Goal: Task Accomplishment & Management: Manage account settings

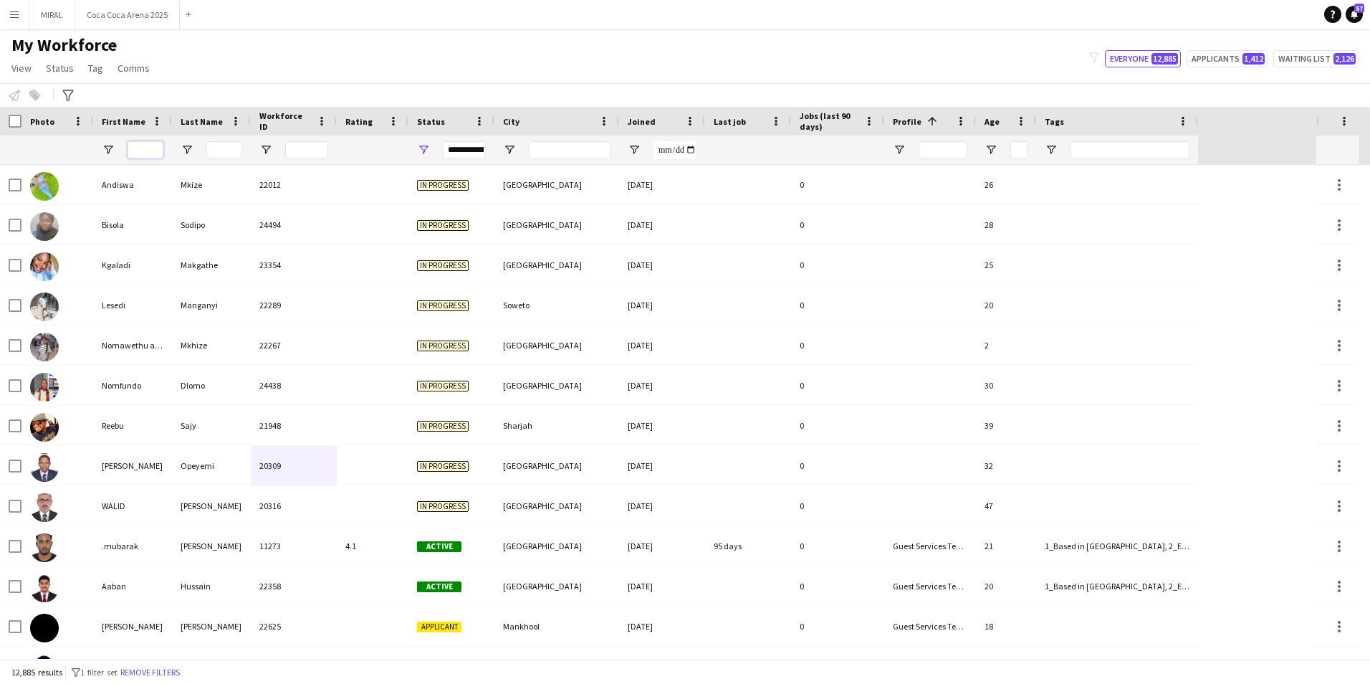
click at [138, 152] on input "First Name Filter Input" at bounding box center [146, 149] width 36 height 17
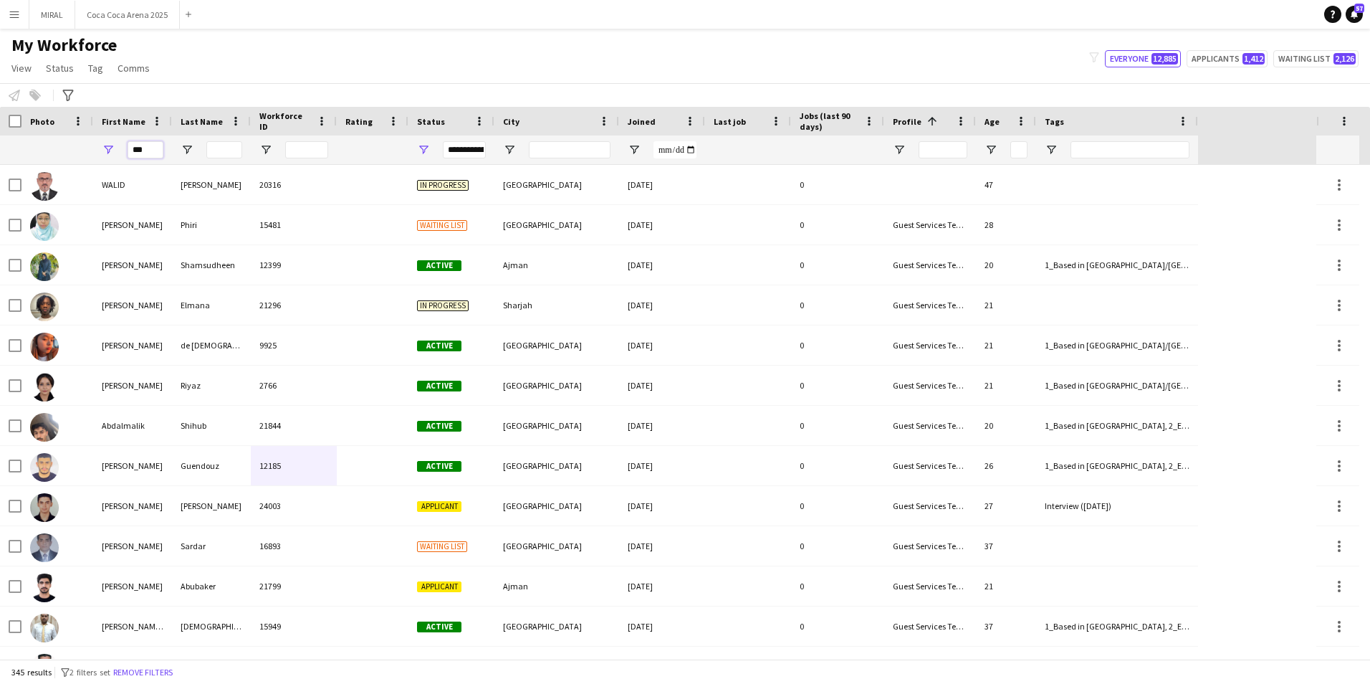
type input "***"
click at [224, 150] on input "Last Name Filter Input" at bounding box center [224, 149] width 36 height 17
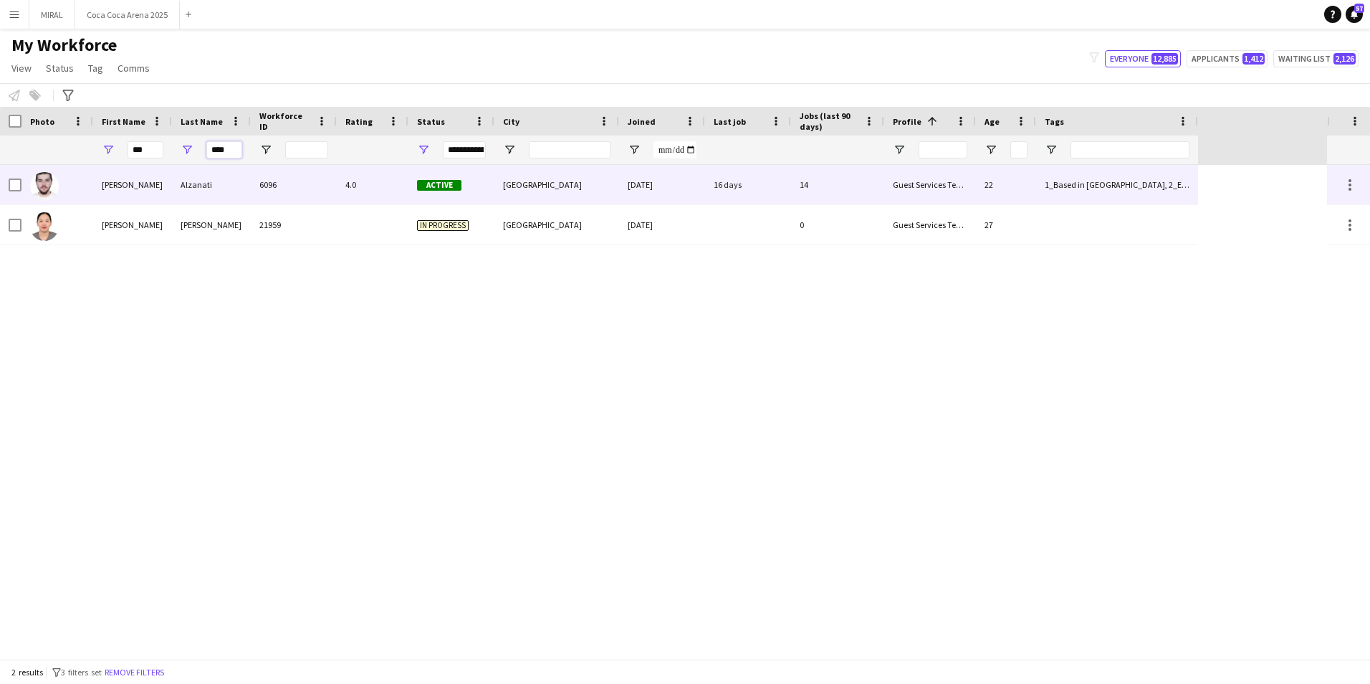
type input "****"
click at [241, 187] on div "Alzanati" at bounding box center [211, 184] width 79 height 39
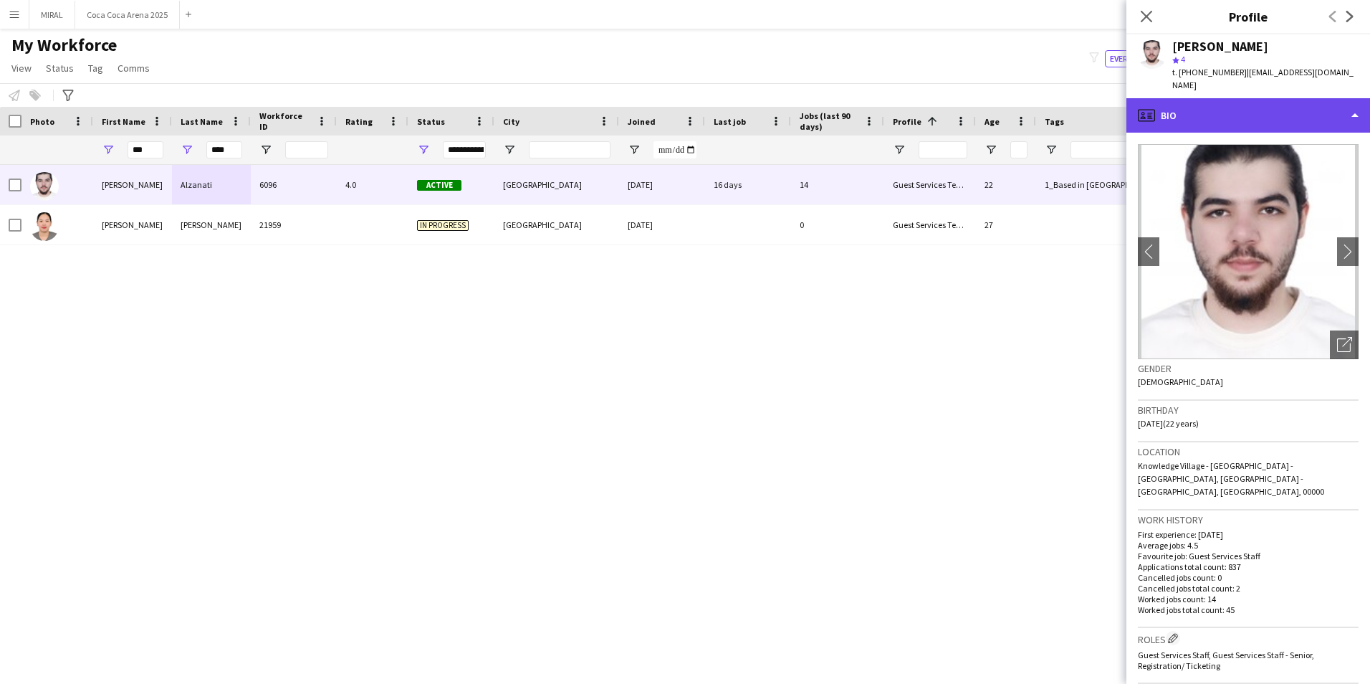
click at [676, 100] on div "profile Bio" at bounding box center [1249, 115] width 244 height 34
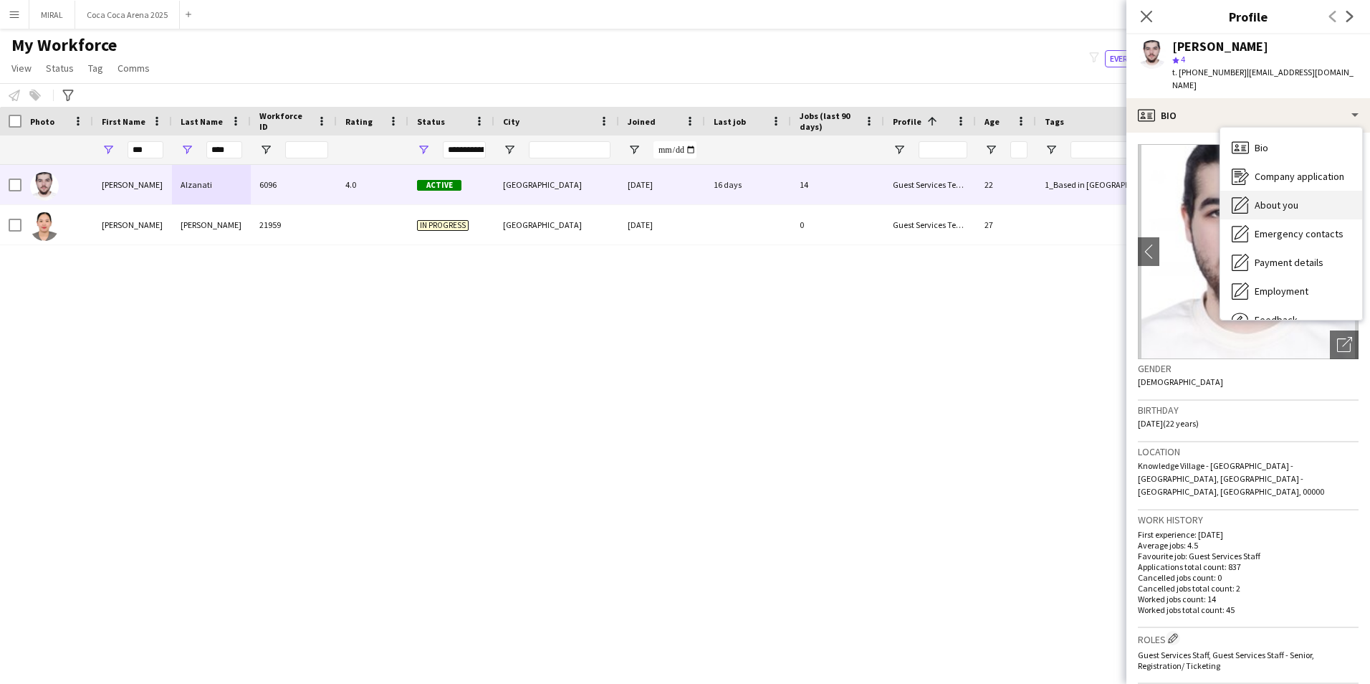
click at [676, 199] on span "About you" at bounding box center [1277, 205] width 44 height 13
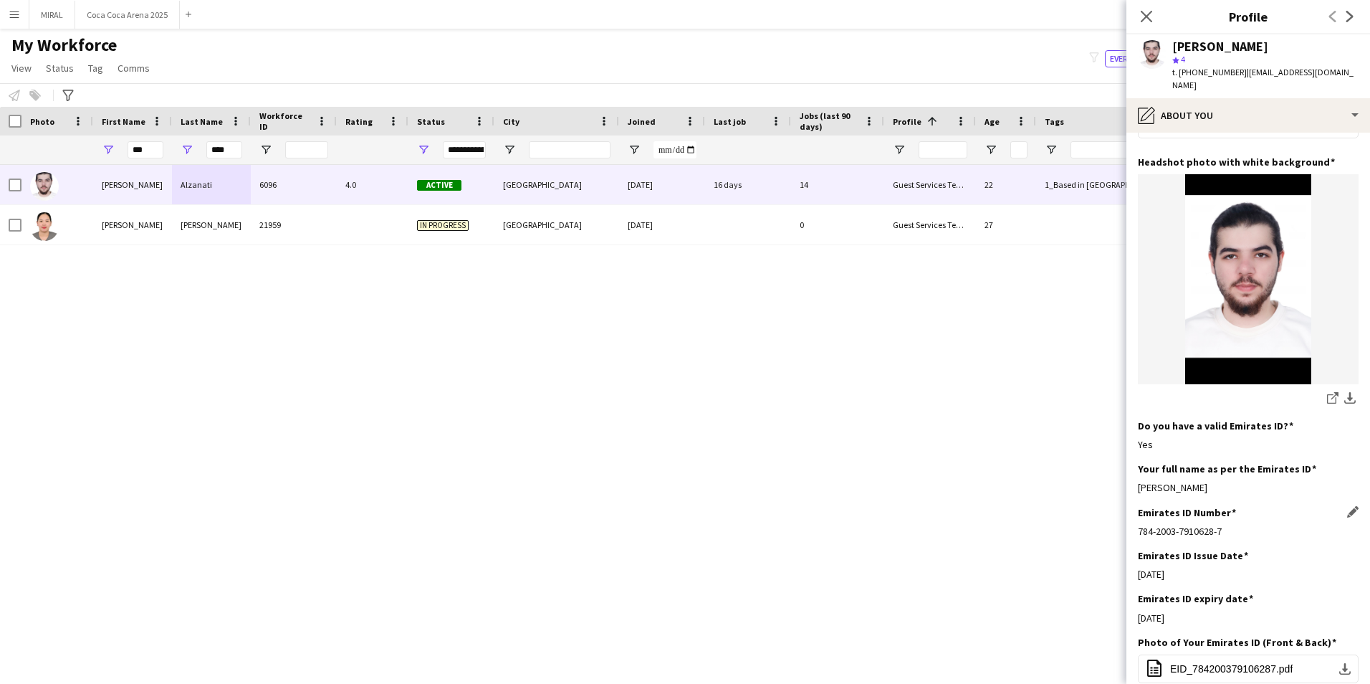
scroll to position [215, 0]
drag, startPoint x: 1239, startPoint y: 71, endPoint x: 1321, endPoint y: 70, distance: 82.4
click at [676, 70] on span "| alizan1092@gmail.com" at bounding box center [1262, 79] width 181 height 24
copy span "alizan1092@gmail.com"
drag, startPoint x: 1223, startPoint y: 502, endPoint x: 1137, endPoint y: 497, distance: 86.8
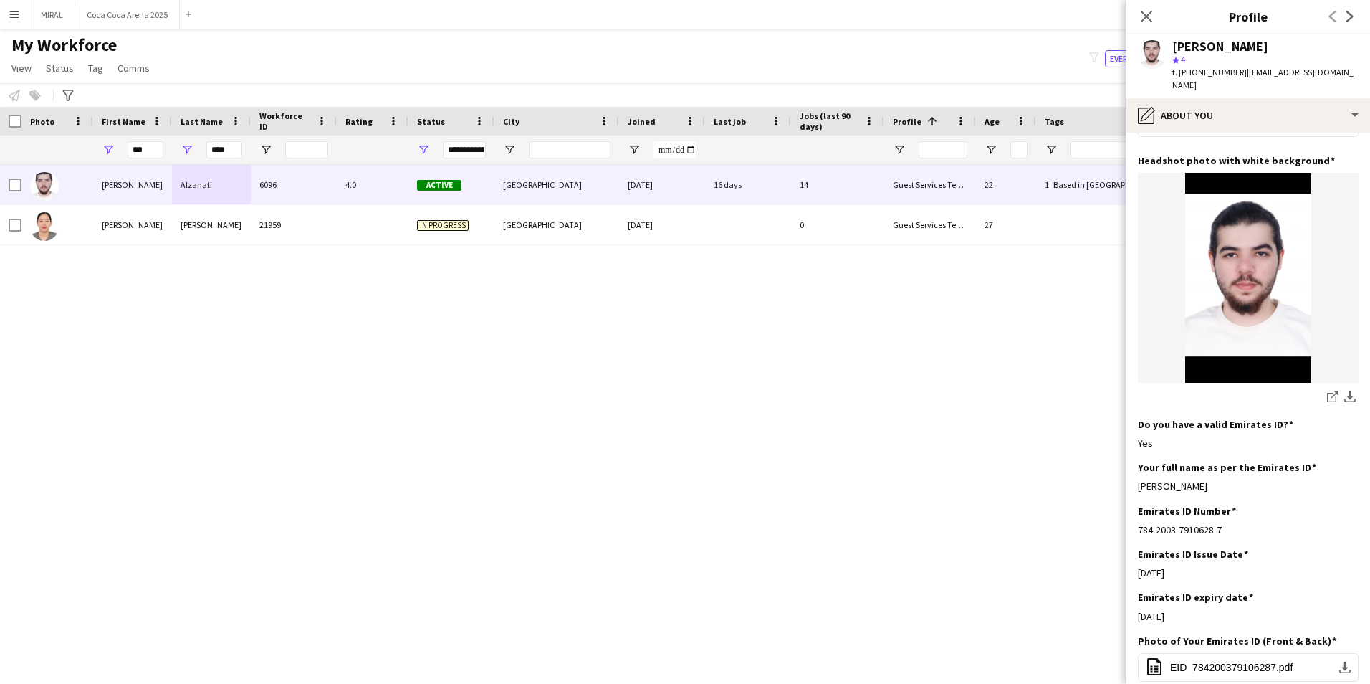
click at [676, 414] on app-section-data-types "Bio Edit this field I’m a hard working part-time bachelor student currently com…" at bounding box center [1249, 408] width 244 height 551
copy div "784-2003-7910628-7"
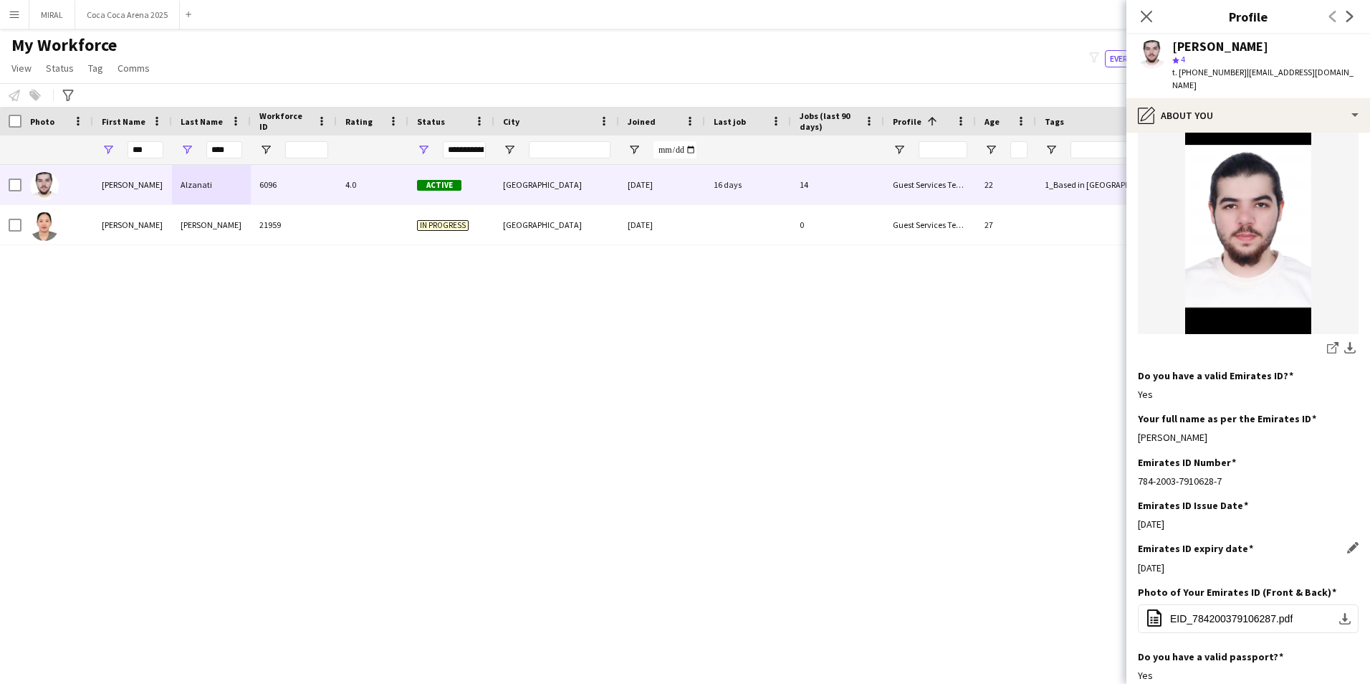
scroll to position [287, 0]
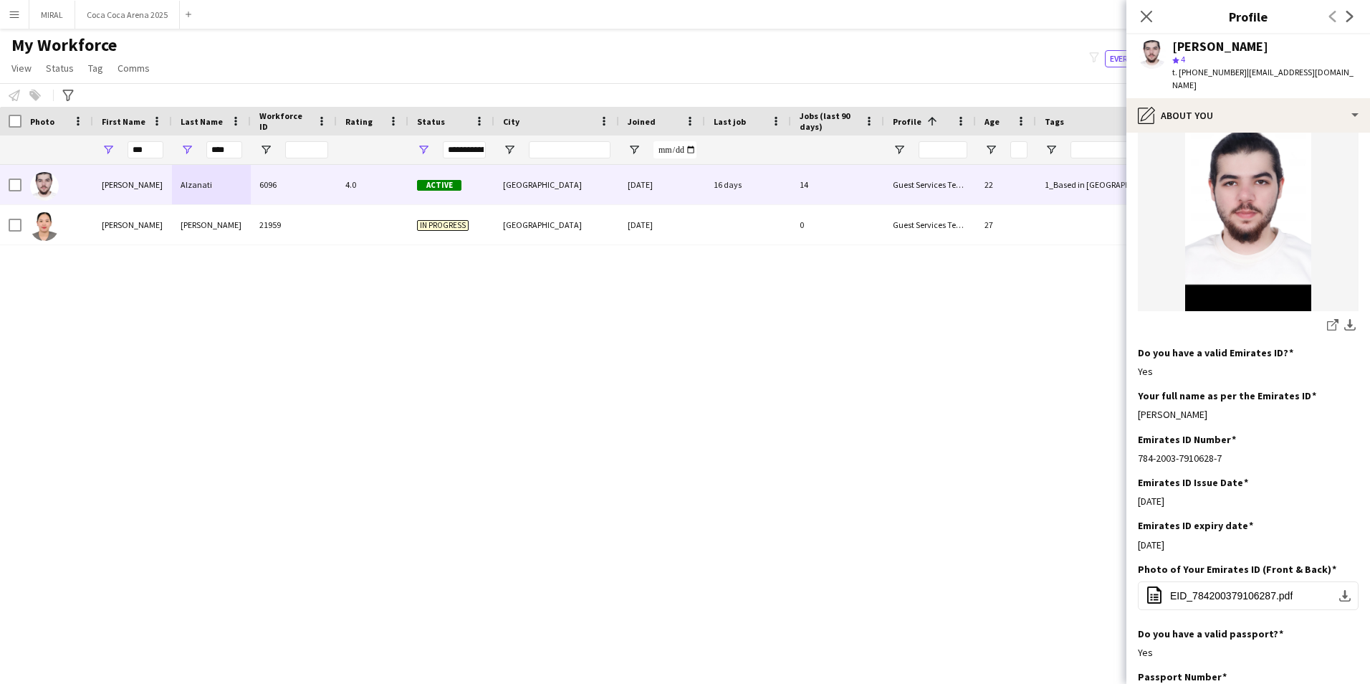
drag, startPoint x: 1187, startPoint y: 520, endPoint x: 1137, endPoint y: 520, distance: 50.2
click at [676, 414] on app-section-data-types "Bio Edit this field I’m a hard working part-time bachelor student currently com…" at bounding box center [1249, 408] width 244 height 551
copy div "12-12-2026"
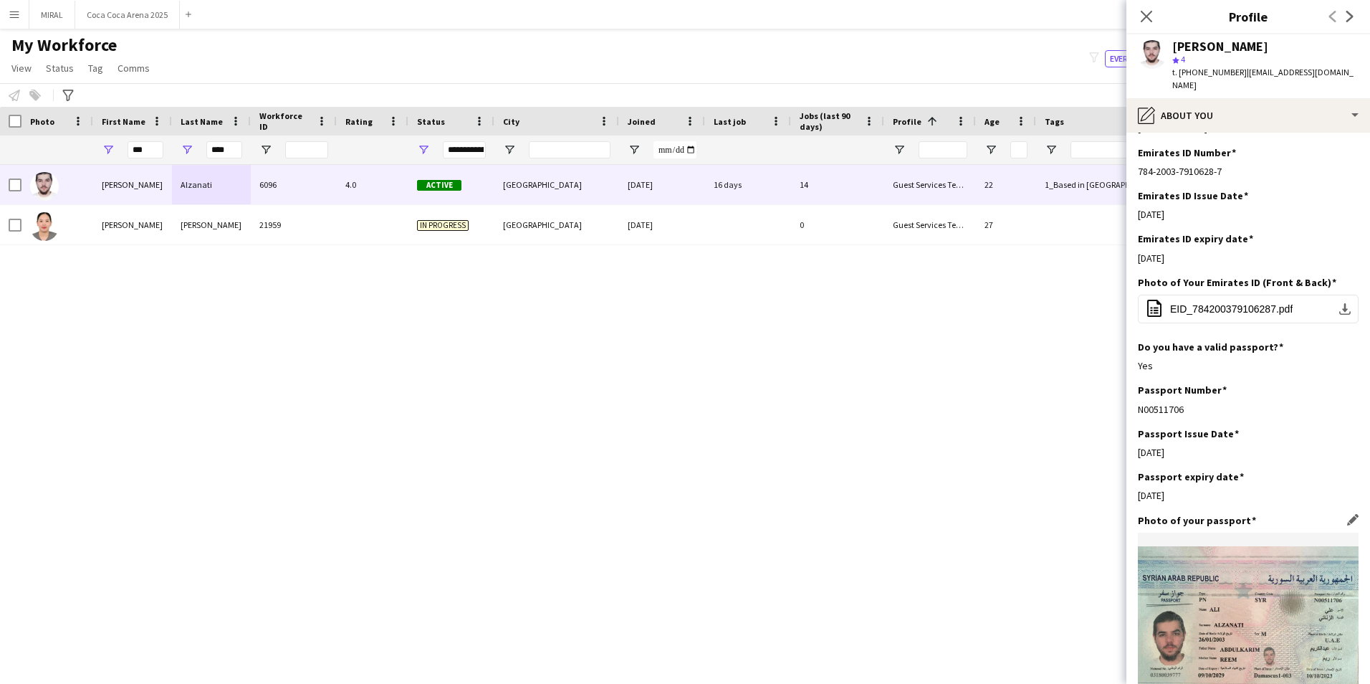
scroll to position [717, 0]
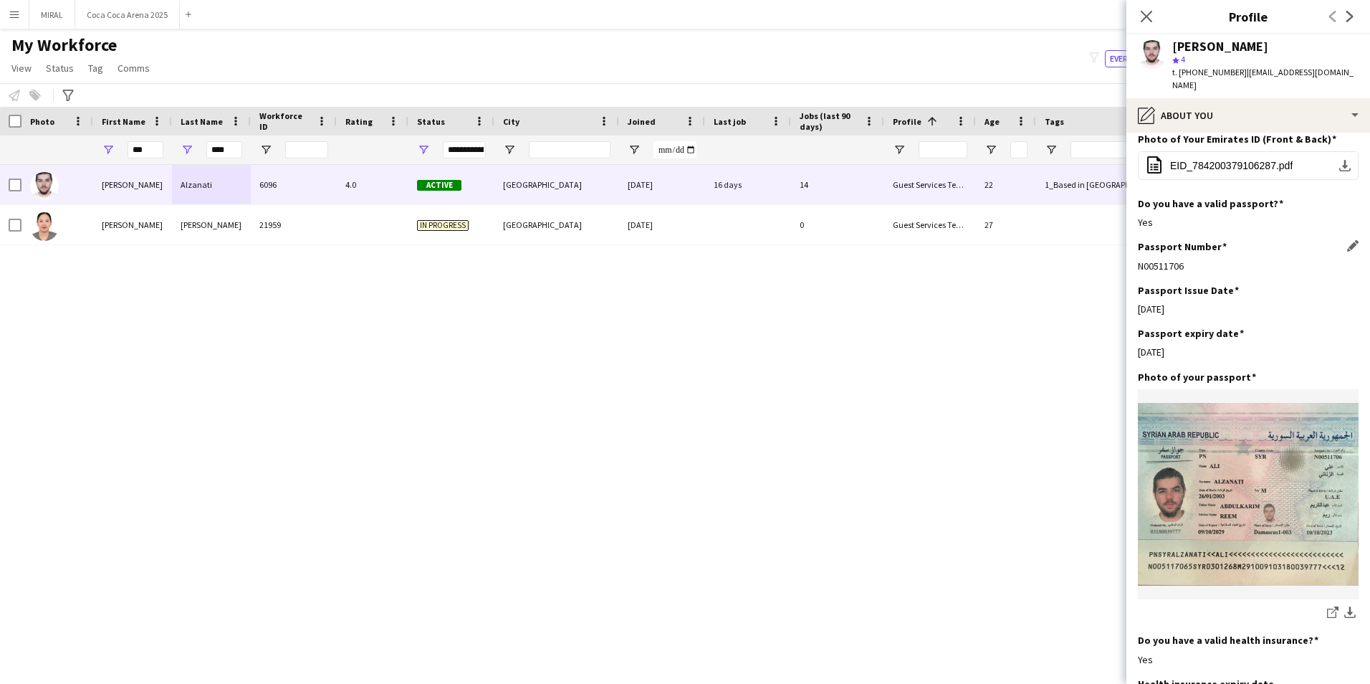
drag, startPoint x: 1187, startPoint y: 238, endPoint x: 1139, endPoint y: 237, distance: 48.0
click at [676, 259] on div "N00511706" at bounding box center [1248, 265] width 221 height 13
copy div "N00511706"
drag, startPoint x: 1184, startPoint y: 282, endPoint x: 1139, endPoint y: 281, distance: 45.2
click at [676, 302] on div "10-10-2023" at bounding box center [1248, 308] width 221 height 13
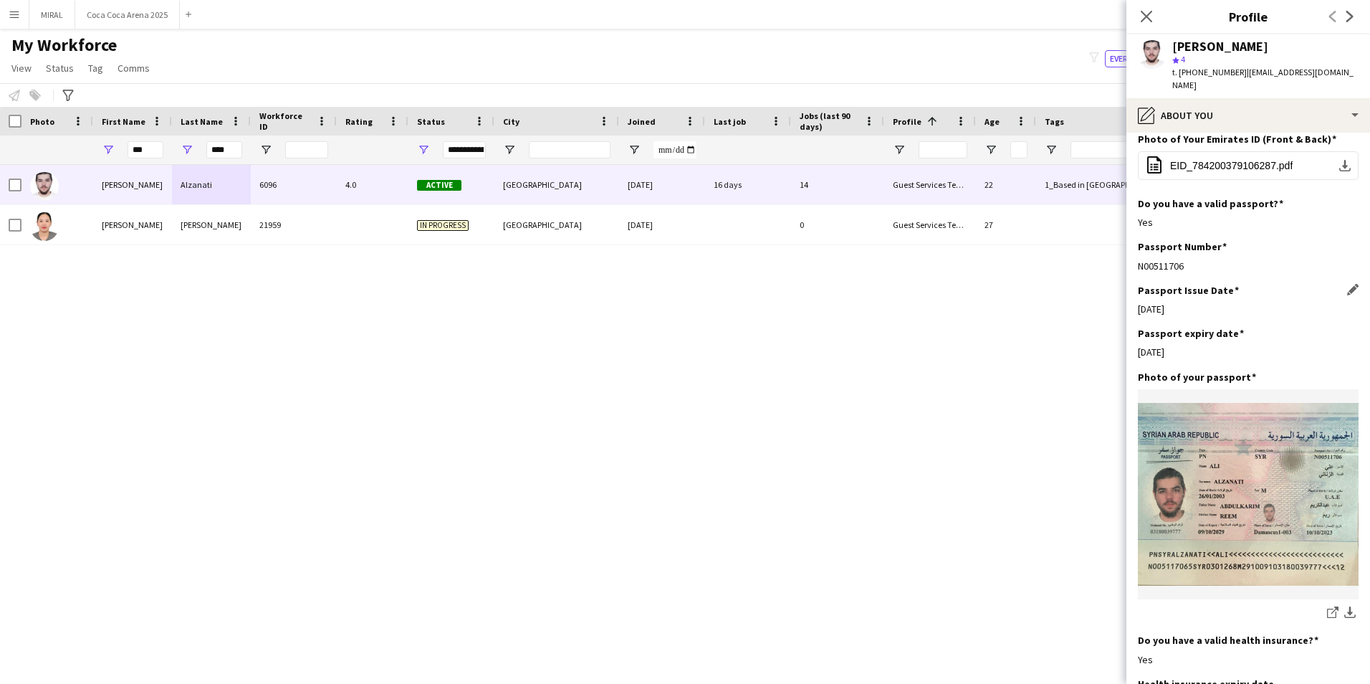
copy div "10-10-2023"
drag, startPoint x: 1198, startPoint y: 327, endPoint x: 1138, endPoint y: 325, distance: 60.2
click at [676, 345] on div "09-10-2029" at bounding box center [1248, 351] width 221 height 13
copy div "09-10-2029"
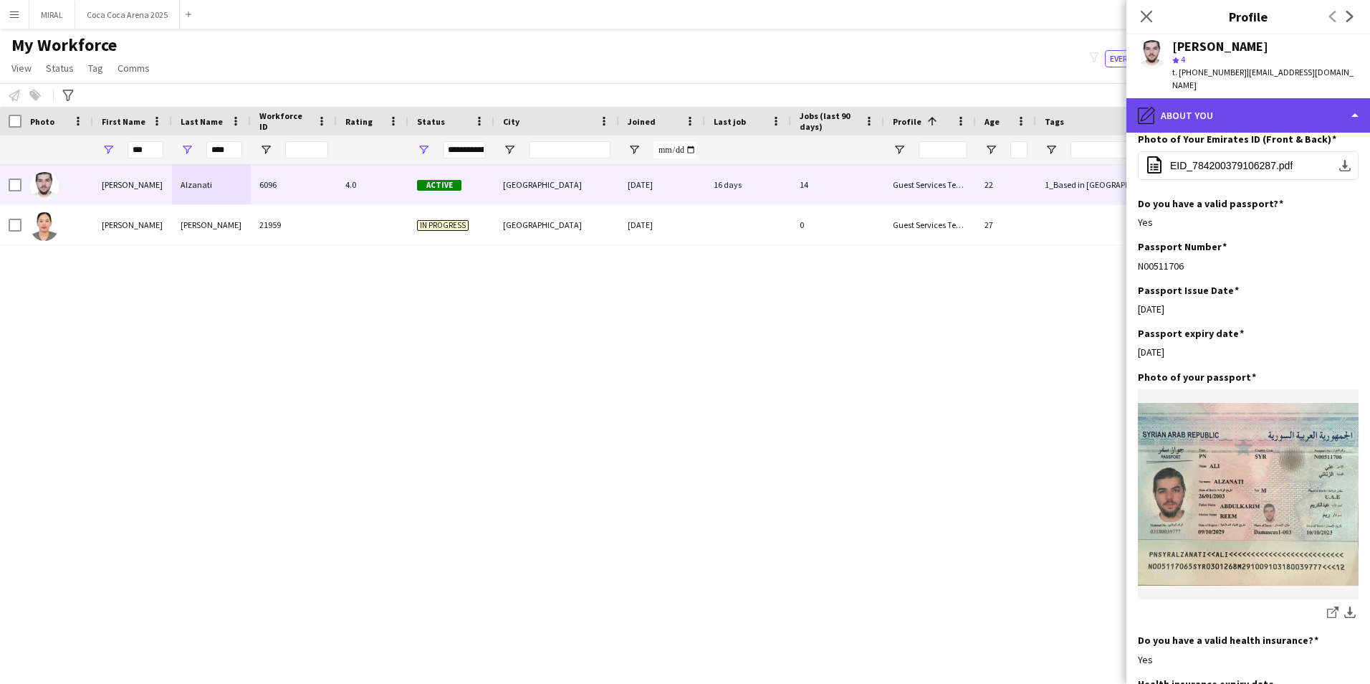
click at [676, 100] on div "pencil4 About you" at bounding box center [1249, 115] width 244 height 34
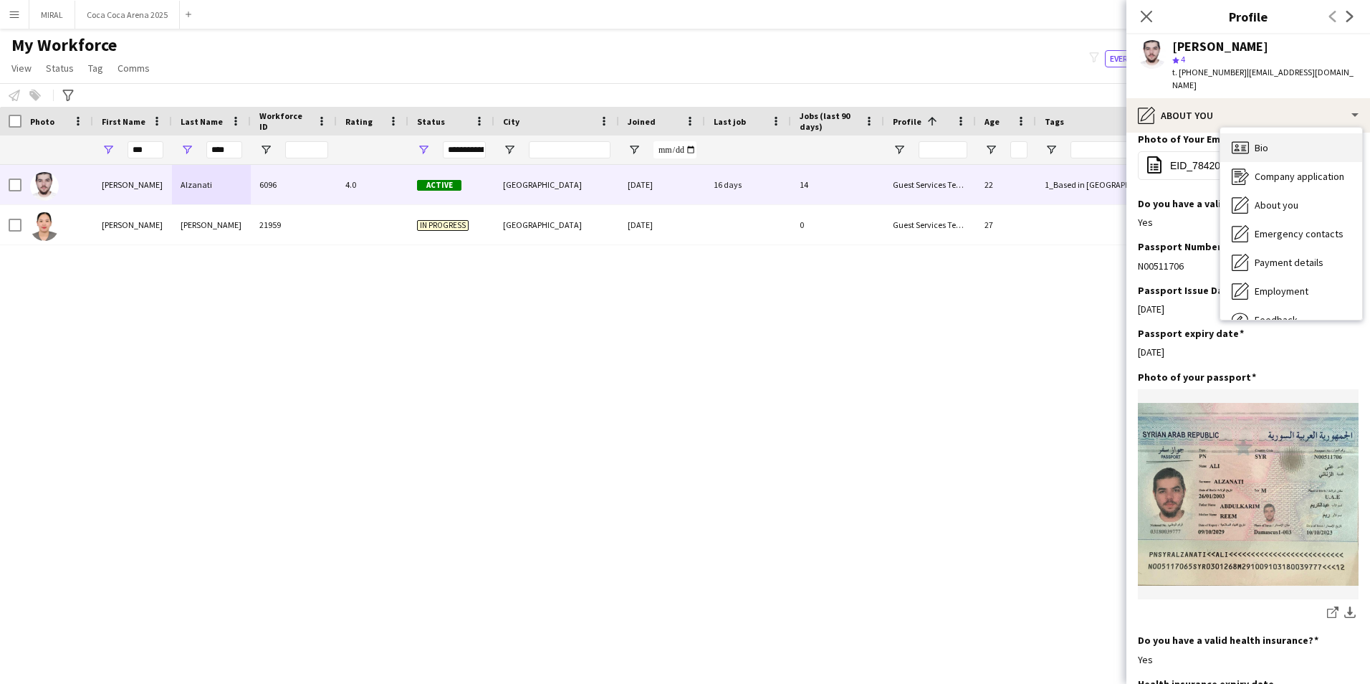
click at [676, 141] on div "Bio Bio" at bounding box center [1291, 147] width 142 height 29
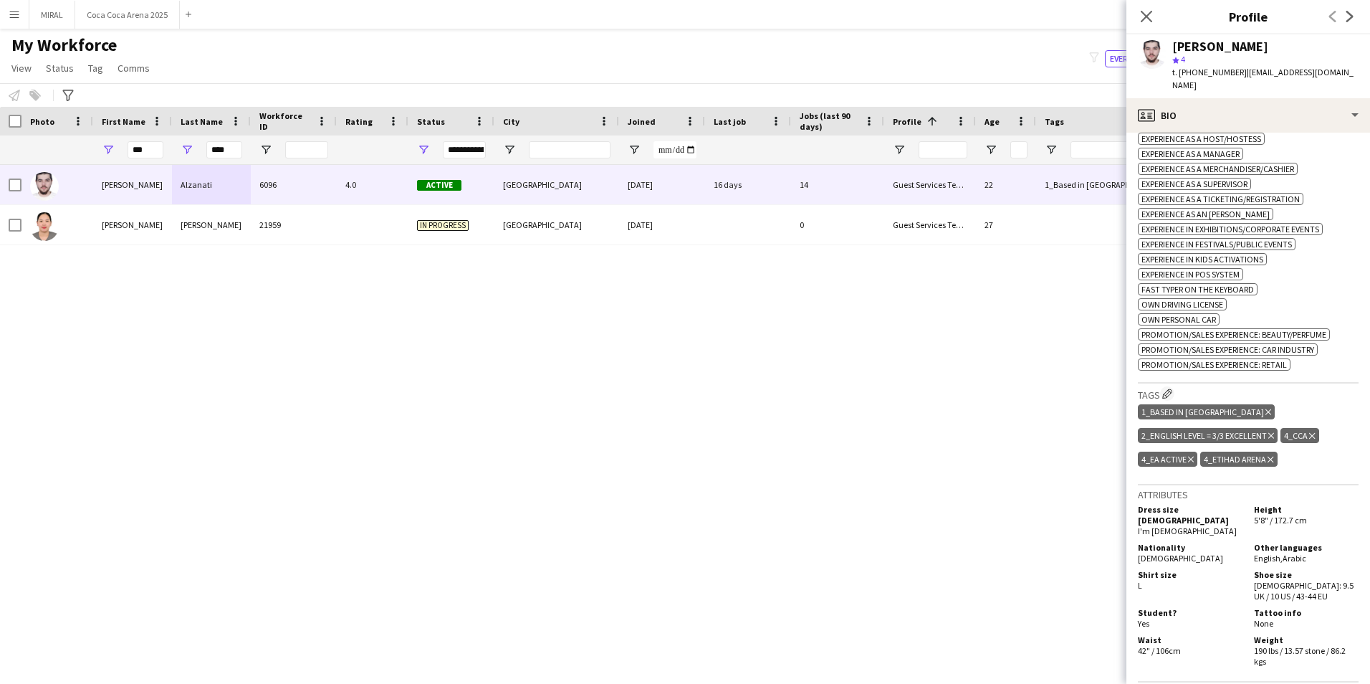
scroll to position [573, 0]
drag, startPoint x: 142, startPoint y: 153, endPoint x: 105, endPoint y: 141, distance: 39.0
click at [105, 141] on div "***" at bounding box center [132, 149] width 79 height 29
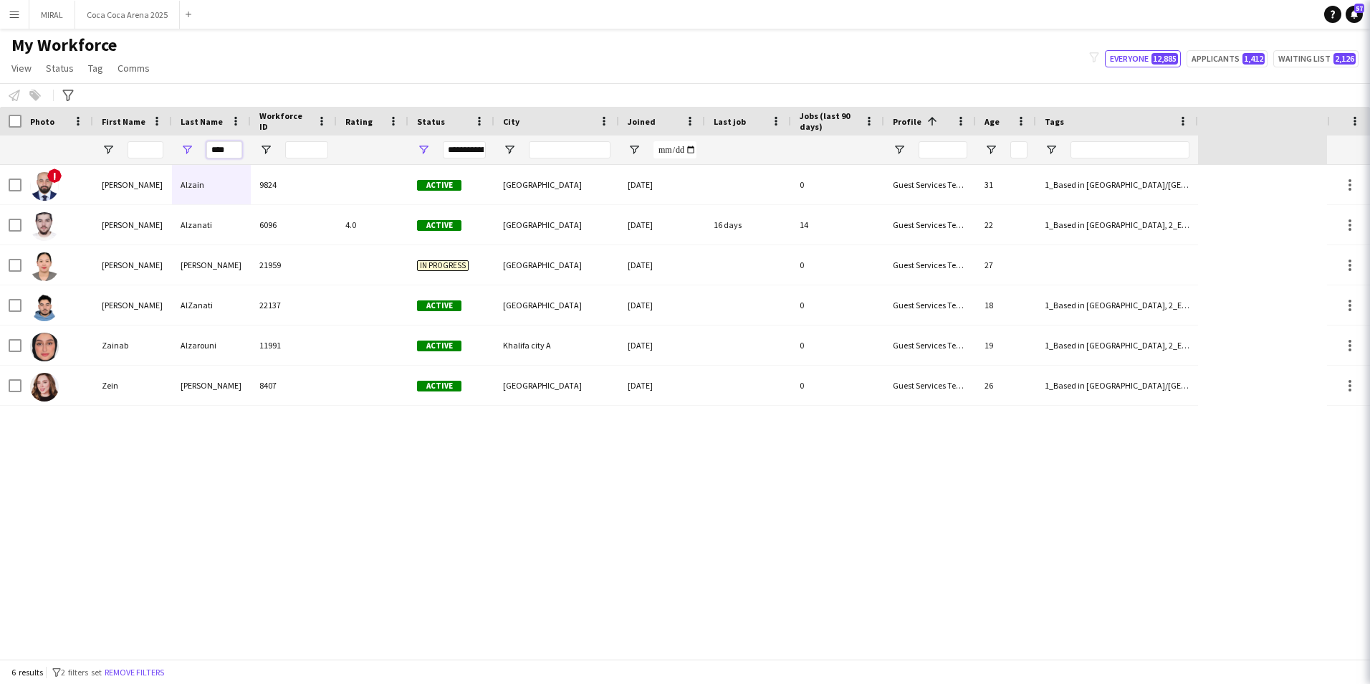
drag, startPoint x: 229, startPoint y: 153, endPoint x: 197, endPoint y: 150, distance: 31.7
click at [197, 150] on div "****" at bounding box center [211, 149] width 79 height 29
click at [150, 147] on input "First Name Filter Input" at bounding box center [146, 149] width 36 height 17
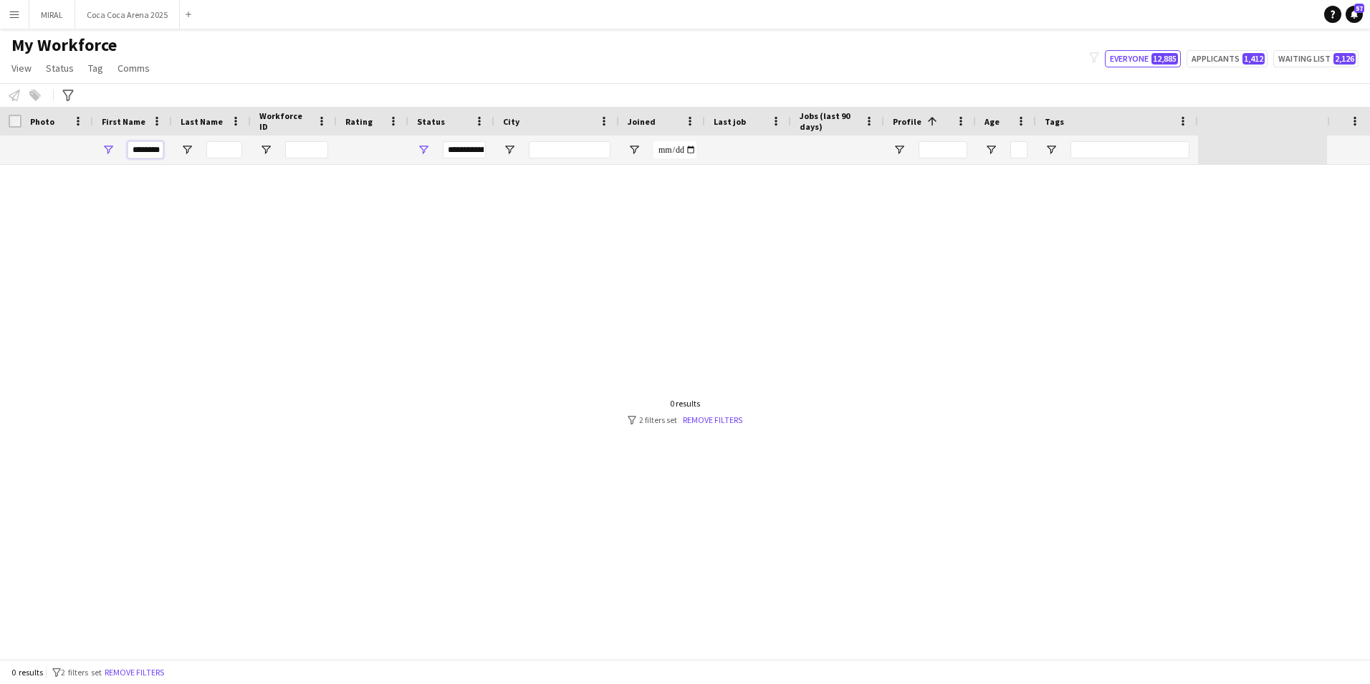
scroll to position [0, 3]
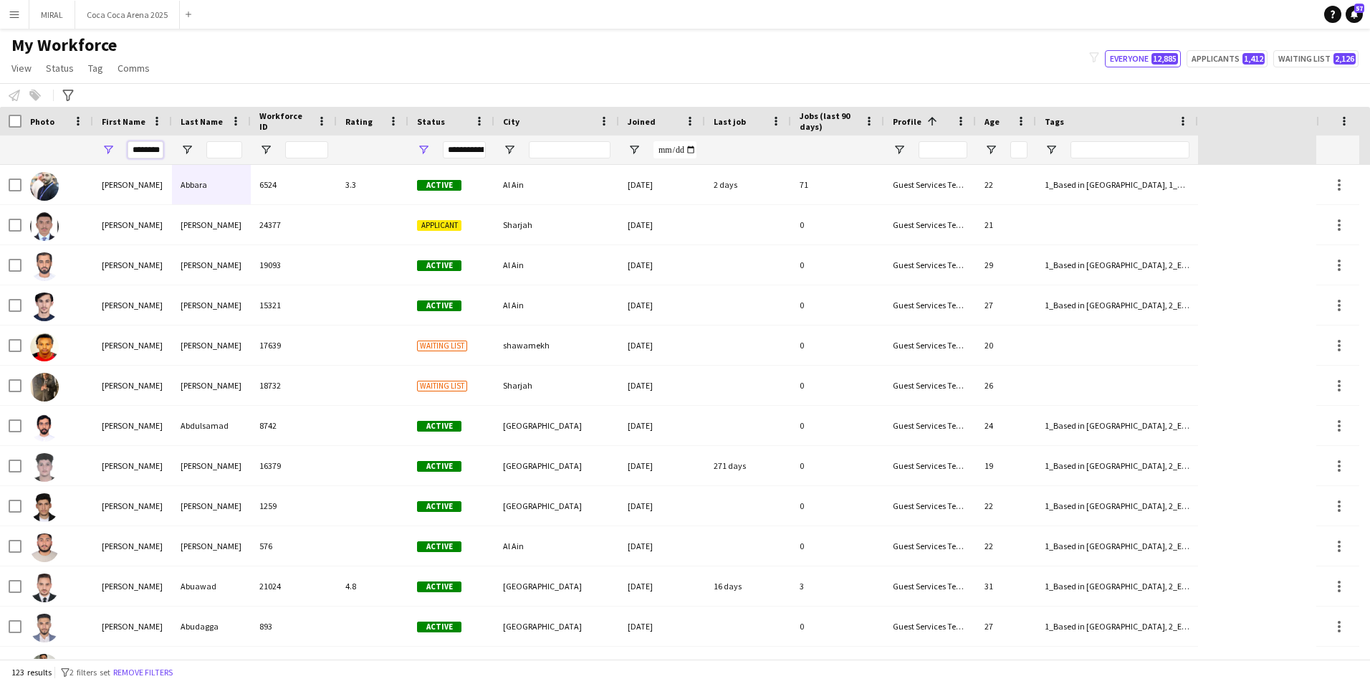
type input "********"
click at [225, 150] on input "Last Name Filter Input" at bounding box center [224, 149] width 36 height 17
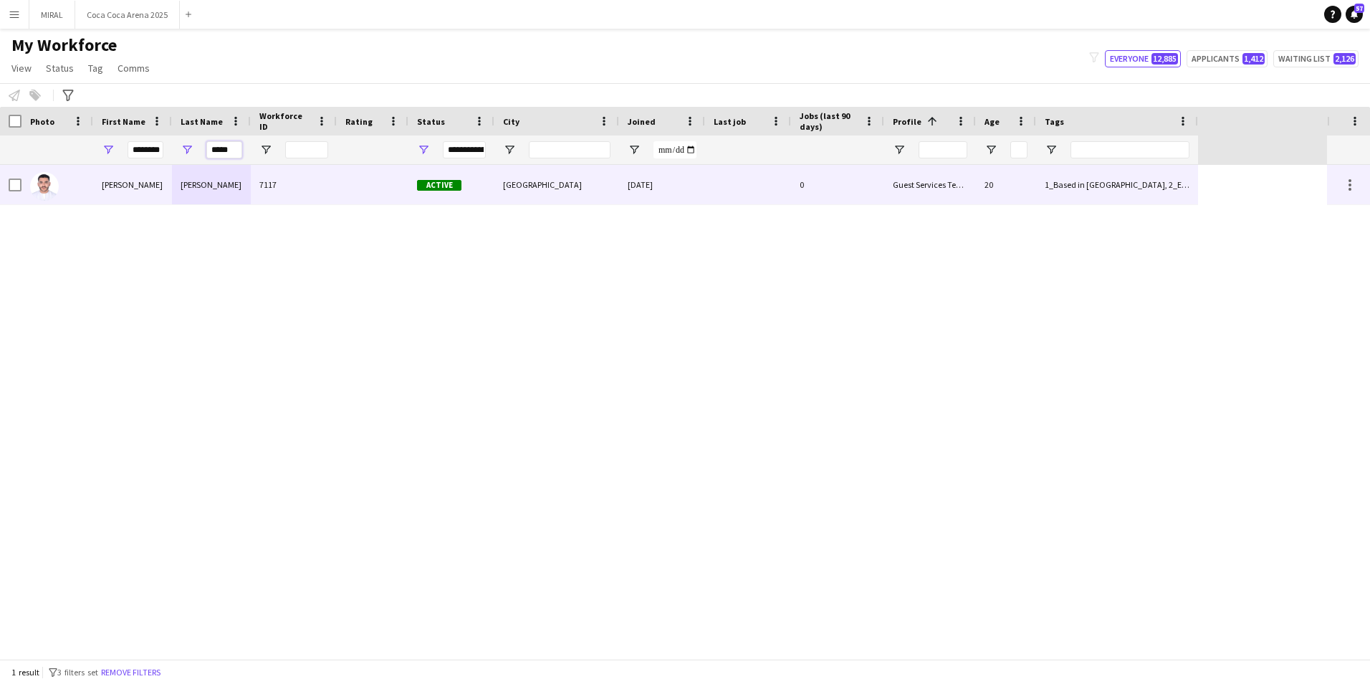
type input "*****"
click at [285, 183] on div "7117" at bounding box center [294, 184] width 86 height 39
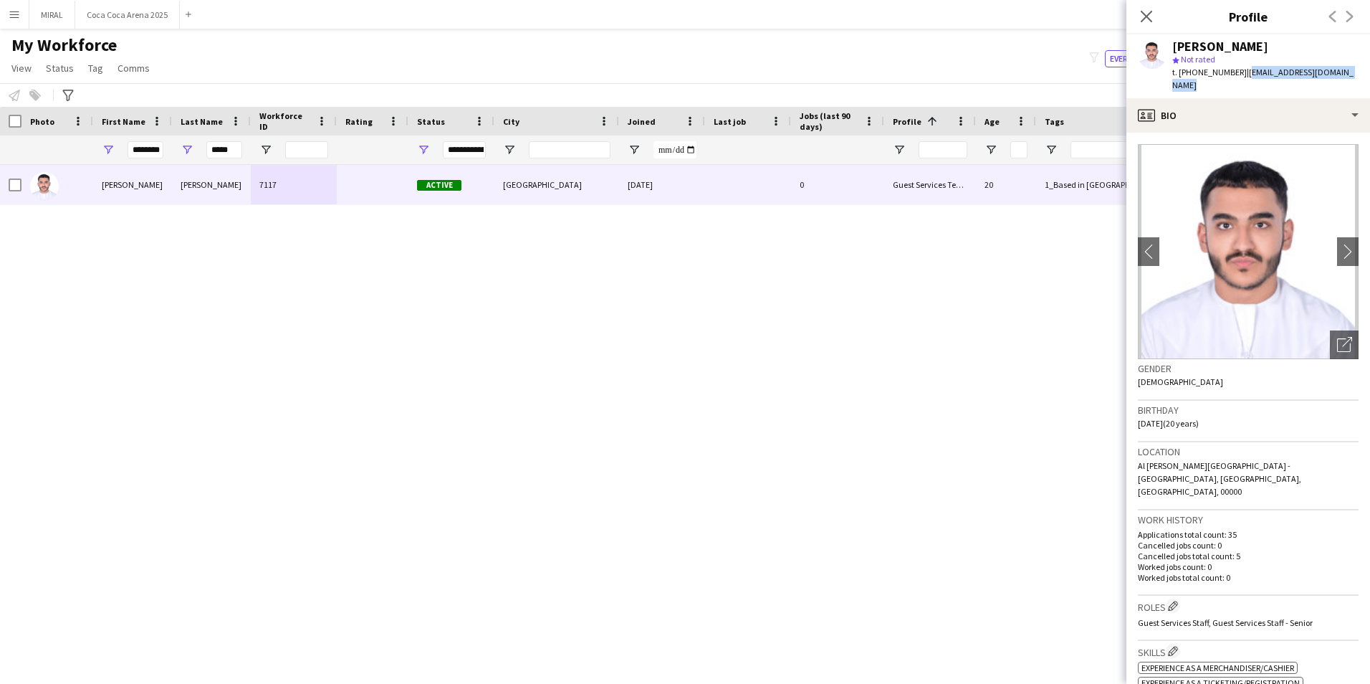
drag, startPoint x: 1347, startPoint y: 72, endPoint x: 1240, endPoint y: 69, distance: 106.8
click at [676, 69] on span "| abdullahasirmalik@gmail.com" at bounding box center [1262, 79] width 181 height 24
copy span "abdullahasirmalik@gmail.com"
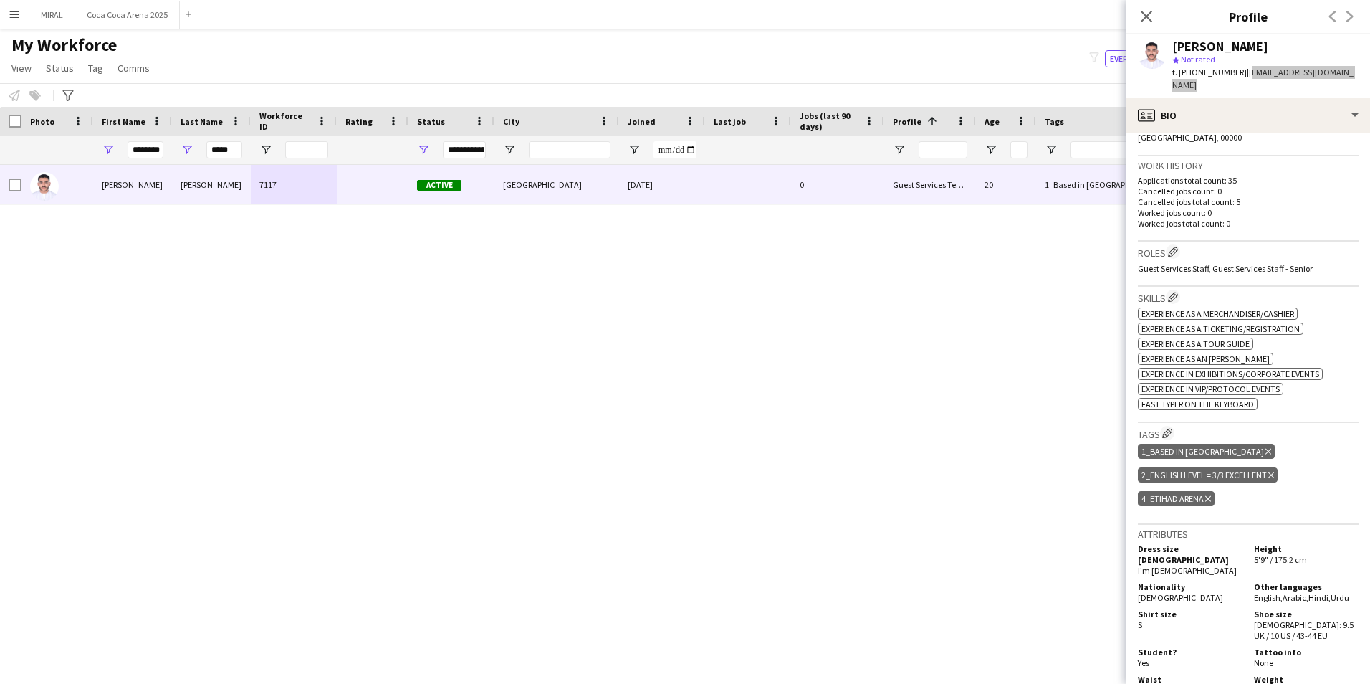
scroll to position [358, 0]
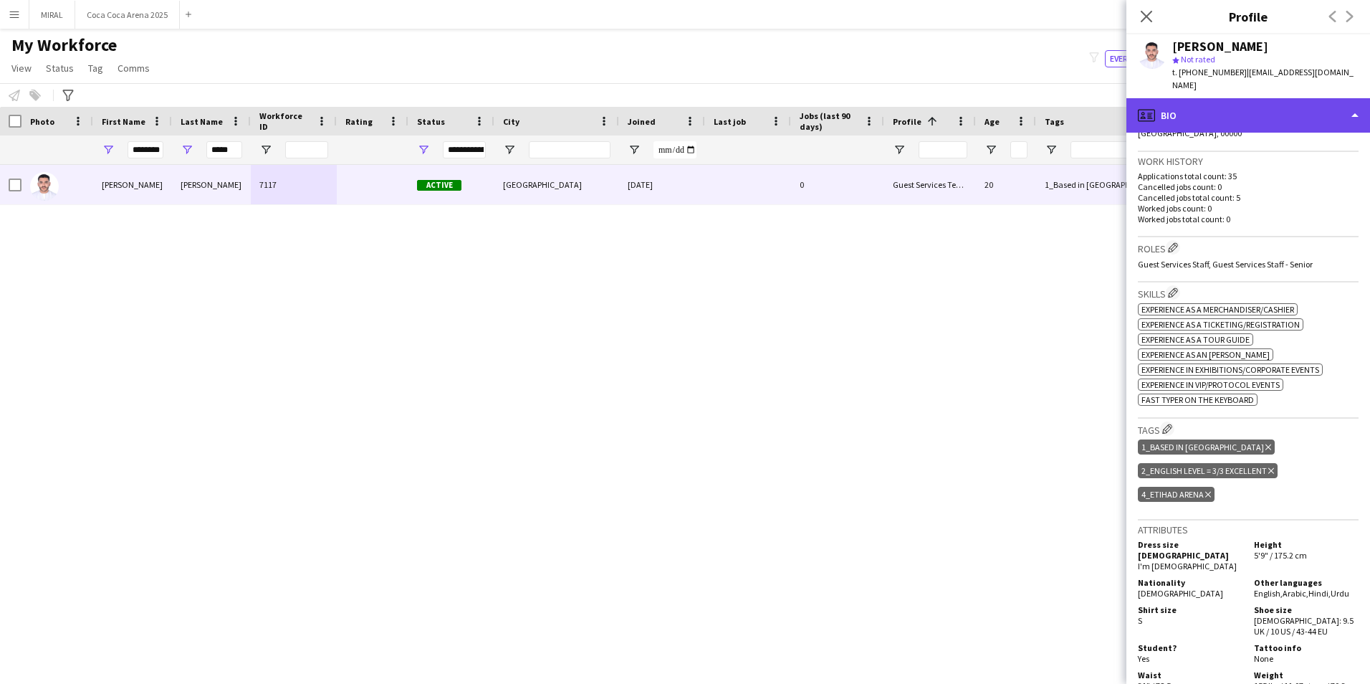
click at [676, 107] on div "profile Bio" at bounding box center [1249, 115] width 244 height 34
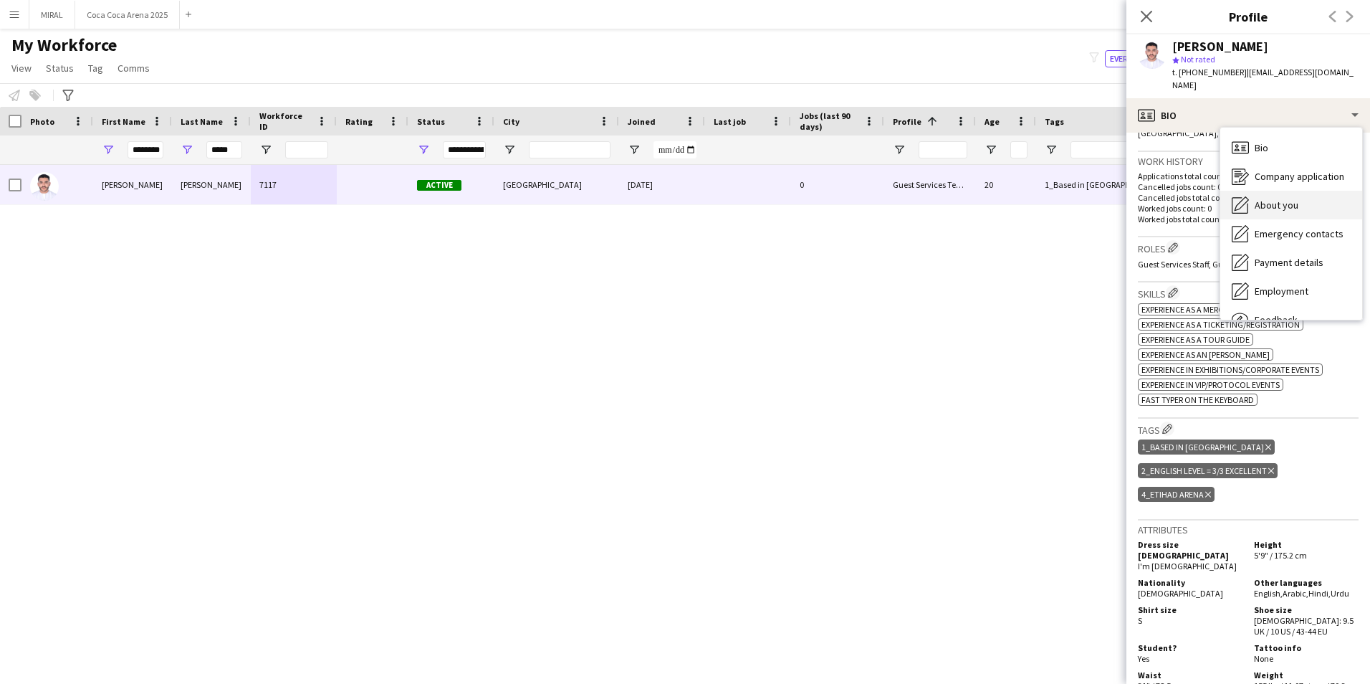
click at [676, 199] on span "About you" at bounding box center [1277, 205] width 44 height 13
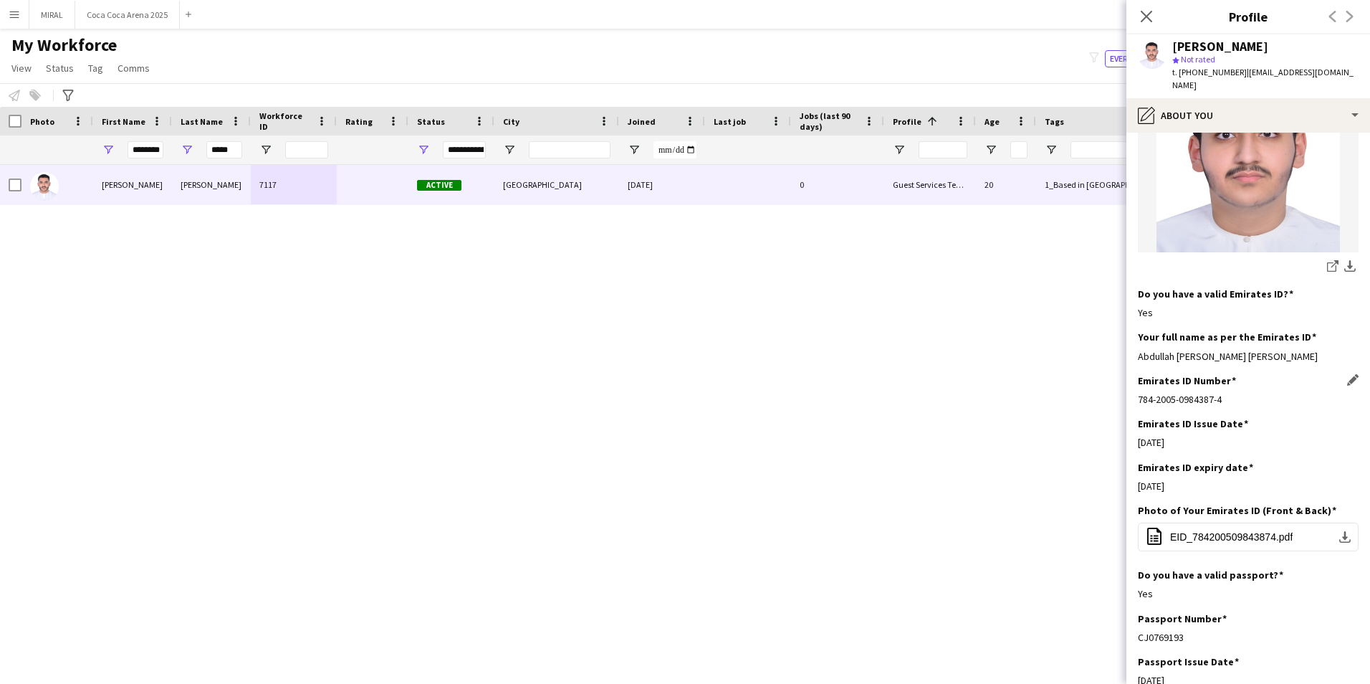
drag, startPoint x: 1223, startPoint y: 387, endPoint x: 1138, endPoint y: 383, distance: 85.4
click at [676, 393] on div "784-2005-0984387-4" at bounding box center [1248, 399] width 221 height 13
copy div "784-2005-0984387-4"
drag, startPoint x: 1189, startPoint y: 470, endPoint x: 1138, endPoint y: 468, distance: 50.9
click at [676, 414] on div "12-05-2035" at bounding box center [1248, 485] width 221 height 13
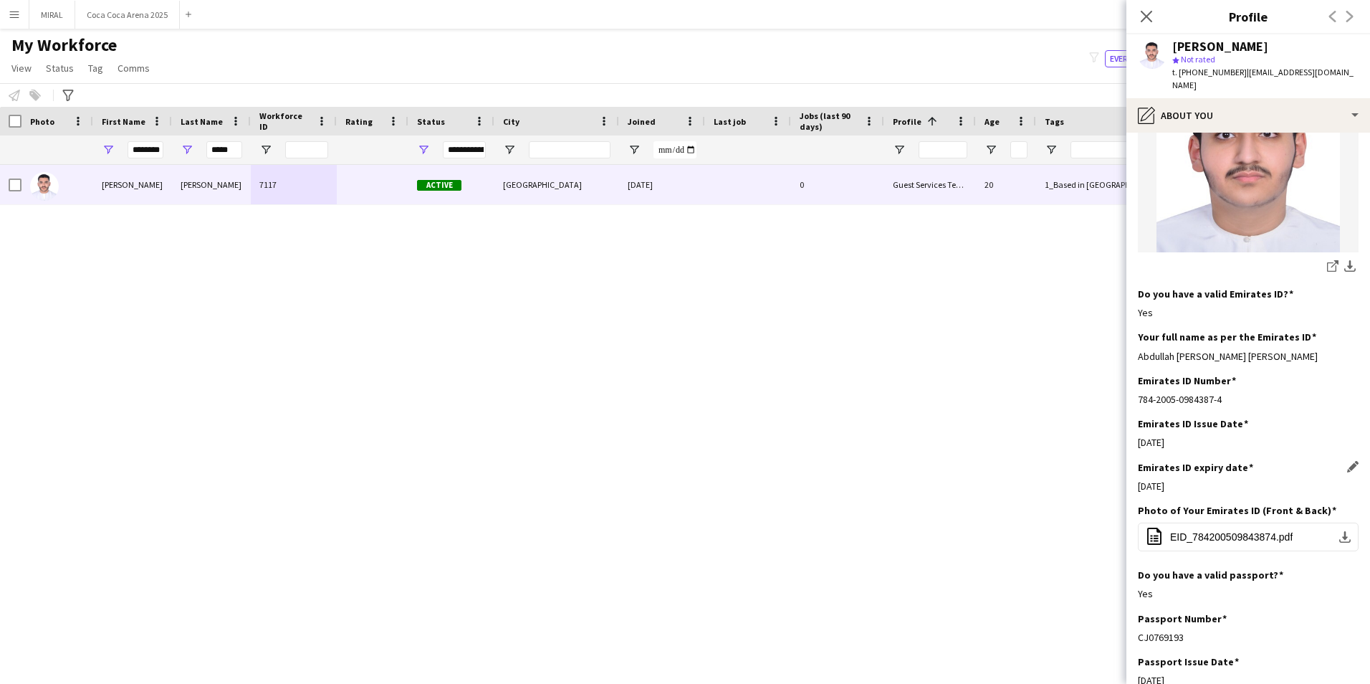
copy div "12-05-2035"
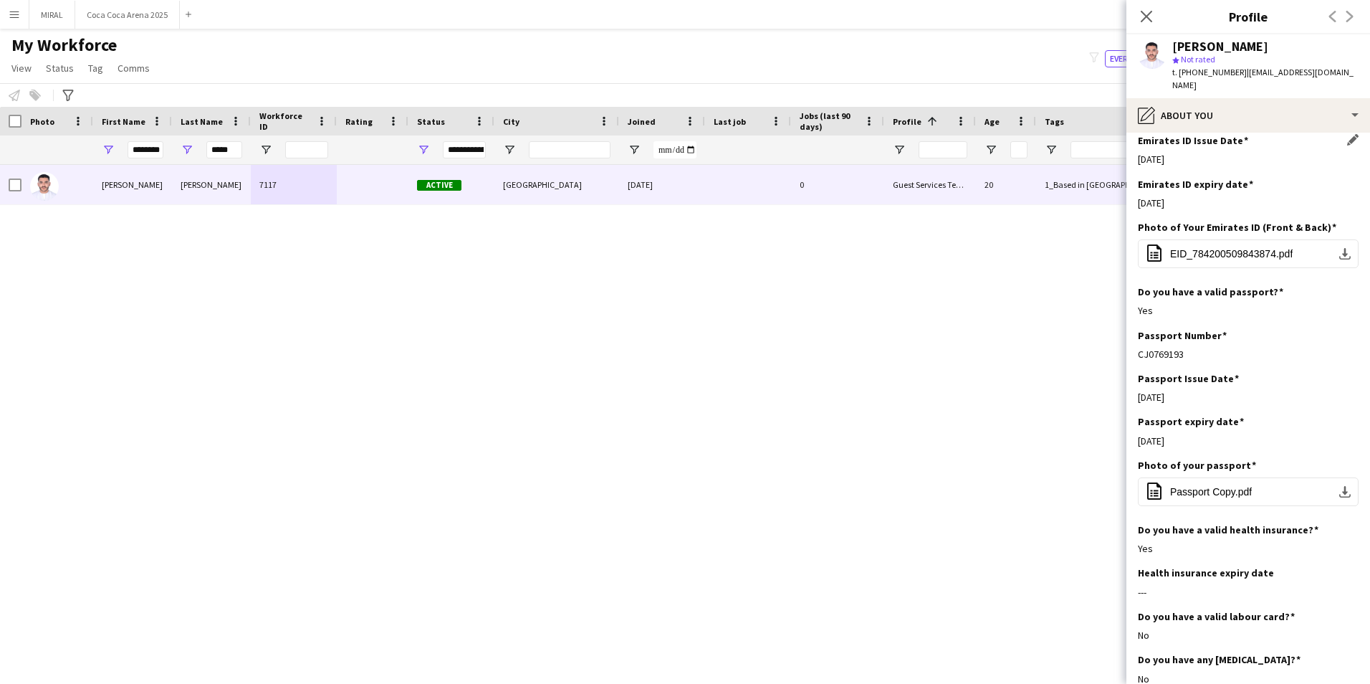
scroll to position [645, 0]
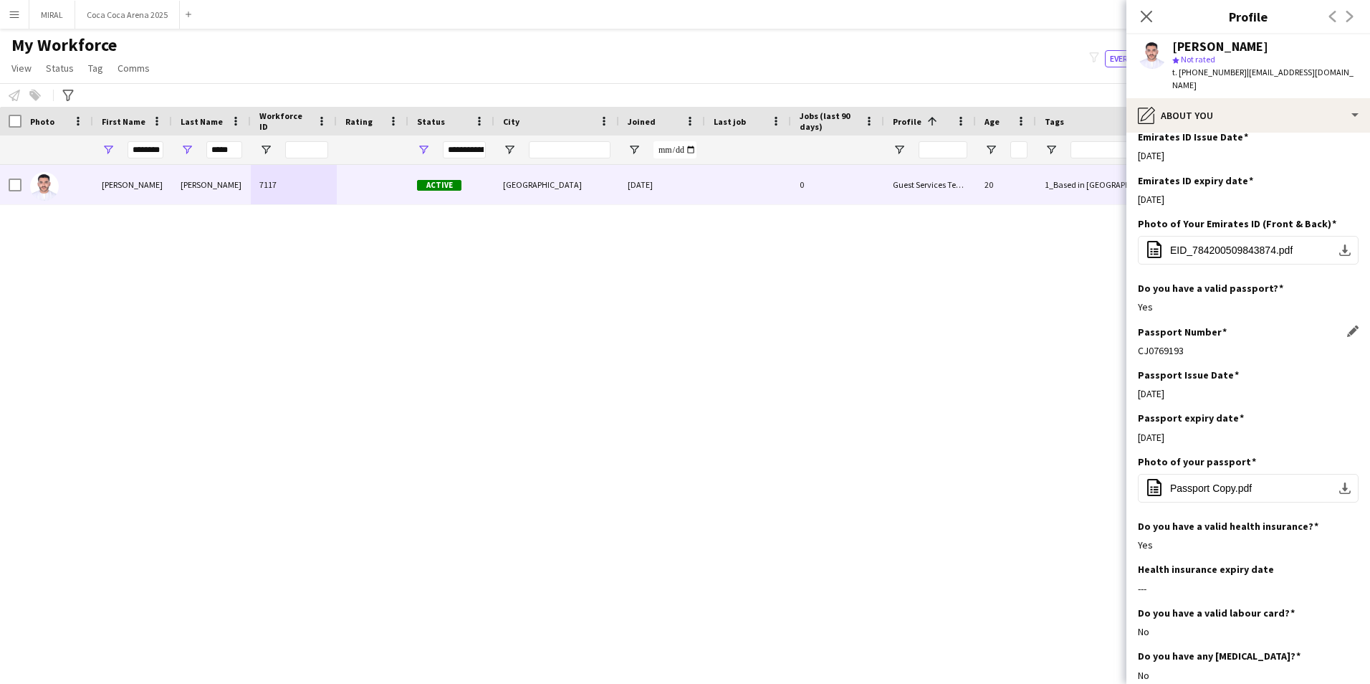
drag, startPoint x: 1190, startPoint y: 345, endPoint x: 1138, endPoint y: 337, distance: 52.2
click at [676, 337] on div "Passport Number Edit this field CJ0769193" at bounding box center [1248, 346] width 221 height 43
copy div "CJ0769193"
drag, startPoint x: 1187, startPoint y: 385, endPoint x: 1137, endPoint y: 380, distance: 49.7
click at [676, 380] on app-section-data-types "Bio Edit this field I use my creativity and analytical skills to discover innov…" at bounding box center [1249, 408] width 244 height 551
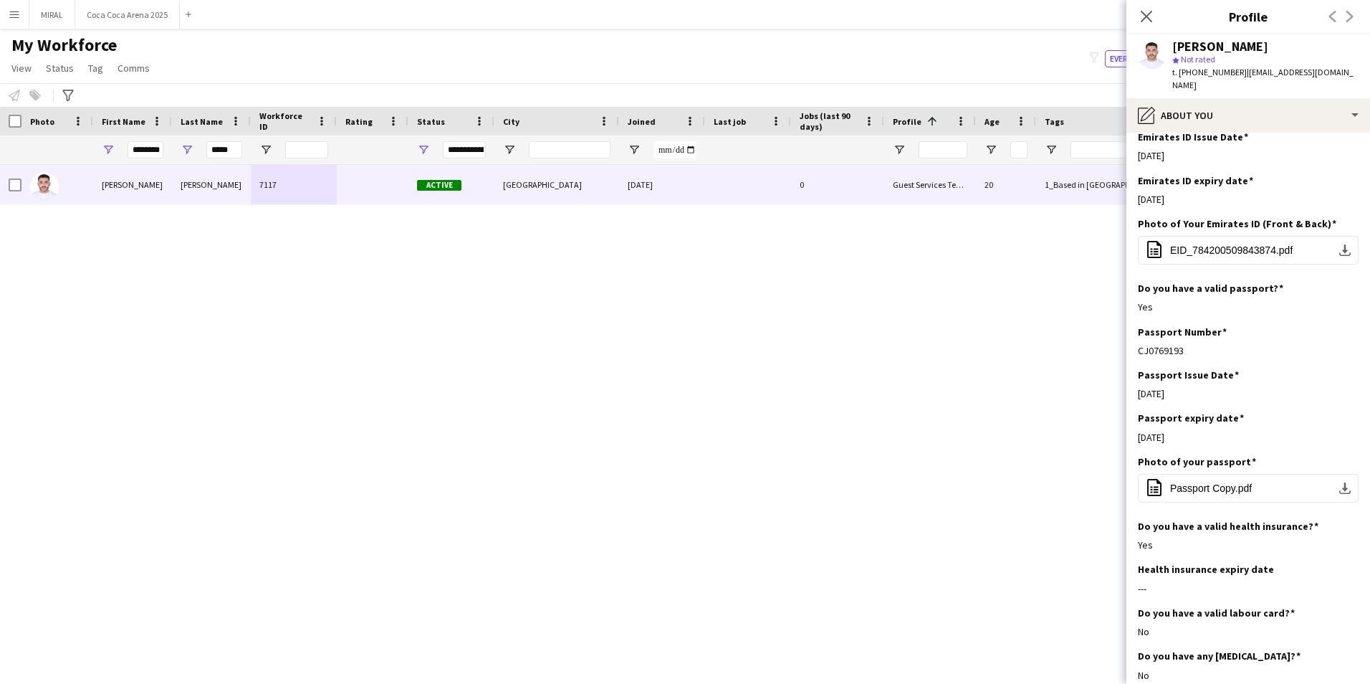
drag, startPoint x: 1187, startPoint y: 424, endPoint x: 1137, endPoint y: 425, distance: 50.9
click at [676, 414] on app-section-data-types "Bio Edit this field I use my creativity and analytical skills to discover innov…" at bounding box center [1249, 408] width 244 height 551
click at [676, 414] on button "office-file-sheet Passport Copy.pdf download-bottom" at bounding box center [1248, 488] width 221 height 29
drag, startPoint x: 234, startPoint y: 146, endPoint x: 166, endPoint y: 140, distance: 69.1
click at [166, 140] on div "******** *****" at bounding box center [599, 149] width 1198 height 29
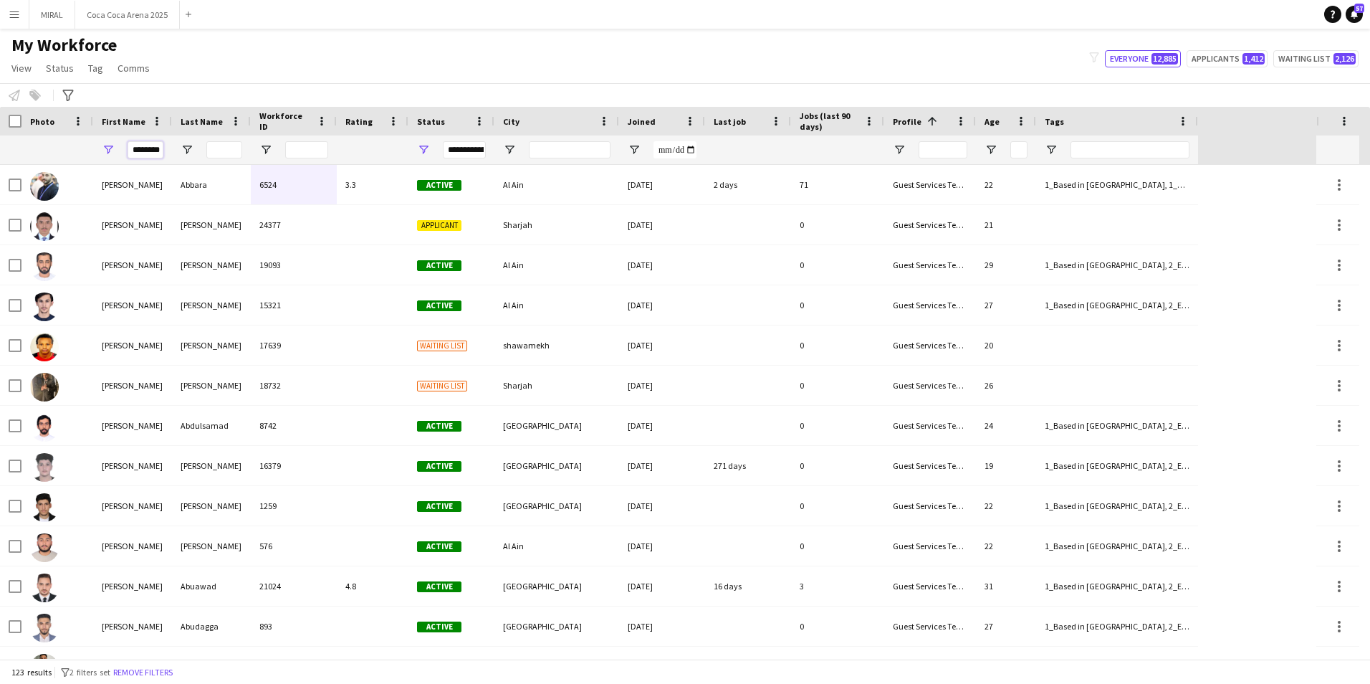
scroll to position [0, 4]
drag, startPoint x: 130, startPoint y: 149, endPoint x: 254, endPoint y: 171, distance: 125.1
click at [254, 171] on div "Workforce Details Photo First Name" at bounding box center [685, 383] width 1370 height 552
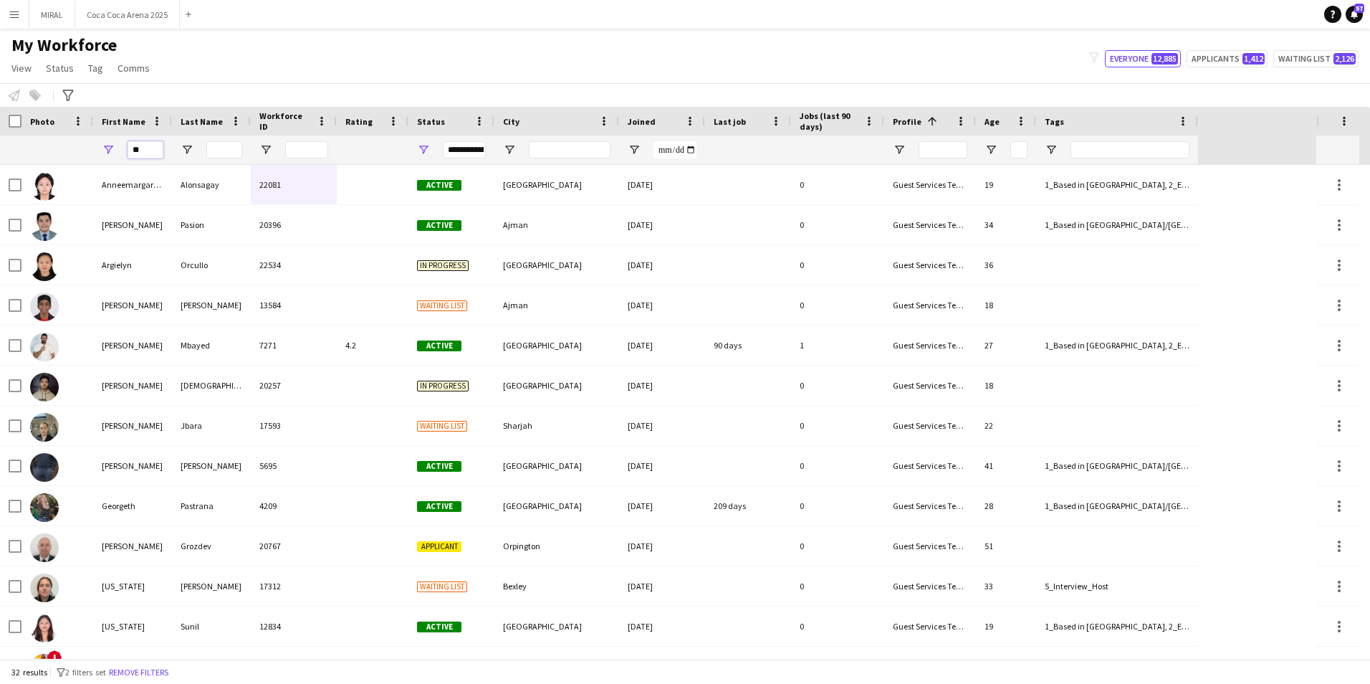
type input "*"
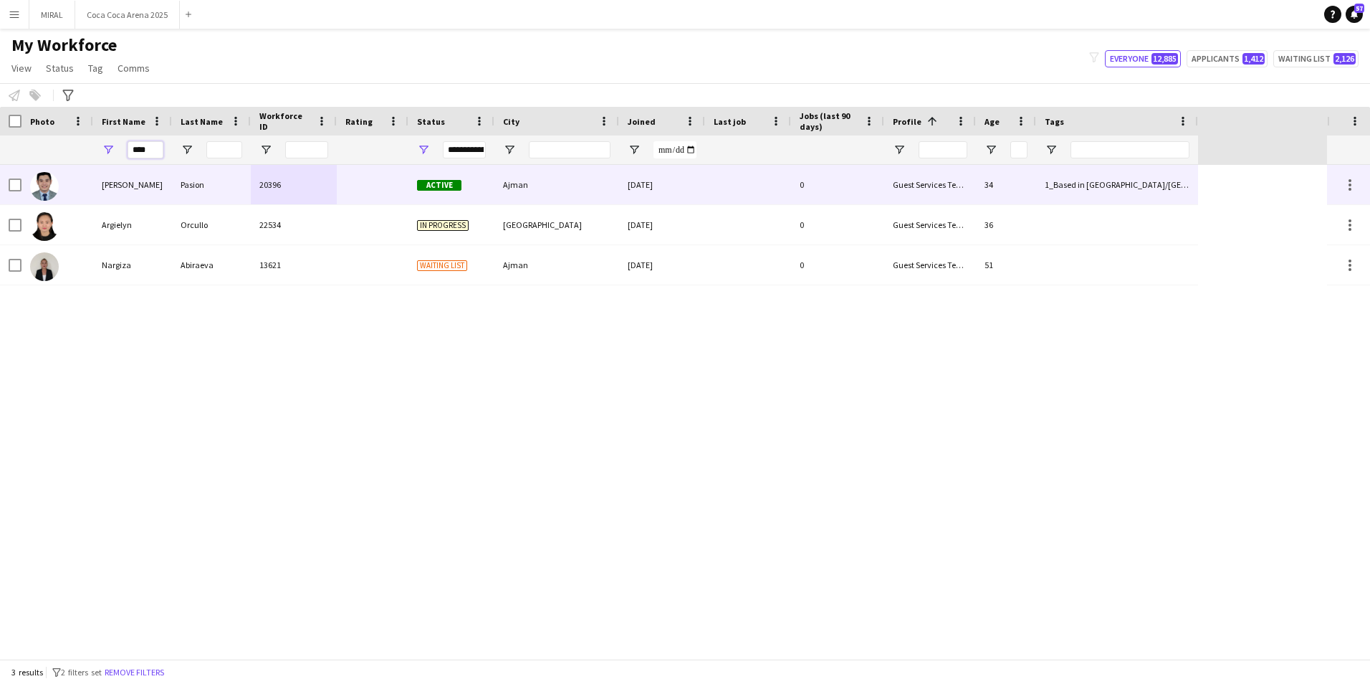
type input "****"
click at [145, 191] on div "Argie" at bounding box center [132, 184] width 79 height 39
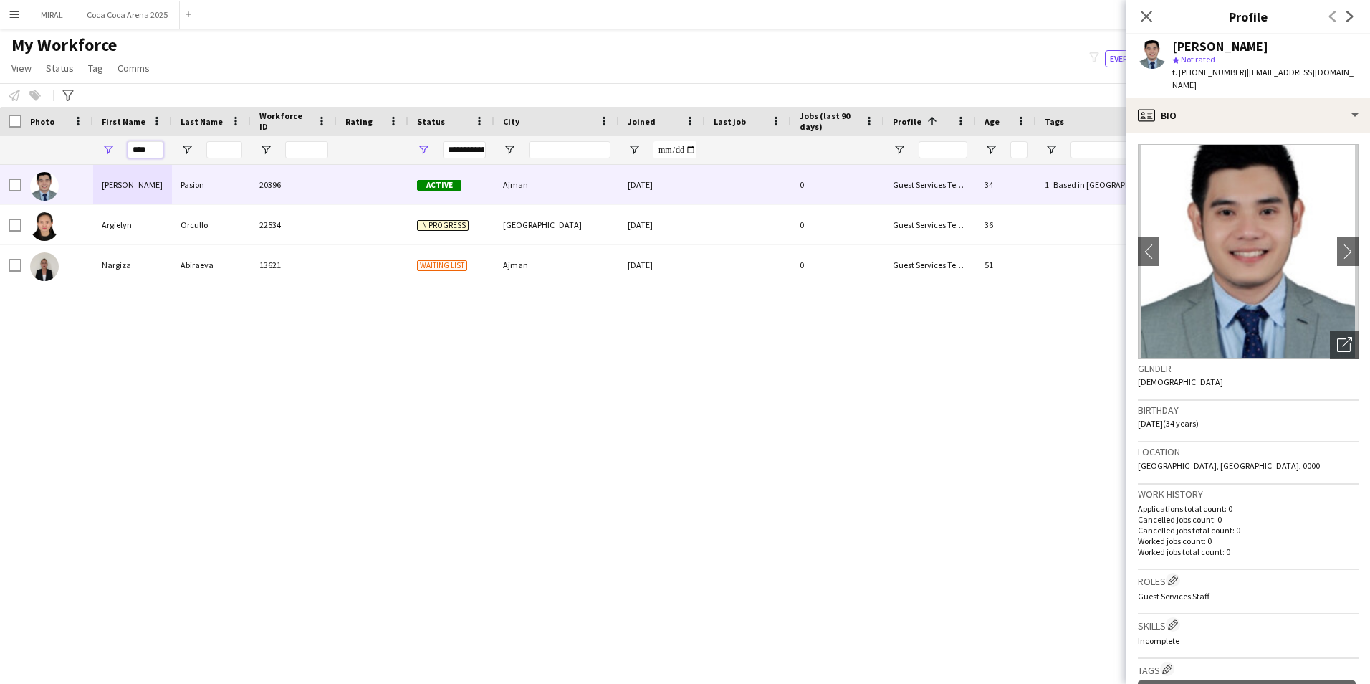
drag, startPoint x: 160, startPoint y: 149, endPoint x: 93, endPoint y: 148, distance: 66.6
click at [93, 148] on div "****" at bounding box center [132, 149] width 79 height 29
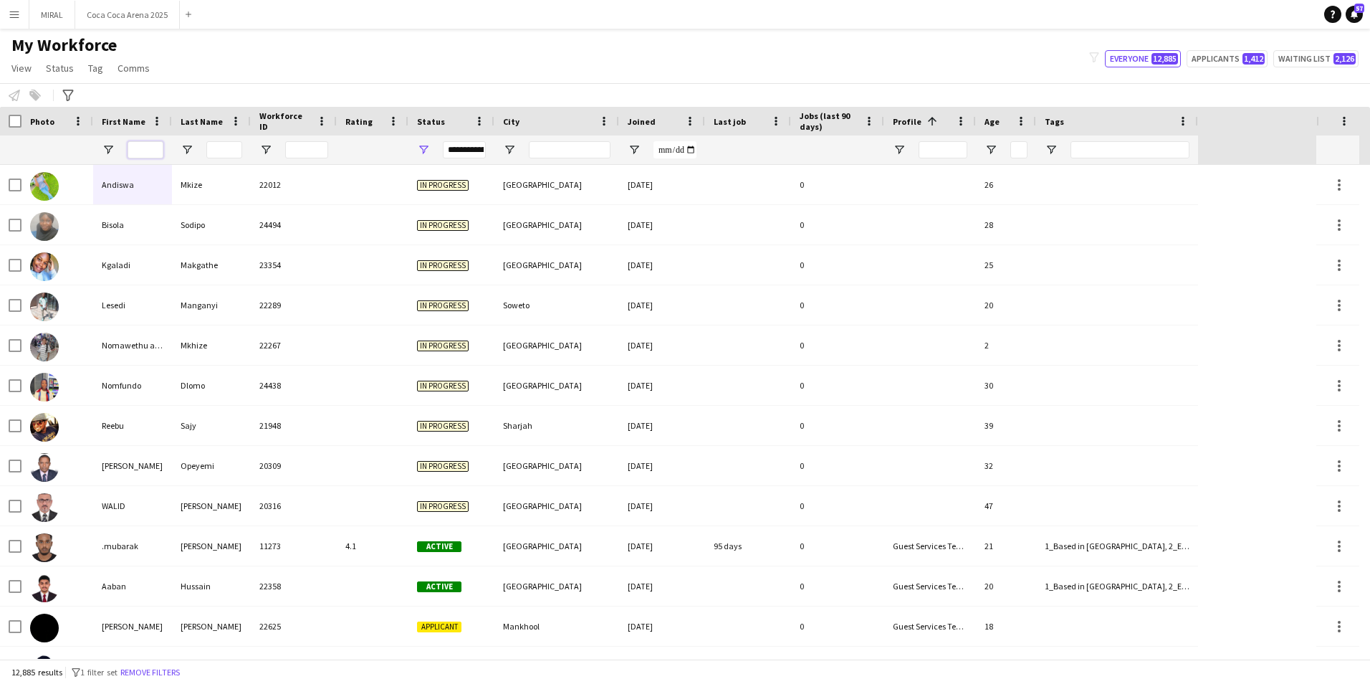
click at [148, 153] on input "First Name Filter Input" at bounding box center [146, 149] width 36 height 17
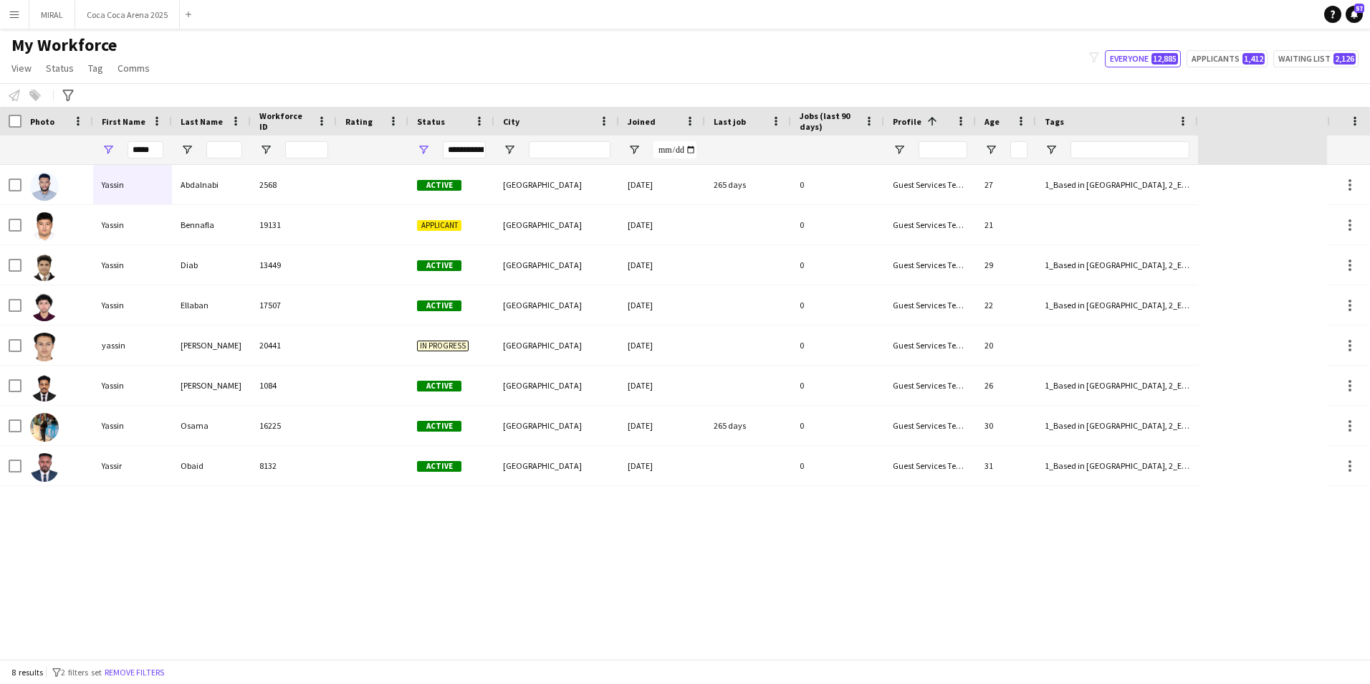
click at [465, 148] on div "**********" at bounding box center [464, 149] width 43 height 17
click at [425, 150] on span "Open Filter Menu" at bounding box center [423, 149] width 13 height 13
click at [367, 145] on div at bounding box center [372, 149] width 54 height 29
click at [154, 148] on input "*****" at bounding box center [146, 149] width 36 height 17
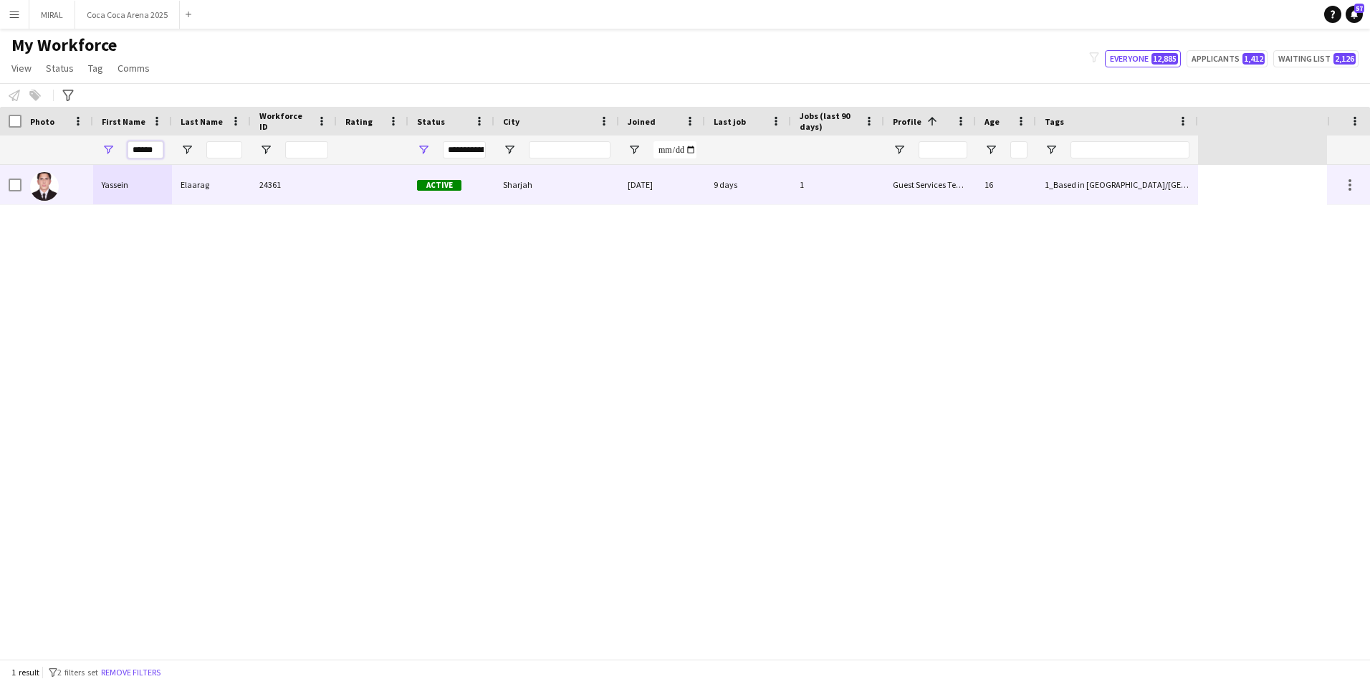
type input "******"
click at [113, 192] on div "Yassein" at bounding box center [132, 184] width 79 height 39
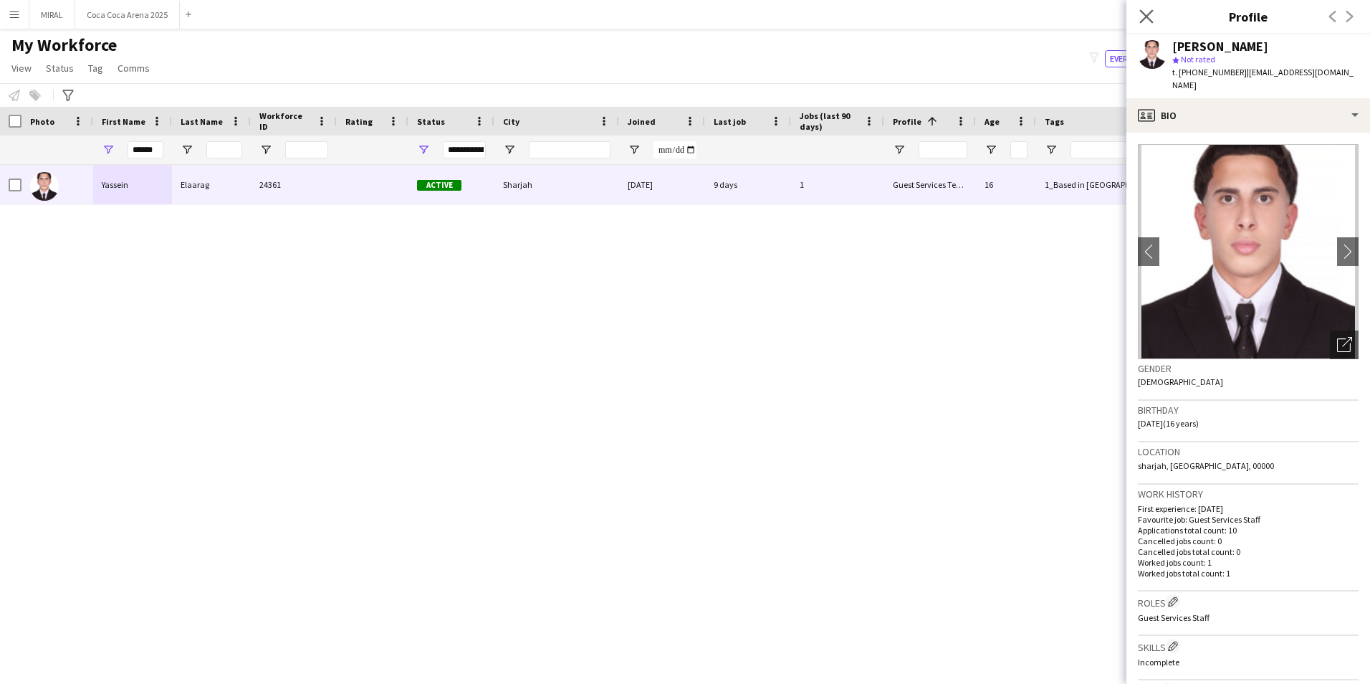
click at [676, 16] on app-icon "Close pop-in" at bounding box center [1147, 16] width 21 height 21
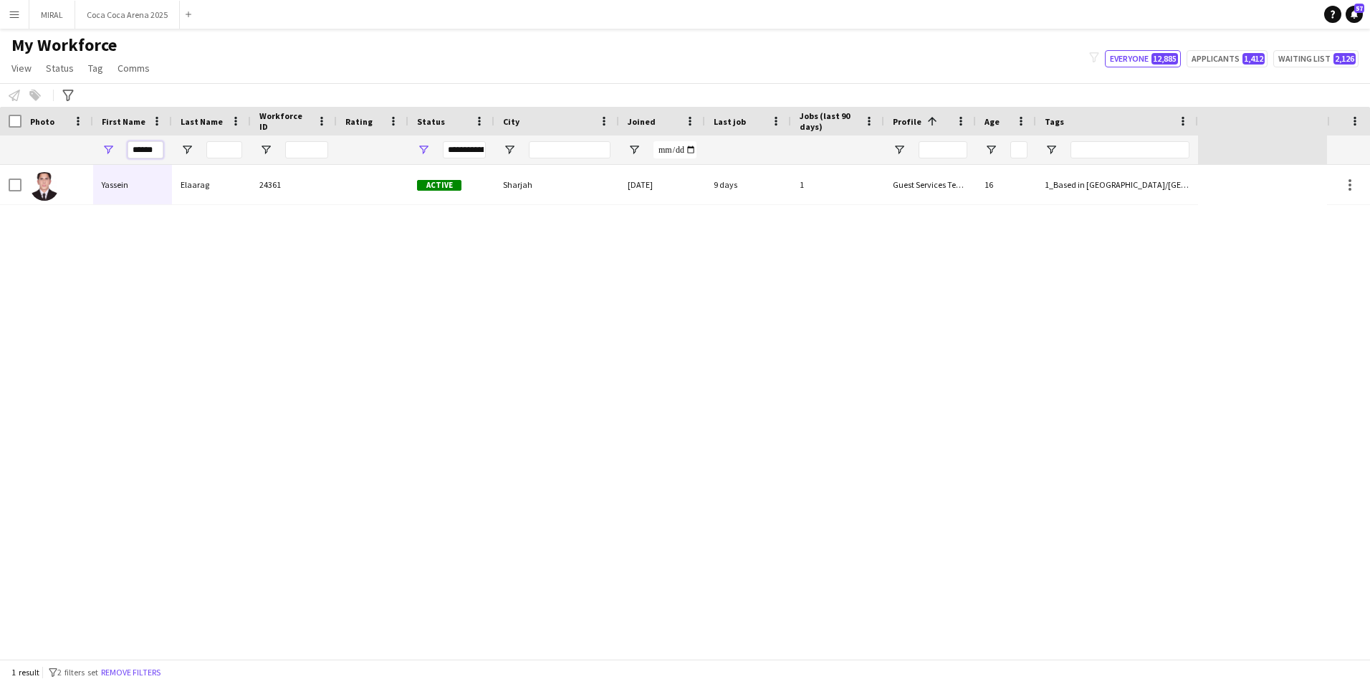
drag, startPoint x: 161, startPoint y: 150, endPoint x: 61, endPoint y: 136, distance: 100.6
click at [64, 138] on div "******" at bounding box center [599, 149] width 1198 height 29
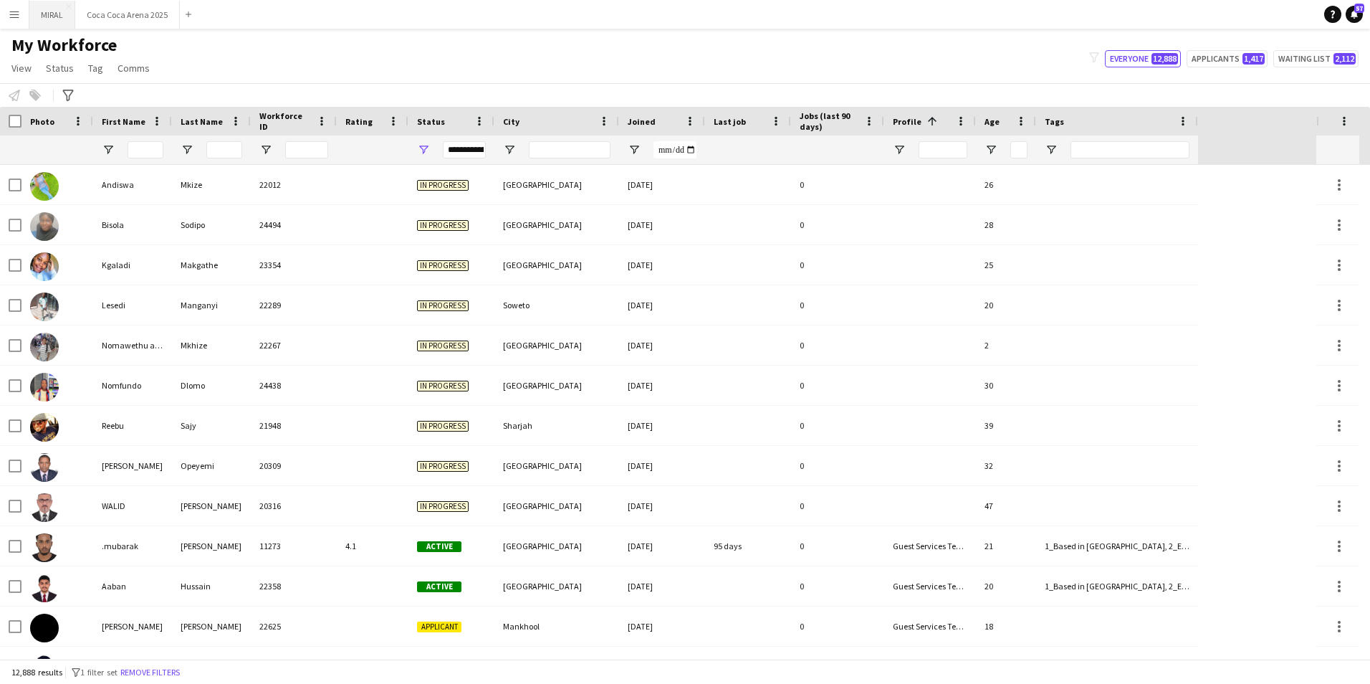
click at [47, 19] on button "MIRAL Close" at bounding box center [52, 15] width 46 height 28
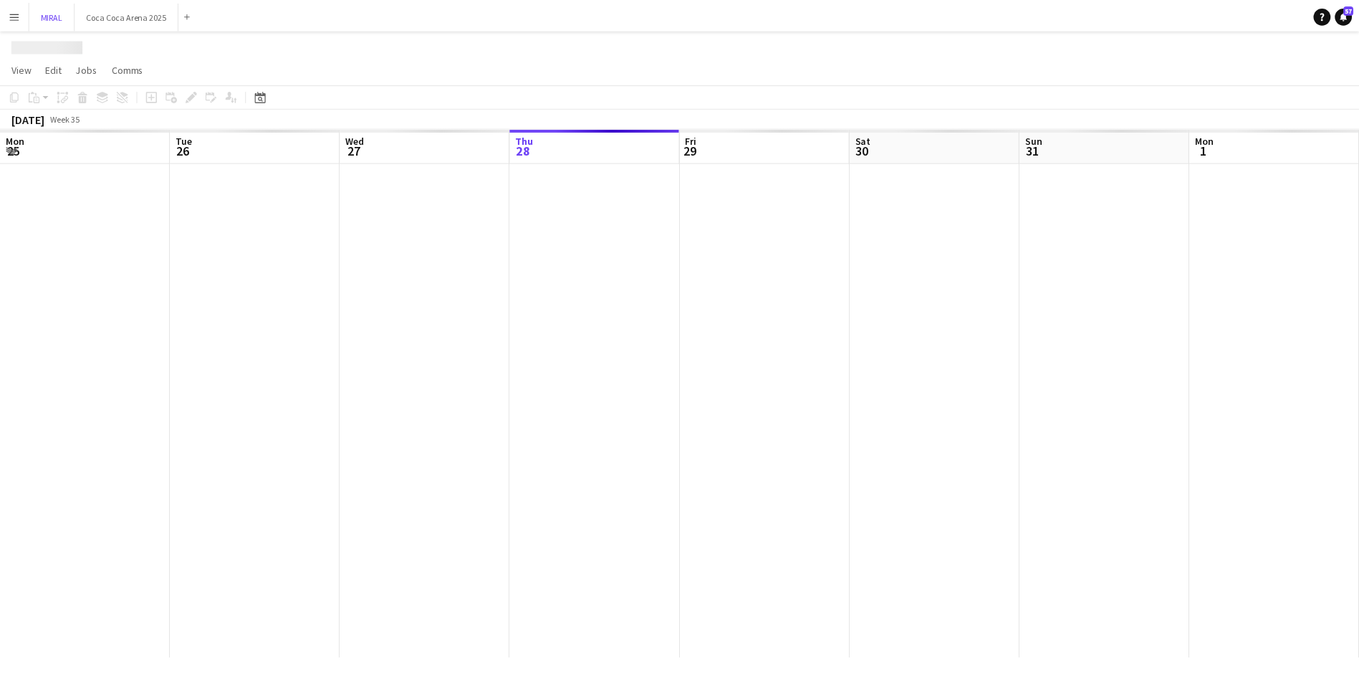
scroll to position [0, 343]
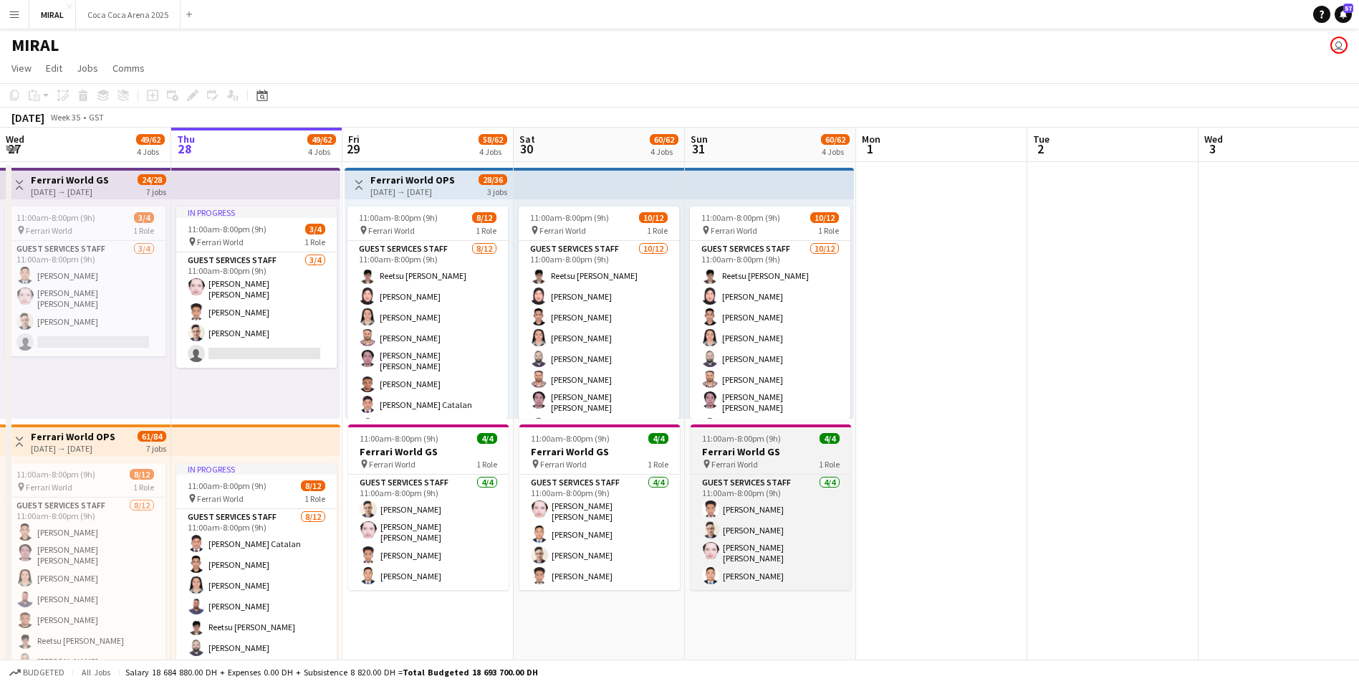
click at [781, 444] on app-job-card "11:00am-8:00pm (9h) 4/4 Ferrari World GS pin Ferrari World 1 Role Guest Service…" at bounding box center [771, 507] width 161 height 166
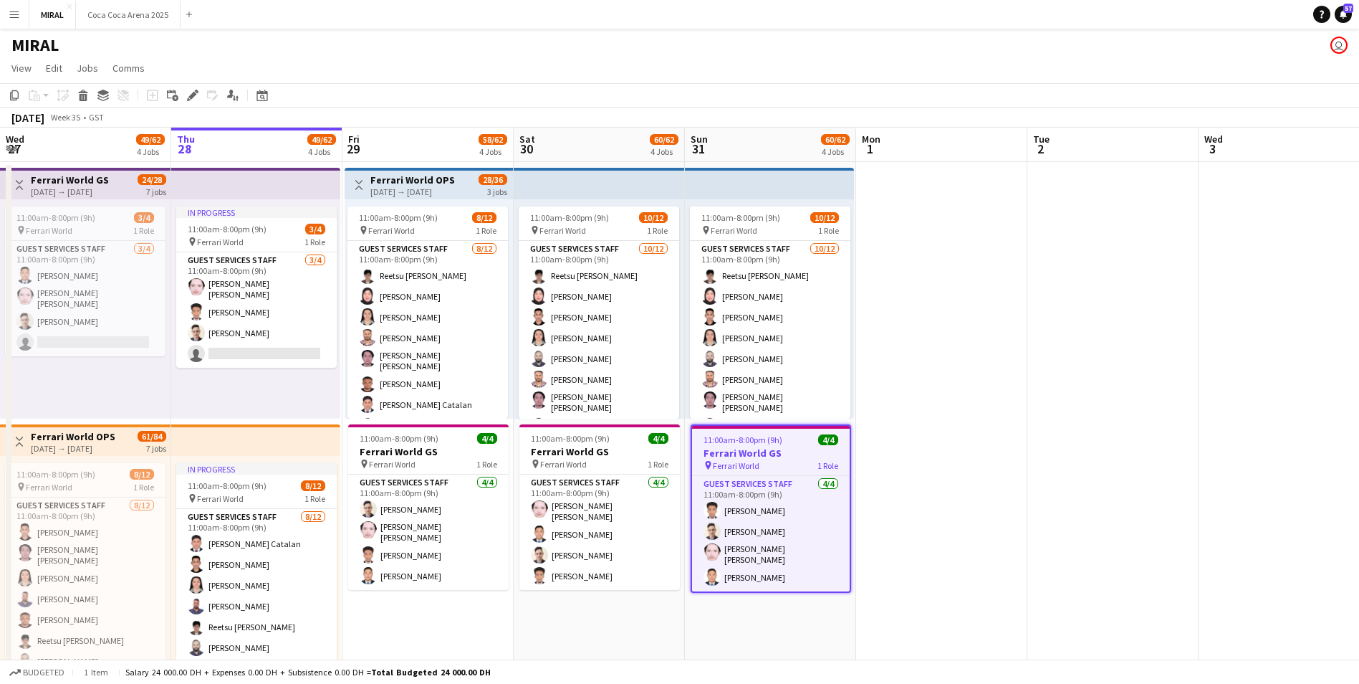
drag, startPoint x: 781, startPoint y: 444, endPoint x: 1202, endPoint y: 408, distance: 422.2
click at [1208, 406] on app-date-cell at bounding box center [1284, 421] width 171 height 519
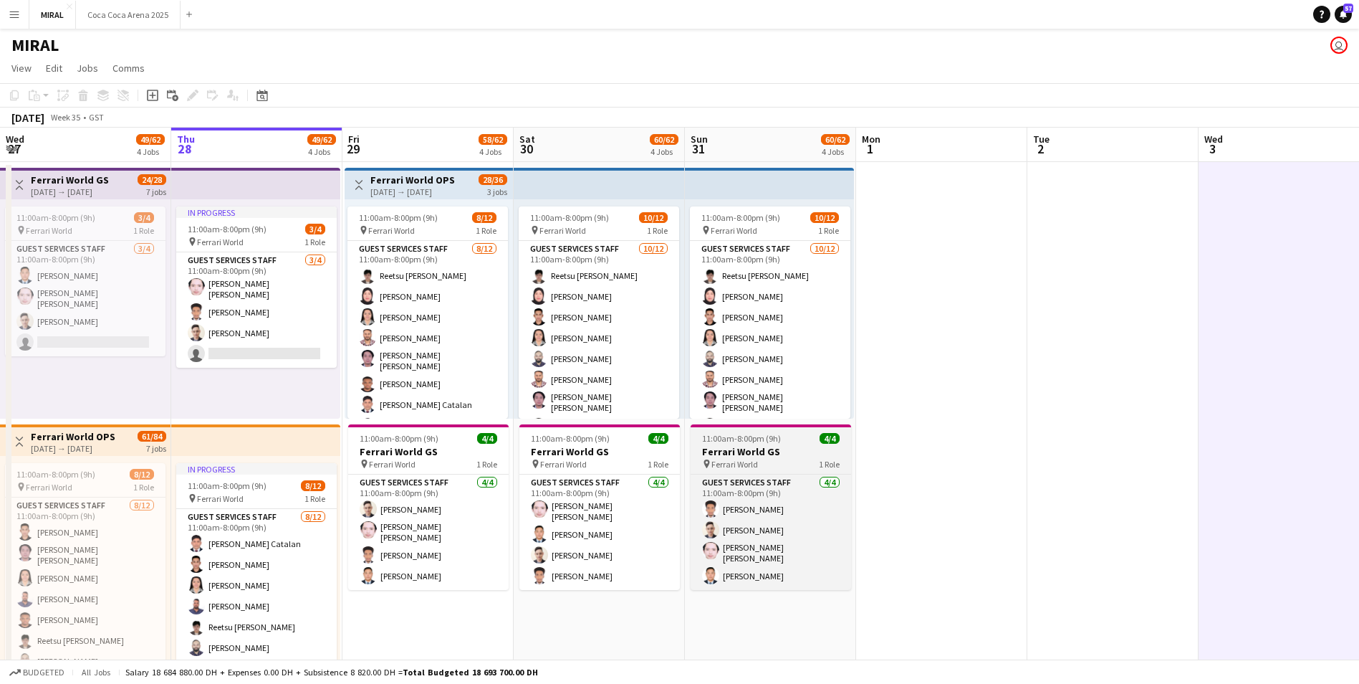
click at [754, 449] on h3 "Ferrari World GS" at bounding box center [771, 451] width 161 height 13
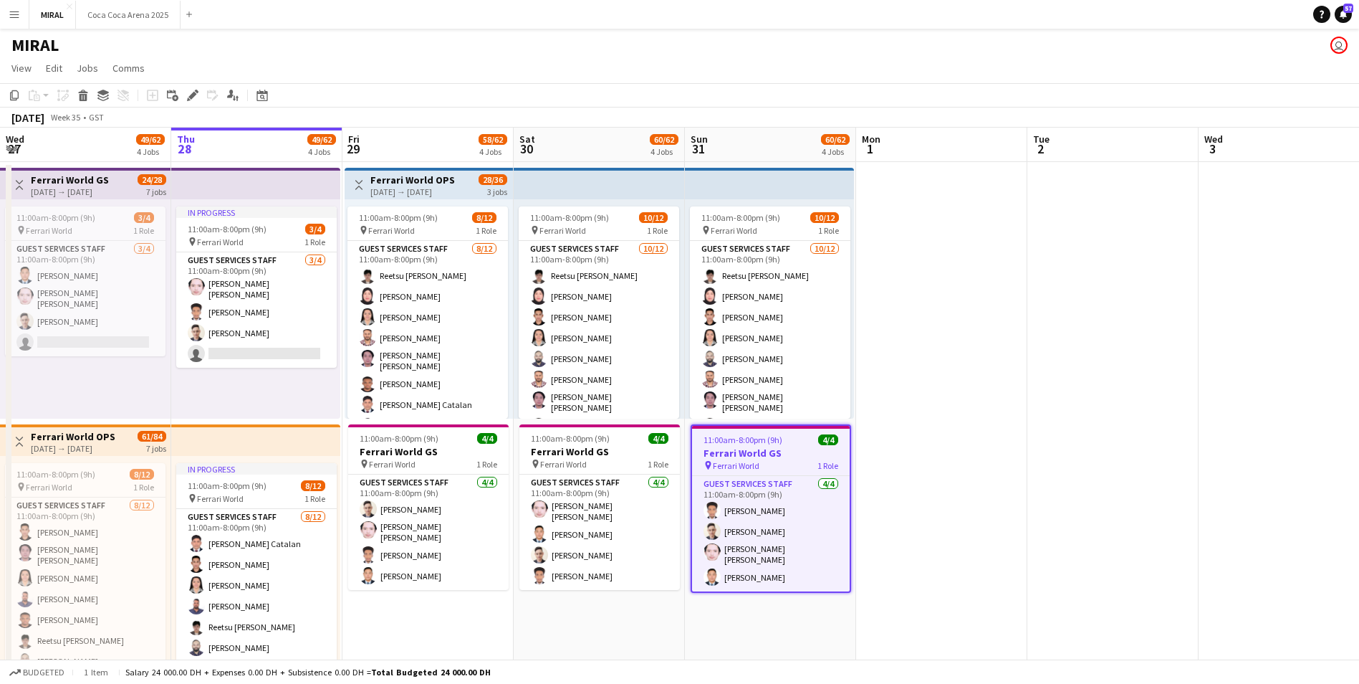
drag, startPoint x: 762, startPoint y: 462, endPoint x: 957, endPoint y: 500, distance: 198.6
click at [957, 500] on app-date-cell at bounding box center [941, 421] width 171 height 519
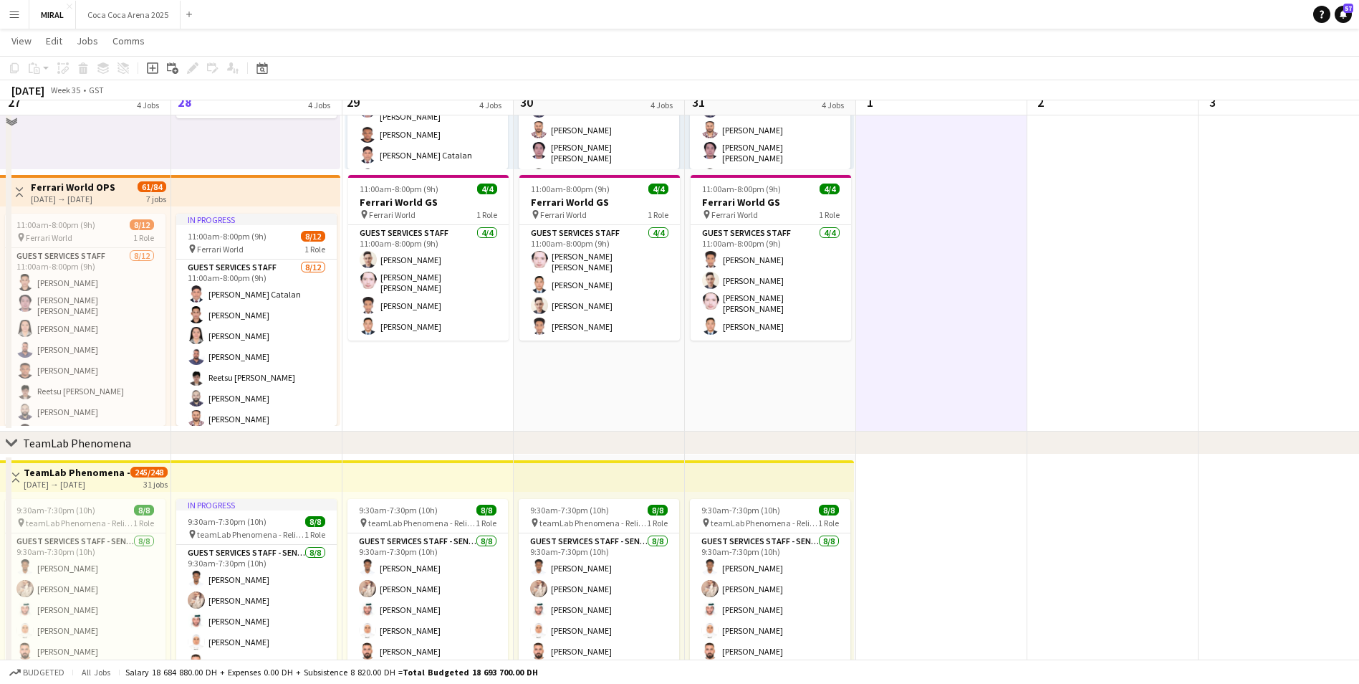
scroll to position [215, 0]
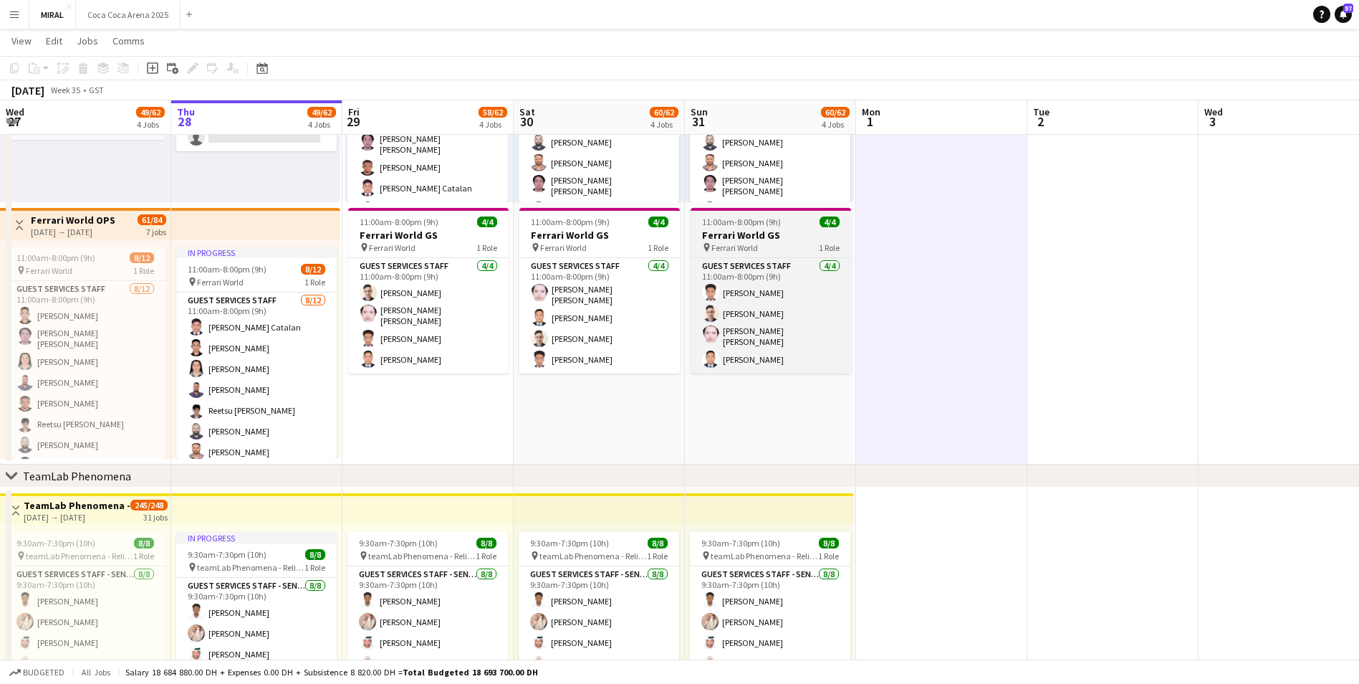
click at [756, 231] on h3 "Ferrari World GS" at bounding box center [771, 235] width 161 height 13
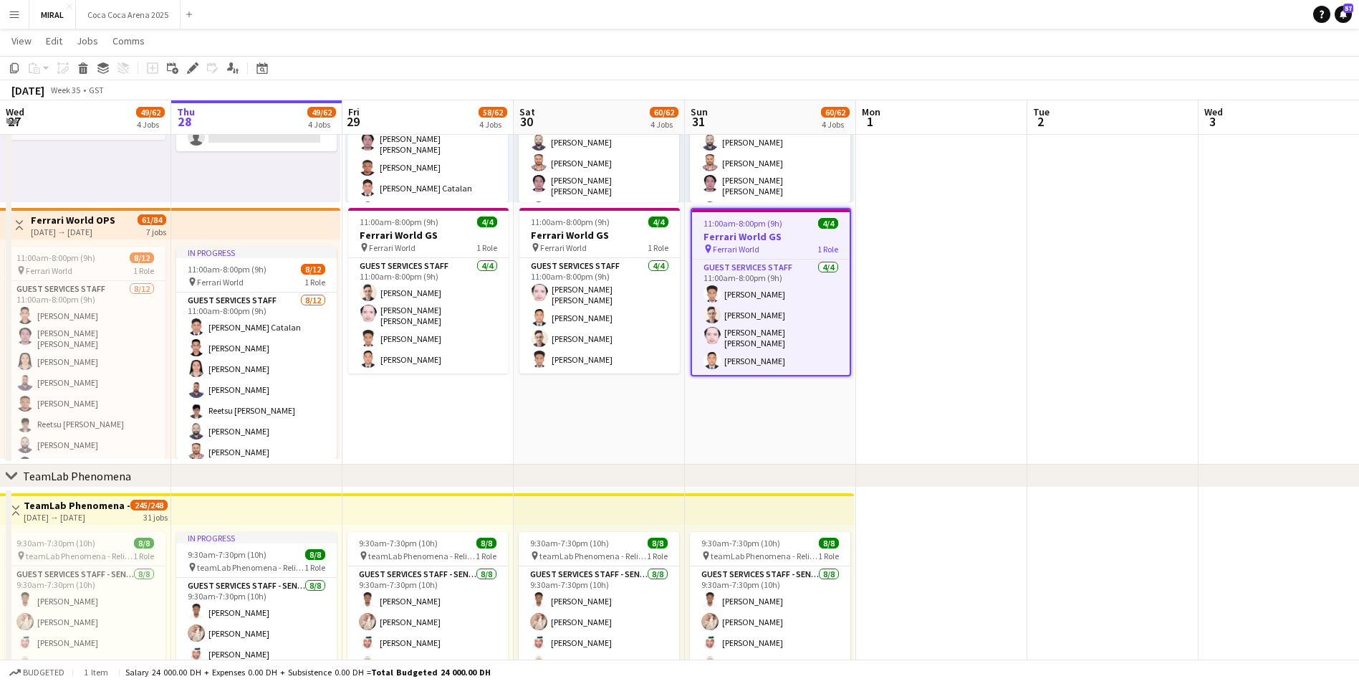
click at [431, 386] on app-date-cell "Toggle View Ferrari World OPS [DATE] → [DATE] 28/36 3 jobs 11:00am-8:00pm (9h) …" at bounding box center [428, 205] width 171 height 519
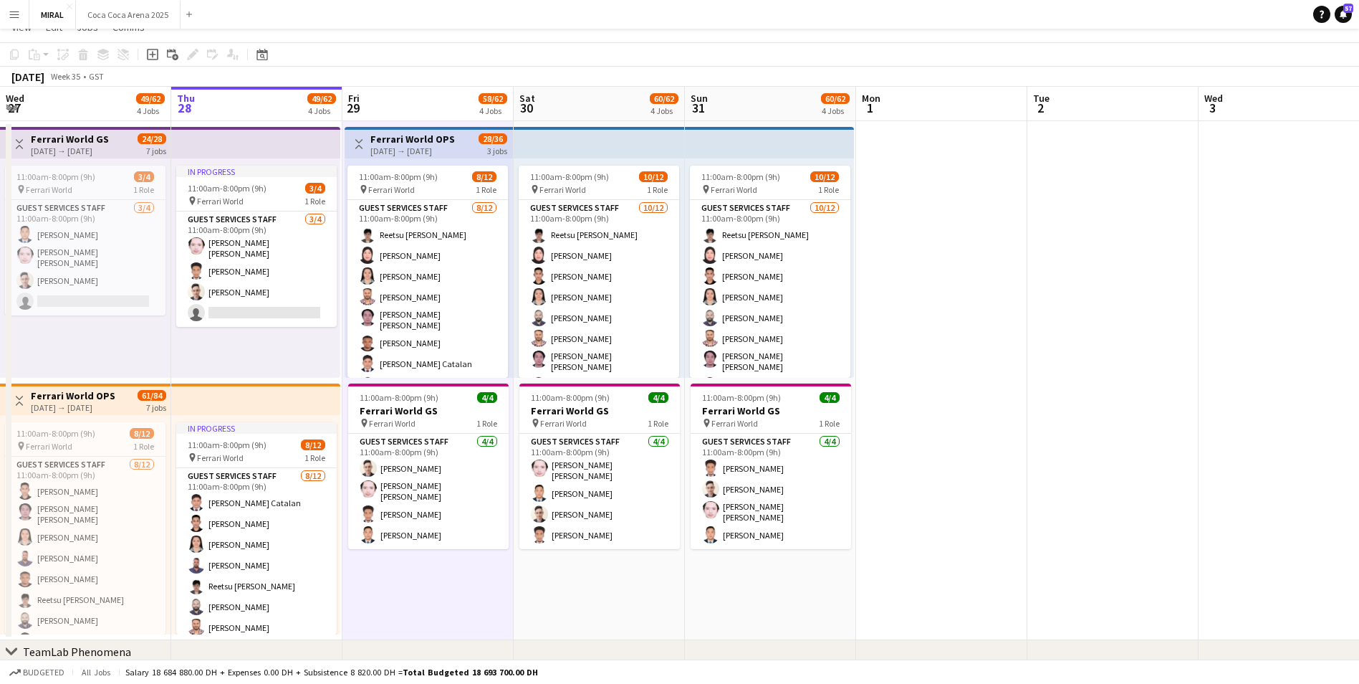
scroll to position [0, 0]
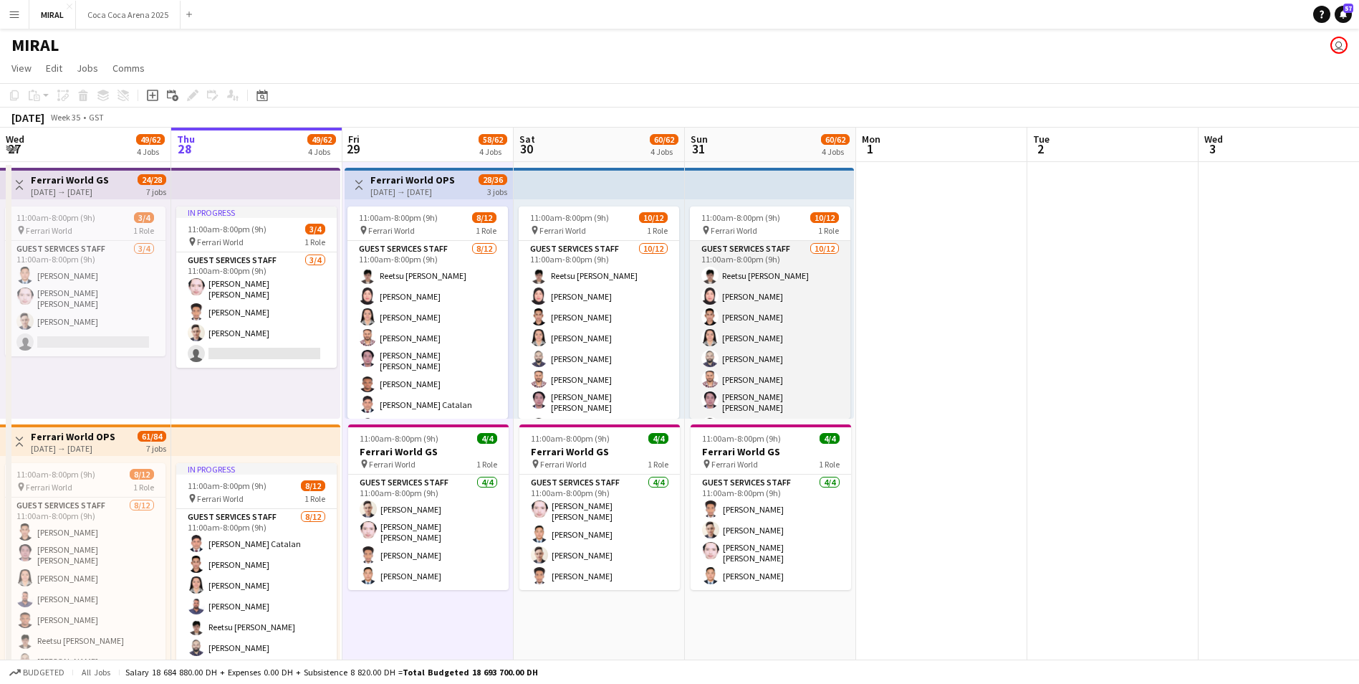
click at [765, 241] on app-card-role "Guest Services Staff [DATE] 11:00am-8:00pm (9h) [PERSON_NAME] [PERSON_NAME] [PE…" at bounding box center [770, 382] width 161 height 282
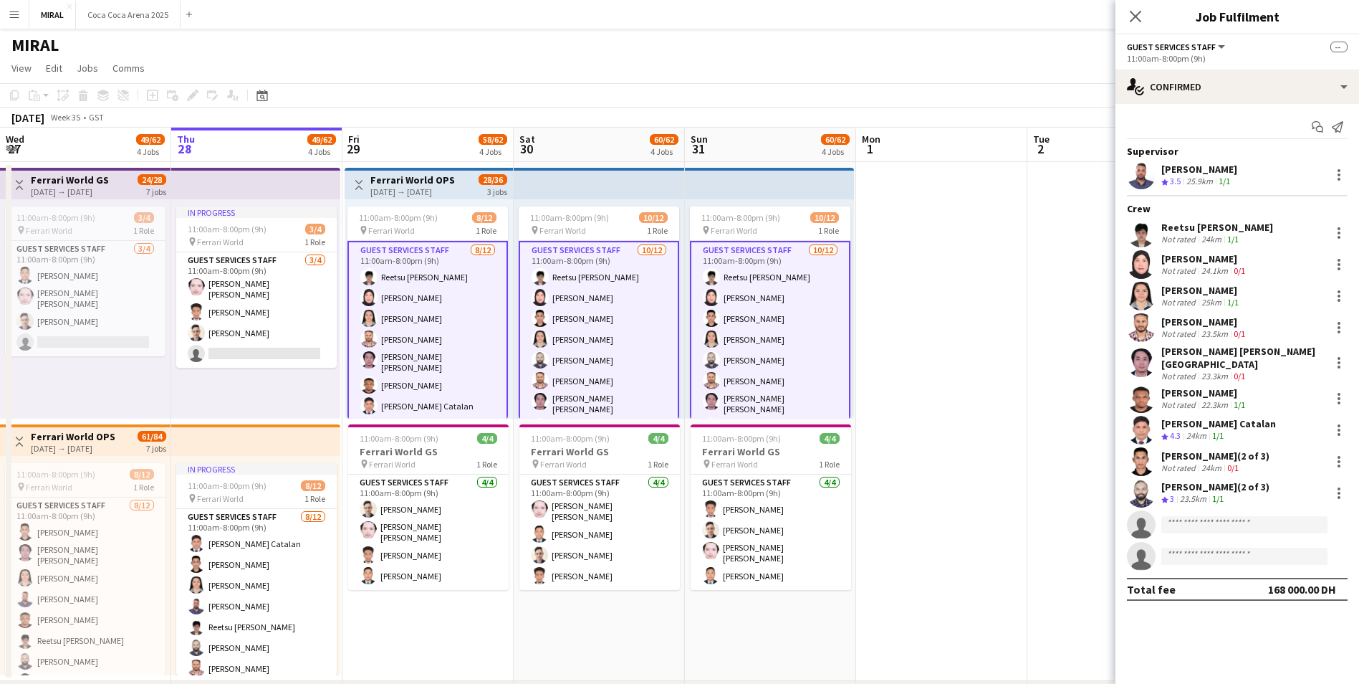
click at [759, 195] on app-top-bar at bounding box center [769, 184] width 169 height 32
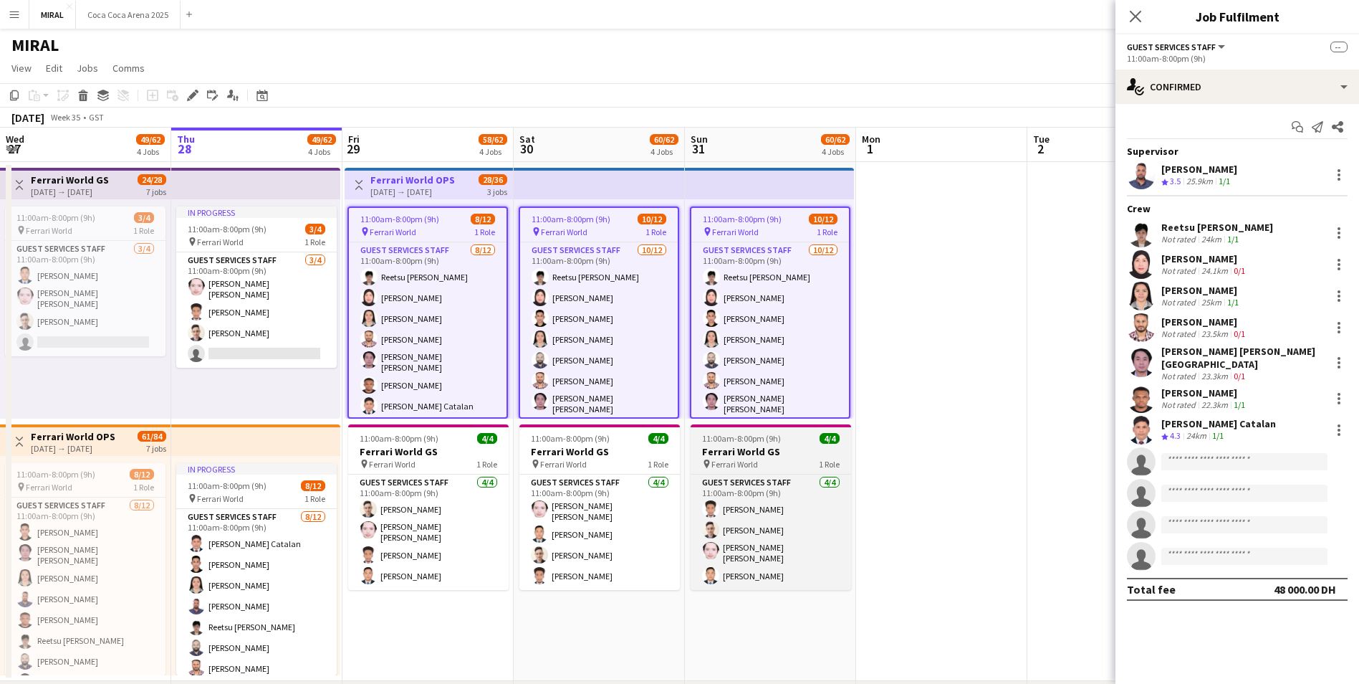
click at [779, 444] on app-job-card "11:00am-8:00pm (9h) 4/4 Ferrari World GS pin Ferrari World 1 Role Guest Service…" at bounding box center [771, 507] width 161 height 166
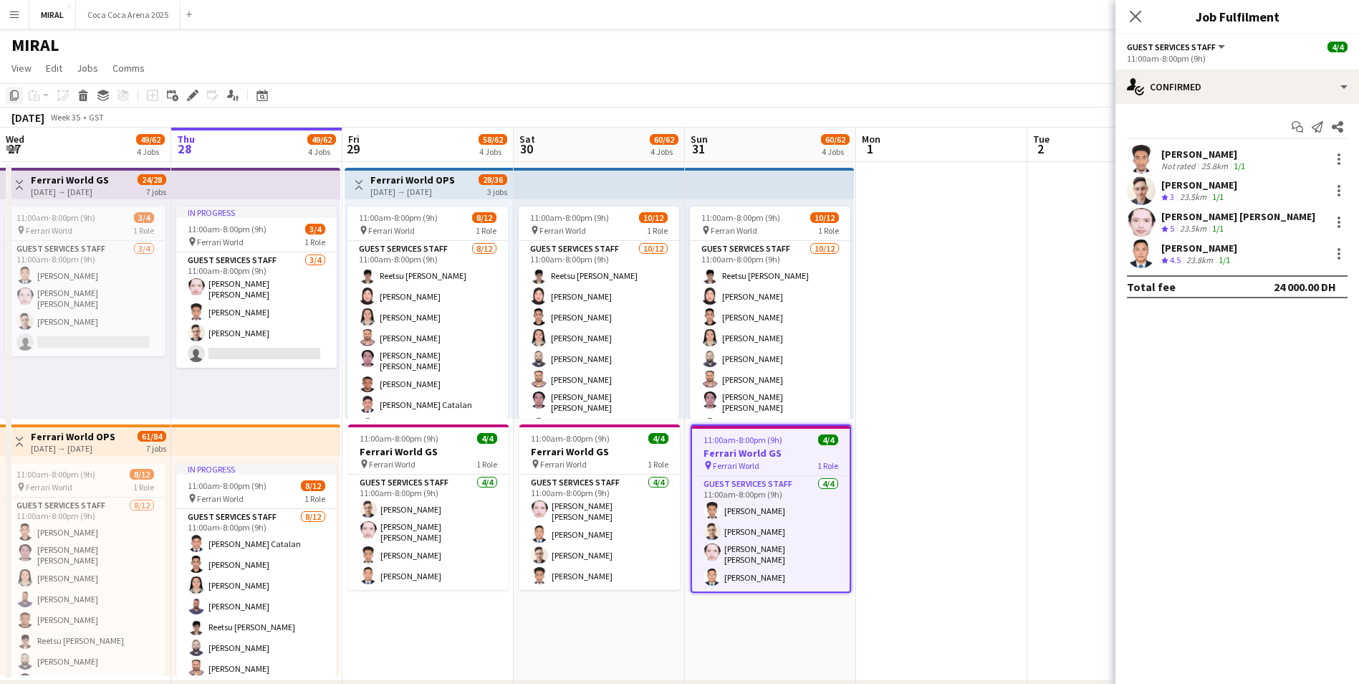
click at [16, 97] on icon "Copy" at bounding box center [14, 95] width 11 height 11
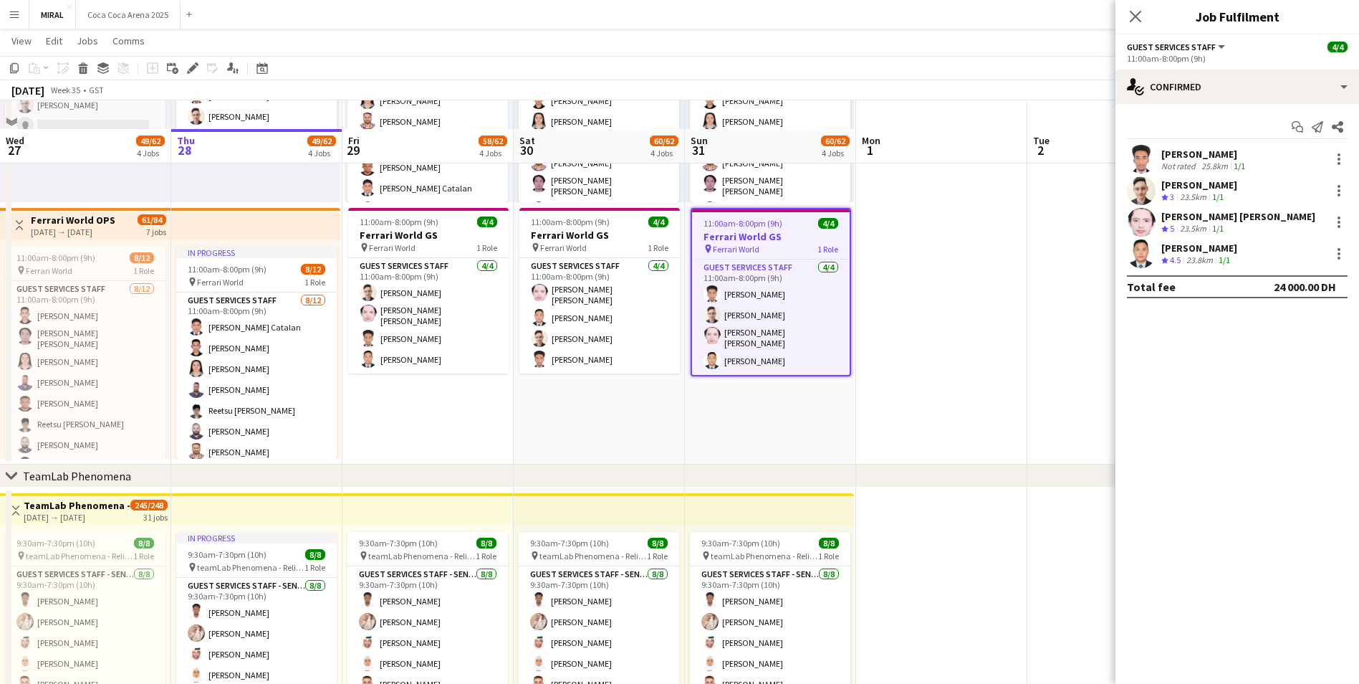
scroll to position [287, 0]
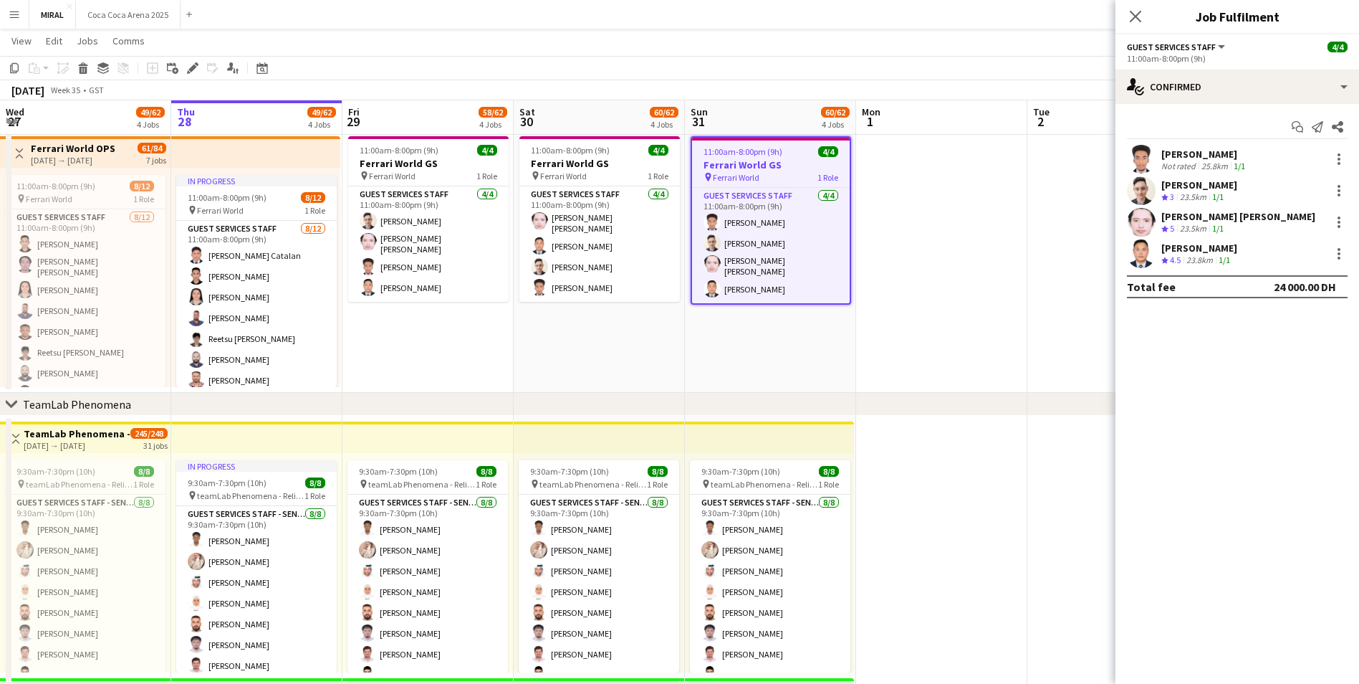
click at [965, 317] on app-date-cell at bounding box center [941, 133] width 171 height 519
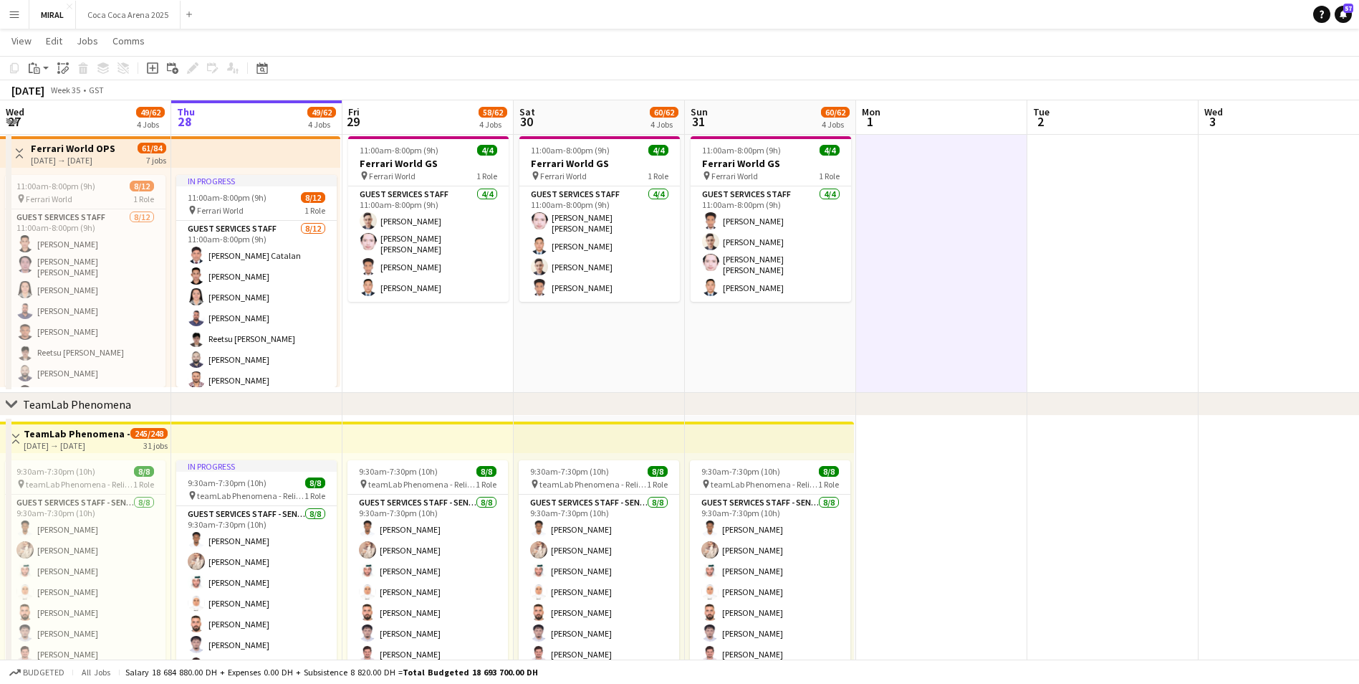
drag, startPoint x: 924, startPoint y: 459, endPoint x: 891, endPoint y: 451, distance: 34.6
click at [891, 451] on app-date-cell at bounding box center [941, 675] width 171 height 519
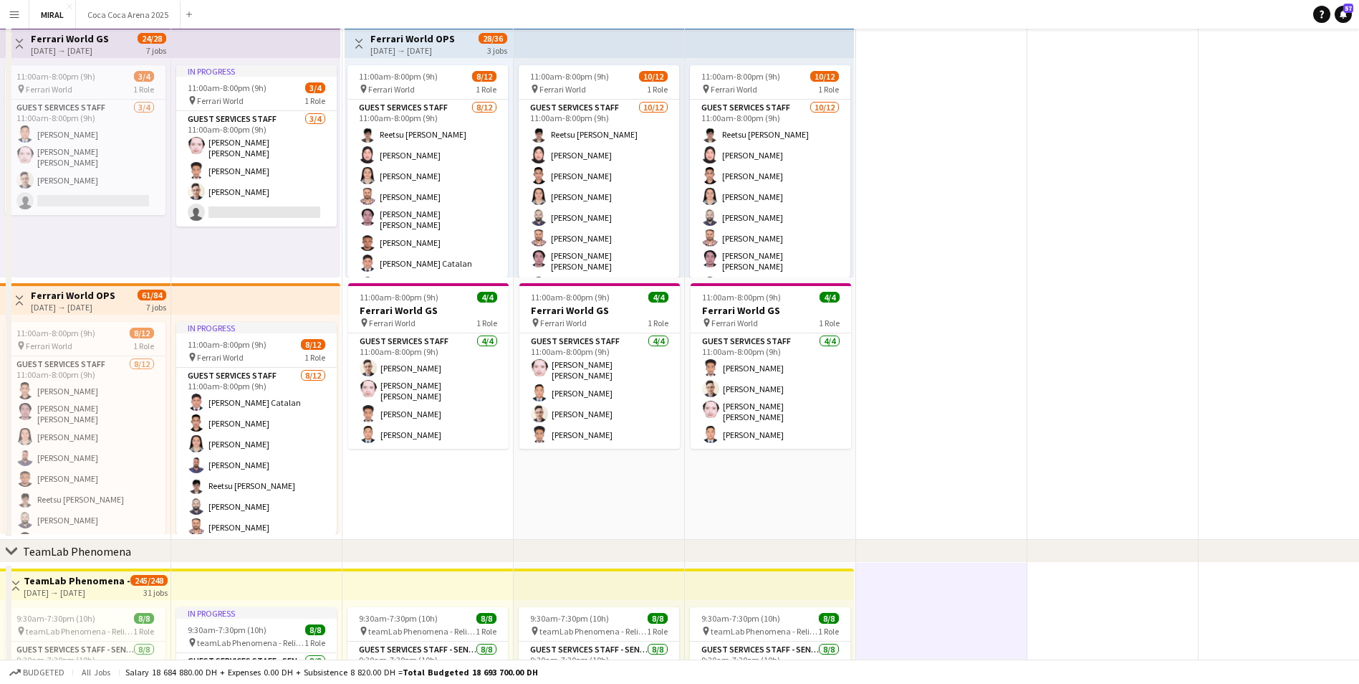
scroll to position [0, 0]
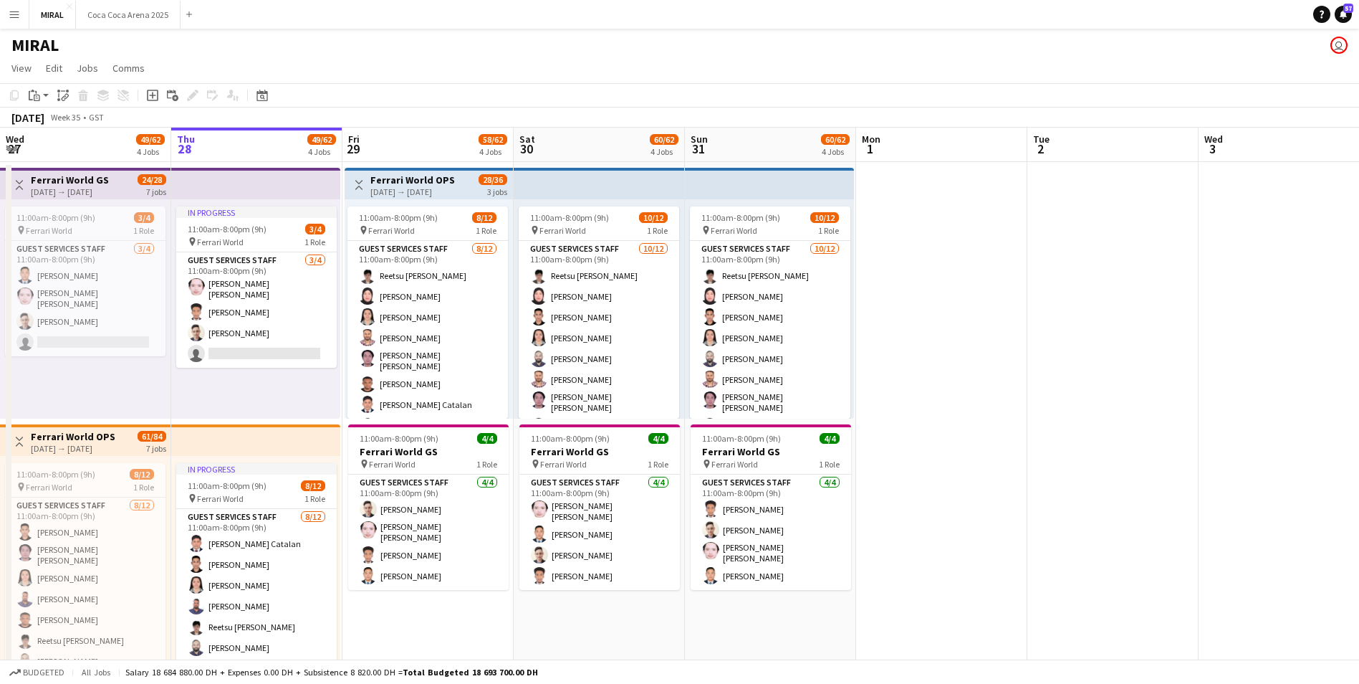
click at [950, 276] on app-date-cell at bounding box center [941, 421] width 171 height 519
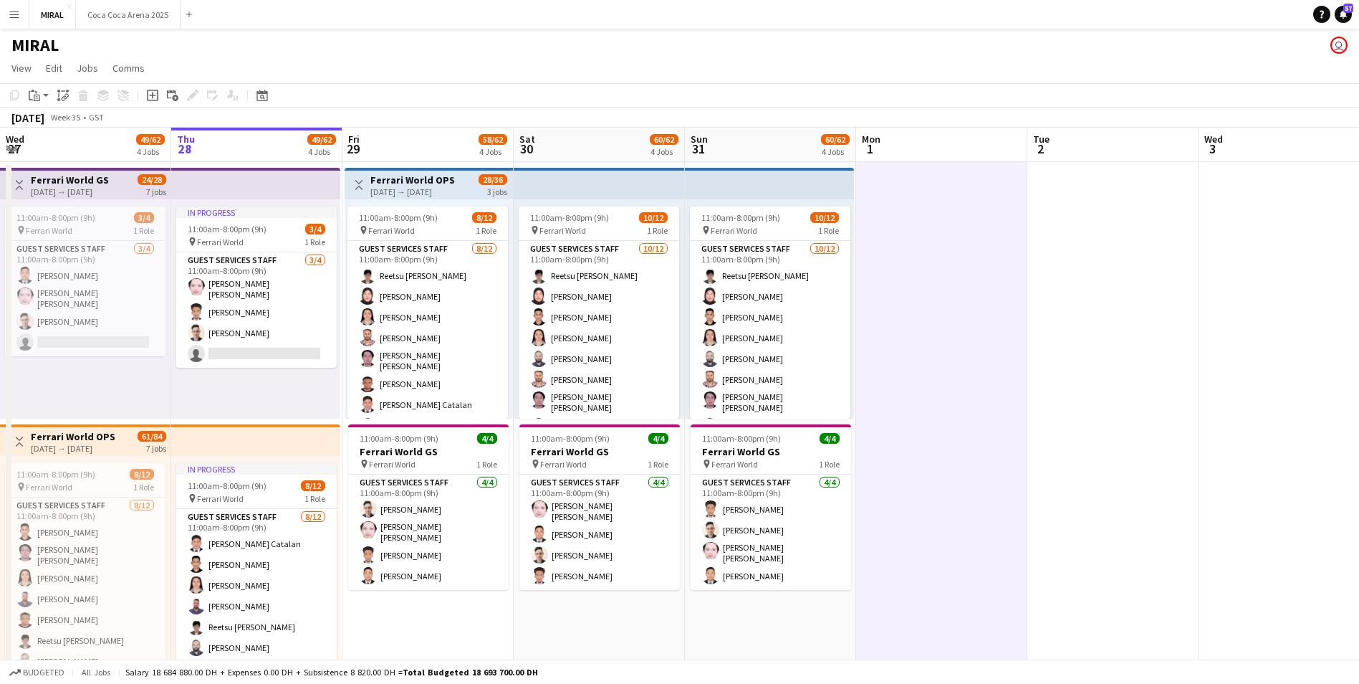
drag, startPoint x: 950, startPoint y: 276, endPoint x: 895, endPoint y: 201, distance: 92.7
click at [895, 201] on app-date-cell at bounding box center [941, 421] width 171 height 519
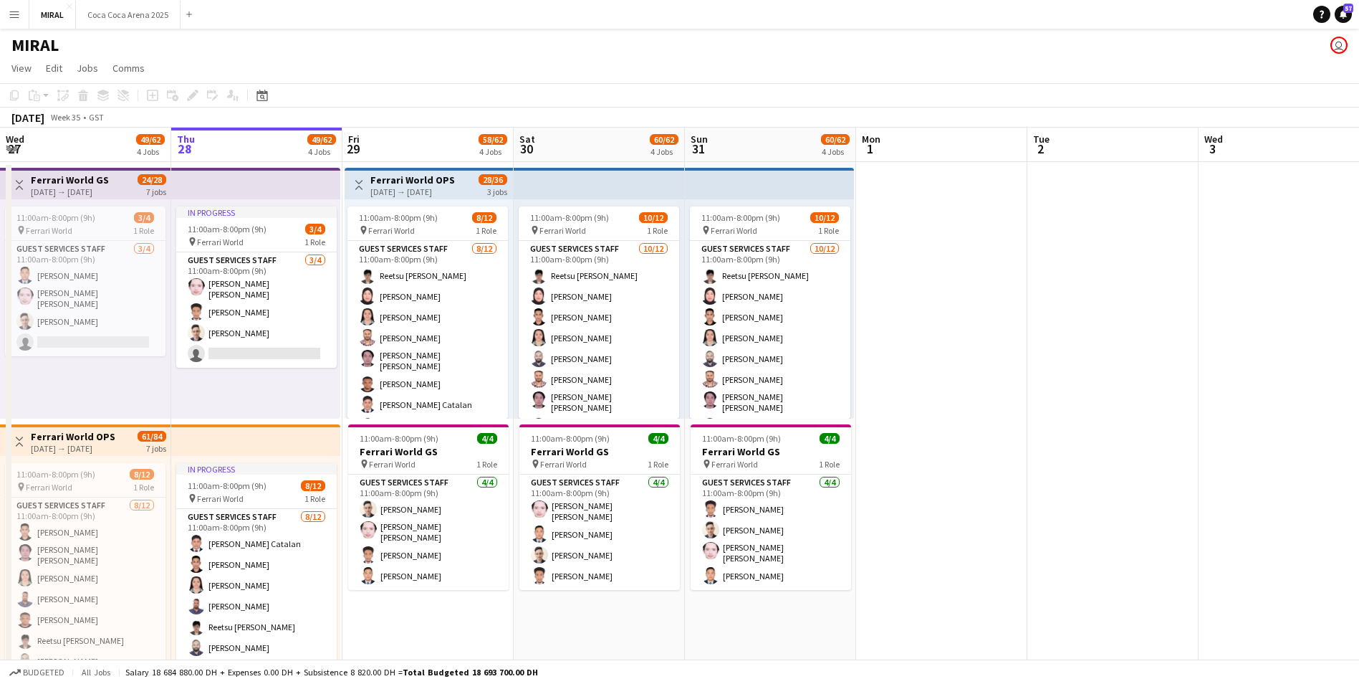
click at [985, 212] on app-date-cell at bounding box center [941, 421] width 171 height 519
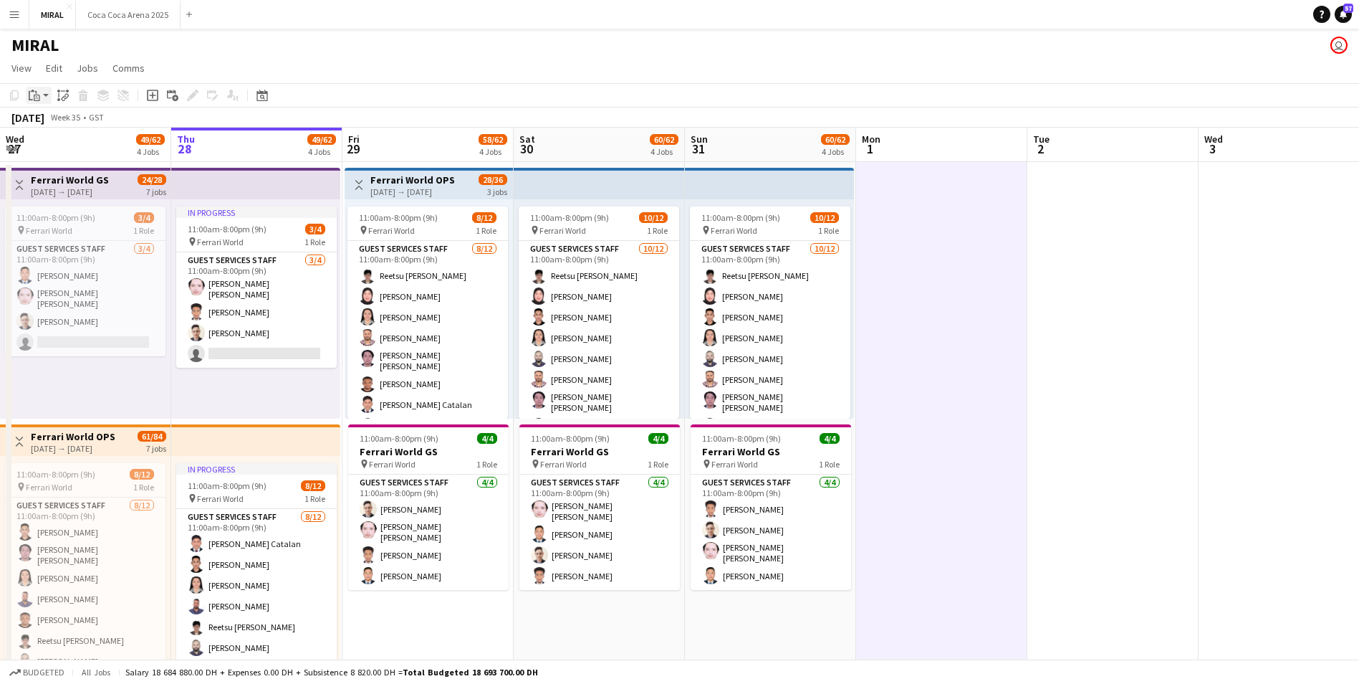
click at [44, 92] on app-action-btn "Paste" at bounding box center [39, 95] width 26 height 17
click at [1114, 320] on app-date-cell at bounding box center [1113, 421] width 171 height 519
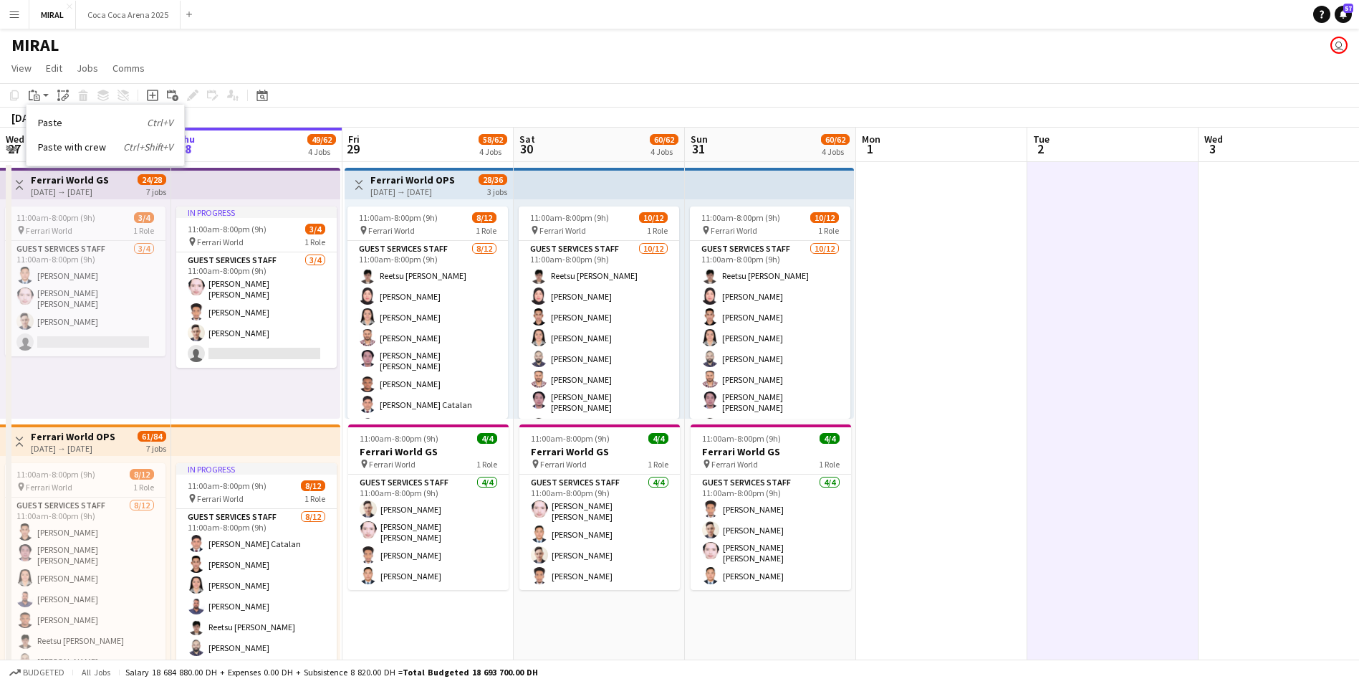
click at [989, 322] on app-date-cell at bounding box center [941, 421] width 171 height 519
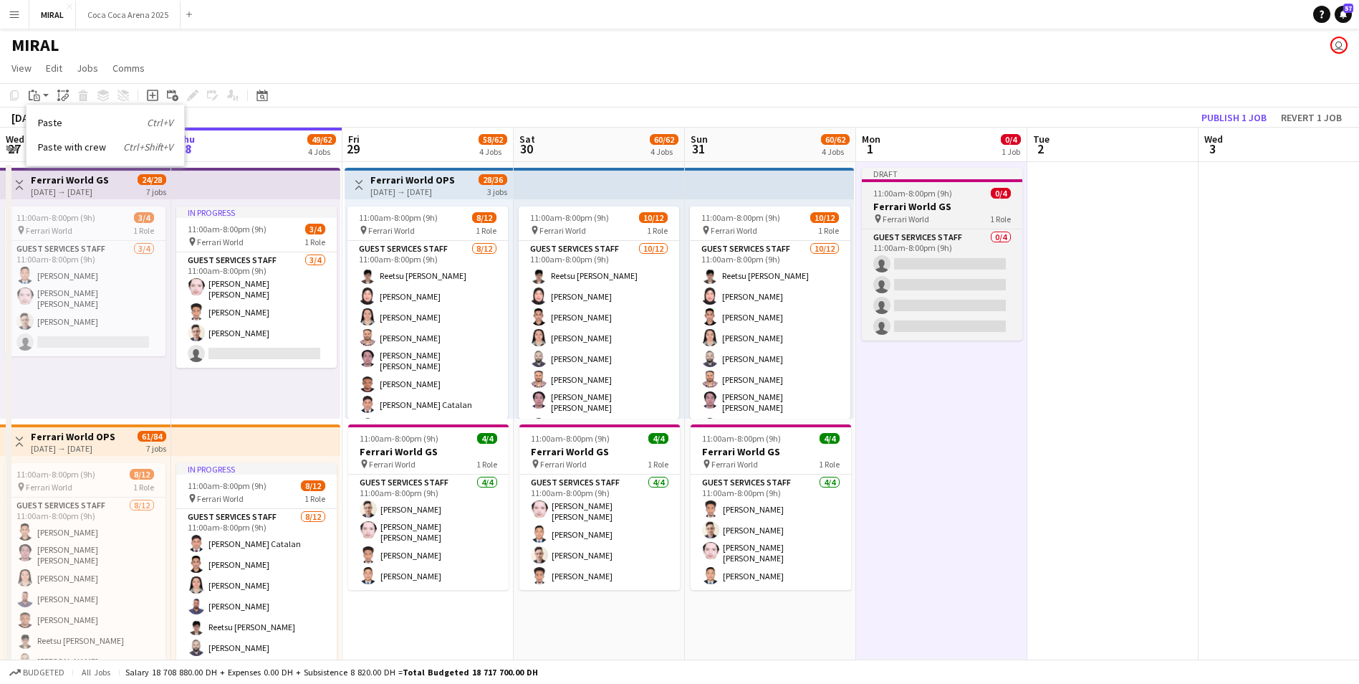
click at [942, 199] on app-job-card "Draft 11:00am-8:00pm (9h) 0/4 Ferrari World GS pin Ferrari World 1 Role Guest S…" at bounding box center [942, 254] width 161 height 173
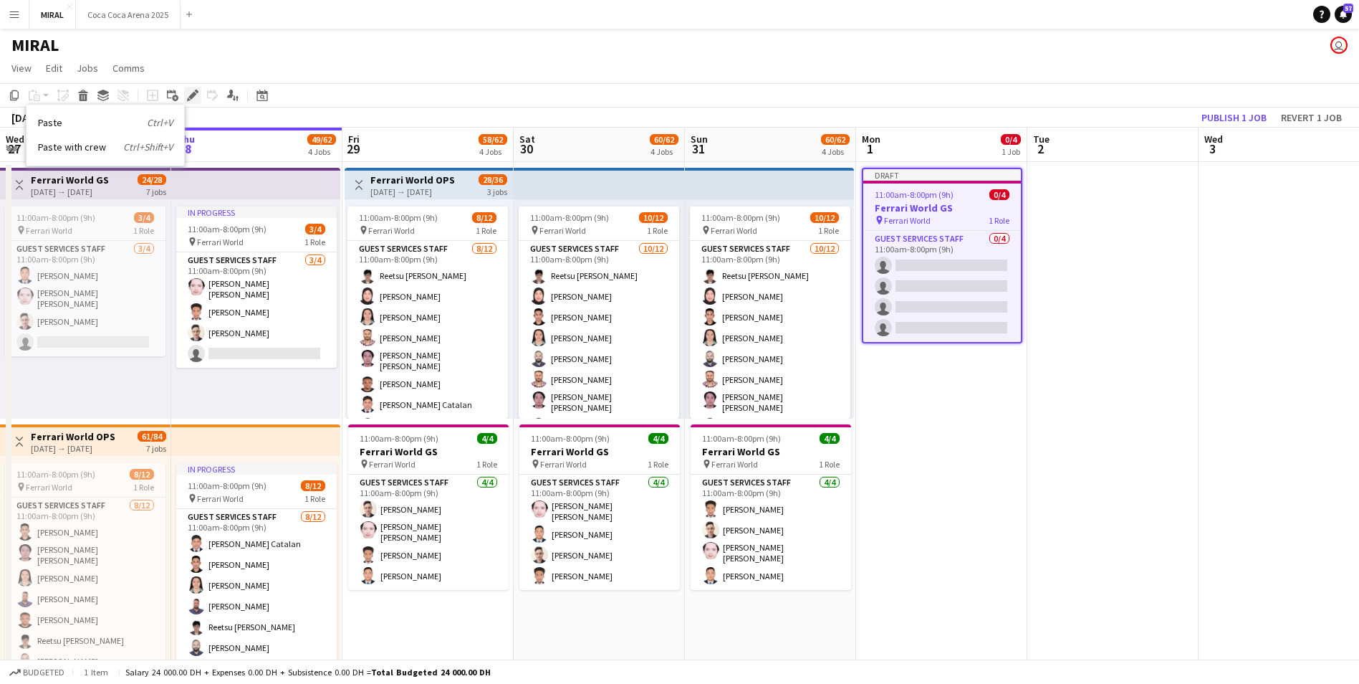
click at [191, 95] on icon at bounding box center [192, 96] width 8 height 8
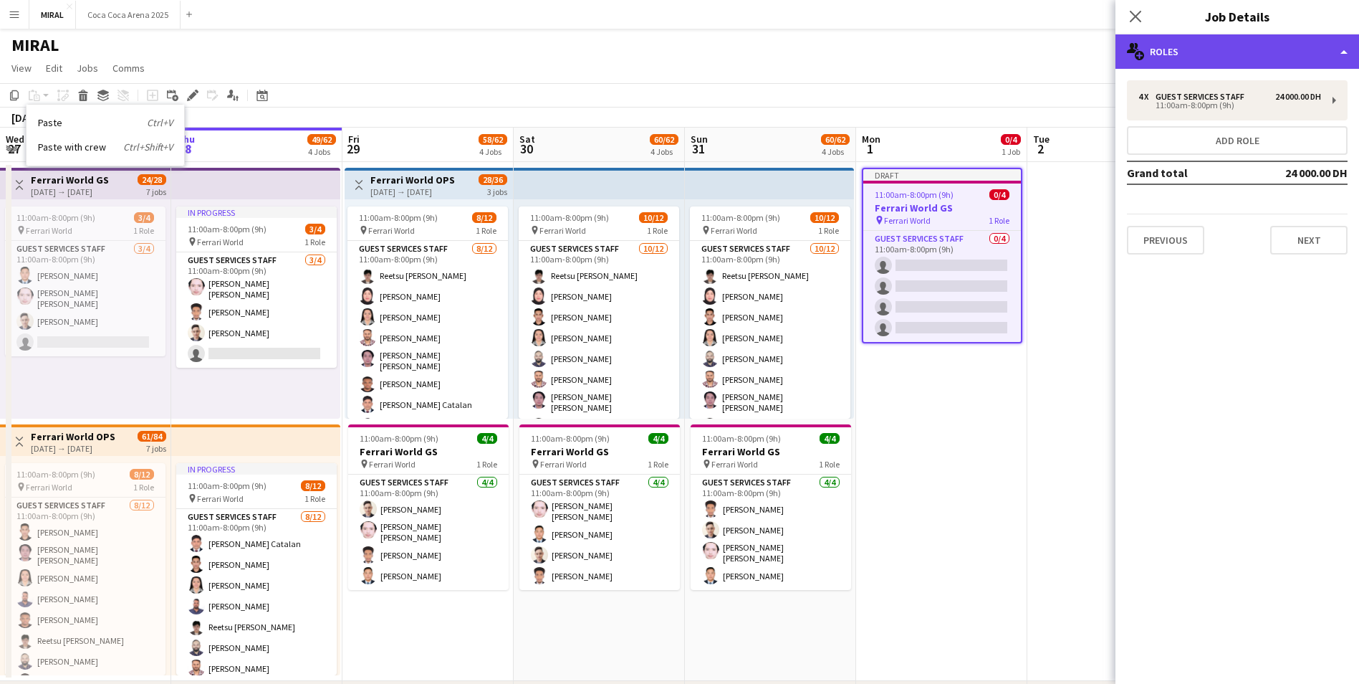
click at [1172, 49] on div "multiple-users-add Roles" at bounding box center [1238, 51] width 244 height 34
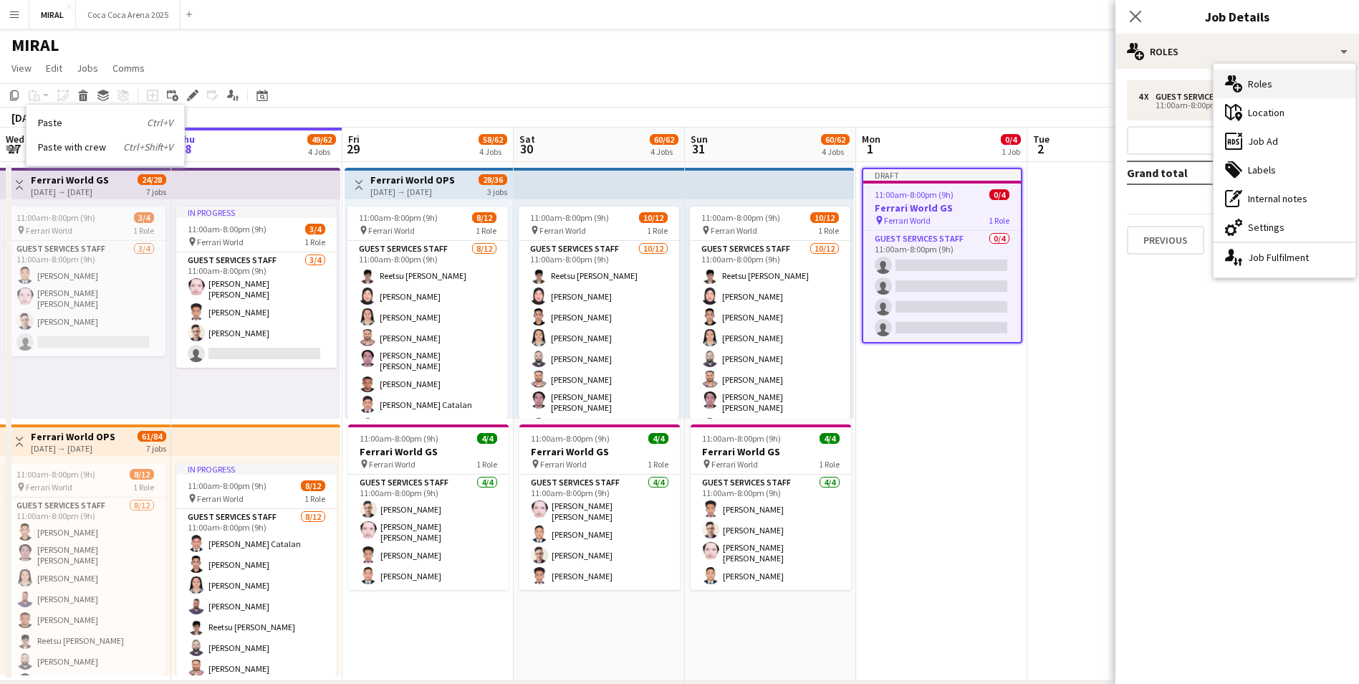
click at [1259, 90] on div "multiple-users-add Roles" at bounding box center [1285, 84] width 142 height 29
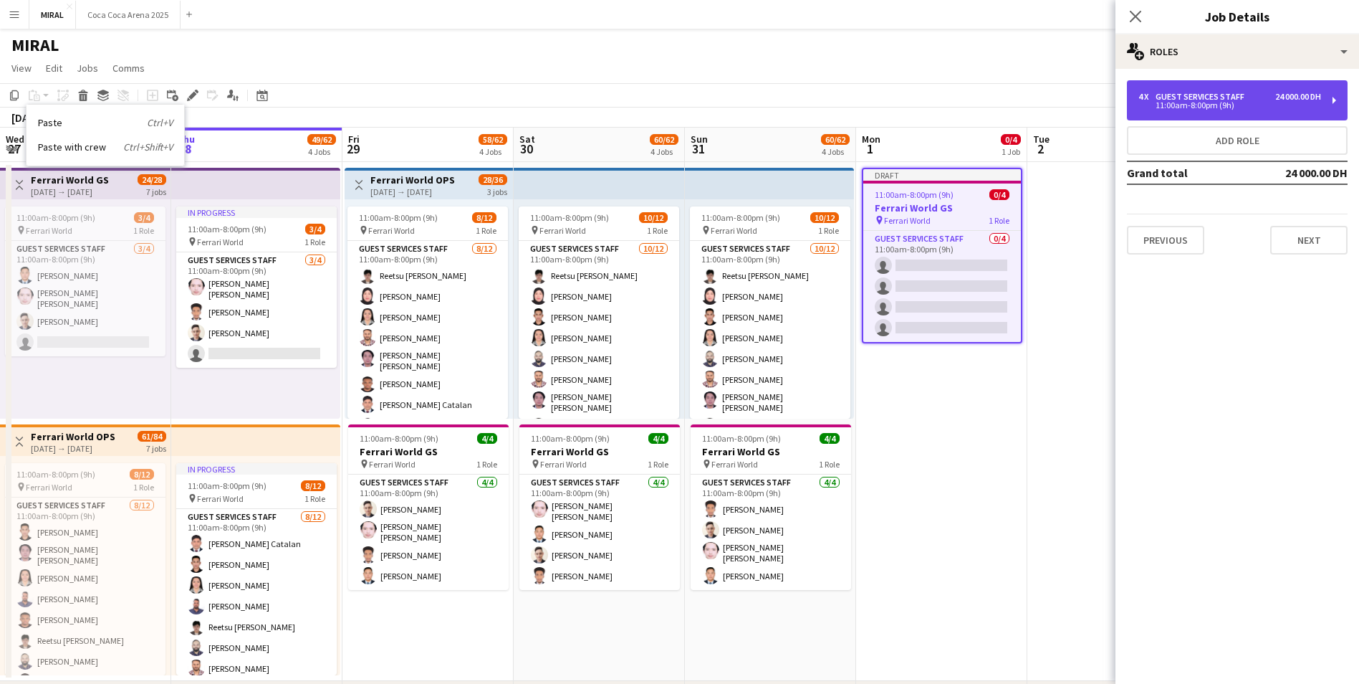
click at [1211, 99] on div "Guest Services Staff" at bounding box center [1203, 97] width 95 height 10
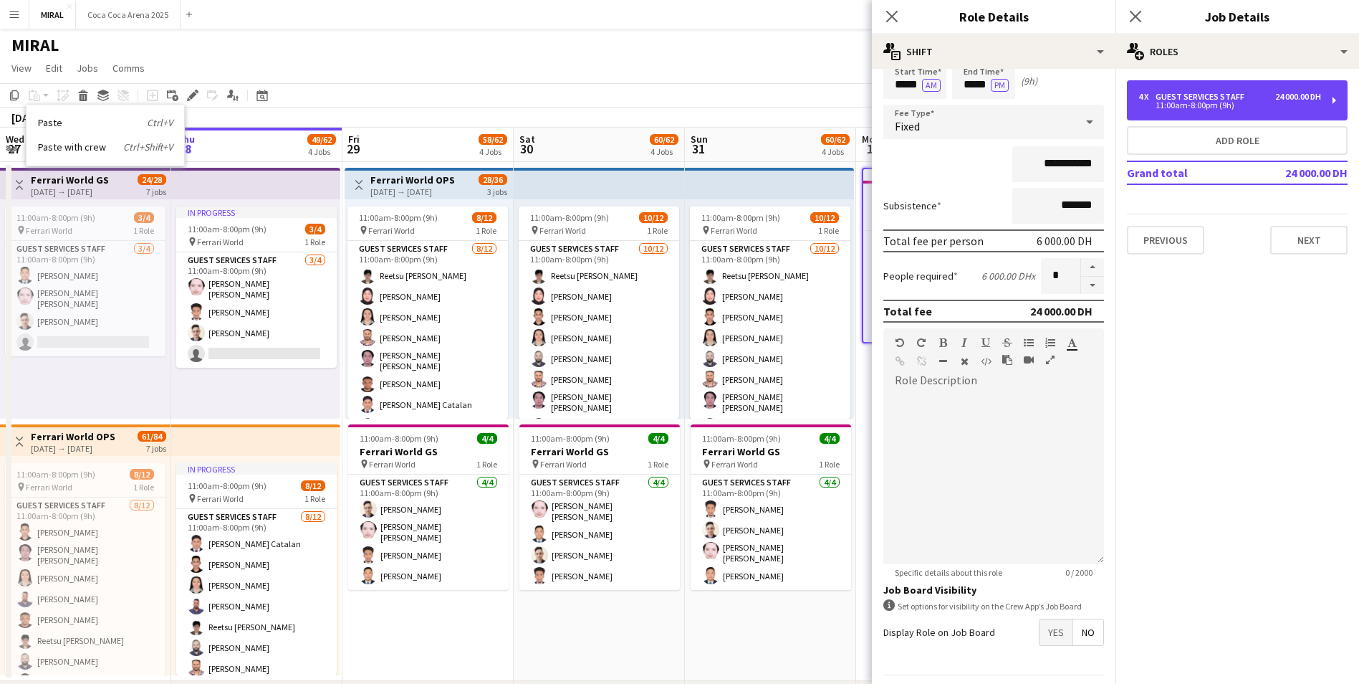
scroll to position [102, 0]
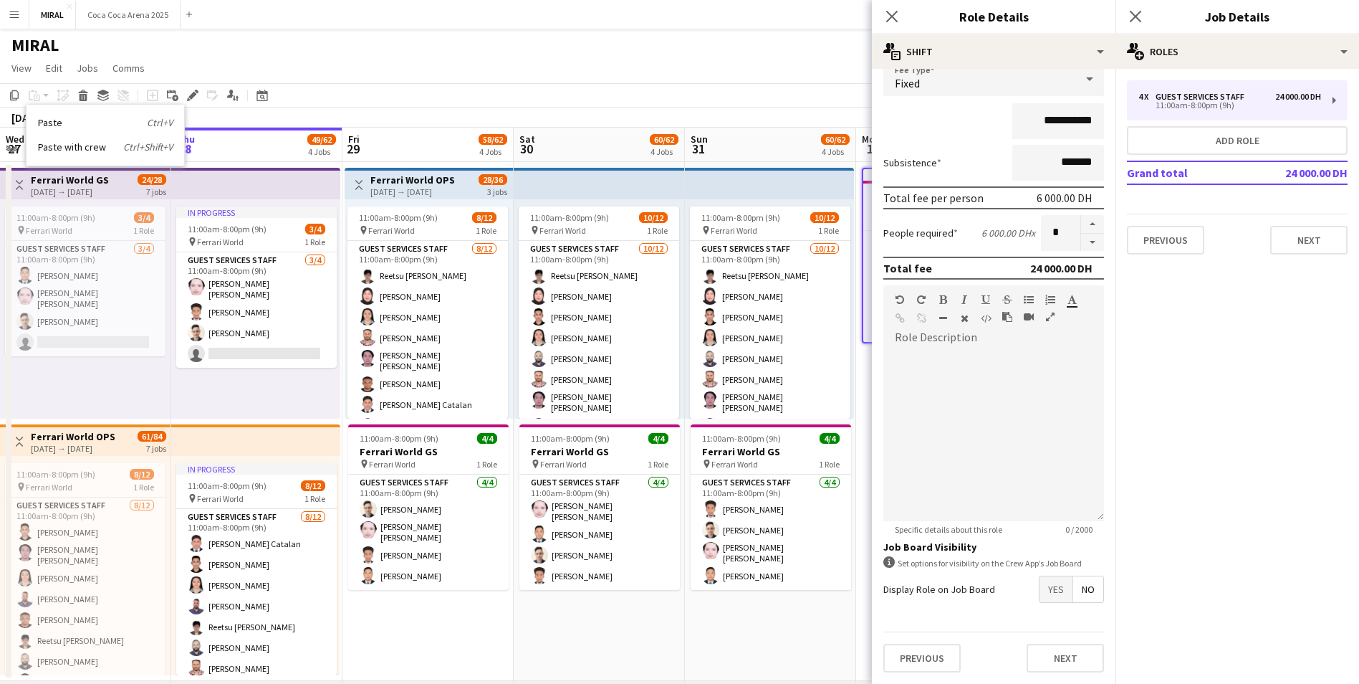
click at [1051, 590] on span "Yes" at bounding box center [1056, 589] width 33 height 26
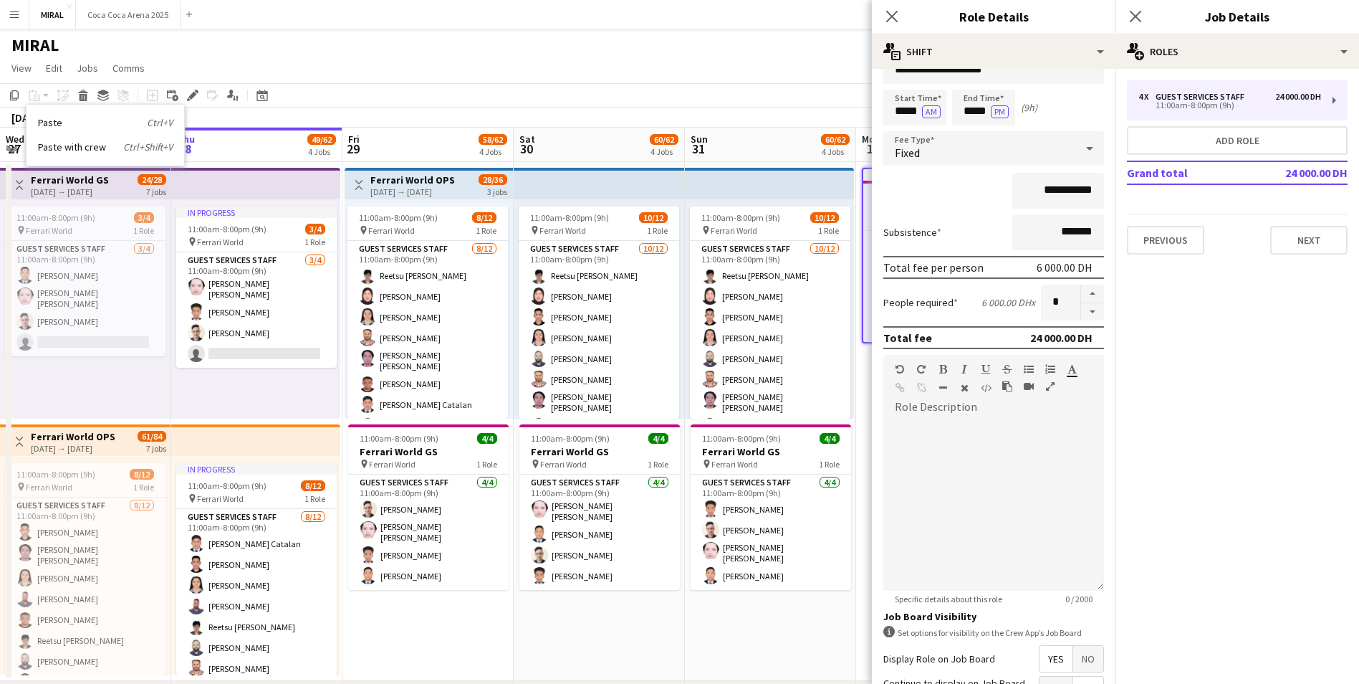
scroll to position [0, 0]
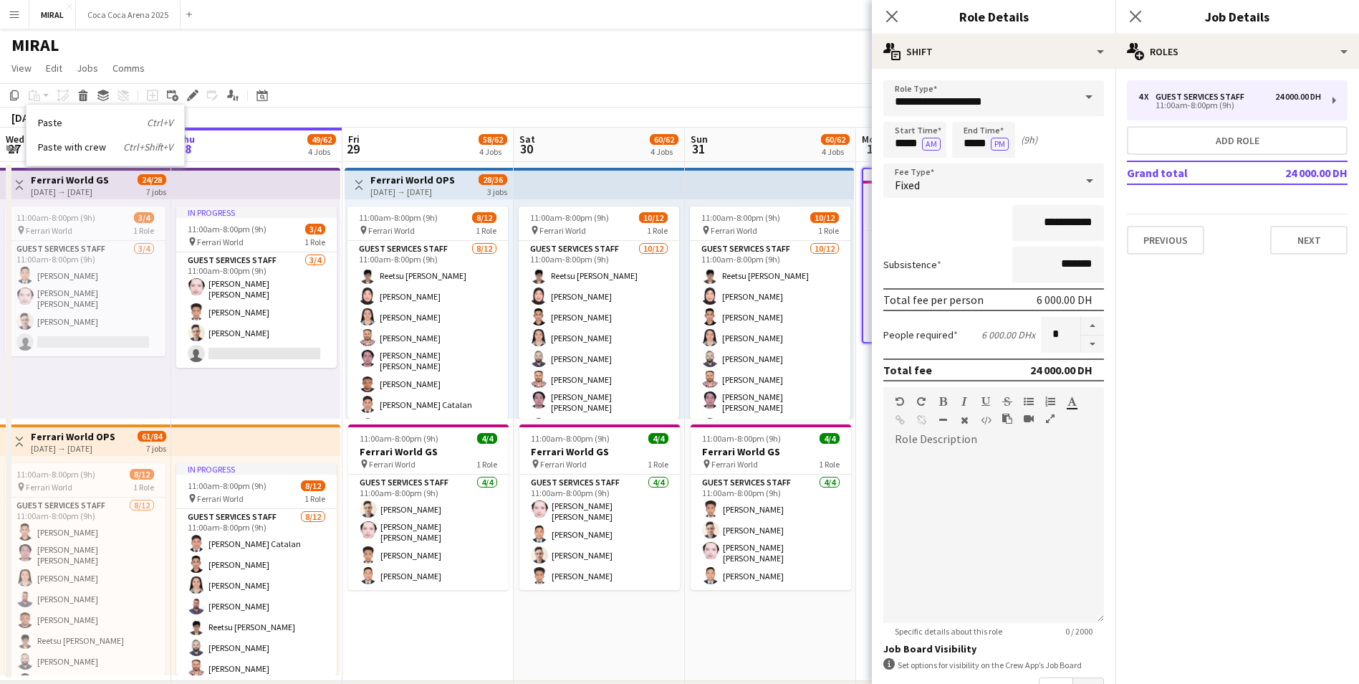
click at [1077, 107] on span at bounding box center [1089, 97] width 30 height 34
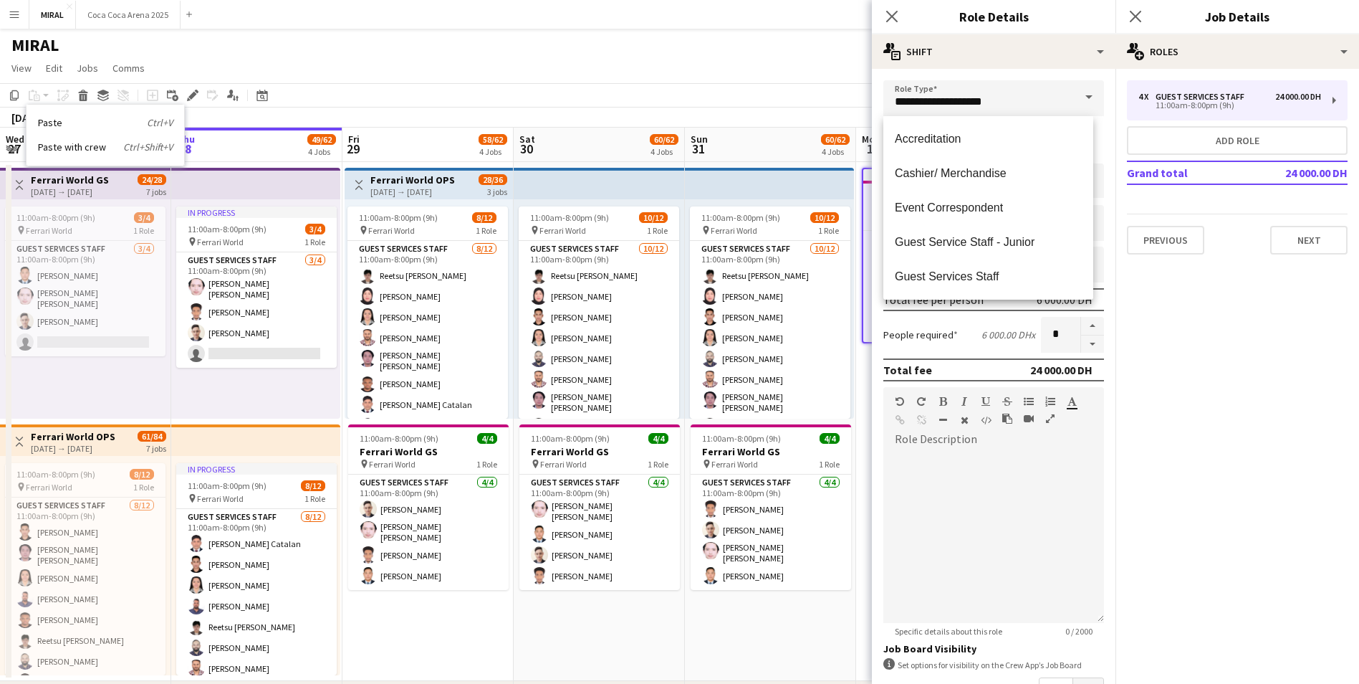
click at [1176, 358] on mat-expansion-panel "pencil3 General details 4 x Guest Services Staff 24 000.00 DH 11:00am-8:00pm (9…" at bounding box center [1238, 376] width 244 height 615
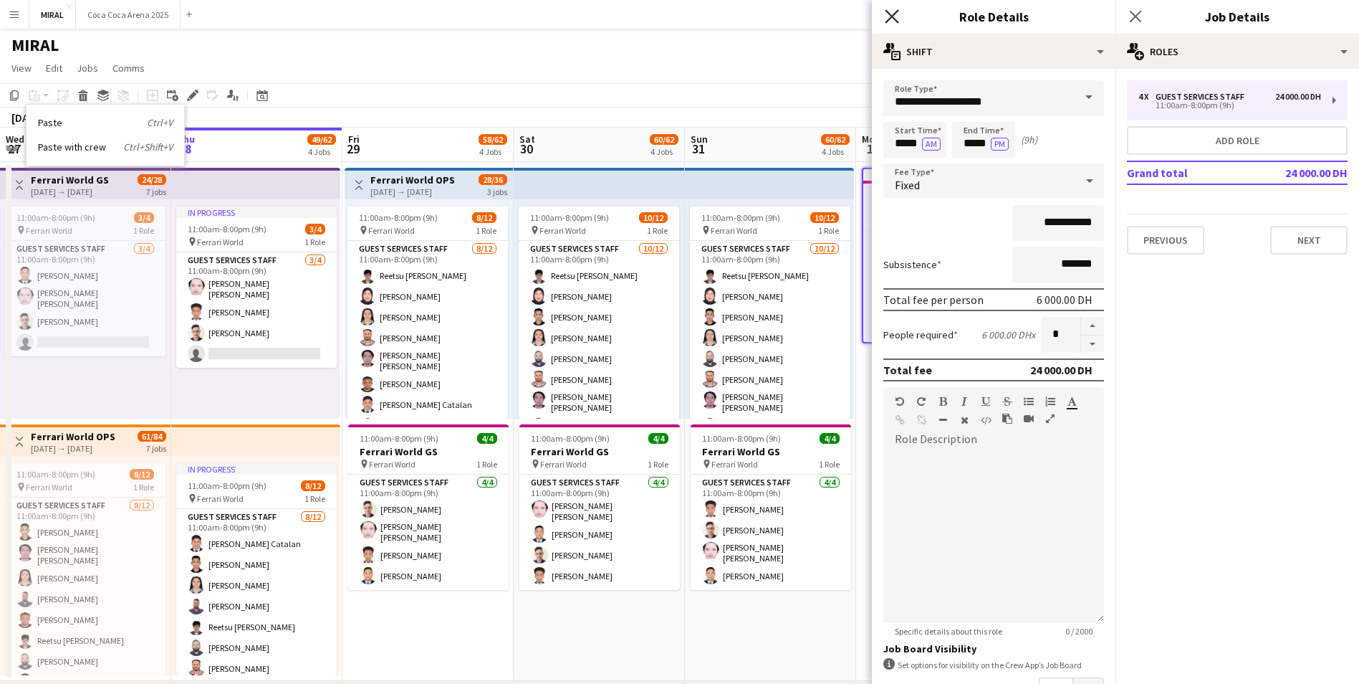
click at [887, 16] on icon "Close pop-in" at bounding box center [892, 16] width 14 height 14
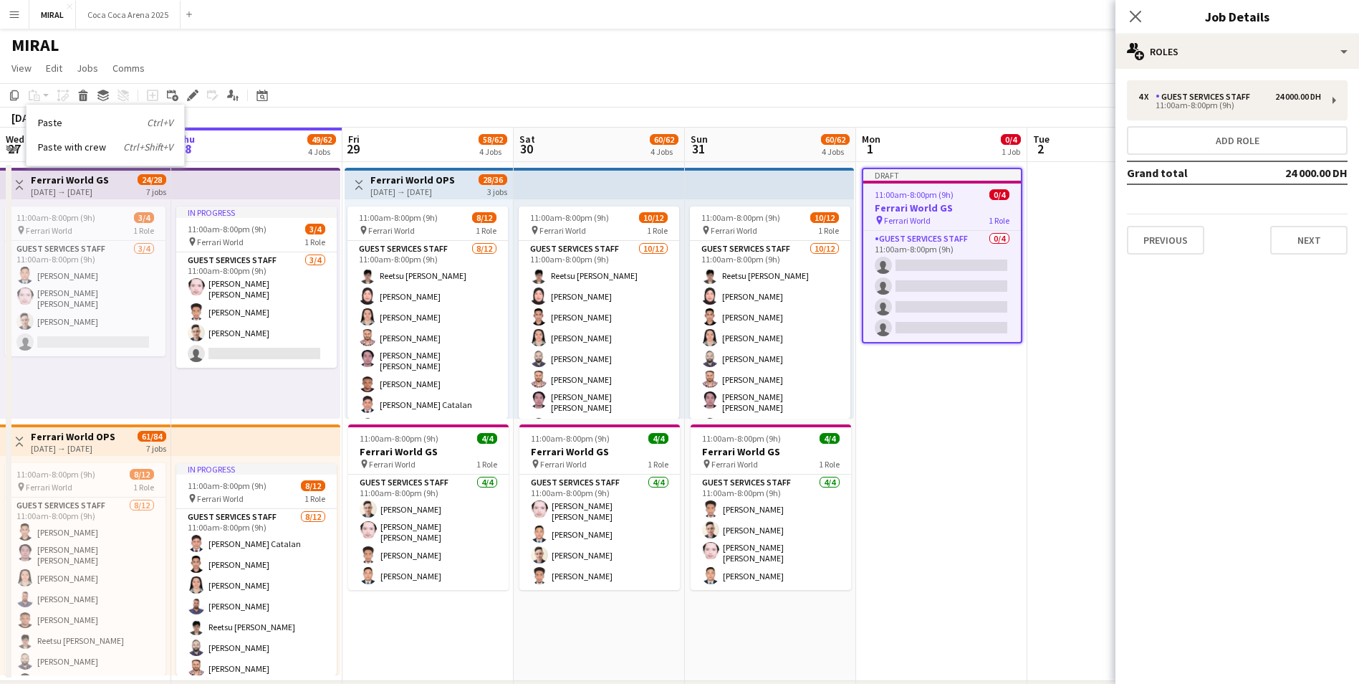
click at [947, 211] on h3 "Ferrari World GS" at bounding box center [943, 207] width 158 height 13
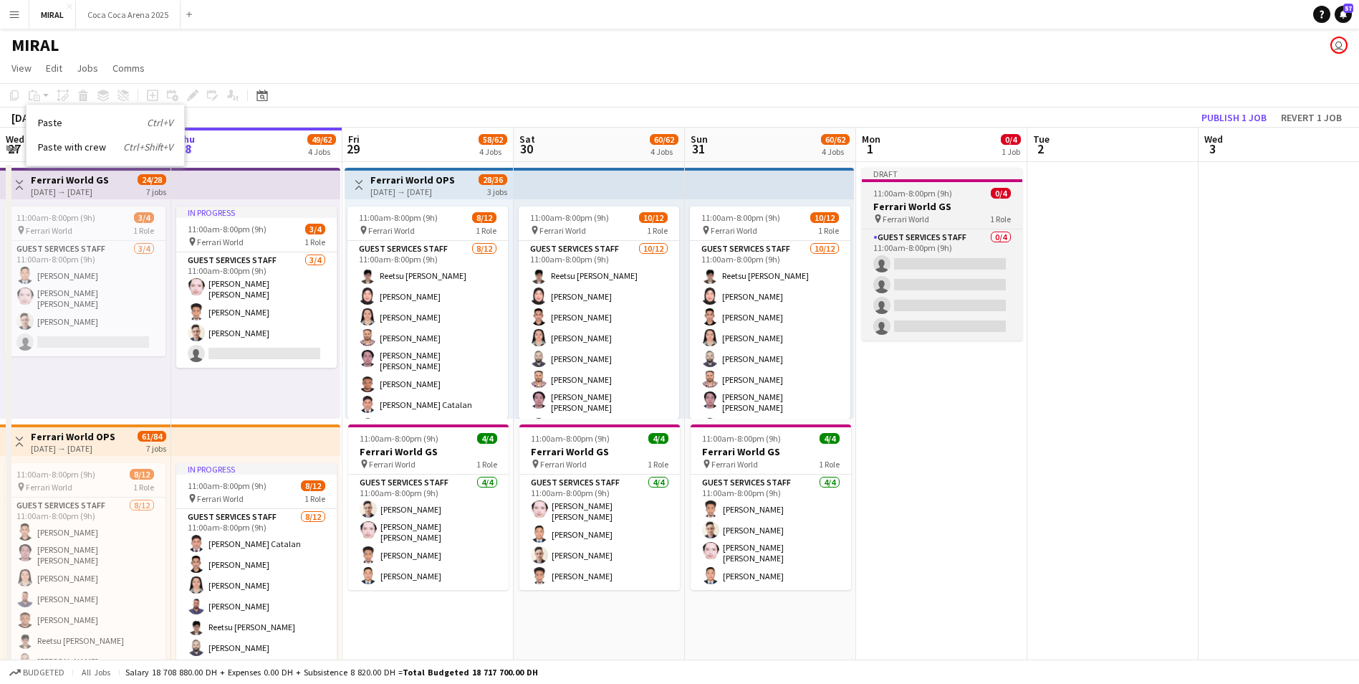
click at [947, 211] on h3 "Ferrari World GS" at bounding box center [942, 206] width 161 height 13
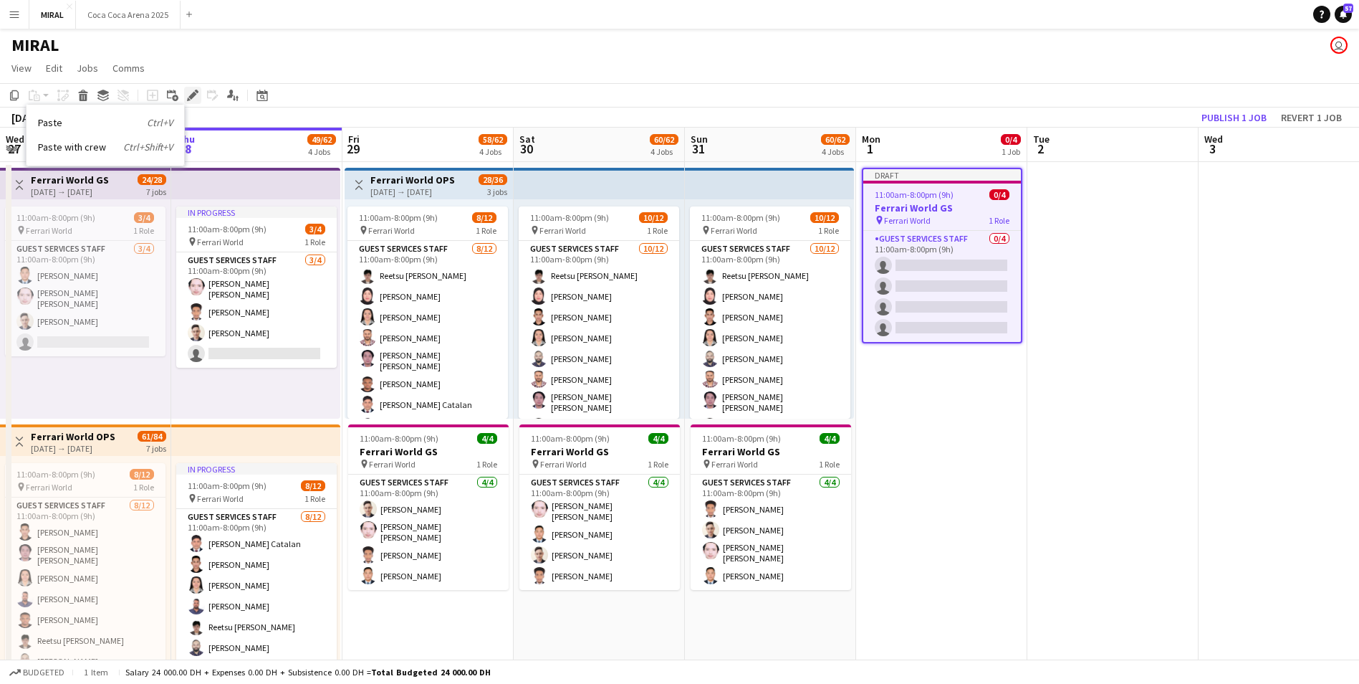
click at [191, 97] on icon at bounding box center [192, 96] width 8 height 8
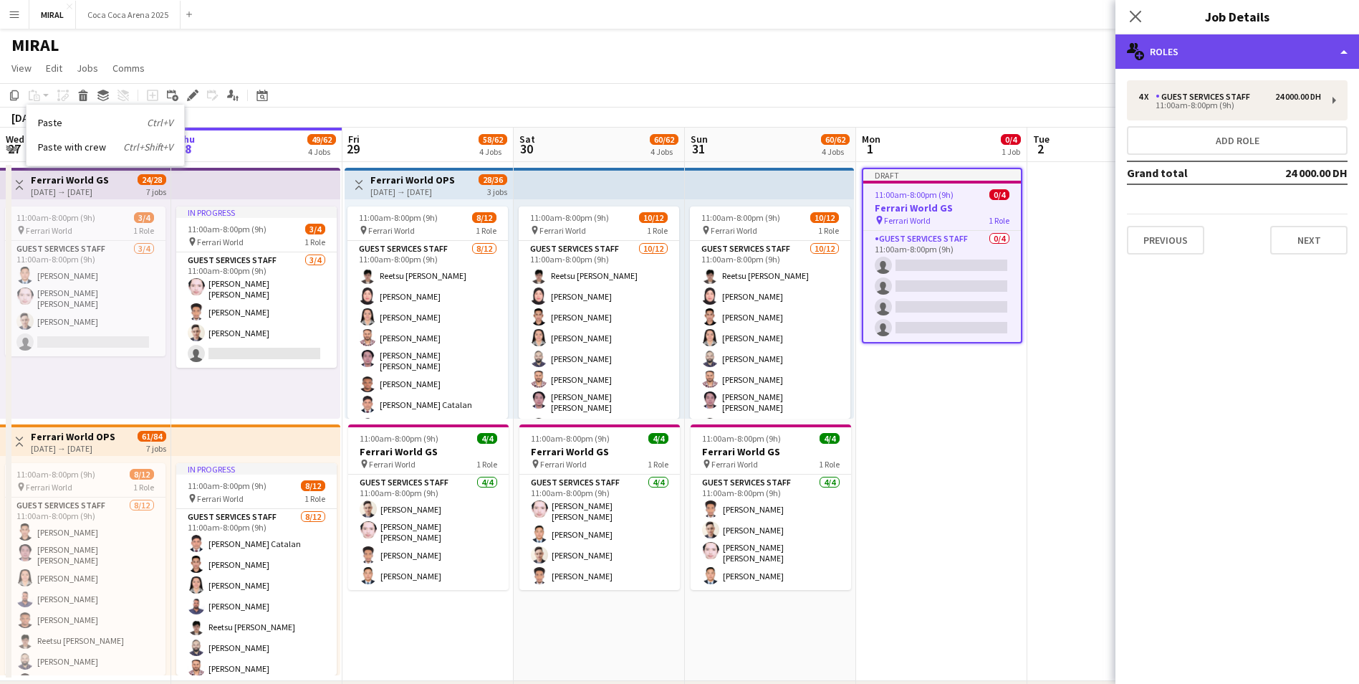
click at [1342, 52] on div "multiple-users-add Roles" at bounding box center [1238, 51] width 244 height 34
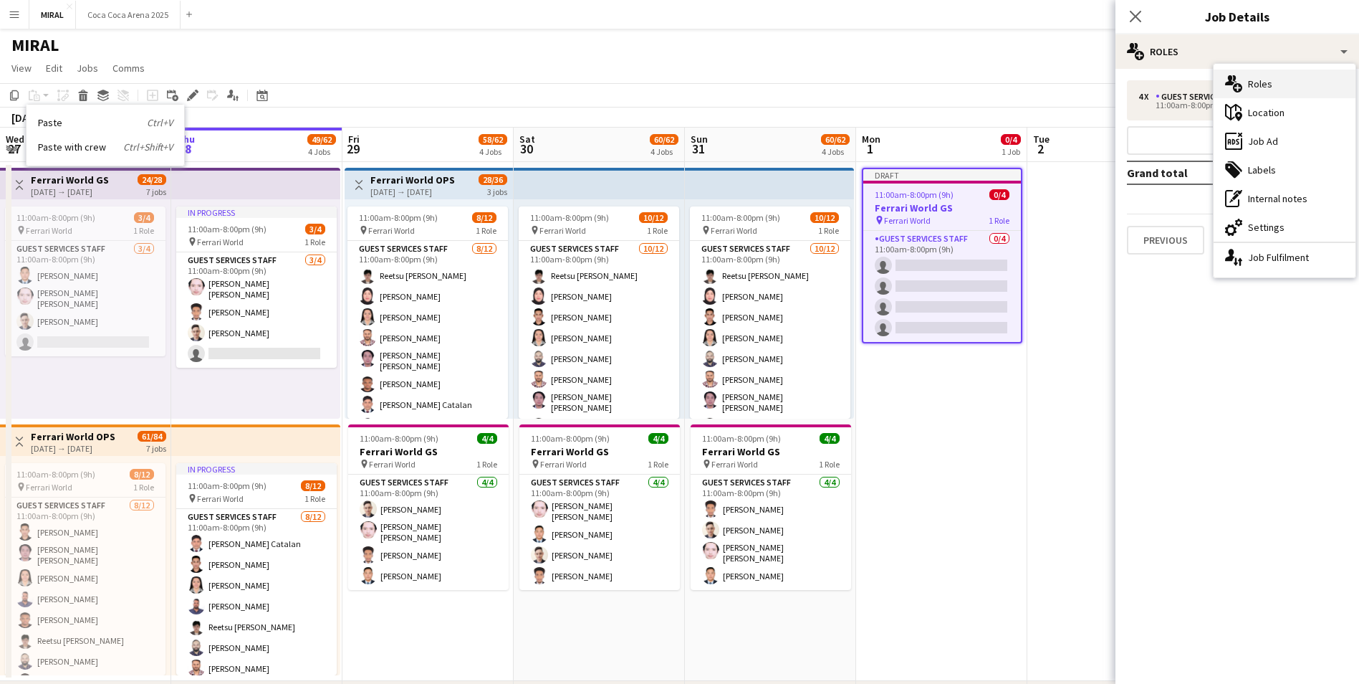
click at [1304, 90] on div "multiple-users-add Roles" at bounding box center [1285, 84] width 142 height 29
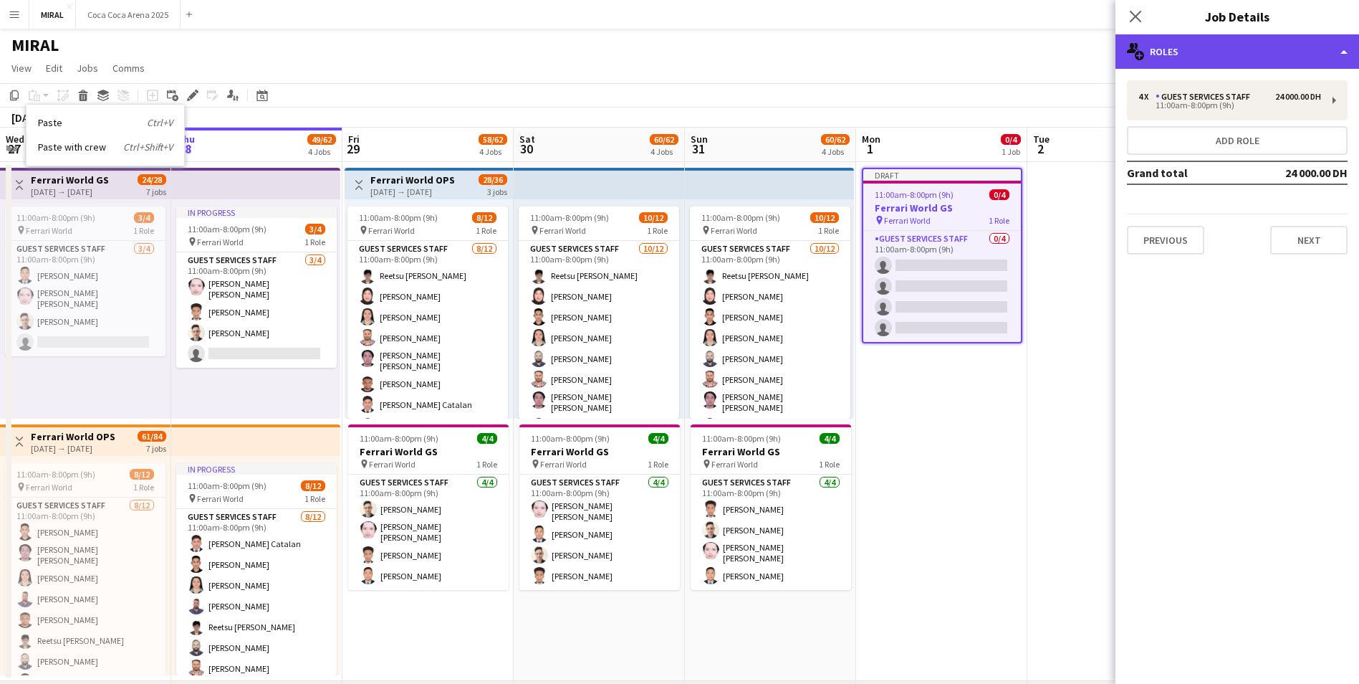
click at [1300, 56] on div "multiple-users-add Roles" at bounding box center [1238, 51] width 244 height 34
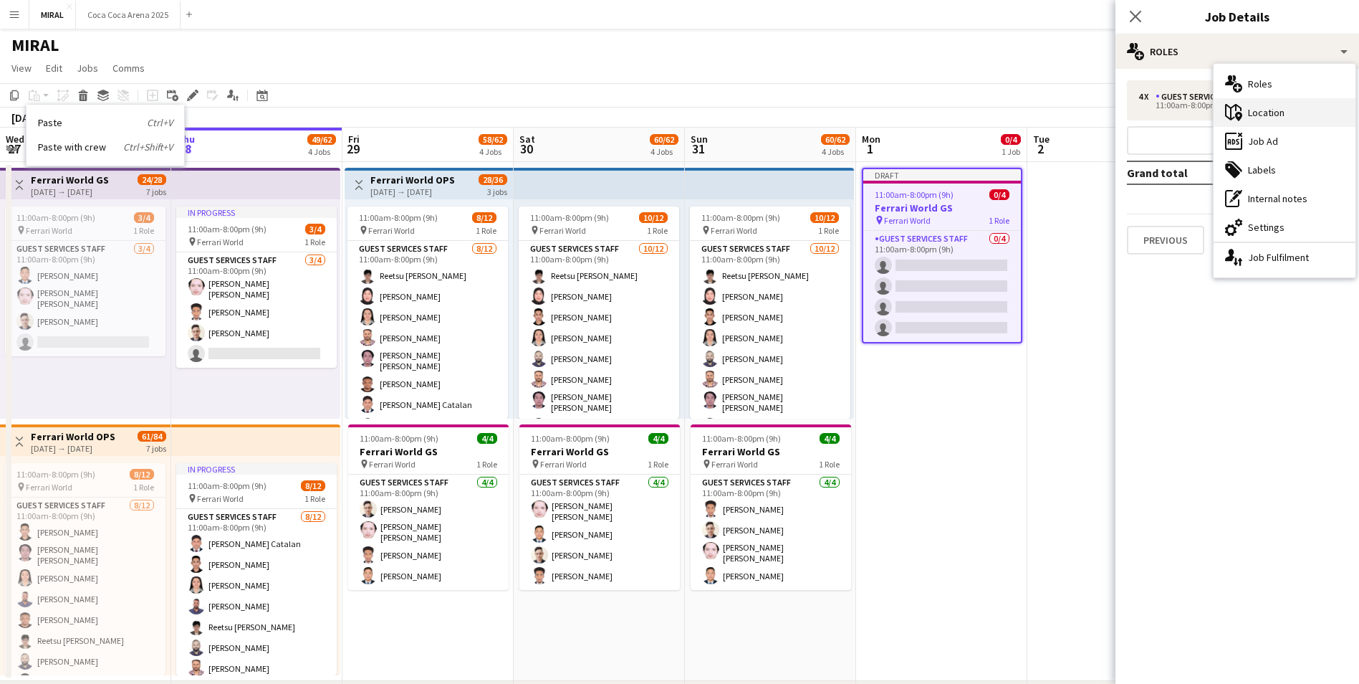
click at [1292, 110] on div "maps-pin-1 Location" at bounding box center [1285, 112] width 142 height 29
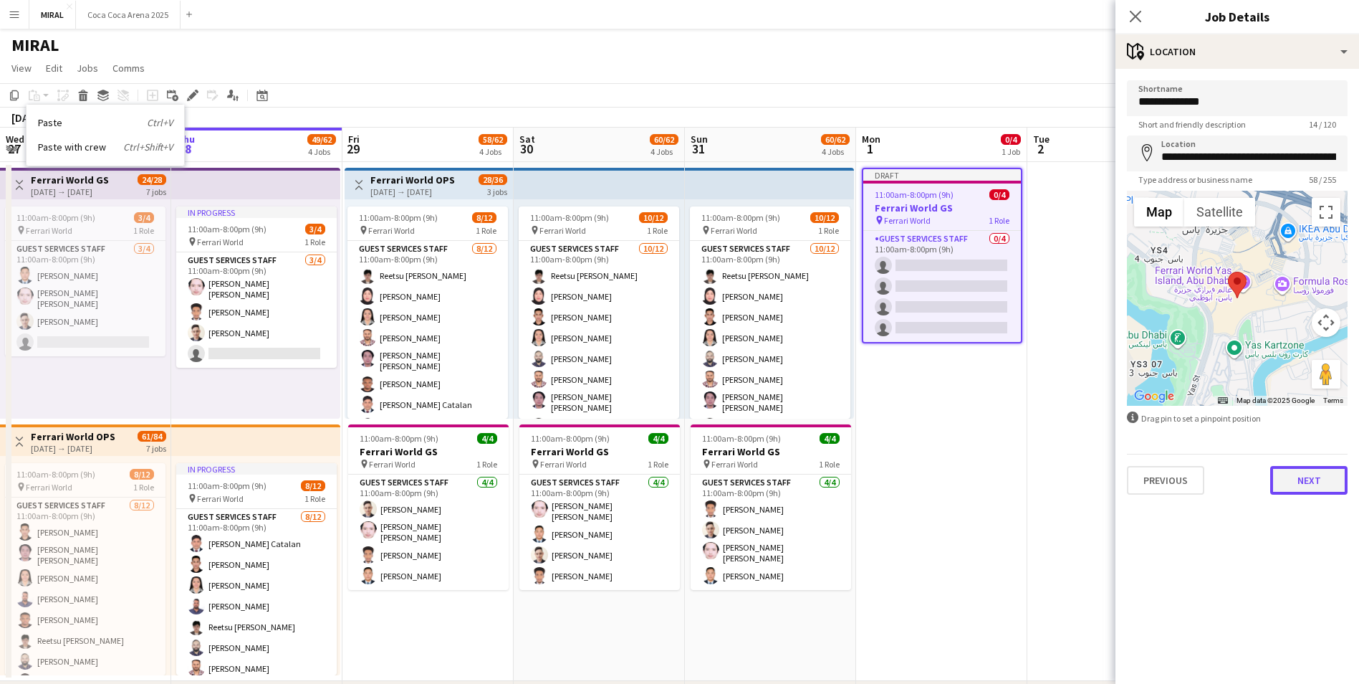
click at [1317, 483] on button "Next" at bounding box center [1309, 480] width 77 height 29
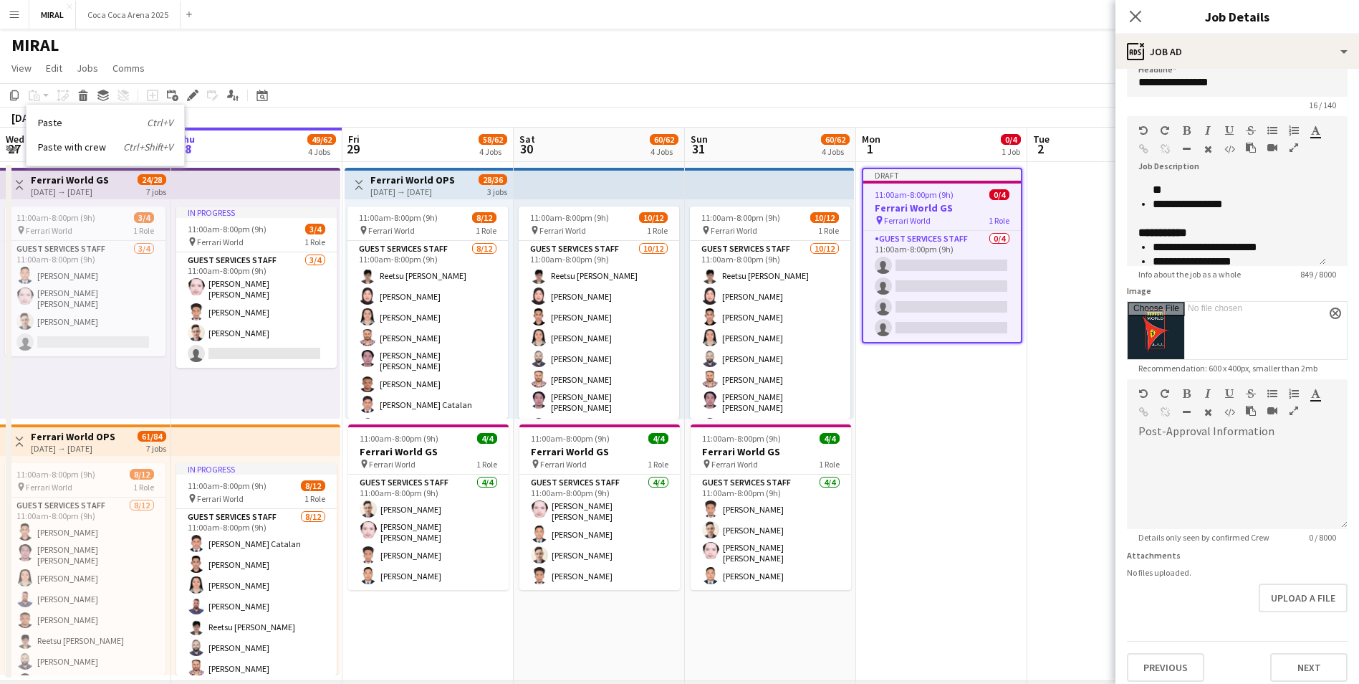
scroll to position [29, 0]
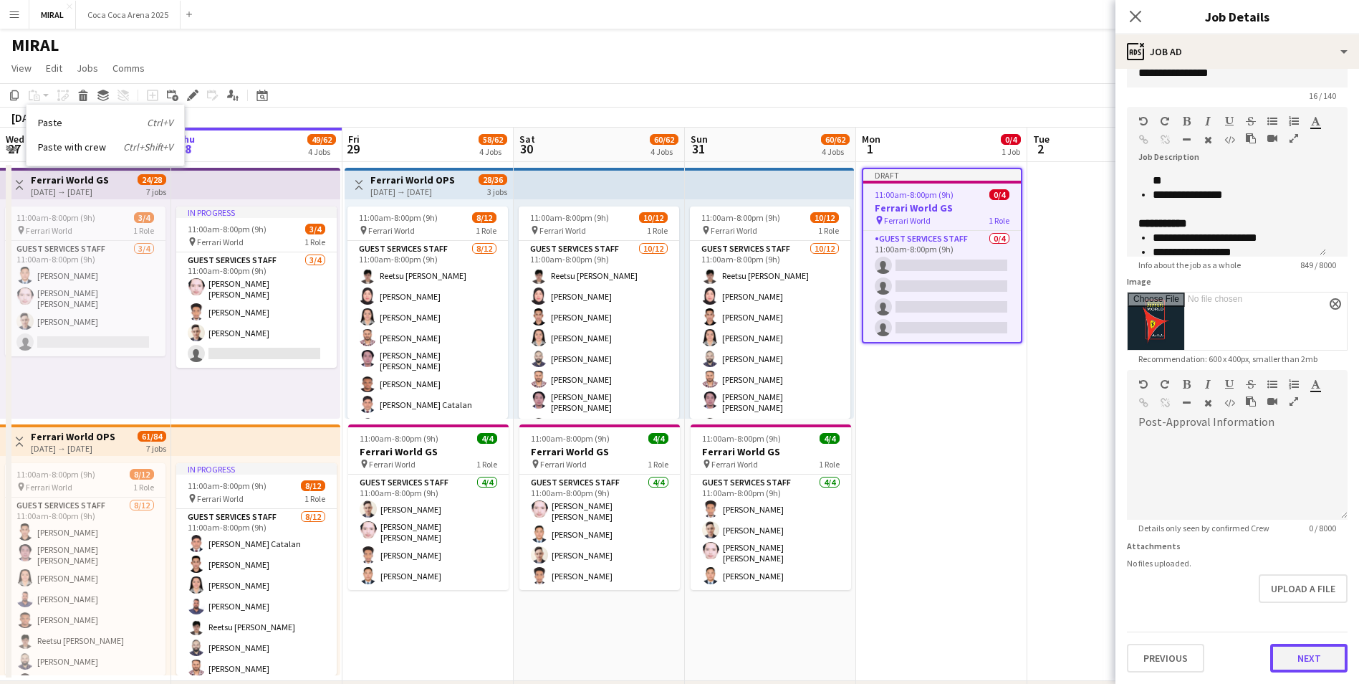
click at [1303, 661] on button "Next" at bounding box center [1309, 658] width 77 height 29
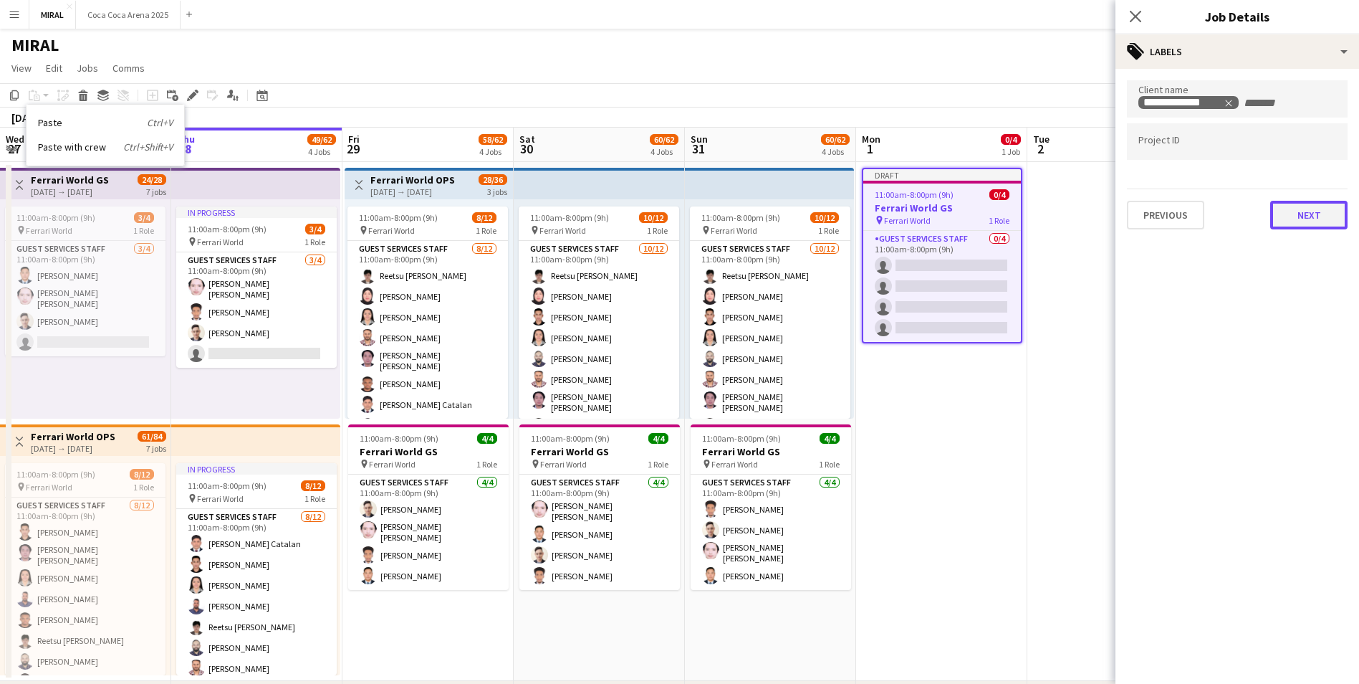
click at [1326, 218] on button "Next" at bounding box center [1309, 215] width 77 height 29
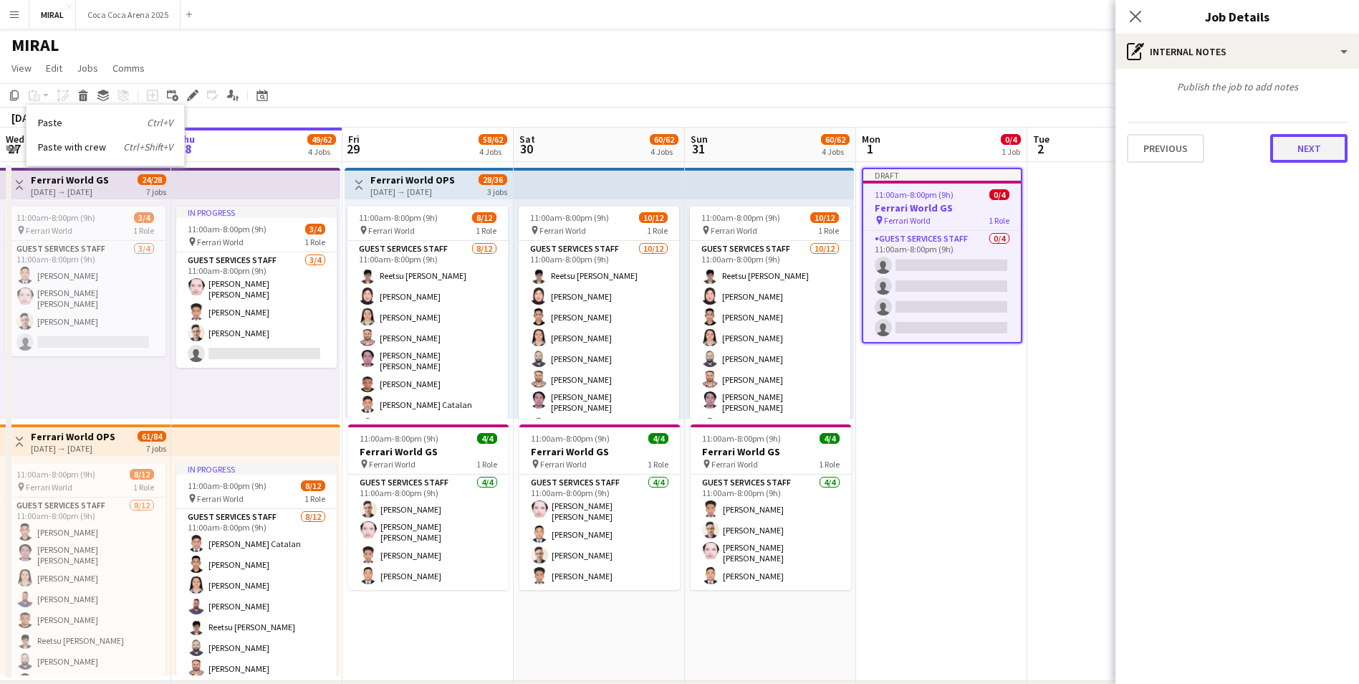
click at [1313, 145] on button "Next" at bounding box center [1309, 148] width 77 height 29
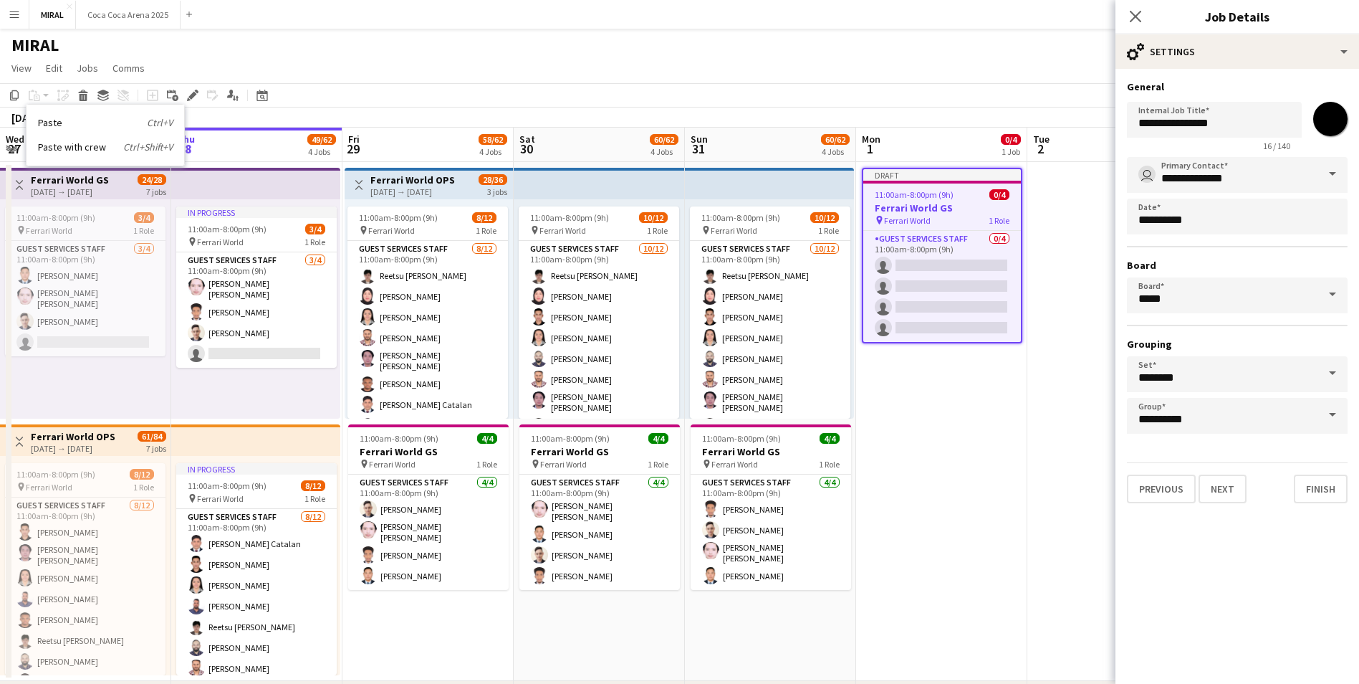
click at [1333, 176] on span at bounding box center [1333, 174] width 30 height 34
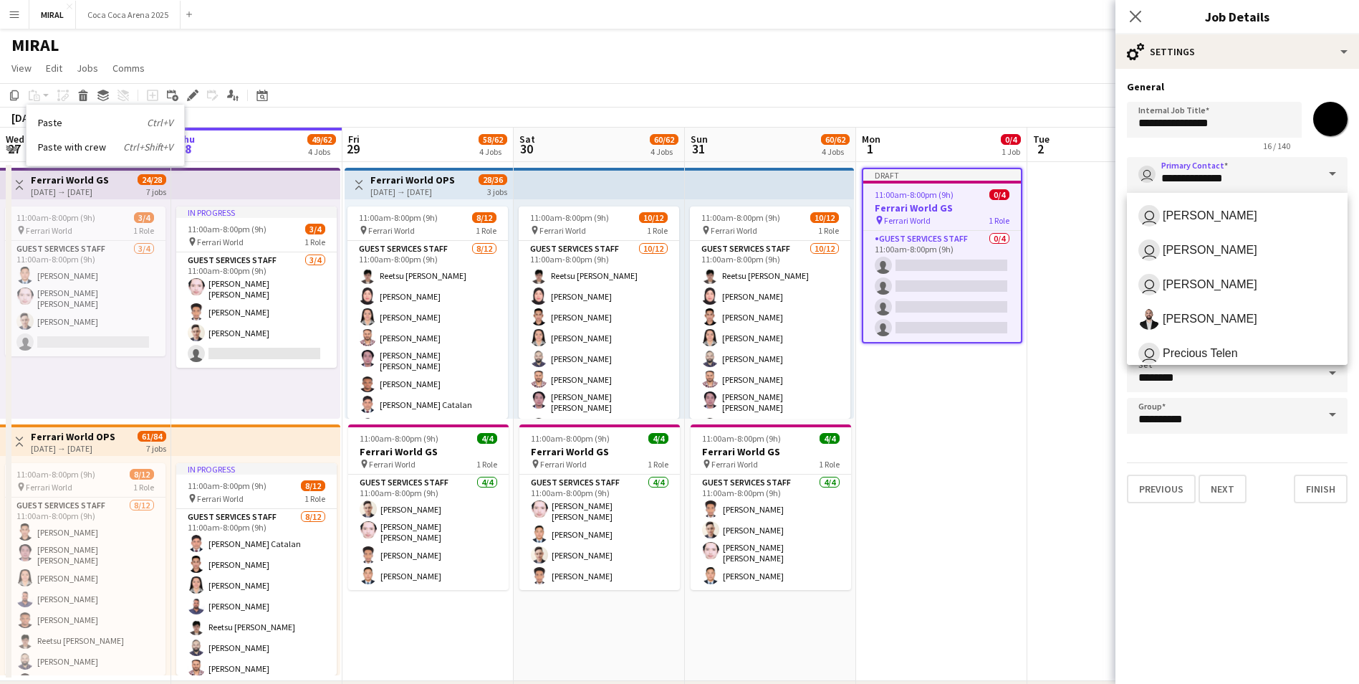
click at [1334, 176] on span at bounding box center [1333, 174] width 30 height 34
click at [1327, 494] on button "Finish" at bounding box center [1321, 488] width 54 height 29
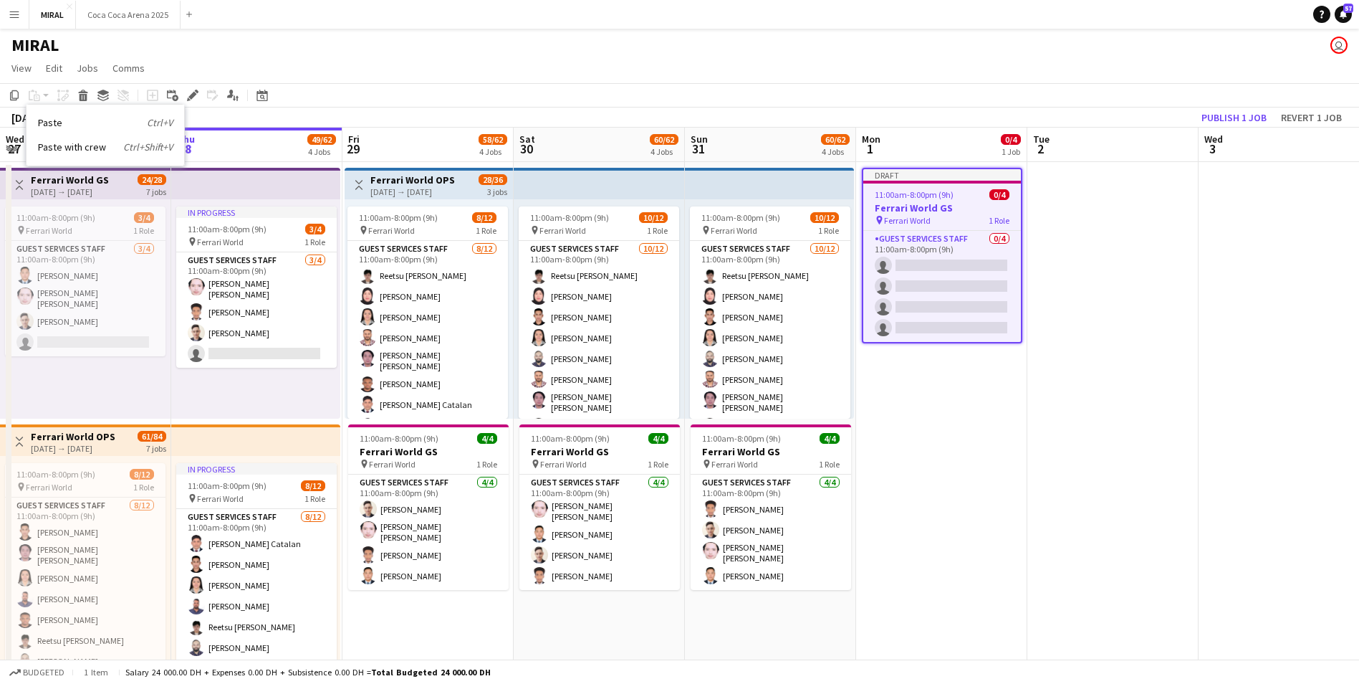
click at [970, 195] on div "11:00am-8:00pm (9h) 0/4" at bounding box center [943, 194] width 158 height 11
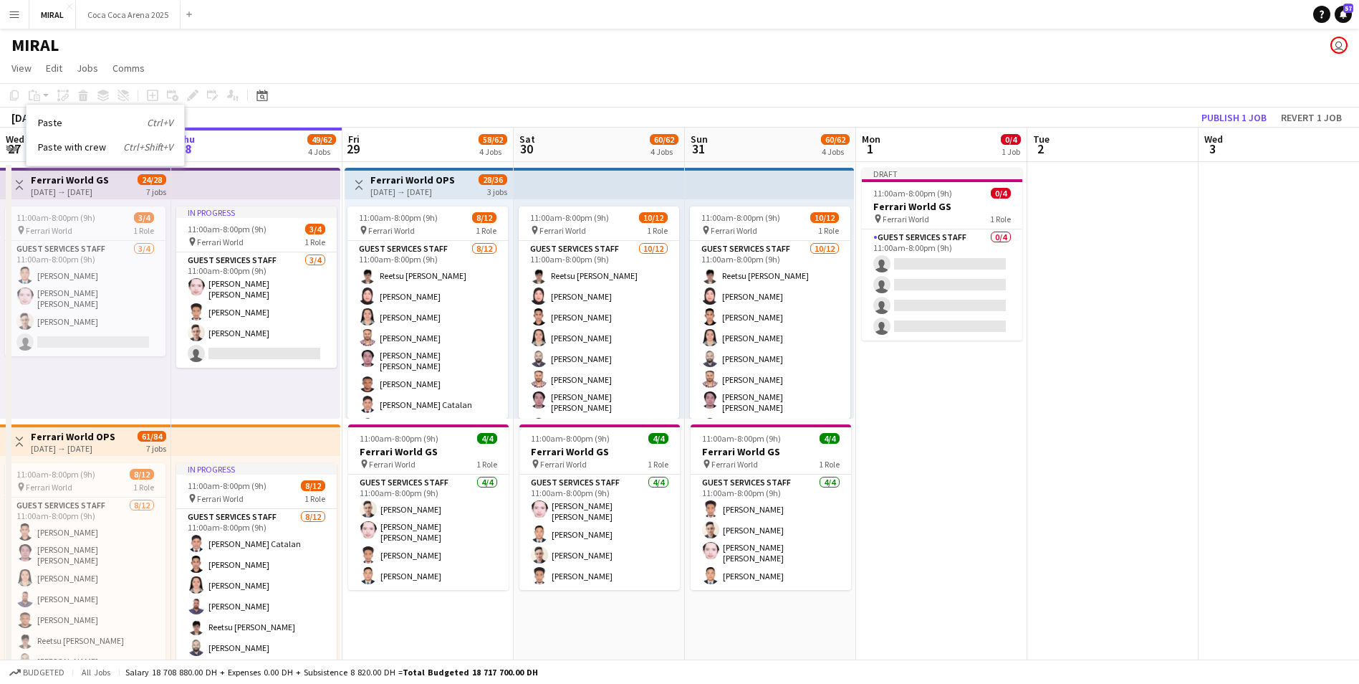
click at [467, 52] on div "MIRAL user" at bounding box center [679, 42] width 1359 height 27
click at [186, 14] on app-icon "Add" at bounding box center [189, 14] width 6 height 6
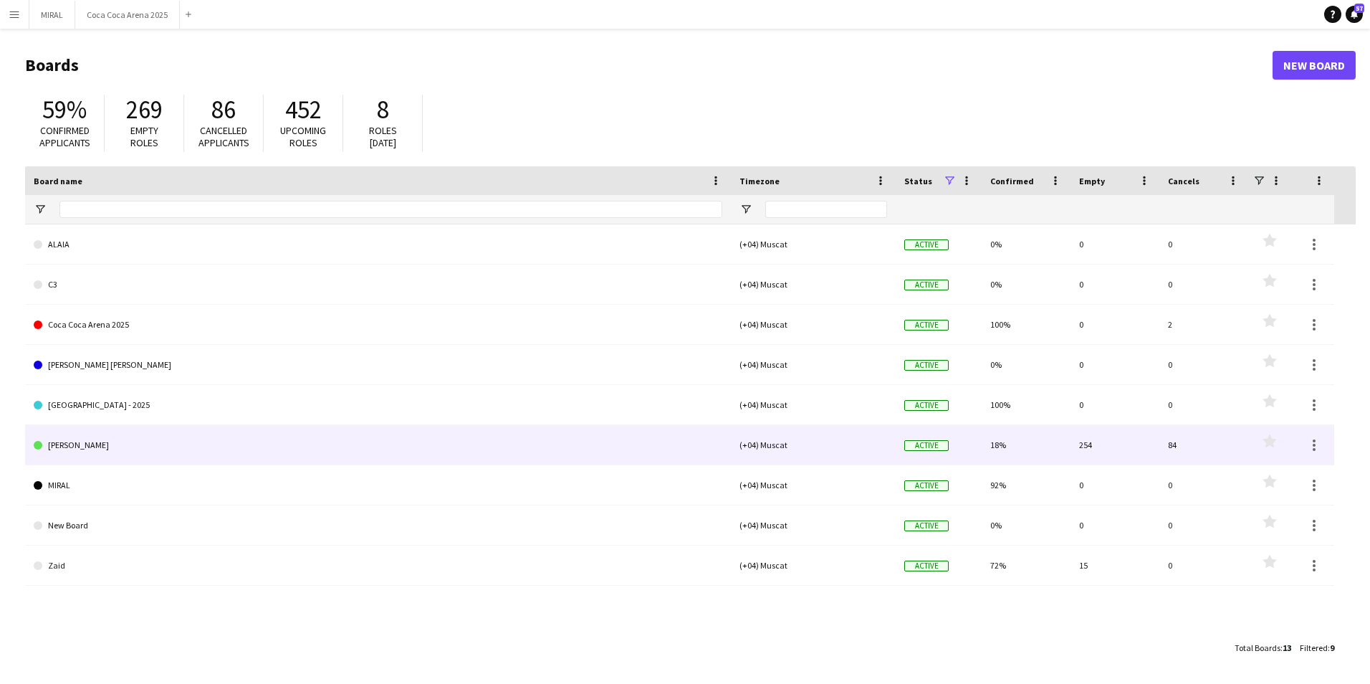
click at [139, 442] on link "[PERSON_NAME]" at bounding box center [378, 445] width 689 height 40
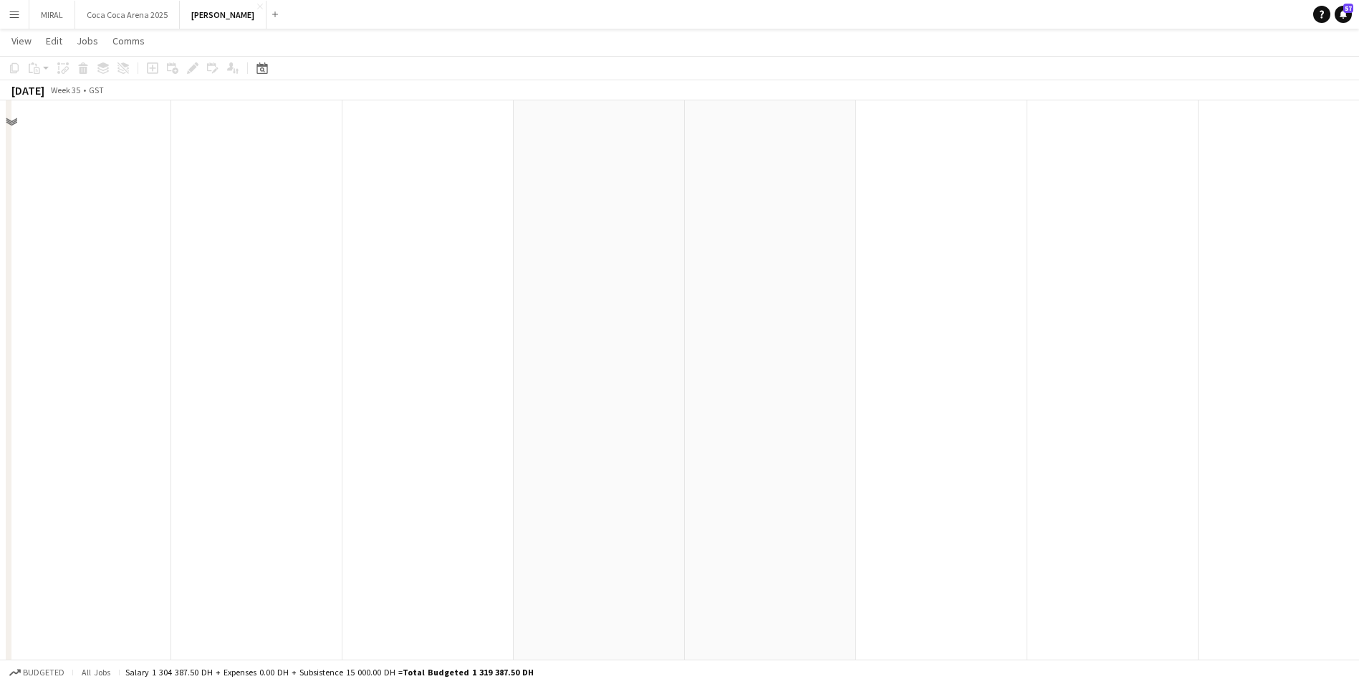
scroll to position [509, 0]
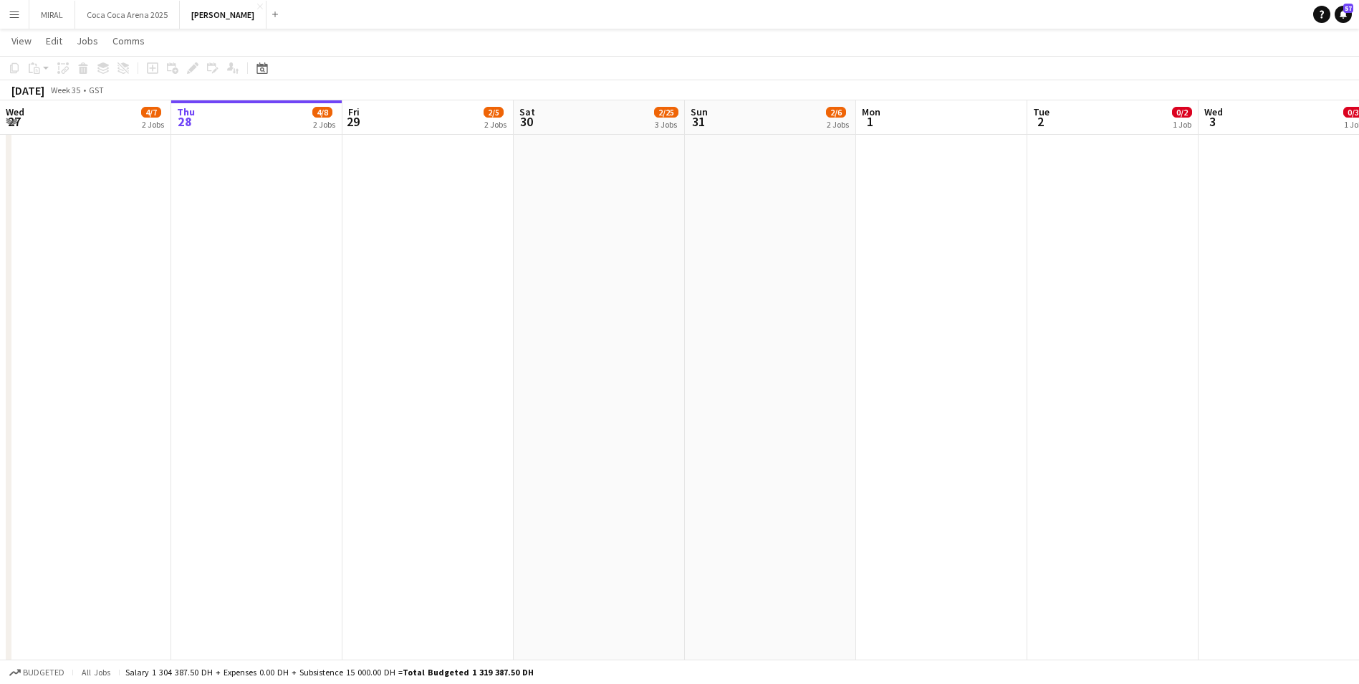
click at [632, 290] on app-date-cell "3:00pm-1:30am (10h30m) (Sun) 0/19 Summer Nights: [PERSON_NAME] and [PERSON_NAME…" at bounding box center [599, 681] width 171 height 2058
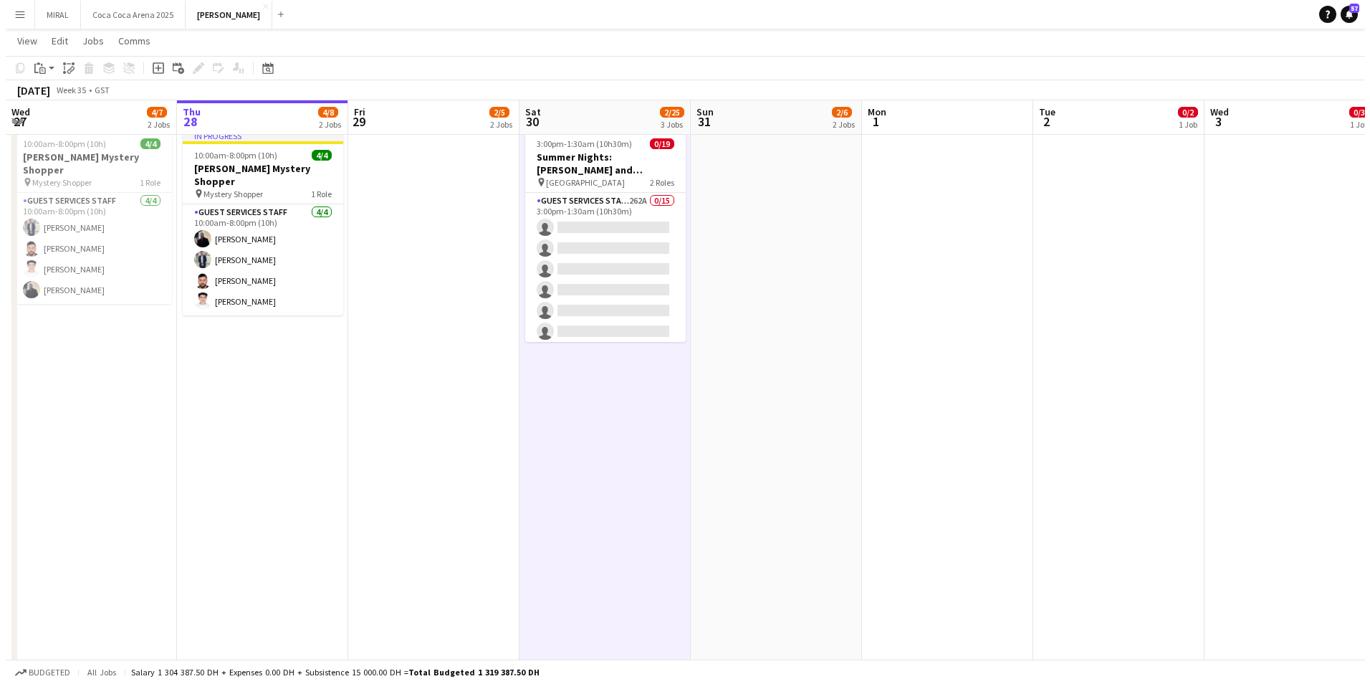
scroll to position [0, 0]
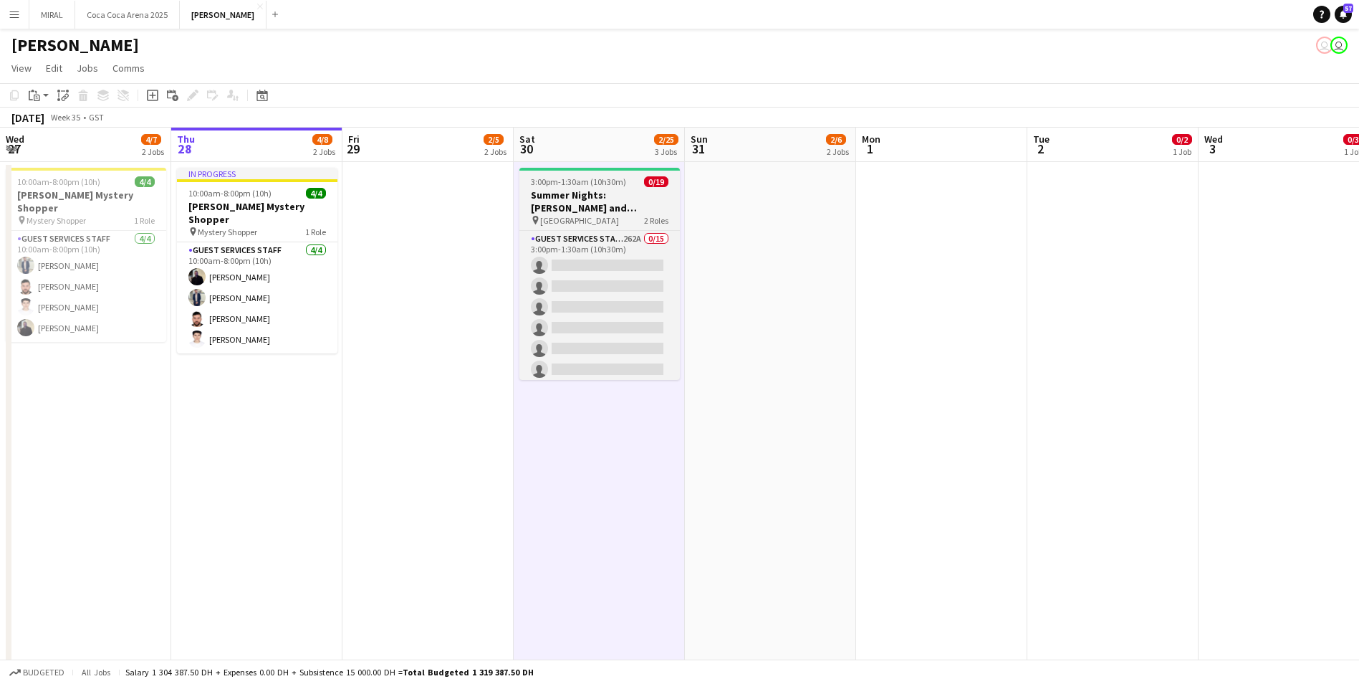
click at [602, 197] on h3 "Summer Nights: [PERSON_NAME] and [PERSON_NAME]" at bounding box center [600, 201] width 161 height 26
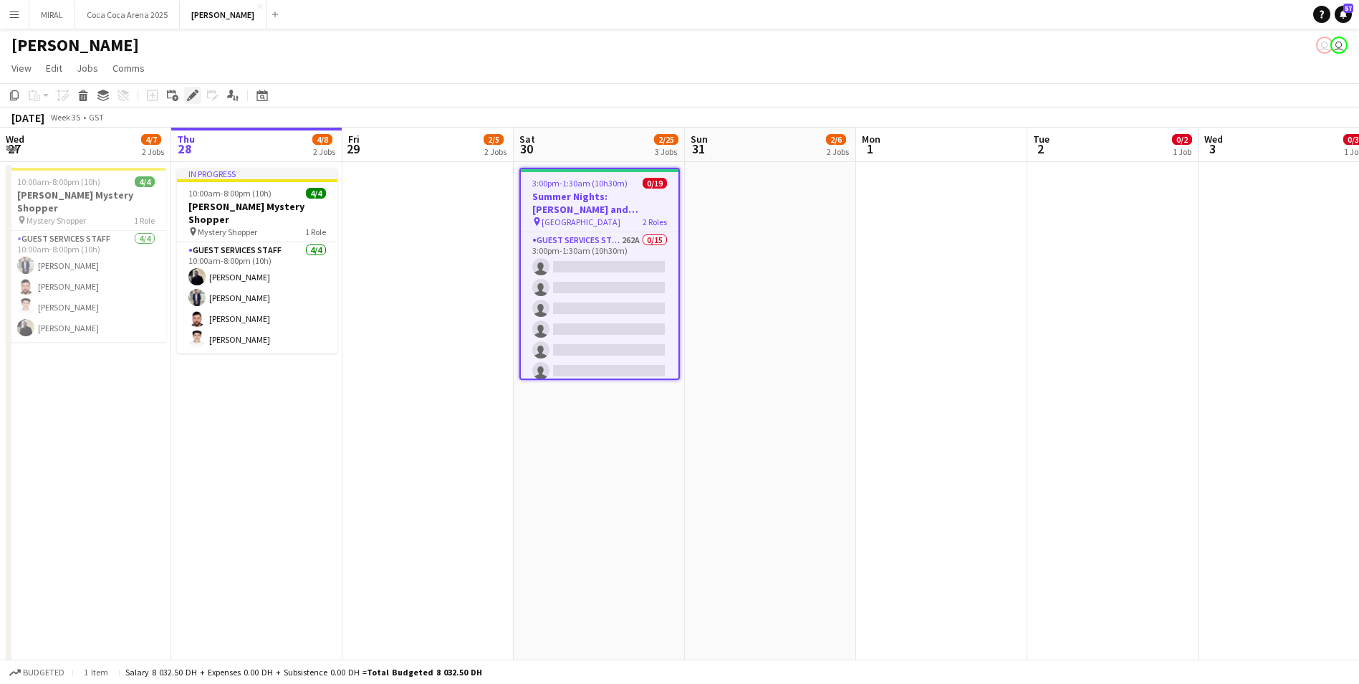
click at [194, 96] on icon at bounding box center [192, 96] width 8 height 8
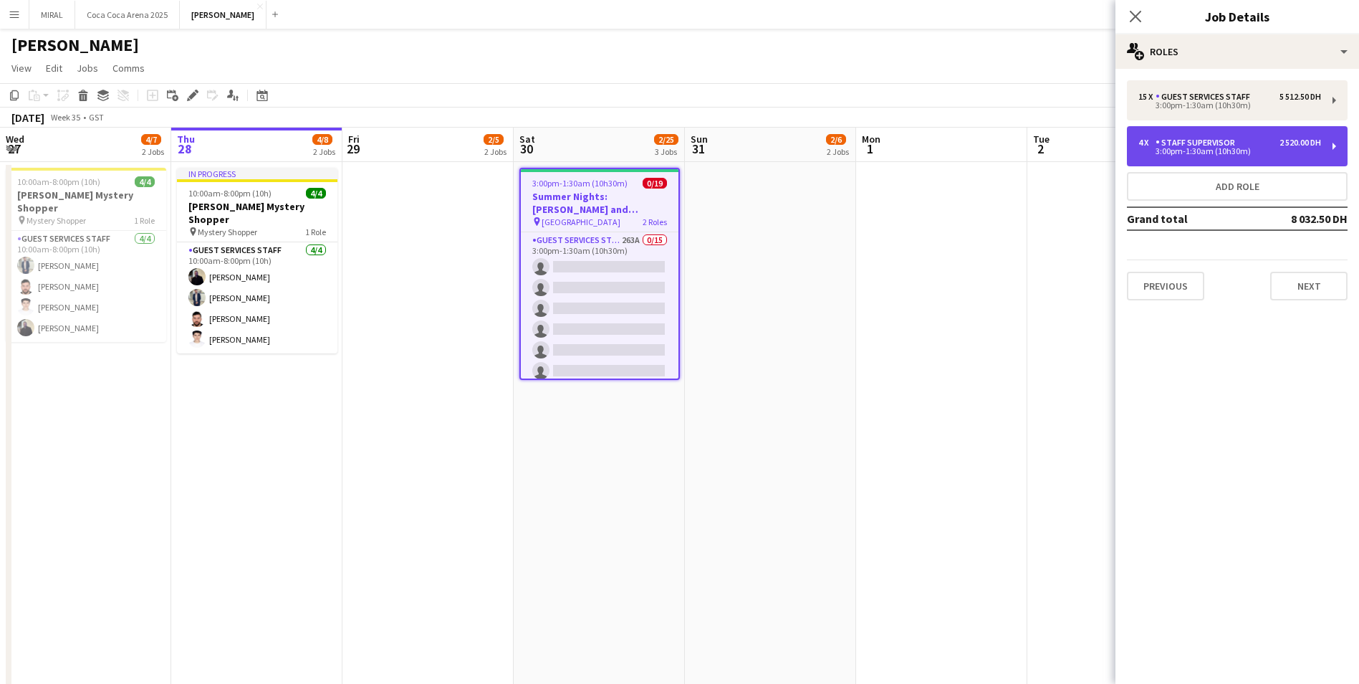
click at [1322, 148] on div "4 x Staff Supervisor 2 520.00 DH 3:00pm-1:30am (10h30m)" at bounding box center [1237, 146] width 221 height 40
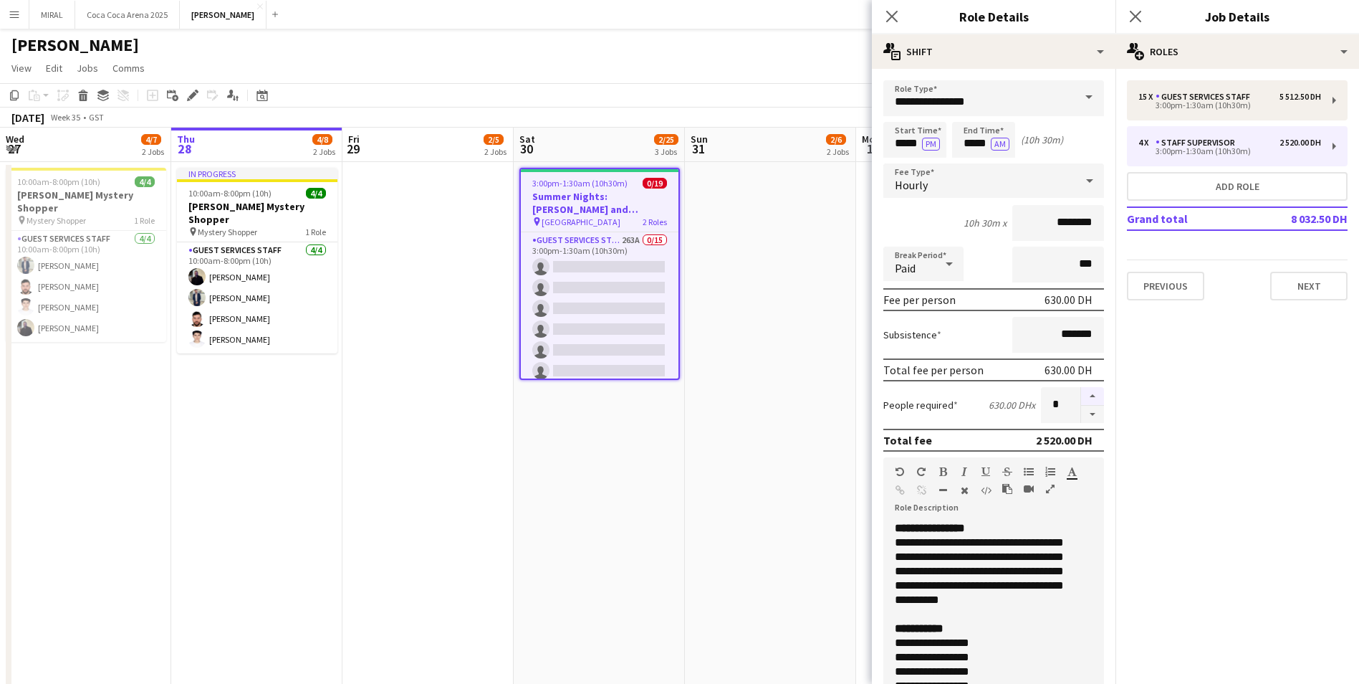
click at [1082, 393] on button "button" at bounding box center [1092, 396] width 23 height 19
type input "*"
click at [132, 9] on button "[GEOGRAPHIC_DATA] 2025 Close" at bounding box center [127, 15] width 105 height 28
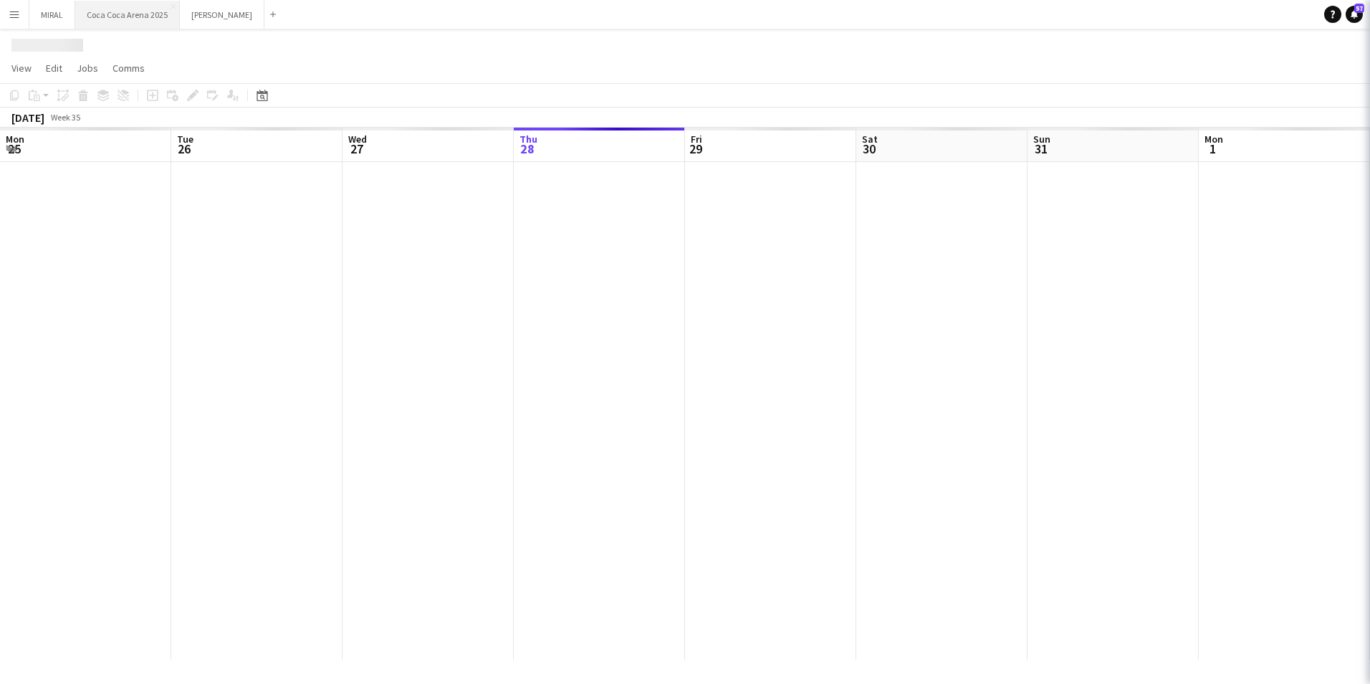
scroll to position [0, 343]
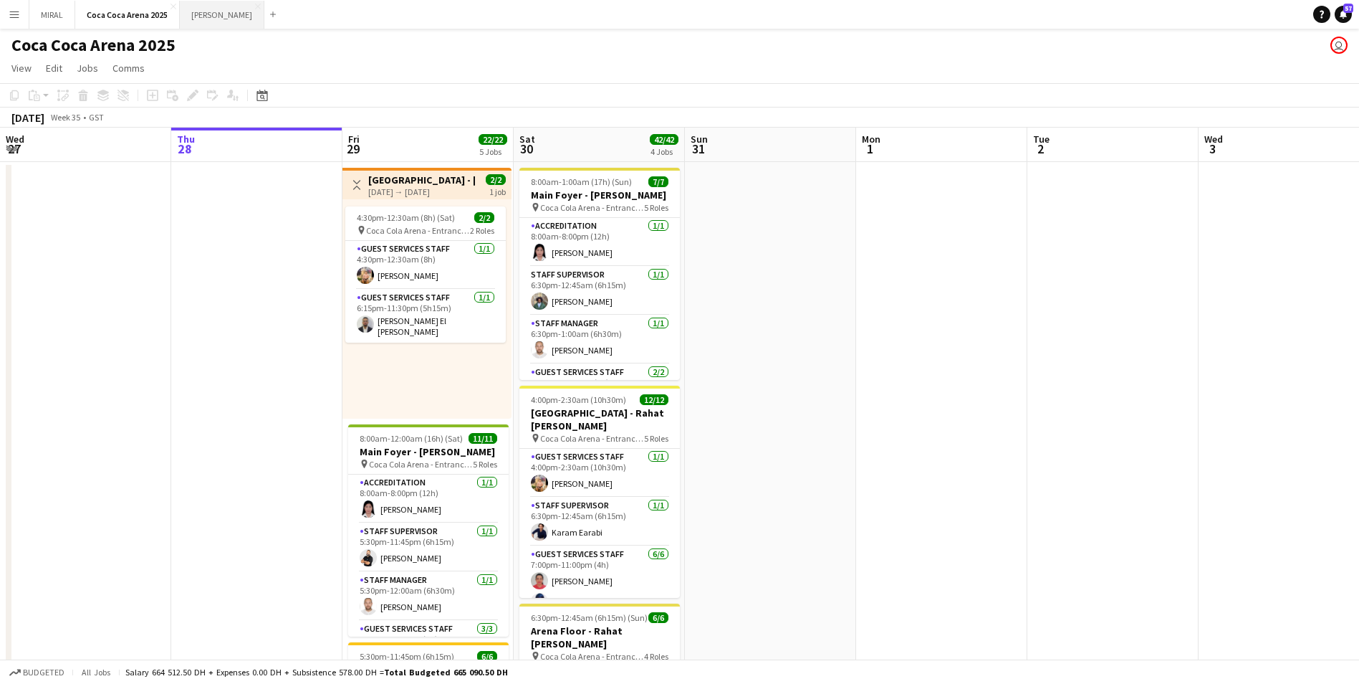
click at [191, 16] on button "[PERSON_NAME]" at bounding box center [222, 15] width 85 height 28
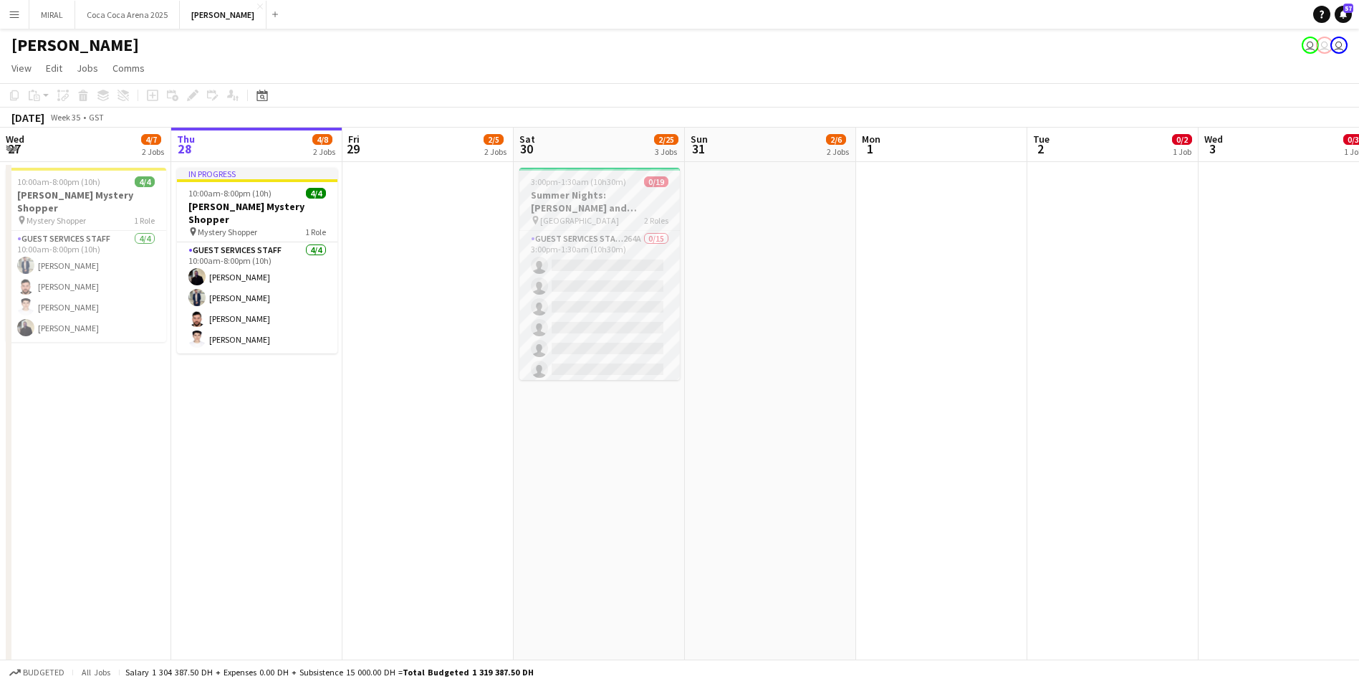
scroll to position [0, 343]
drag, startPoint x: 625, startPoint y: 221, endPoint x: 591, endPoint y: 212, distance: 34.8
click at [570, 193] on h3 "Summer Nights: [PERSON_NAME] and [PERSON_NAME]" at bounding box center [599, 201] width 161 height 26
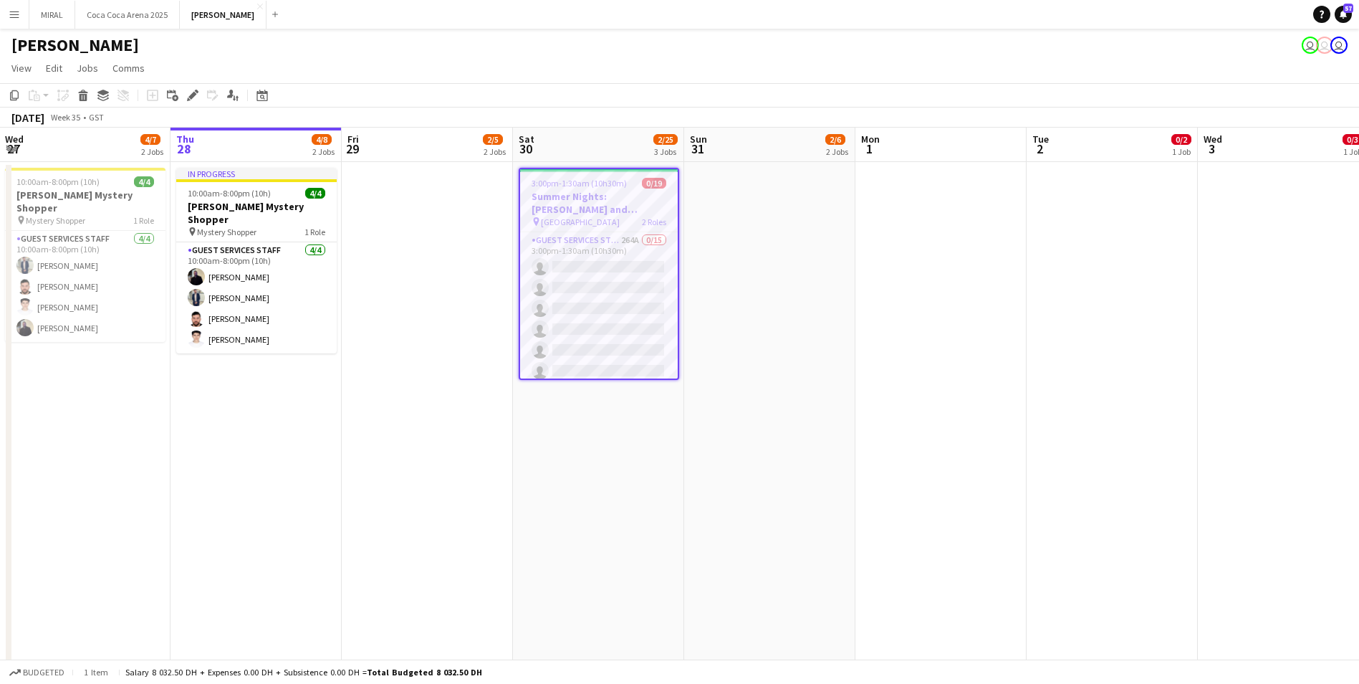
click at [193, 95] on icon at bounding box center [192, 96] width 8 height 8
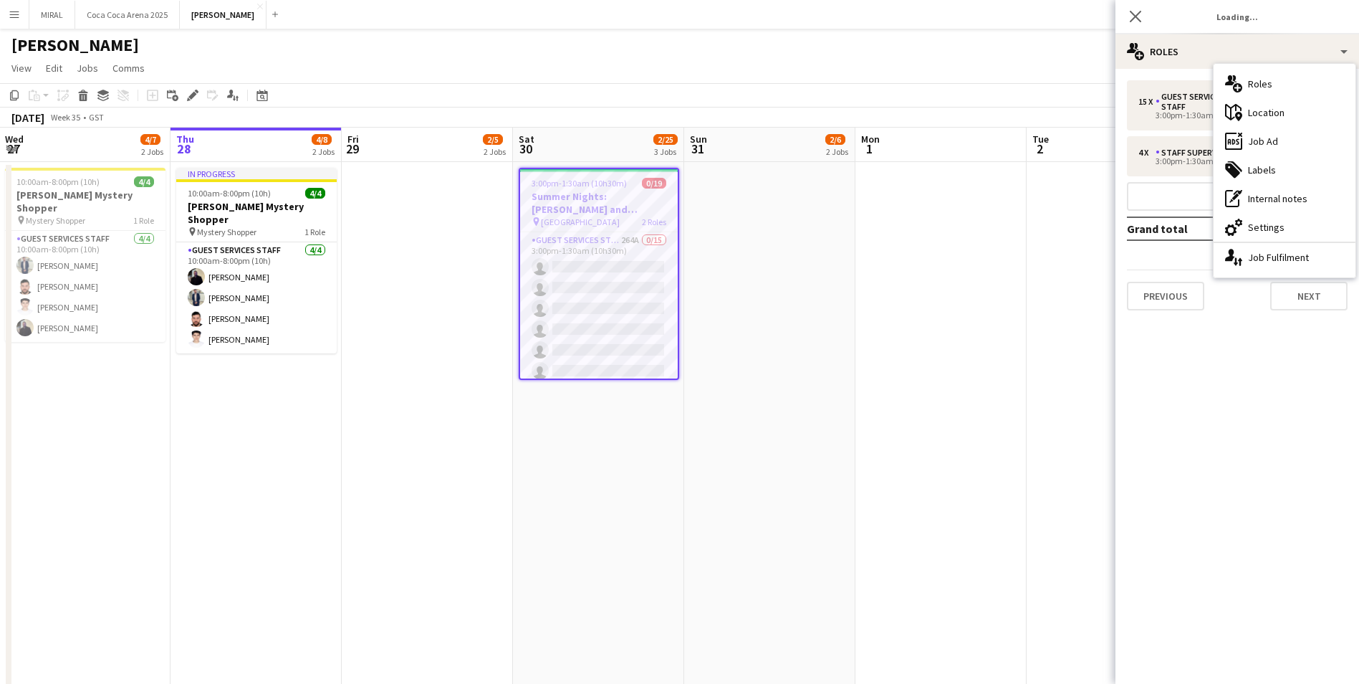
click at [1195, 158] on div "15 x Guest Services Staff 3:00pm-1:30am (10h30m) 4 x Staff Supervisor 3:00pm-1:…" at bounding box center [1238, 195] width 244 height 230
click at [1171, 160] on div "15 x Guest Services Staff 3:00pm-1:30am (10h30m) 4 x Staff Supervisor 3:00pm-1:…" at bounding box center [1238, 195] width 244 height 230
click at [1159, 171] on div "15 x Guest Services Staff 3:00pm-1:30am (10h30m) 4 x Staff Supervisor 3:00pm-1:…" at bounding box center [1238, 195] width 244 height 230
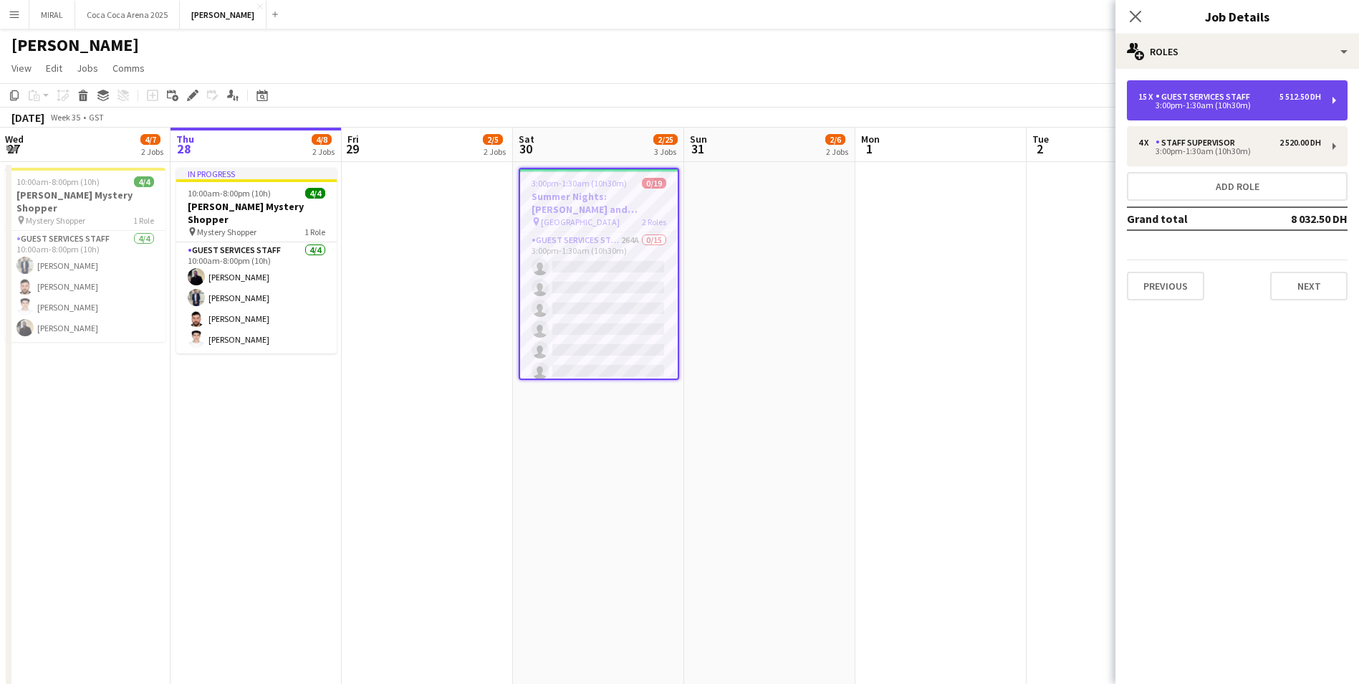
click at [1237, 100] on div "Guest Services Staff" at bounding box center [1206, 97] width 100 height 10
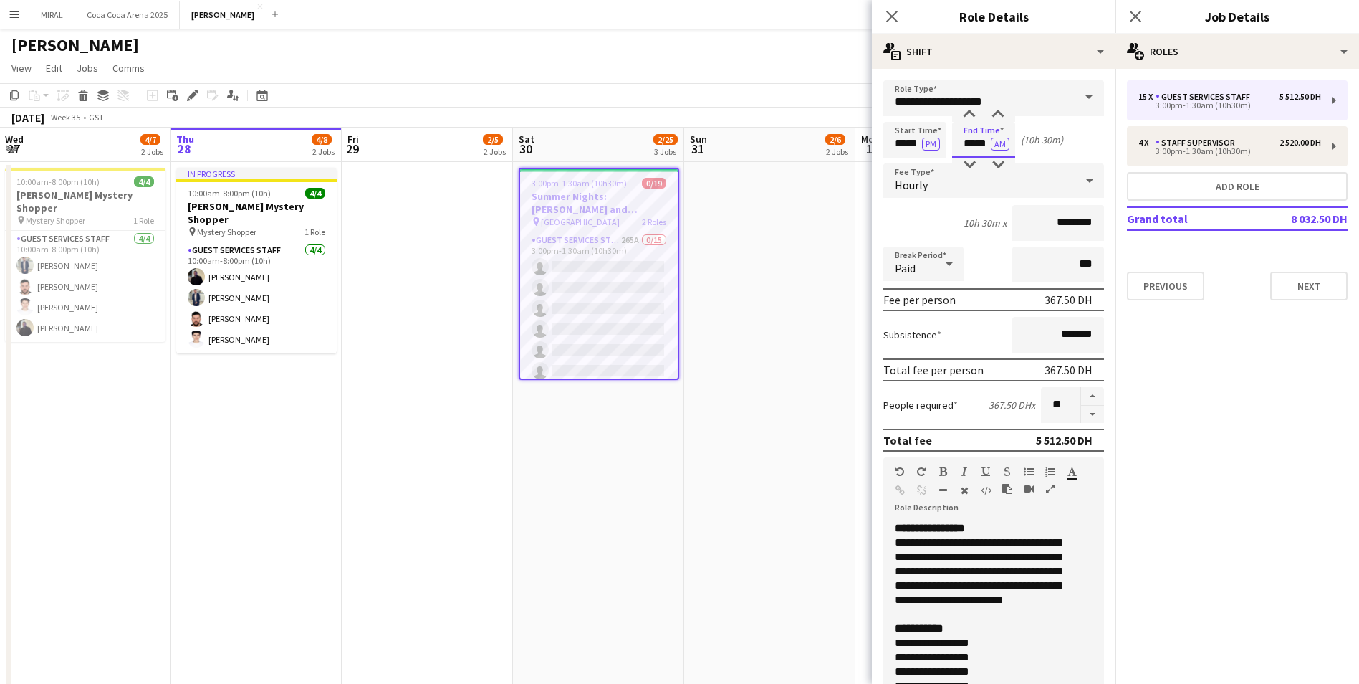
click at [975, 147] on input "*****" at bounding box center [983, 140] width 63 height 36
click at [1081, 392] on button "button" at bounding box center [1092, 396] width 23 height 19
click at [1086, 416] on button "button" at bounding box center [1092, 415] width 23 height 18
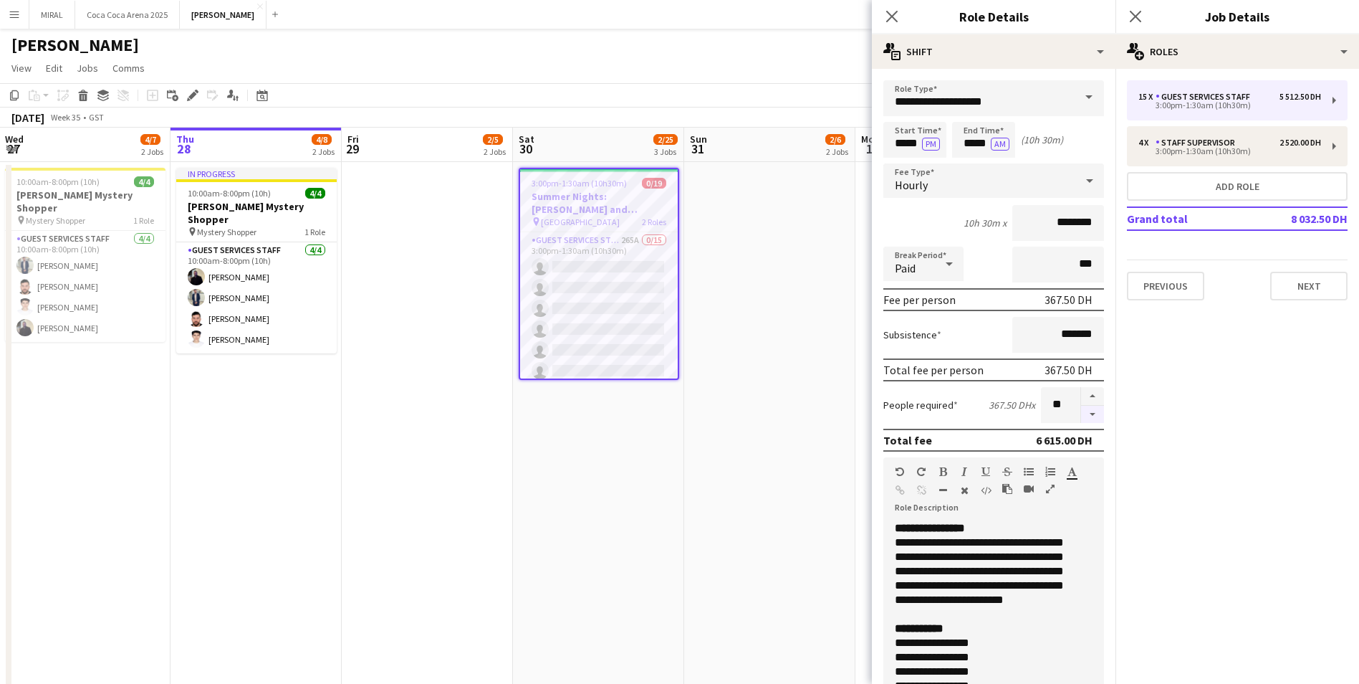
click at [1086, 416] on button "button" at bounding box center [1092, 415] width 23 height 18
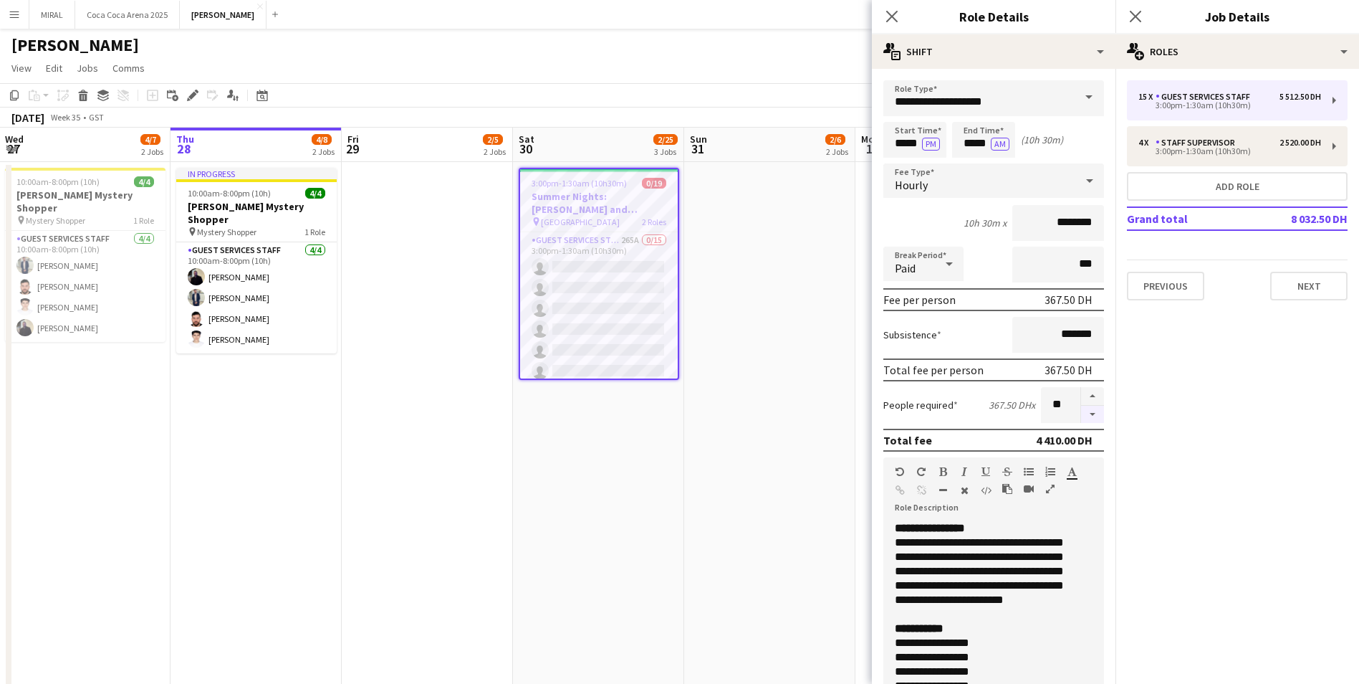
click at [1086, 416] on button "button" at bounding box center [1092, 415] width 23 height 18
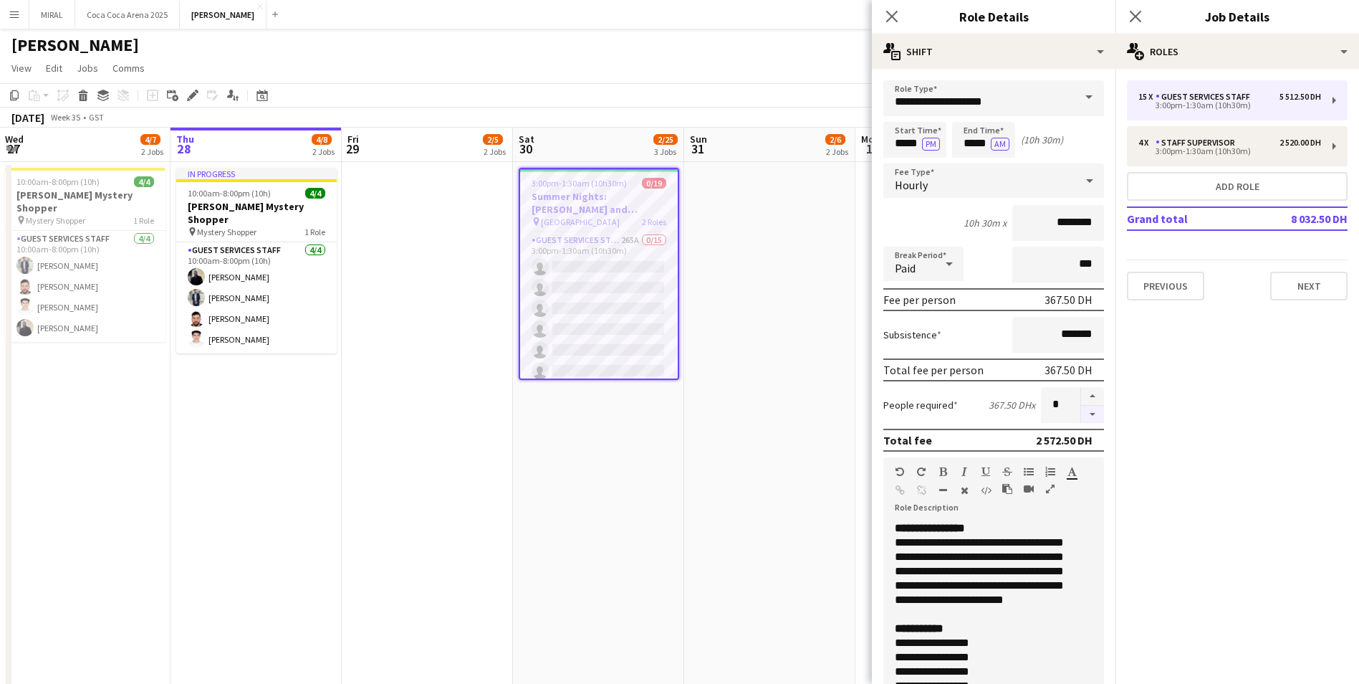
click at [1086, 416] on button "button" at bounding box center [1092, 415] width 23 height 18
click at [1084, 396] on button "button" at bounding box center [1092, 396] width 23 height 19
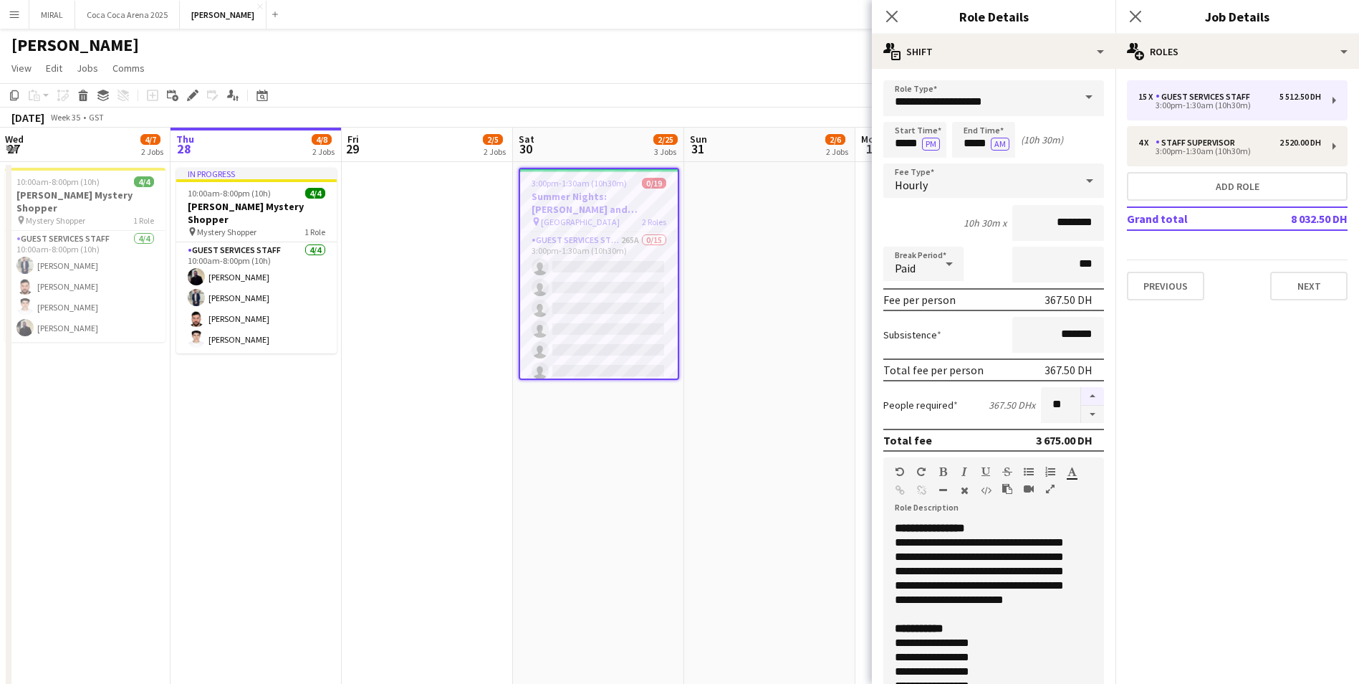
click at [1084, 396] on button "button" at bounding box center [1092, 396] width 23 height 19
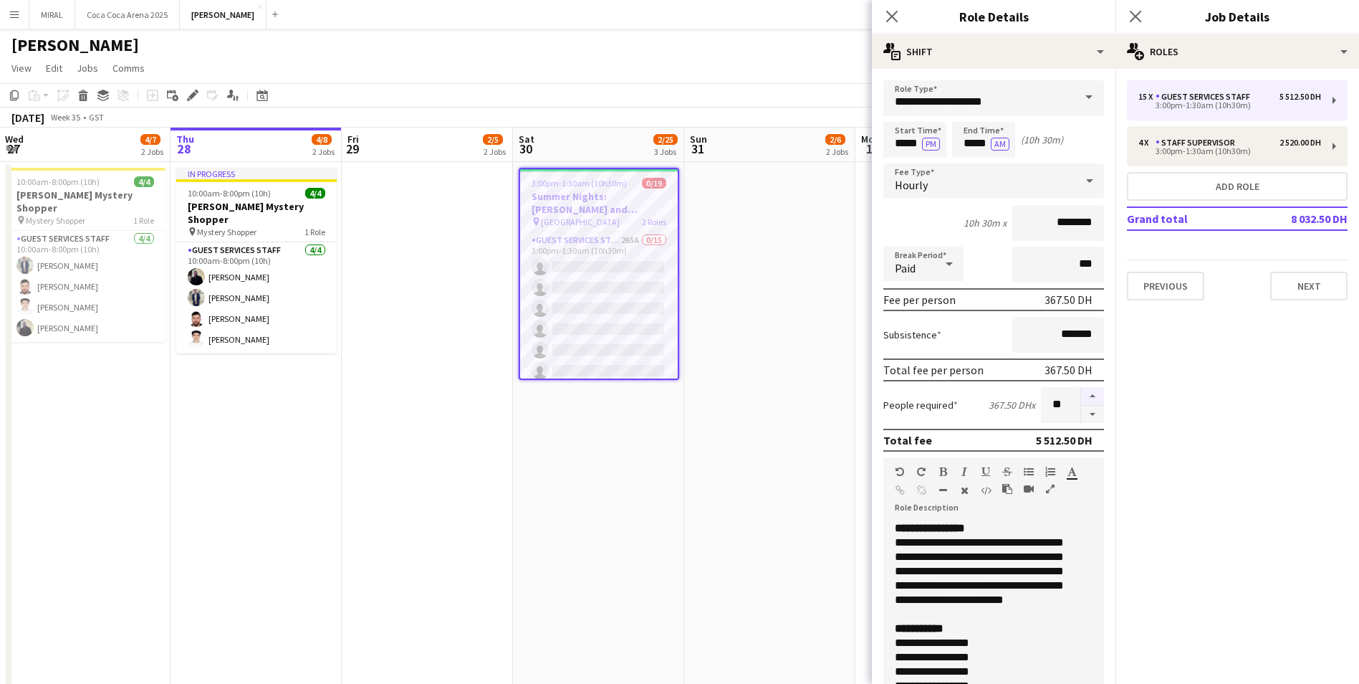
click at [1084, 396] on button "button" at bounding box center [1092, 396] width 23 height 19
type input "**"
click at [904, 142] on input "*****" at bounding box center [915, 140] width 63 height 36
type input "*****"
click at [1076, 148] on div "Start Time ***** PM End Time ***** AM (8h 30m)" at bounding box center [994, 140] width 221 height 36
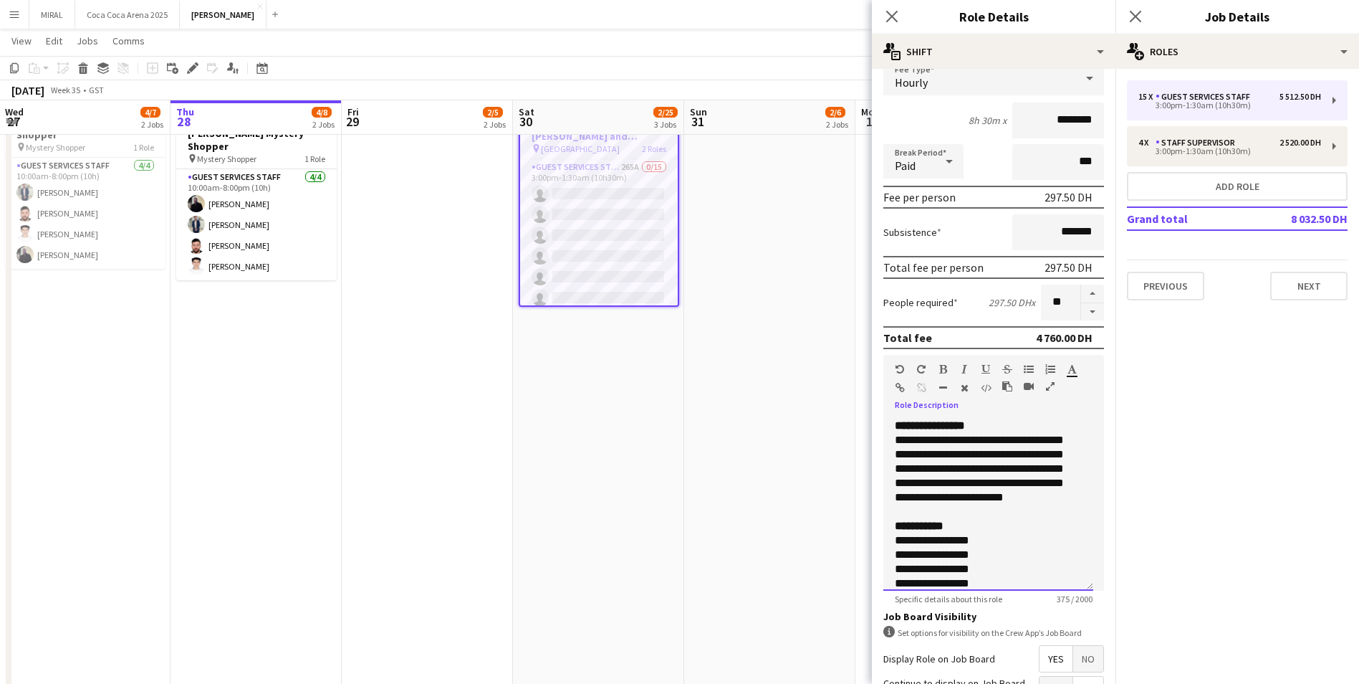
scroll to position [112, 0]
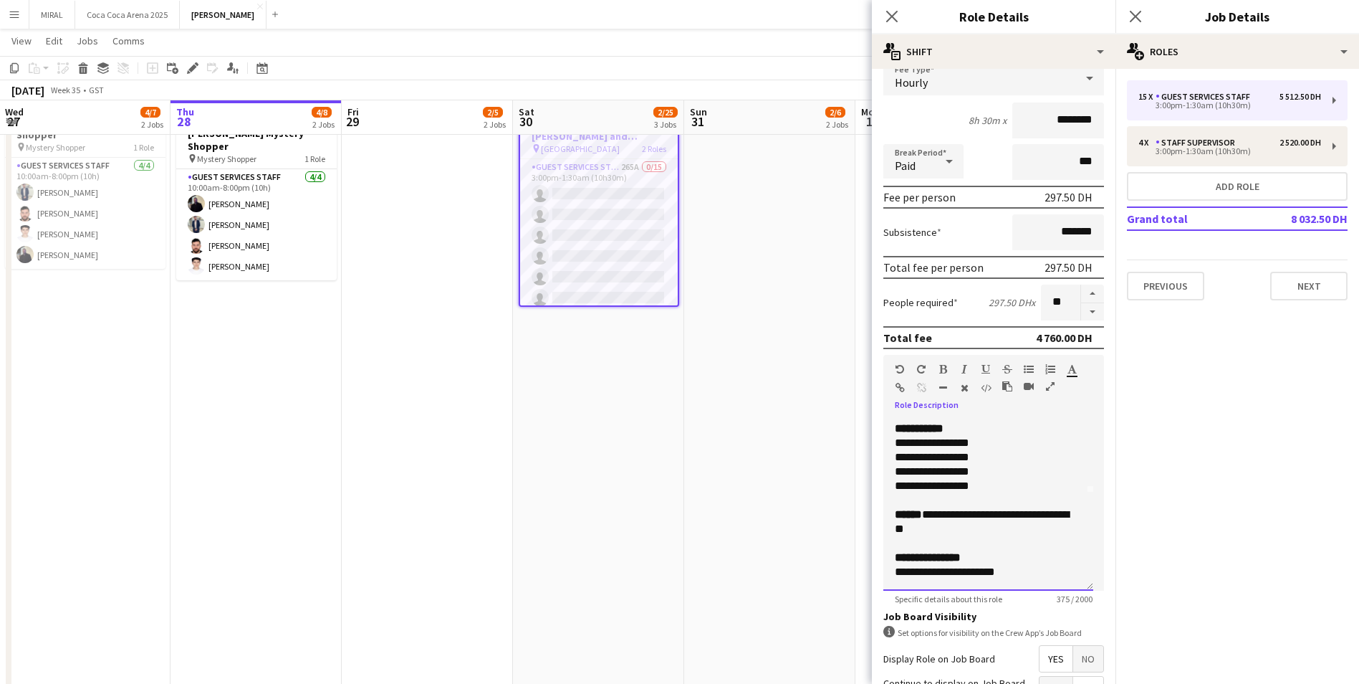
drag, startPoint x: 896, startPoint y: 424, endPoint x: 1014, endPoint y: 620, distance: 228.2
click at [1014, 620] on form "**********" at bounding box center [994, 402] width 244 height 849
copy div "**********"
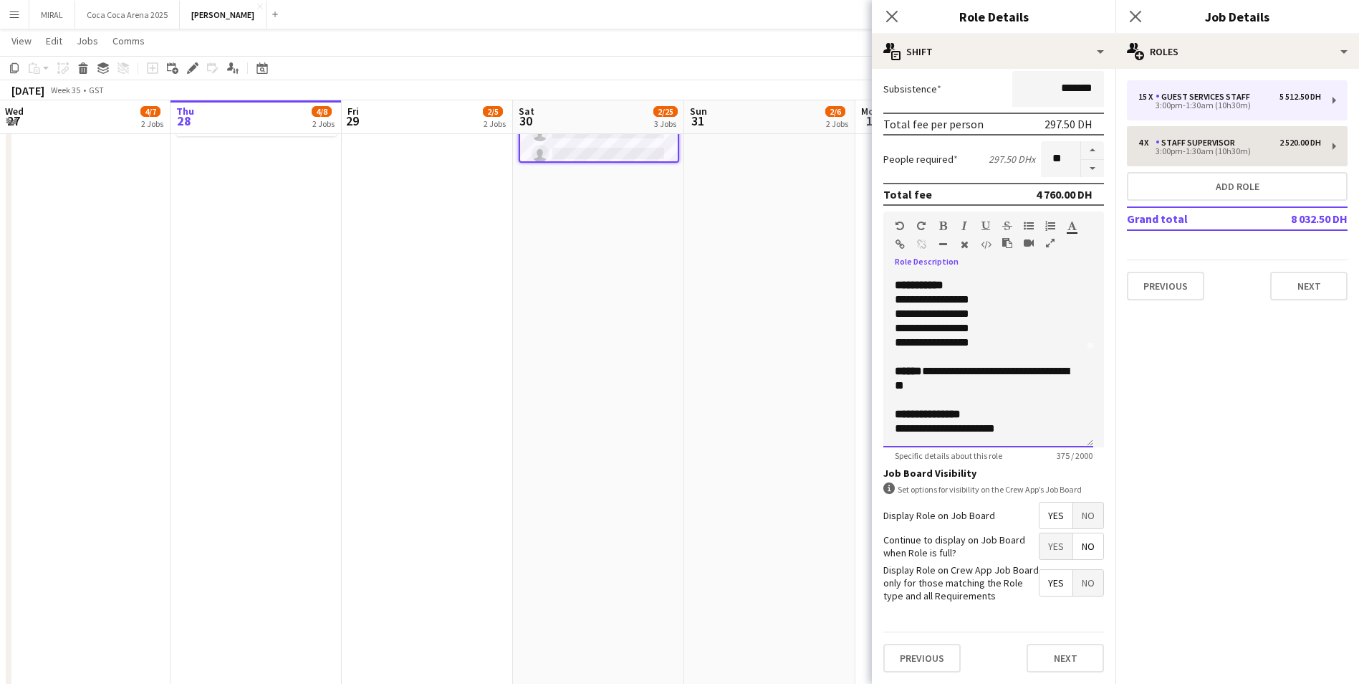
scroll to position [215, 0]
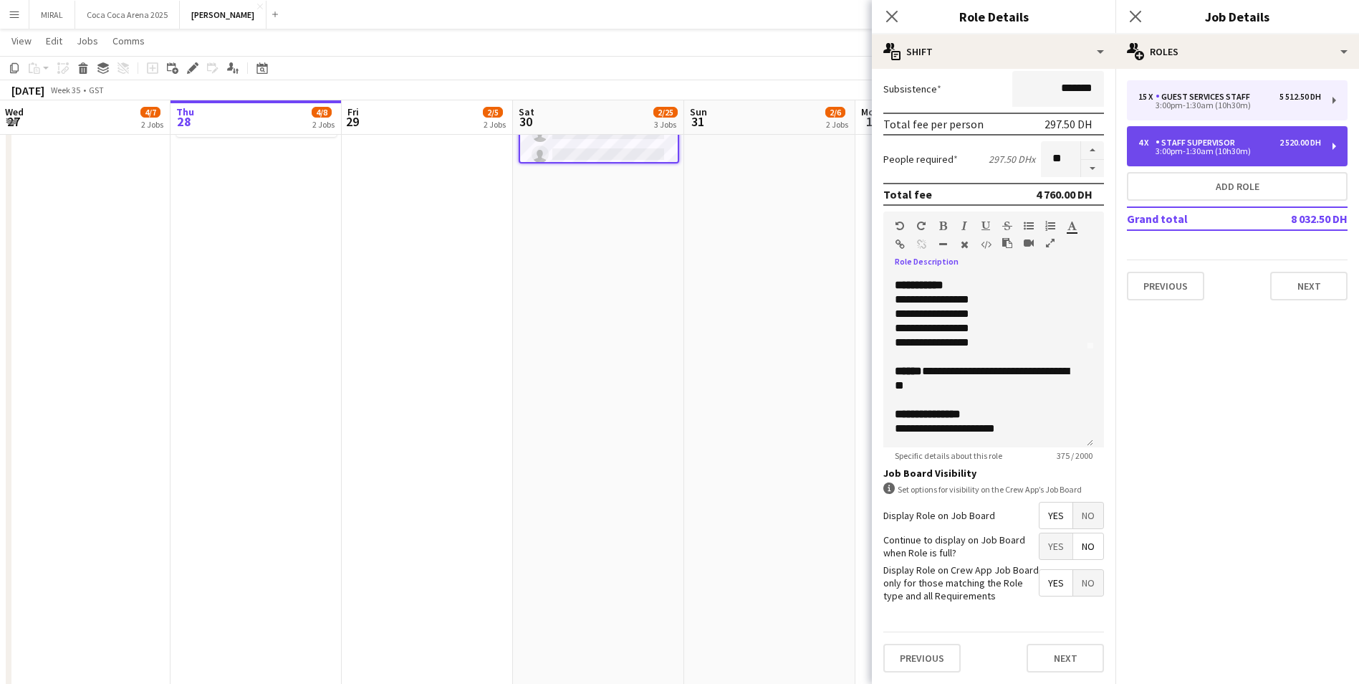
click at [1281, 144] on div "2 520.00 DH" at bounding box center [1301, 143] width 42 height 10
type input "**********"
type input "*****"
type input "********"
type input "*"
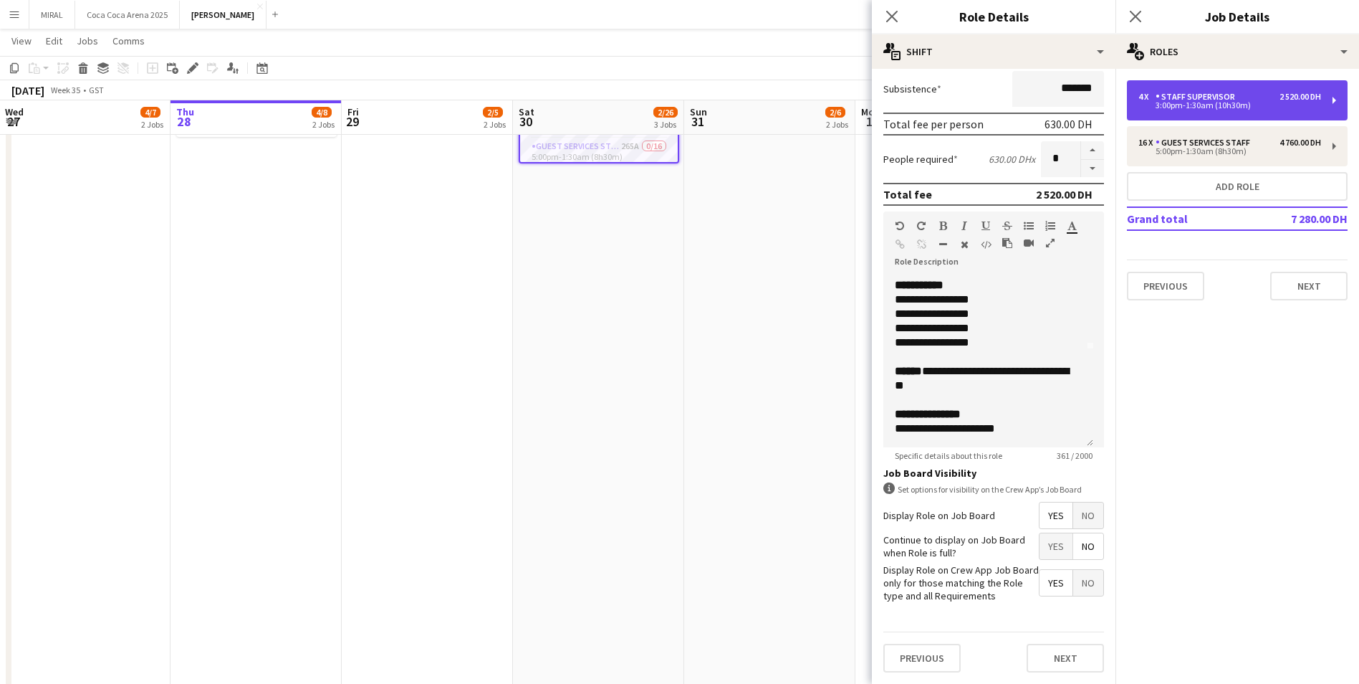
click at [1289, 86] on div "4 x Staff Supervisor 2 520.00 DH 3:00pm-1:30am (10h30m)" at bounding box center [1237, 100] width 221 height 40
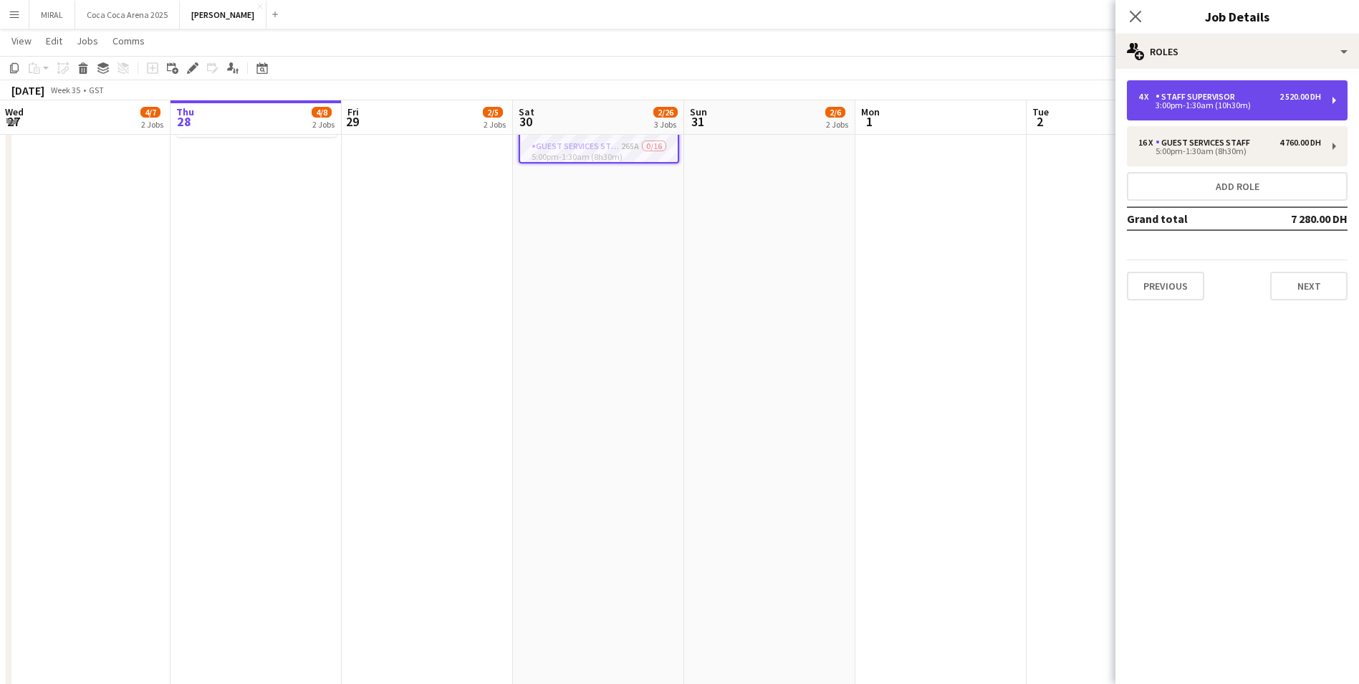
click at [1276, 91] on div "4 x Staff Supervisor 2 520.00 DH 3:00pm-1:30am (10h30m)" at bounding box center [1237, 100] width 221 height 40
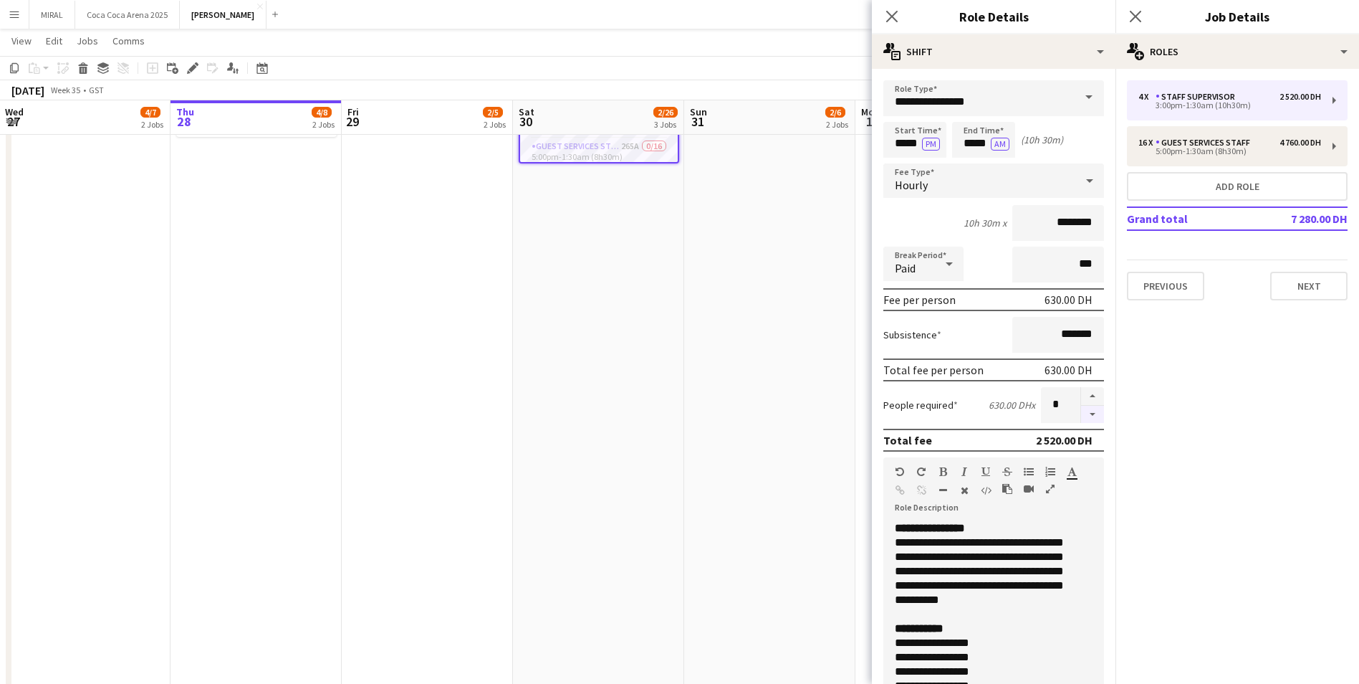
click at [1082, 413] on button "button" at bounding box center [1092, 415] width 23 height 18
type input "*"
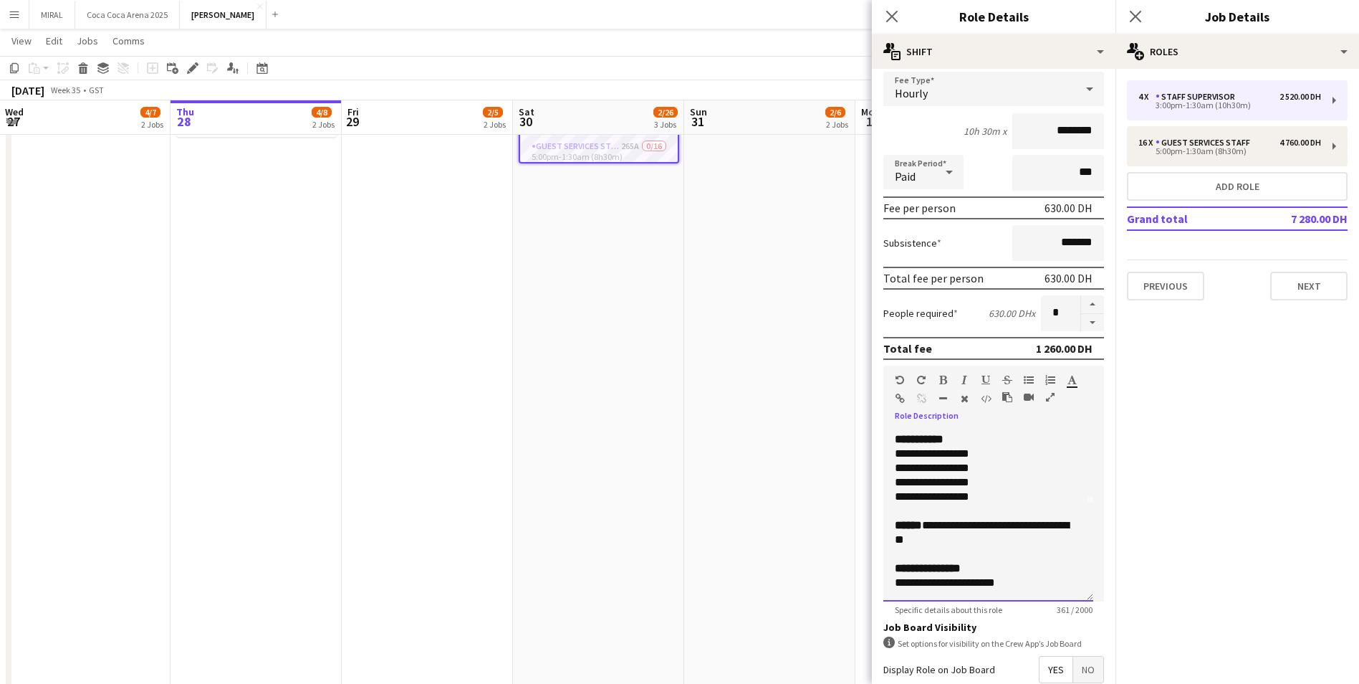
scroll to position [246, 0]
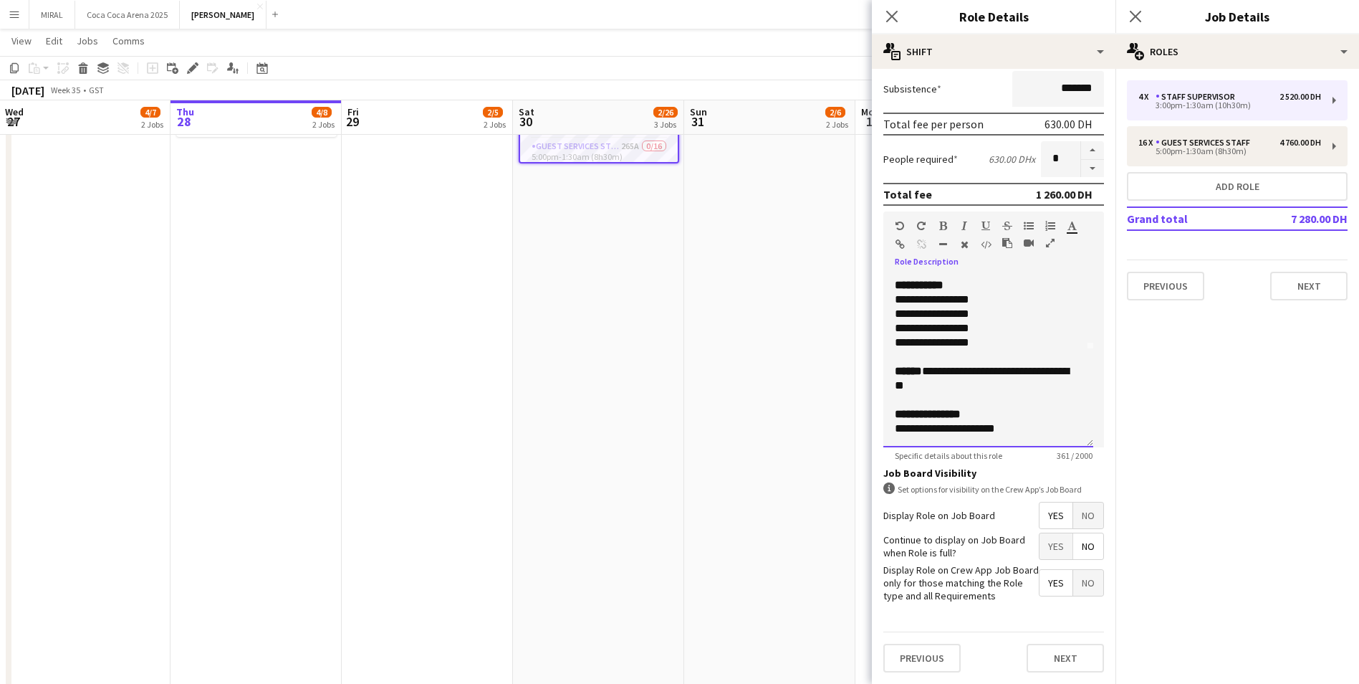
drag, startPoint x: 895, startPoint y: 490, endPoint x: 1013, endPoint y: 431, distance: 132.0
click at [1013, 431] on div "**********" at bounding box center [989, 361] width 210 height 172
copy div "**********"
click at [1253, 456] on mat-expansion-panel "pencil3 General details 4 x Staff Supervisor 2 520.00 DH 3:00pm-1:30am (10h30m)…" at bounding box center [1238, 376] width 244 height 615
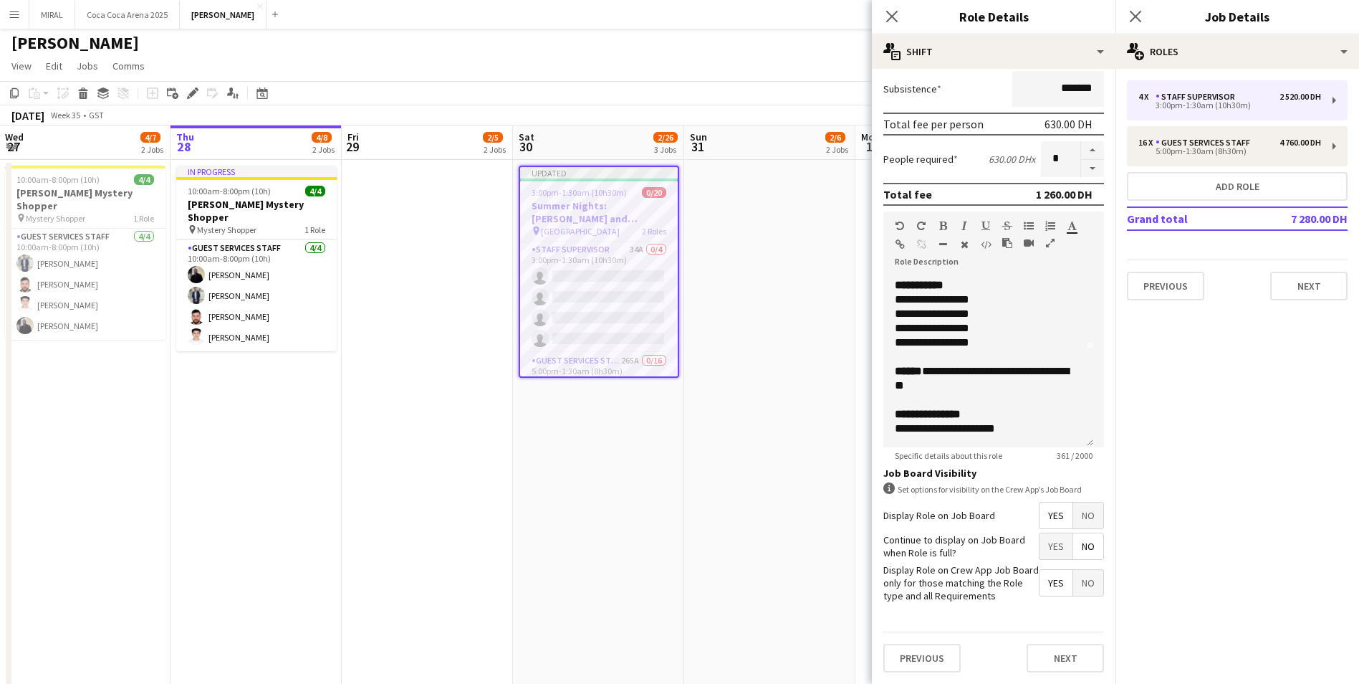
scroll to position [0, 0]
click at [1238, 335] on mat-expansion-panel "pencil3 General details 4 x Staff Supervisor 2 520.00 DH 3:00pm-1:30am (10h30m)…" at bounding box center [1238, 376] width 244 height 615
click at [1283, 393] on mat-expansion-panel "pencil3 General details 4 x Staff Supervisor 2 520.00 DH 3:00pm-1:30am (10h30m)…" at bounding box center [1238, 376] width 244 height 615
click at [1302, 340] on mat-expansion-panel "pencil3 General details 4 x Staff Supervisor 2 520.00 DH 3:00pm-1:30am (10h30m)…" at bounding box center [1238, 376] width 244 height 615
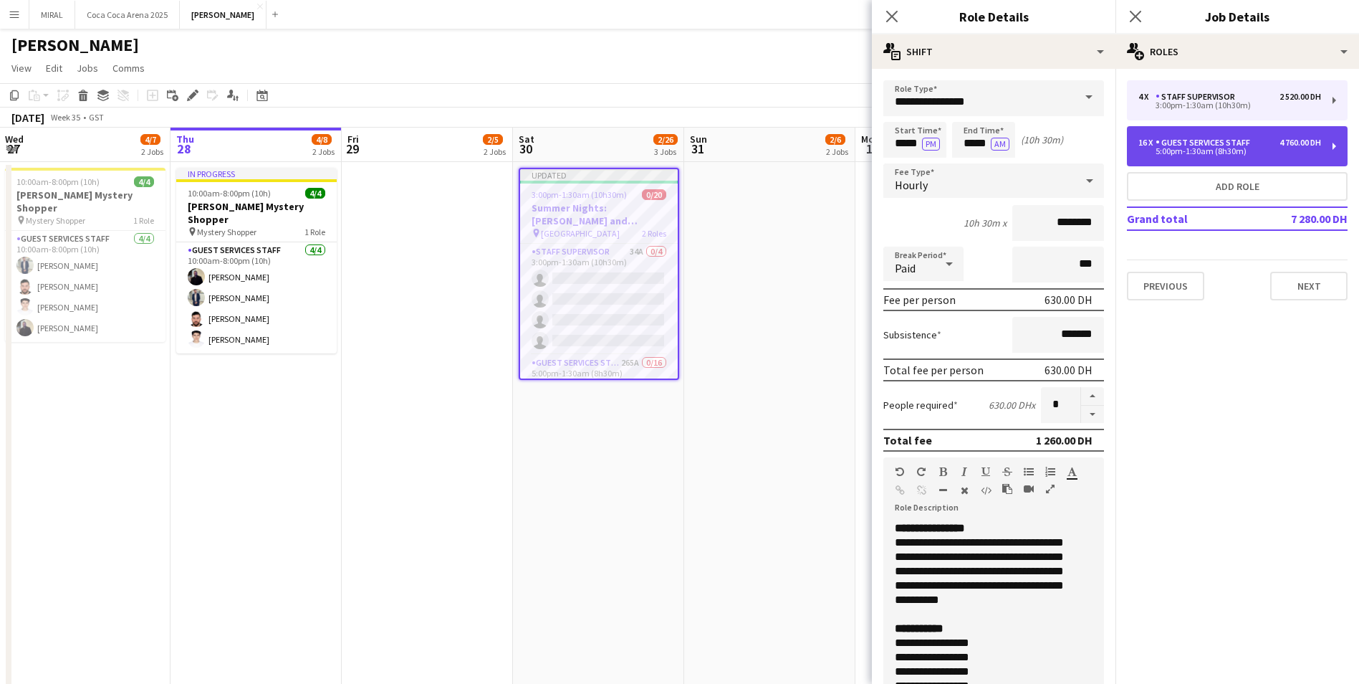
click at [1220, 140] on div "Guest Services Staff" at bounding box center [1206, 143] width 100 height 10
type input "**********"
type input "*****"
type input "********"
type input "**"
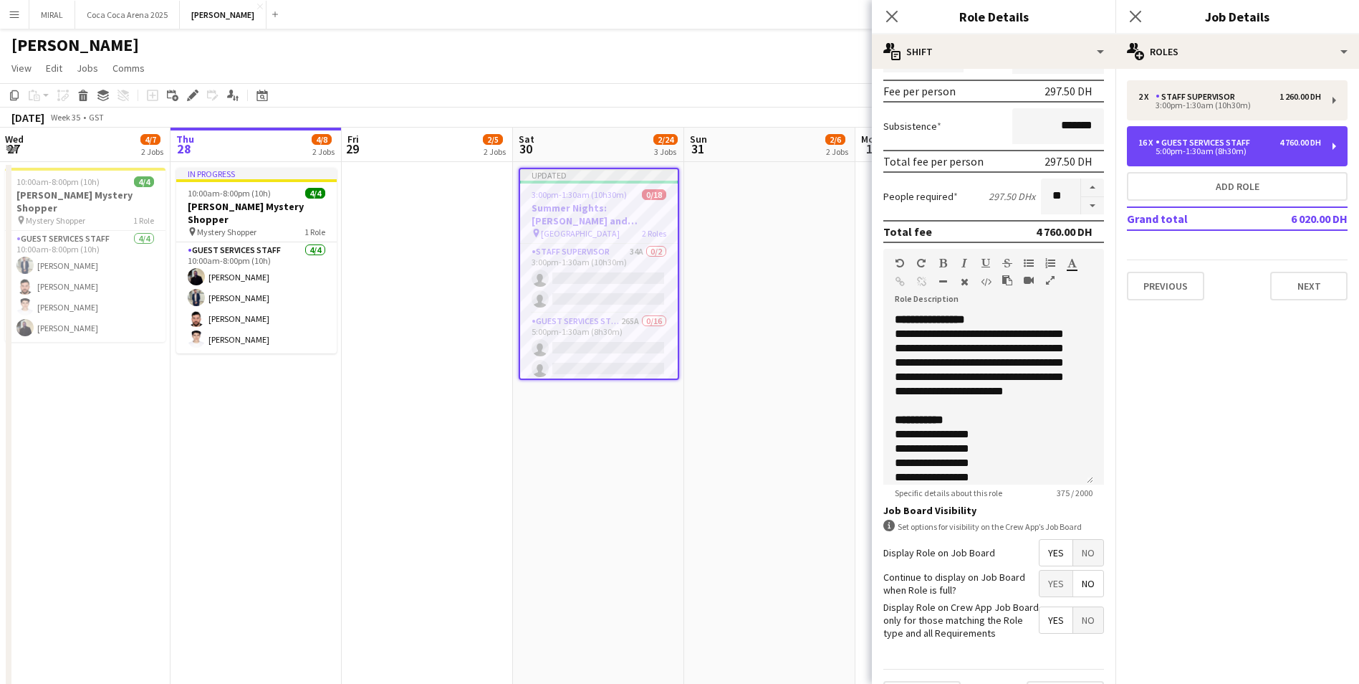
scroll to position [246, 0]
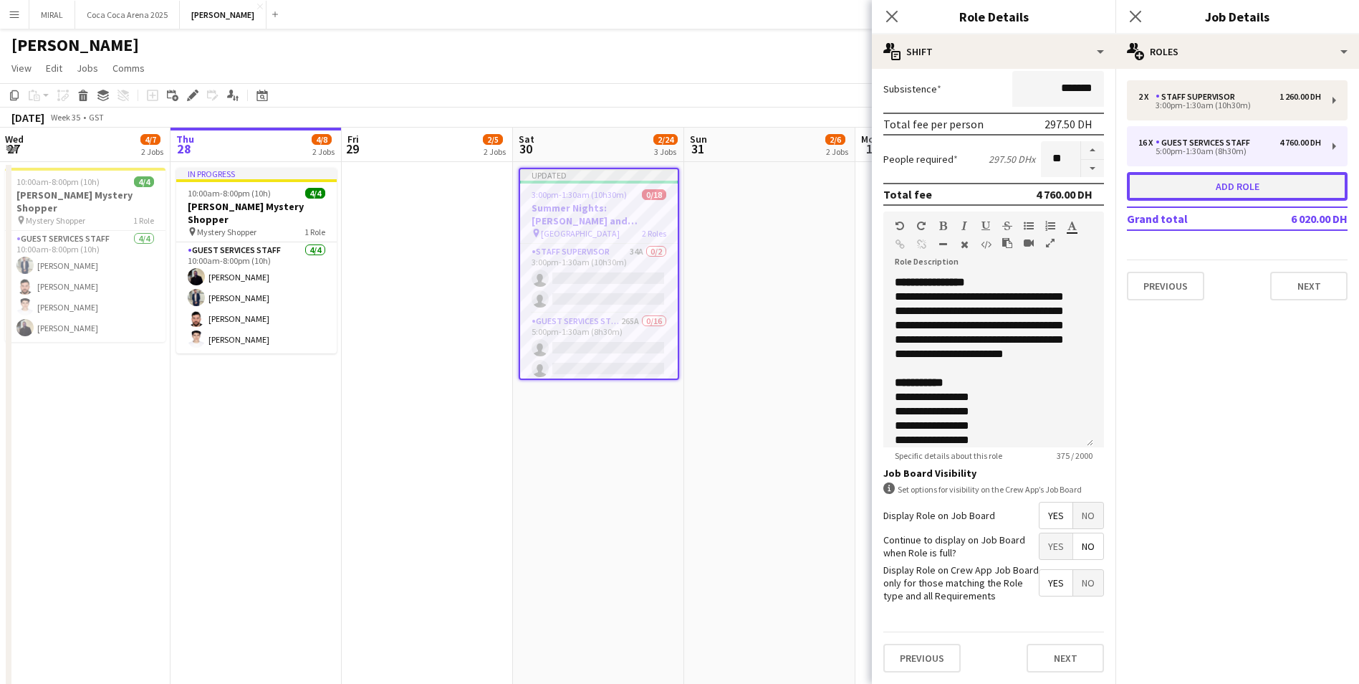
click at [1245, 184] on button "Add role" at bounding box center [1237, 186] width 221 height 29
type input "**********"
type input "*****"
type input "*******"
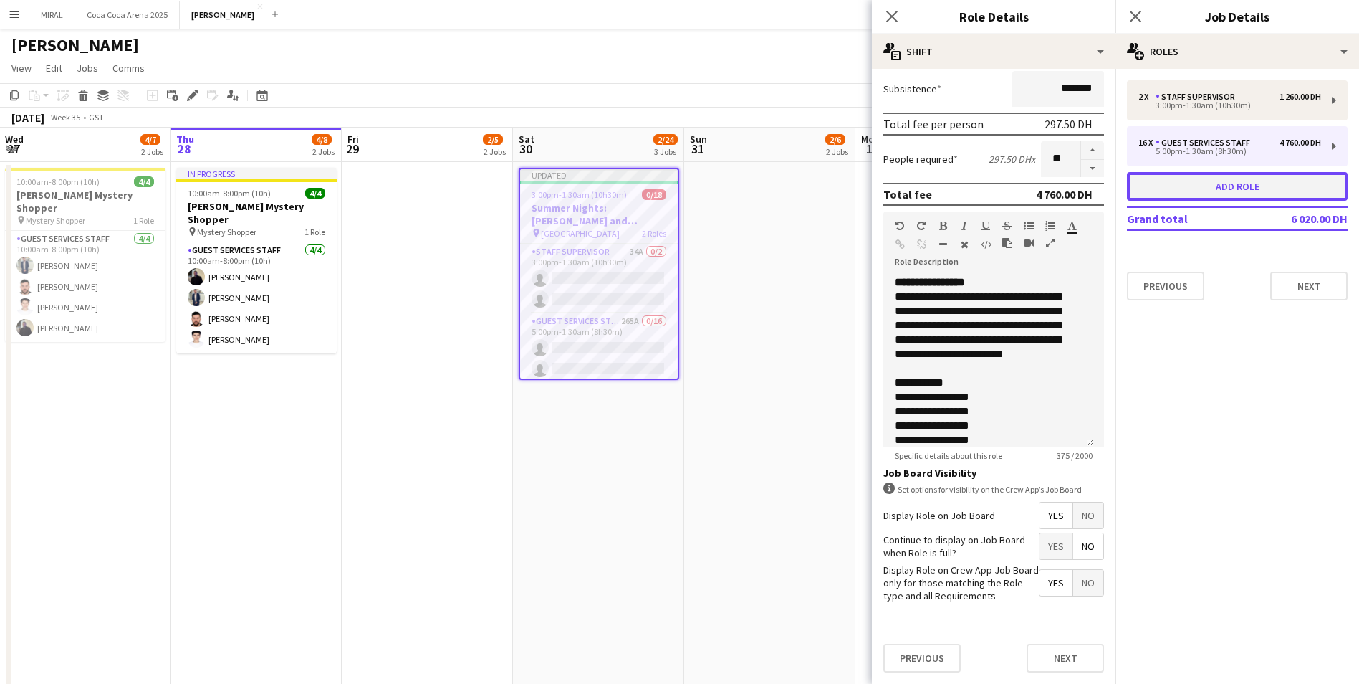
type input "*"
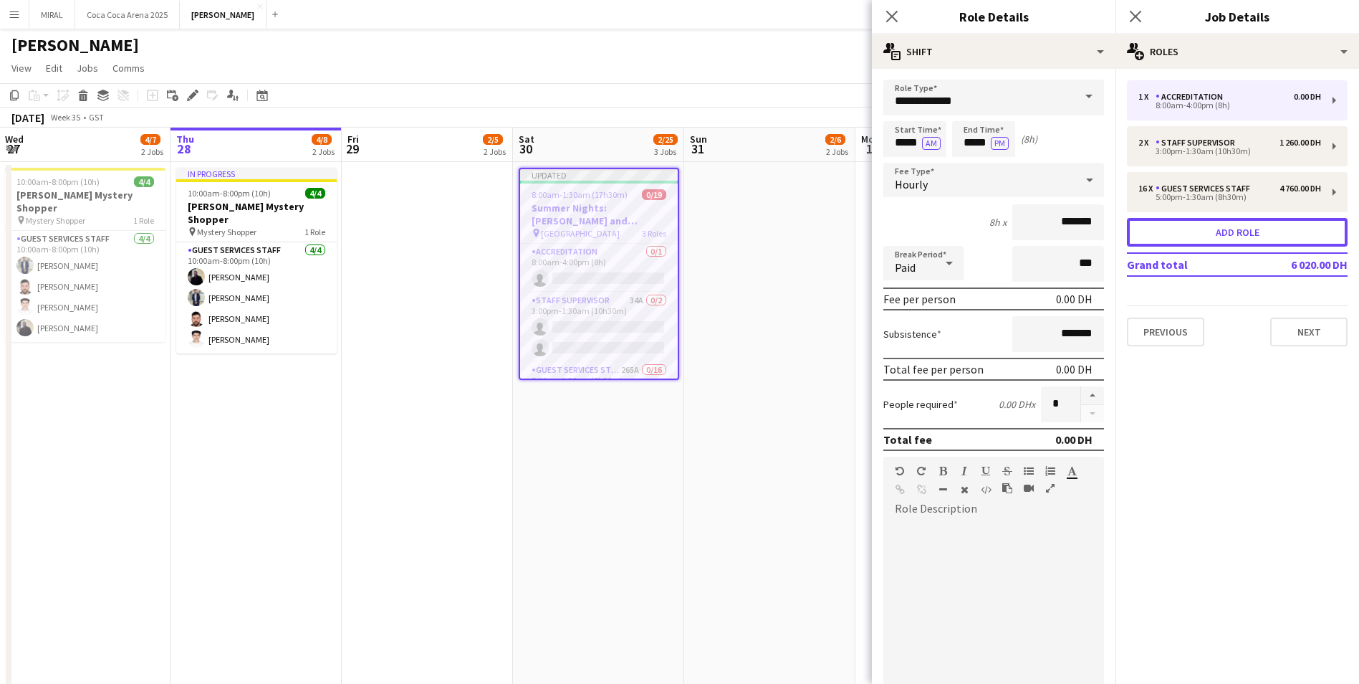
scroll to position [0, 0]
click at [904, 145] on input "*****" at bounding box center [915, 140] width 63 height 36
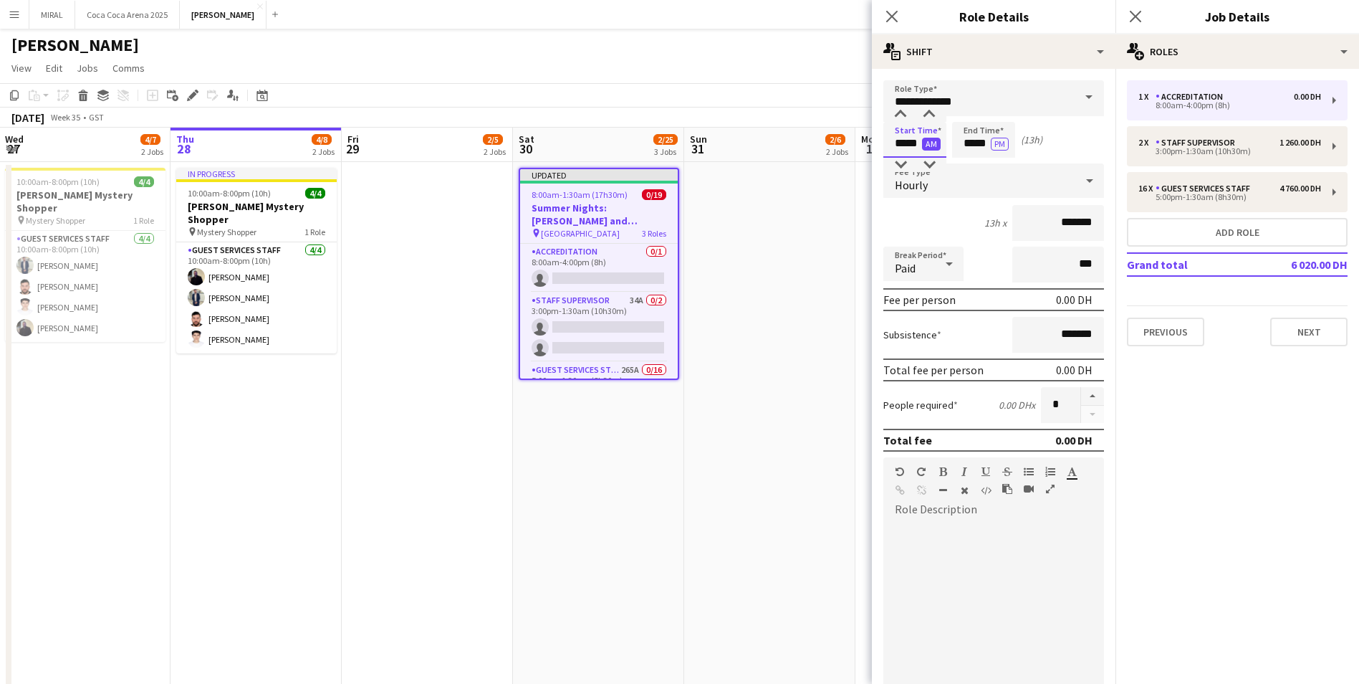
type input "*****"
click at [928, 143] on button "AM" at bounding box center [931, 144] width 19 height 13
click at [973, 143] on input "*****" at bounding box center [983, 140] width 63 height 36
type input "*****"
click at [1074, 94] on span at bounding box center [1089, 97] width 30 height 34
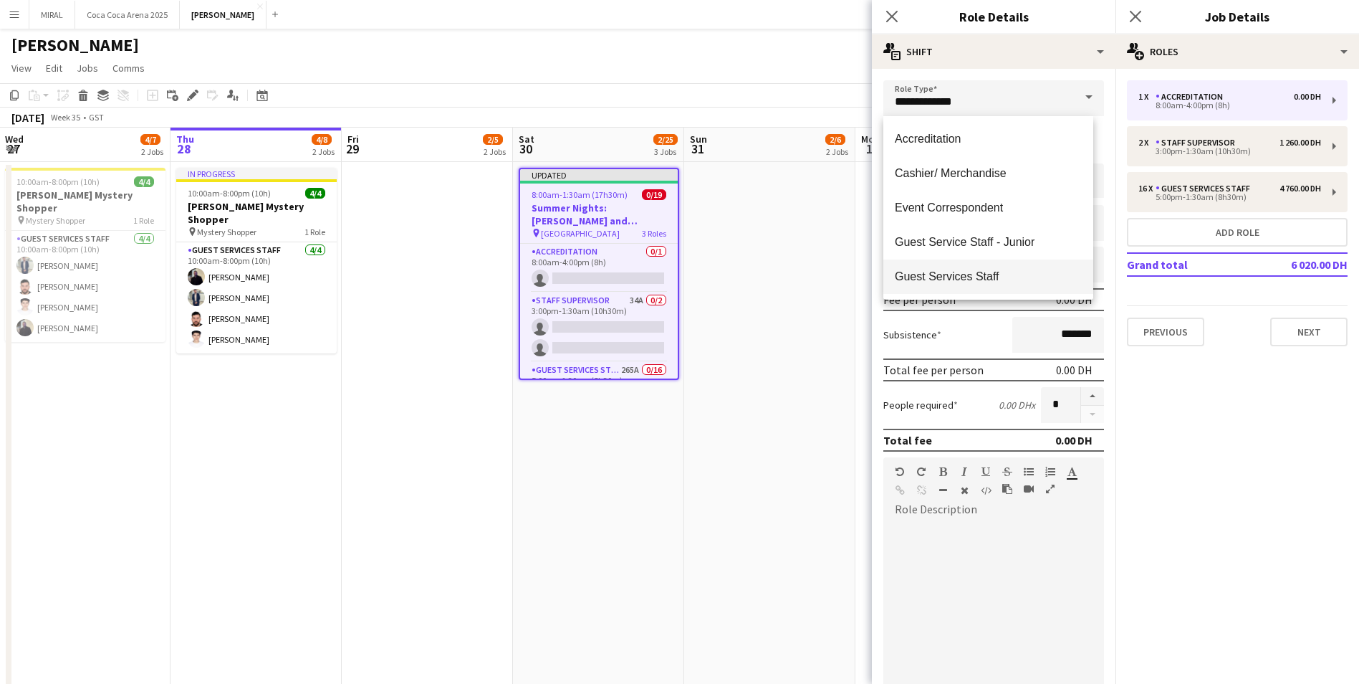
click at [999, 277] on span "Guest Services Staff" at bounding box center [988, 276] width 187 height 14
type input "**********"
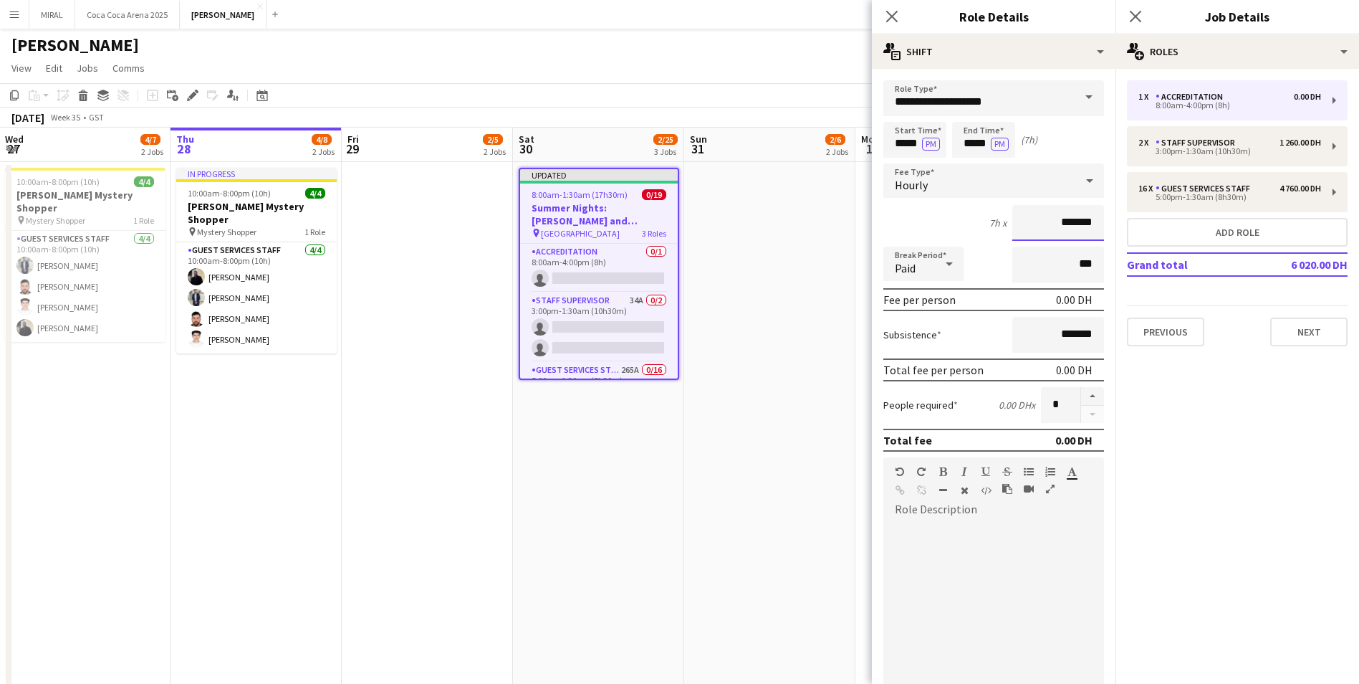
click at [1038, 224] on input "*******" at bounding box center [1059, 223] width 92 height 36
click at [1051, 221] on input "*******" at bounding box center [1059, 223] width 92 height 36
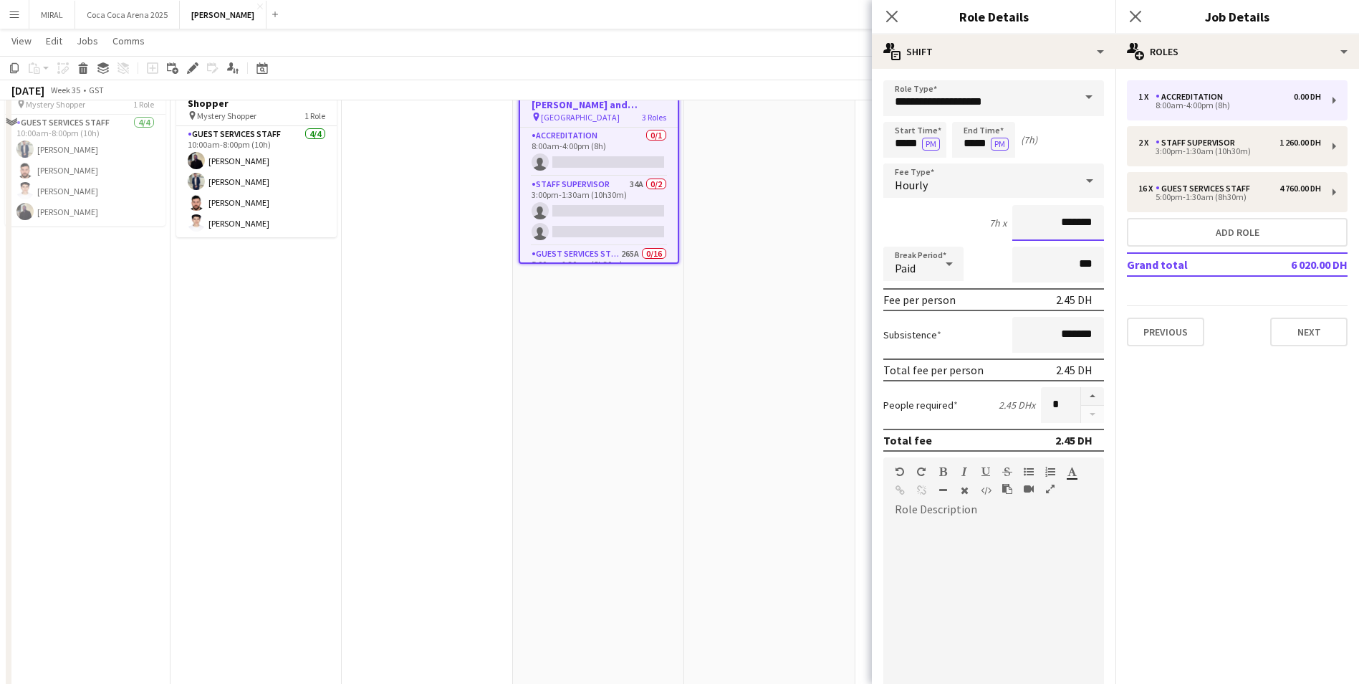
scroll to position [143, 0]
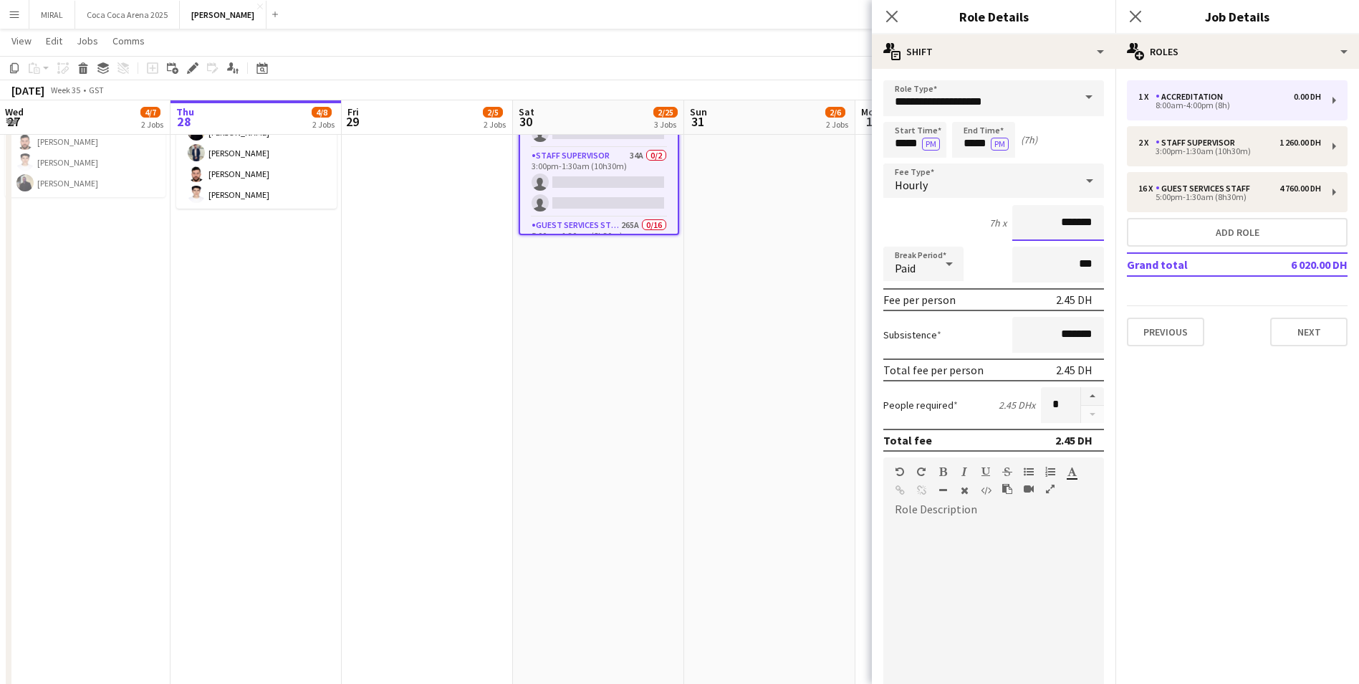
type input "*******"
click at [1182, 421] on mat-expansion-panel "pencil3 General details 1 x Accreditation 0.00 DH 8:00am-4:00pm (8h) 2 x Staff …" at bounding box center [1238, 376] width 244 height 615
click at [896, 517] on span at bounding box center [895, 521] width 23 height 20
paste div
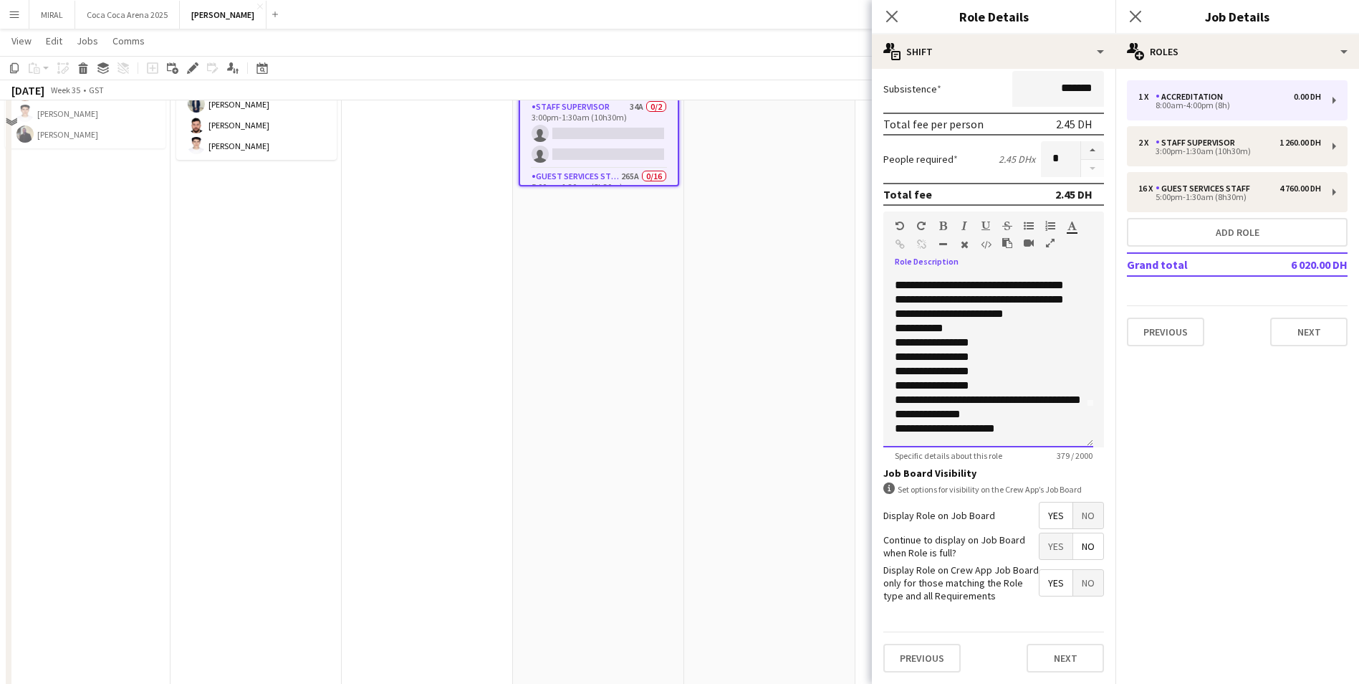
scroll to position [287, 0]
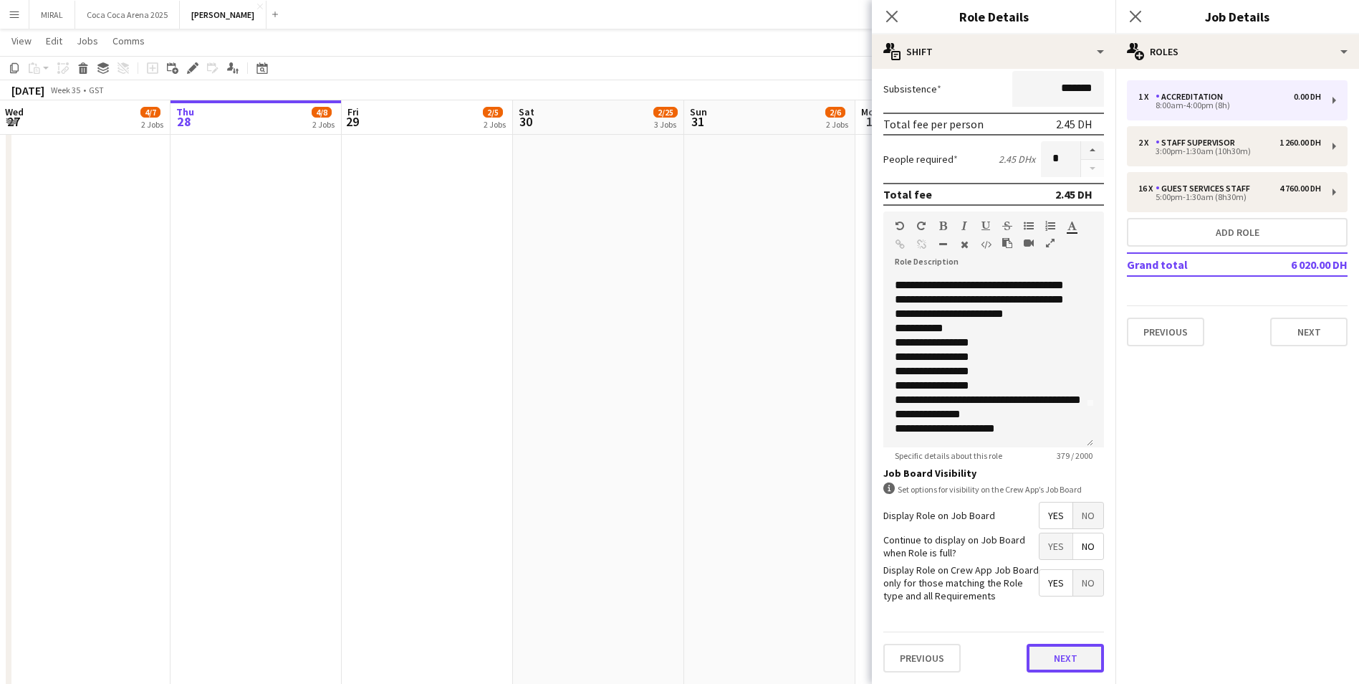
drag, startPoint x: 1063, startPoint y: 663, endPoint x: 1071, endPoint y: 654, distance: 11.8
click at [1071, 654] on button "Next" at bounding box center [1065, 658] width 77 height 29
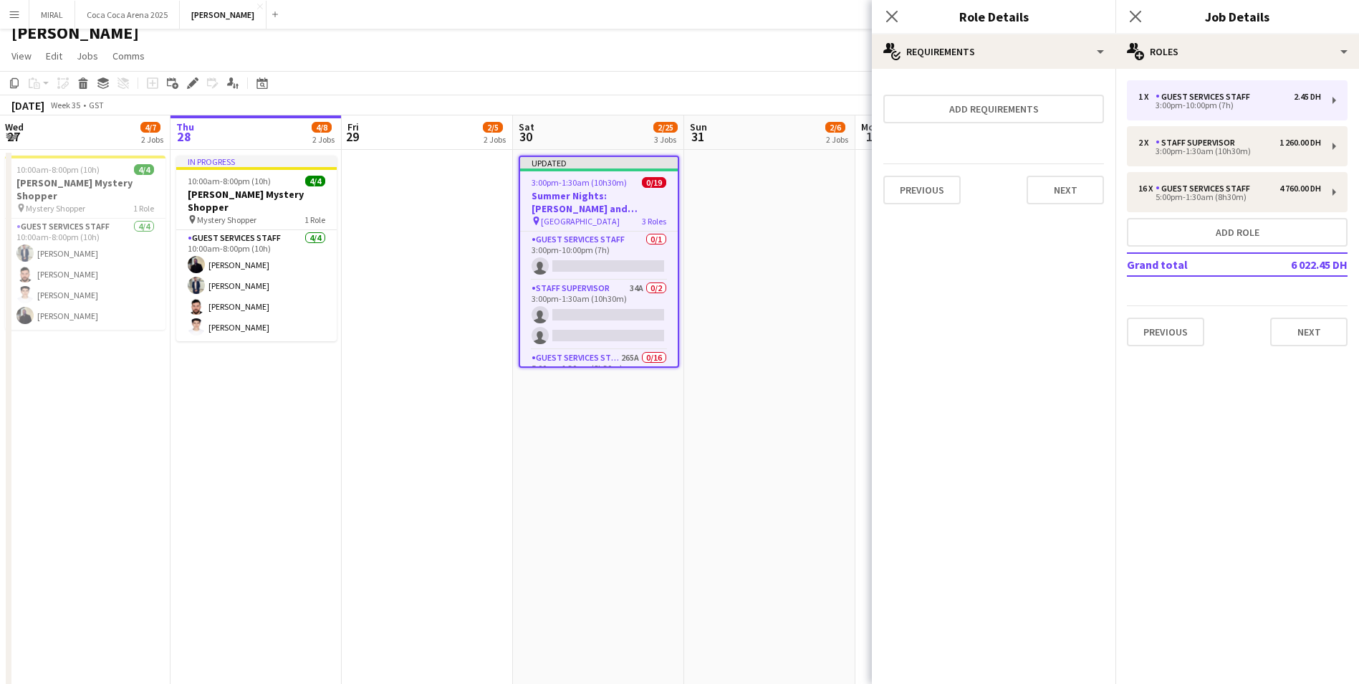
scroll to position [0, 0]
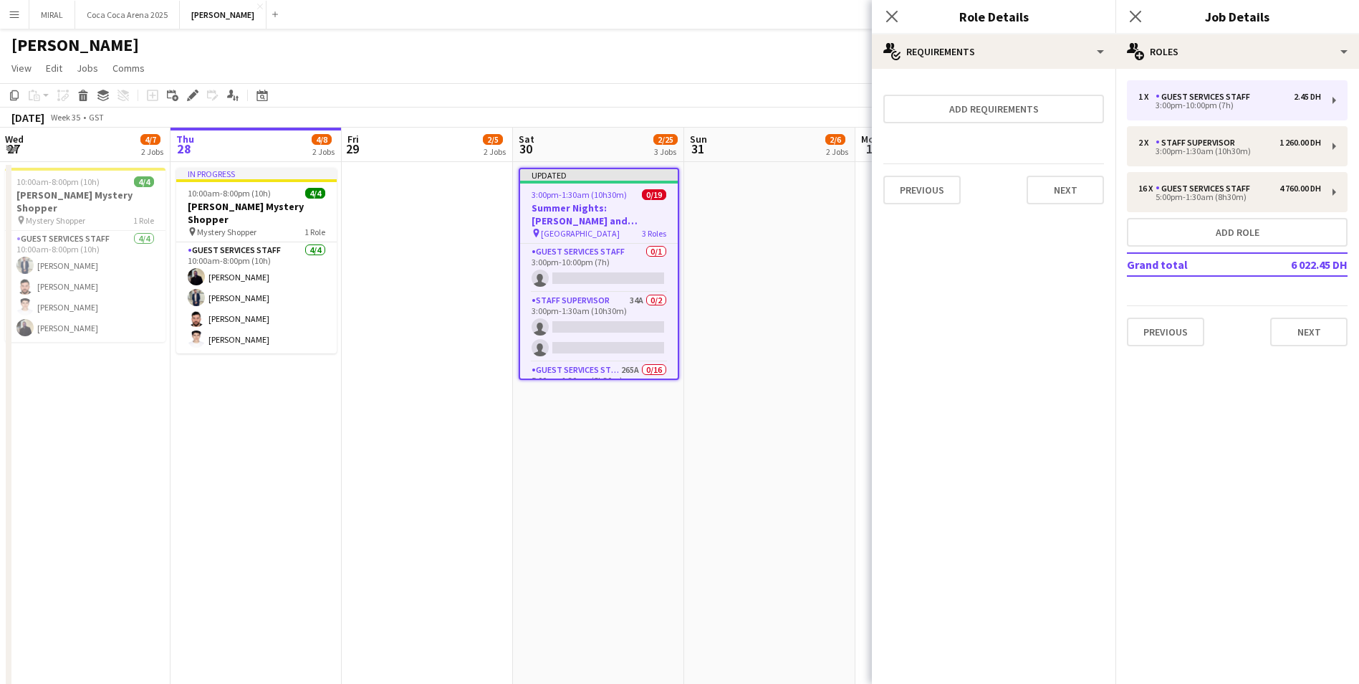
click at [639, 218] on h3 "Summer Nights: [PERSON_NAME] and [PERSON_NAME]" at bounding box center [599, 214] width 158 height 26
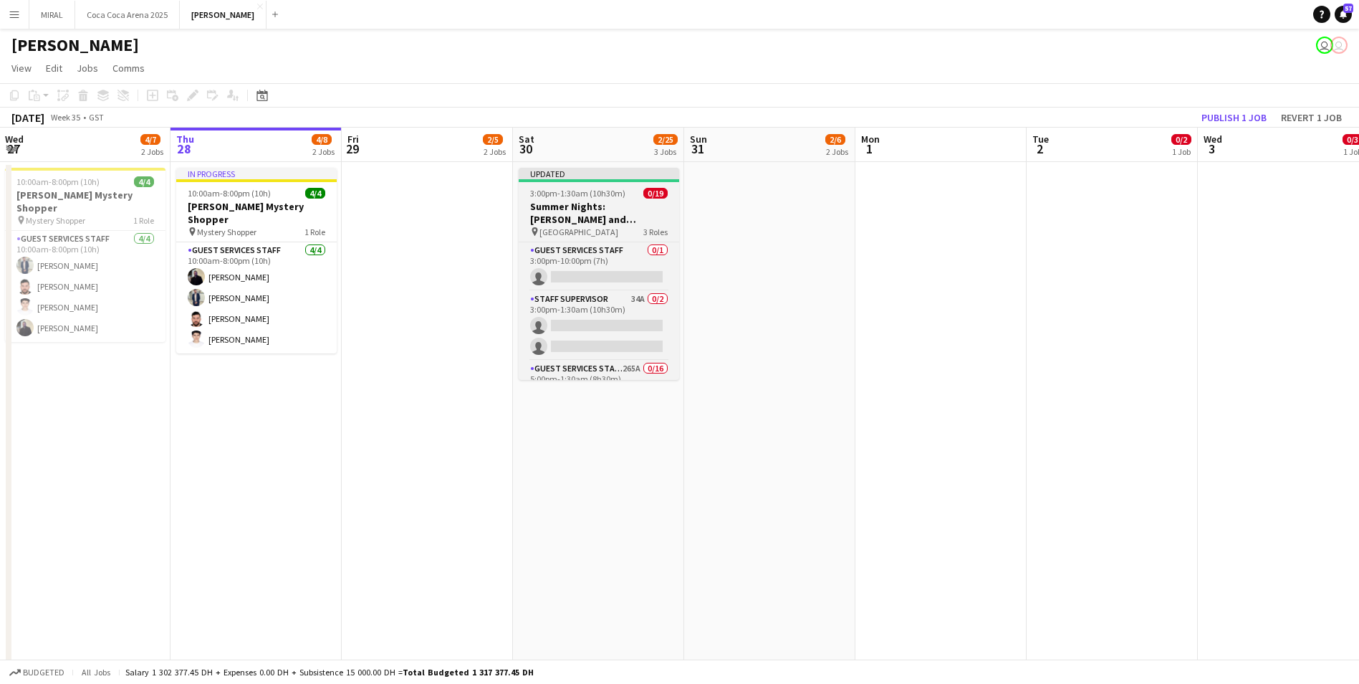
click at [639, 218] on h3 "Summer Nights: [PERSON_NAME] and [PERSON_NAME]" at bounding box center [599, 213] width 161 height 26
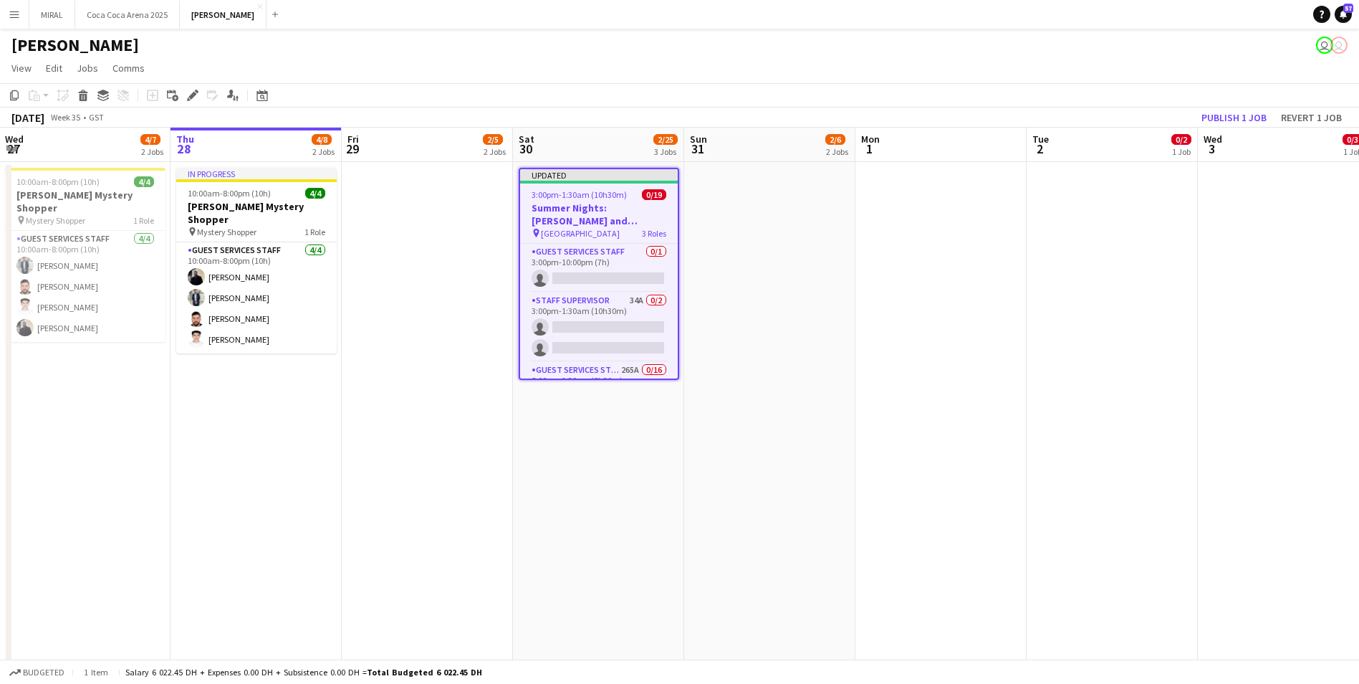
click at [616, 213] on h3 "Summer Nights: [PERSON_NAME] and [PERSON_NAME]" at bounding box center [599, 214] width 158 height 26
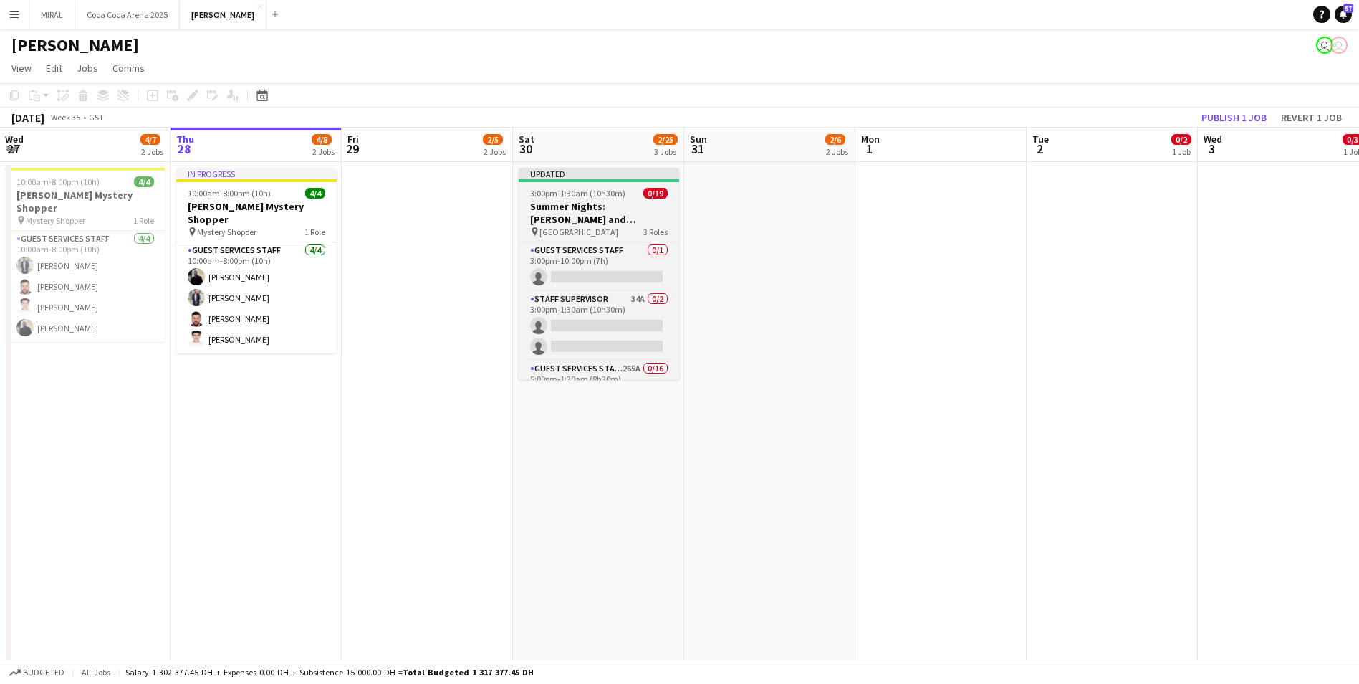
click at [617, 213] on h3 "Summer Nights: [PERSON_NAME] and [PERSON_NAME]" at bounding box center [599, 213] width 161 height 26
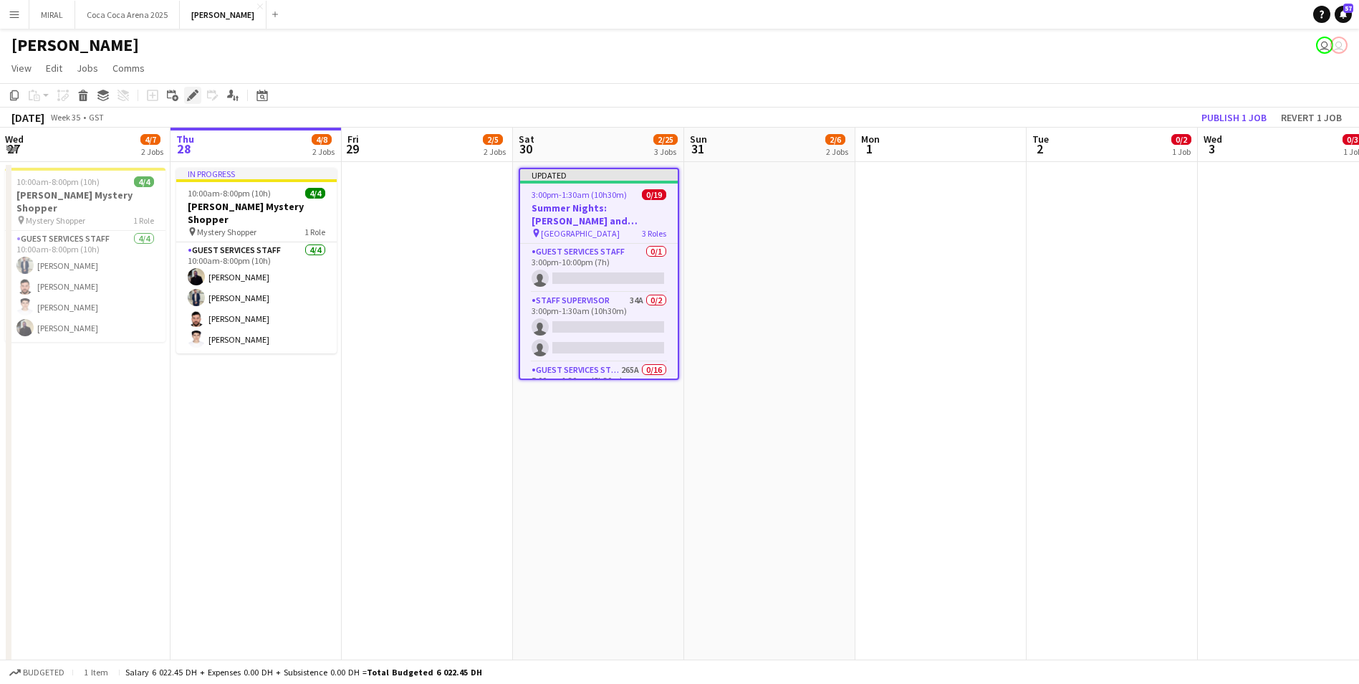
click at [191, 92] on icon "Edit" at bounding box center [192, 95] width 11 height 11
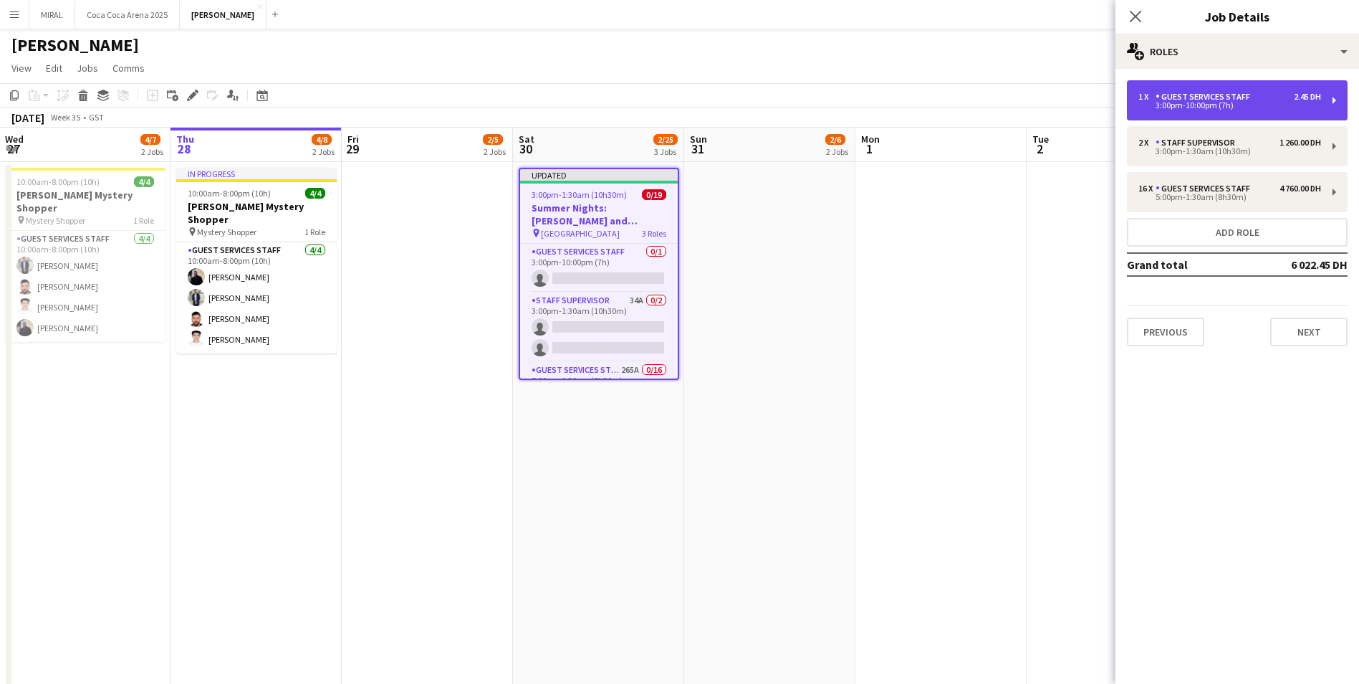
click at [1268, 107] on div "3:00pm-10:00pm (7h)" at bounding box center [1230, 105] width 183 height 7
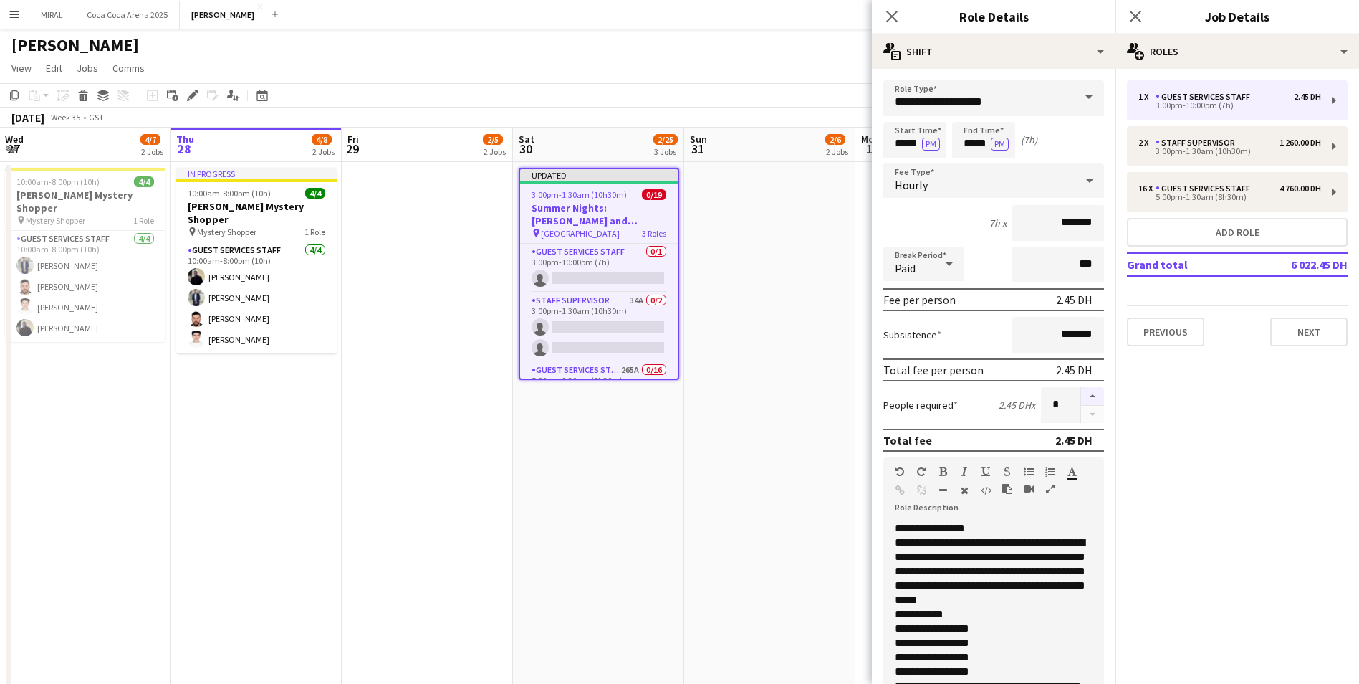
click at [1084, 398] on button "button" at bounding box center [1092, 396] width 23 height 19
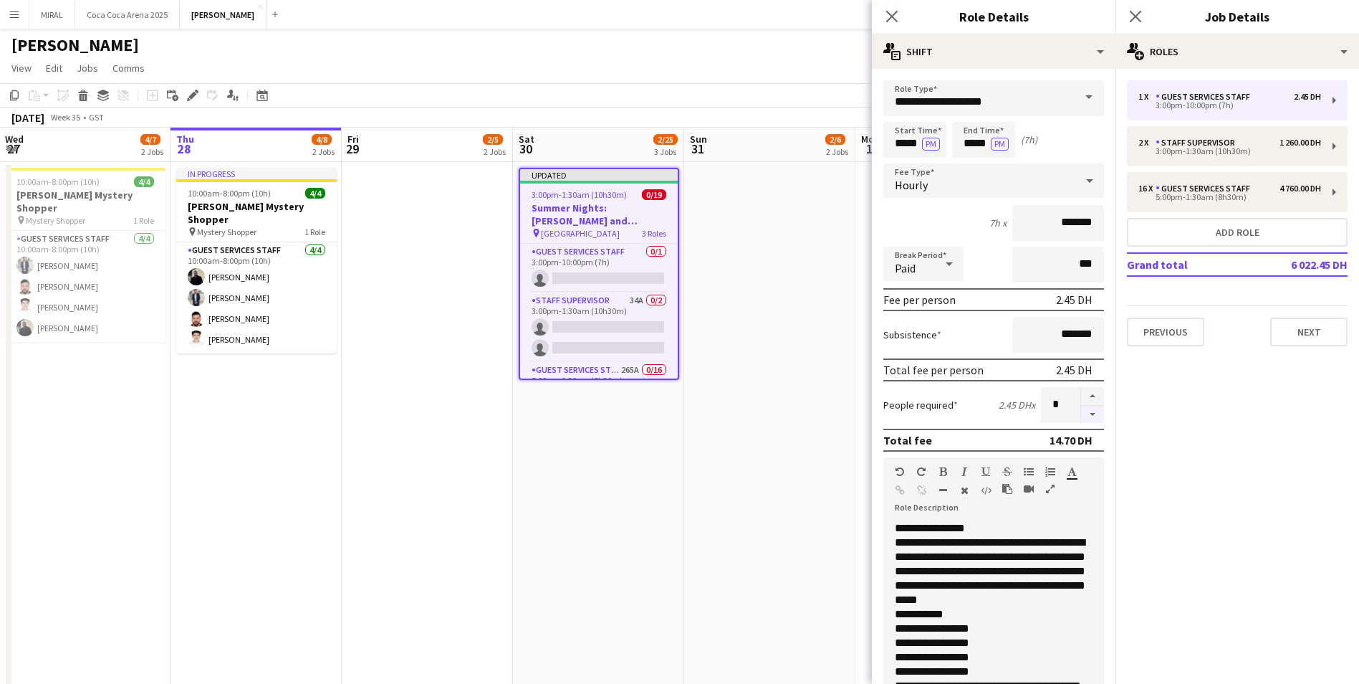
click at [1083, 411] on button "button" at bounding box center [1092, 415] width 23 height 18
click at [1062, 221] on input "*******" at bounding box center [1059, 223] width 92 height 36
click at [1081, 391] on button "button" at bounding box center [1092, 396] width 23 height 19
type input "*"
click at [1062, 225] on input "*******" at bounding box center [1059, 223] width 92 height 36
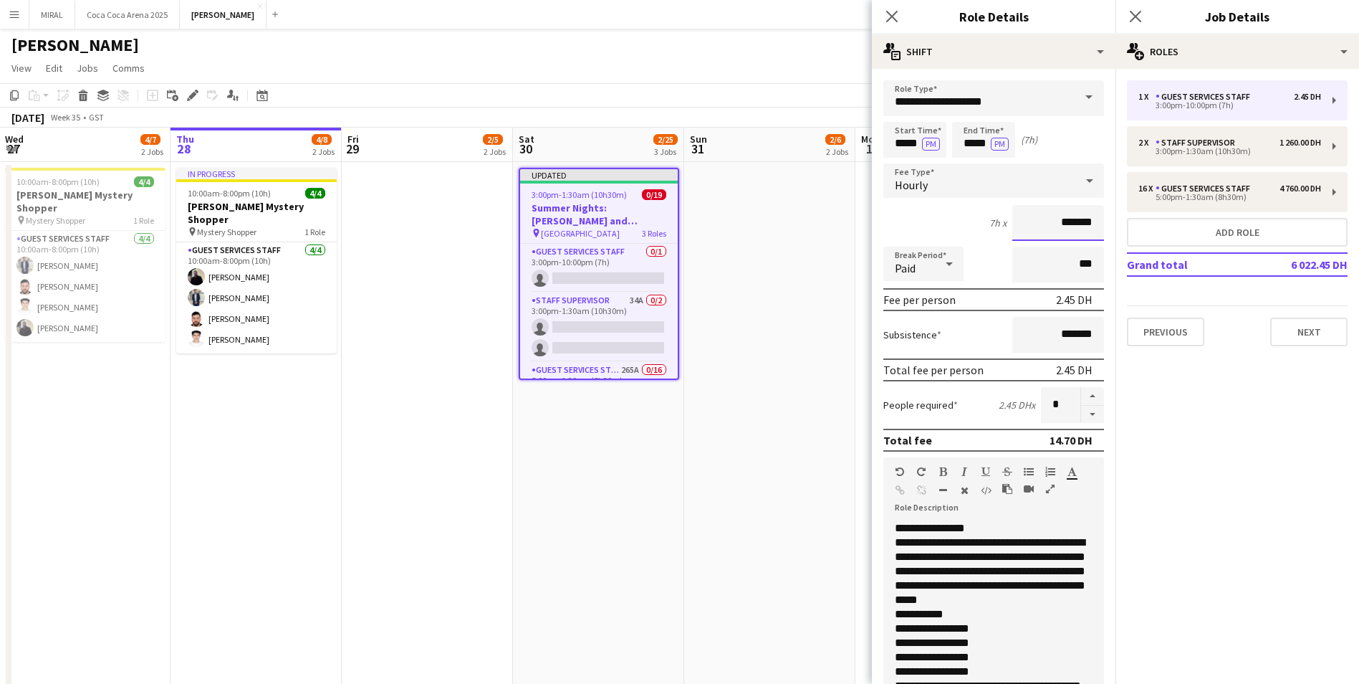
click at [1063, 225] on input "*******" at bounding box center [1059, 223] width 92 height 36
type input "****"
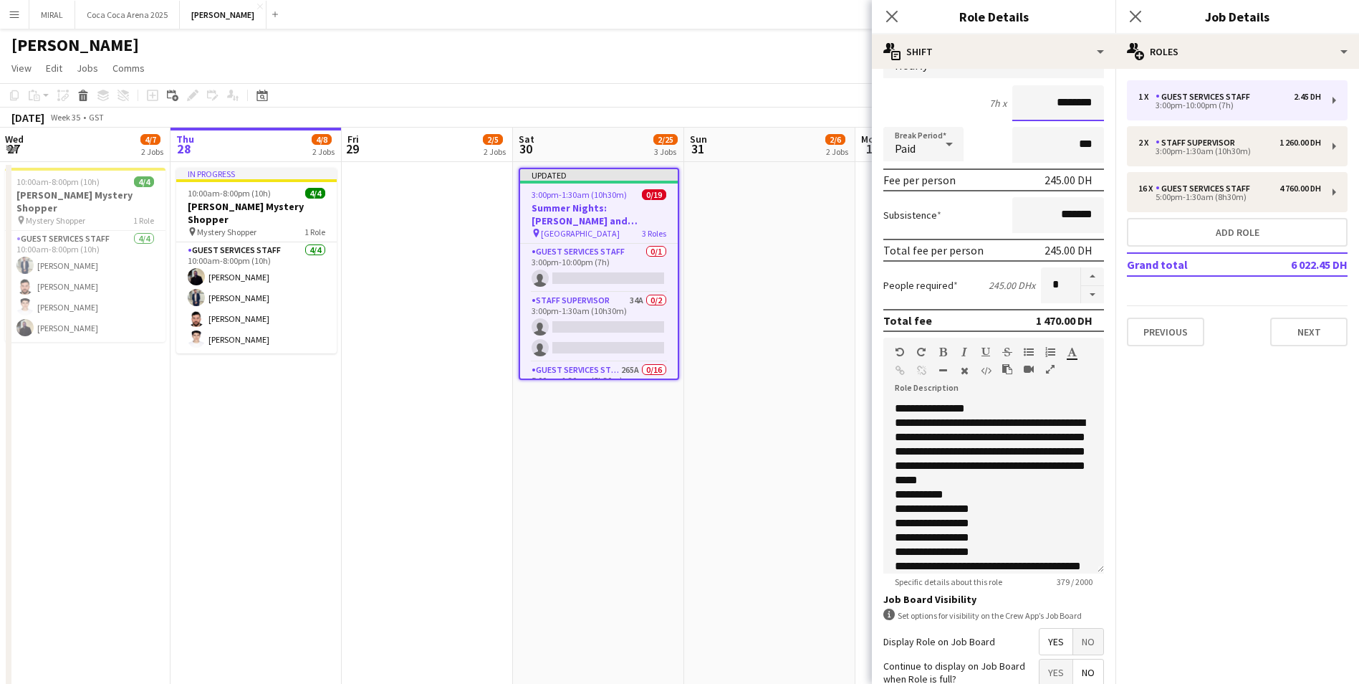
scroll to position [246, 0]
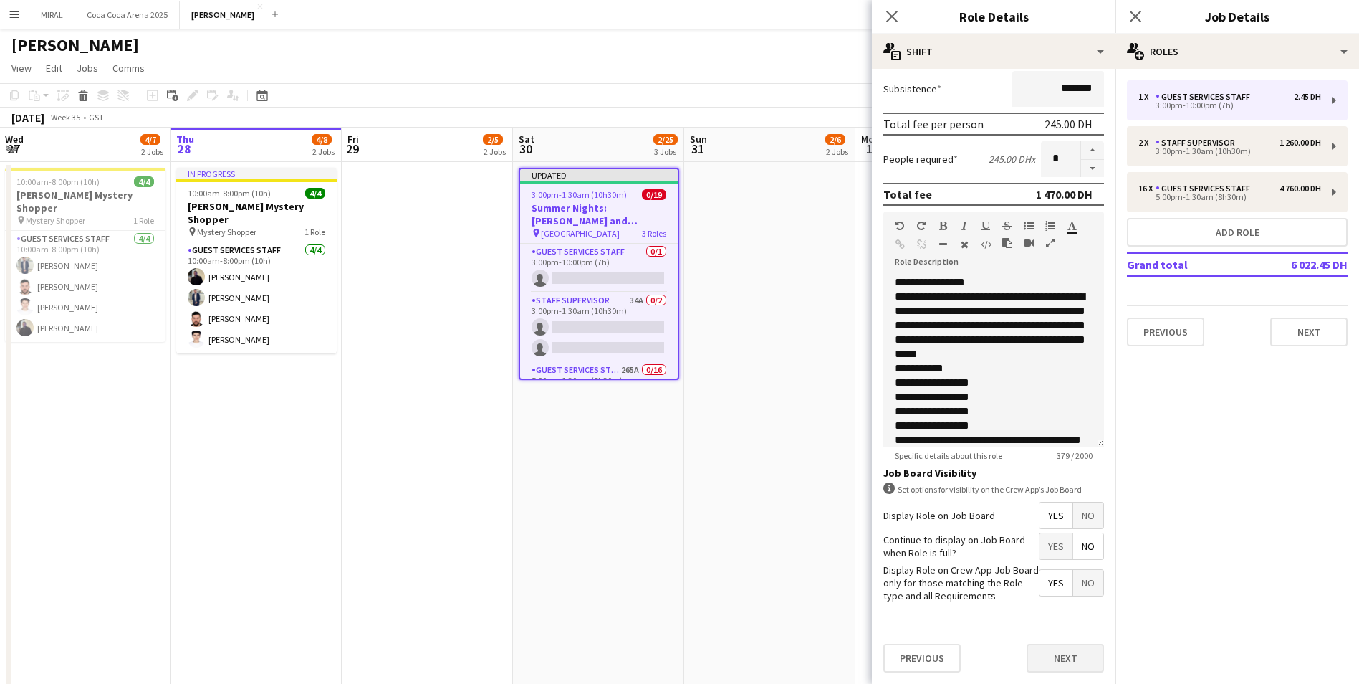
type input "********"
click at [1073, 650] on button "Next" at bounding box center [1065, 658] width 77 height 29
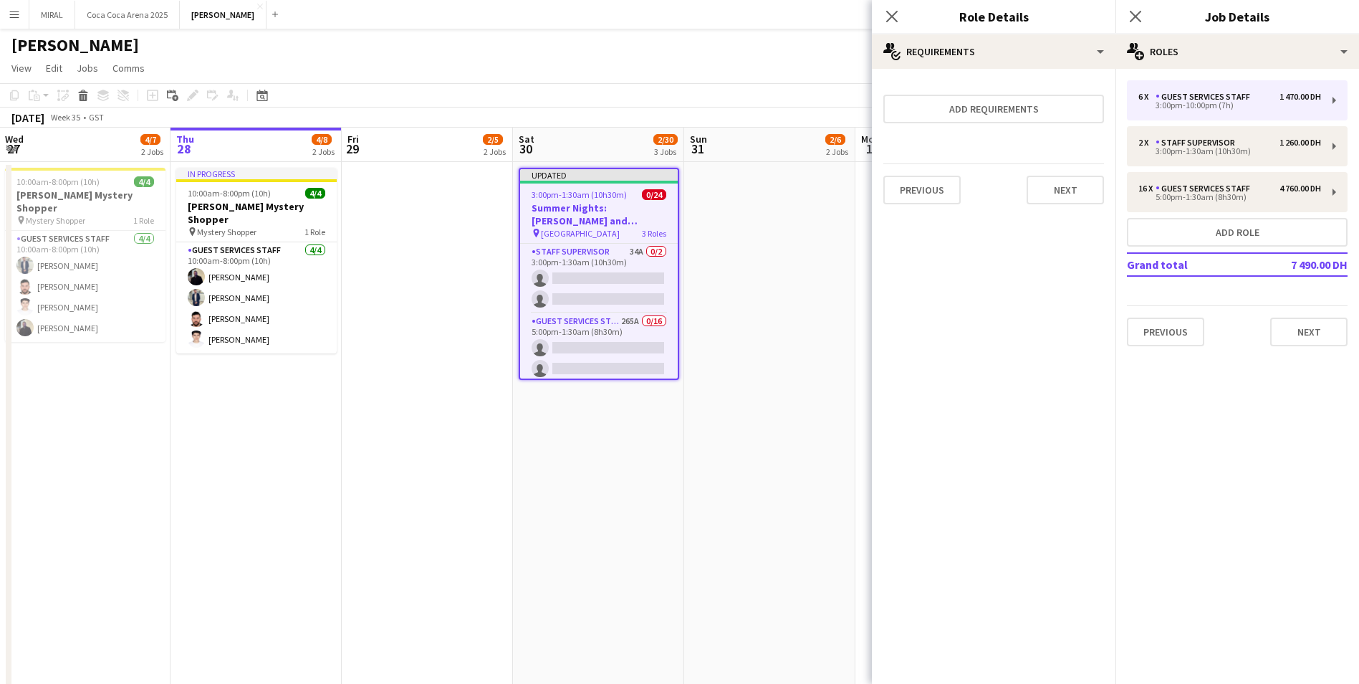
scroll to position [0, 0]
click at [1319, 331] on button "Next" at bounding box center [1309, 331] width 77 height 29
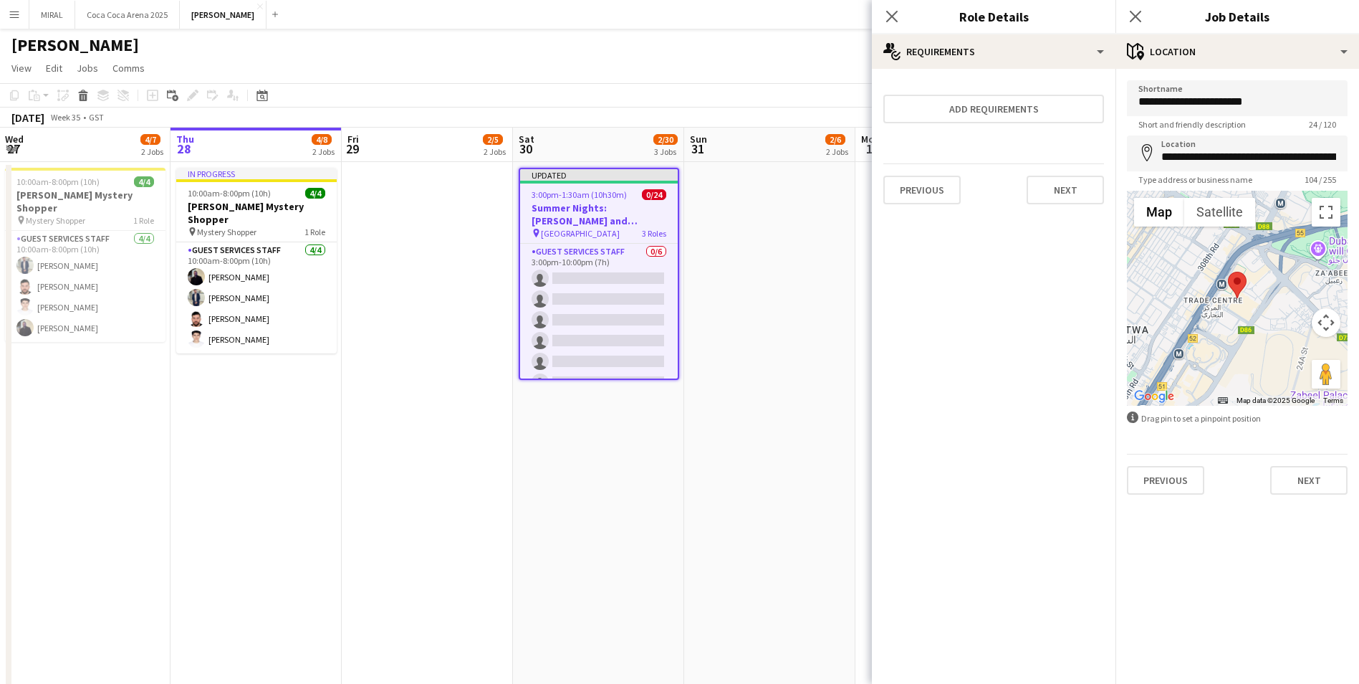
drag, startPoint x: 611, startPoint y: 224, endPoint x: 734, endPoint y: 205, distance: 124.8
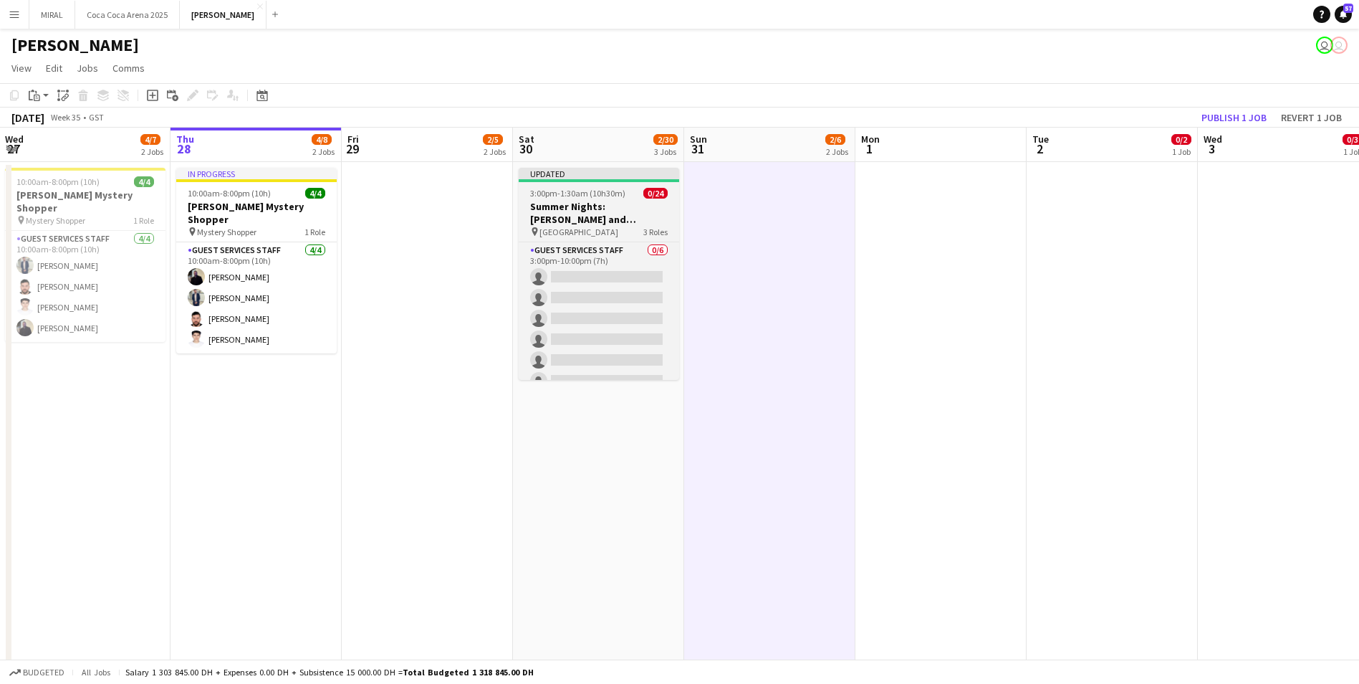
click at [595, 214] on h3 "Summer Nights: [PERSON_NAME] and [PERSON_NAME]" at bounding box center [599, 213] width 161 height 26
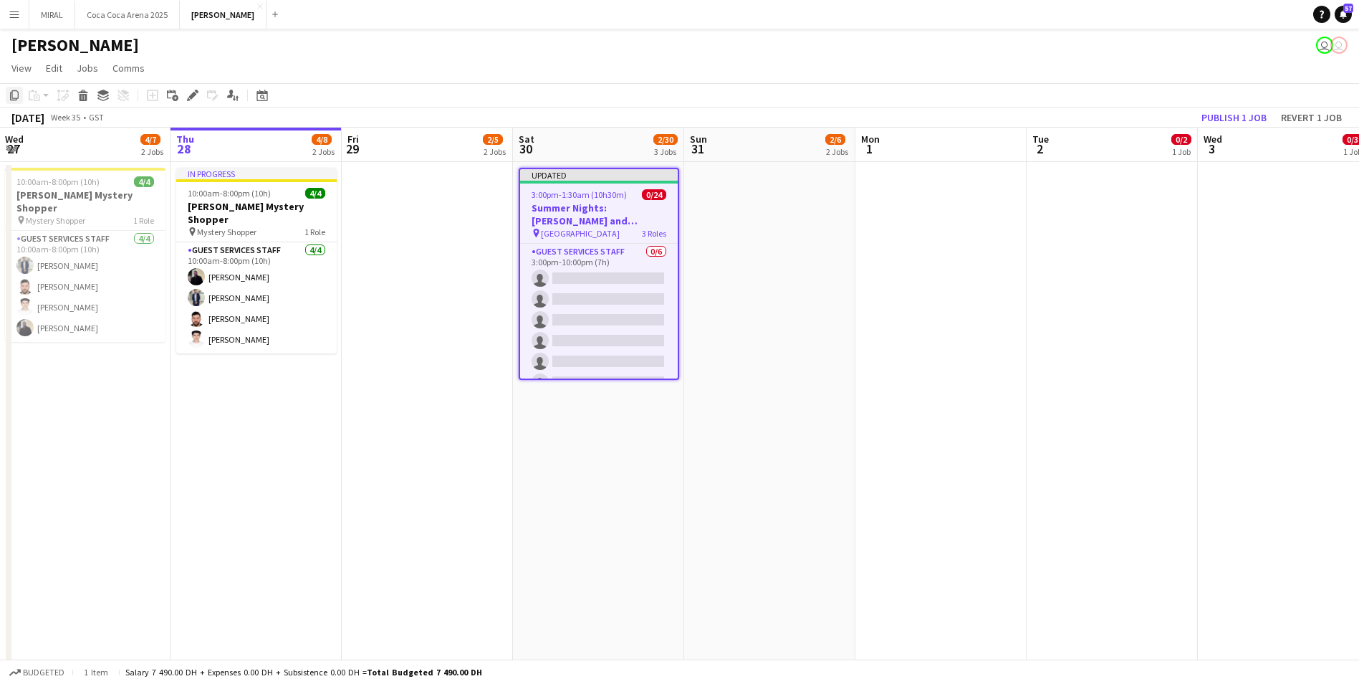
drag, startPoint x: 595, startPoint y: 214, endPoint x: 6, endPoint y: 93, distance: 600.7
click at [6, 93] on div "Copy" at bounding box center [14, 95] width 17 height 17
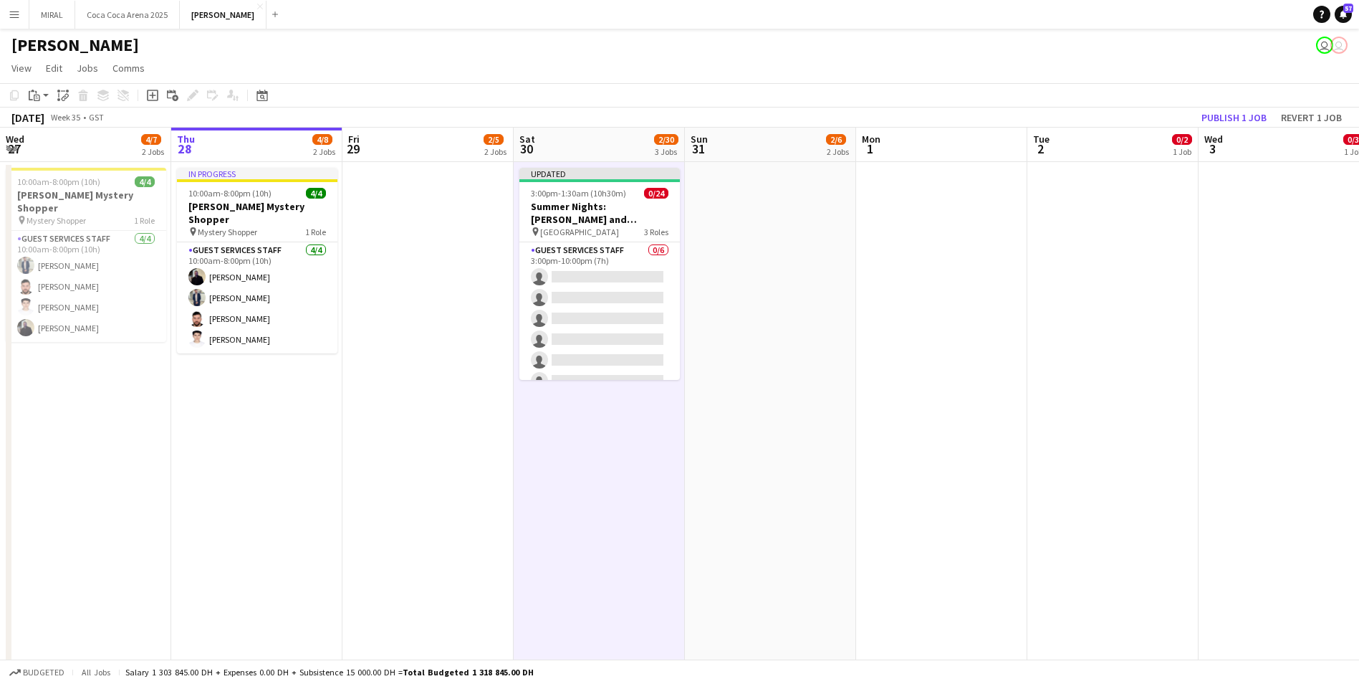
drag, startPoint x: 596, startPoint y: 451, endPoint x: 613, endPoint y: 520, distance: 71.4
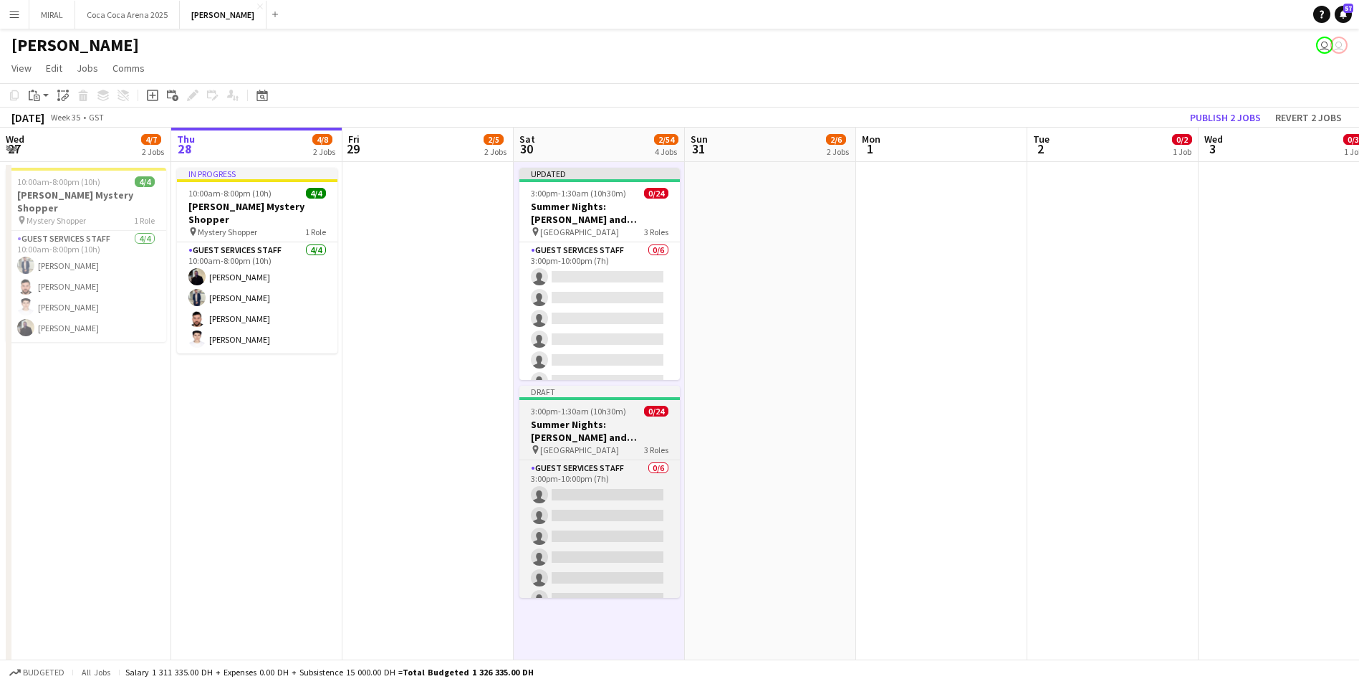
click at [611, 425] on h3 "Summer Nights: [PERSON_NAME] and [PERSON_NAME]" at bounding box center [600, 431] width 161 height 26
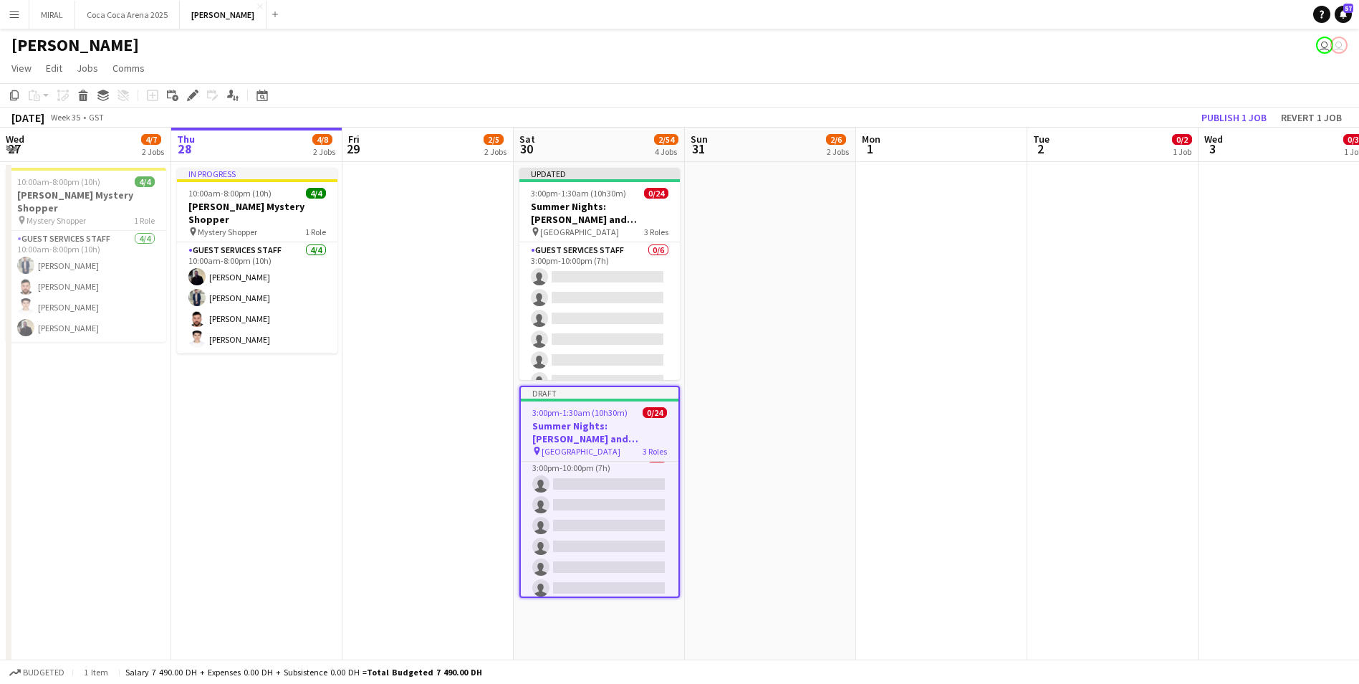
scroll to position [0, 0]
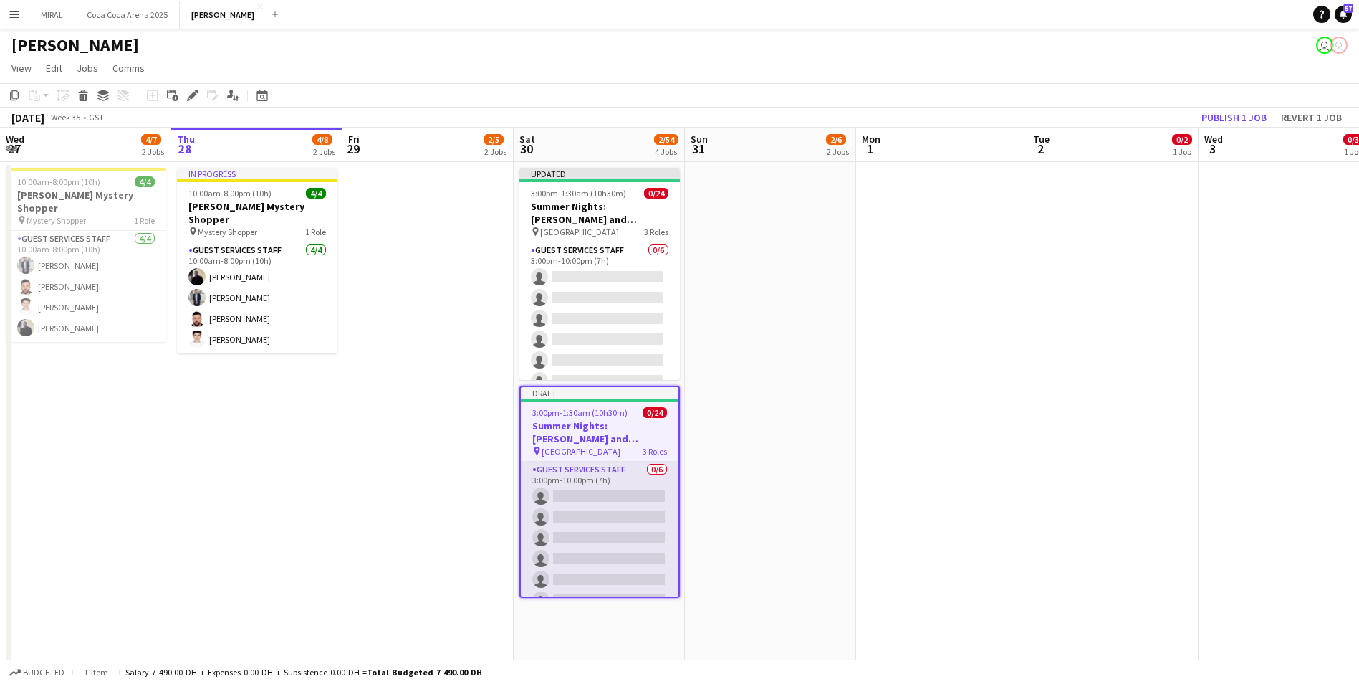
click at [596, 489] on app-card-role "Guest Services Staff 0/6 3:00pm-10:00pm (7h) single-neutral-actions single-neut…" at bounding box center [600, 537] width 158 height 153
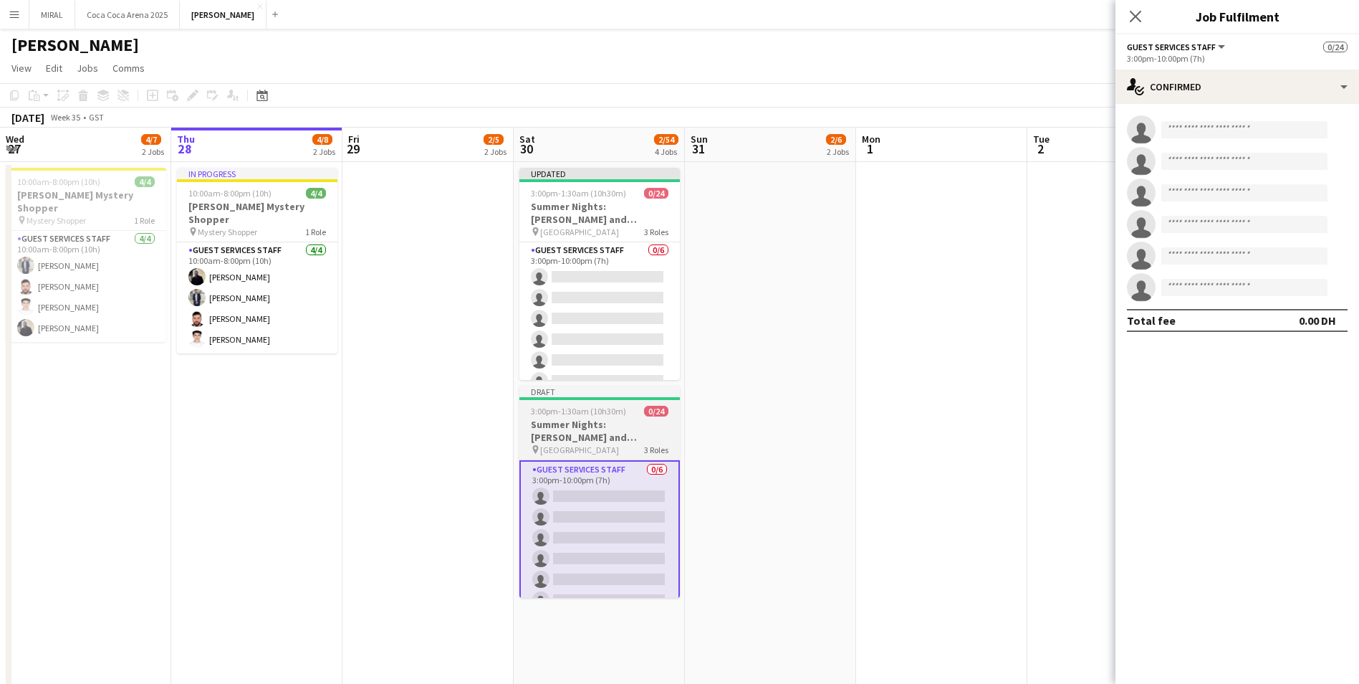
click at [601, 421] on h3 "Summer Nights: [PERSON_NAME] and [PERSON_NAME]" at bounding box center [600, 431] width 161 height 26
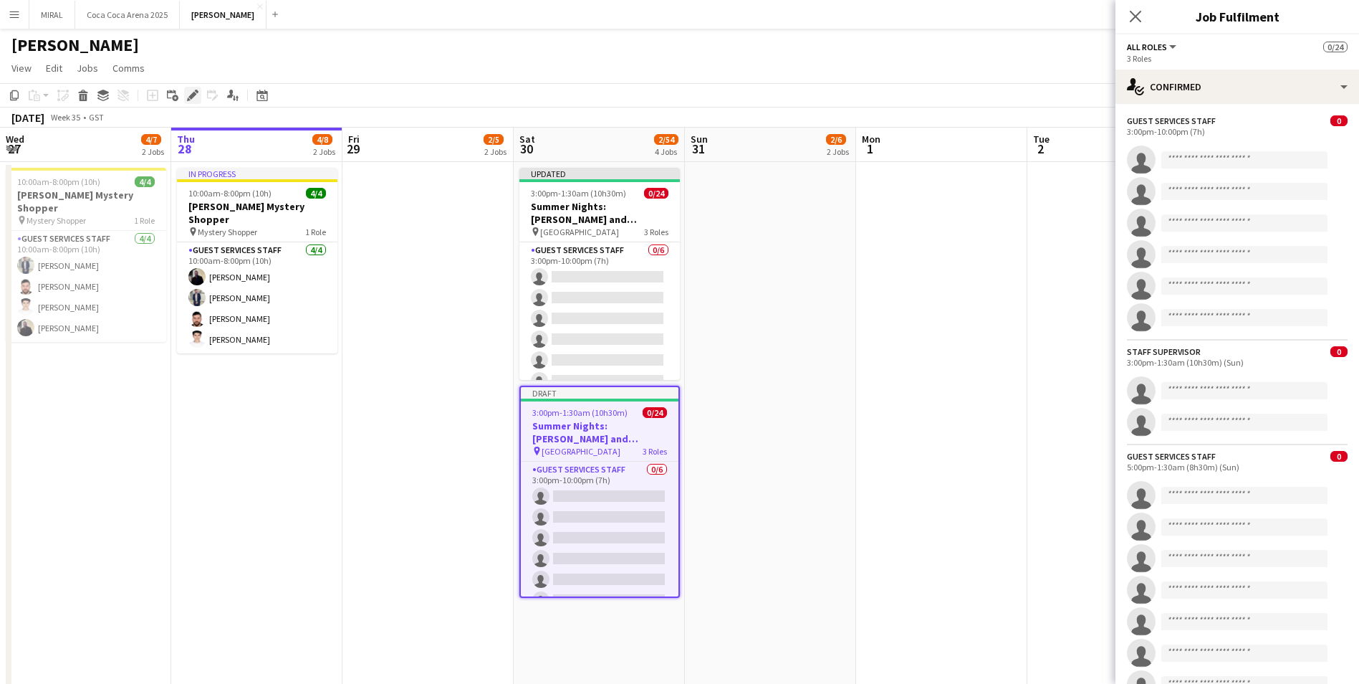
click at [188, 91] on icon "Edit" at bounding box center [192, 95] width 11 height 11
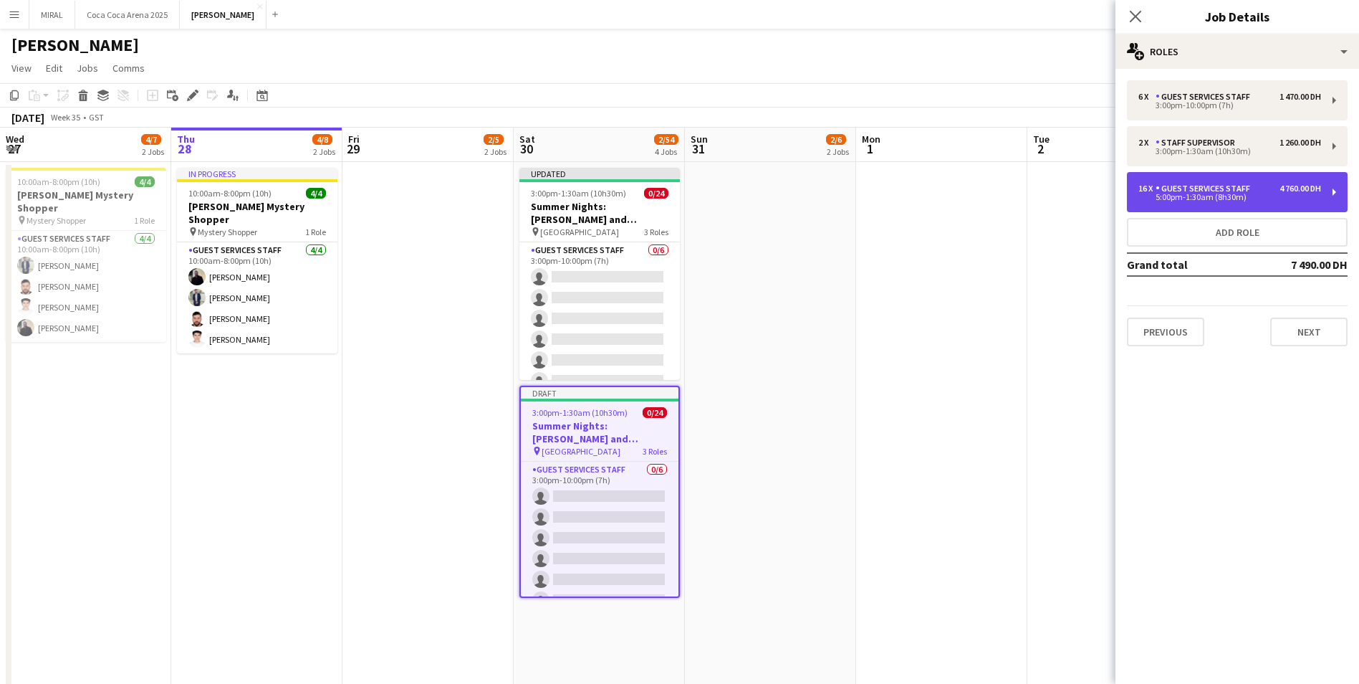
click at [1321, 189] on div "16 x Guest Services Staff 4 760.00 DH 5:00pm-1:30am (8h30m)" at bounding box center [1237, 192] width 221 height 40
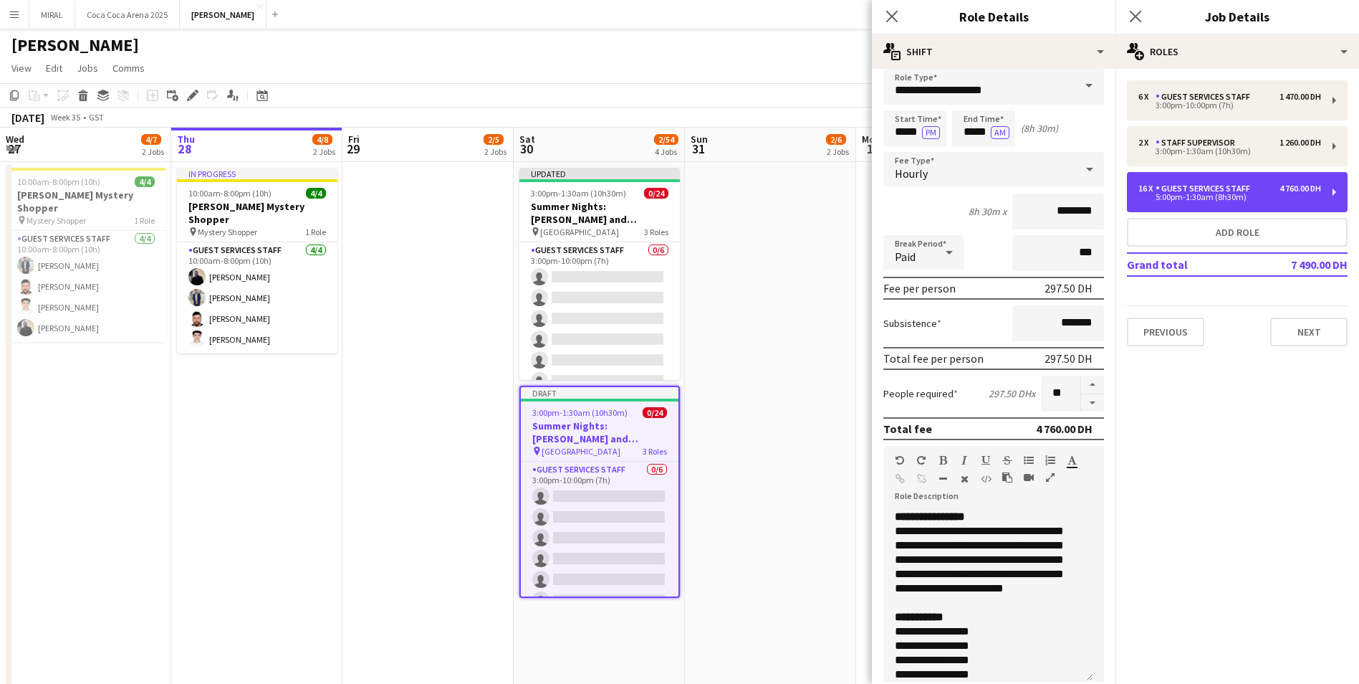
scroll to position [5, 0]
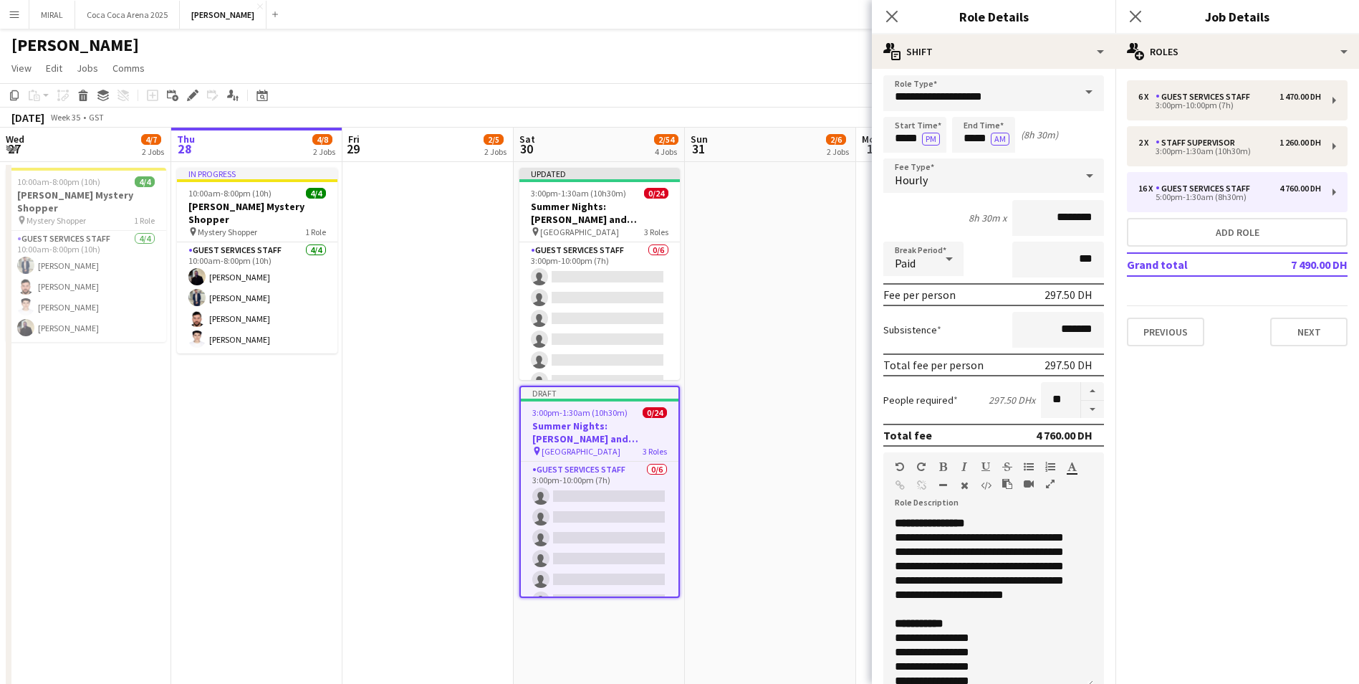
drag, startPoint x: 1307, startPoint y: 188, endPoint x: 1296, endPoint y: 542, distance: 354.2
click at [1296, 542] on mat-expansion-panel "pencil3 General details 6 x Guest Services Staff 1 470.00 DH 3:00pm-10:00pm (7h…" at bounding box center [1238, 376] width 244 height 615
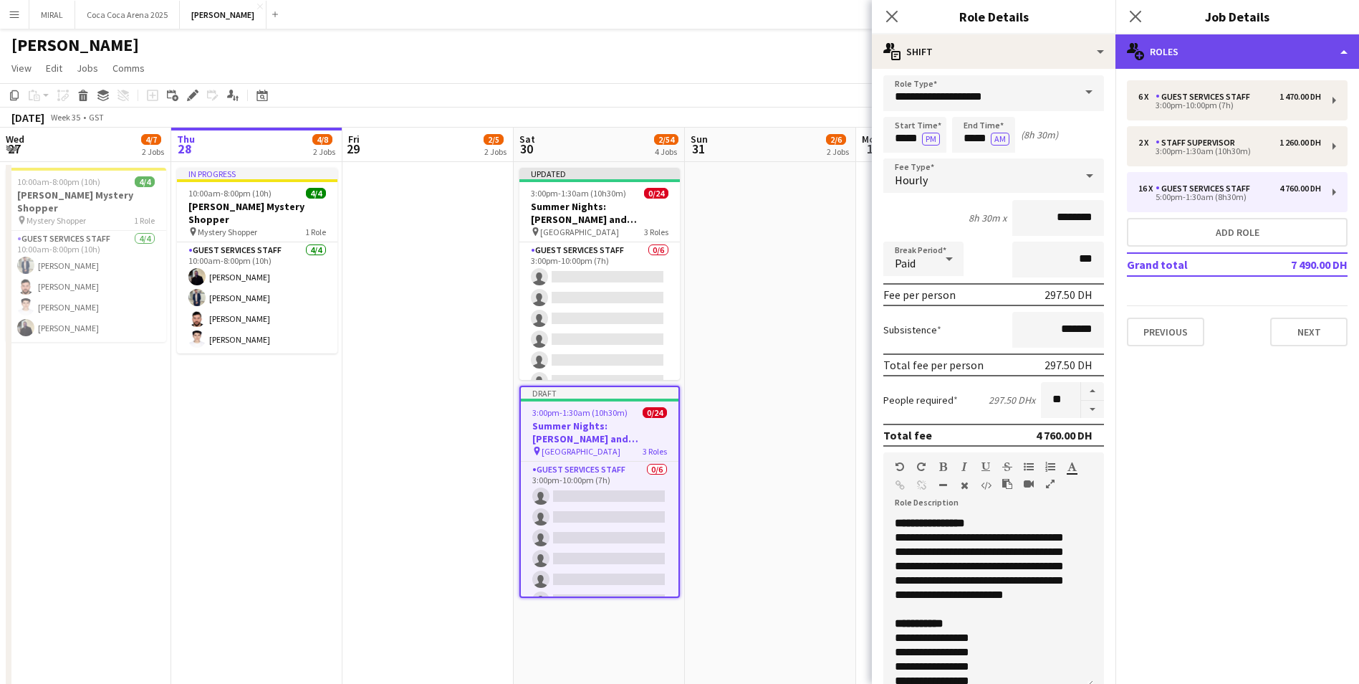
click at [1337, 48] on div "multiple-users-add Roles" at bounding box center [1238, 51] width 244 height 34
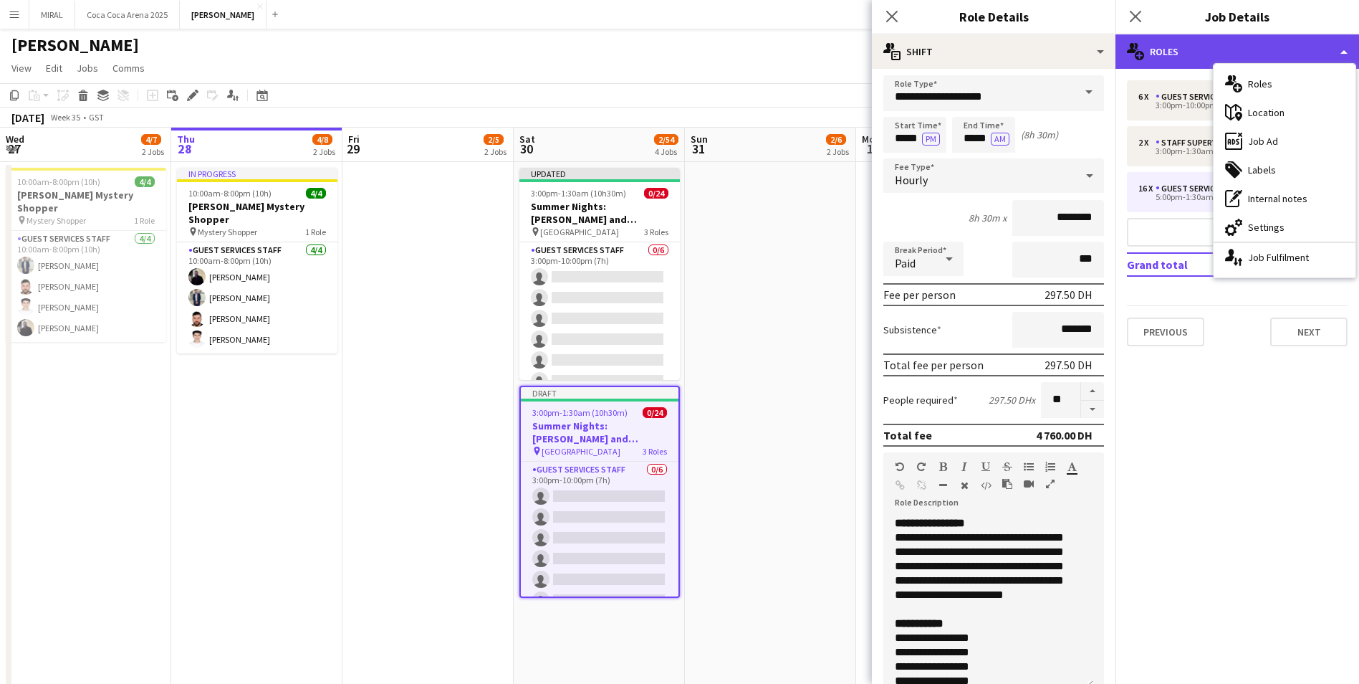
click at [1346, 48] on div "multiple-users-add Roles" at bounding box center [1238, 51] width 244 height 34
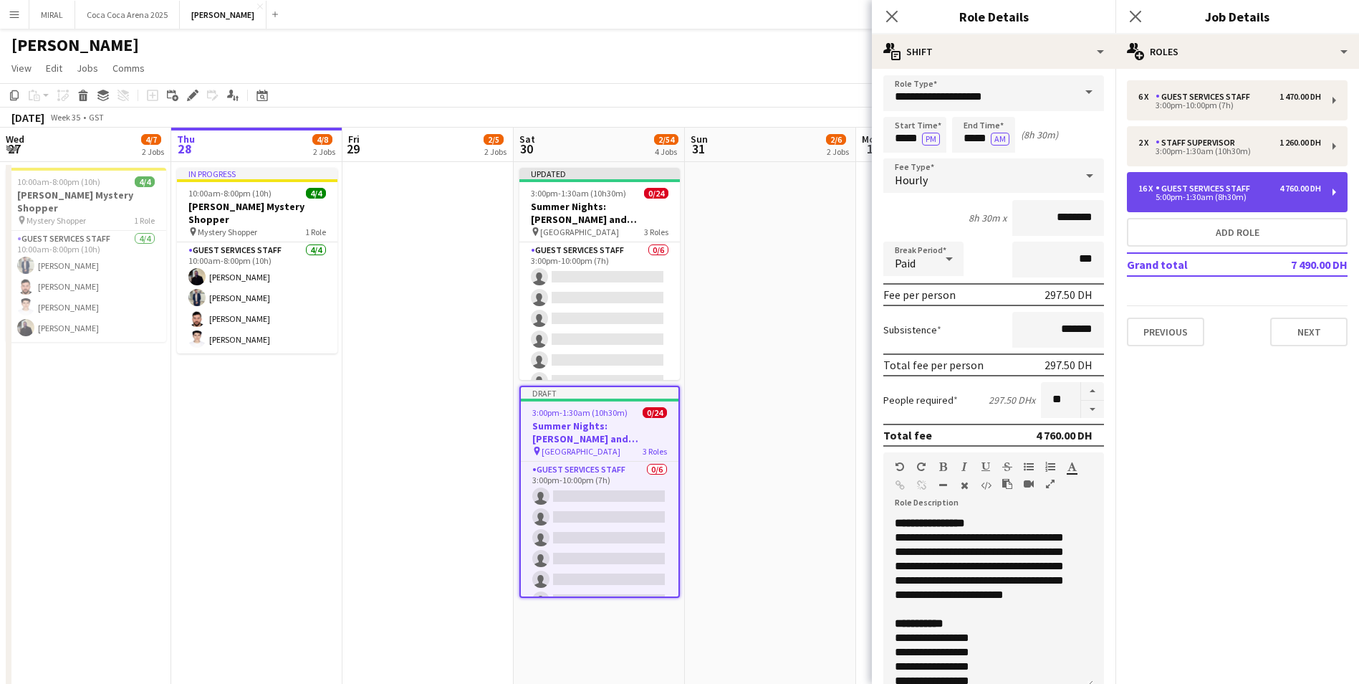
click at [1201, 193] on div "5:00pm-1:30am (8h30m)" at bounding box center [1230, 196] width 183 height 7
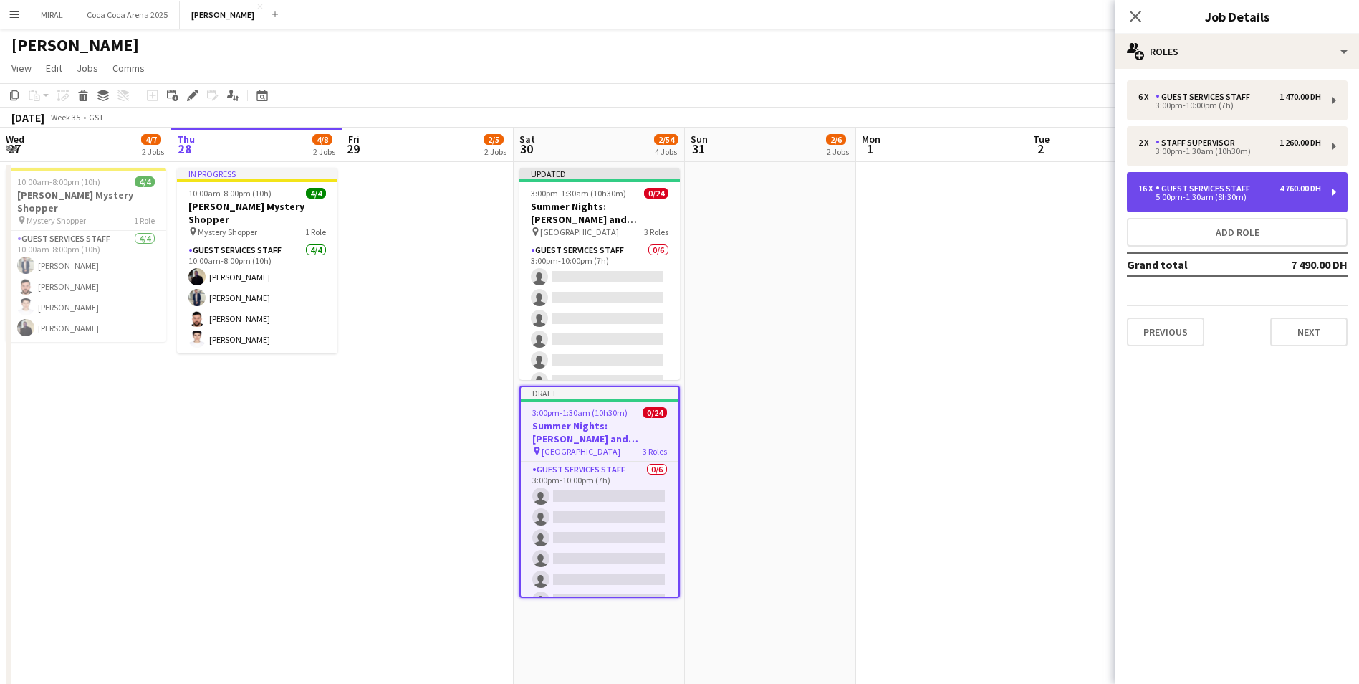
click at [1201, 193] on div "5:00pm-1:30am (8h30m)" at bounding box center [1230, 196] width 183 height 7
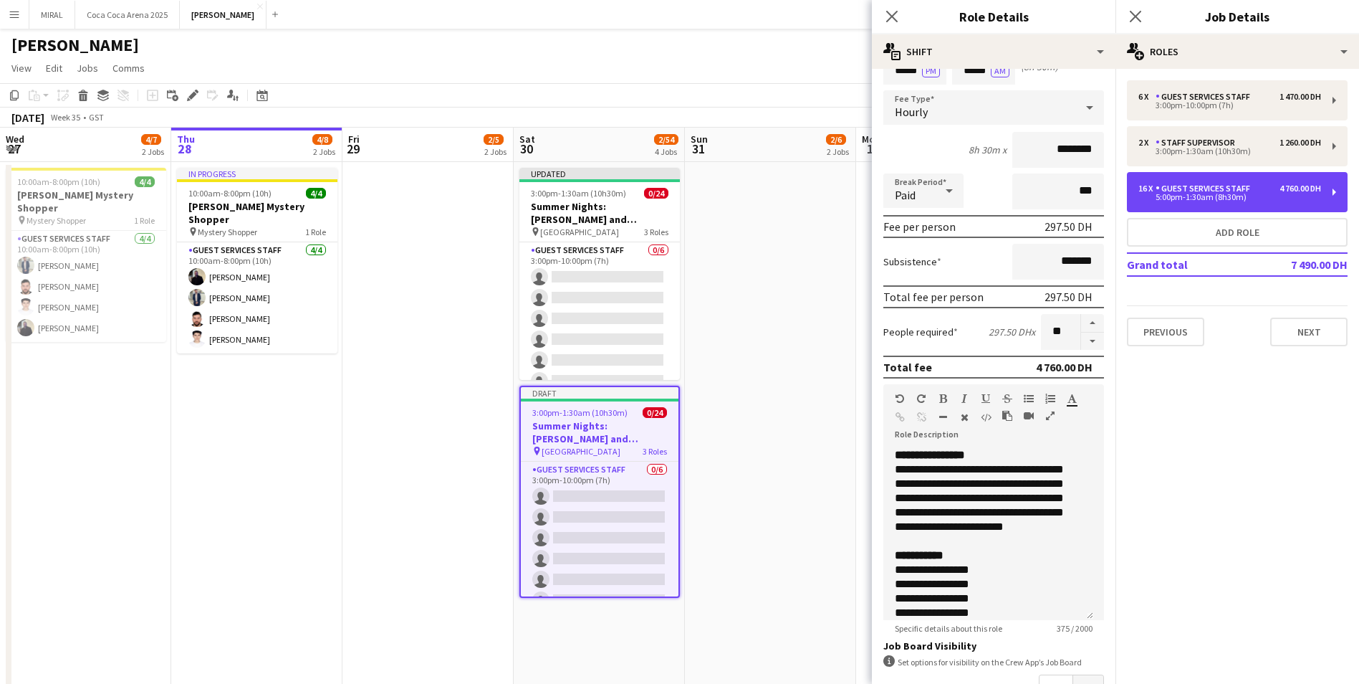
scroll to position [0, 0]
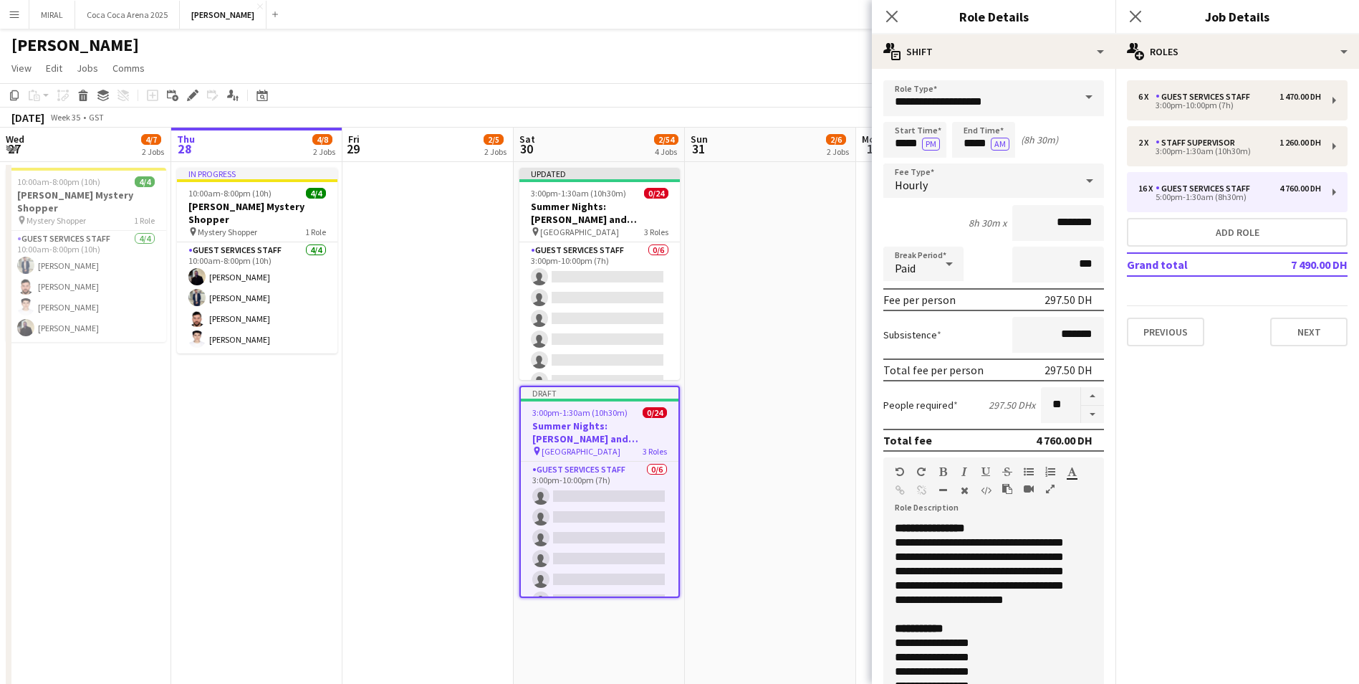
click at [1076, 92] on span at bounding box center [1089, 97] width 30 height 34
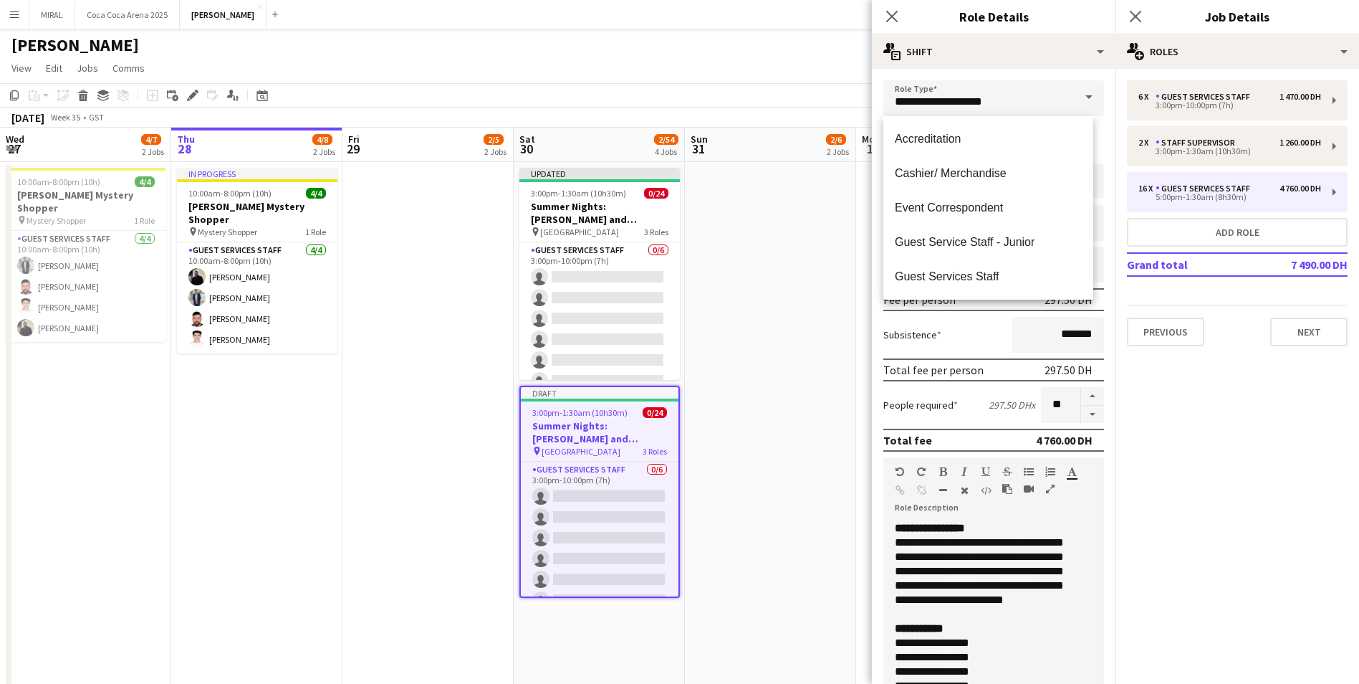
click at [1101, 219] on form "**********" at bounding box center [994, 504] width 244 height 849
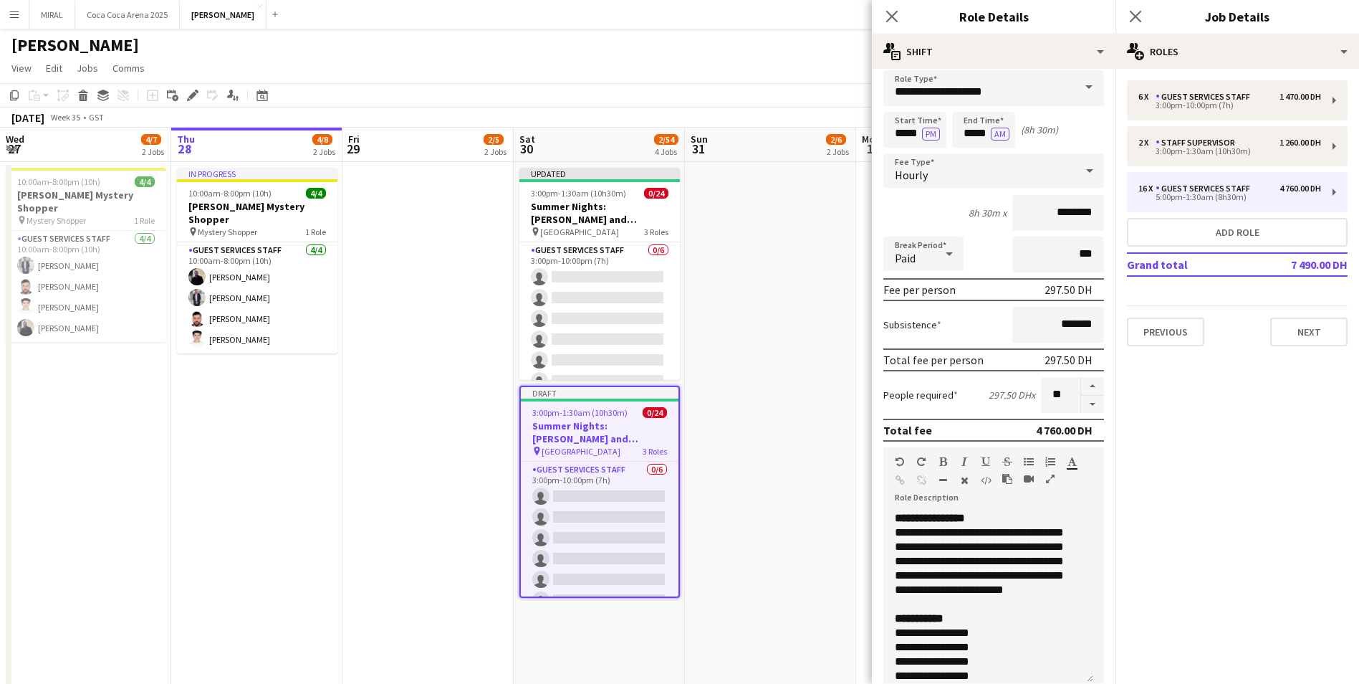
scroll to position [8, 0]
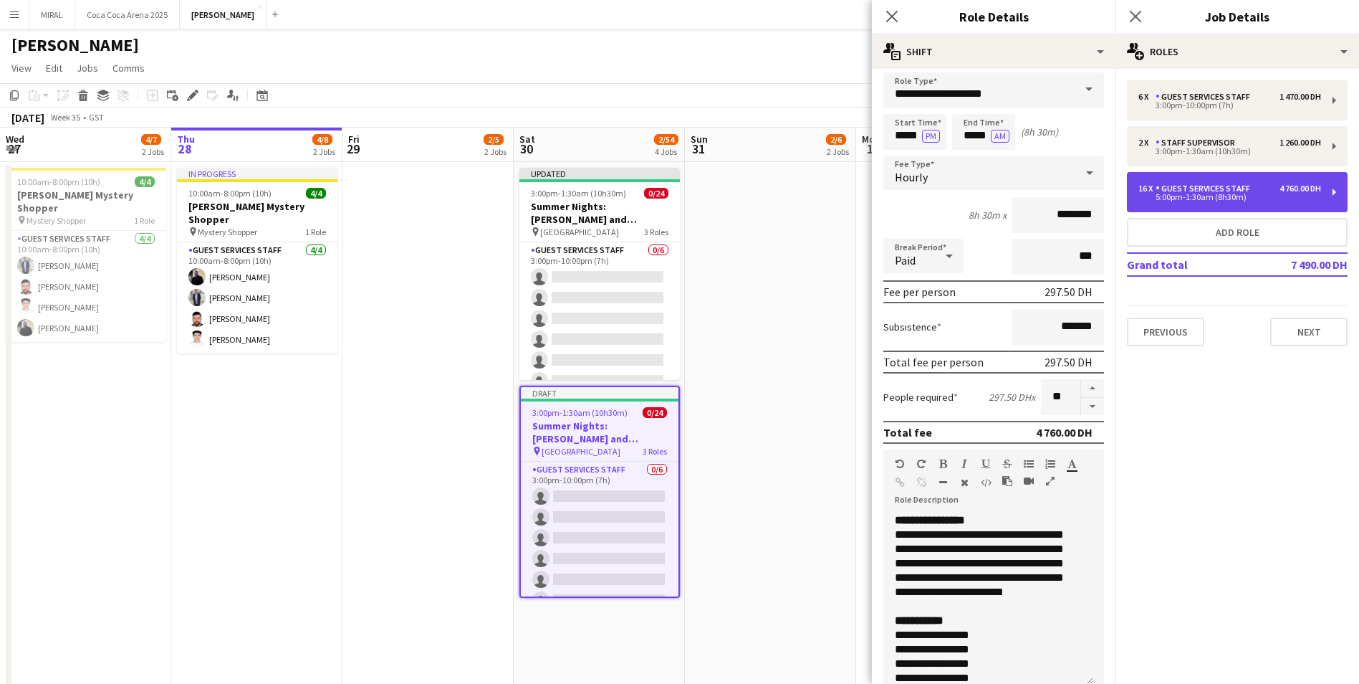
click at [1332, 191] on div "16 x Guest Services Staff 4 760.00 DH 5:00pm-1:30am (8h30m)" at bounding box center [1237, 192] width 221 height 40
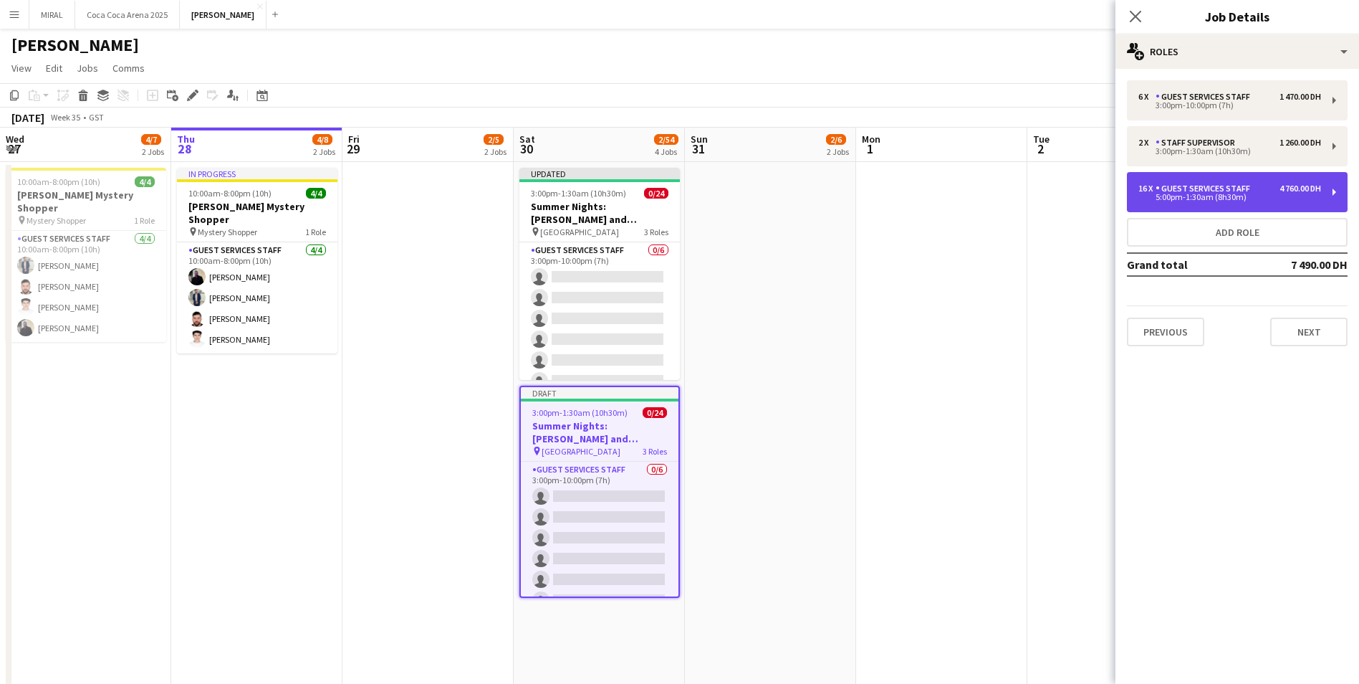
click at [1332, 191] on div "16 x Guest Services Staff 4 760.00 DH 5:00pm-1:30am (8h30m)" at bounding box center [1237, 192] width 221 height 40
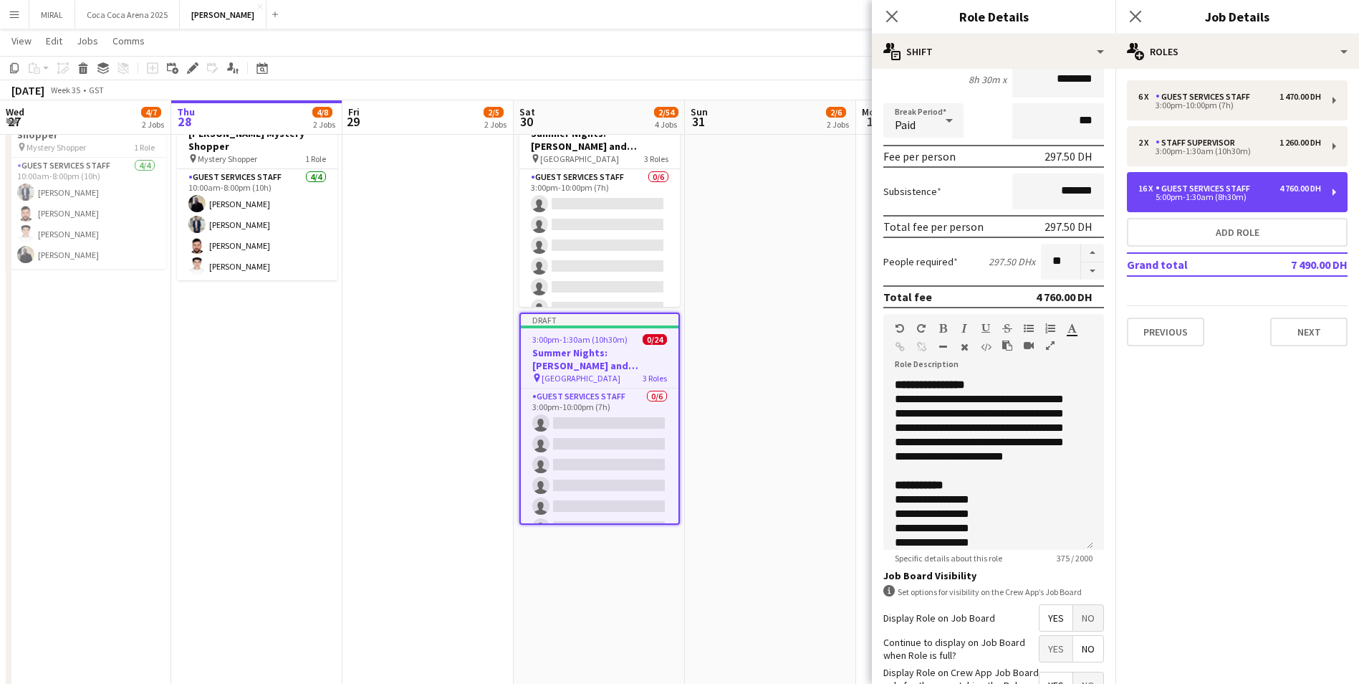
scroll to position [102, 0]
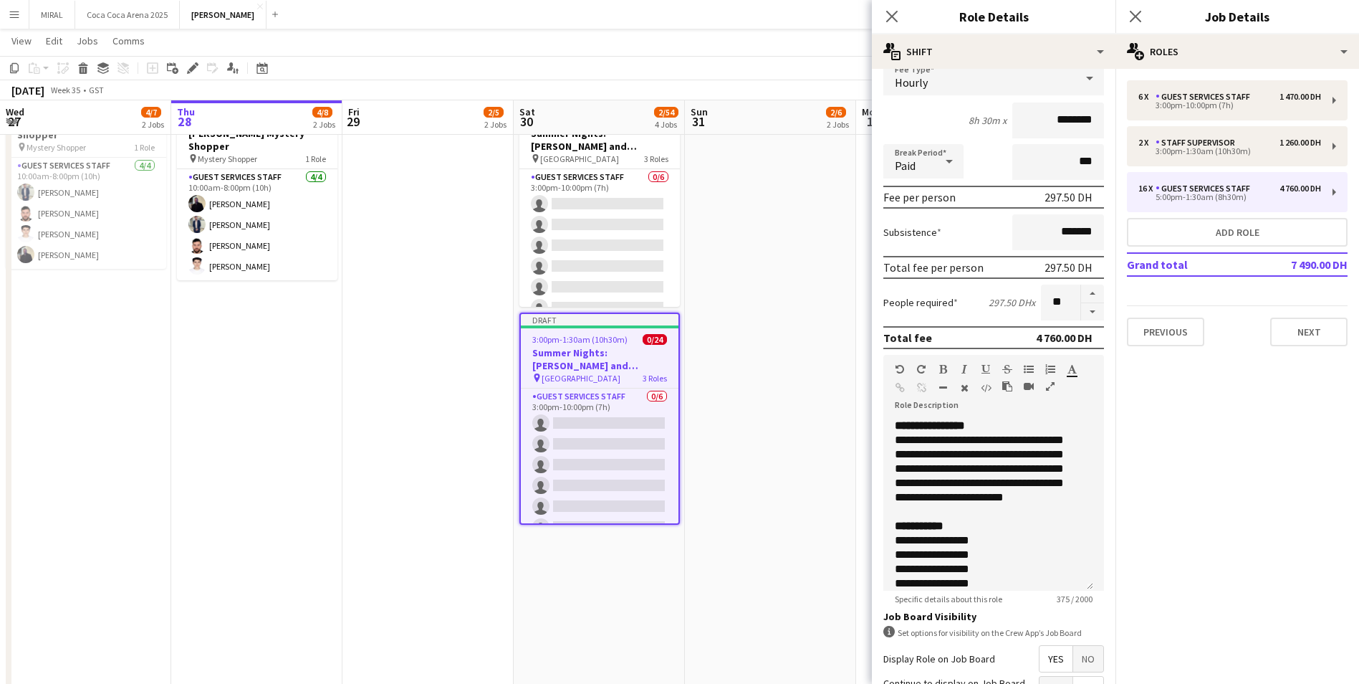
drag, startPoint x: 1154, startPoint y: 195, endPoint x: 1119, endPoint y: 224, distance: 46.3
click at [1119, 224] on div "6 x Guest Services Staff 1 470.00 DH 3:00pm-10:00pm (7h) 2 x Staff Supervisor 1…" at bounding box center [1238, 213] width 244 height 266
click at [1326, 326] on button "Next" at bounding box center [1309, 331] width 77 height 29
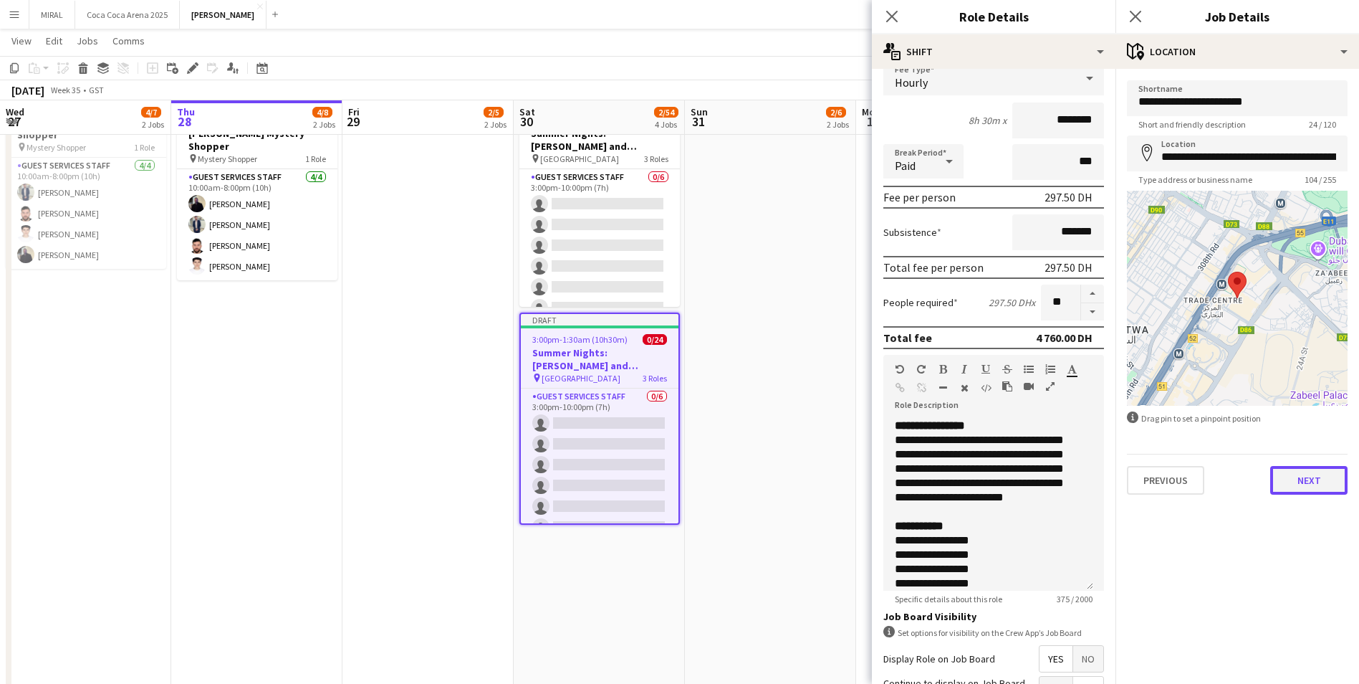
click at [1316, 484] on button "Next" at bounding box center [1309, 480] width 77 height 29
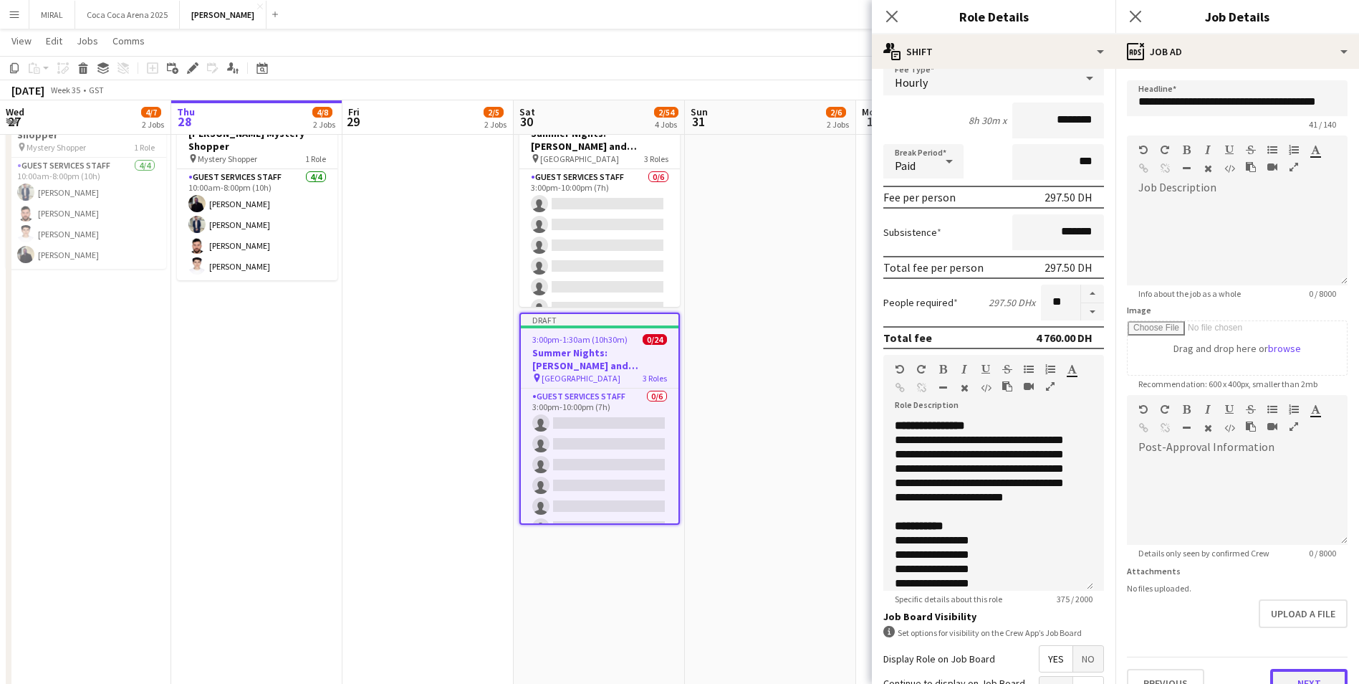
click at [1310, 673] on button "Next" at bounding box center [1309, 683] width 77 height 29
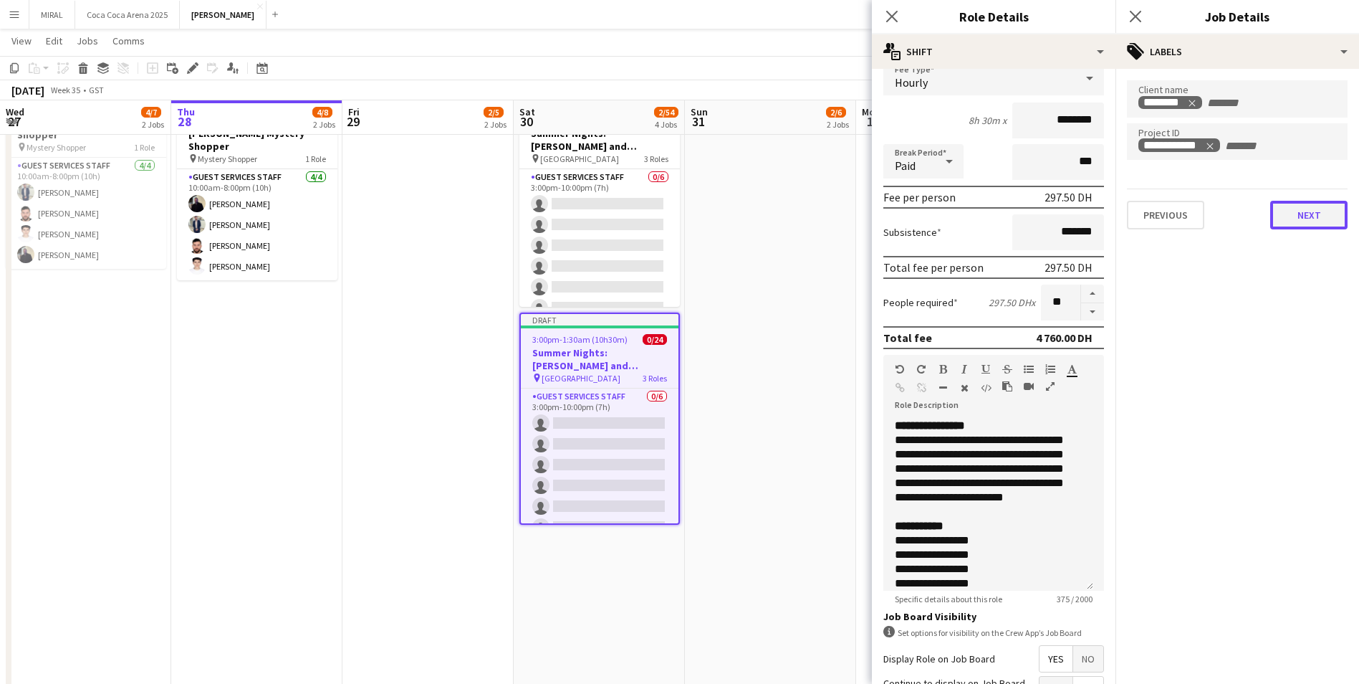
click at [1325, 221] on button "Next" at bounding box center [1309, 215] width 77 height 29
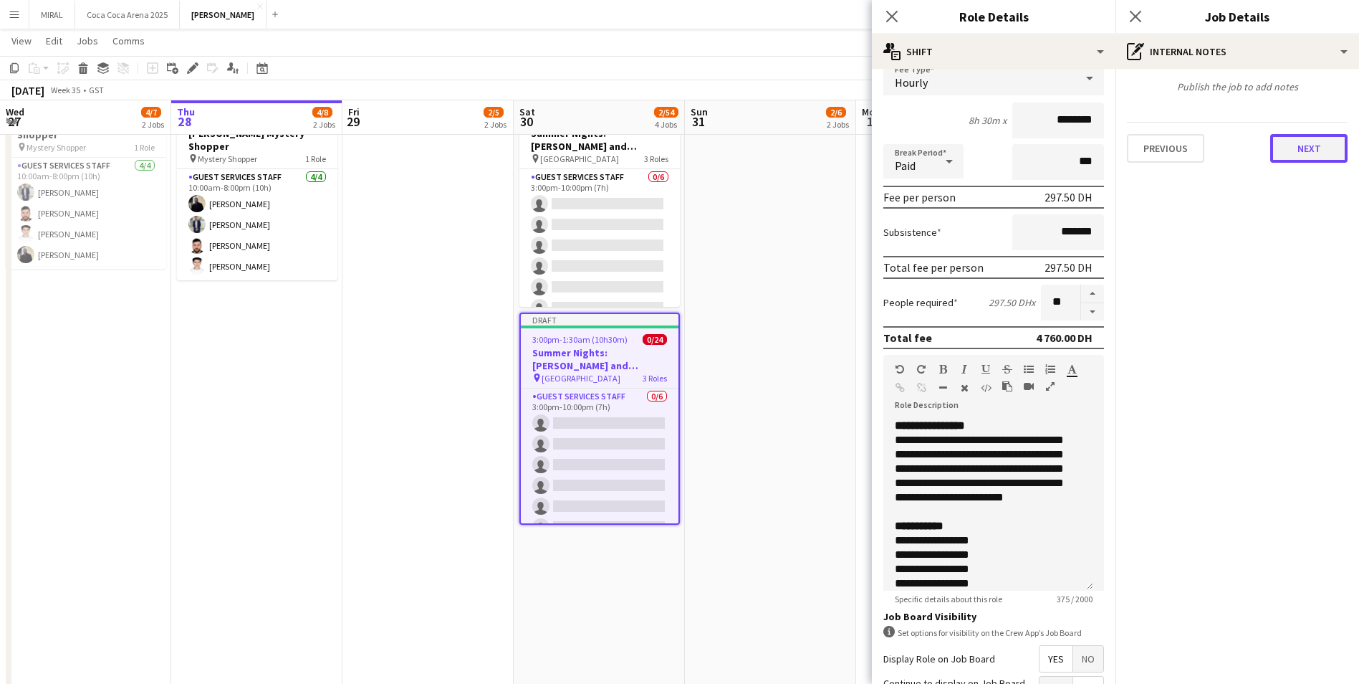
click at [1324, 158] on button "Next" at bounding box center [1309, 148] width 77 height 29
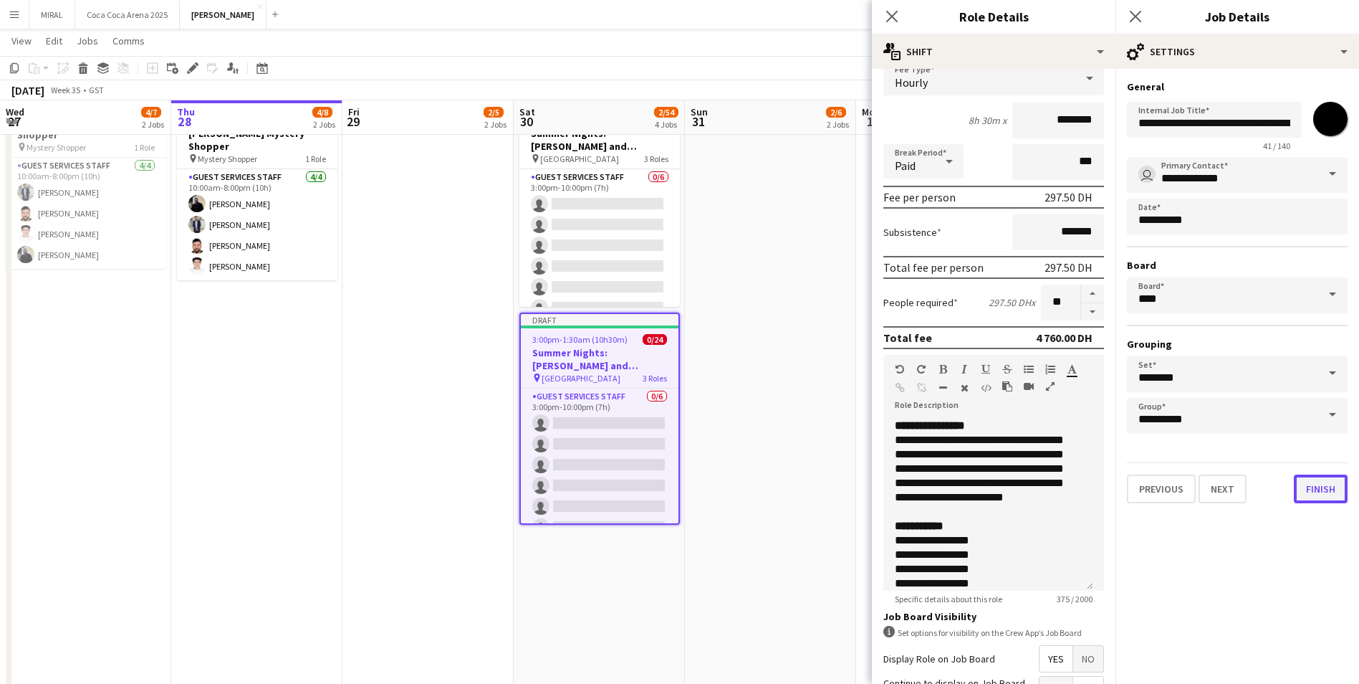
click at [1336, 498] on button "Finish" at bounding box center [1321, 488] width 54 height 29
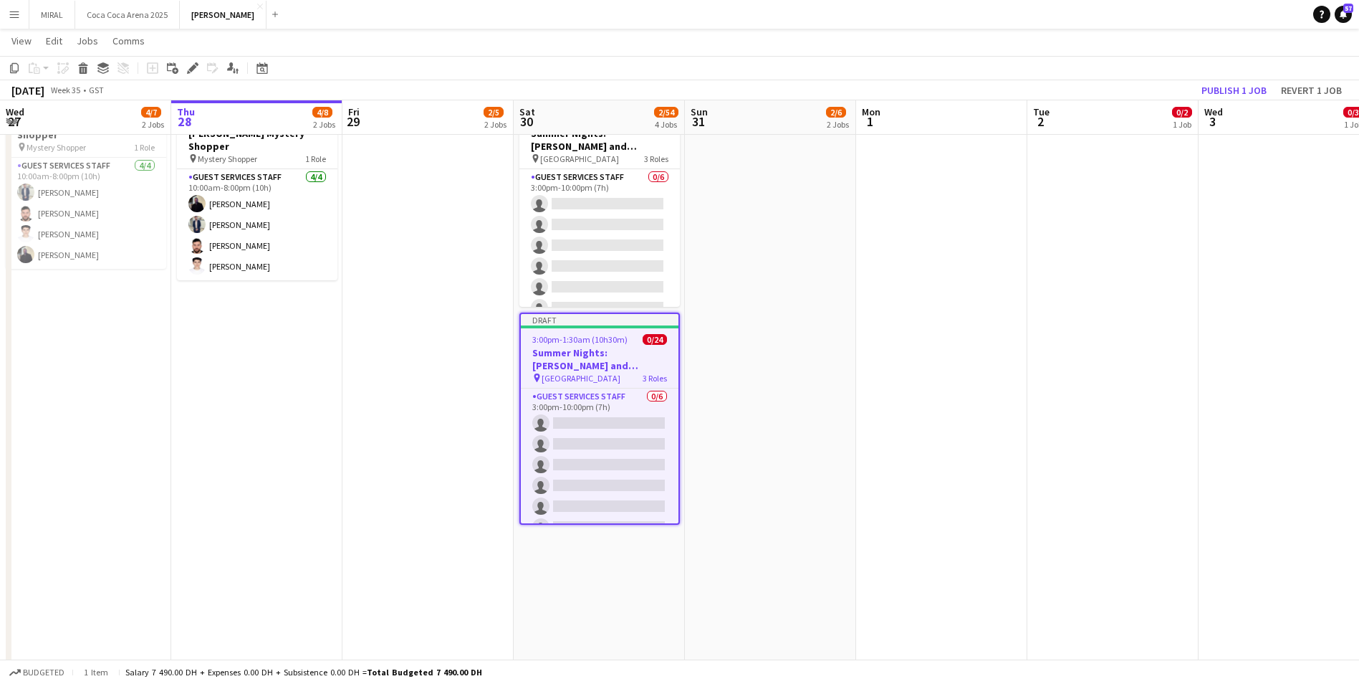
click at [613, 381] on span "[GEOGRAPHIC_DATA]" at bounding box center [581, 378] width 79 height 11
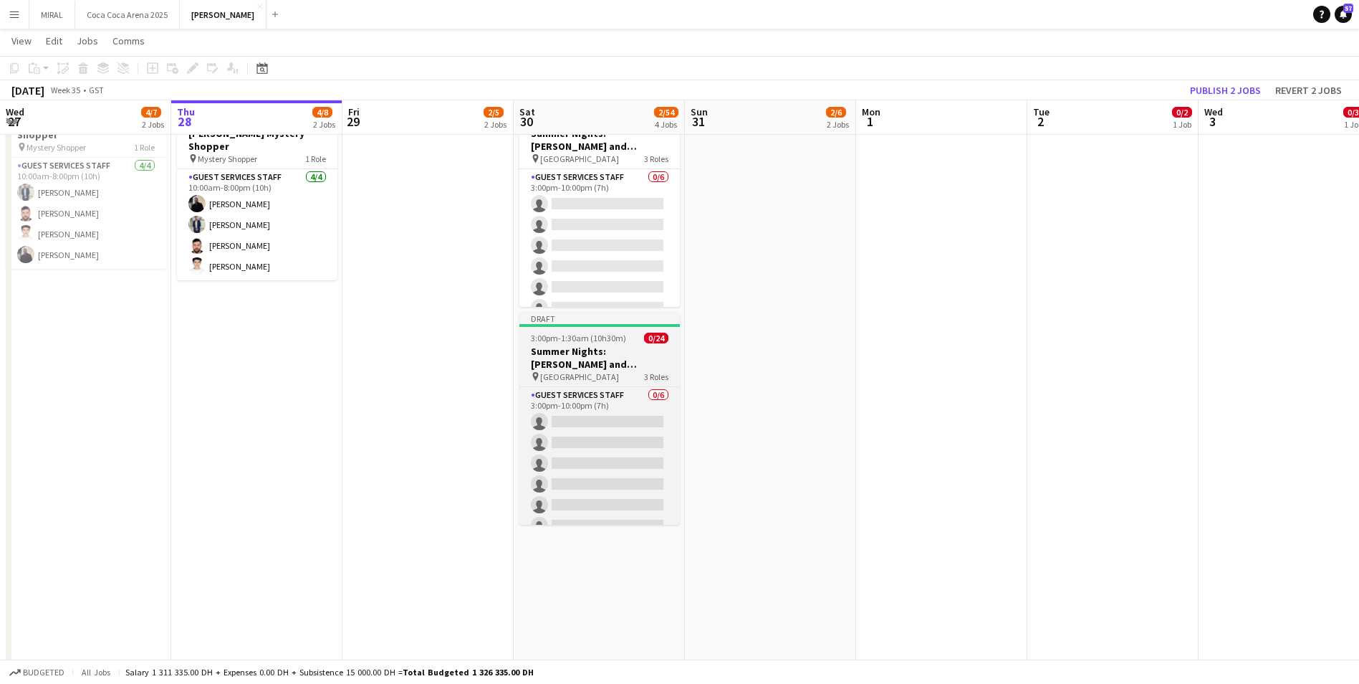
click at [613, 364] on h3 "Summer Nights: [PERSON_NAME] and [PERSON_NAME]" at bounding box center [600, 358] width 161 height 26
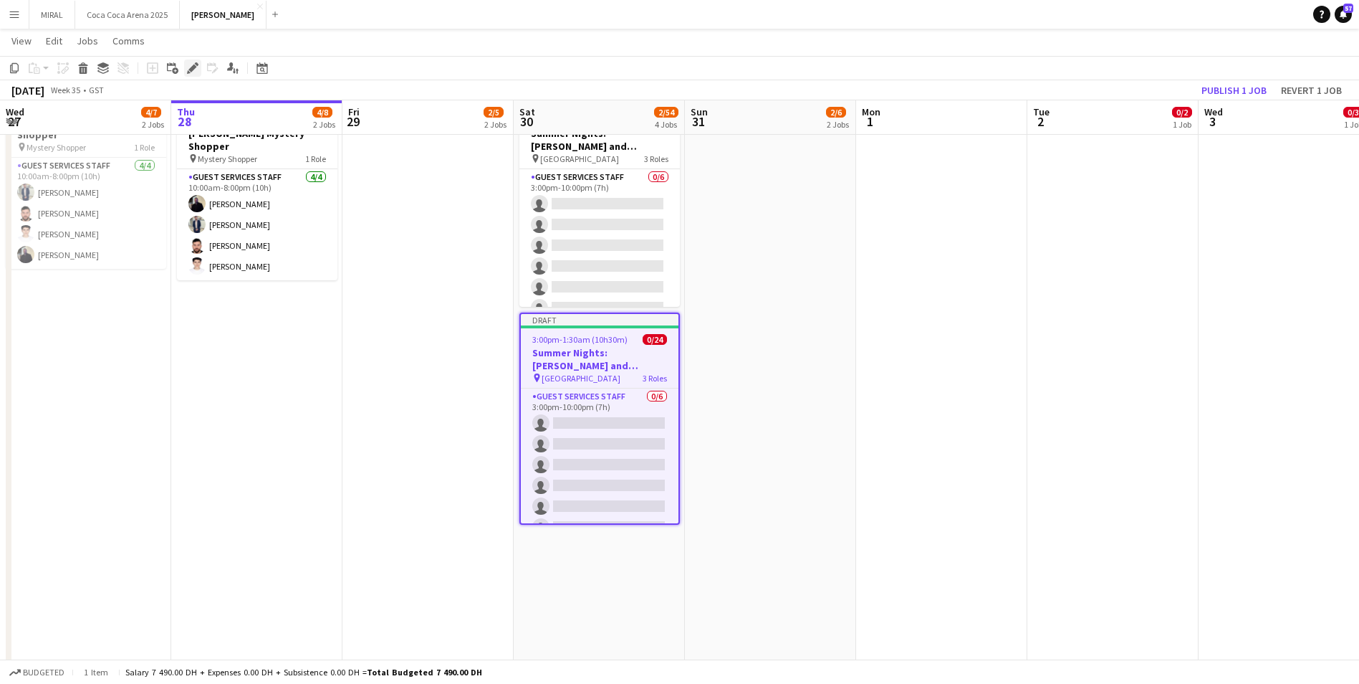
click at [191, 70] on icon at bounding box center [192, 68] width 8 height 8
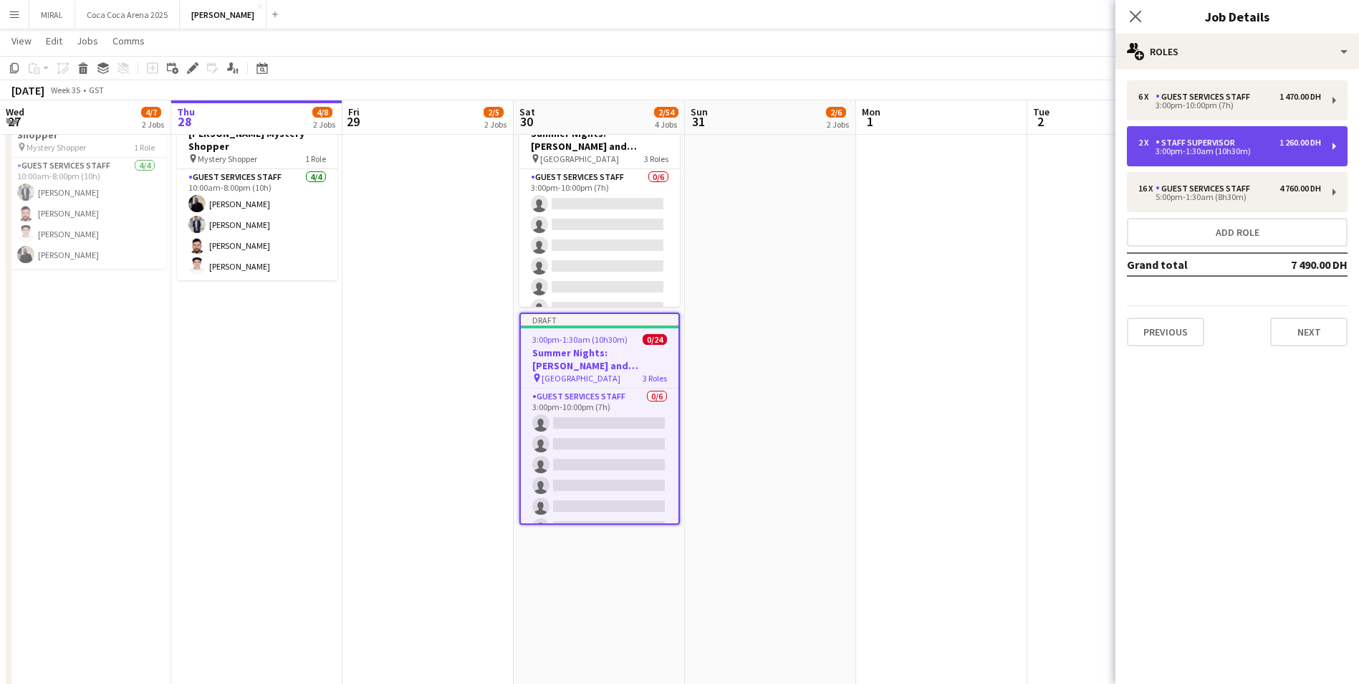
click at [1218, 150] on div "3:00pm-1:30am (10h30m)" at bounding box center [1230, 151] width 183 height 7
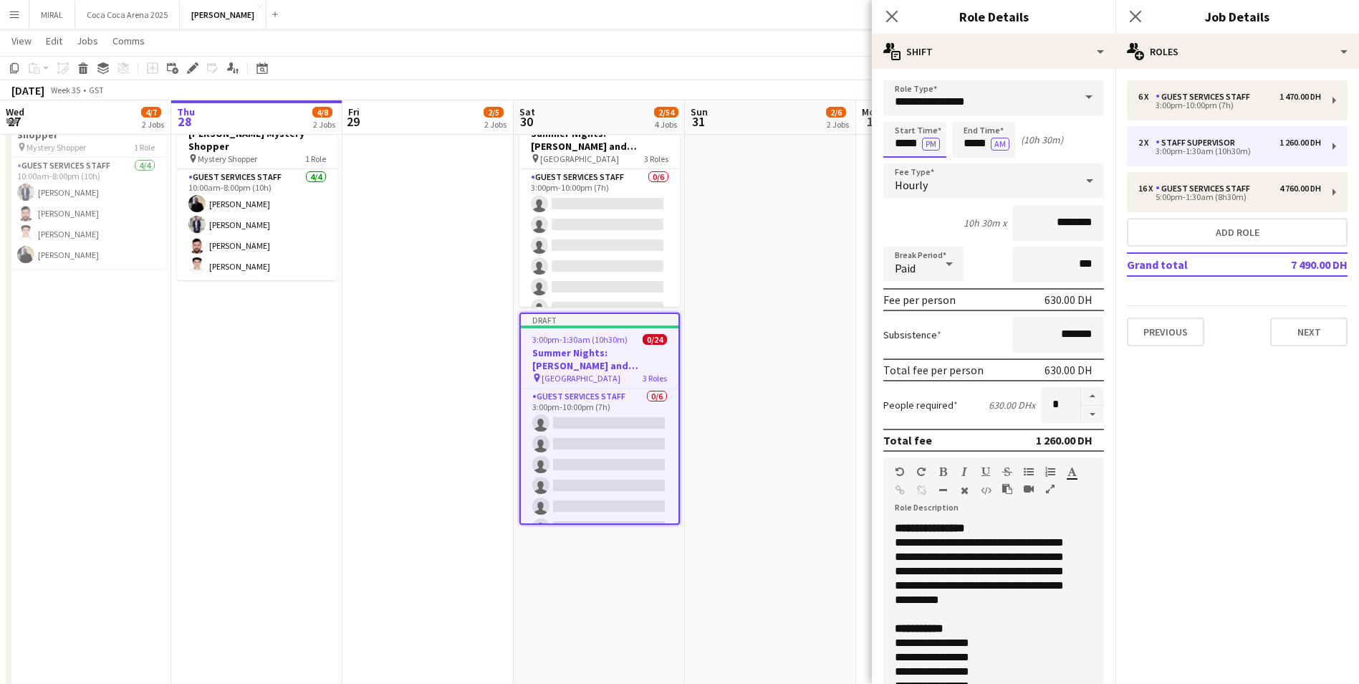
drag, startPoint x: 905, startPoint y: 145, endPoint x: 914, endPoint y: 148, distance: 8.9
click at [907, 145] on input "*****" at bounding box center [915, 140] width 63 height 36
type input "*****"
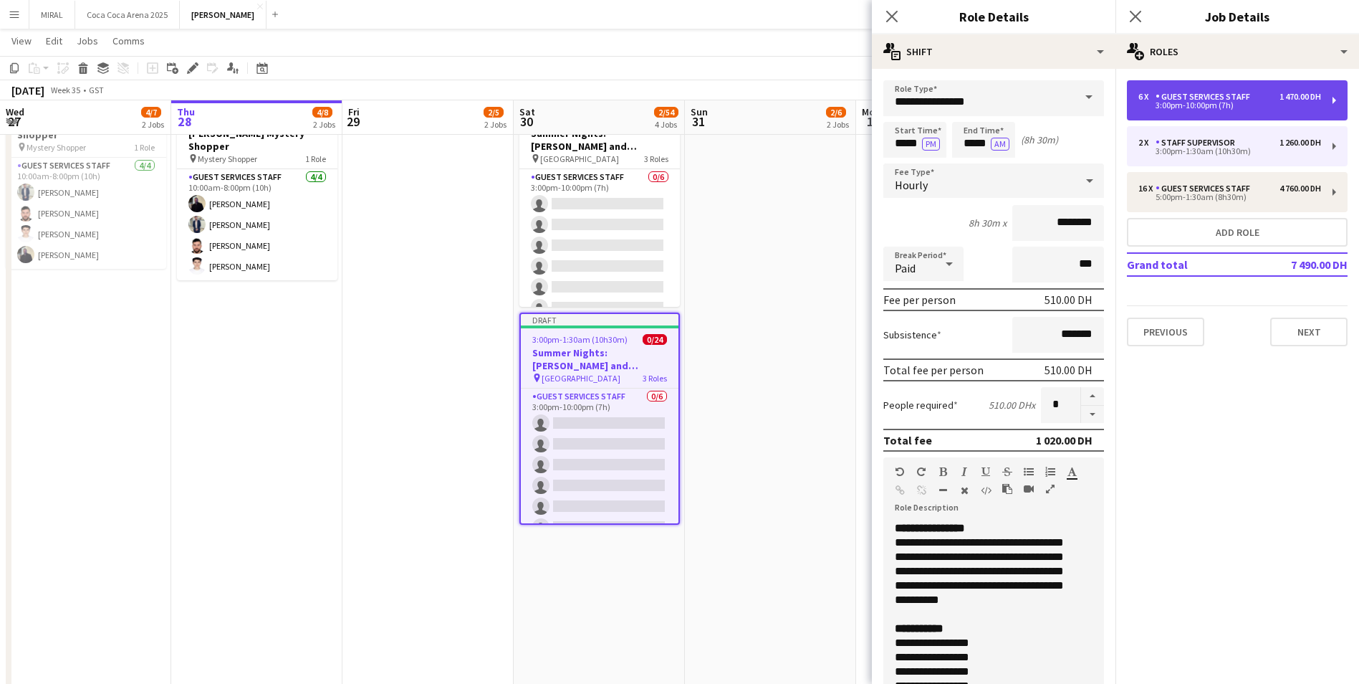
click at [1229, 102] on div "3:00pm-10:00pm (7h)" at bounding box center [1230, 105] width 183 height 7
type input "**********"
type input "*****"
type input "********"
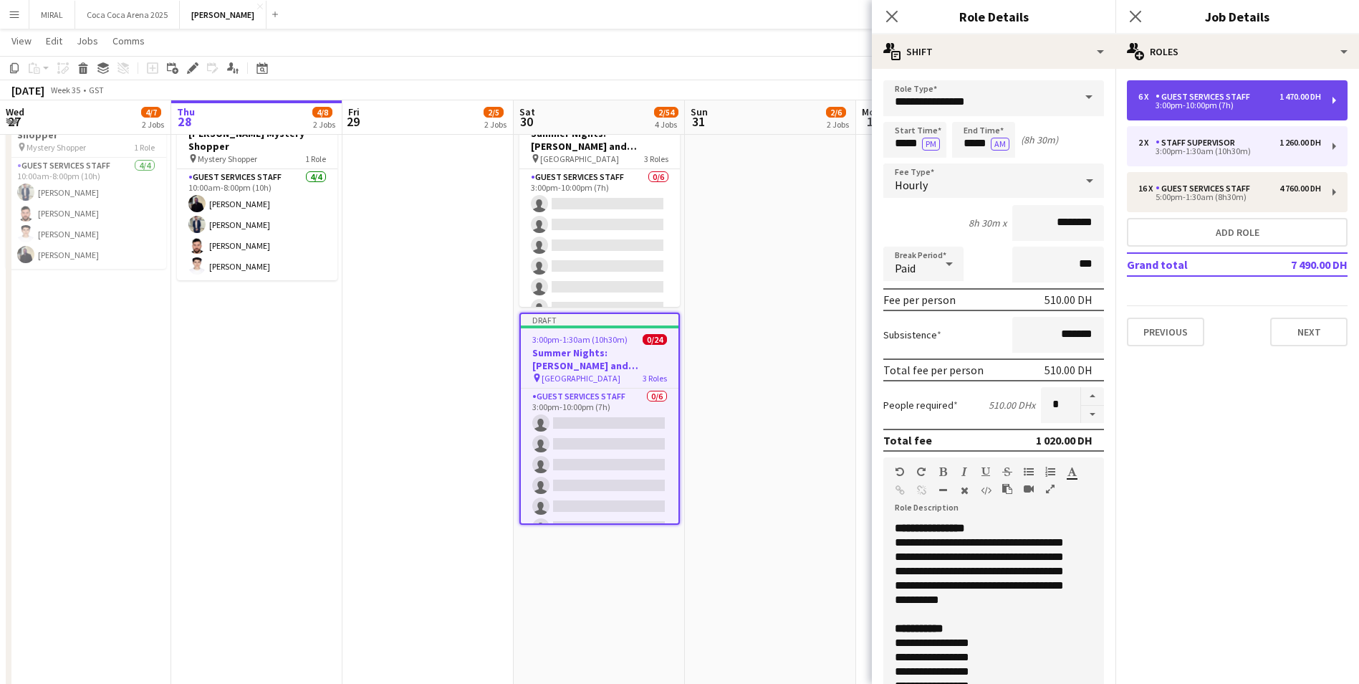
type input "*"
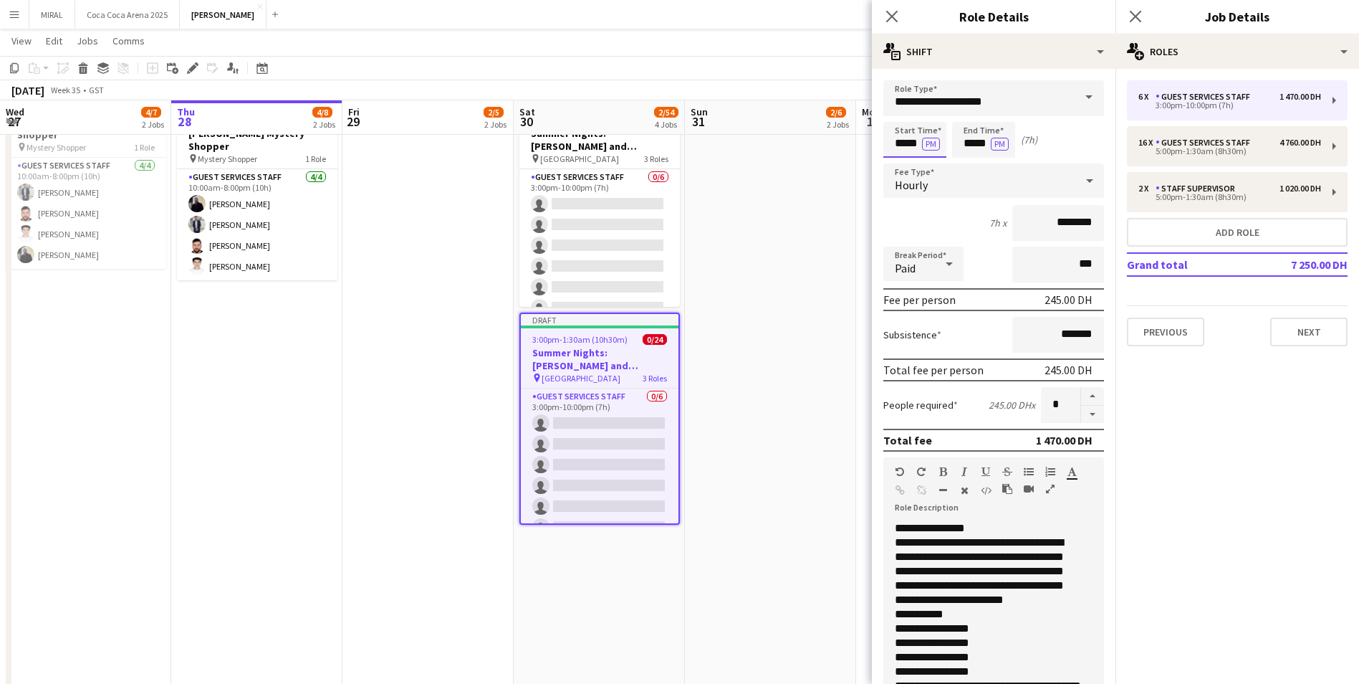
click at [904, 140] on input "*****" at bounding box center [915, 140] width 63 height 36
type input "*****"
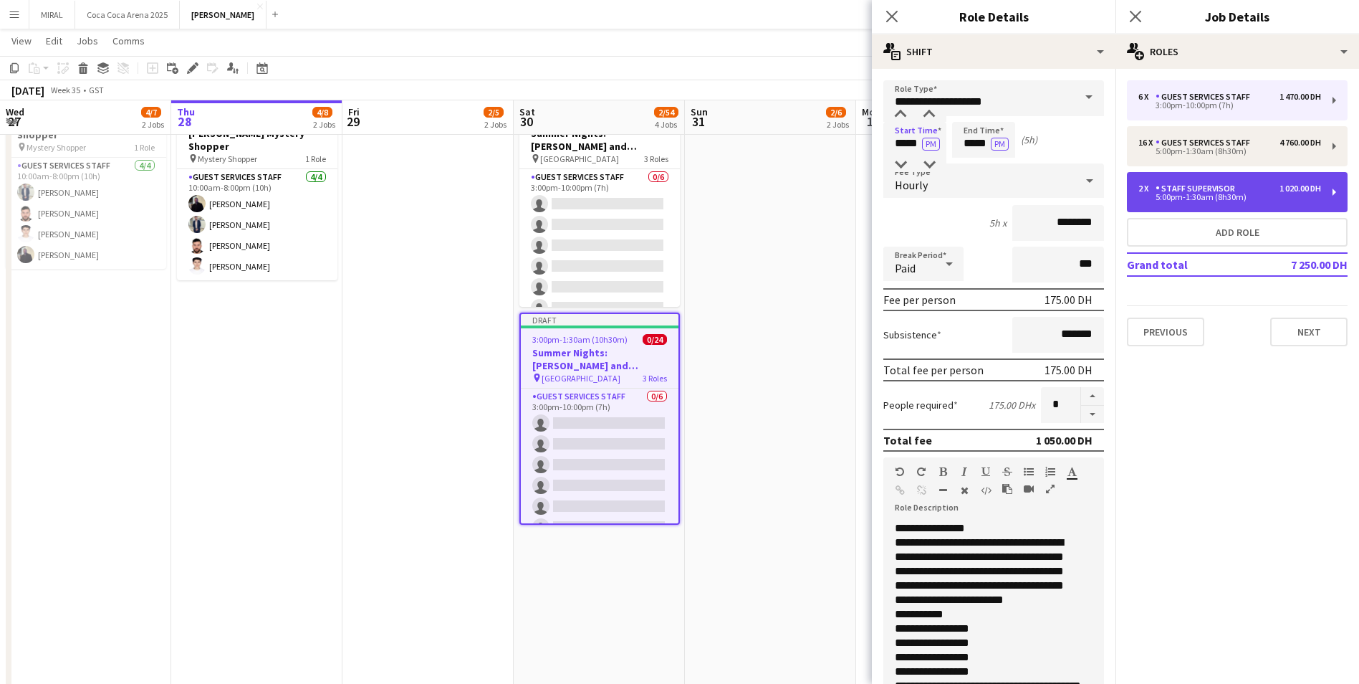
click at [1218, 201] on div "5:00pm-1:30am (8h30m)" at bounding box center [1230, 196] width 183 height 7
type input "**********"
type input "*****"
type input "********"
type input "*"
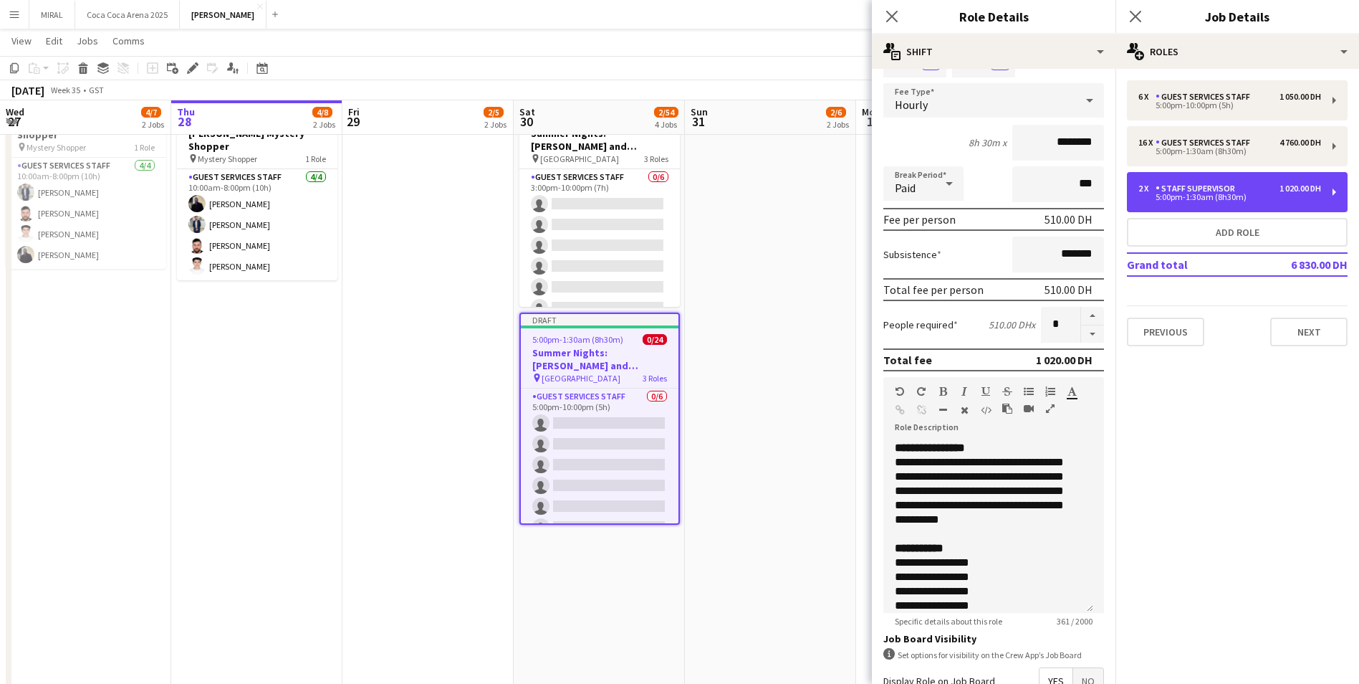
scroll to position [0, 0]
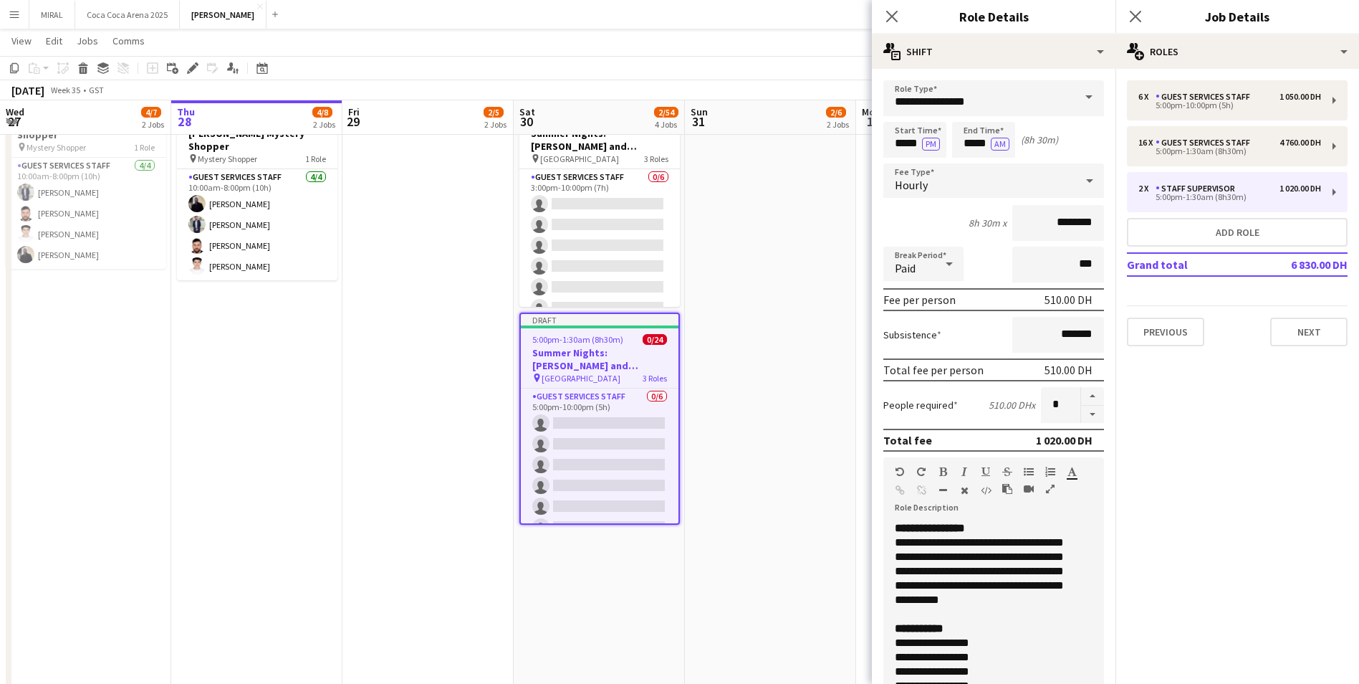
drag, startPoint x: 1142, startPoint y: 186, endPoint x: 1314, endPoint y: 550, distance: 402.3
click at [1314, 550] on mat-expansion-panel "pencil3 General details 6 x Guest Services Staff 1 050.00 DH 5:00pm-10:00pm (5h…" at bounding box center [1238, 376] width 244 height 615
click at [1078, 91] on span at bounding box center [1089, 97] width 30 height 34
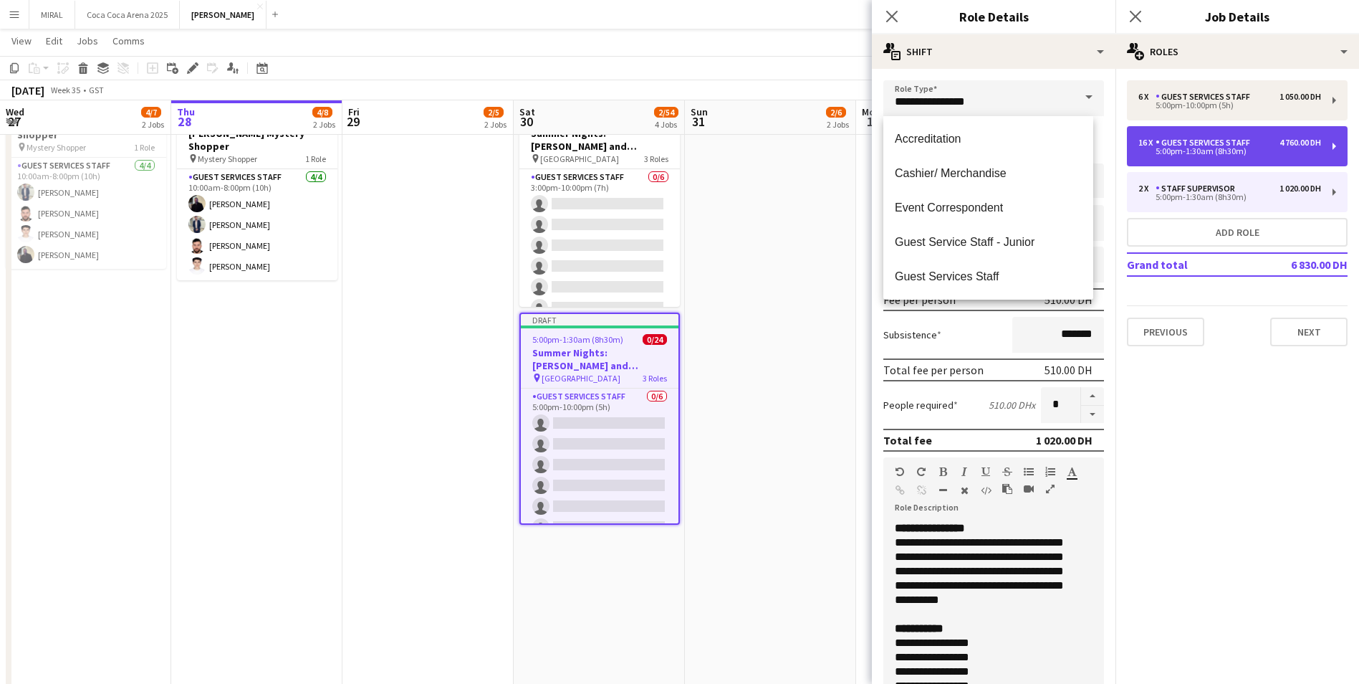
click at [1223, 155] on div "5:00pm-1:30am (8h30m)" at bounding box center [1230, 151] width 183 height 7
type input "**********"
type input "********"
type input "**"
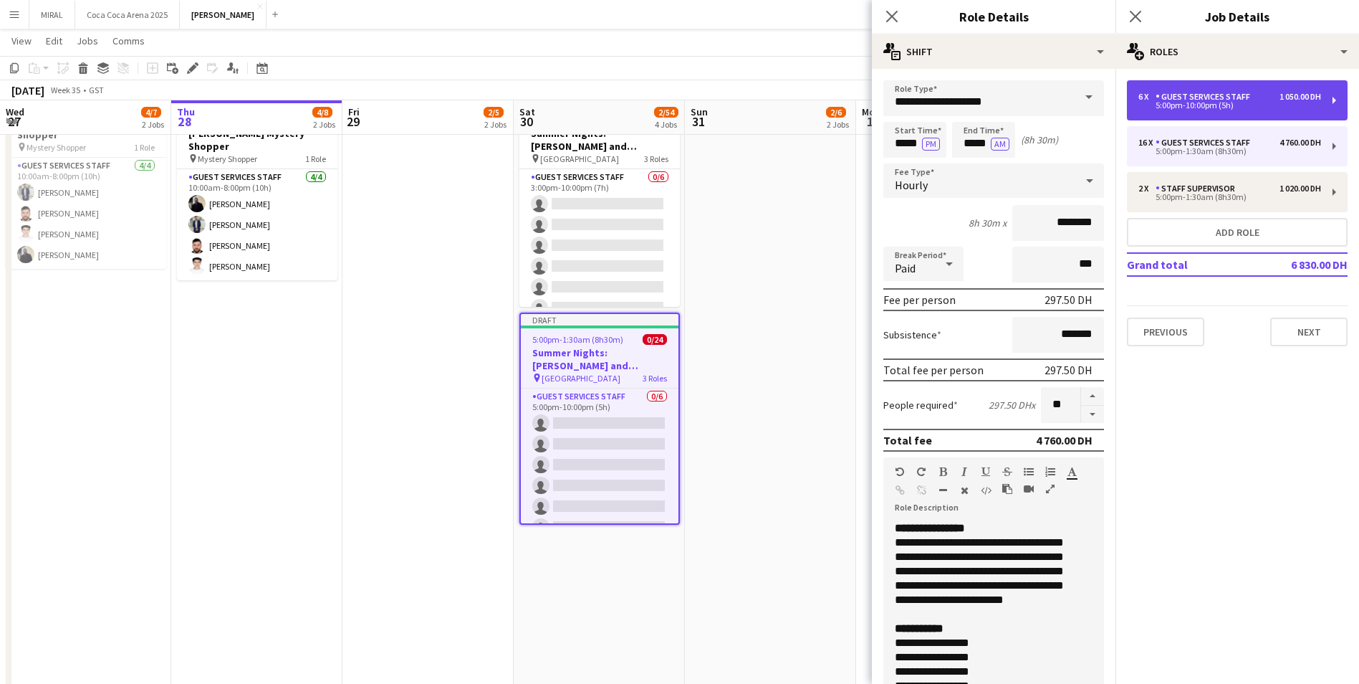
click at [1212, 107] on div "5:00pm-10:00pm (5h)" at bounding box center [1230, 105] width 183 height 7
type input "*****"
type input "*"
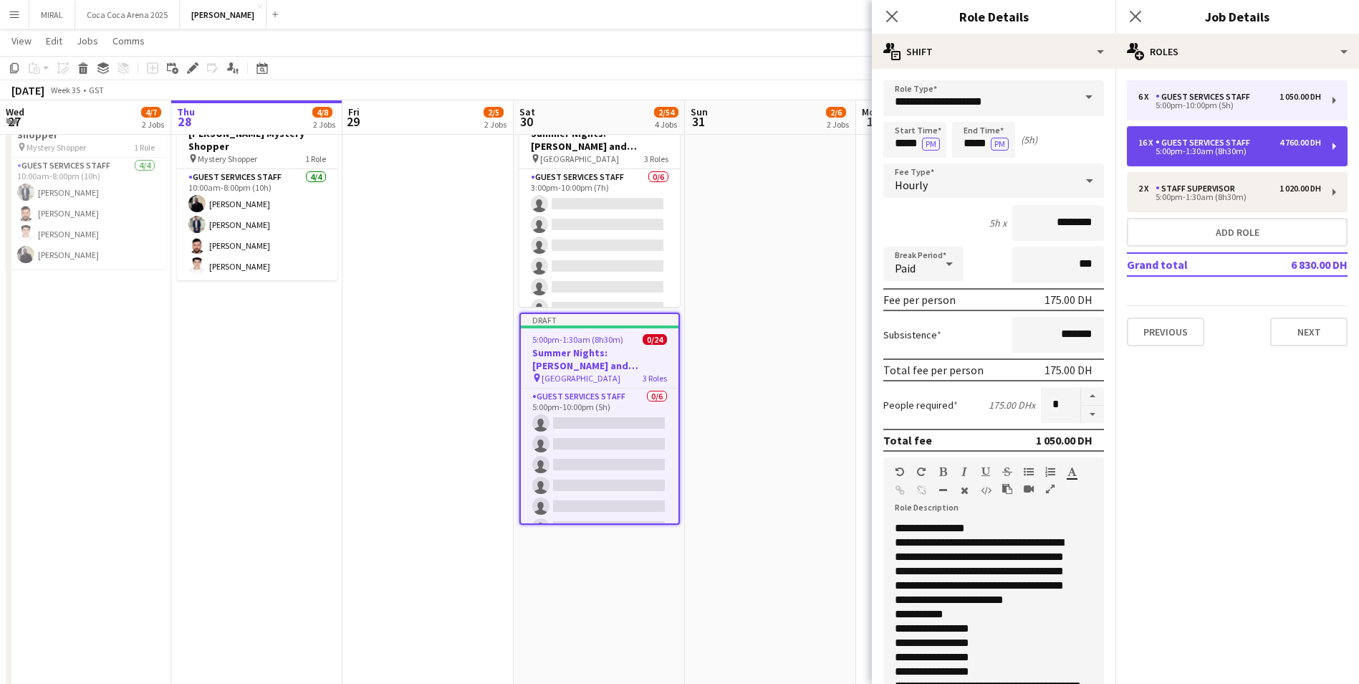
click at [1208, 140] on div "Guest Services Staff" at bounding box center [1206, 143] width 100 height 10
type input "*****"
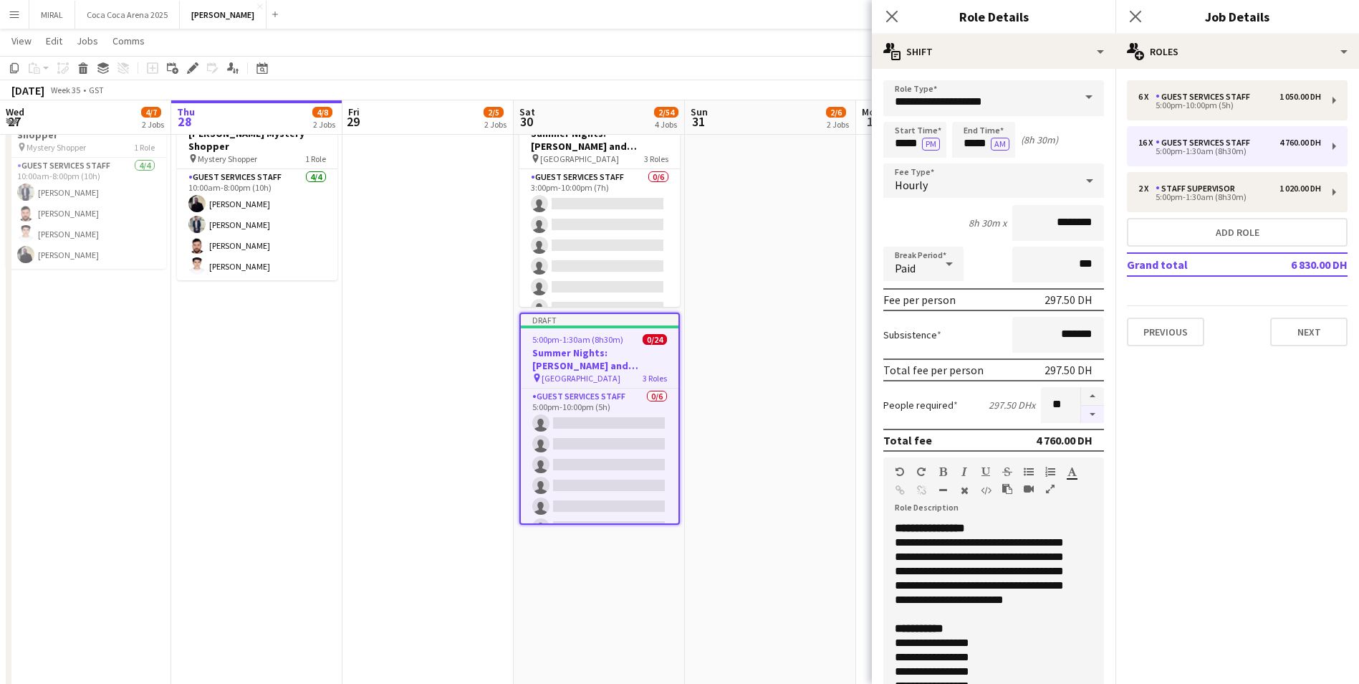
click at [1081, 408] on button "button" at bounding box center [1092, 415] width 23 height 18
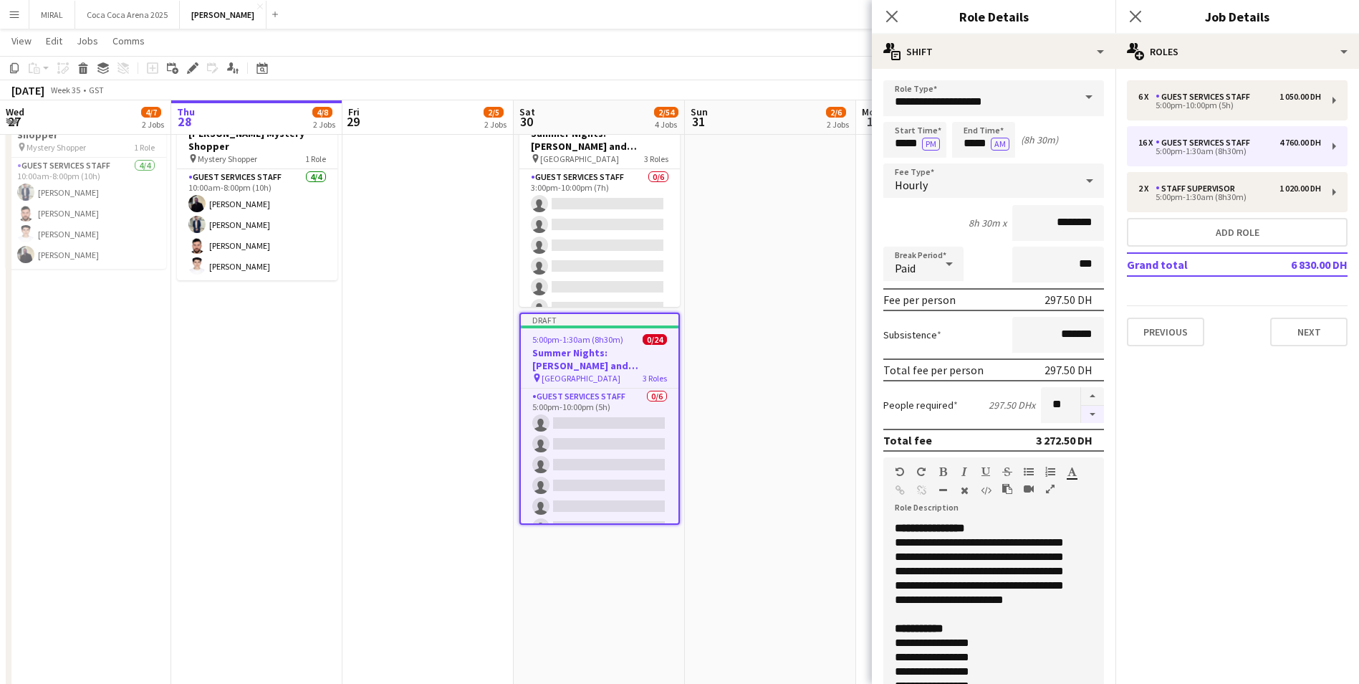
click at [1081, 408] on button "button" at bounding box center [1092, 415] width 23 height 18
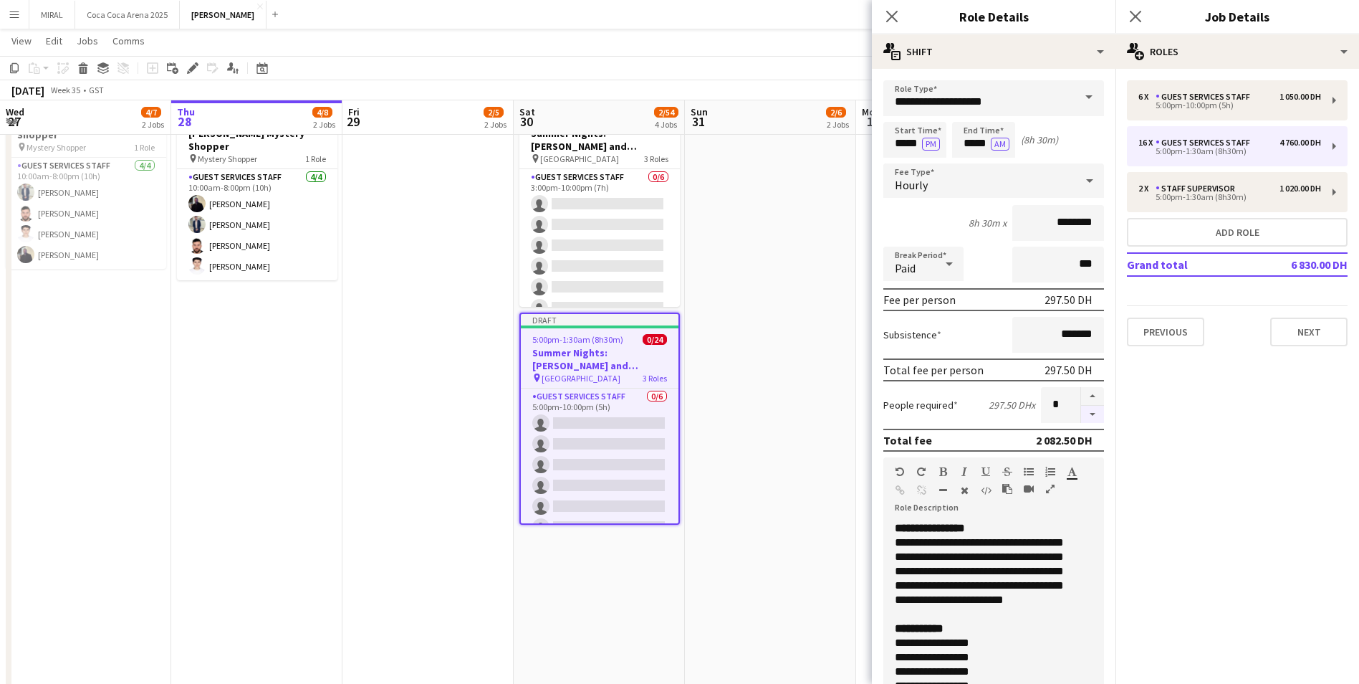
type input "*"
click at [1199, 104] on div "5:00pm-10:00pm (5h)" at bounding box center [1230, 105] width 183 height 7
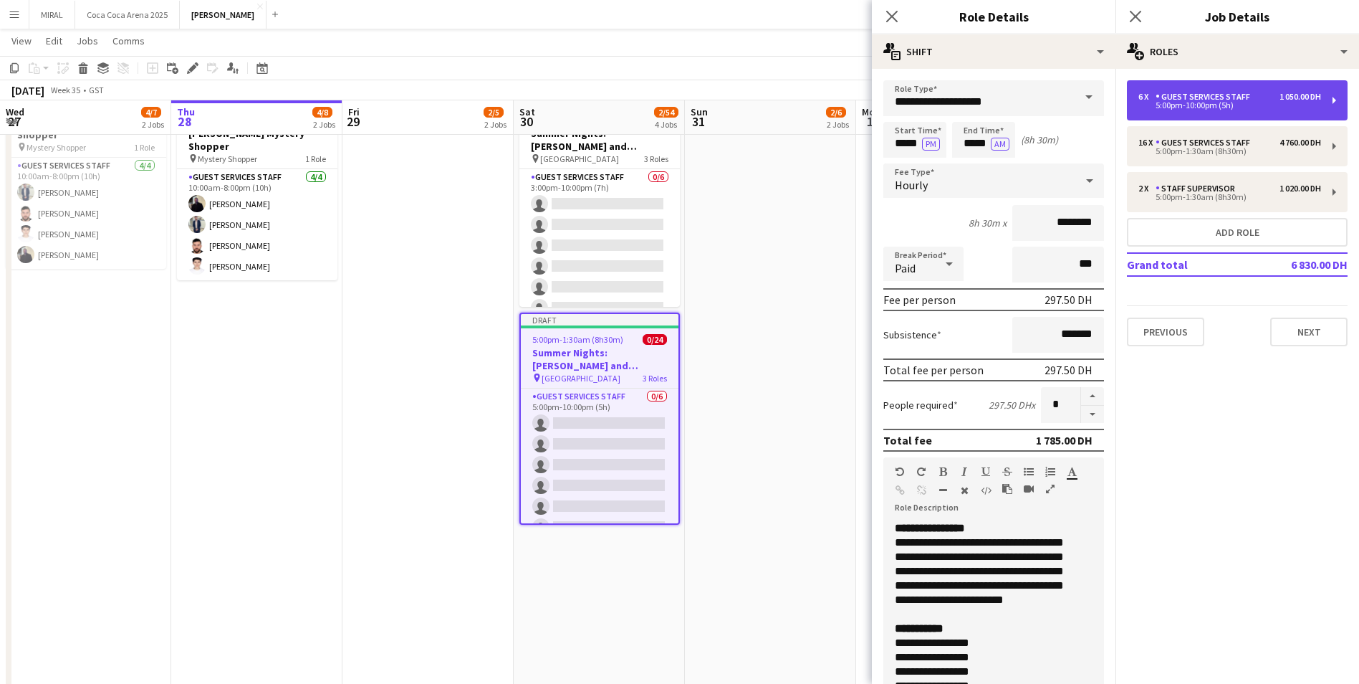
type input "*****"
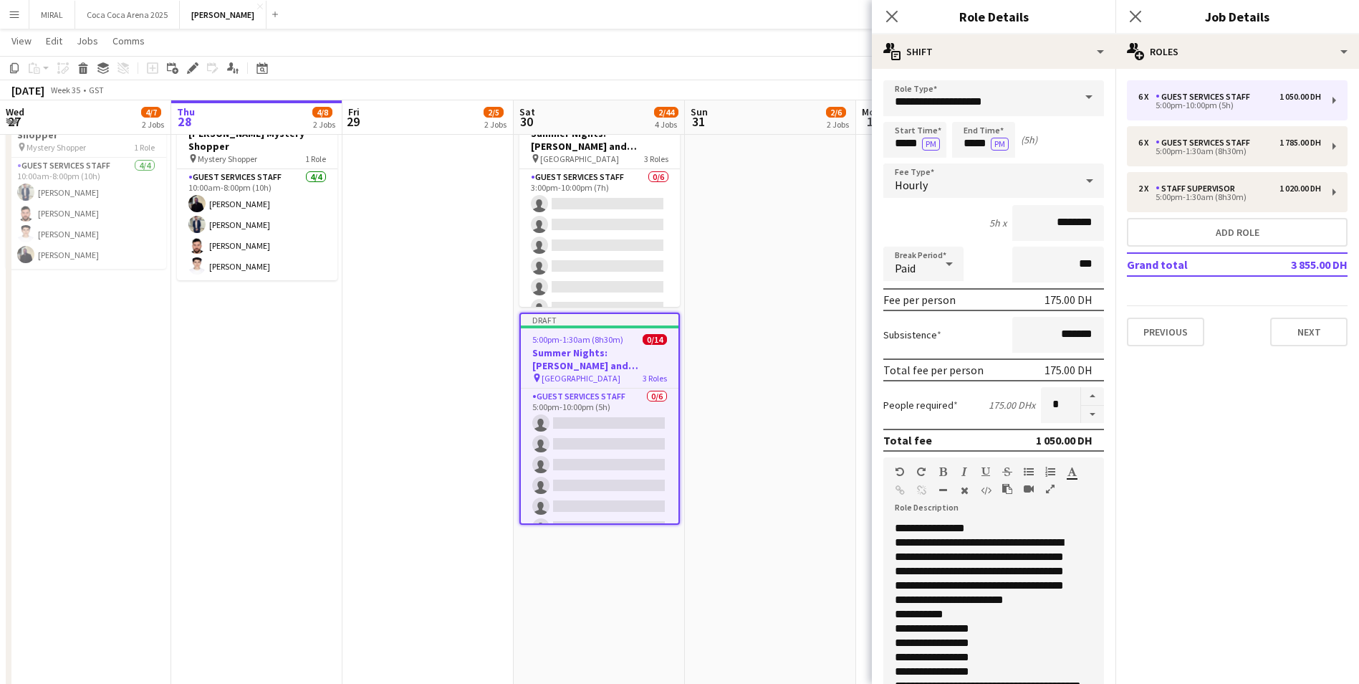
drag, startPoint x: 1200, startPoint y: 102, endPoint x: 808, endPoint y: 54, distance: 394.8
click at [808, 54] on app-page-menu "View Day view expanded Day view collapsed Month view Date picker Jump to [DATE]…" at bounding box center [679, 42] width 1359 height 27
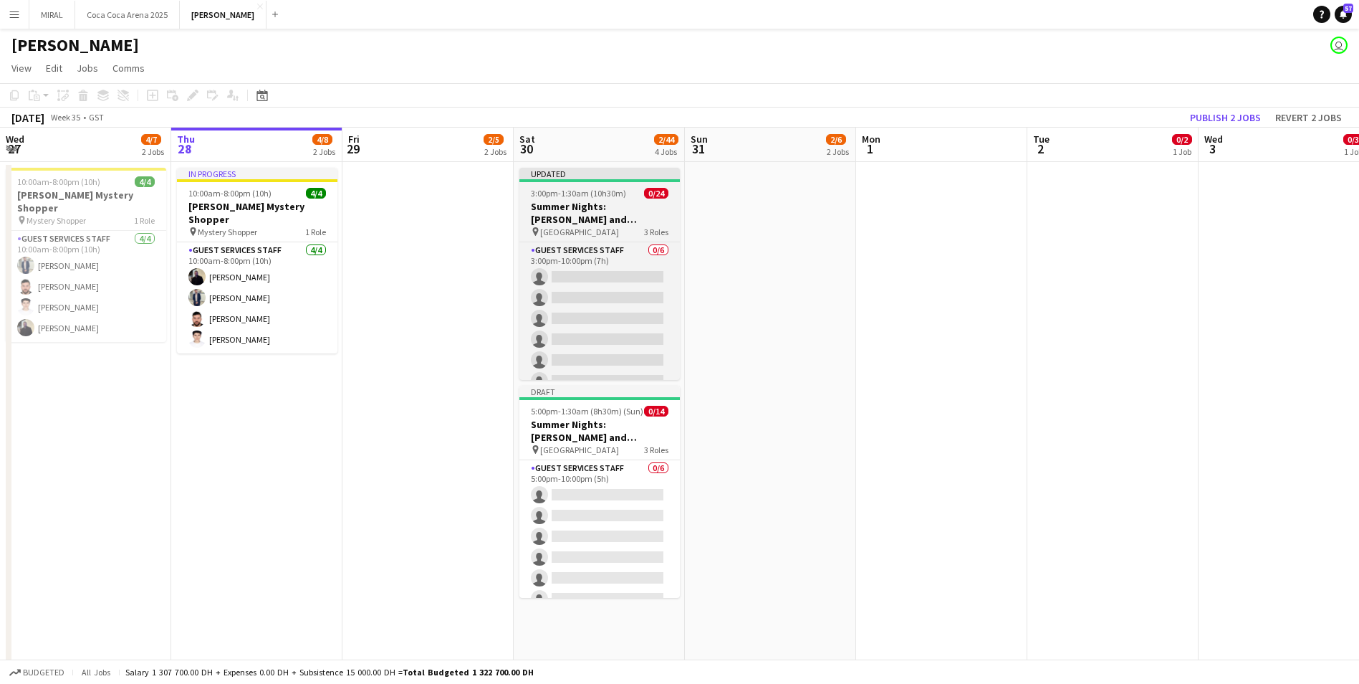
click at [631, 221] on h3 "Summer Nights: [PERSON_NAME] and [PERSON_NAME]" at bounding box center [600, 213] width 161 height 26
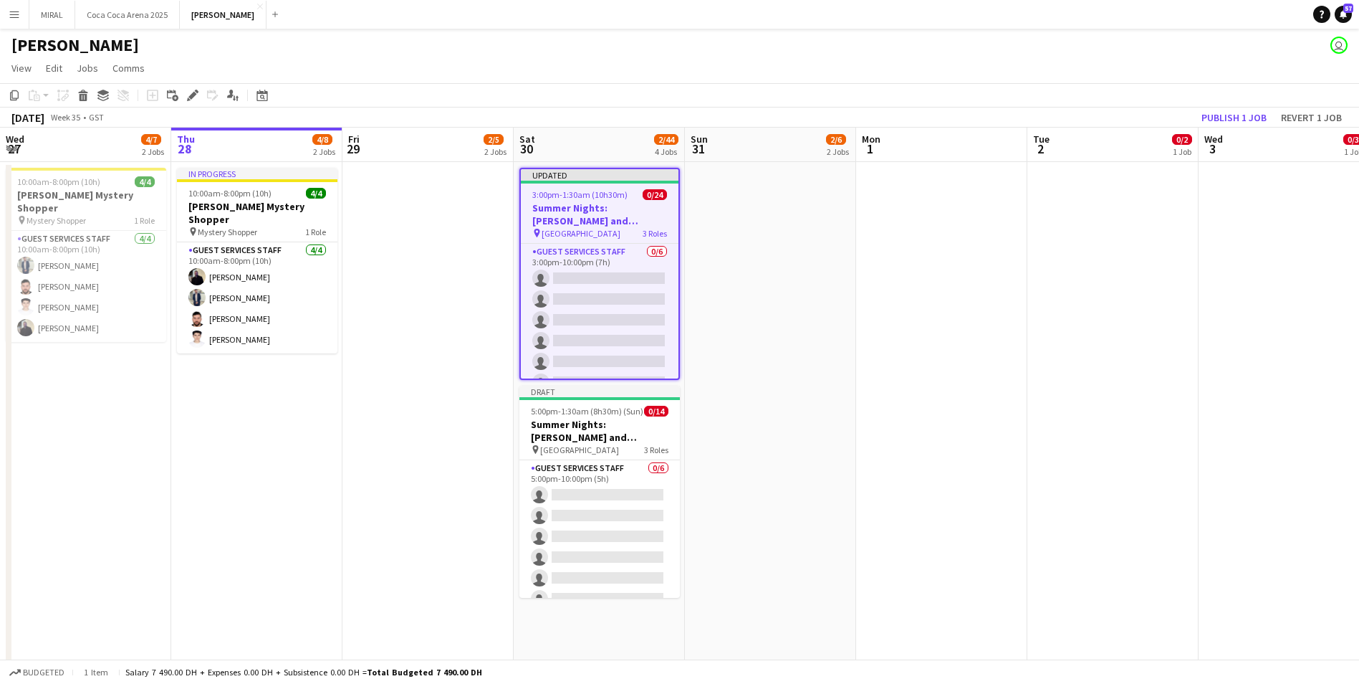
click at [628, 240] on app-job-card "Updated 3:00pm-1:30am (10h30m) (Sun) 0/24 Summer Nights: [PERSON_NAME] and [PER…" at bounding box center [600, 274] width 161 height 212
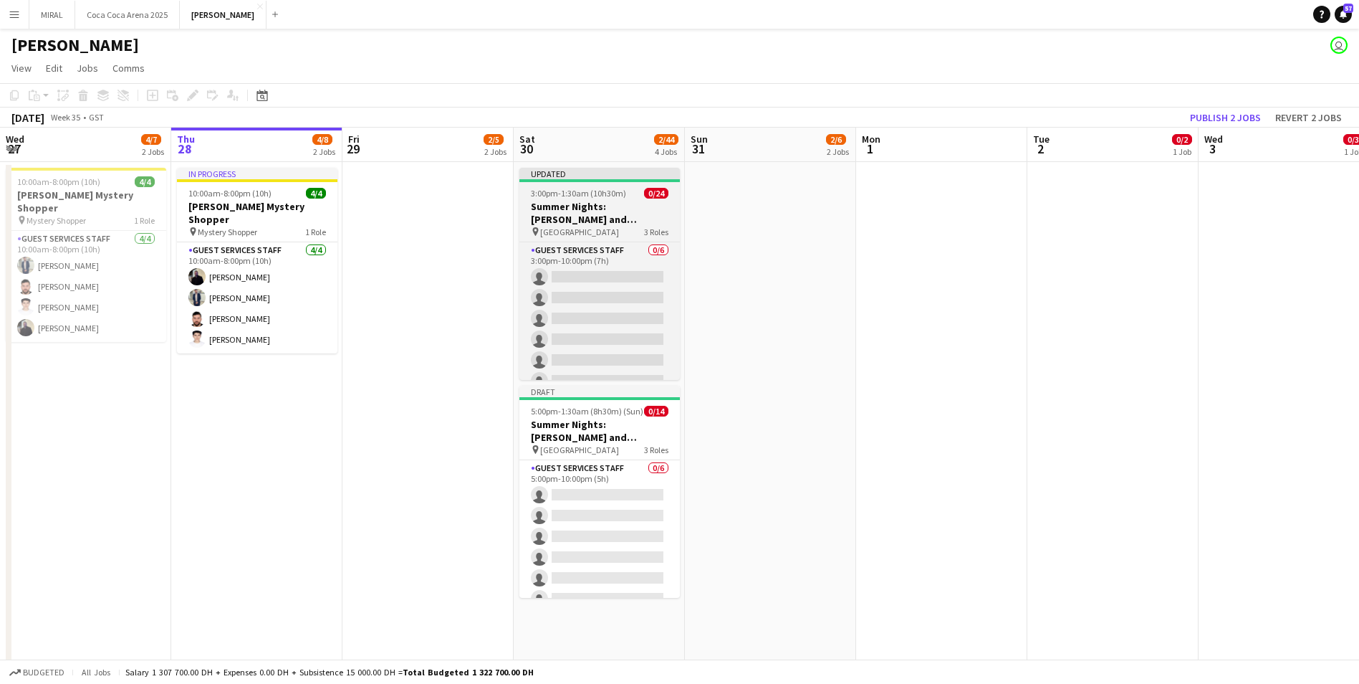
click at [619, 228] on span "[GEOGRAPHIC_DATA]" at bounding box center [579, 231] width 79 height 11
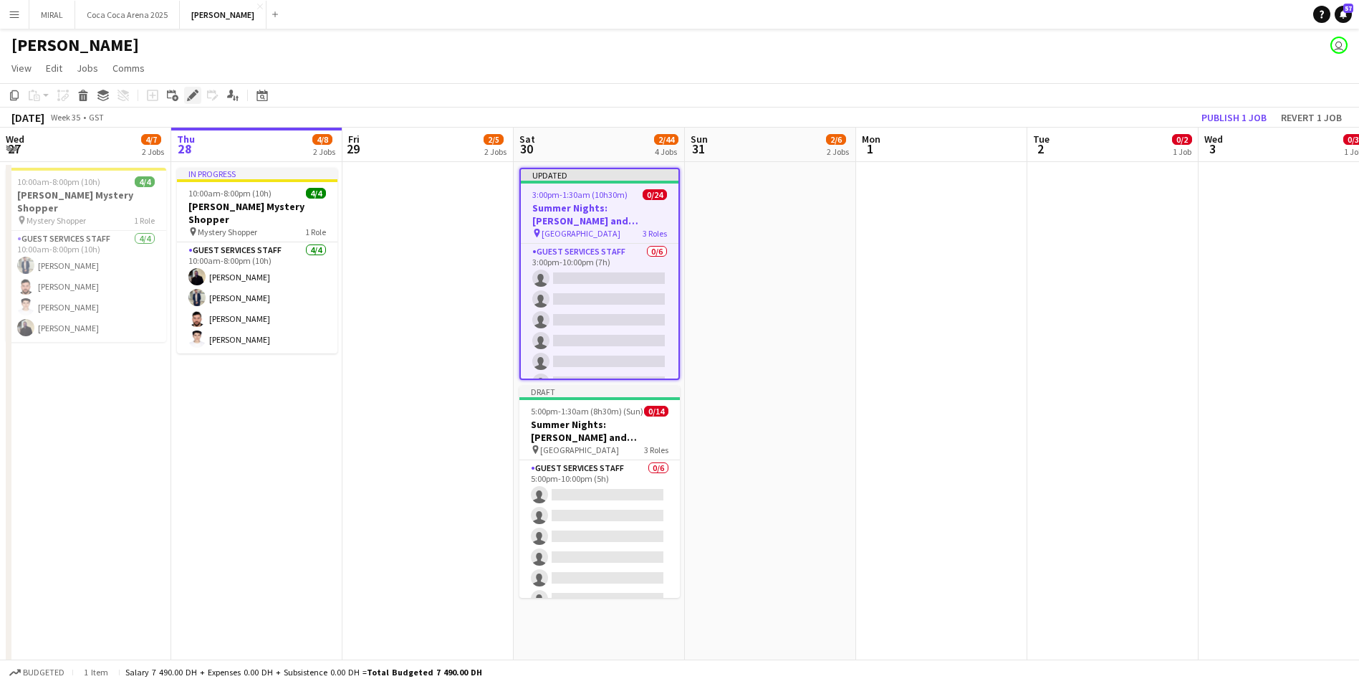
click at [193, 97] on icon at bounding box center [192, 96] width 8 height 8
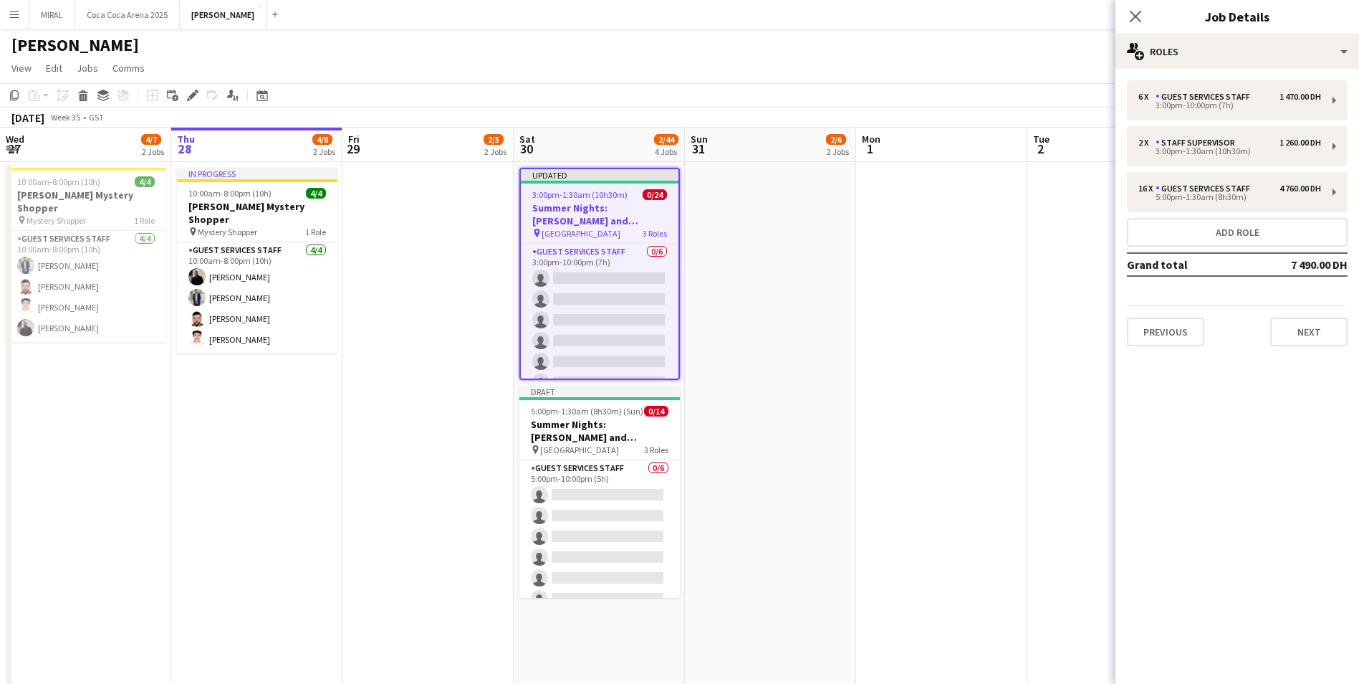
click at [616, 220] on h3 "Summer Nights: [PERSON_NAME] and [PERSON_NAME]" at bounding box center [600, 214] width 158 height 26
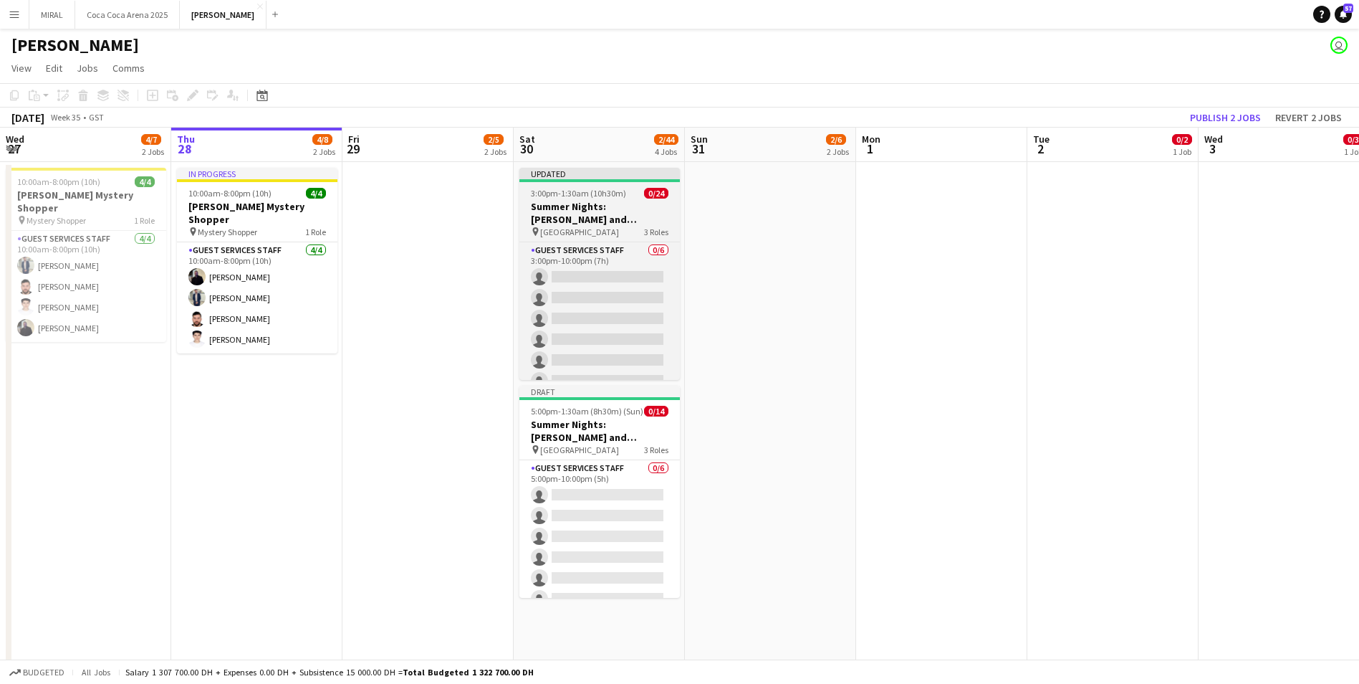
click at [616, 220] on h3 "Summer Nights: [PERSON_NAME] and [PERSON_NAME]" at bounding box center [600, 213] width 161 height 26
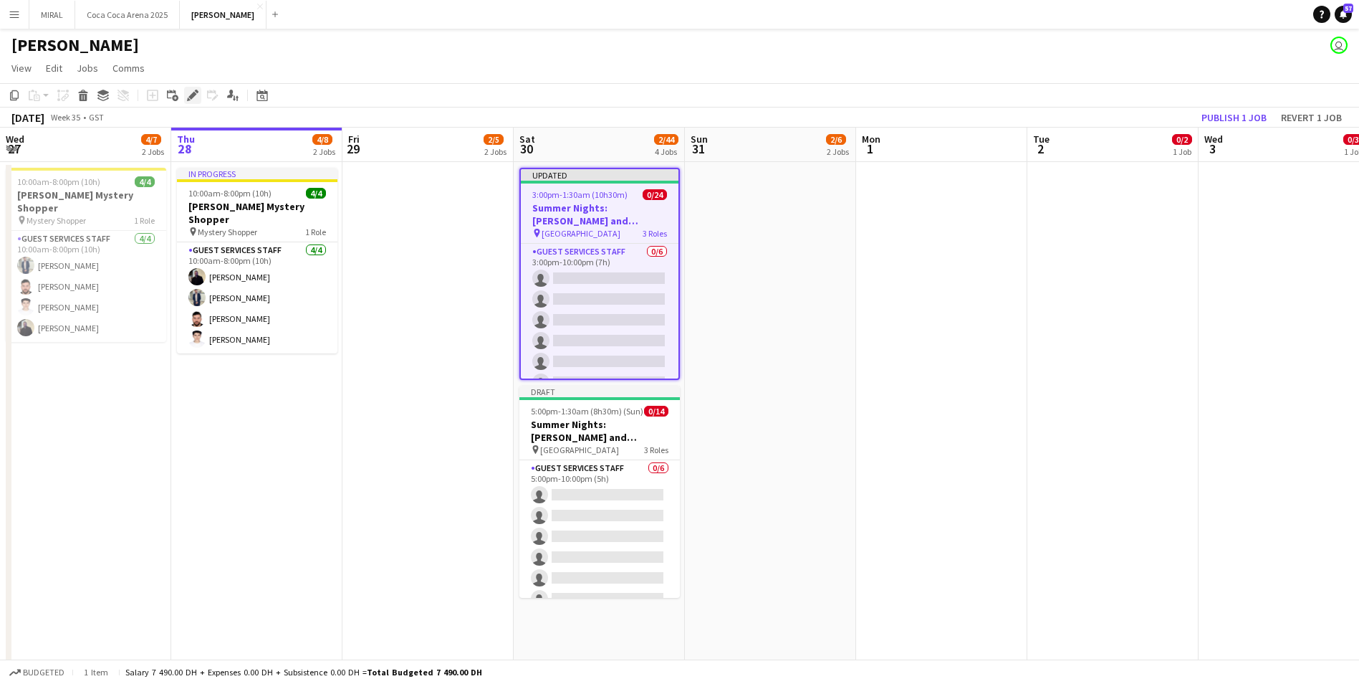
click at [197, 95] on icon "Edit" at bounding box center [192, 95] width 11 height 11
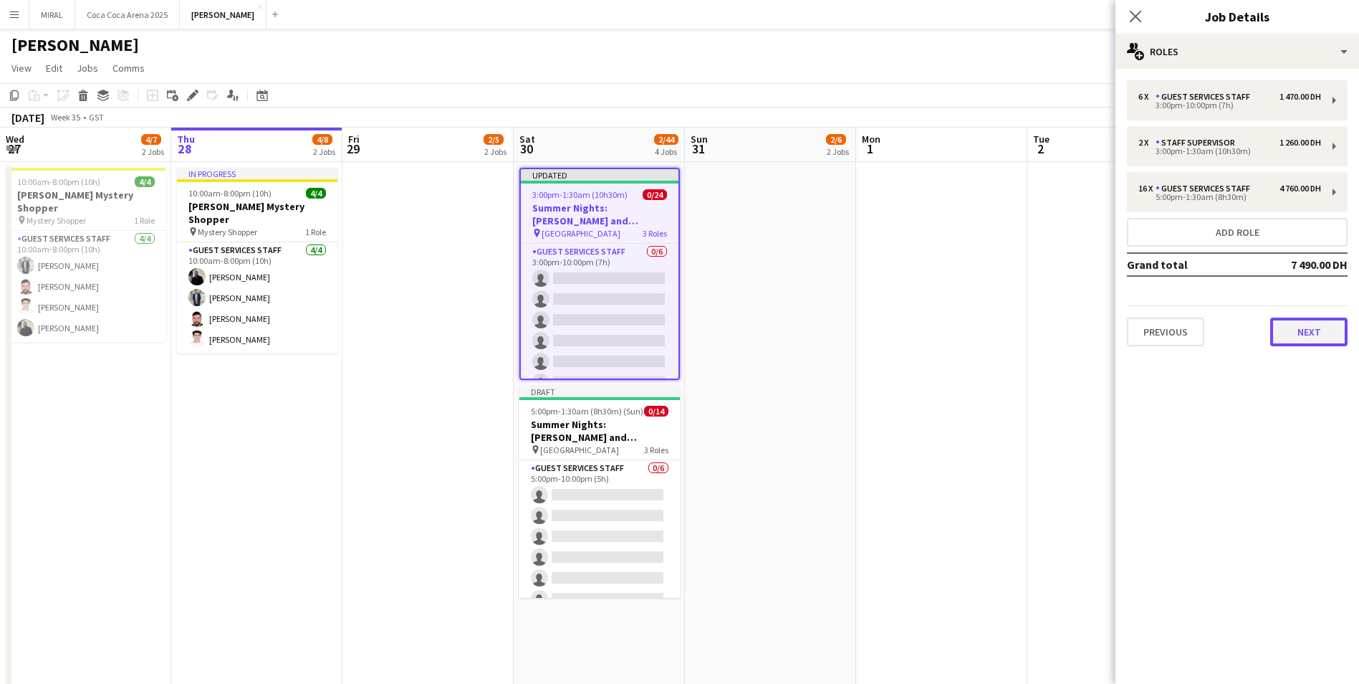
click at [1320, 329] on button "Next" at bounding box center [1309, 331] width 77 height 29
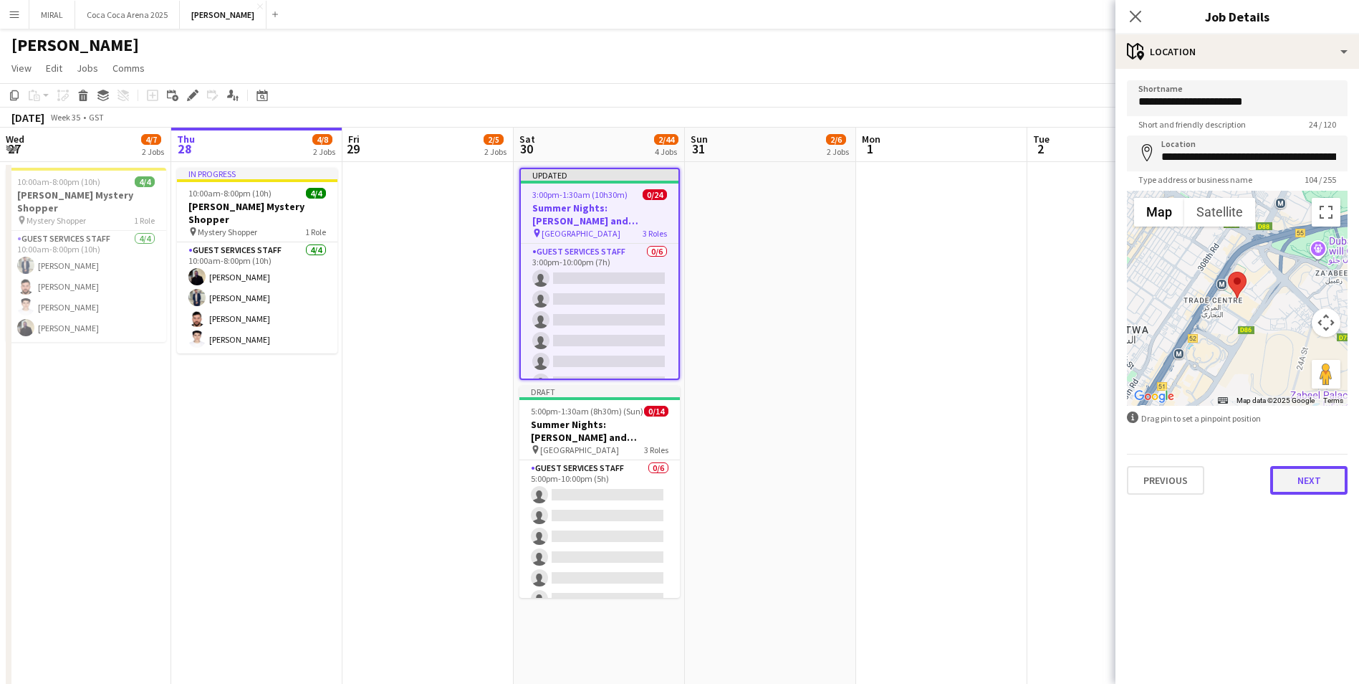
click at [1318, 484] on button "Next" at bounding box center [1309, 480] width 77 height 29
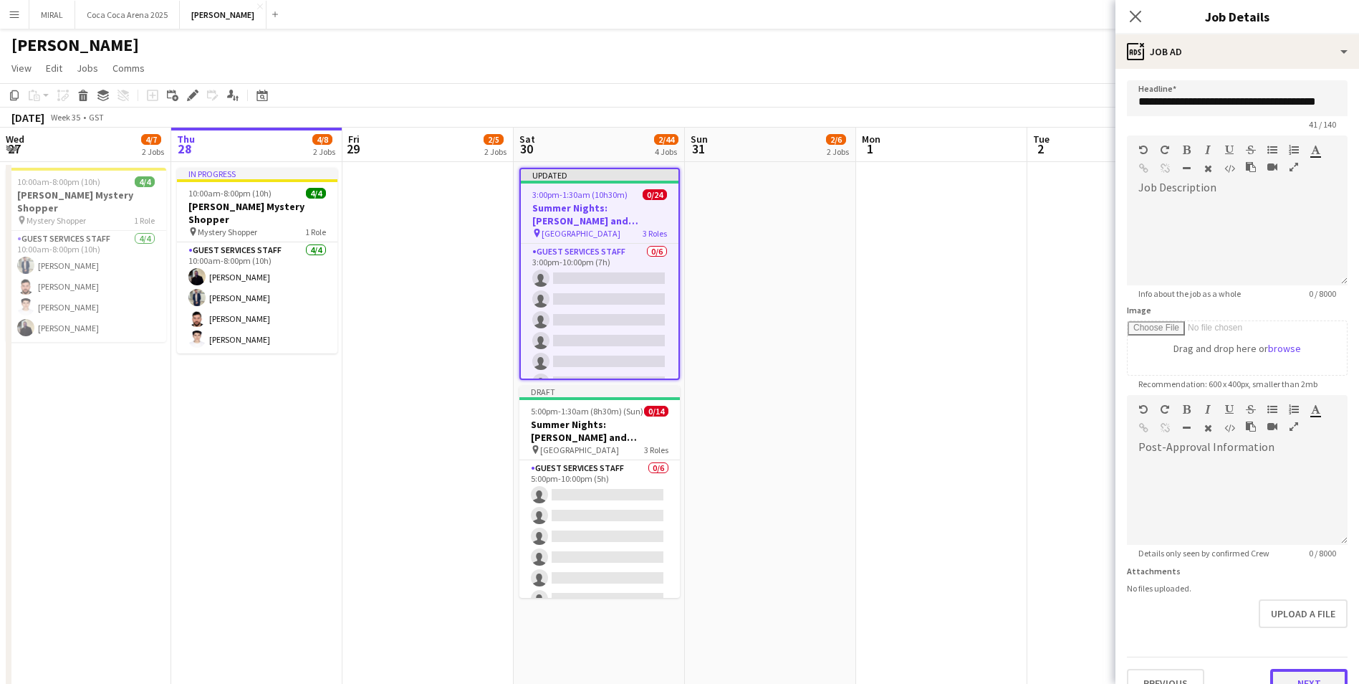
click at [1316, 676] on button "Next" at bounding box center [1309, 683] width 77 height 29
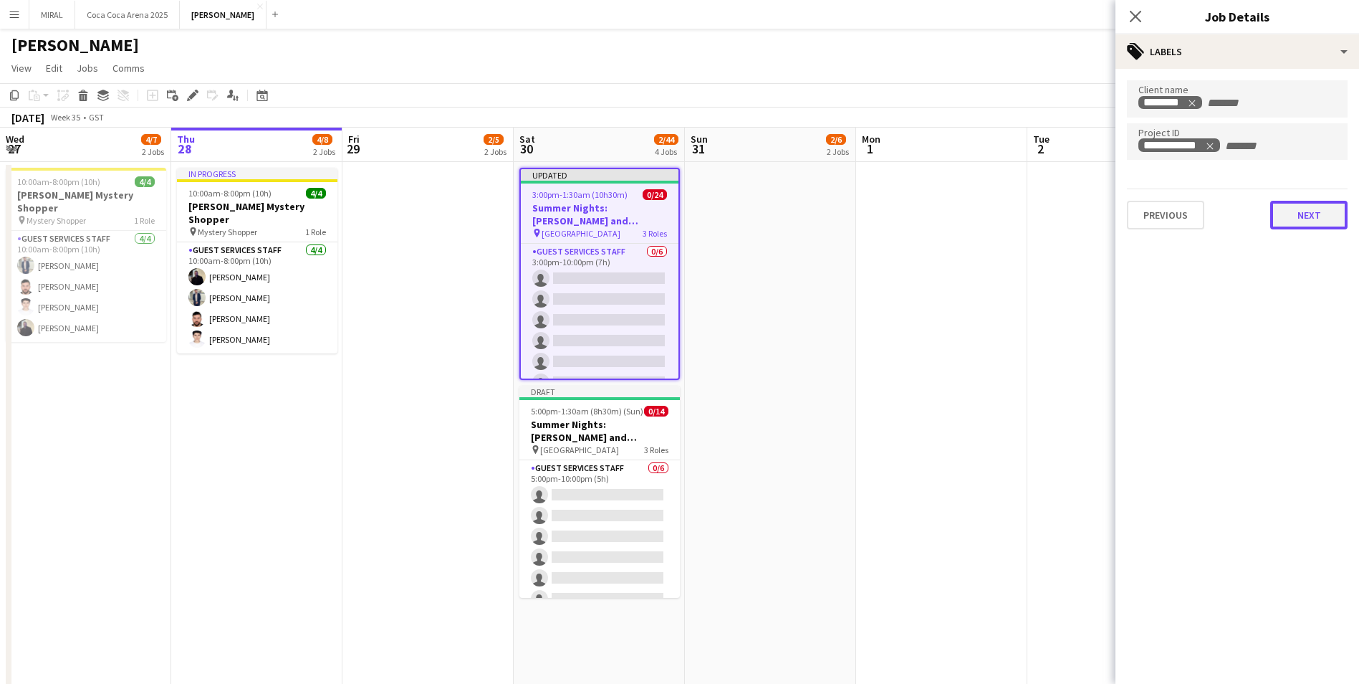
click at [1326, 216] on button "Next" at bounding box center [1309, 215] width 77 height 29
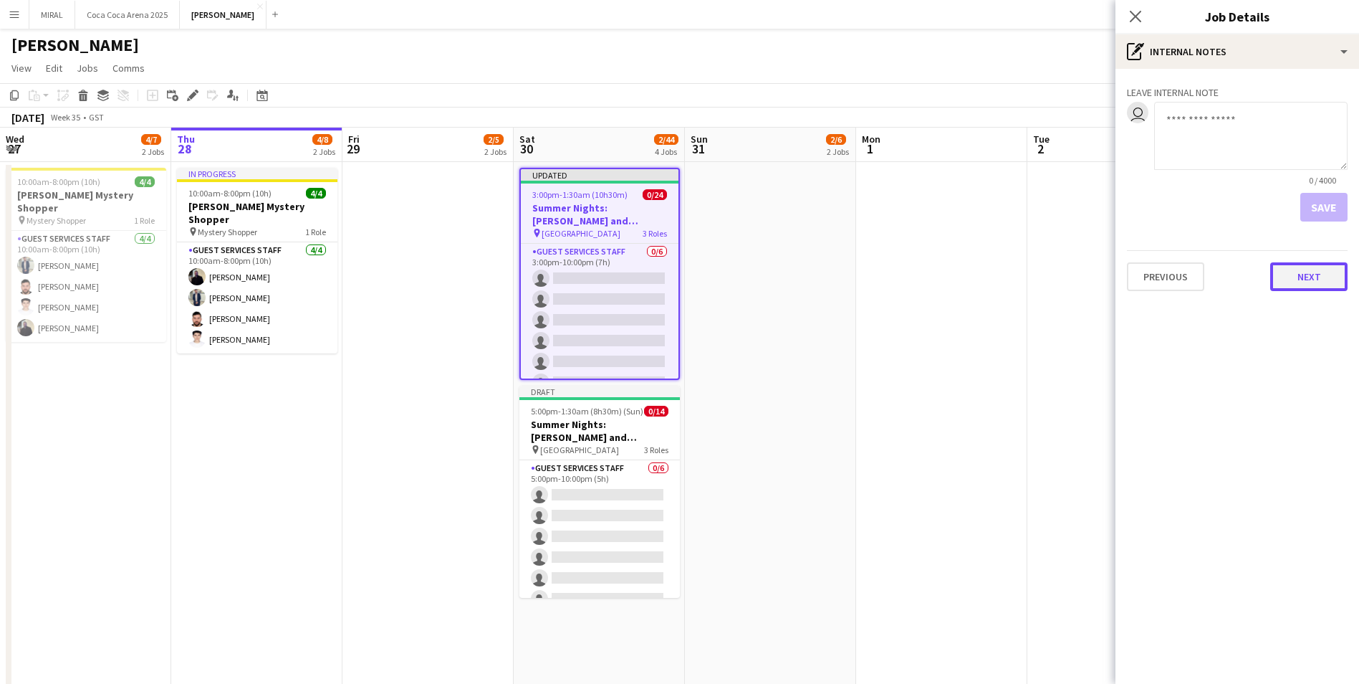
click at [1321, 281] on button "Next" at bounding box center [1309, 276] width 77 height 29
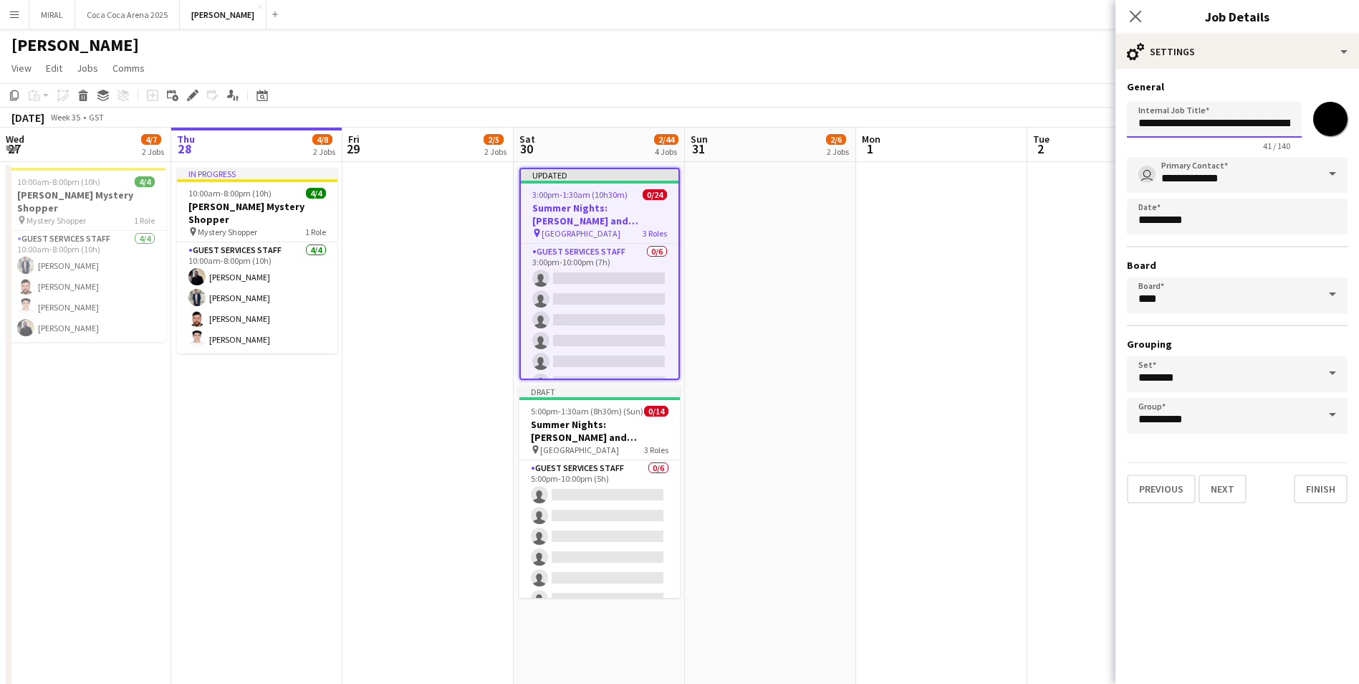
click at [1286, 123] on input "**********" at bounding box center [1214, 120] width 175 height 36
type input "**********"
click at [1316, 492] on button "Finish" at bounding box center [1321, 488] width 54 height 29
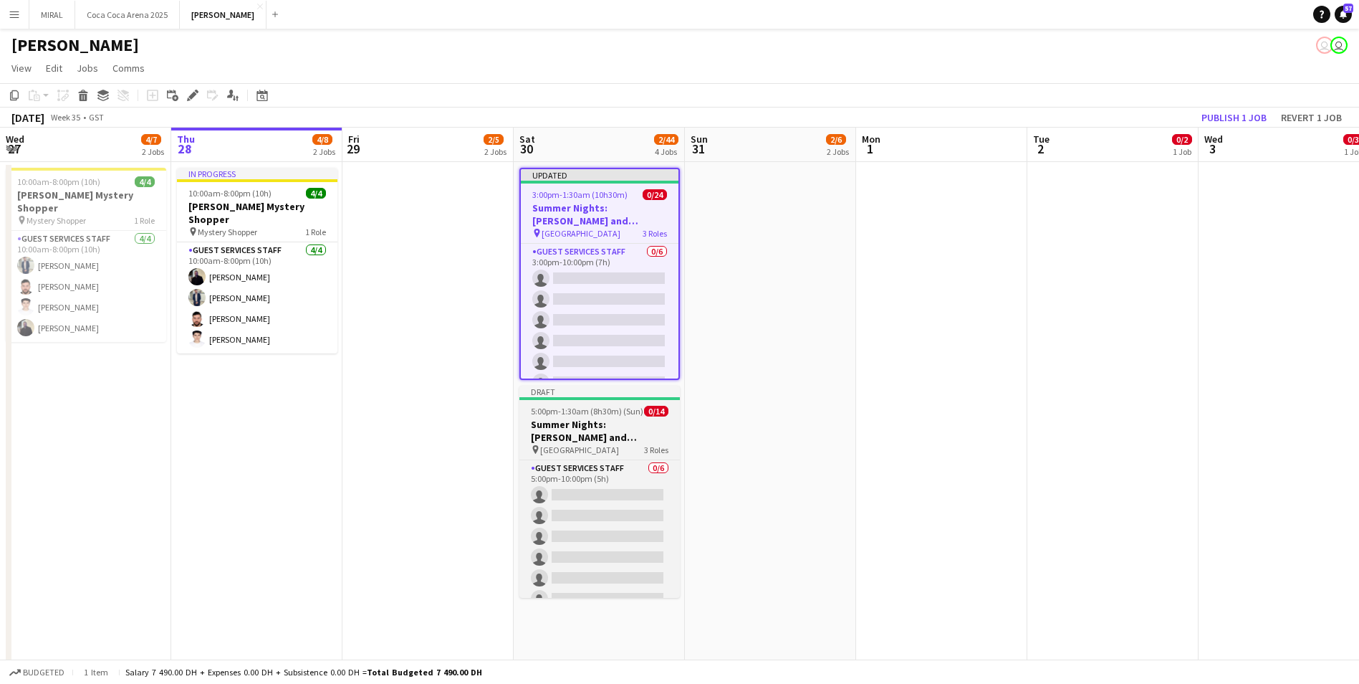
click at [608, 431] on h3 "Summer Nights: [PERSON_NAME] and [PERSON_NAME]" at bounding box center [600, 431] width 161 height 26
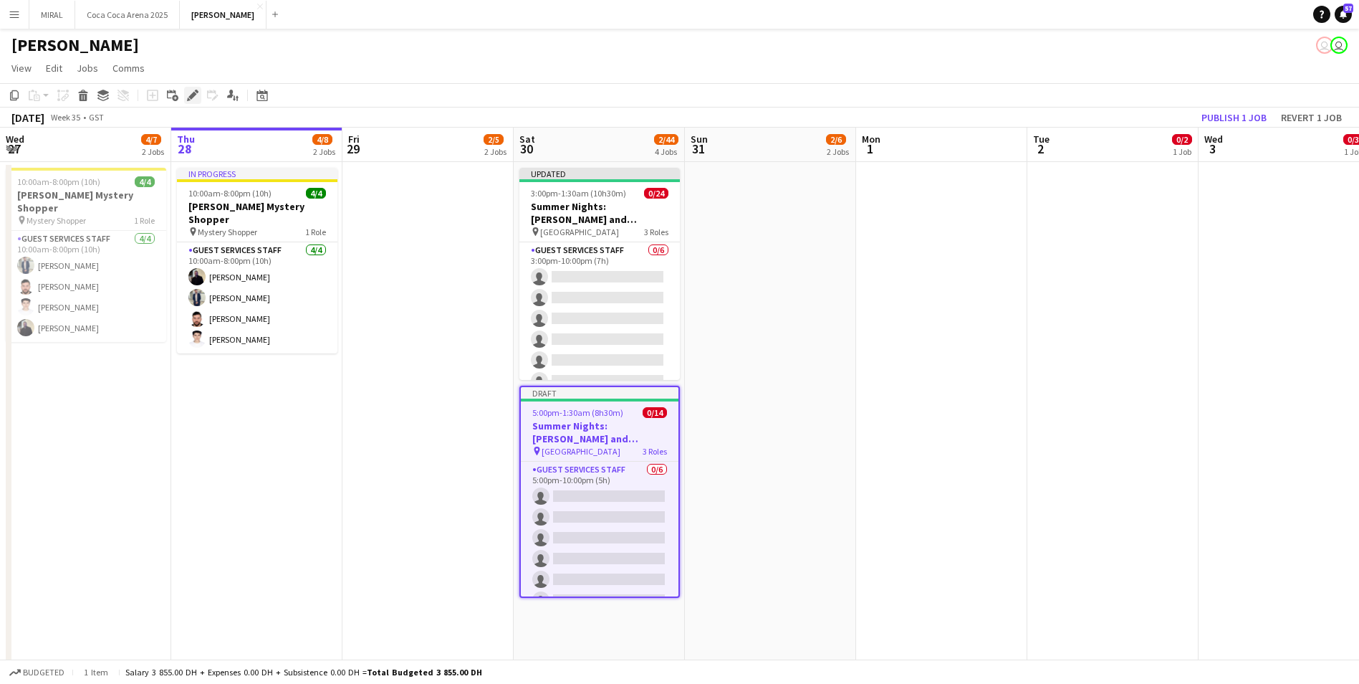
click at [191, 92] on icon "Edit" at bounding box center [192, 95] width 11 height 11
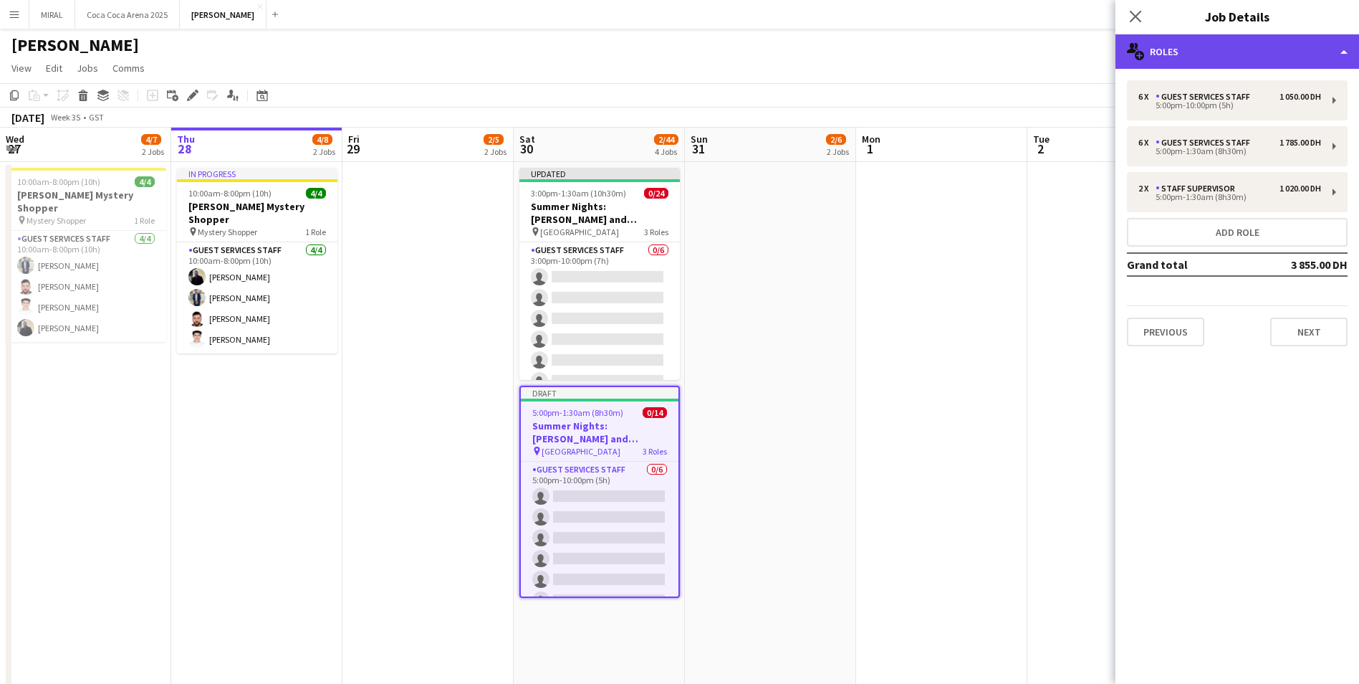
click at [1315, 52] on div "multiple-users-add Roles" at bounding box center [1238, 51] width 244 height 34
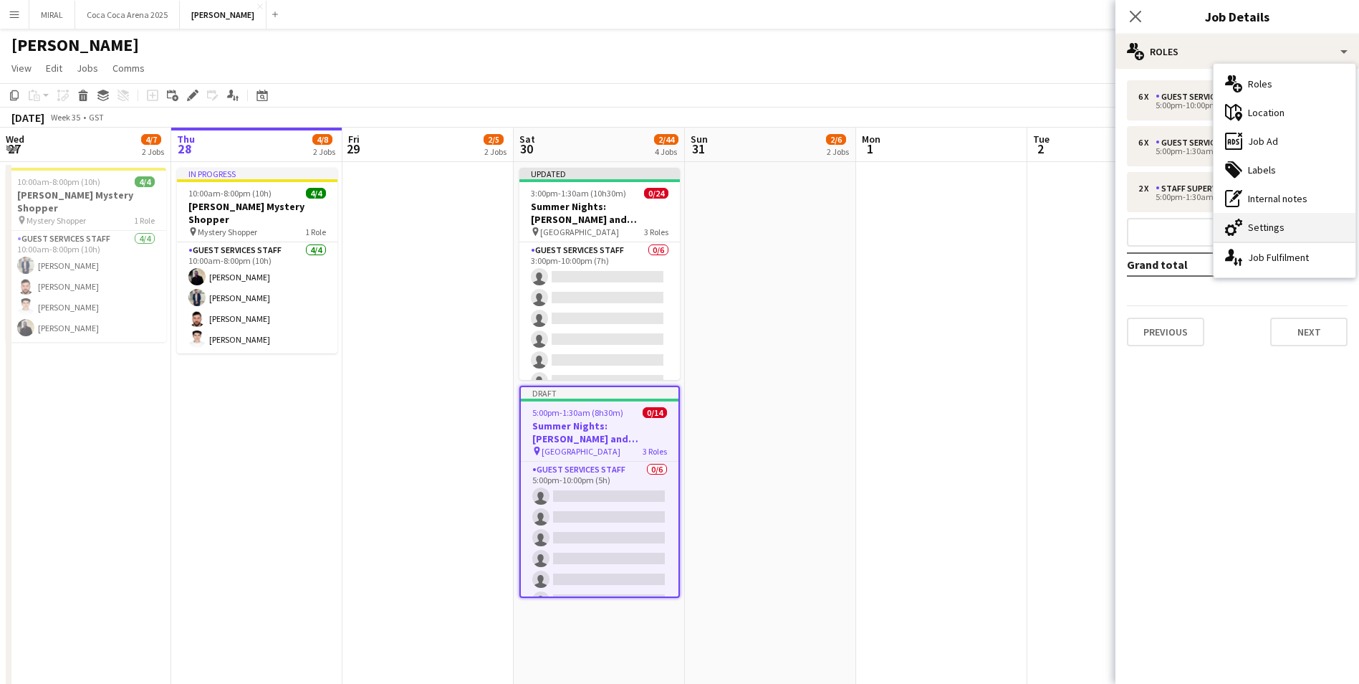
click at [1288, 224] on div "cog-double-3 Settings" at bounding box center [1285, 227] width 142 height 29
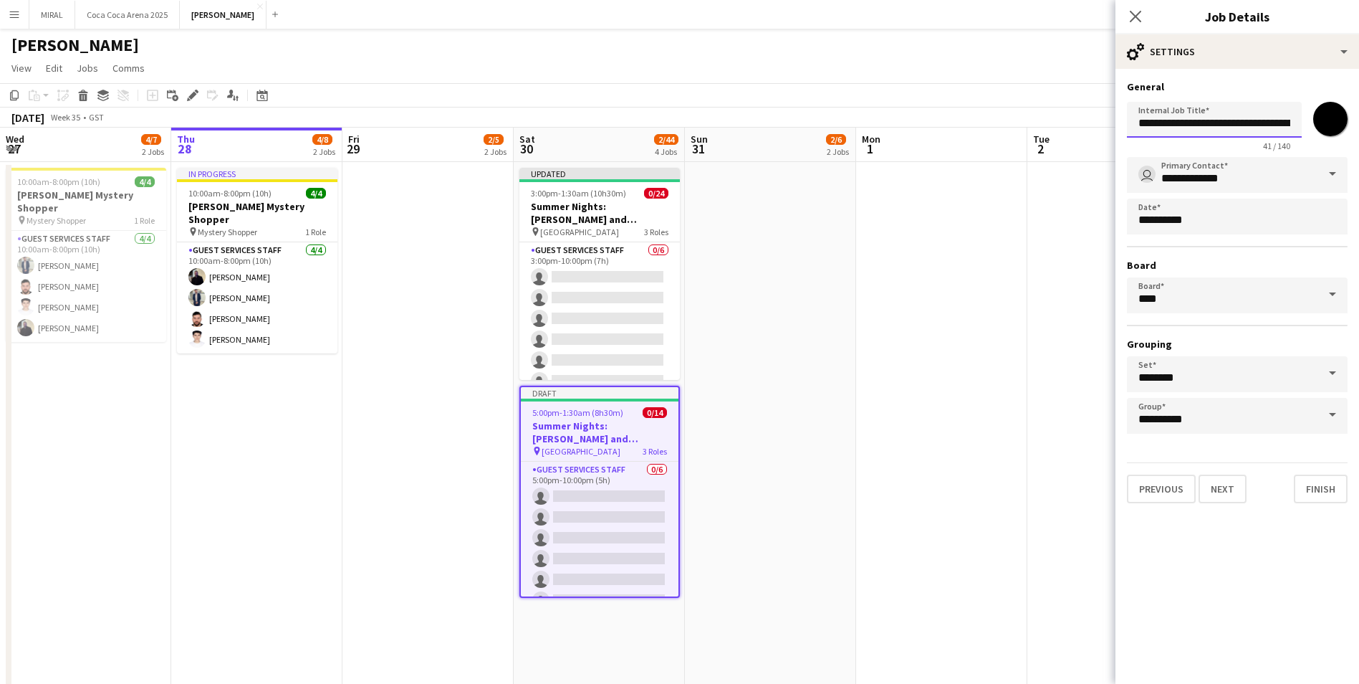
click at [1276, 123] on input "**********" at bounding box center [1214, 120] width 175 height 36
type input "**********"
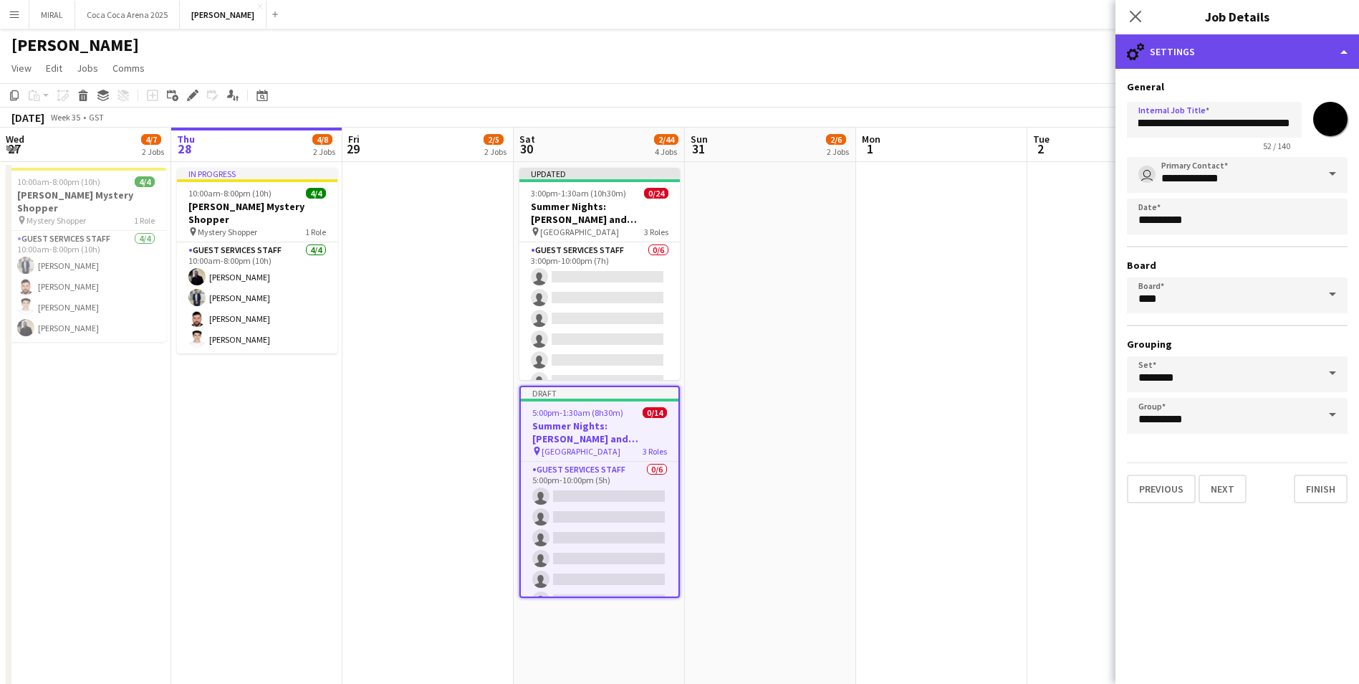
click at [1264, 45] on div "cog-double-3 Settings" at bounding box center [1238, 51] width 244 height 34
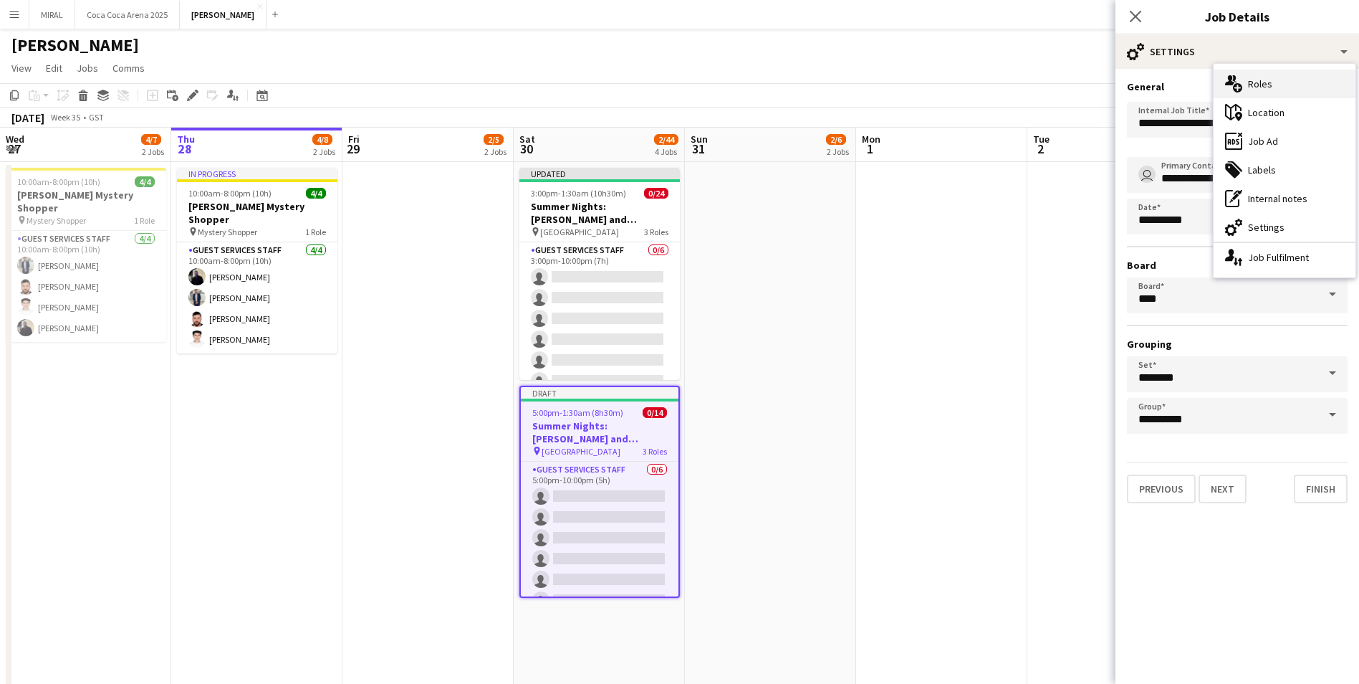
click at [1281, 87] on div "multiple-users-add Roles" at bounding box center [1285, 84] width 142 height 29
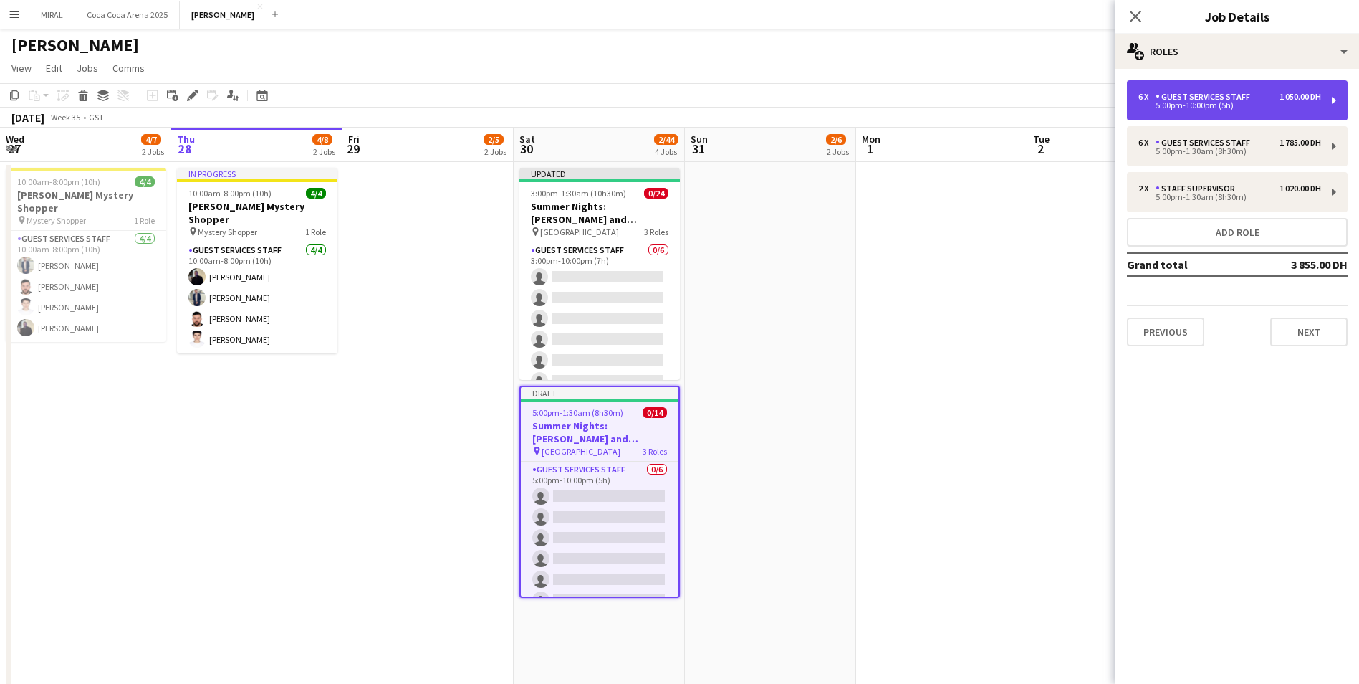
click at [1337, 102] on div "6 x Guest Services Staff 1 050.00 DH 5:00pm-10:00pm (5h)" at bounding box center [1237, 100] width 221 height 40
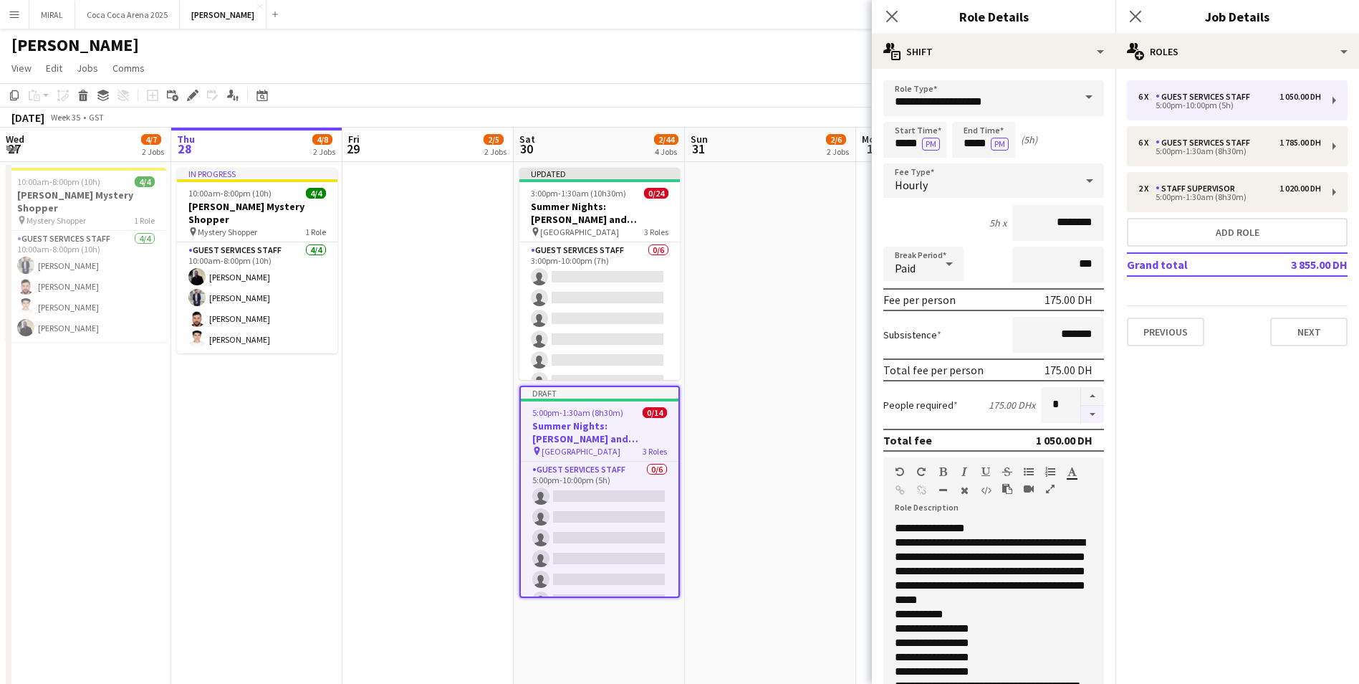
click at [1087, 413] on button "button" at bounding box center [1092, 415] width 23 height 18
click at [1087, 412] on button "button" at bounding box center [1092, 415] width 23 height 18
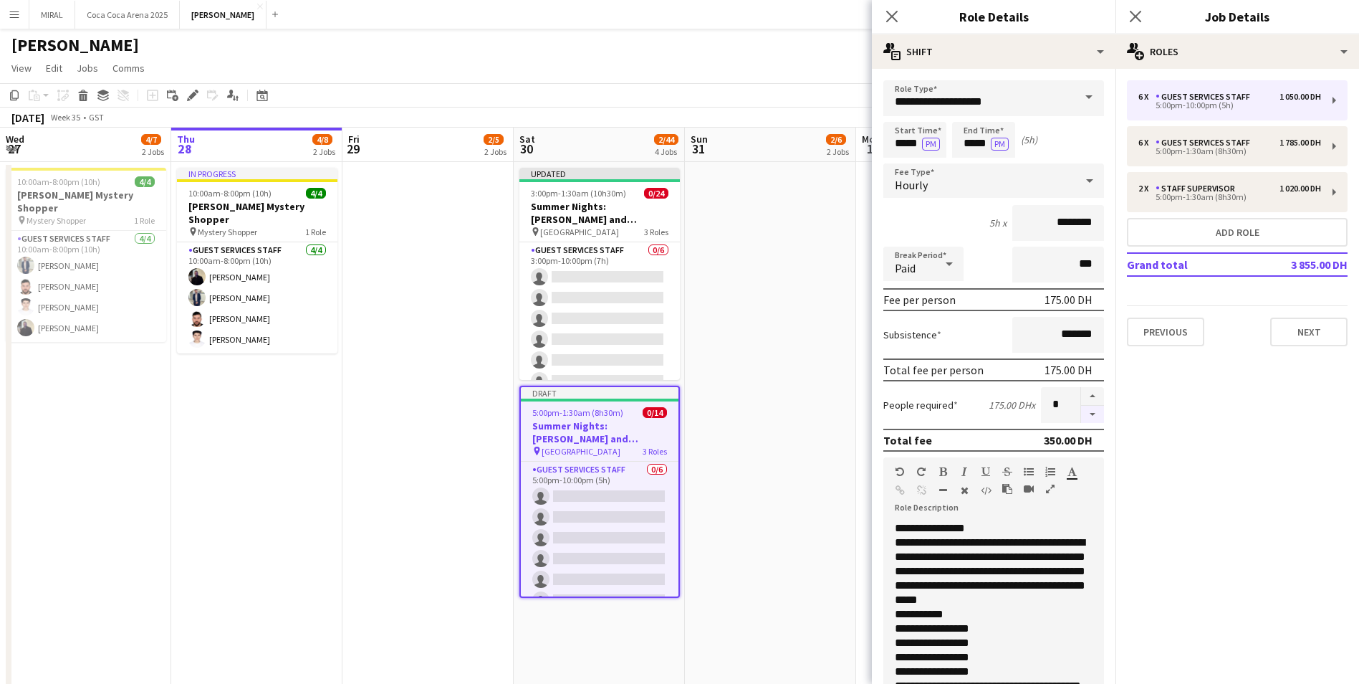
click at [1087, 412] on div at bounding box center [1093, 405] width 24 height 36
drag, startPoint x: 1087, startPoint y: 412, endPoint x: 1085, endPoint y: 395, distance: 17.3
click at [1085, 395] on button "button" at bounding box center [1092, 396] width 23 height 19
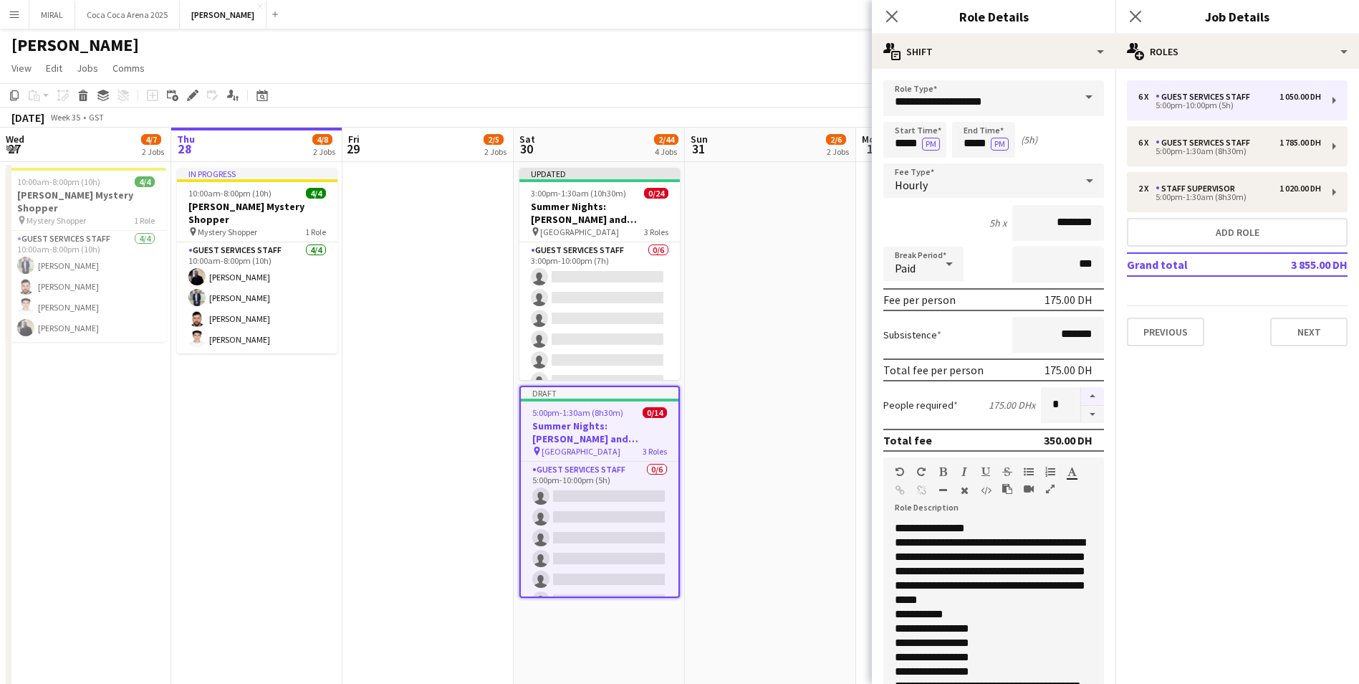
click at [1085, 395] on button "button" at bounding box center [1092, 396] width 23 height 19
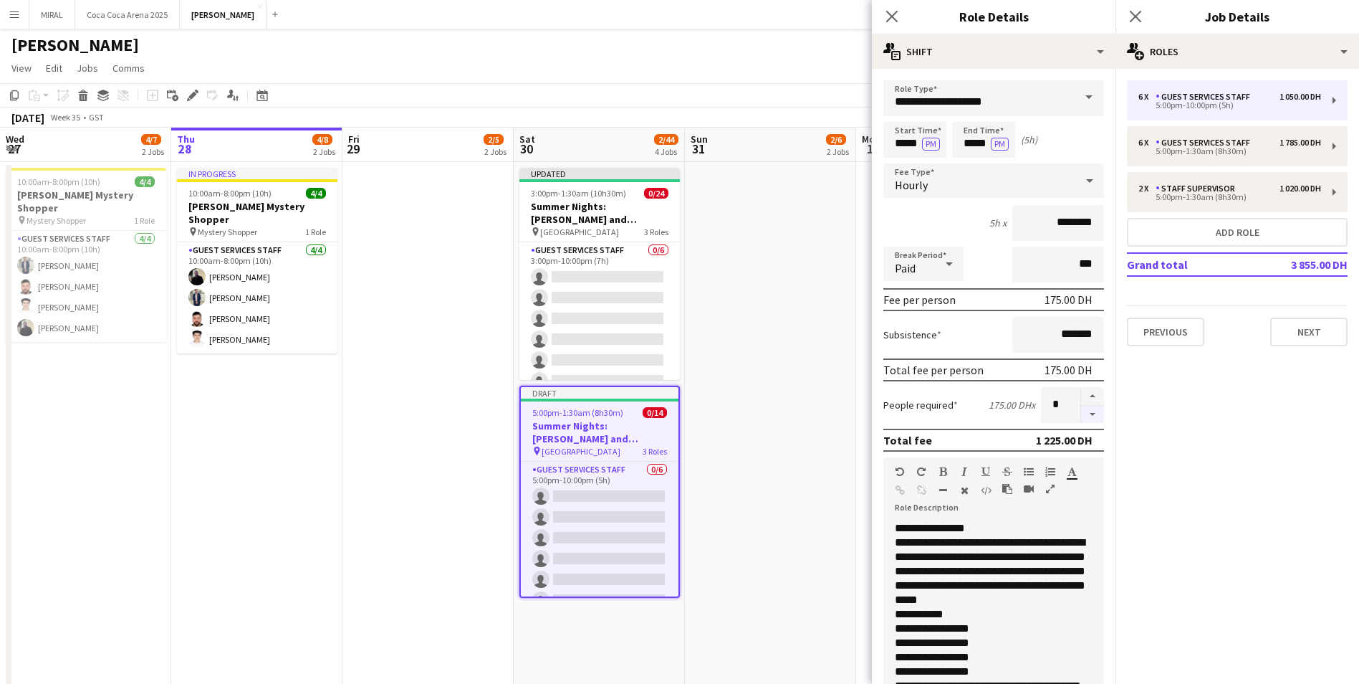
click at [1084, 412] on button "button" at bounding box center [1092, 415] width 23 height 18
click at [1084, 393] on button "button" at bounding box center [1092, 396] width 23 height 19
click at [1084, 416] on button "button" at bounding box center [1092, 415] width 23 height 18
click at [1084, 396] on button "button" at bounding box center [1092, 396] width 23 height 19
click at [1086, 417] on button "button" at bounding box center [1092, 415] width 23 height 18
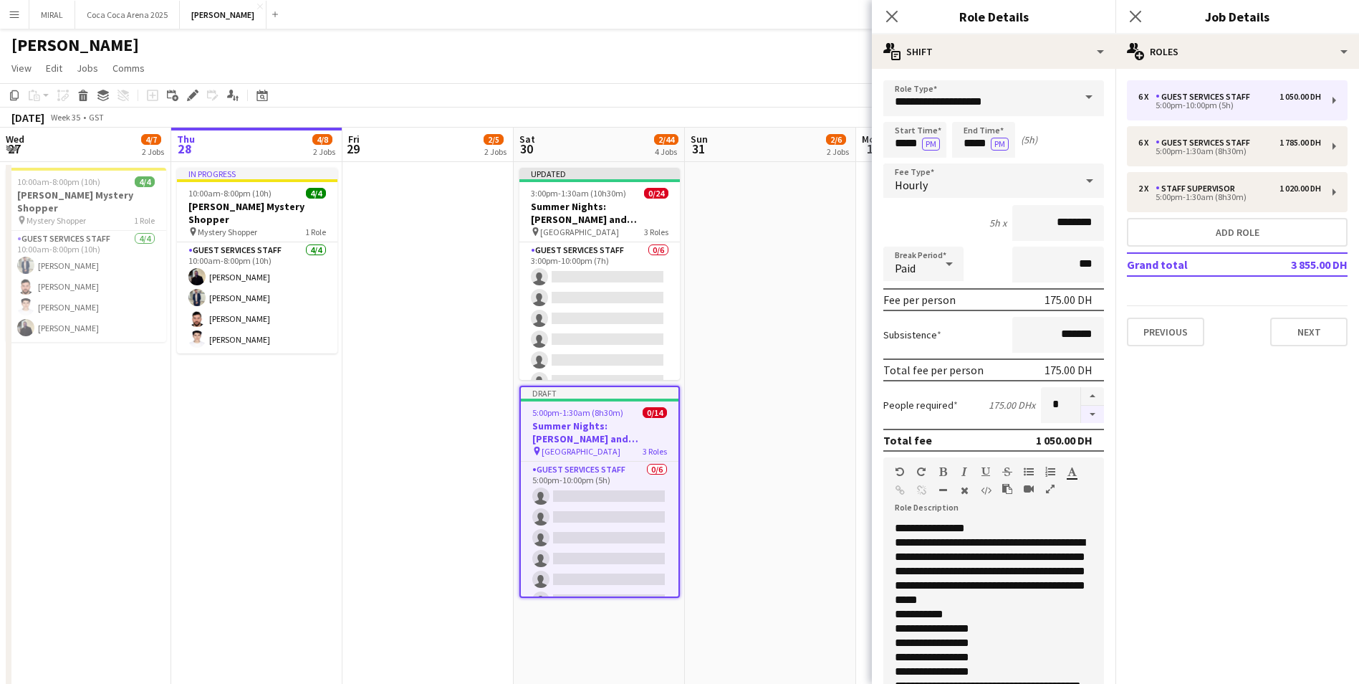
click at [1086, 417] on button "button" at bounding box center [1092, 415] width 23 height 18
drag, startPoint x: 1086, startPoint y: 417, endPoint x: 1081, endPoint y: 396, distance: 22.2
click at [1081, 396] on button "button" at bounding box center [1092, 396] width 23 height 19
drag, startPoint x: 1081, startPoint y: 396, endPoint x: 1081, endPoint y: 417, distance: 21.5
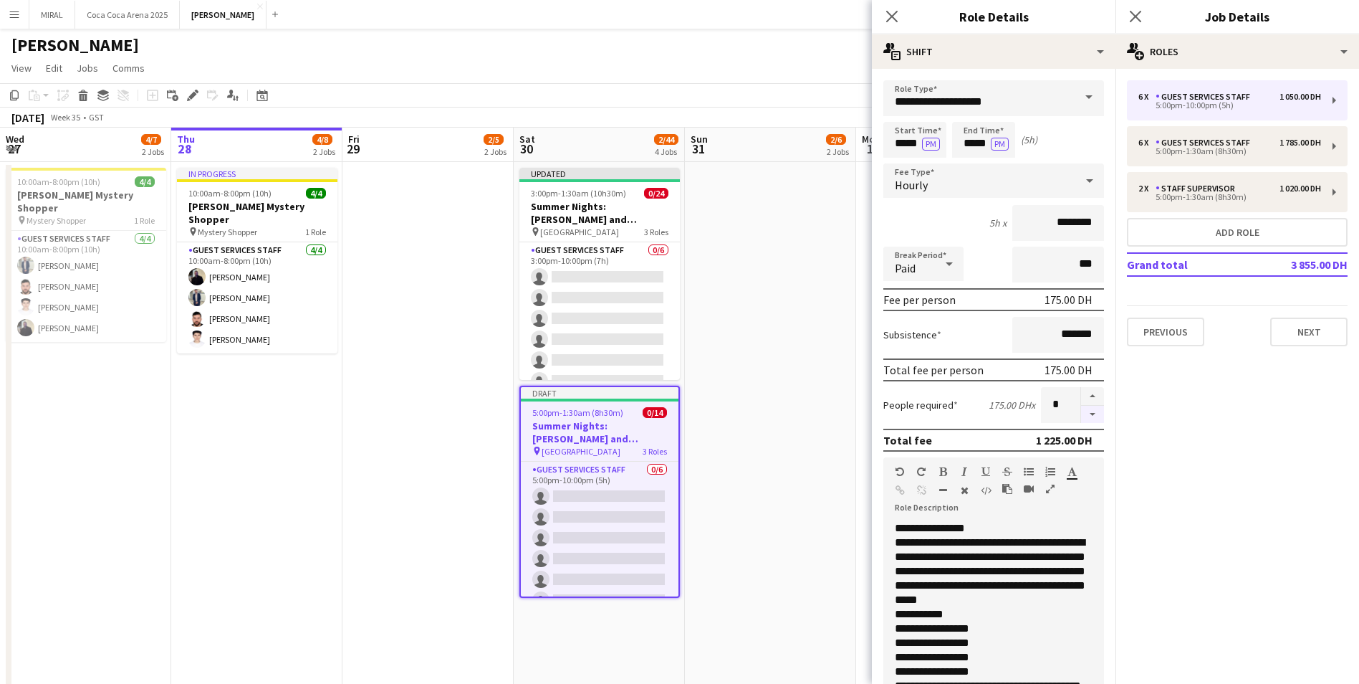
click at [1081, 417] on button "button" at bounding box center [1092, 415] width 23 height 18
click at [1083, 413] on button "button" at bounding box center [1092, 415] width 23 height 18
click at [1084, 393] on button "button" at bounding box center [1092, 396] width 23 height 19
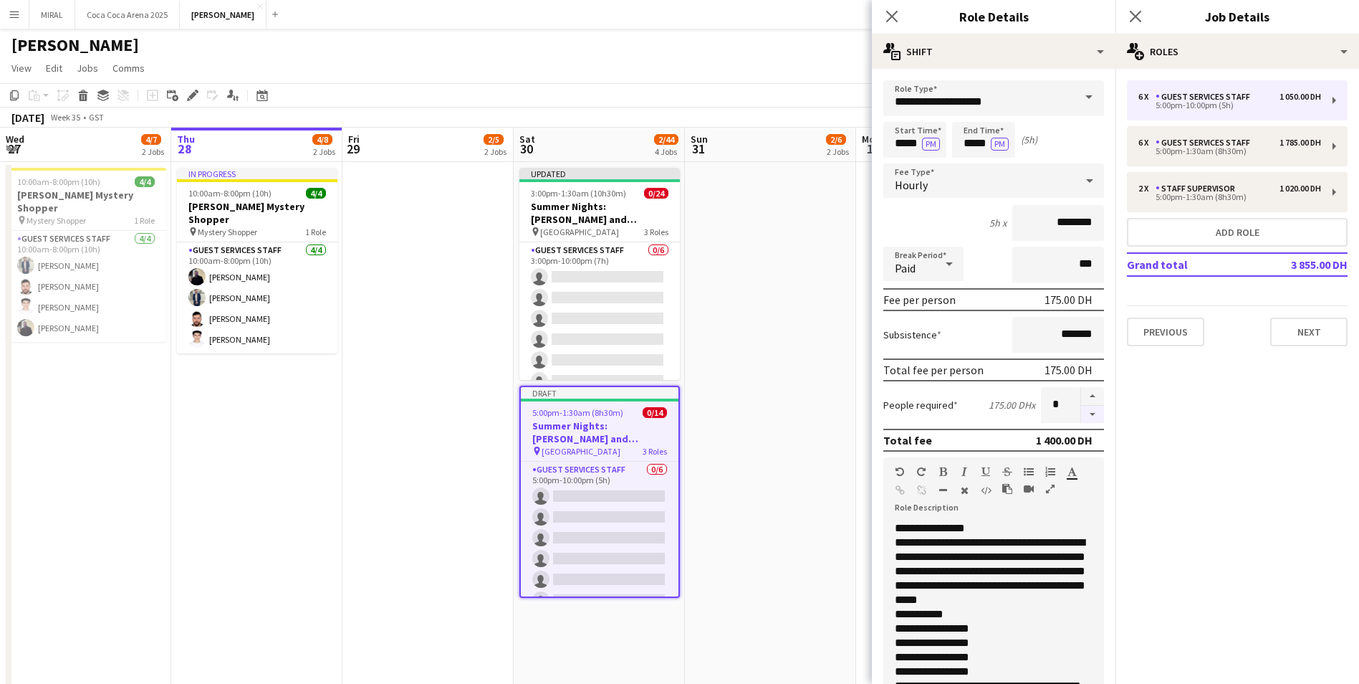
click at [1084, 409] on button "button" at bounding box center [1092, 415] width 23 height 18
drag, startPoint x: 1084, startPoint y: 409, endPoint x: 1082, endPoint y: 396, distance: 13.7
click at [1082, 396] on button "button" at bounding box center [1092, 396] width 23 height 19
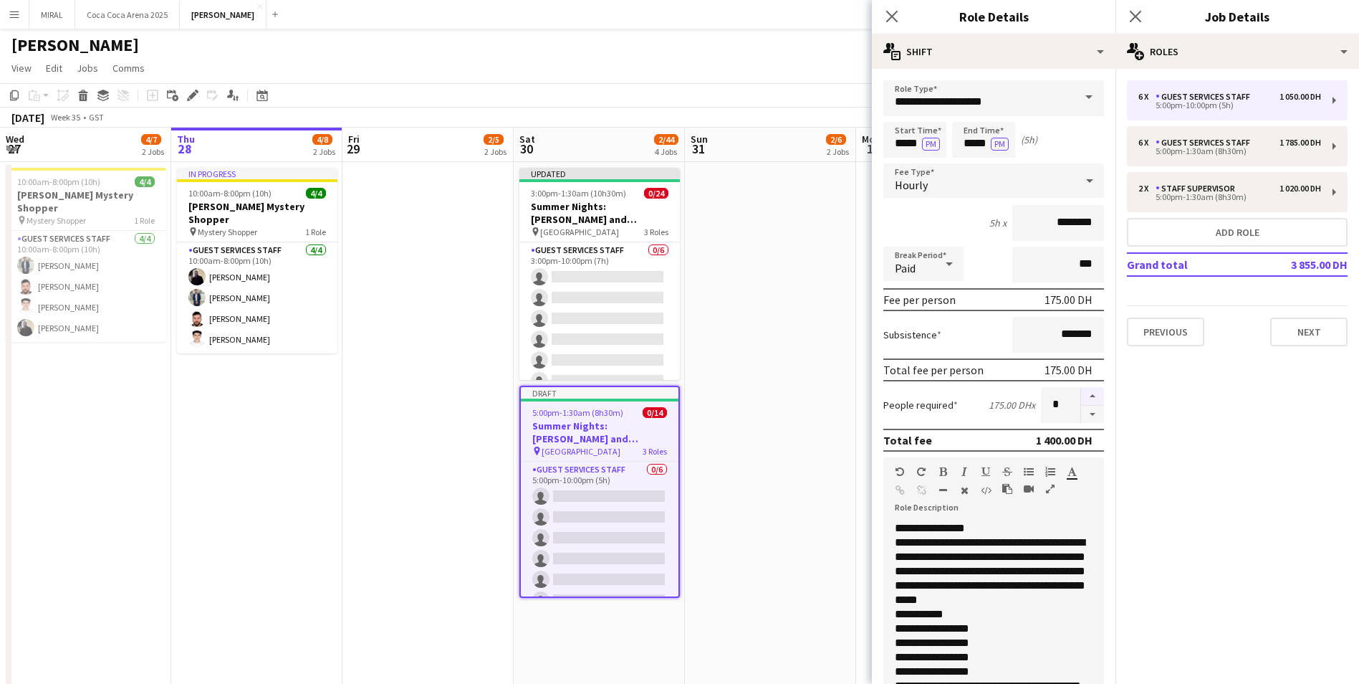
click at [1082, 396] on button "button" at bounding box center [1092, 396] width 23 height 19
click at [1084, 410] on button "button" at bounding box center [1092, 415] width 23 height 18
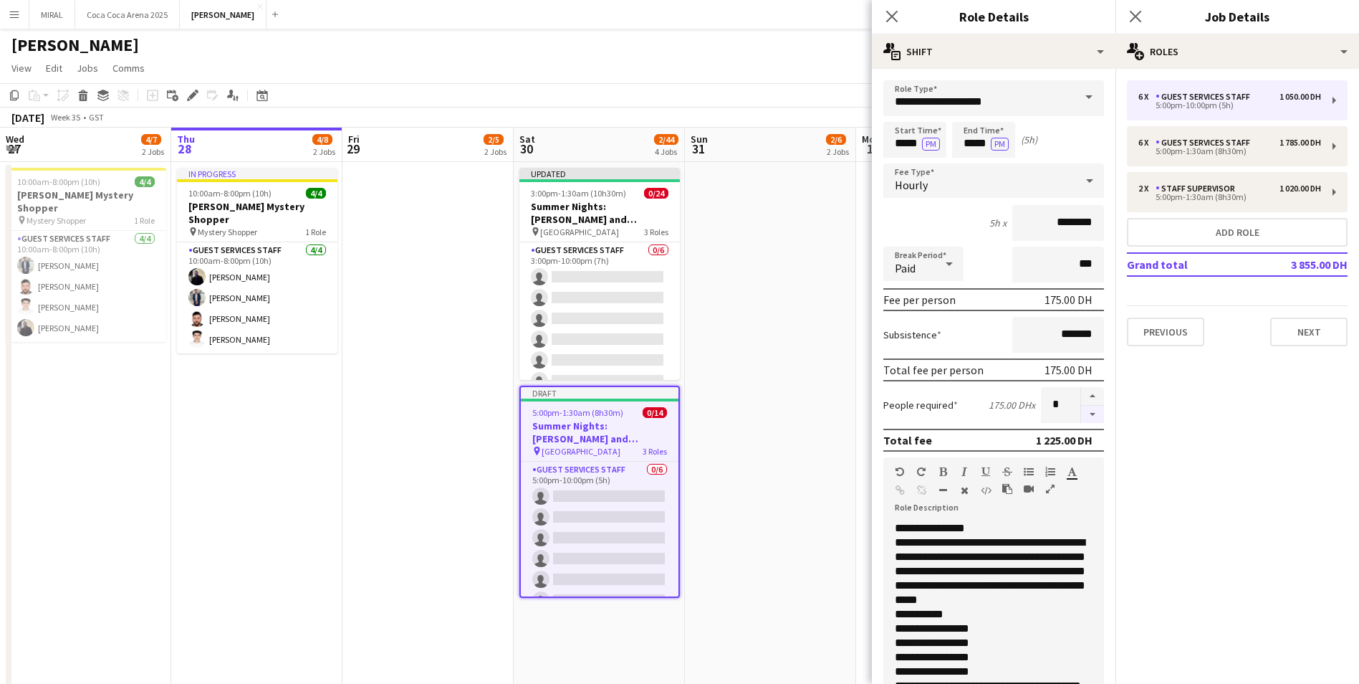
click at [1084, 410] on button "button" at bounding box center [1092, 415] width 23 height 18
type input "*"
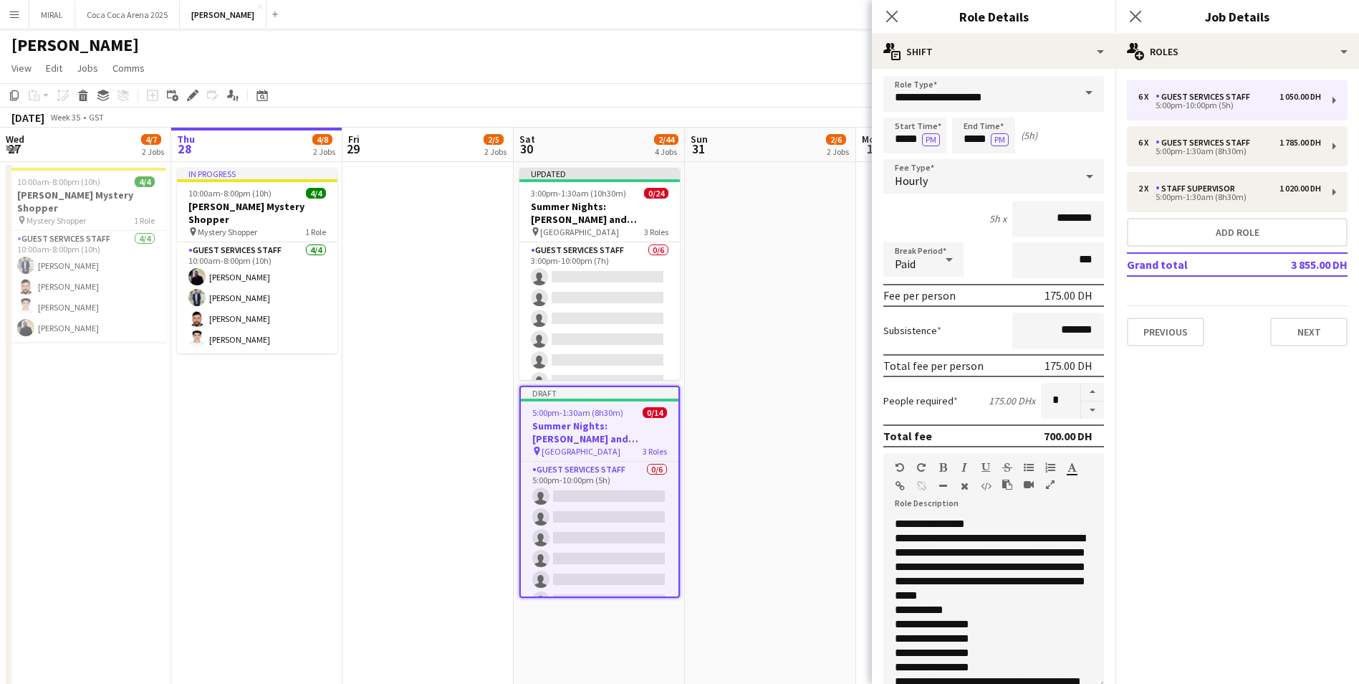
scroll to position [219, 0]
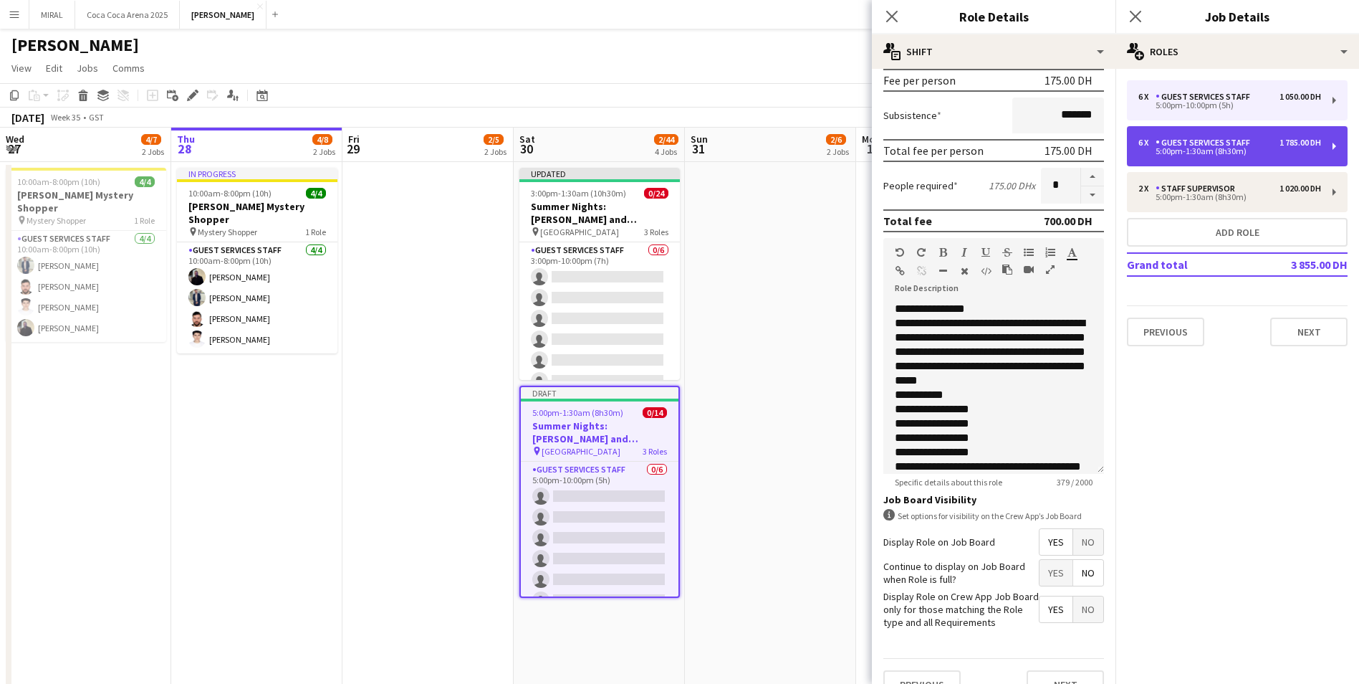
click at [1208, 145] on div "Guest Services Staff" at bounding box center [1206, 143] width 100 height 10
type input "*****"
type input "*"
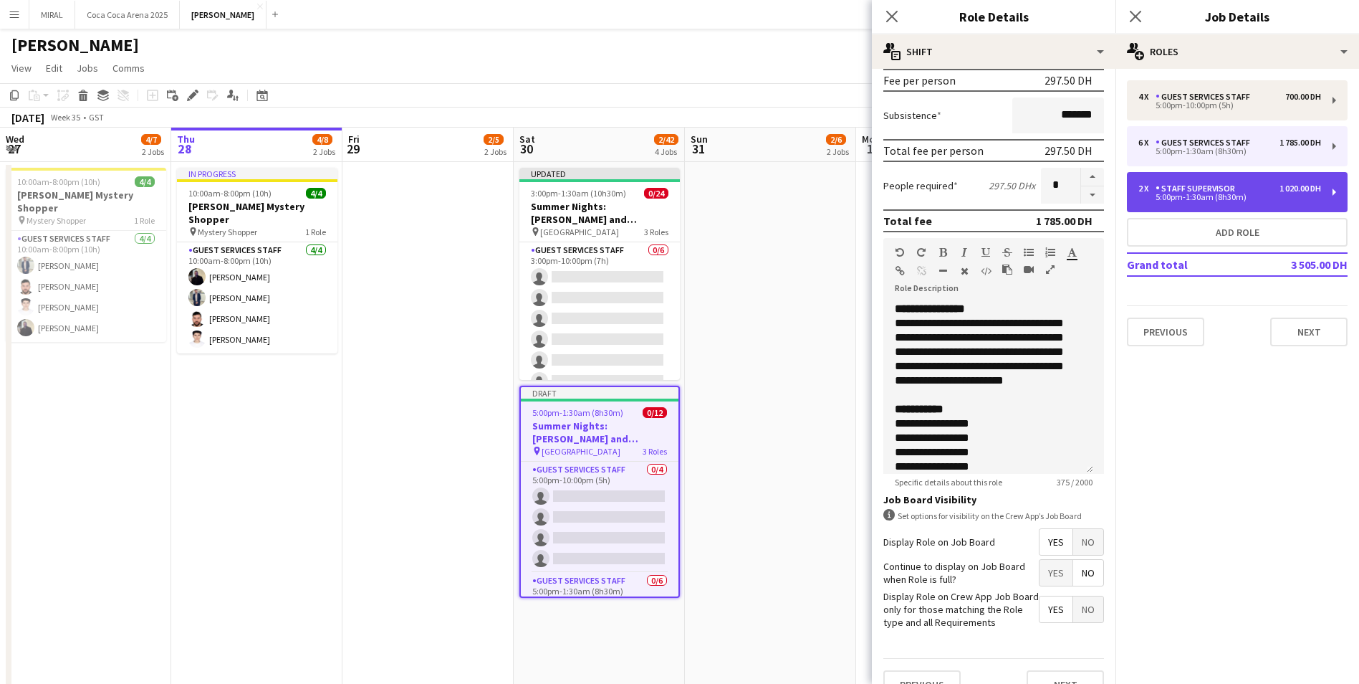
click at [1204, 206] on div "2 x Staff Supervisor 1 020.00 DH 5:00pm-1:30am (8h30m)" at bounding box center [1237, 192] width 221 height 40
type input "**********"
type input "********"
type input "*"
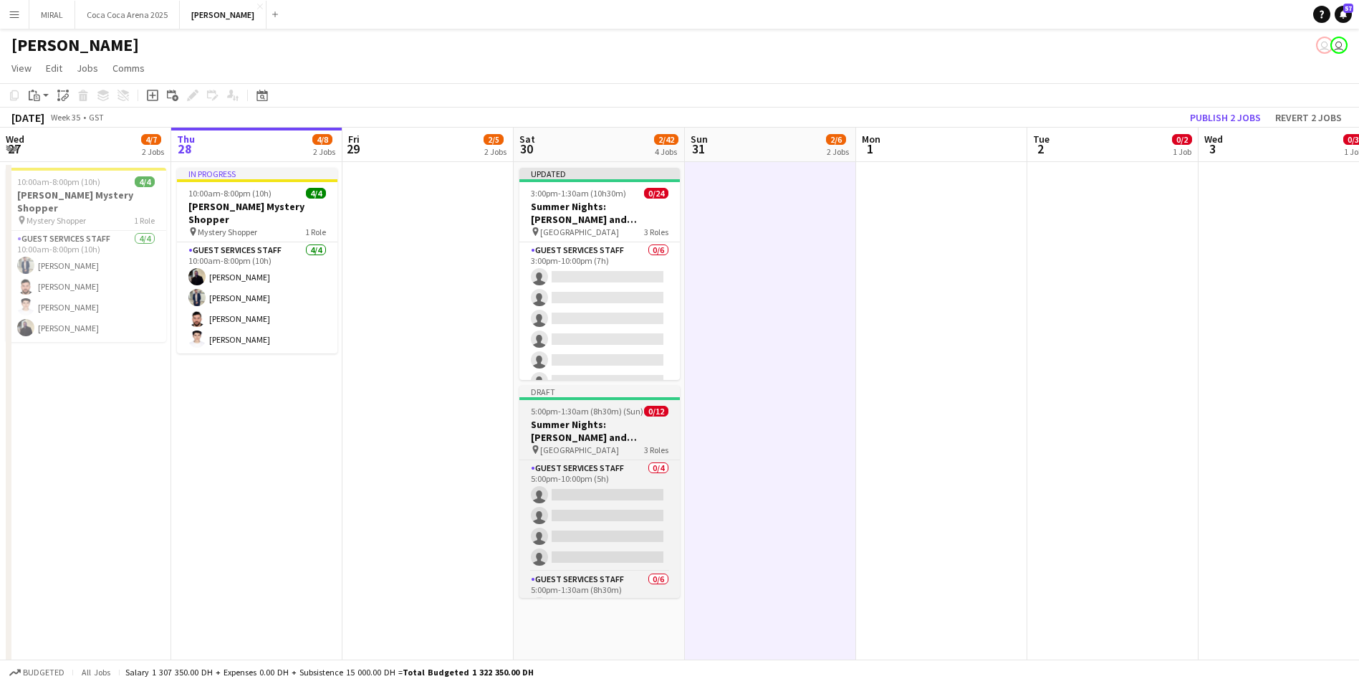
click at [618, 430] on h3 "Summer Nights: [PERSON_NAME] and [PERSON_NAME] - Internal" at bounding box center [600, 431] width 161 height 26
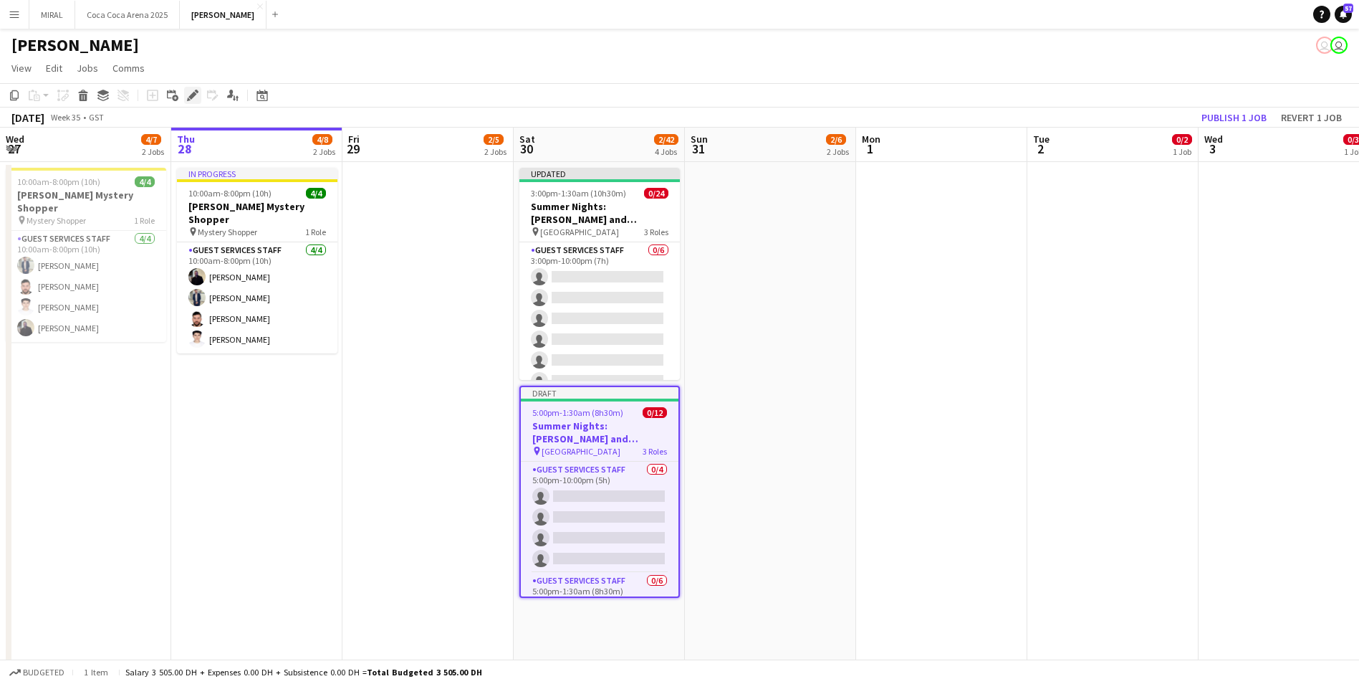
click at [193, 92] on icon at bounding box center [192, 96] width 8 height 8
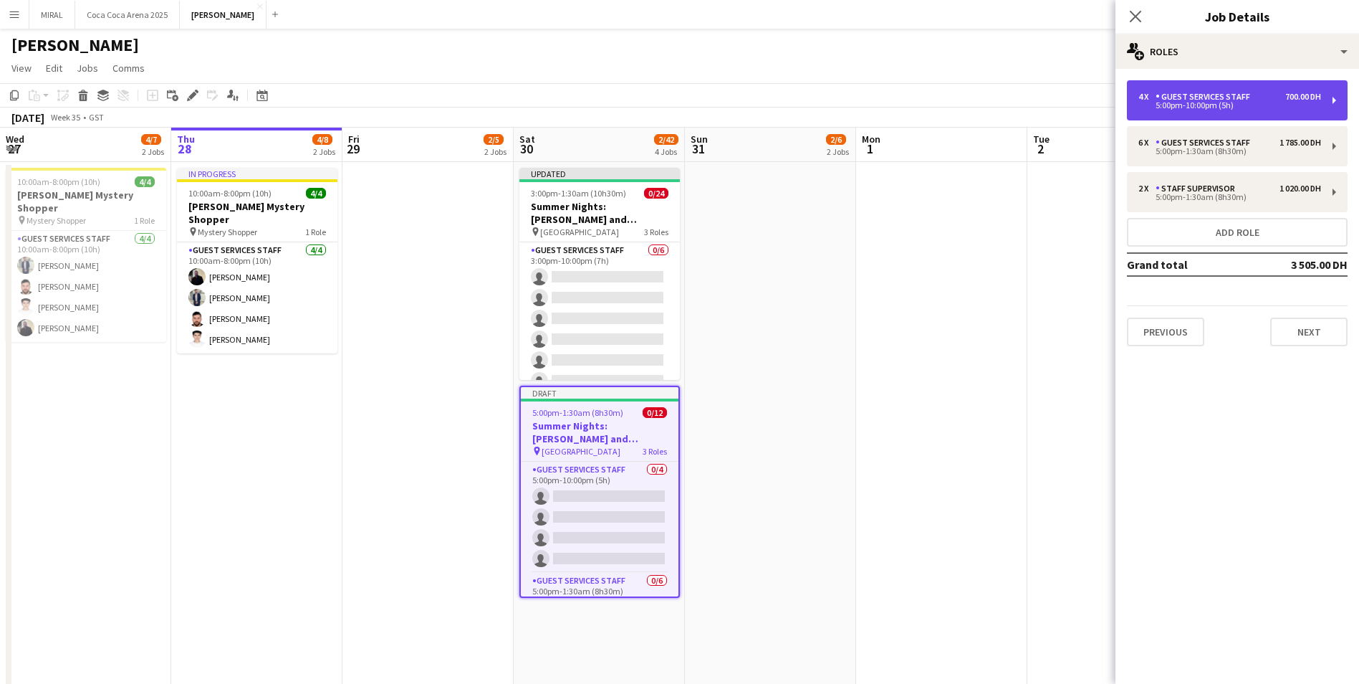
click at [1334, 102] on div "4 x Guest Services Staff 700.00 DH 5:00pm-10:00pm (5h)" at bounding box center [1237, 100] width 221 height 40
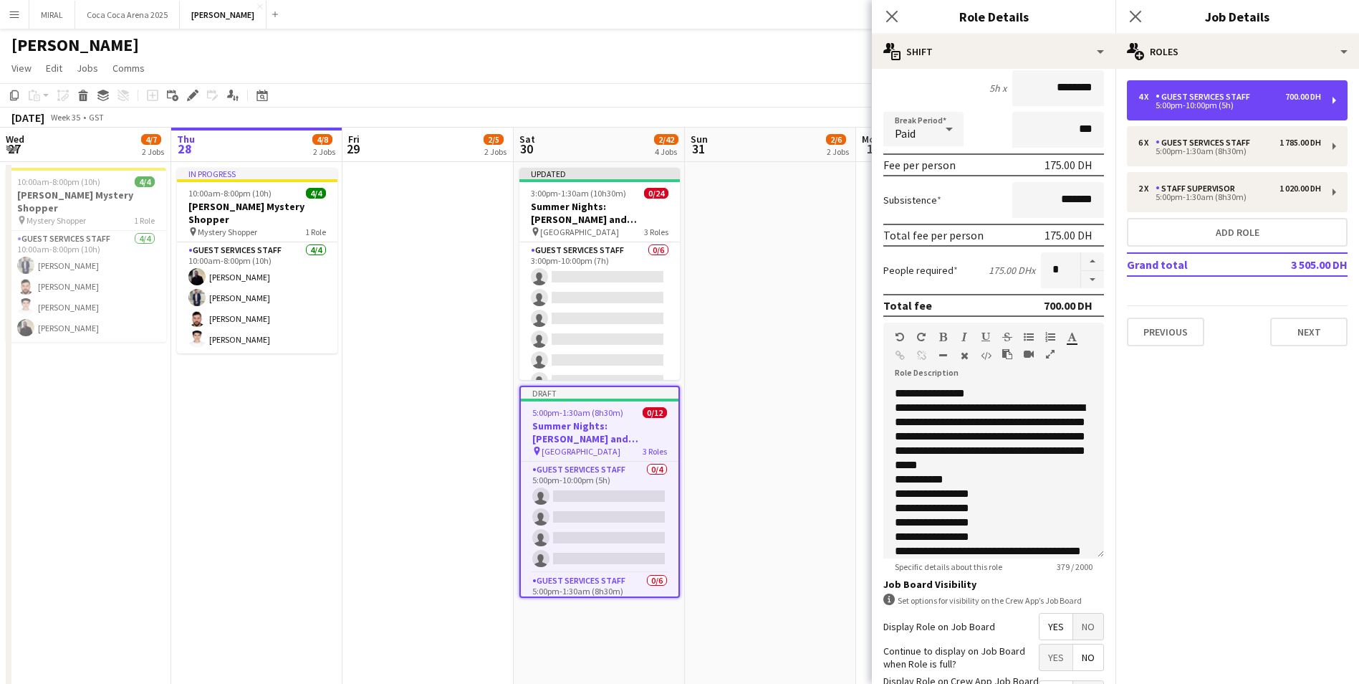
scroll to position [0, 0]
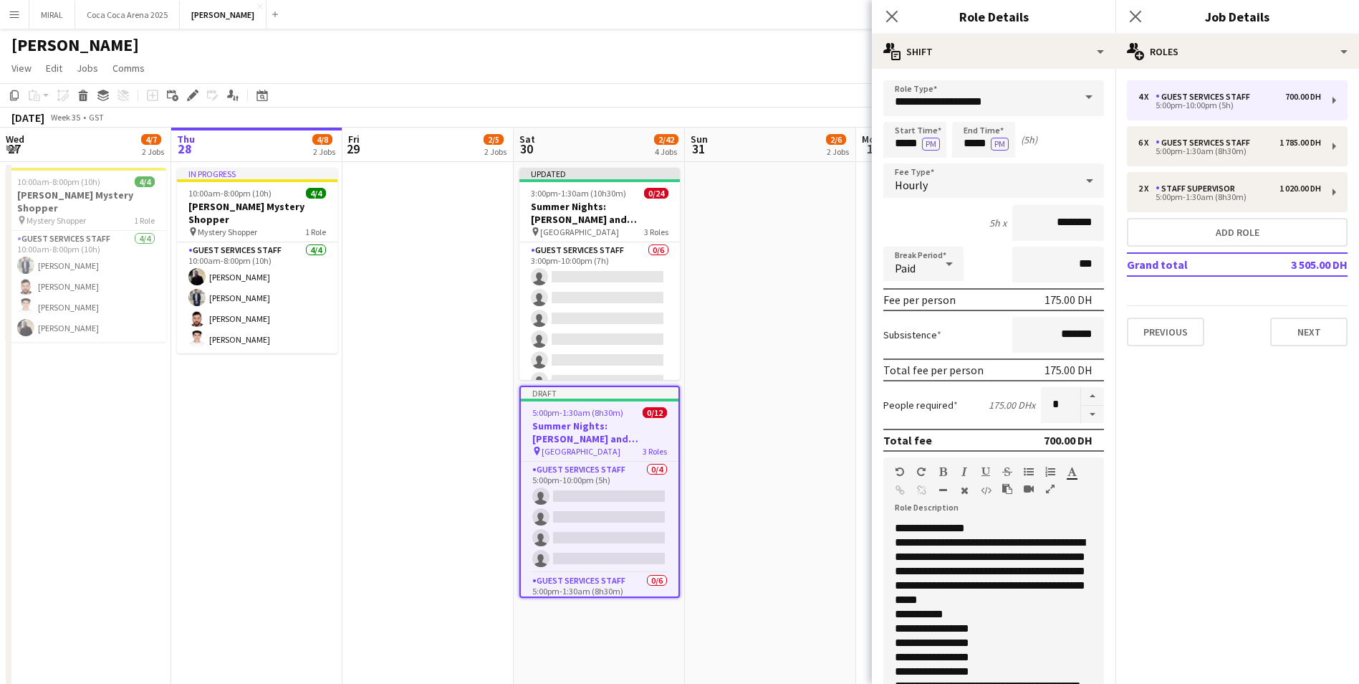
drag, startPoint x: 1149, startPoint y: 97, endPoint x: 1242, endPoint y: 493, distance: 406.4
click at [1242, 493] on mat-expansion-panel "pencil3 General details 4 x Guest Services Staff 700.00 DH 5:00pm-10:00pm (5h) …" at bounding box center [1238, 376] width 244 height 615
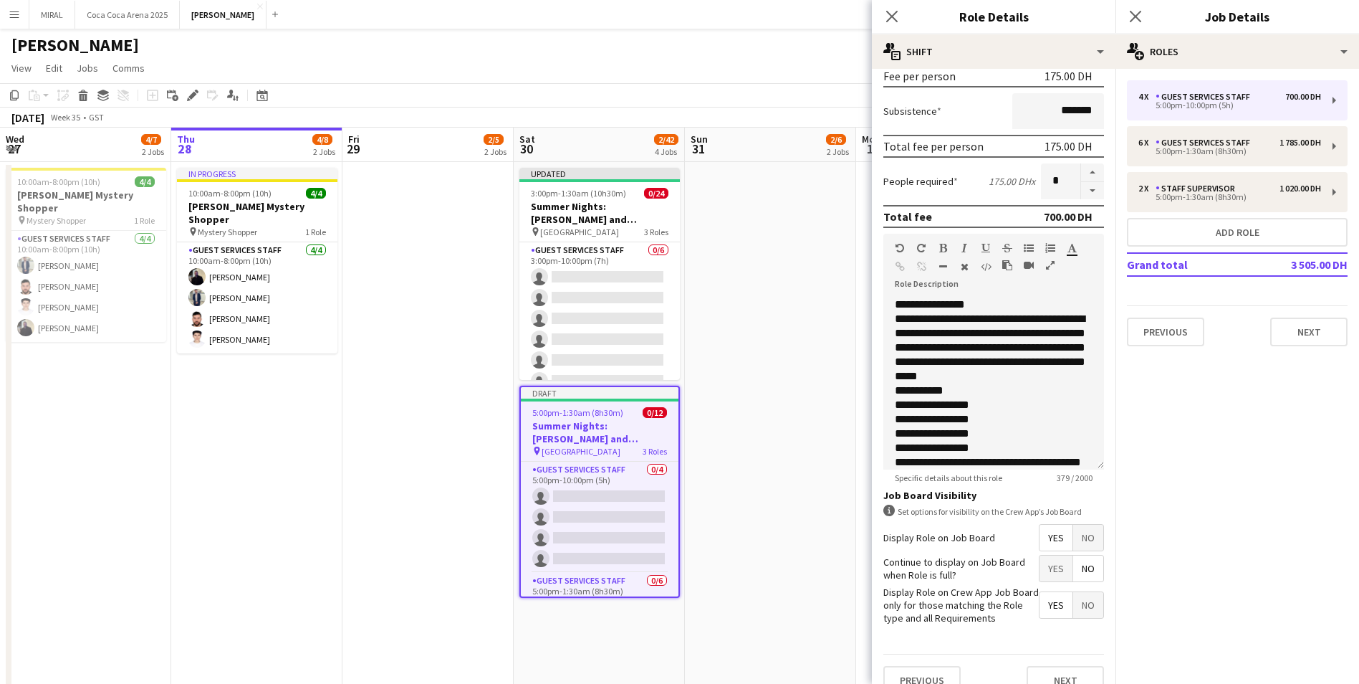
scroll to position [246, 0]
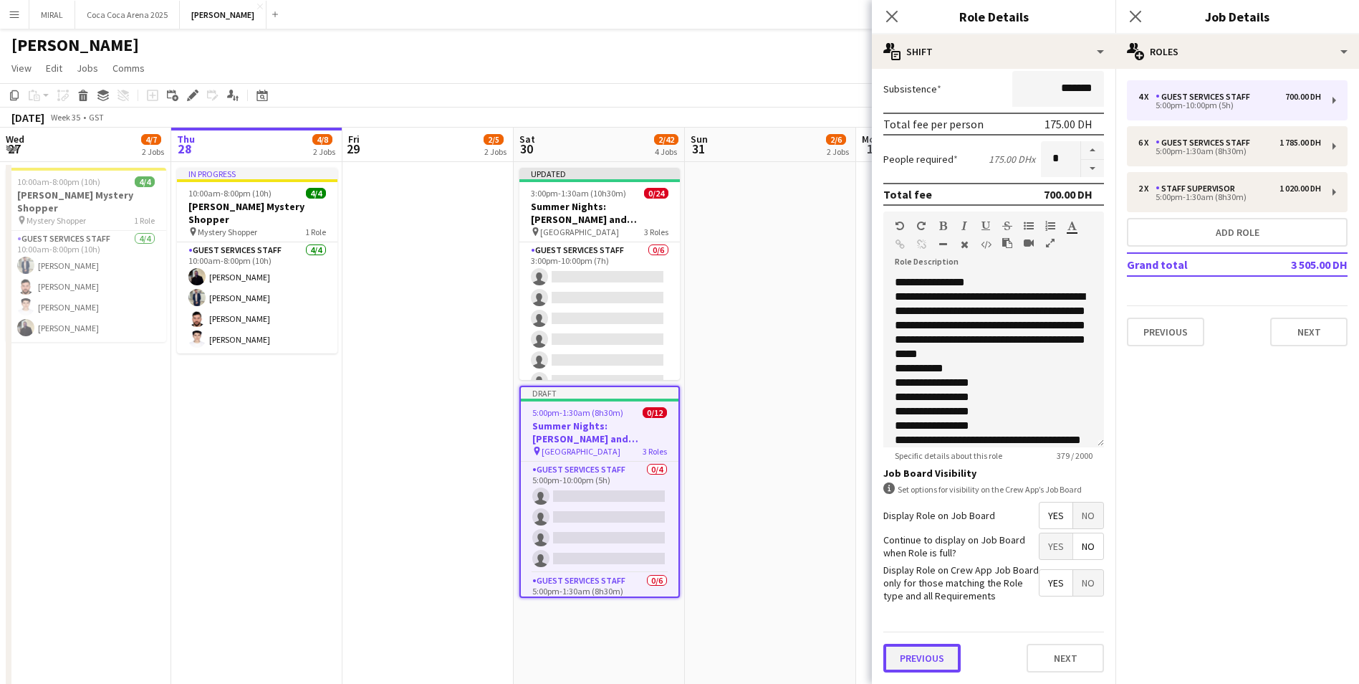
click at [937, 655] on button "Previous" at bounding box center [922, 658] width 77 height 29
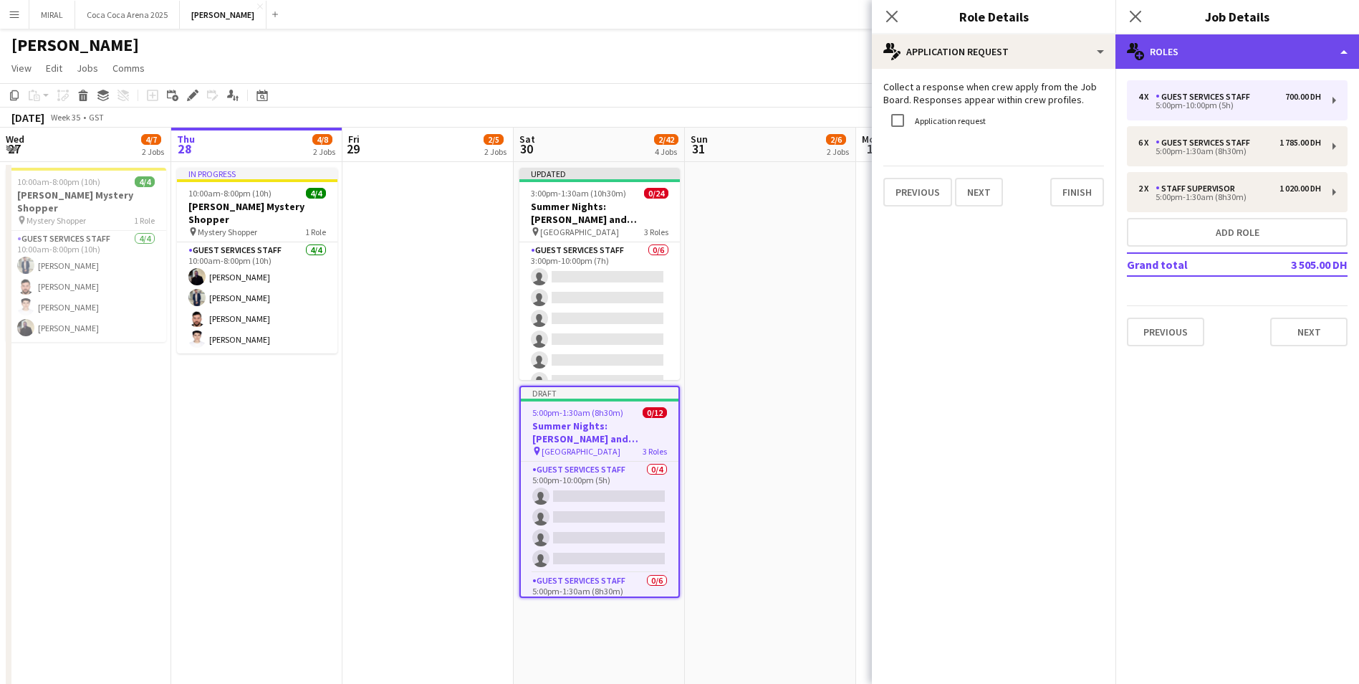
click at [1209, 53] on div "multiple-users-add Roles" at bounding box center [1238, 51] width 244 height 34
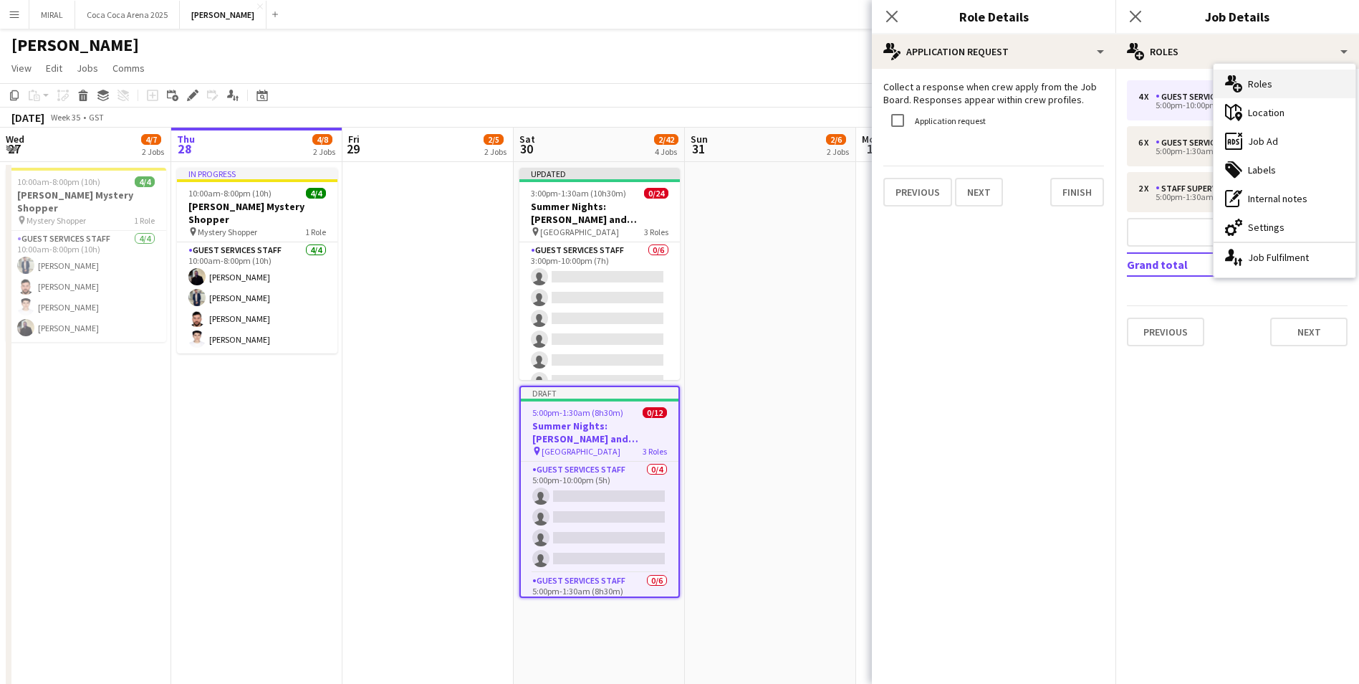
click at [1283, 86] on div "multiple-users-add Roles" at bounding box center [1285, 84] width 142 height 29
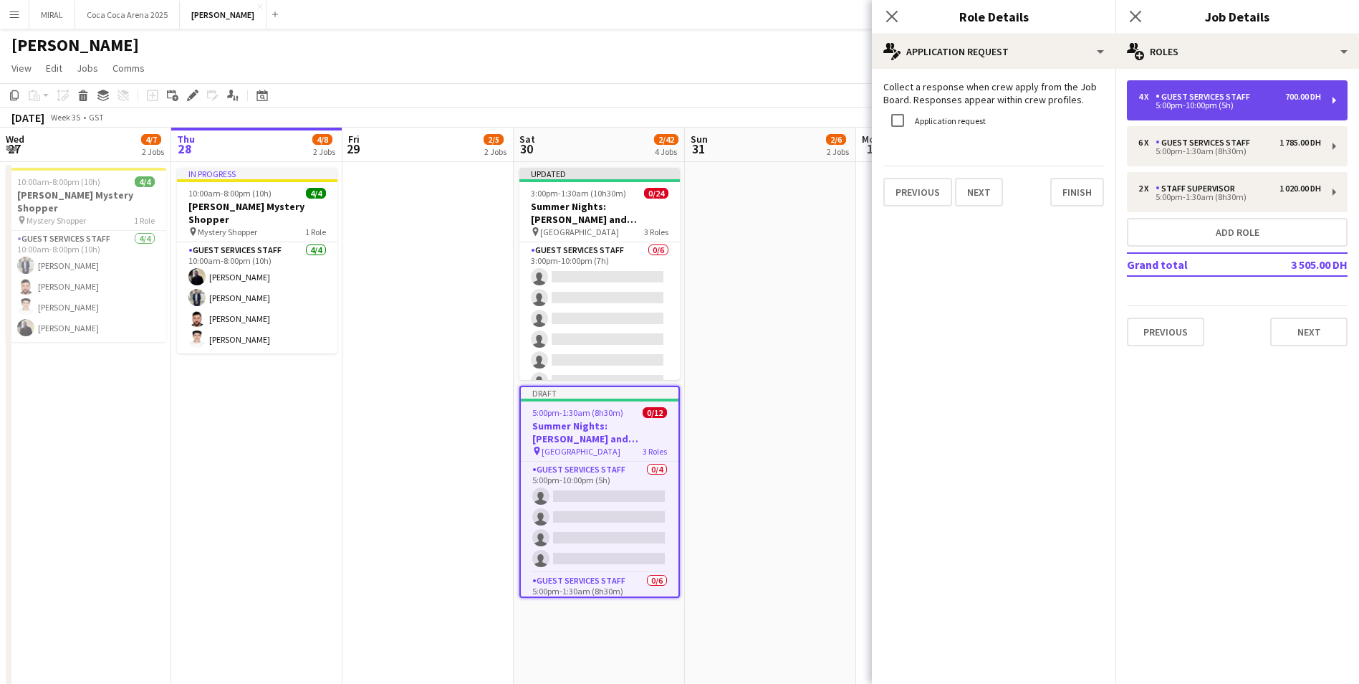
click at [1240, 108] on div "5:00pm-10:00pm (5h)" at bounding box center [1230, 105] width 183 height 7
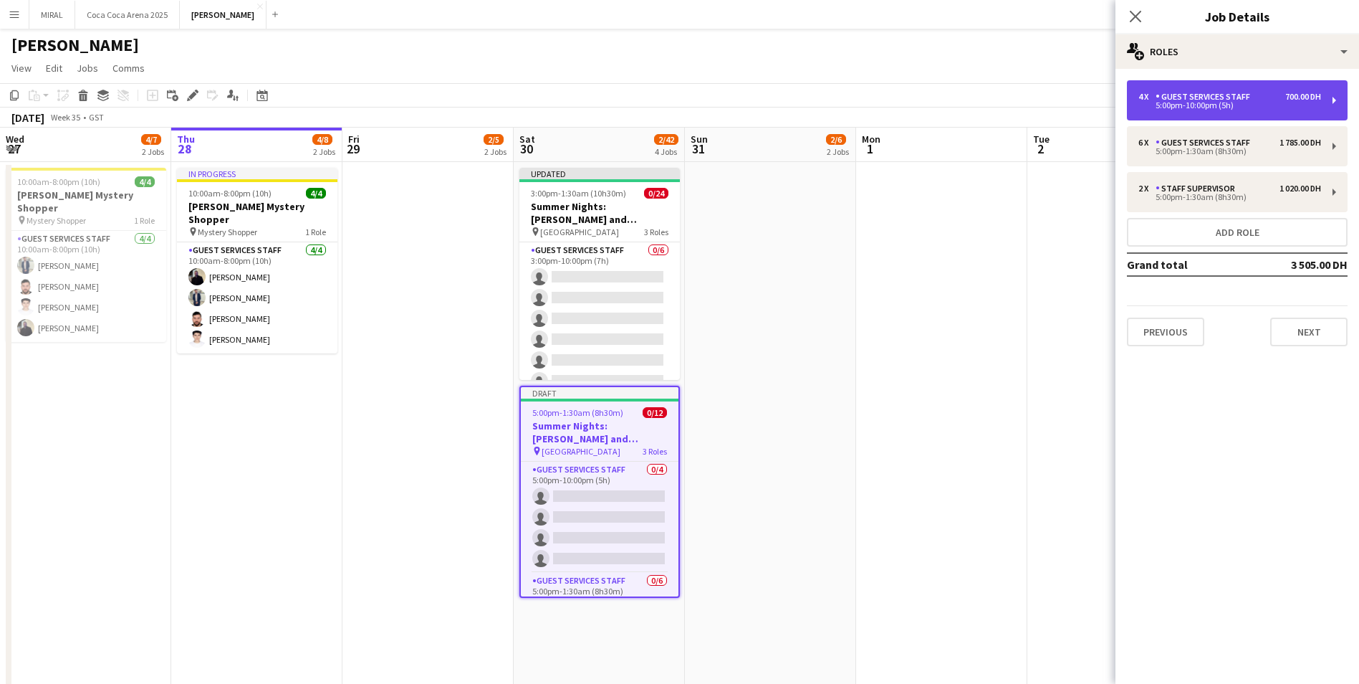
click at [1240, 108] on div "5:00pm-10:00pm (5h)" at bounding box center [1230, 105] width 183 height 7
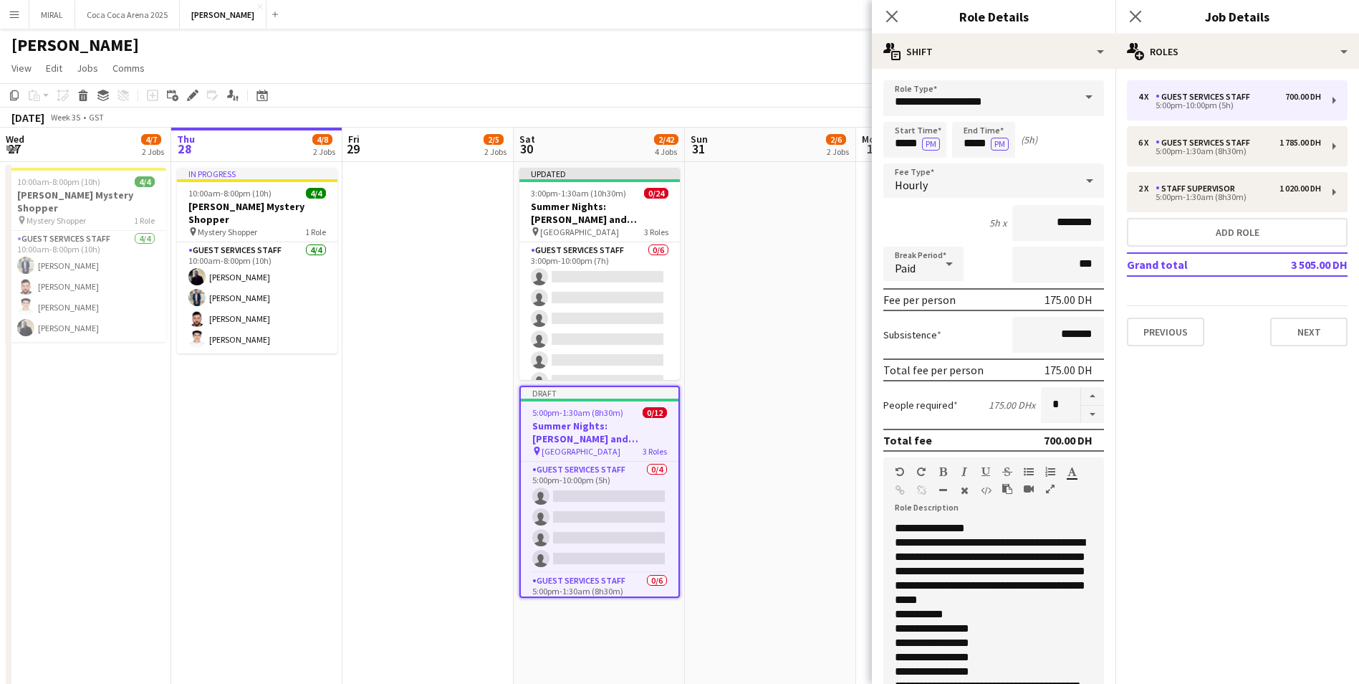
click at [1074, 107] on span at bounding box center [1089, 97] width 30 height 34
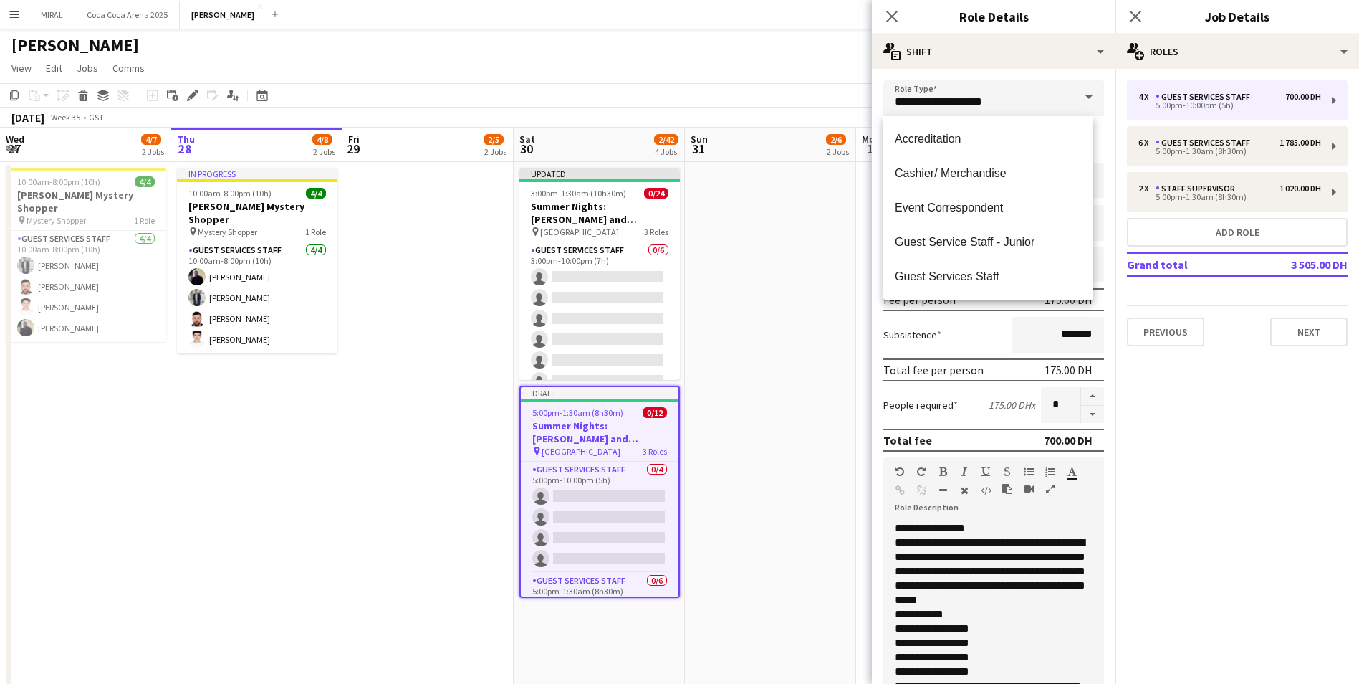
click at [1097, 165] on form "**********" at bounding box center [994, 504] width 244 height 849
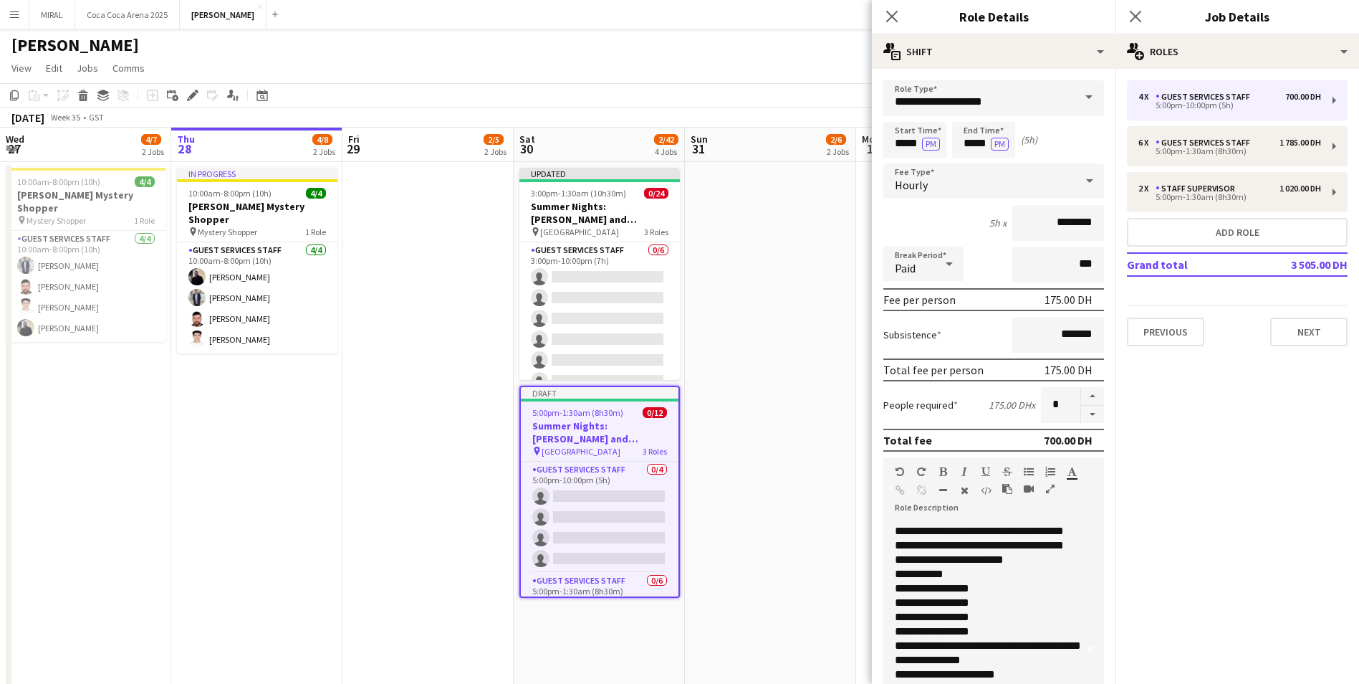
drag, startPoint x: 1238, startPoint y: 95, endPoint x: 1261, endPoint y: 439, distance: 344.7
click at [1261, 439] on mat-expansion-panel "pencil3 General details 4 x Guest Services Staff 700.00 DH 5:00pm-10:00pm (5h) …" at bounding box center [1238, 376] width 244 height 615
click at [1081, 176] on icon at bounding box center [1089, 180] width 17 height 29
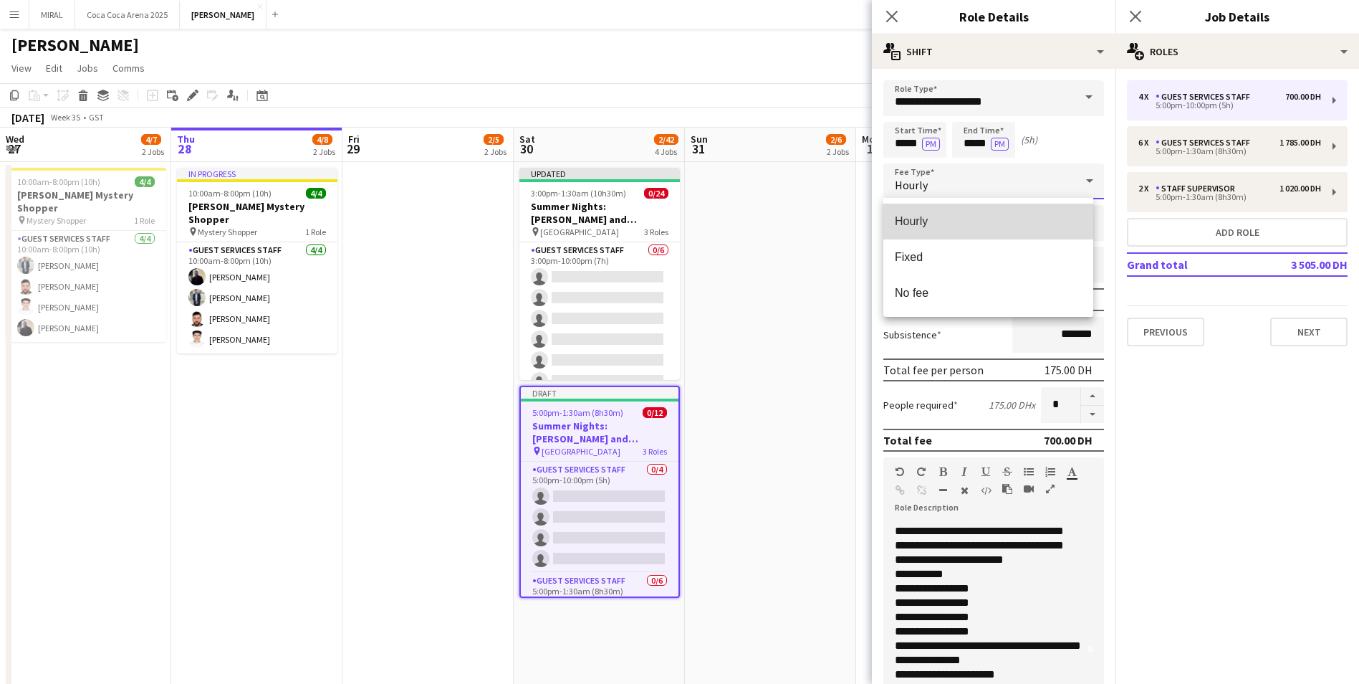
click at [980, 215] on span "Hourly" at bounding box center [988, 221] width 187 height 14
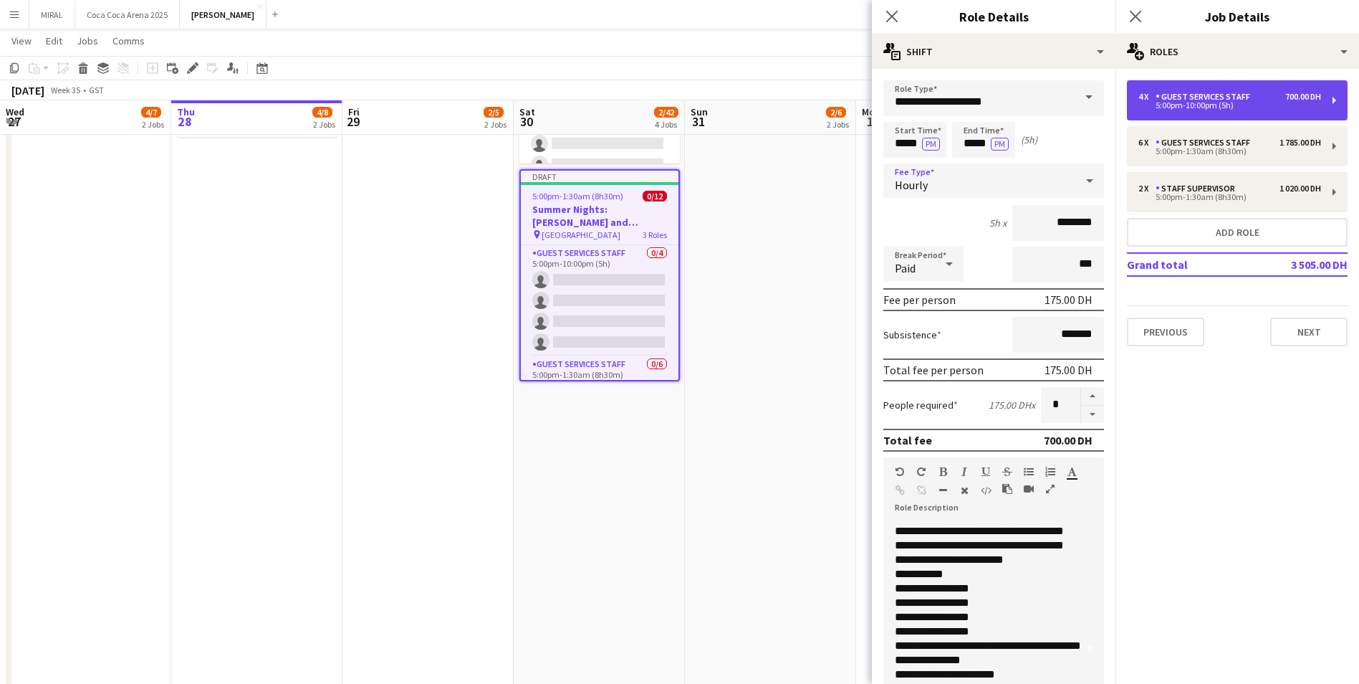
click at [1335, 101] on div "4 x Guest Services Staff 700.00 DH 5:00pm-10:00pm (5h)" at bounding box center [1237, 100] width 221 height 40
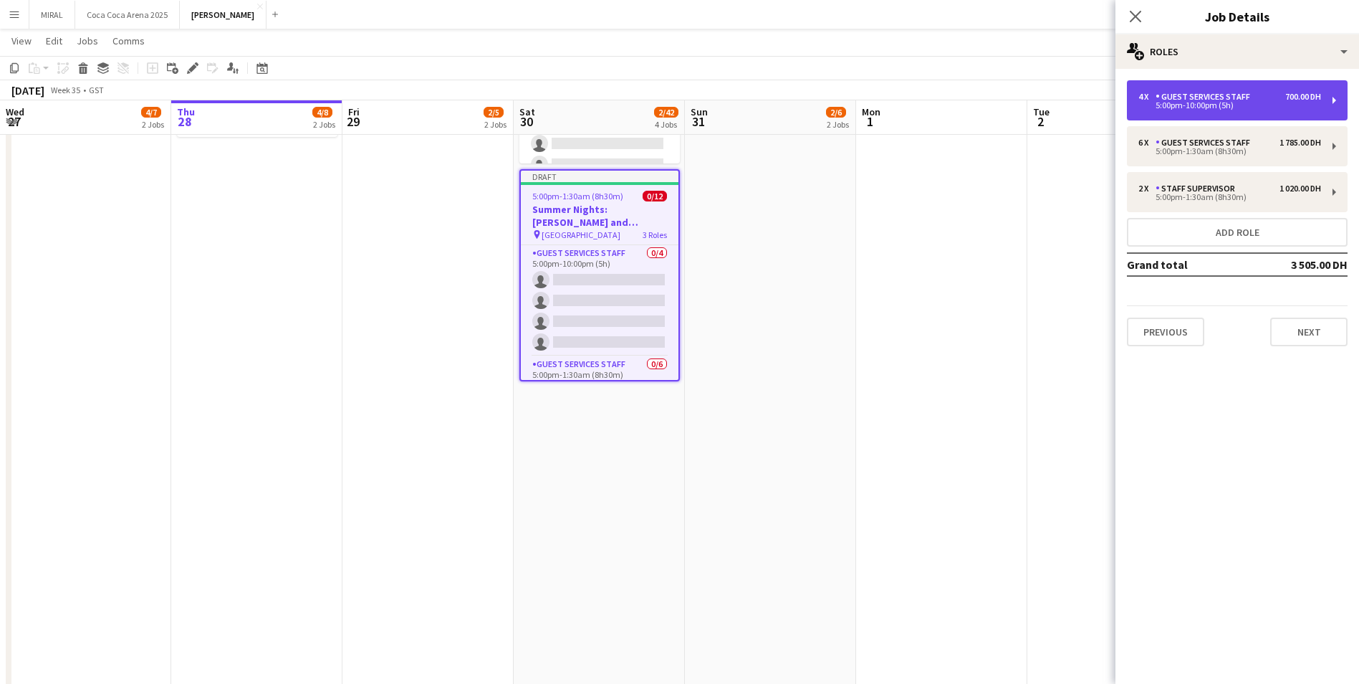
click at [1335, 101] on div "4 x Guest Services Staff 700.00 DH 5:00pm-10:00pm (5h)" at bounding box center [1237, 100] width 221 height 40
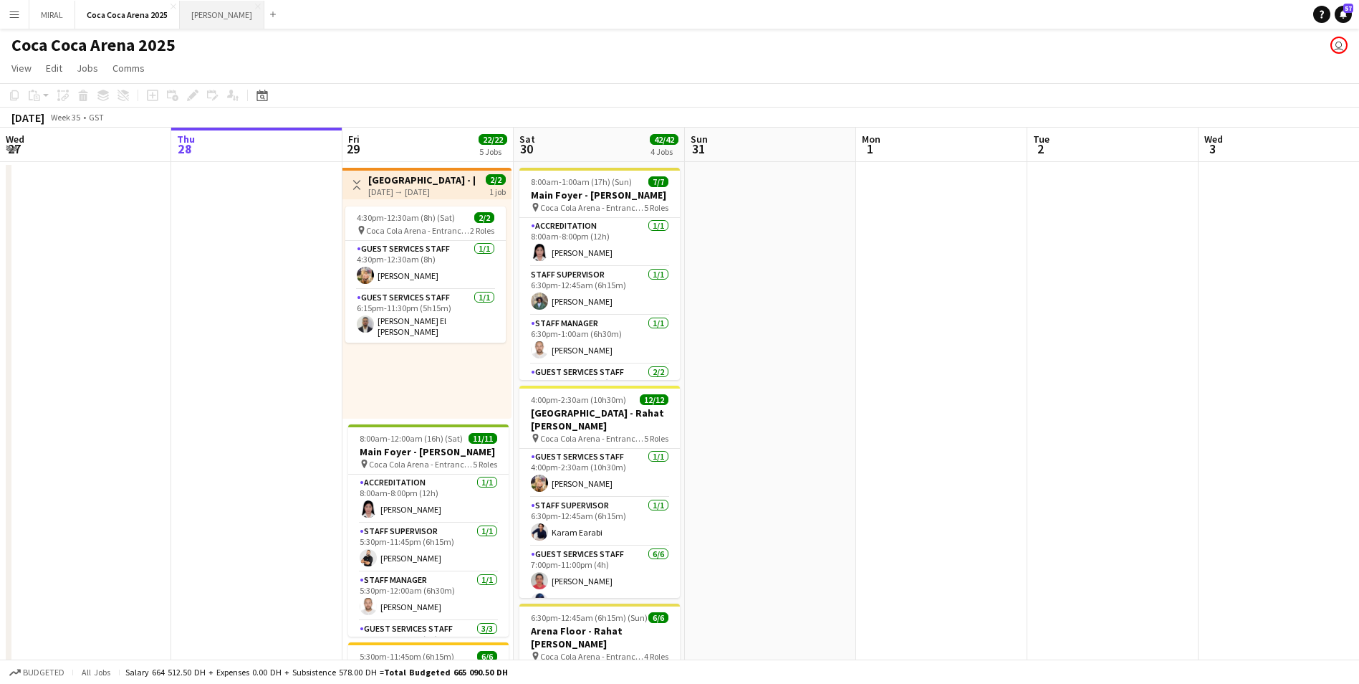
click at [204, 16] on button "[PERSON_NAME]" at bounding box center [222, 15] width 85 height 28
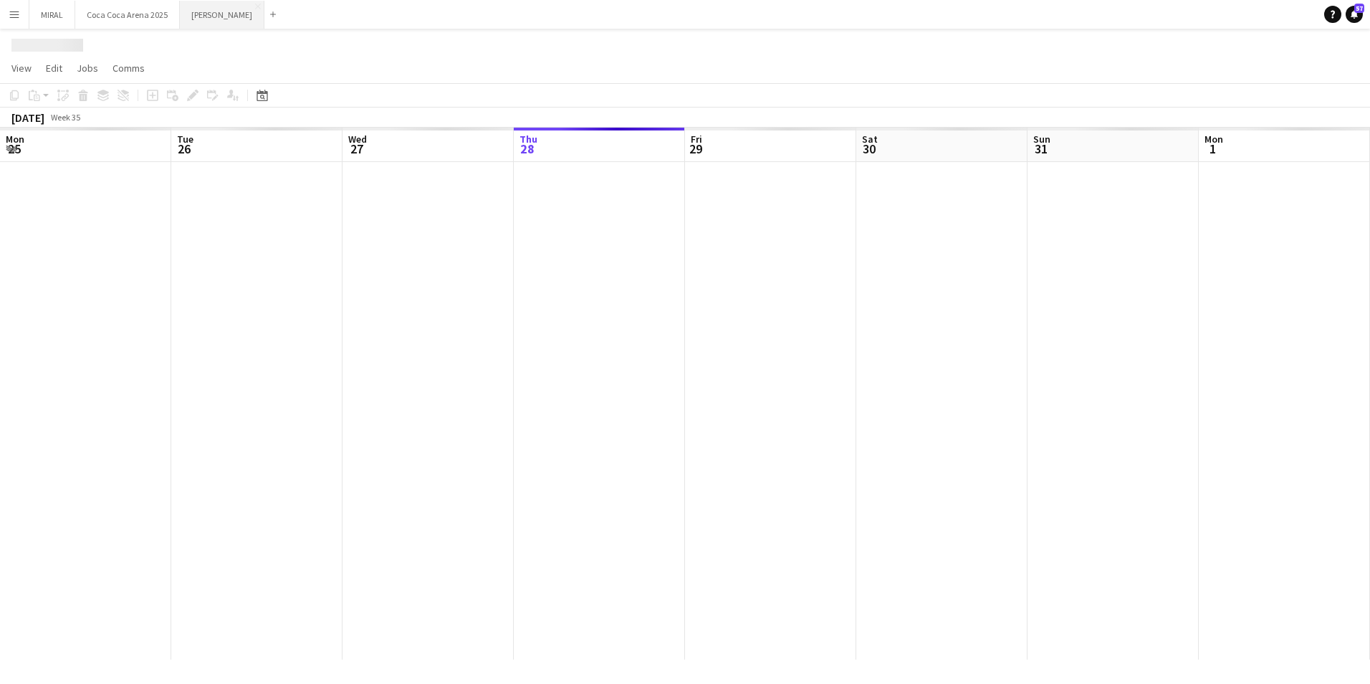
scroll to position [0, 343]
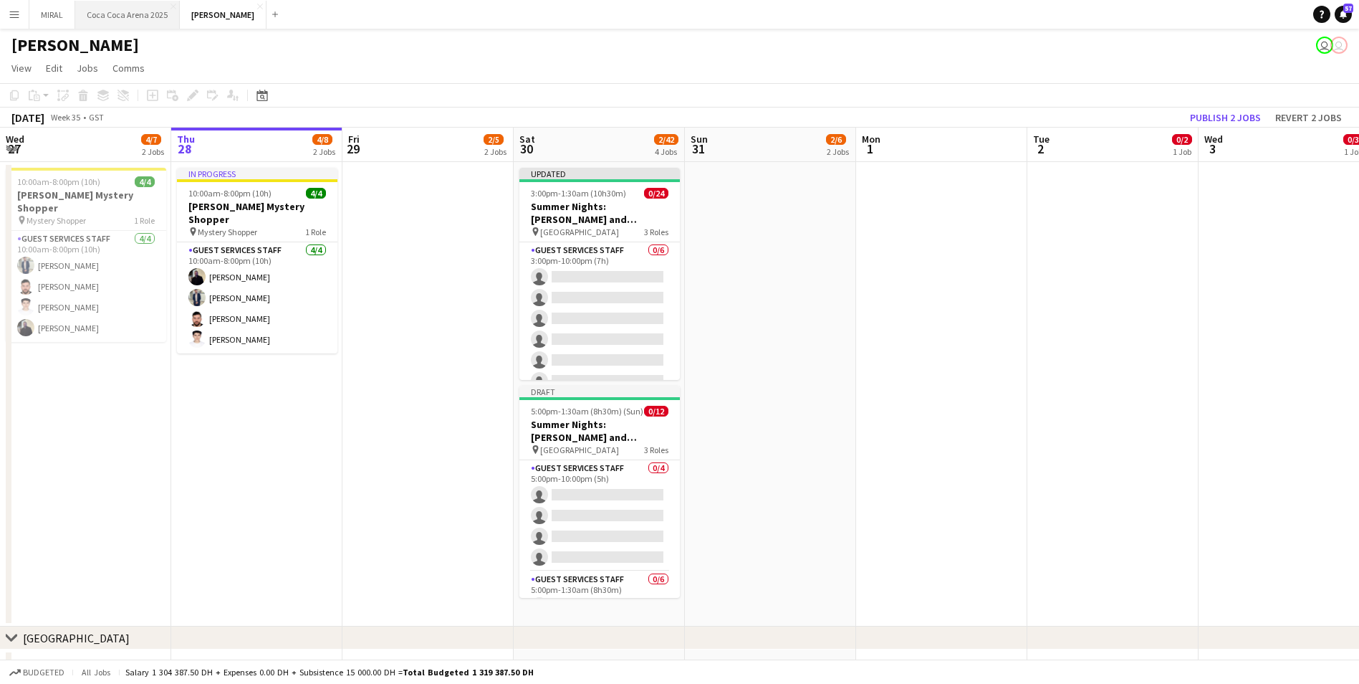
click at [123, 18] on button "[GEOGRAPHIC_DATA] 2025 Close" at bounding box center [127, 15] width 105 height 28
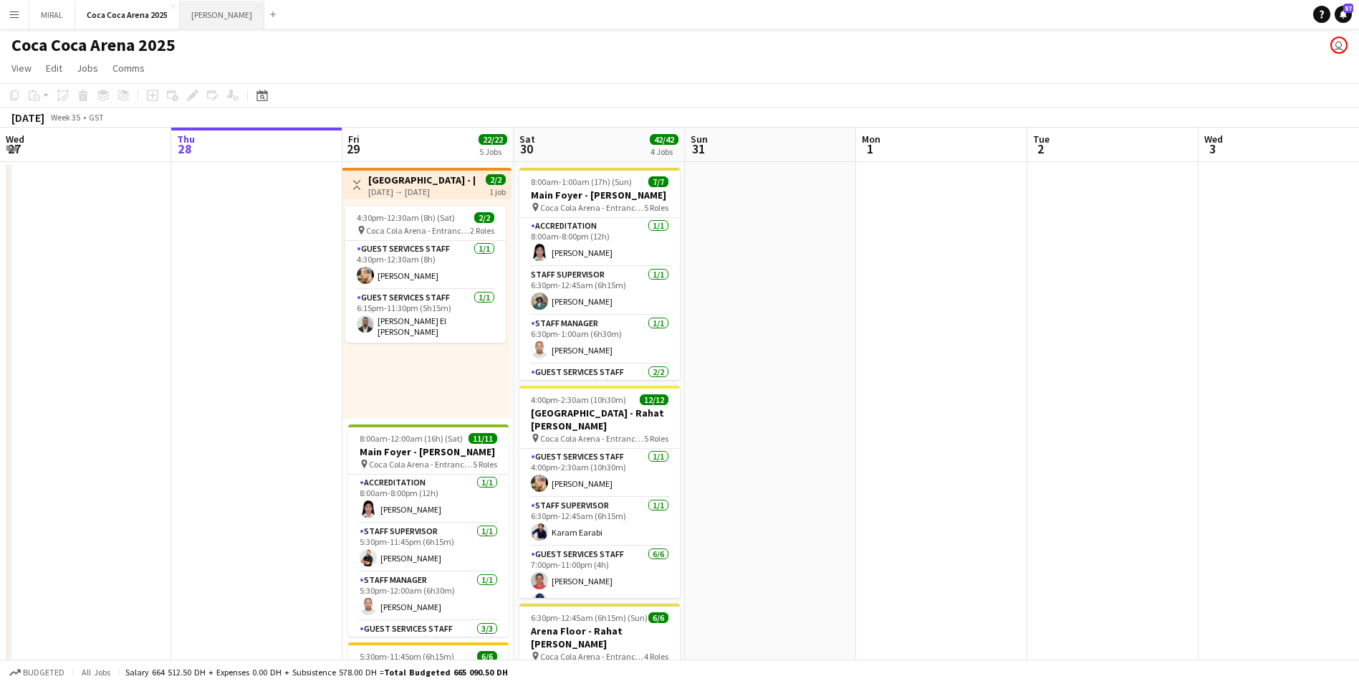
click at [195, 16] on button "[PERSON_NAME]" at bounding box center [222, 15] width 85 height 28
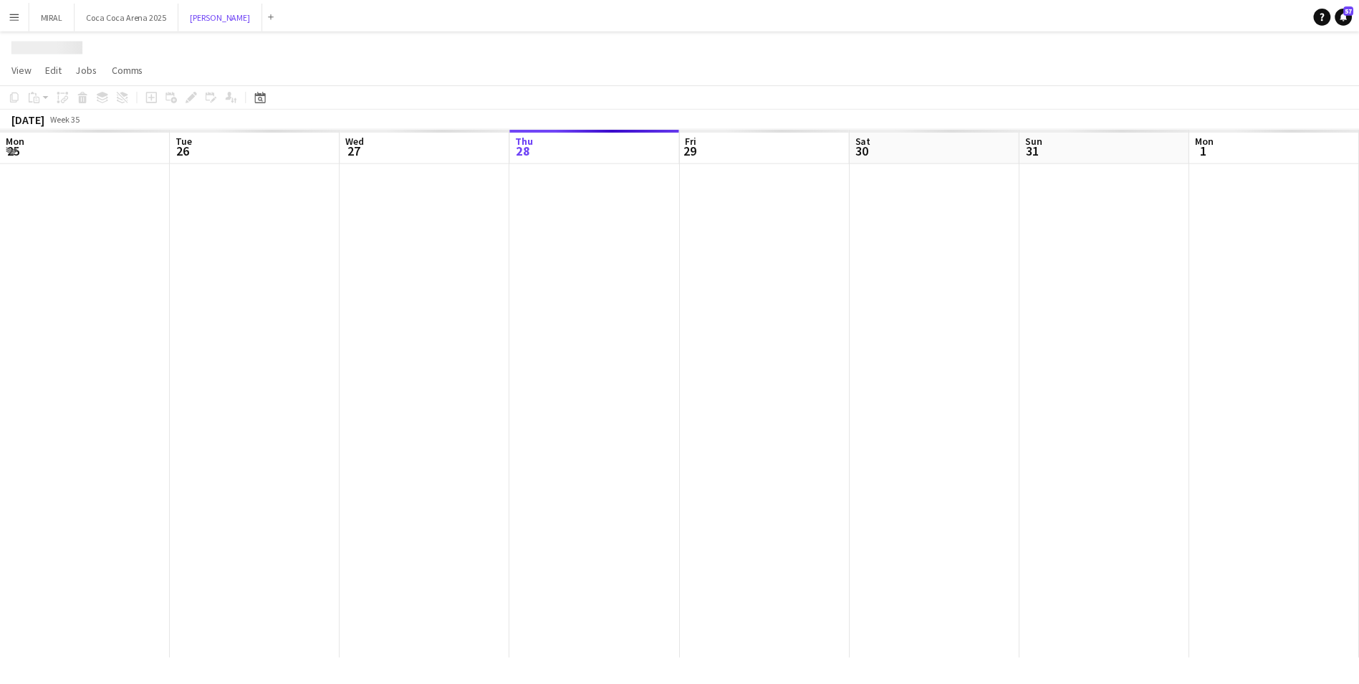
scroll to position [0, 343]
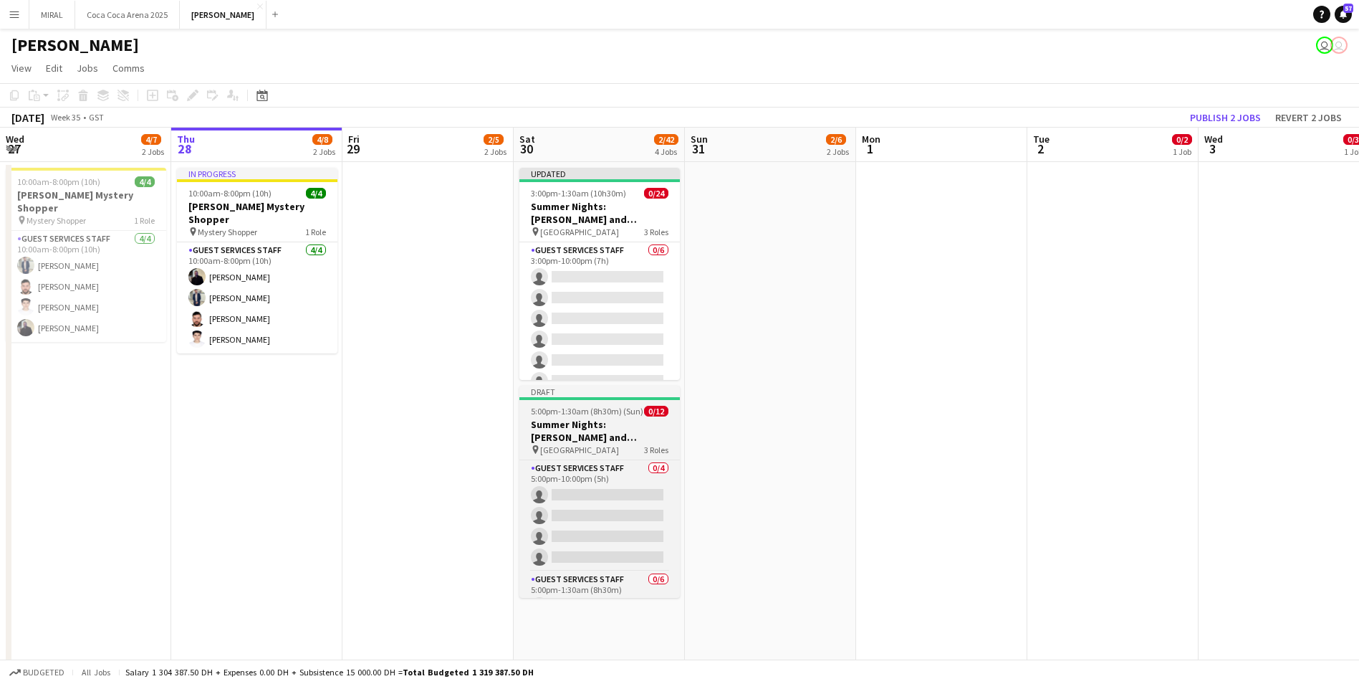
click at [595, 429] on h3 "Summer Nights: [PERSON_NAME] and [PERSON_NAME] - Internal" at bounding box center [600, 431] width 161 height 26
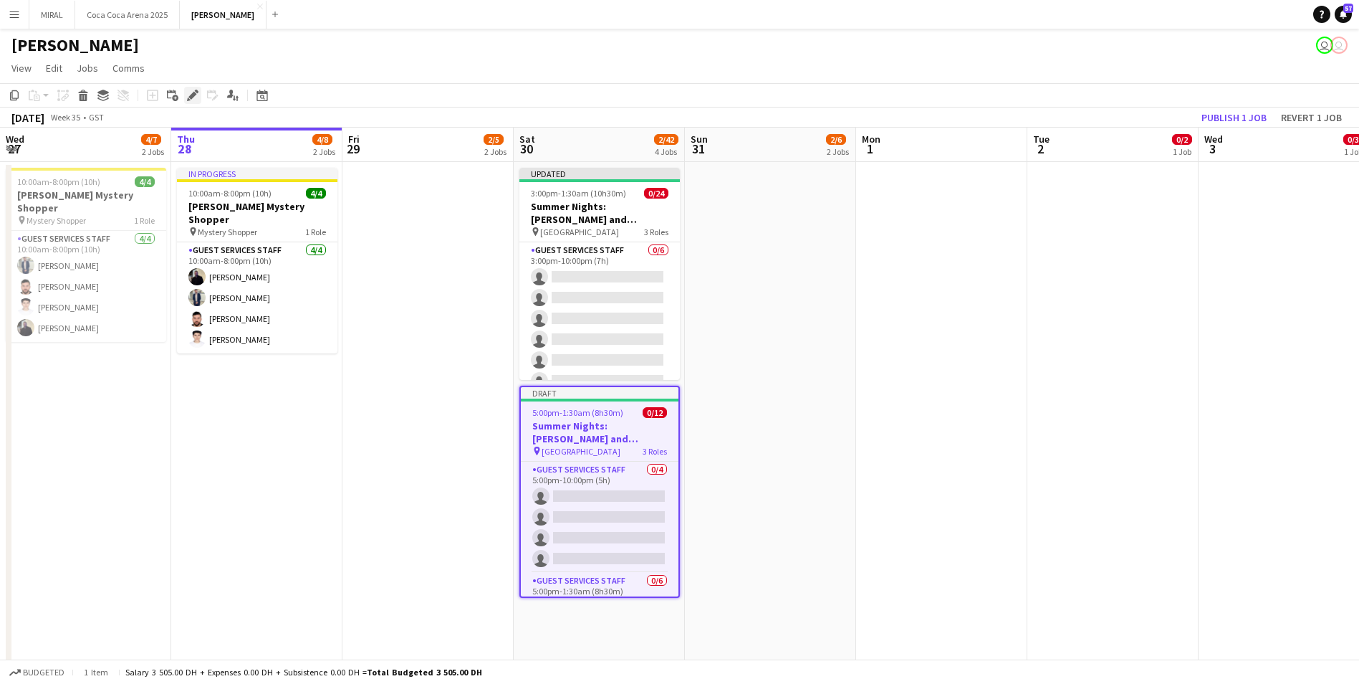
click at [192, 98] on icon at bounding box center [192, 96] width 8 height 8
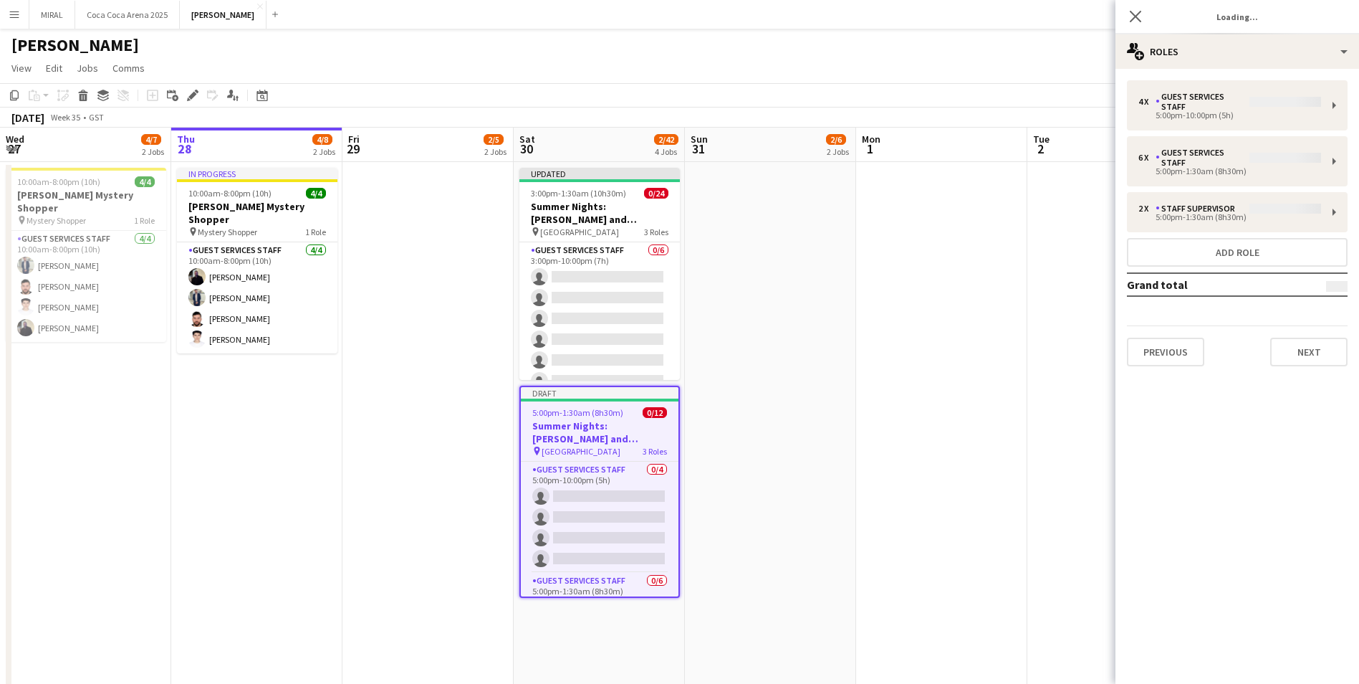
click at [1225, 122] on div "4 x Guest Services Staff 5:00pm-10:00pm (5h) 6 x Guest Services Staff 5:00pm-1:…" at bounding box center [1238, 223] width 244 height 286
click at [1239, 113] on div "4 x Guest Services Staff 5:00pm-10:00pm (5h) 6 x Guest Services Staff 5:00pm-1:…" at bounding box center [1238, 223] width 244 height 286
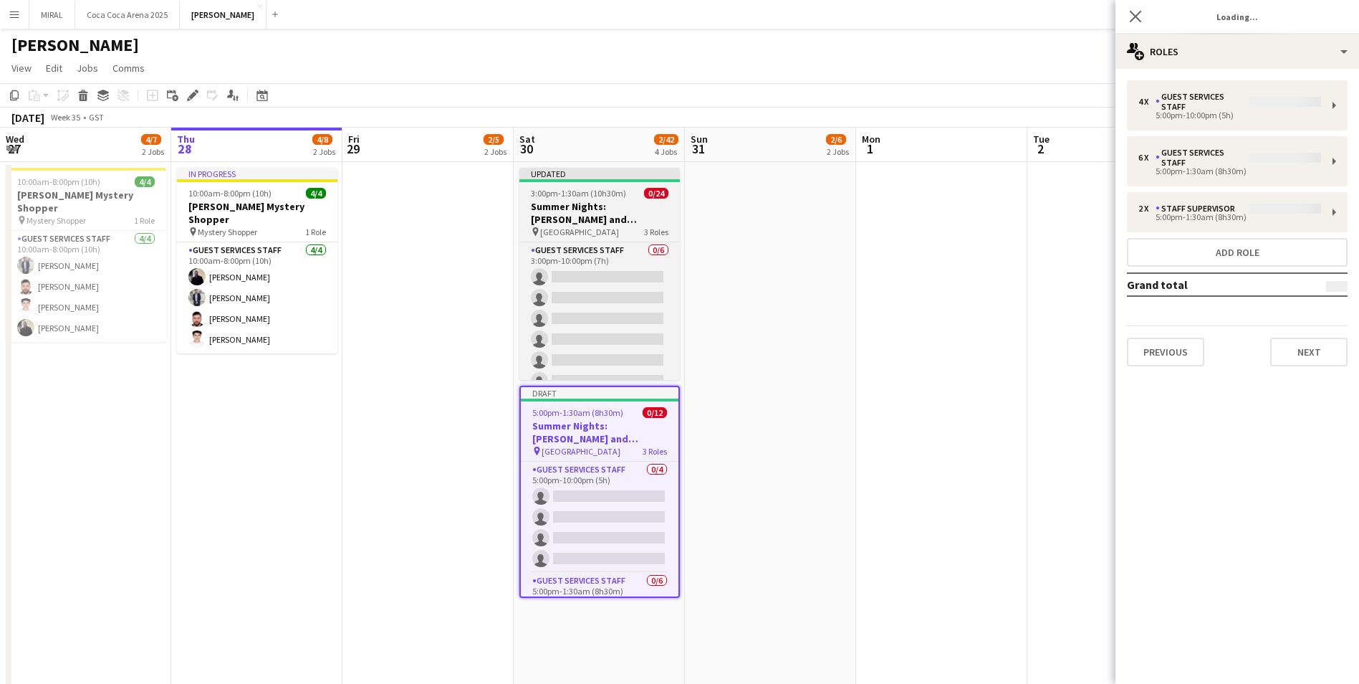
click at [592, 224] on h3 "Summer Nights: [PERSON_NAME] and [PERSON_NAME] - External" at bounding box center [600, 213] width 161 height 26
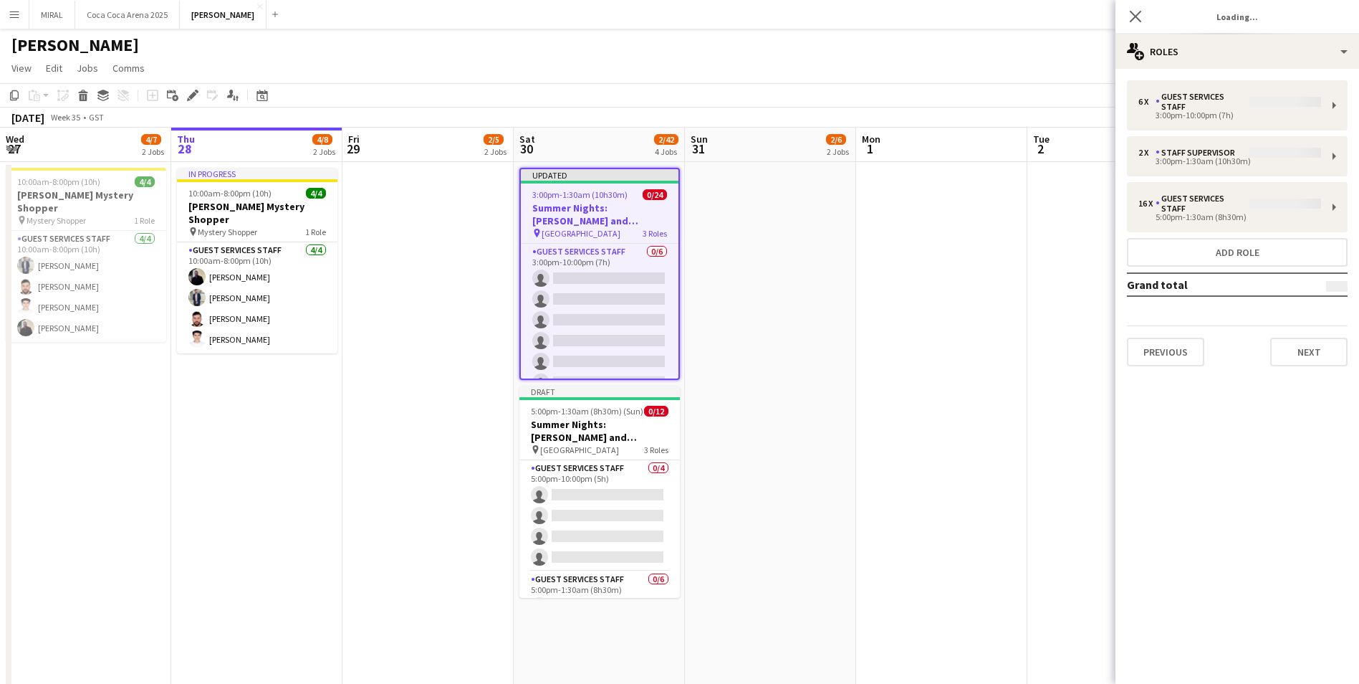
click at [595, 425] on h3 "Summer Nights: [PERSON_NAME] and [PERSON_NAME] - Internal" at bounding box center [600, 431] width 161 height 26
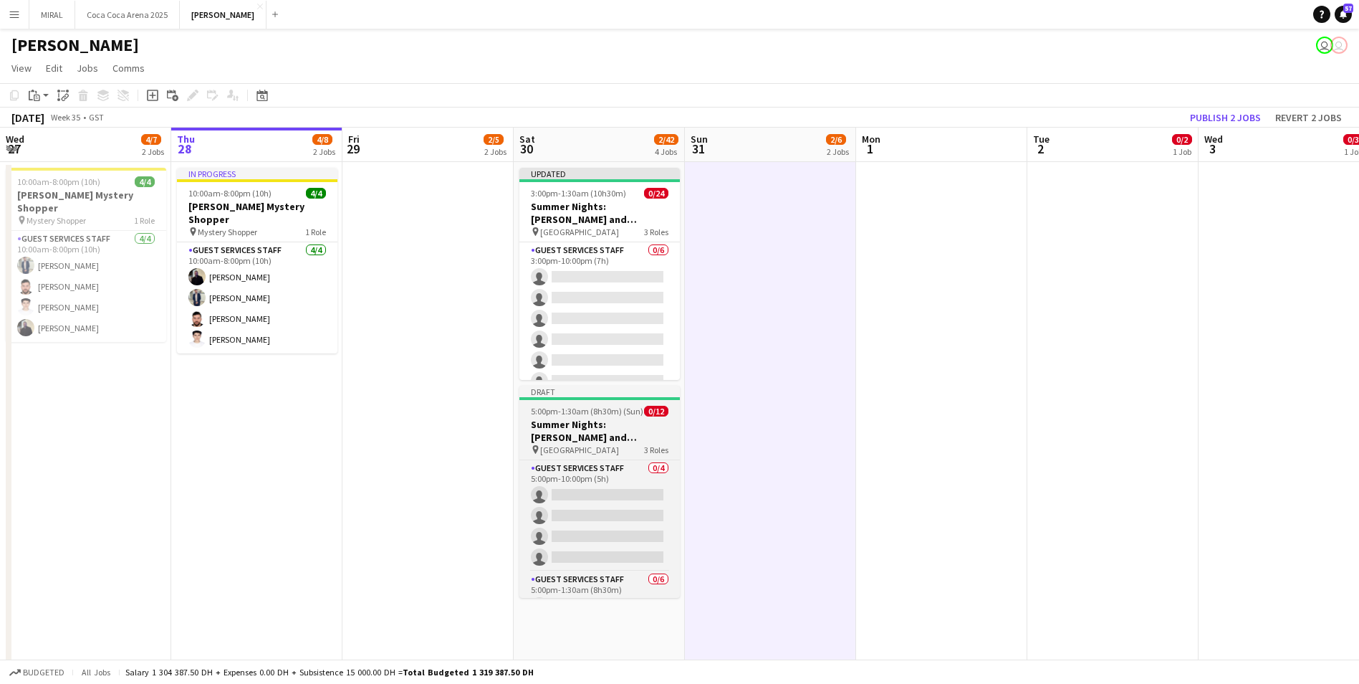
click at [593, 434] on h3 "Summer Nights: [PERSON_NAME] and [PERSON_NAME] - Internal" at bounding box center [600, 431] width 161 height 26
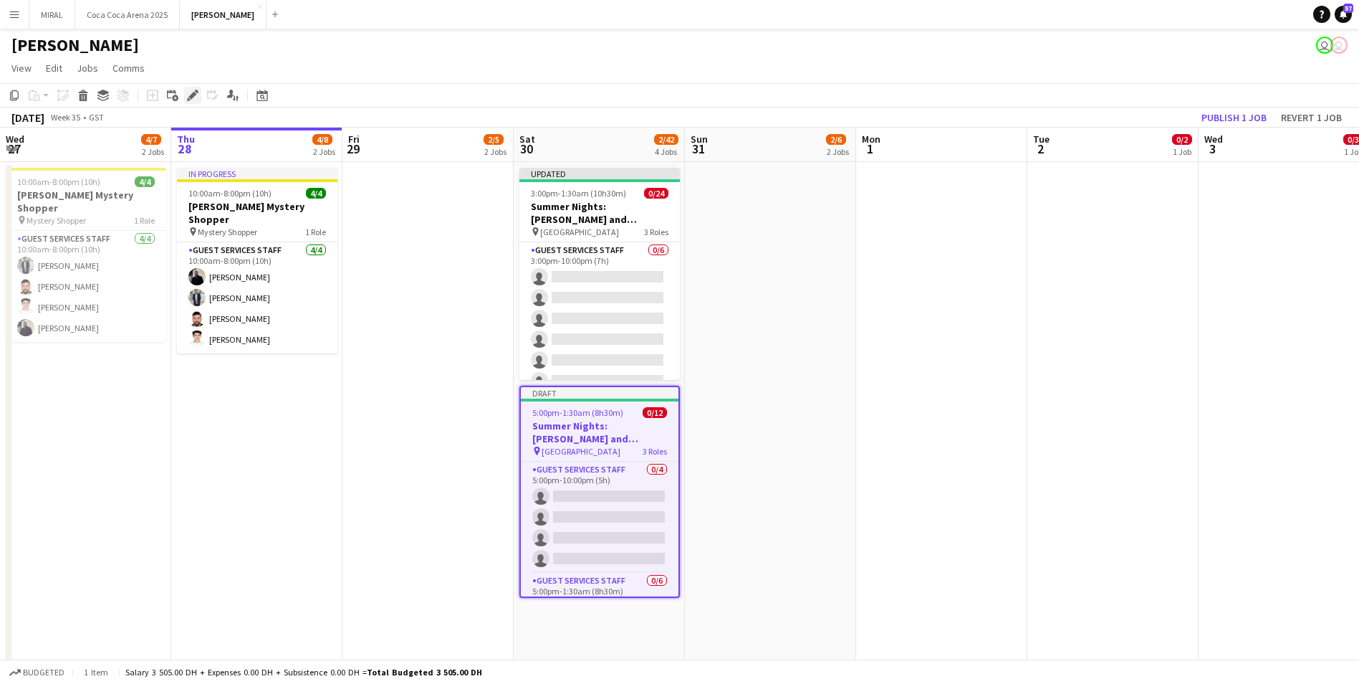
click at [193, 95] on icon at bounding box center [192, 96] width 8 height 8
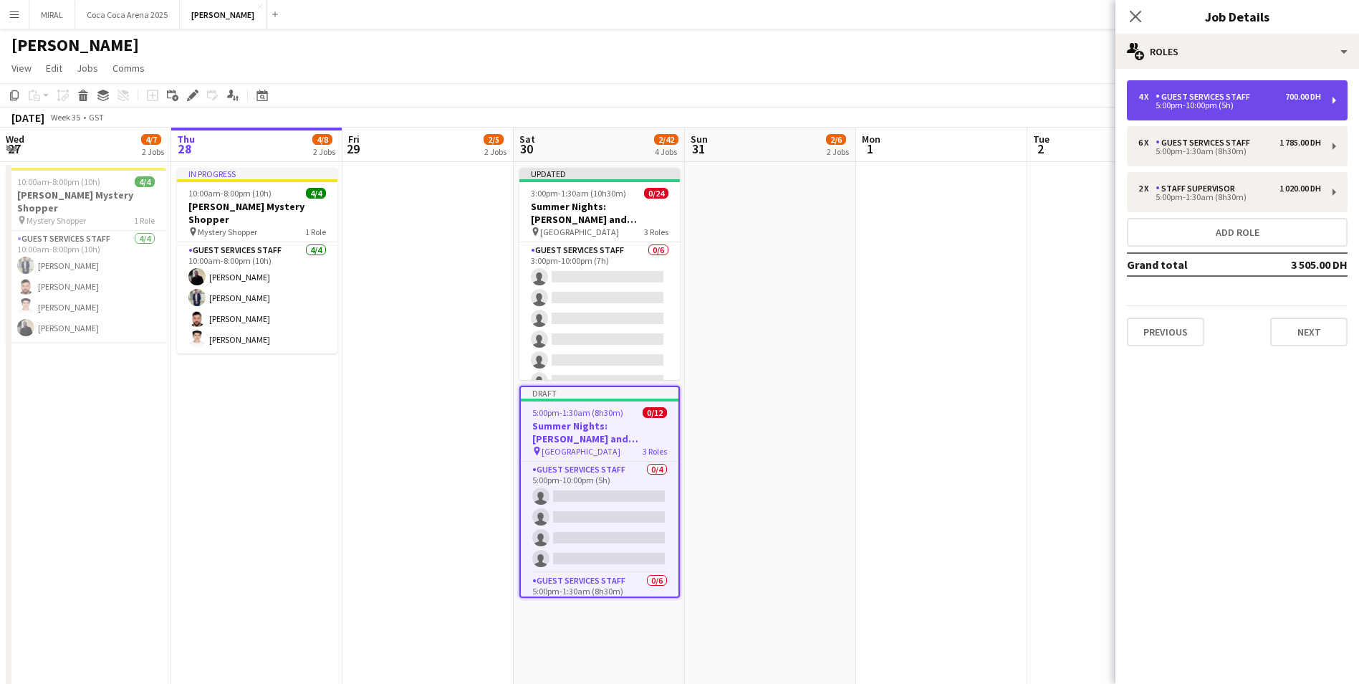
click at [1307, 102] on div "5:00pm-10:00pm (5h)" at bounding box center [1230, 105] width 183 height 7
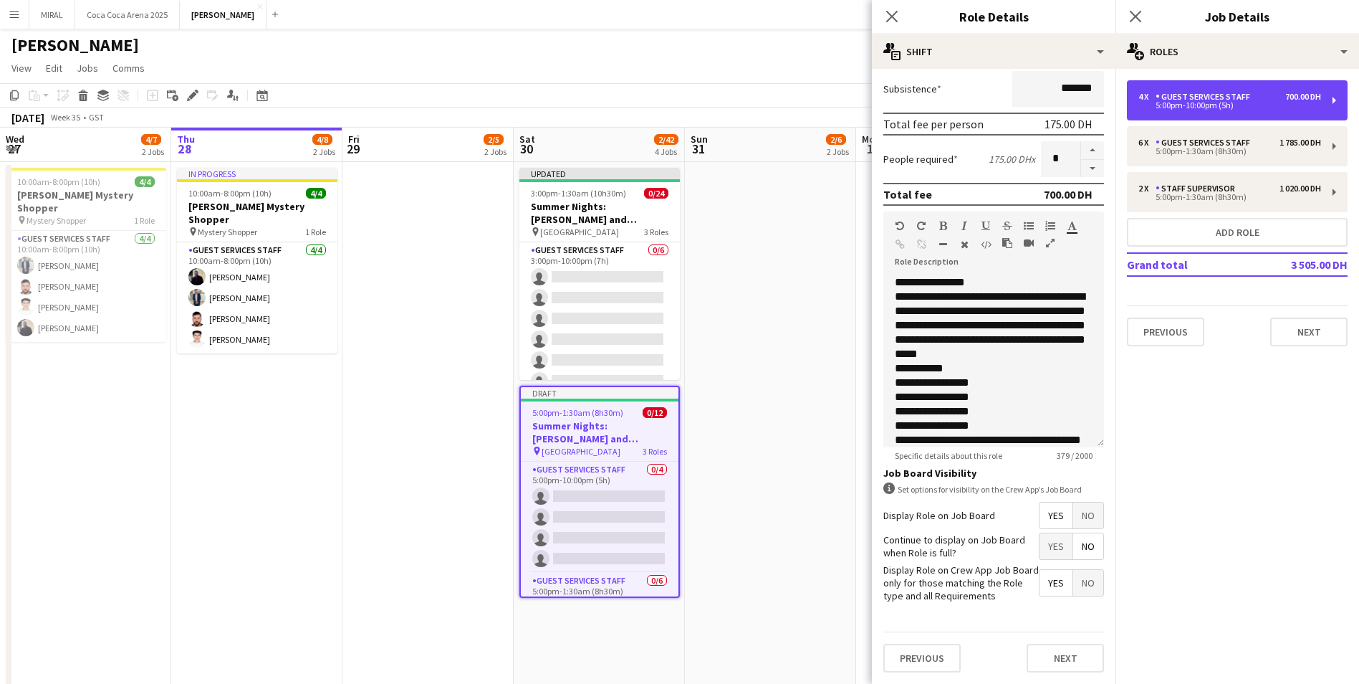
scroll to position [69, 0]
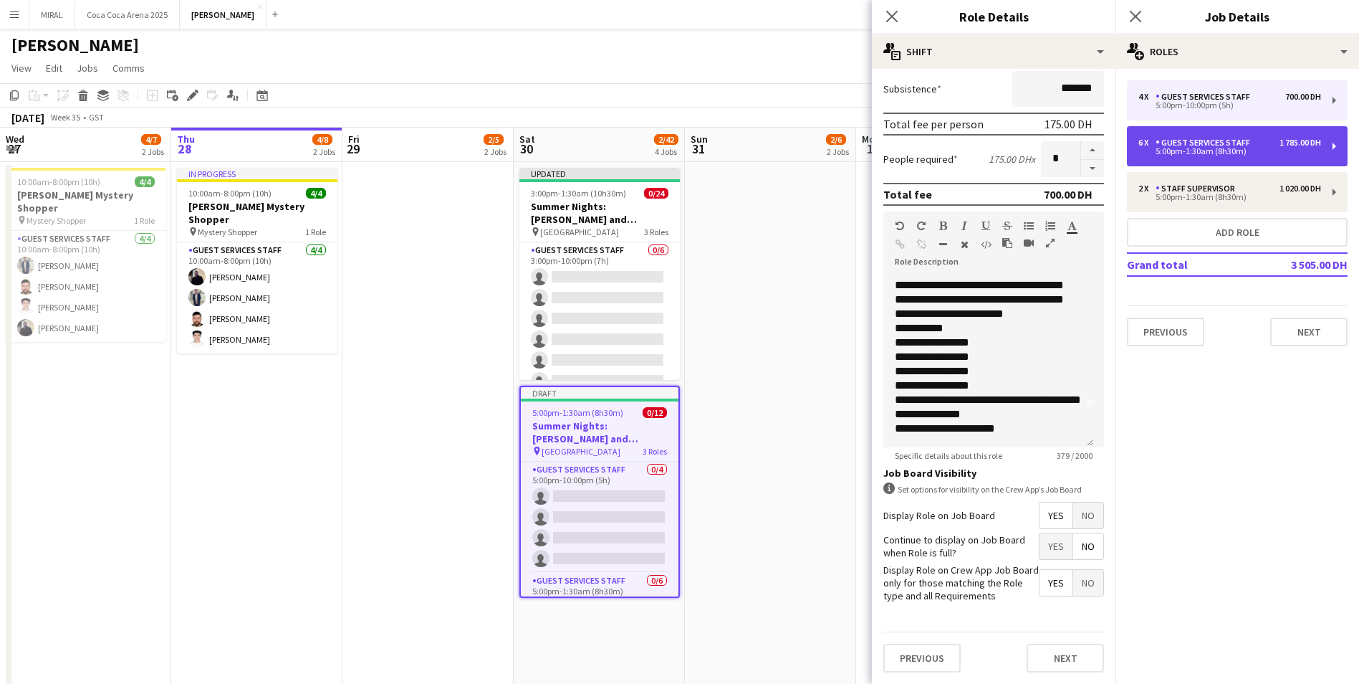
click at [1273, 137] on div "6 x Guest Services Staff 1 785.00 DH 5:00pm-1:30am (8h30m)" at bounding box center [1237, 146] width 221 height 40
type input "*****"
type input "*"
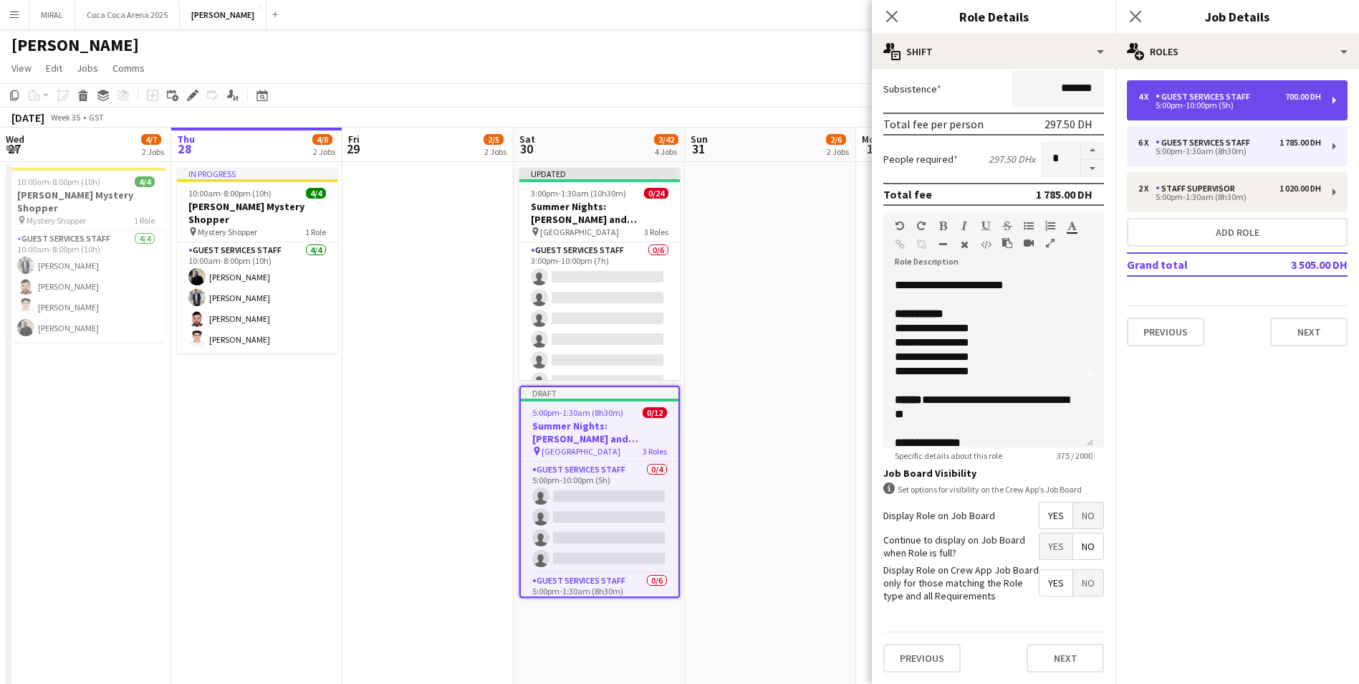
click at [1225, 104] on div "5:00pm-10:00pm (5h)" at bounding box center [1230, 105] width 183 height 7
type input "*****"
type input "*"
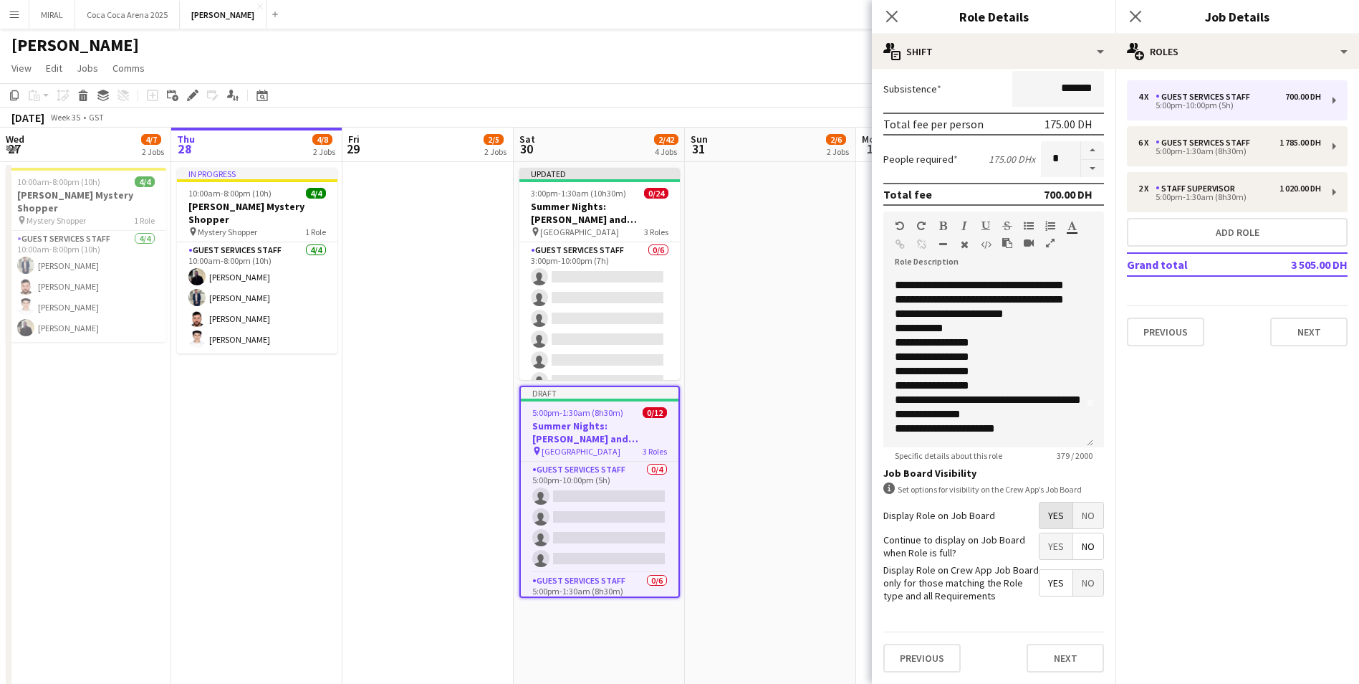
click at [1047, 515] on span "Yes" at bounding box center [1056, 515] width 33 height 26
click at [1058, 511] on span "Yes" at bounding box center [1056, 515] width 33 height 26
click at [1077, 514] on span "No" at bounding box center [1088, 515] width 30 height 26
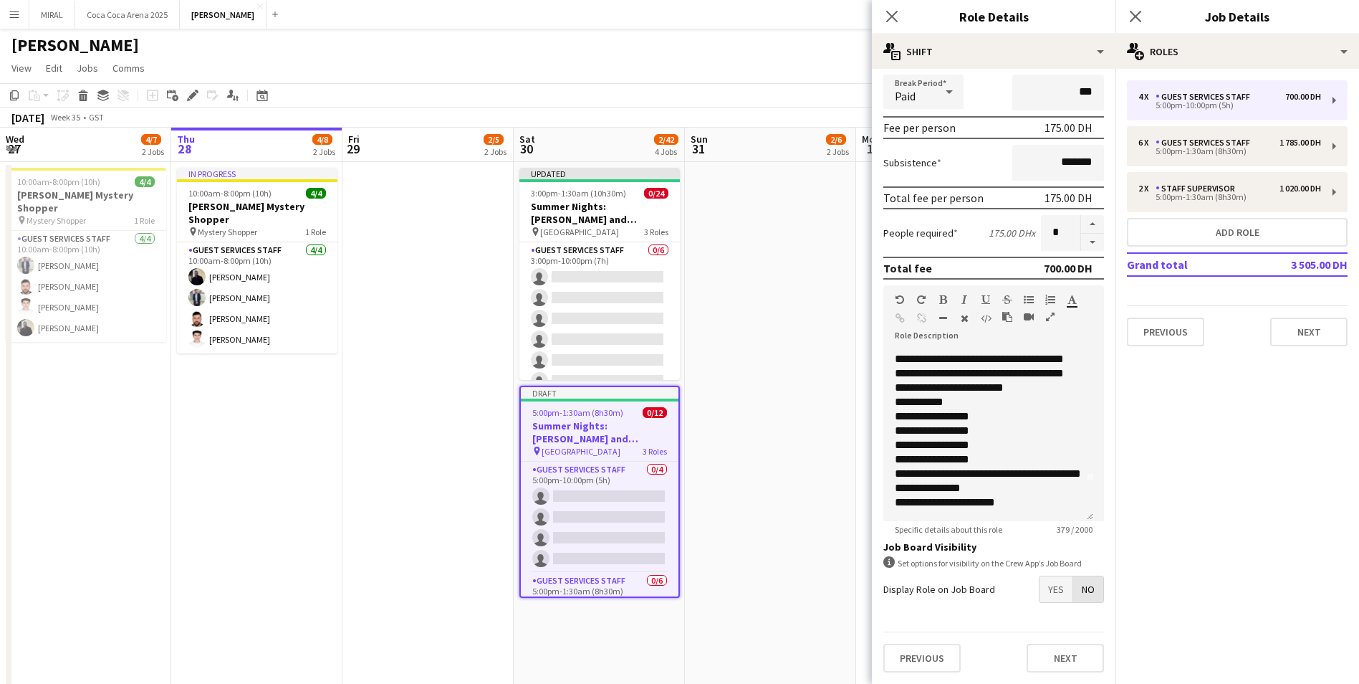
scroll to position [172, 0]
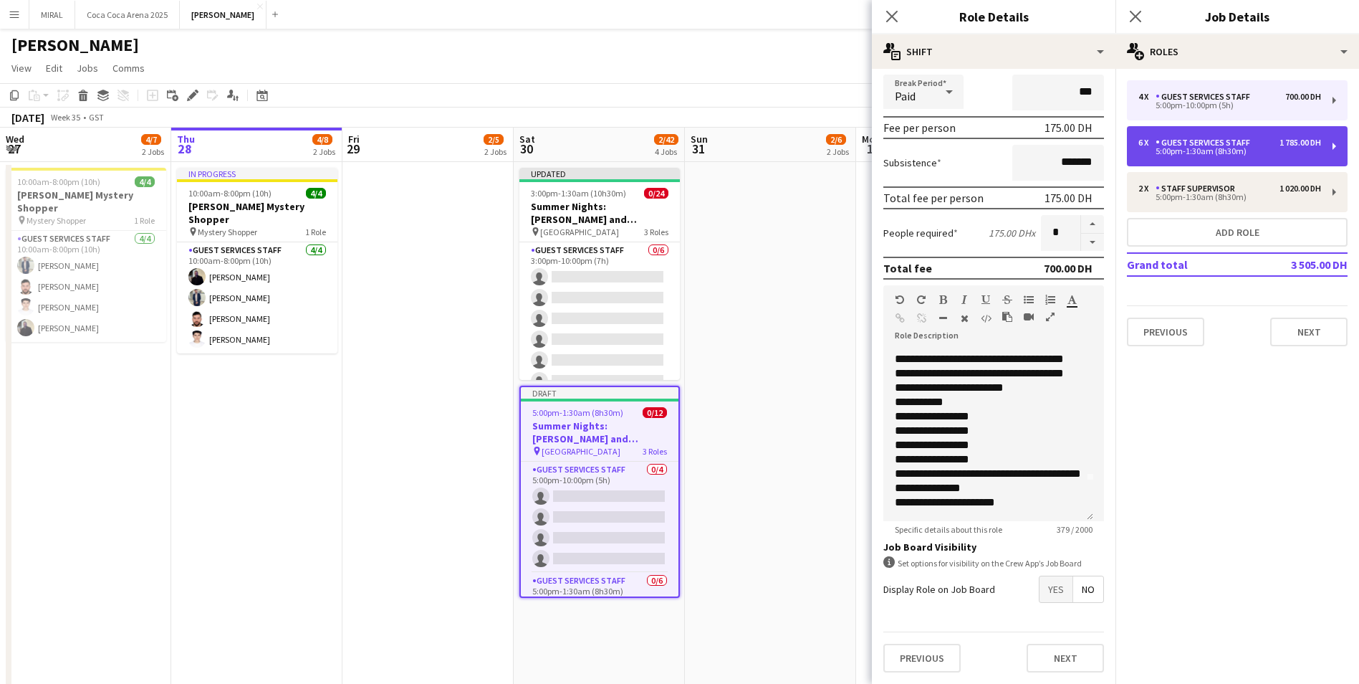
click at [1195, 144] on div "Guest Services Staff" at bounding box center [1206, 143] width 100 height 10
type input "*****"
type input "*"
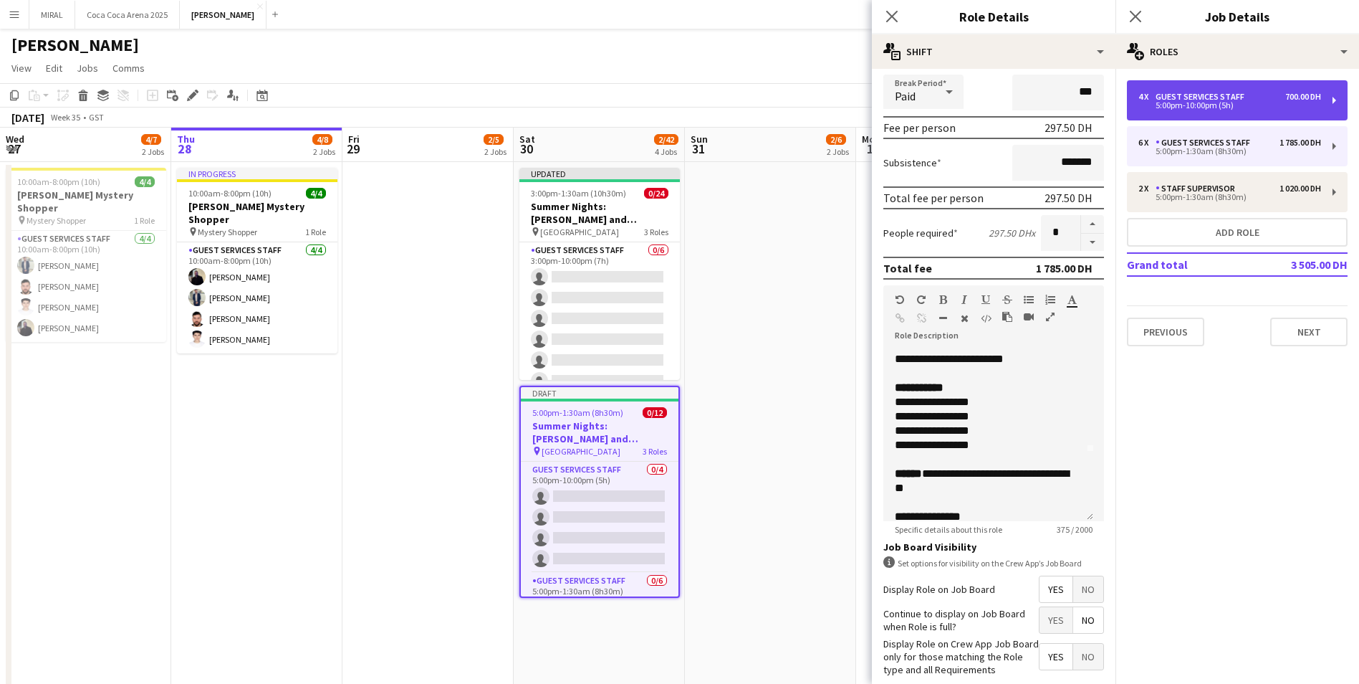
click at [1332, 100] on div "4 x Guest Services Staff 700.00 DH 5:00pm-10:00pm (5h)" at bounding box center [1237, 100] width 221 height 40
type input "*****"
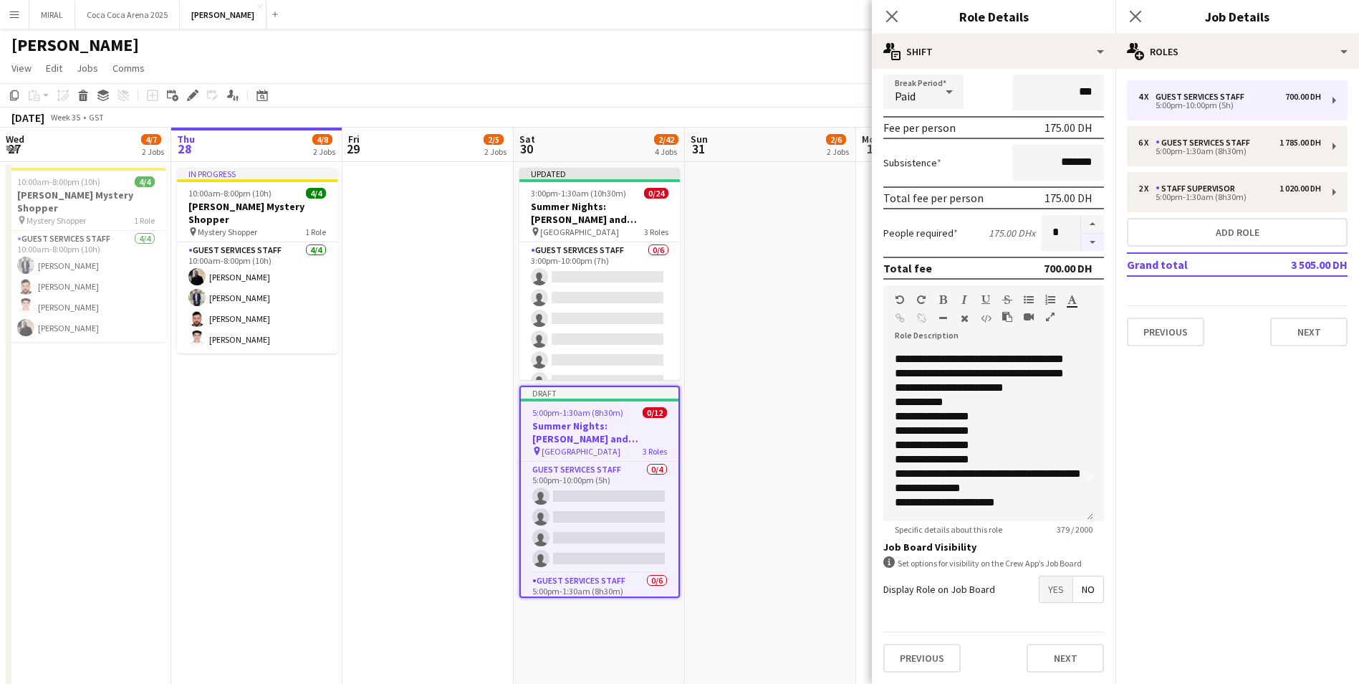
click at [1083, 247] on button "button" at bounding box center [1092, 243] width 23 height 18
click at [1082, 244] on button "button" at bounding box center [1092, 243] width 23 height 18
click at [1082, 239] on button "button" at bounding box center [1092, 243] width 23 height 18
type input "*"
click at [1231, 518] on mat-expansion-panel "pencil3 General details 4 x Guest Services Staff 700.00 DH 5:00pm-10:00pm (5h) …" at bounding box center [1238, 376] width 244 height 615
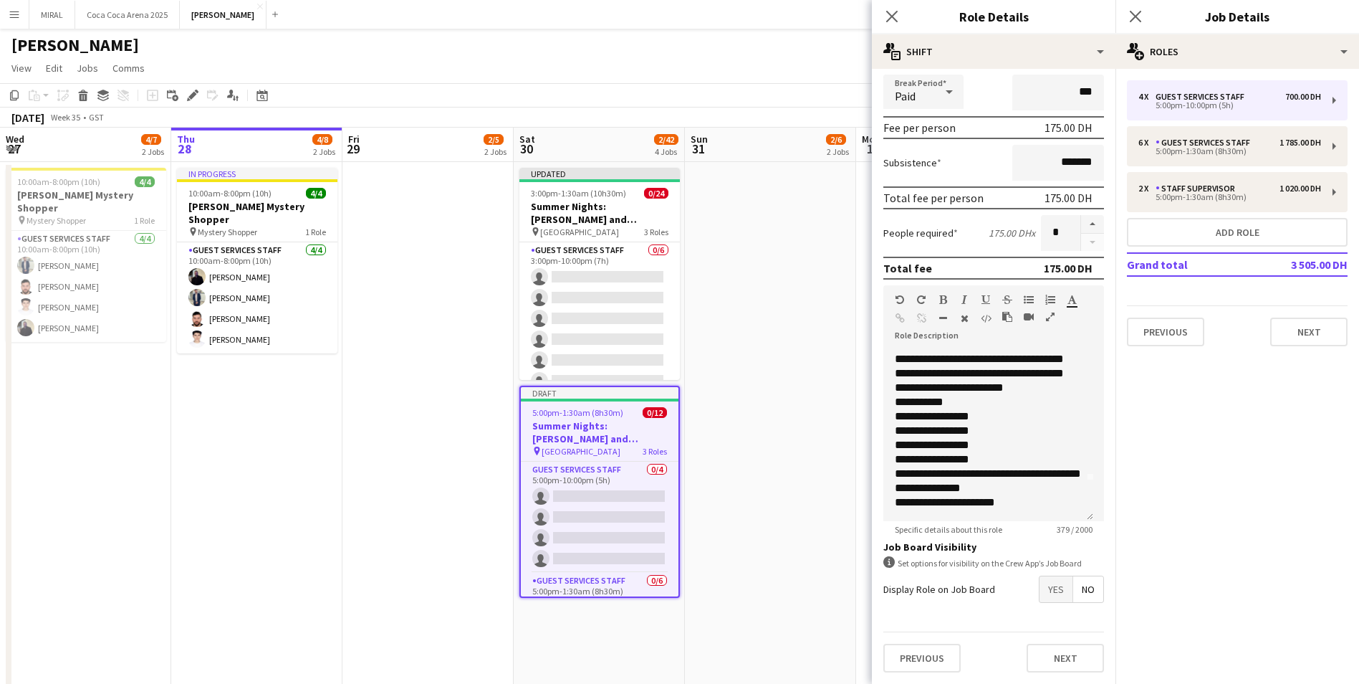
click at [1200, 436] on mat-expansion-panel "pencil3 General details 4 x Guest Services Staff 700.00 DH 5:00pm-10:00pm (5h) …" at bounding box center [1238, 376] width 244 height 615
click at [1049, 667] on button "Next" at bounding box center [1065, 658] width 77 height 29
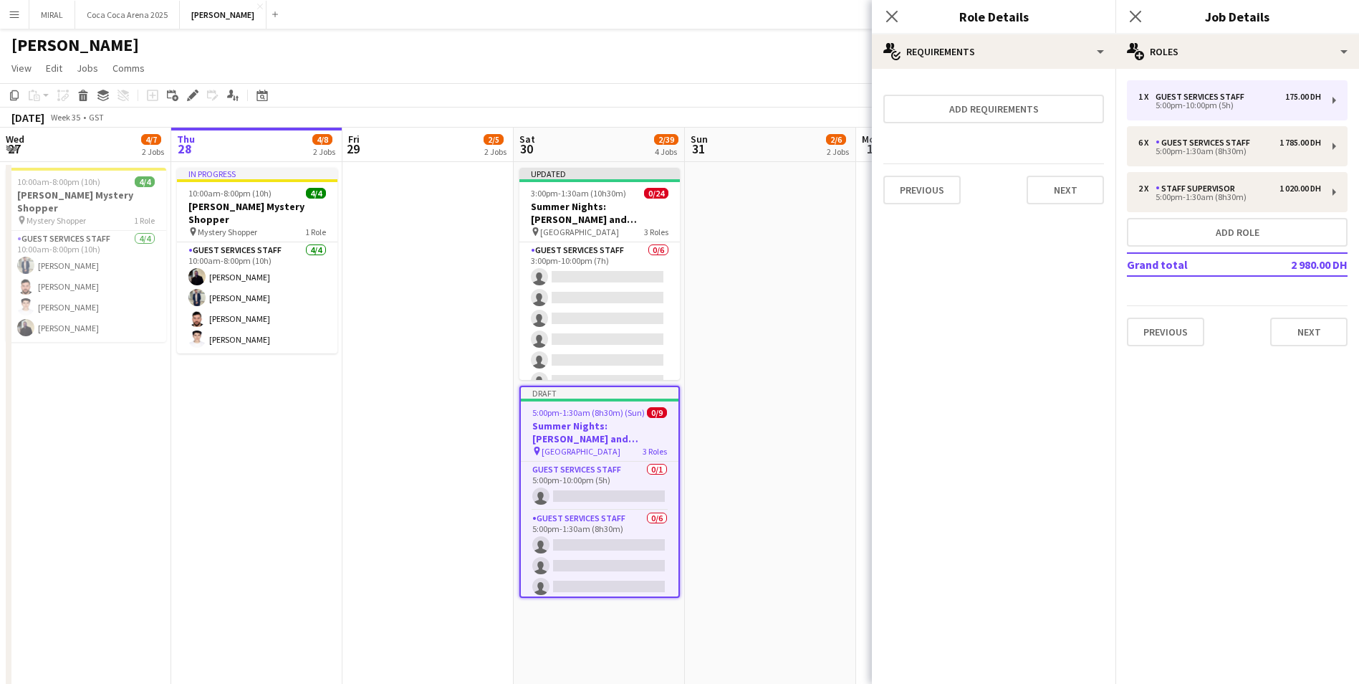
scroll to position [0, 0]
click at [1233, 99] on div "Guest Services Staff" at bounding box center [1203, 97] width 95 height 10
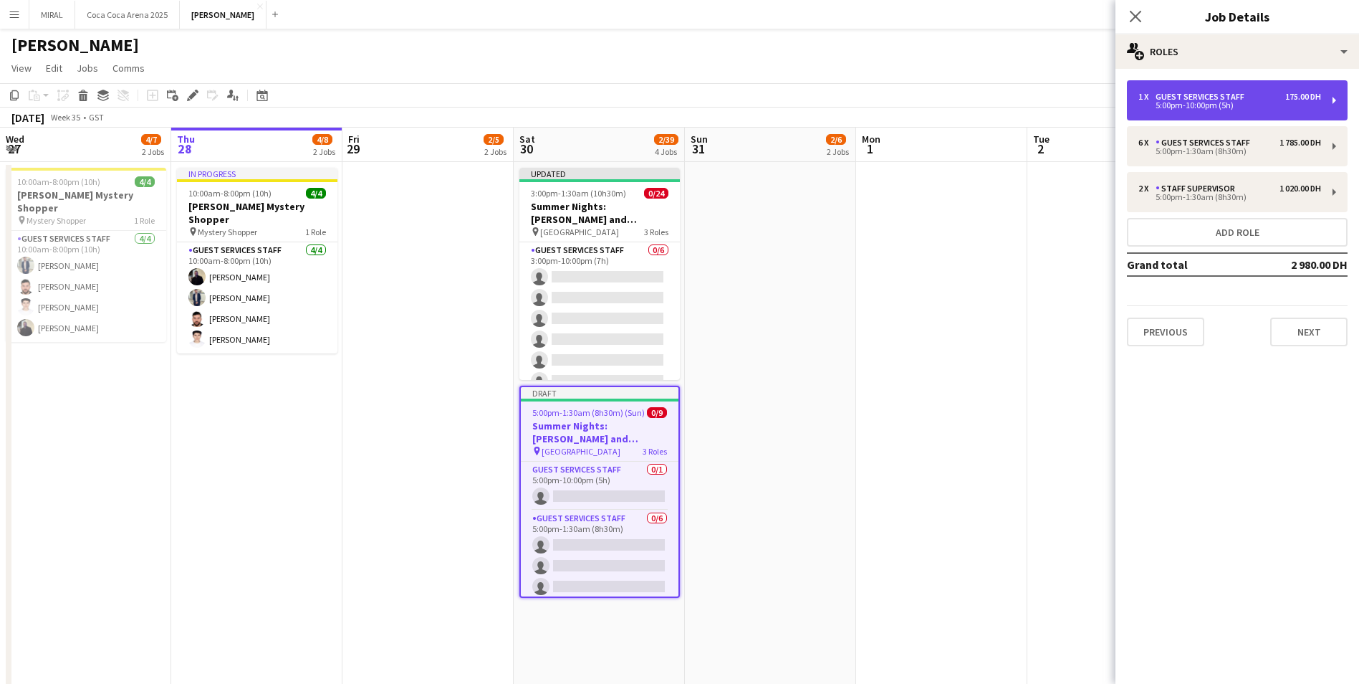
click at [1233, 99] on div "Guest Services Staff" at bounding box center [1203, 97] width 95 height 10
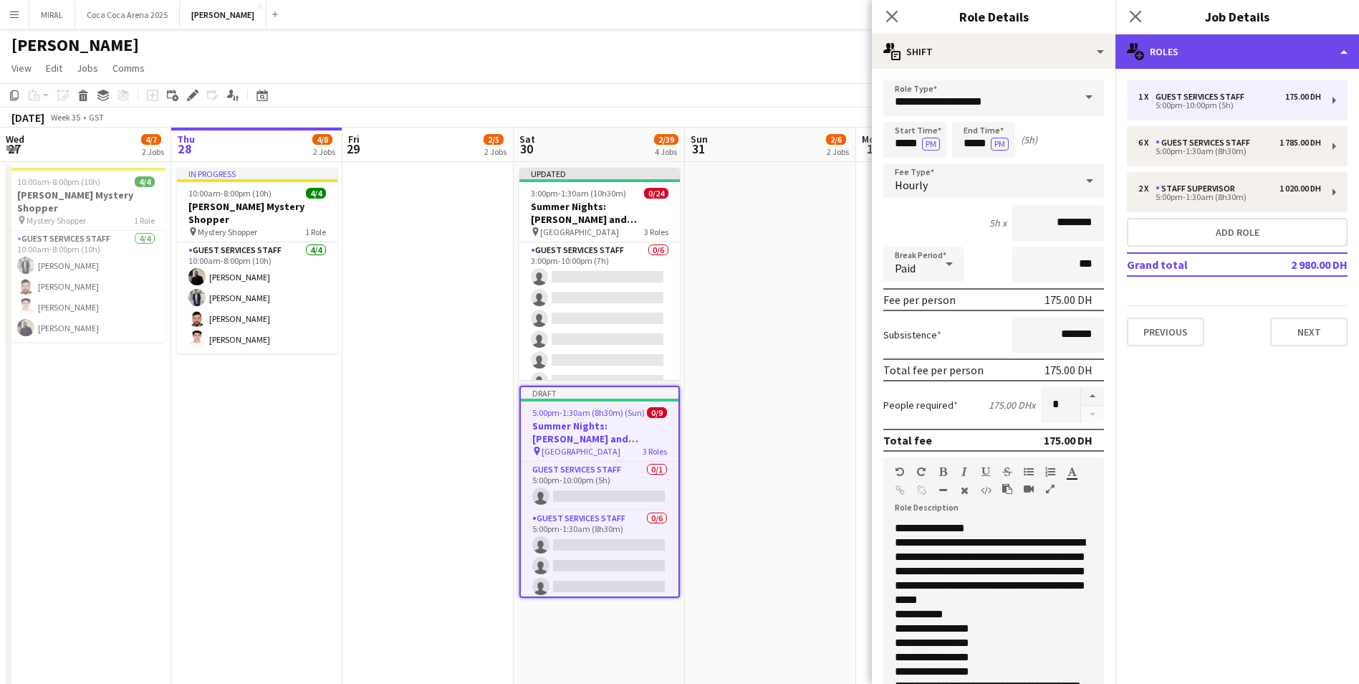
click at [1339, 45] on div "multiple-users-add Roles" at bounding box center [1238, 51] width 244 height 34
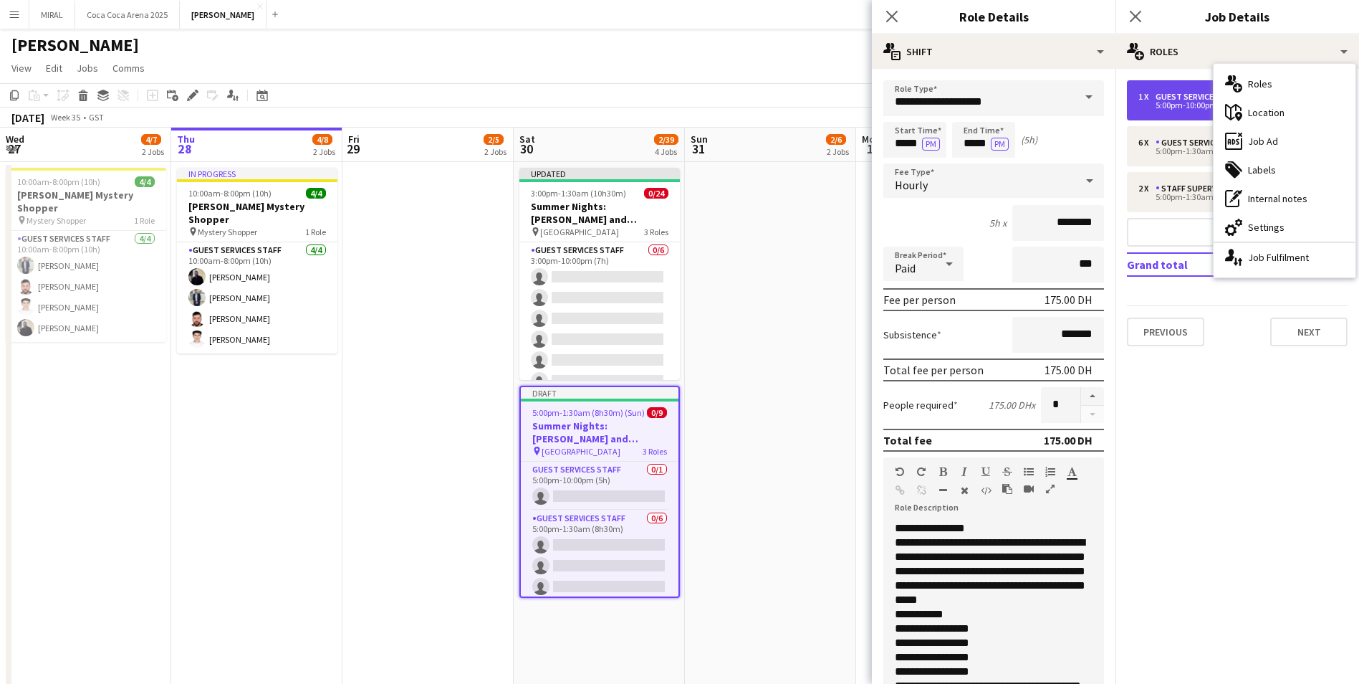
click at [1180, 98] on div "Guest Services Staff" at bounding box center [1203, 97] width 95 height 10
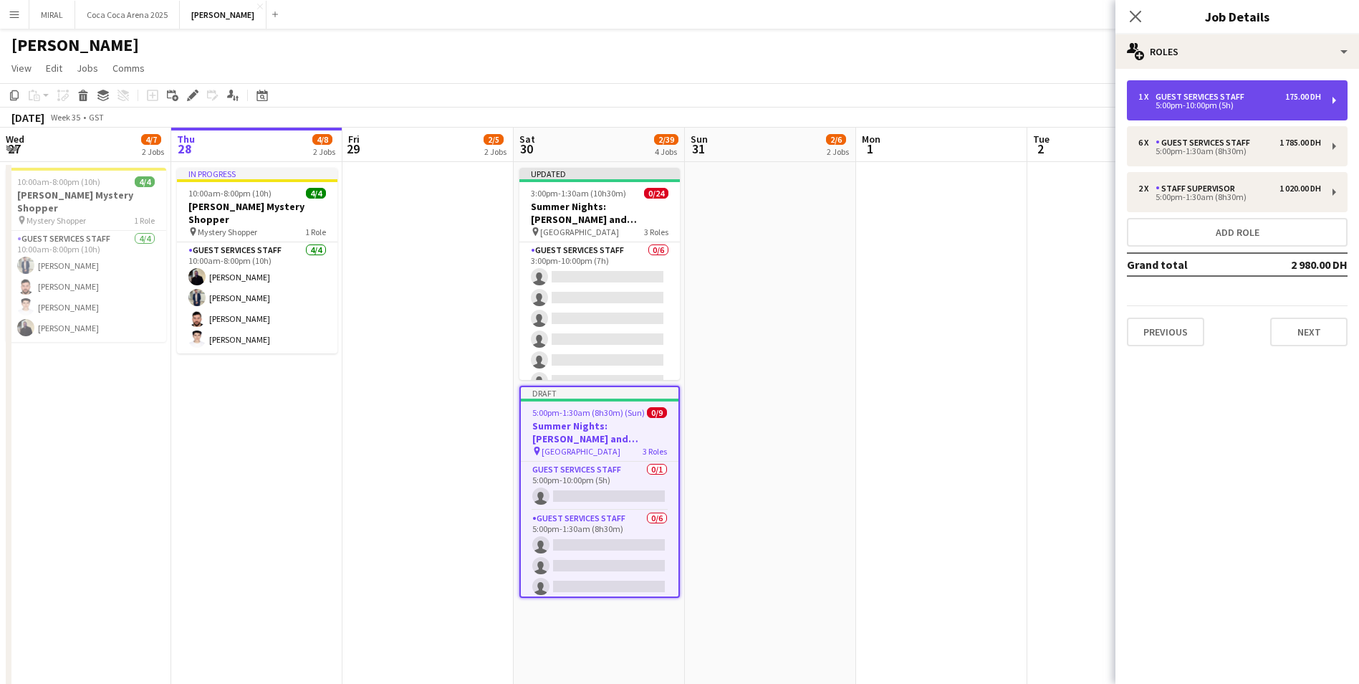
click at [1180, 98] on div "Guest Services Staff" at bounding box center [1203, 97] width 95 height 10
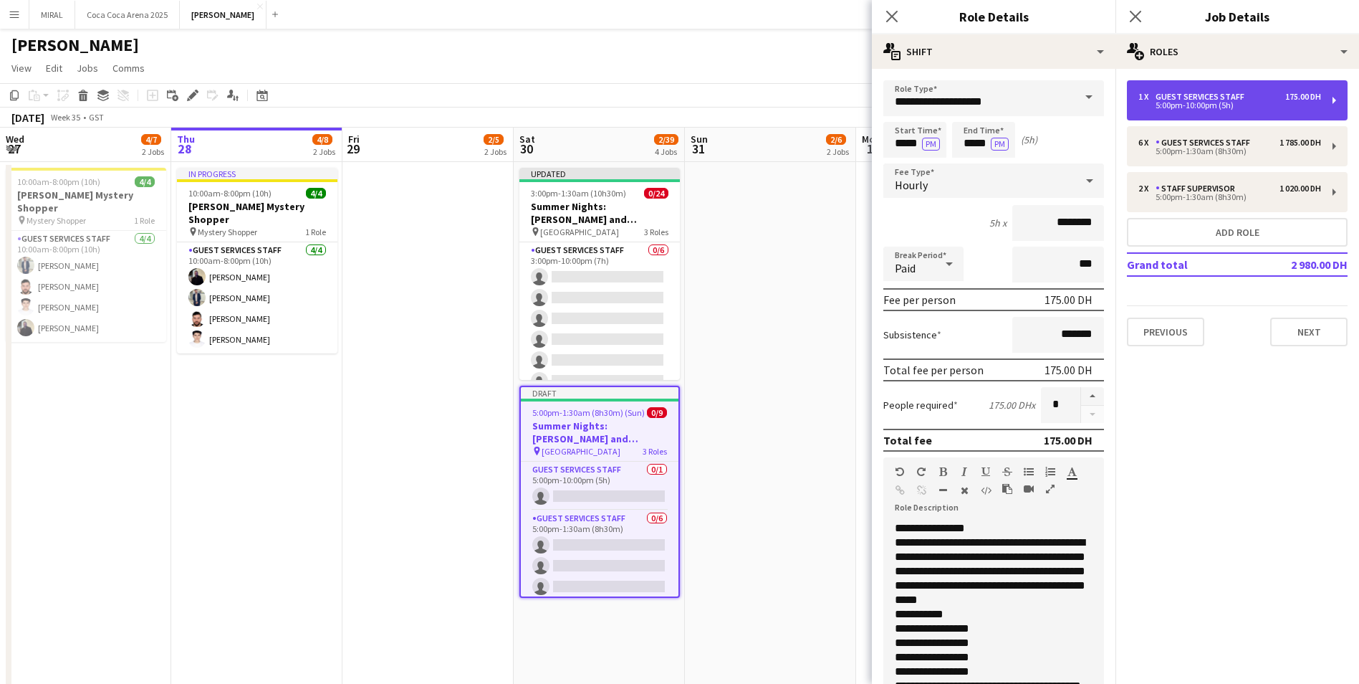
drag, startPoint x: 1144, startPoint y: 100, endPoint x: 1134, endPoint y: 90, distance: 14.7
click at [1134, 90] on div "1 x Guest Services Staff 175.00 DH 5:00pm-10:00pm (5h)" at bounding box center [1237, 100] width 221 height 40
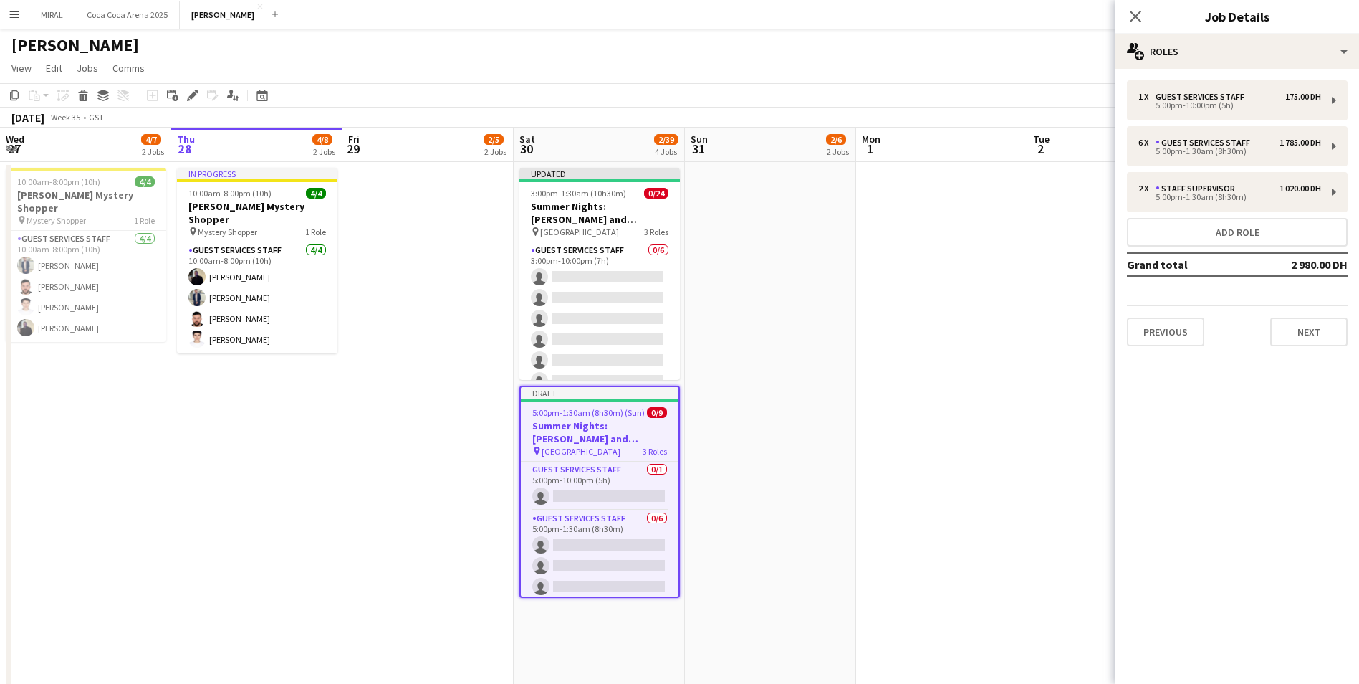
drag, startPoint x: 1319, startPoint y: 102, endPoint x: 1054, endPoint y: 283, distance: 320.8
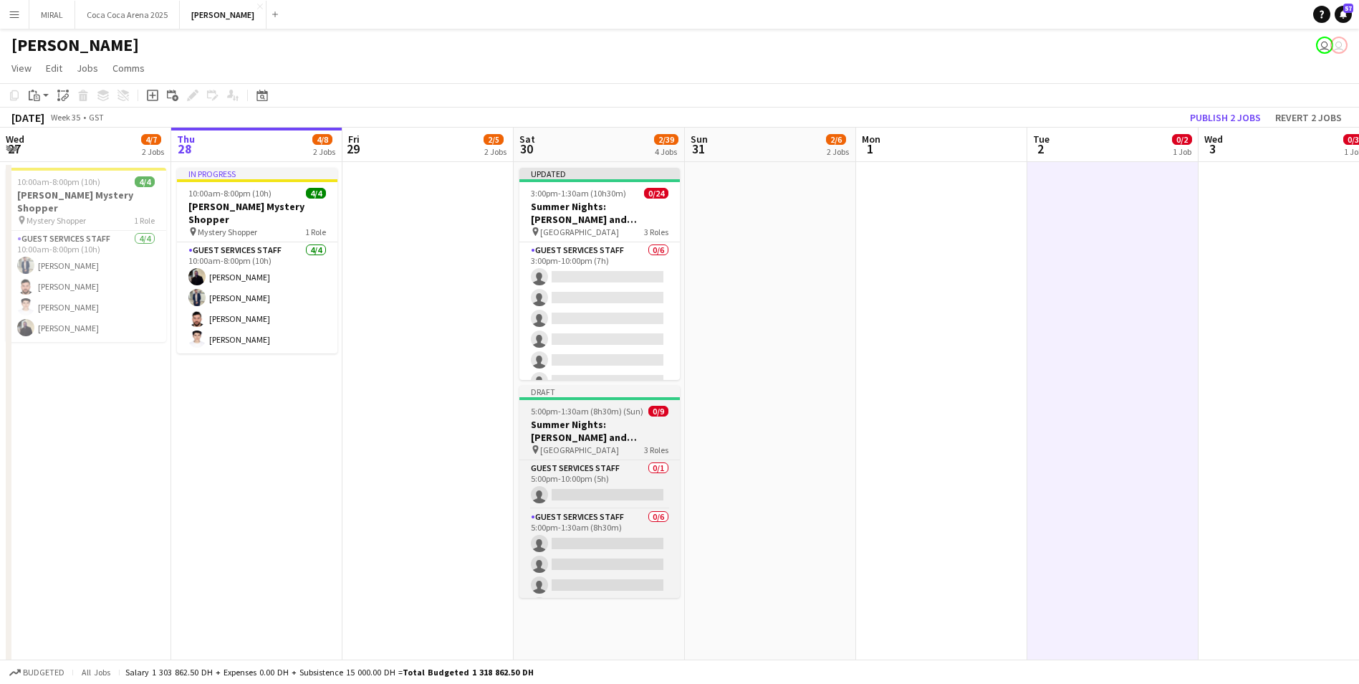
click at [593, 436] on h3 "Summer Nights: [PERSON_NAME] and [PERSON_NAME] - Internal" at bounding box center [600, 431] width 161 height 26
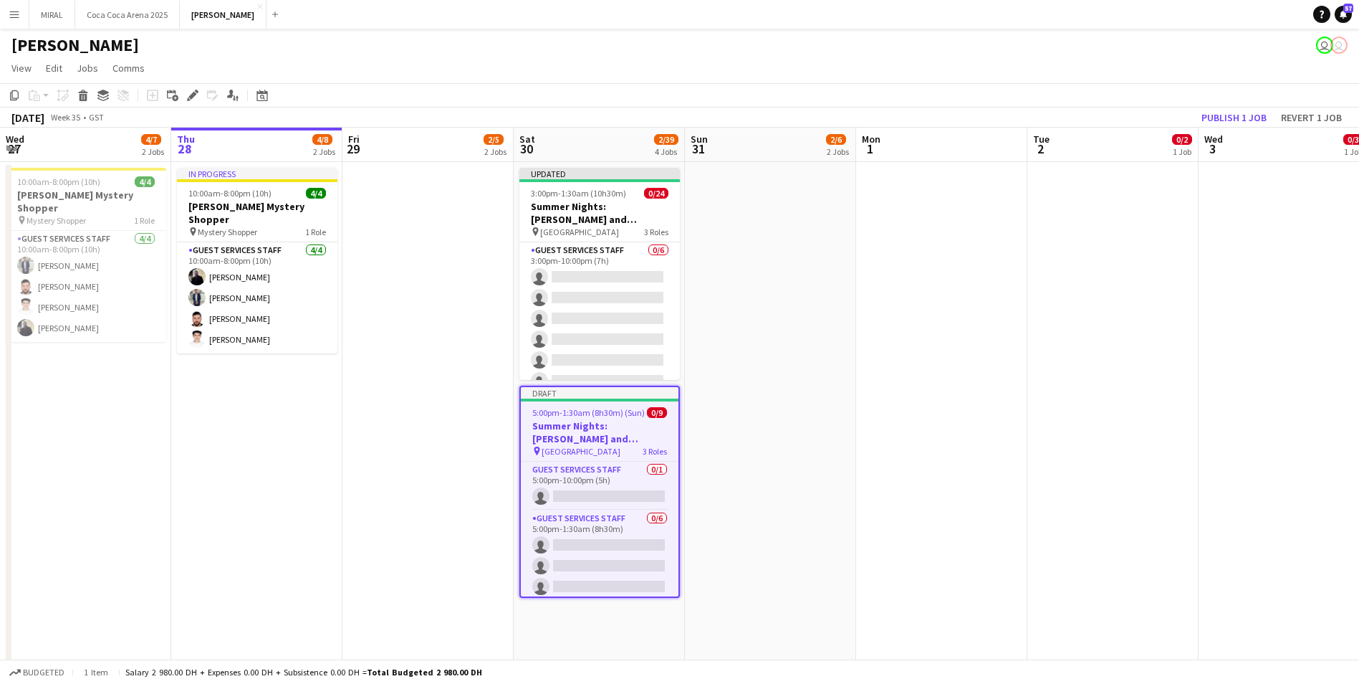
click at [633, 433] on h3 "Summer Nights: [PERSON_NAME] and [PERSON_NAME] - Internal" at bounding box center [600, 432] width 158 height 26
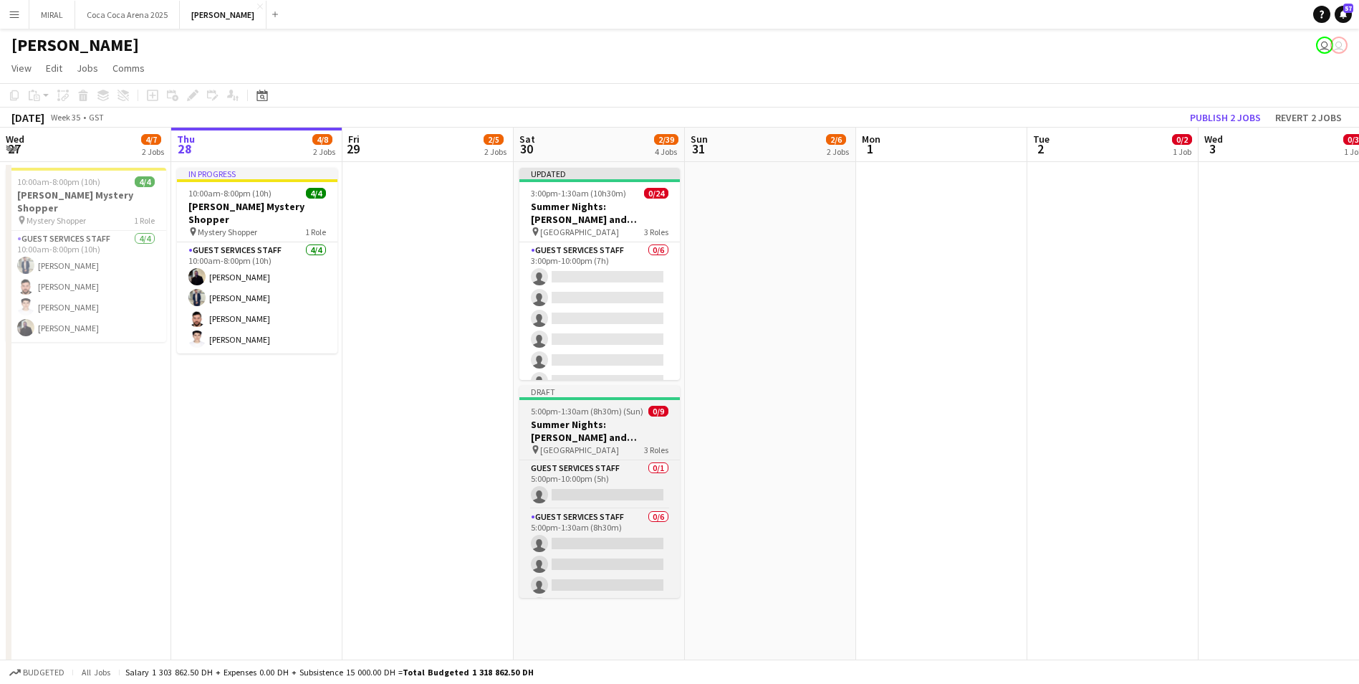
click at [591, 426] on h3 "Summer Nights: [PERSON_NAME] and [PERSON_NAME] - Internal" at bounding box center [600, 431] width 161 height 26
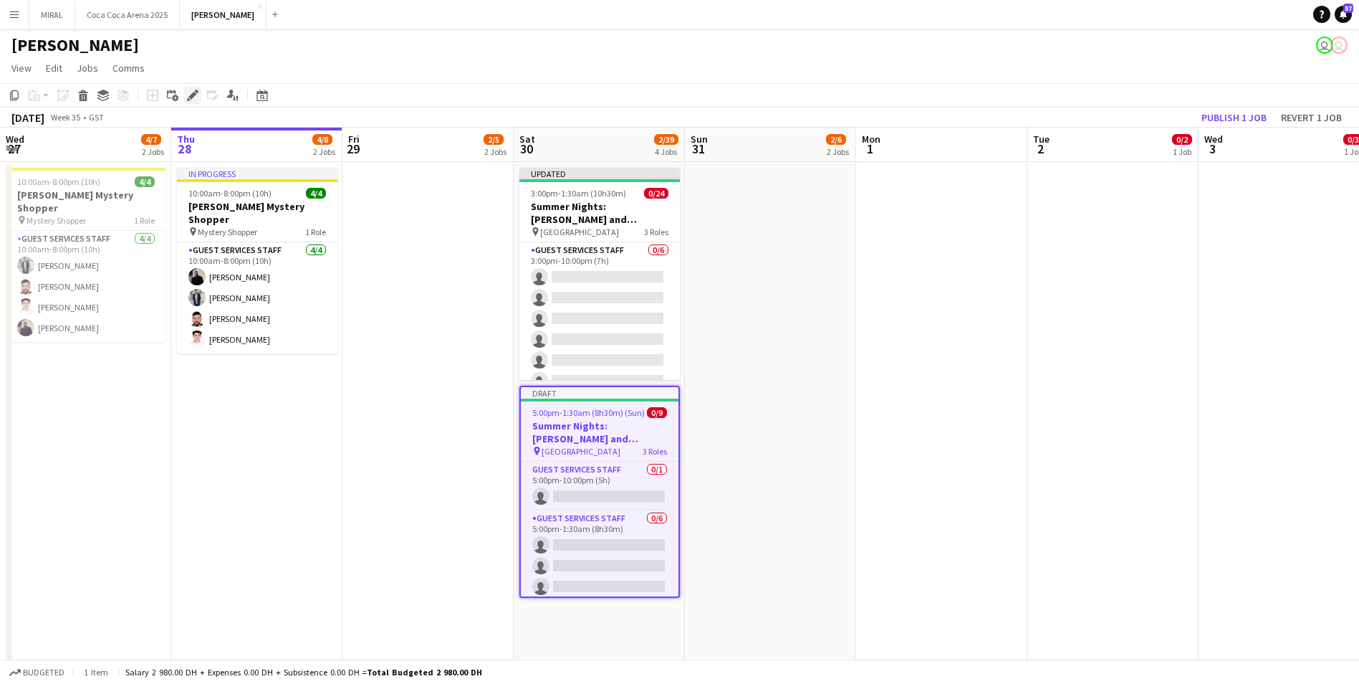
click at [193, 99] on icon "Edit" at bounding box center [192, 95] width 11 height 11
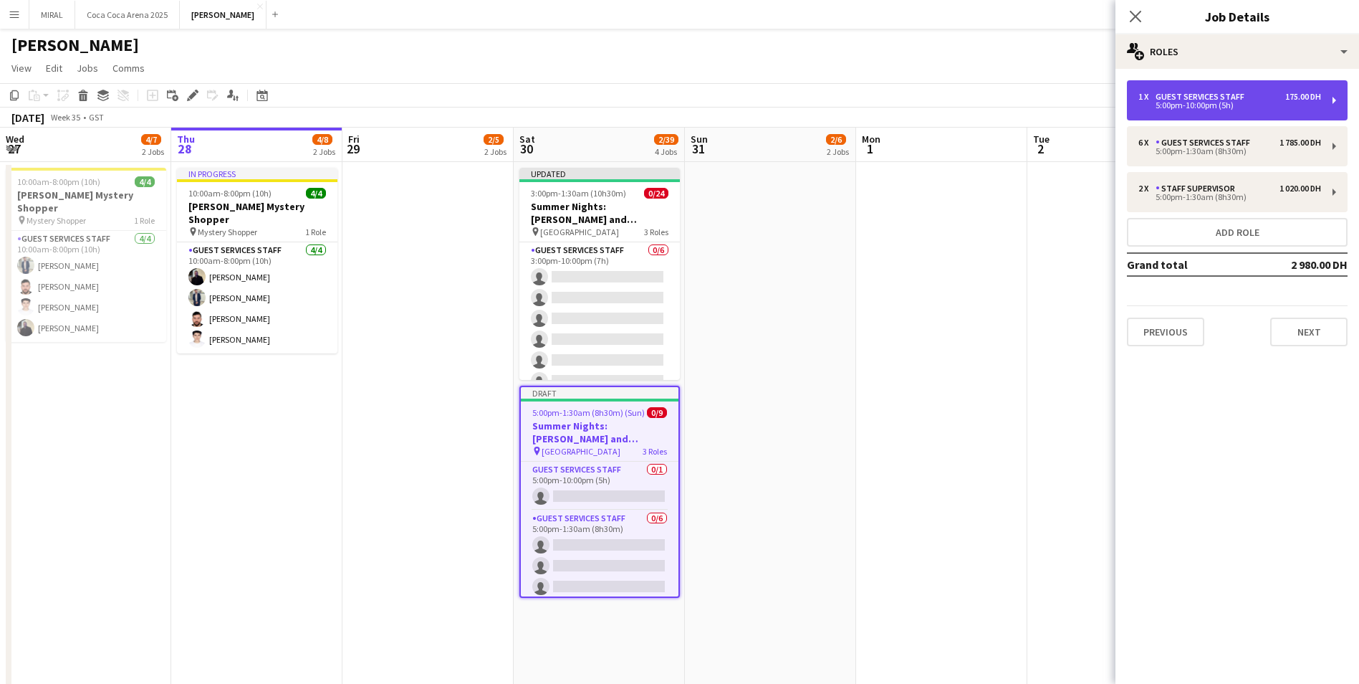
click at [1266, 108] on div "5:00pm-10:00pm (5h)" at bounding box center [1230, 105] width 183 height 7
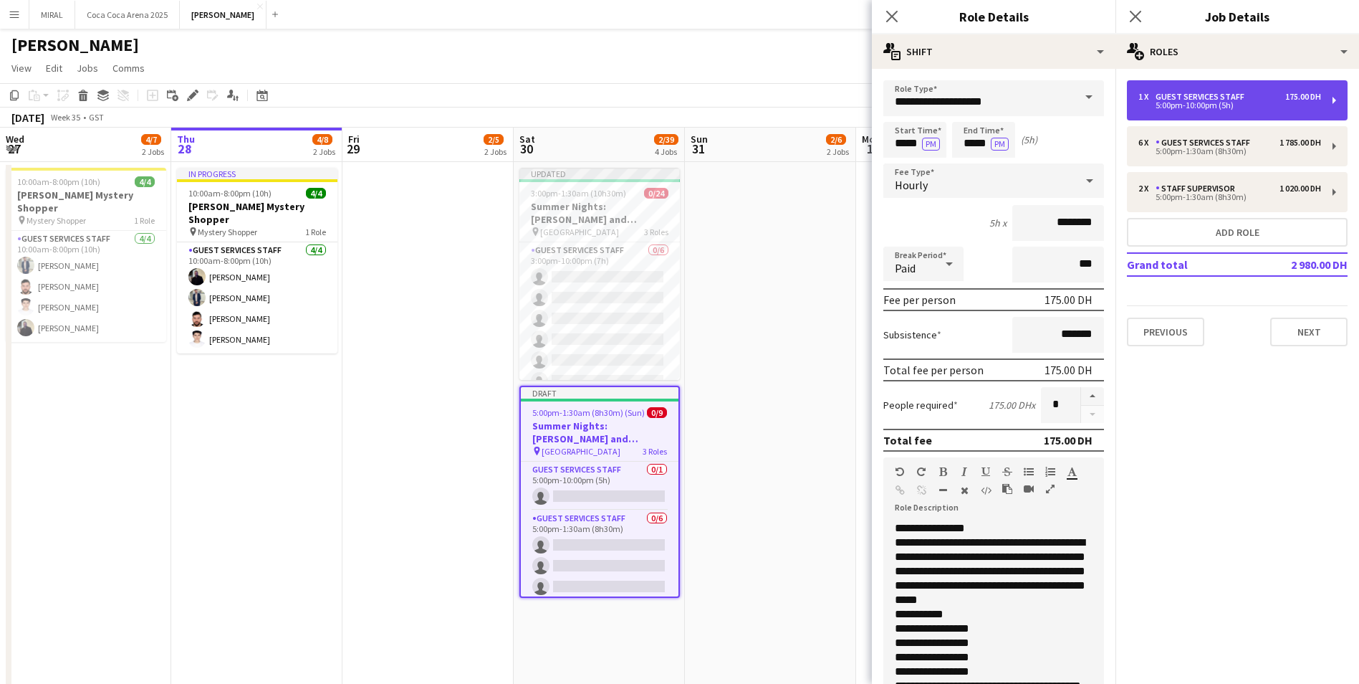
click at [1223, 105] on div "5:00pm-10:00pm (5h)" at bounding box center [1230, 105] width 183 height 7
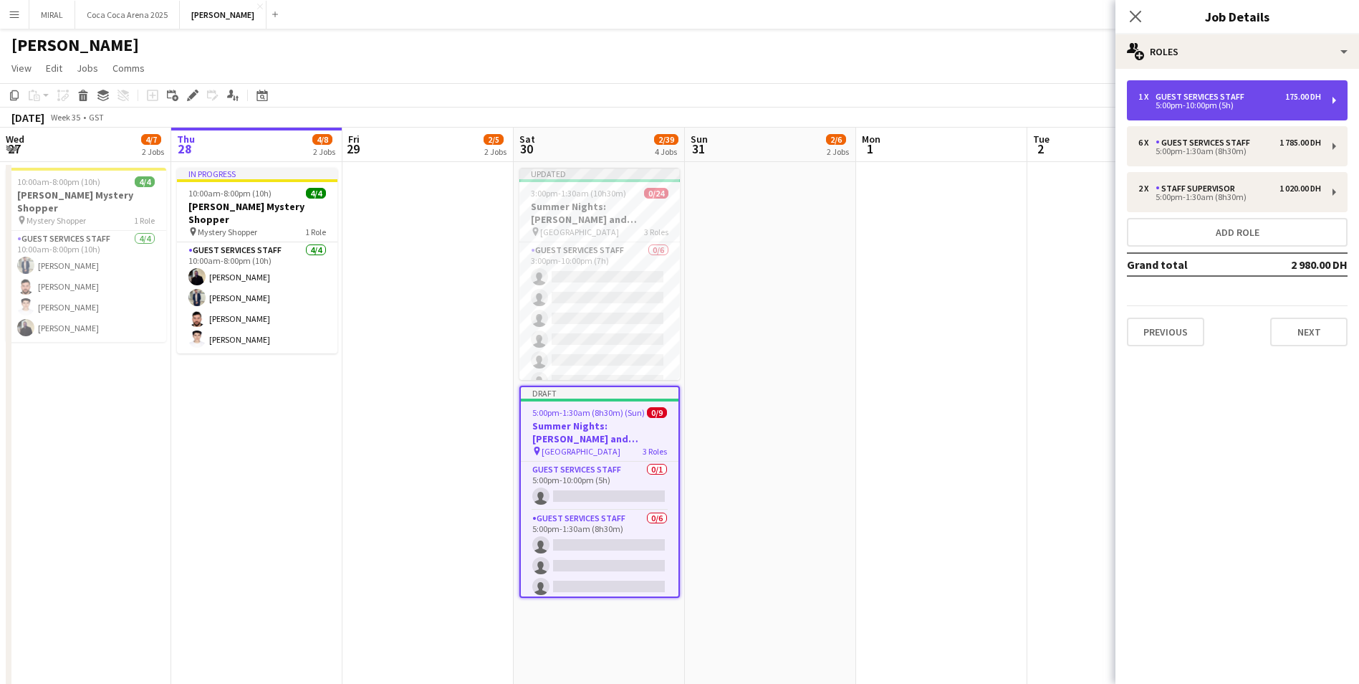
click at [1190, 98] on div "Guest Services Staff" at bounding box center [1203, 97] width 95 height 10
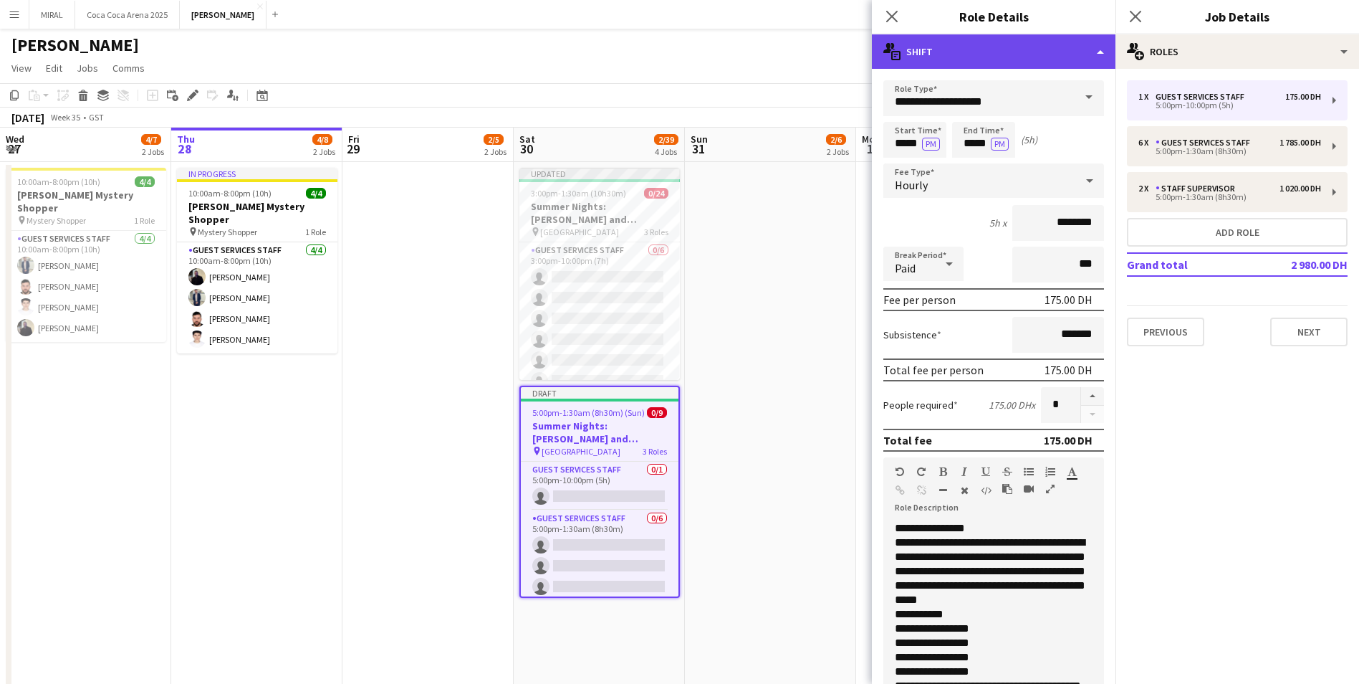
click at [1094, 49] on div "multiple-actions-text Shift" at bounding box center [994, 51] width 244 height 34
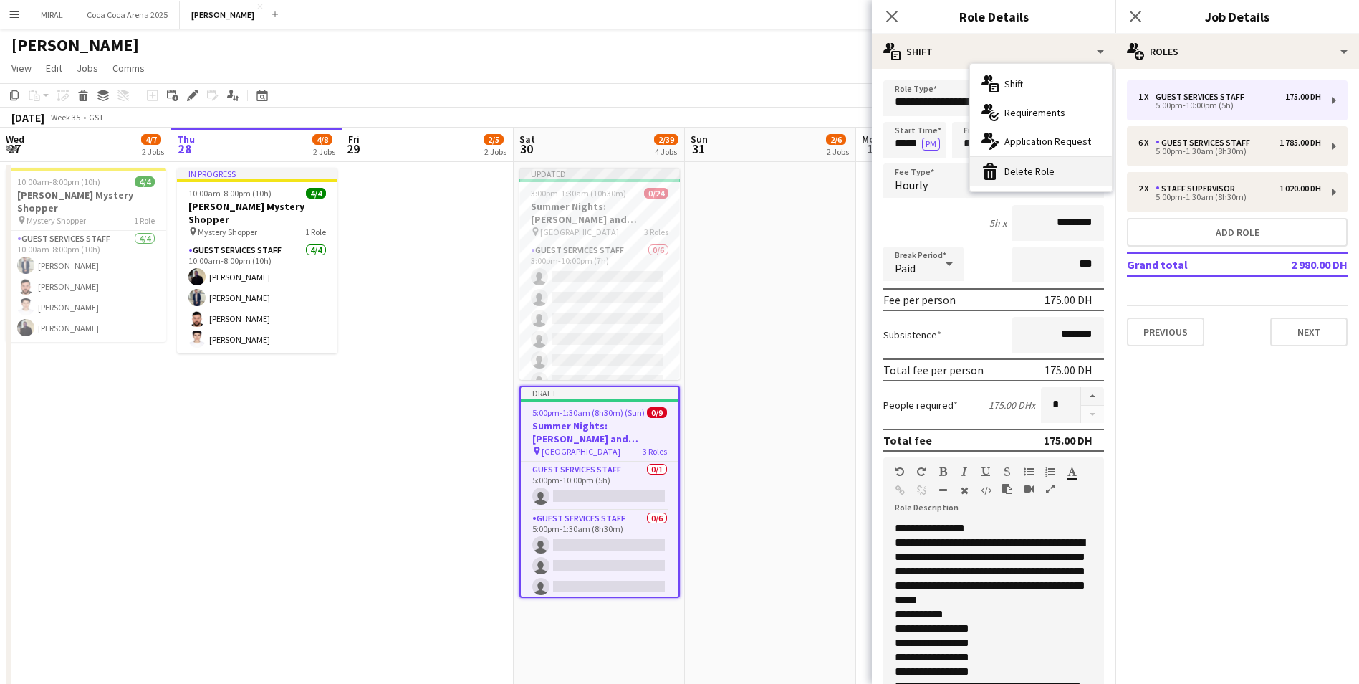
click at [1043, 173] on div "bin-2 Delete Role" at bounding box center [1041, 171] width 142 height 29
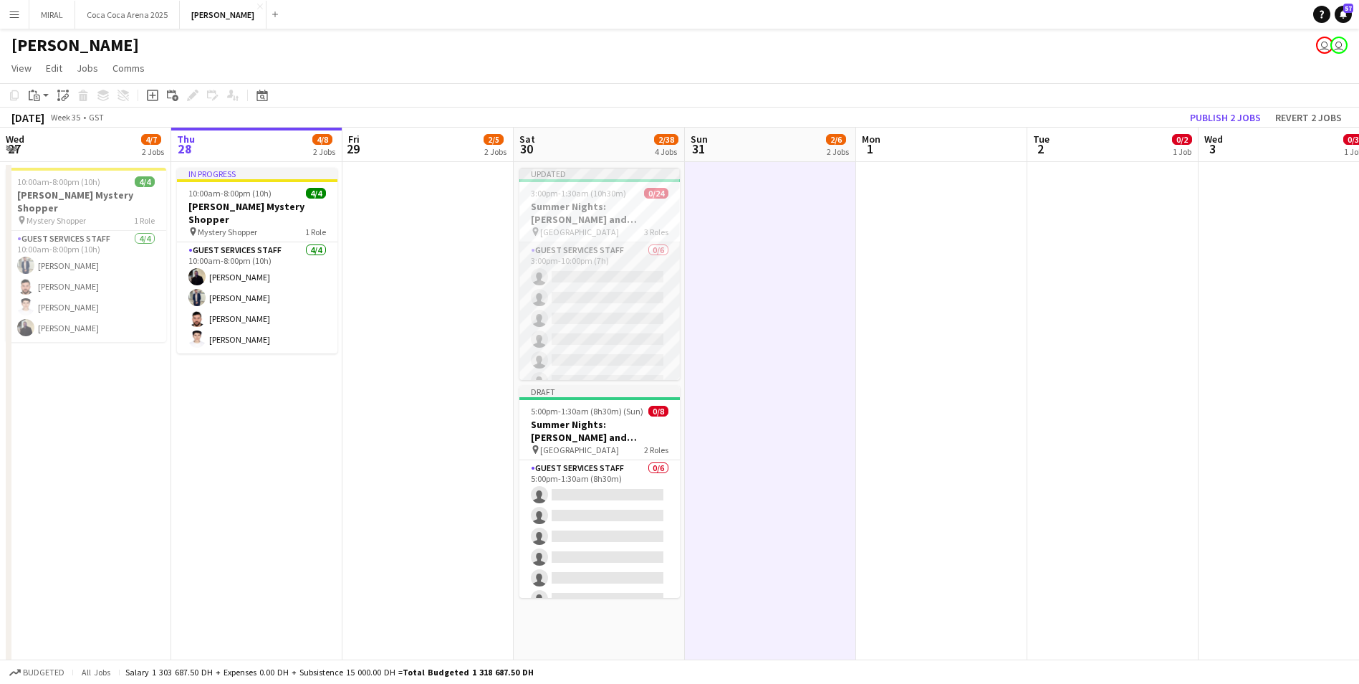
click at [654, 306] on app-card-role "Guest Services Staff 0/6 3:00pm-10:00pm (7h) single-neutral-actions single-neut…" at bounding box center [600, 318] width 161 height 153
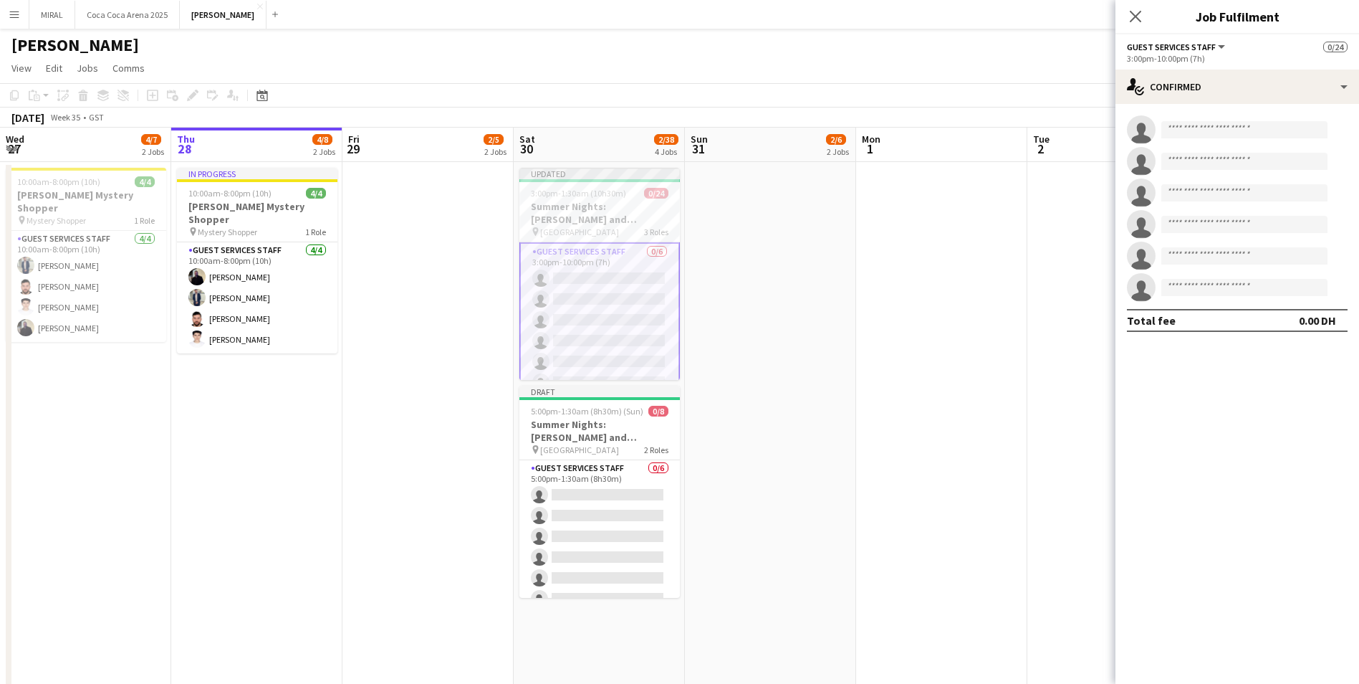
click at [639, 289] on app-card-role "Guest Services Staff 0/6 3:00pm-10:00pm (7h) single-neutral-actions single-neut…" at bounding box center [600, 320] width 161 height 156
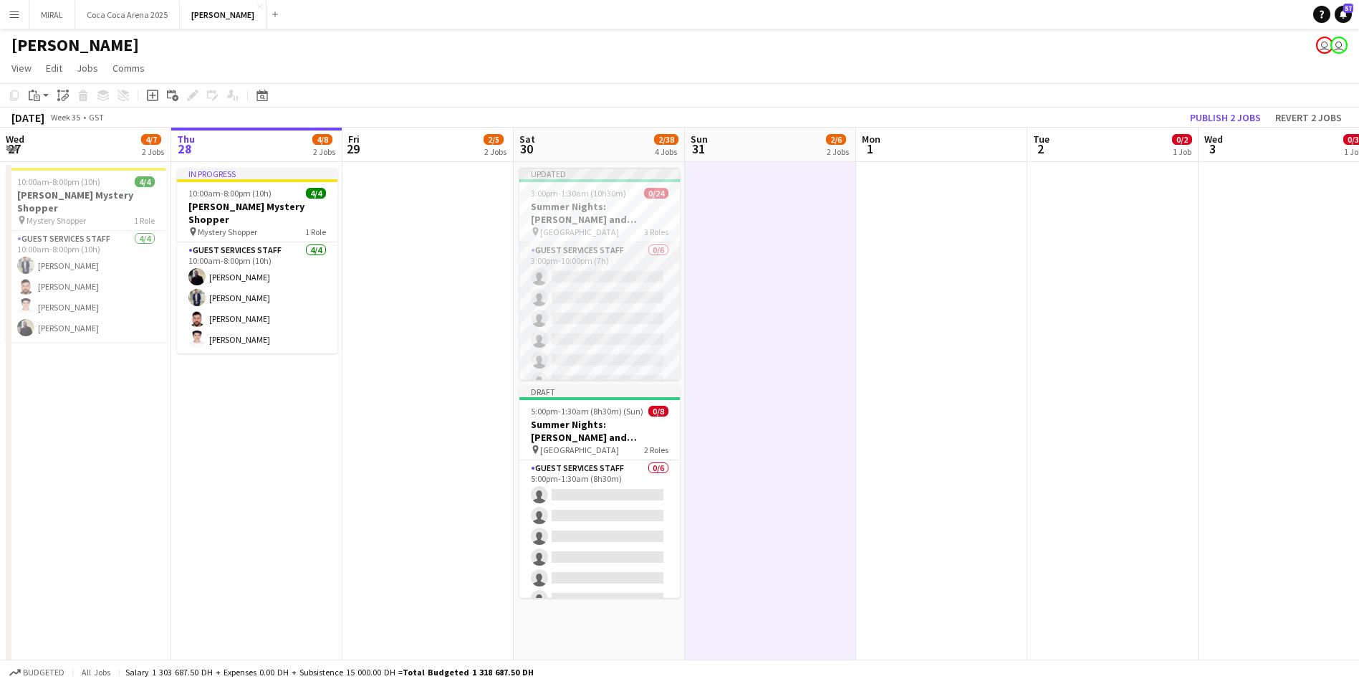
click at [593, 277] on app-card-role "Guest Services Staff 0/6 3:00pm-10:00pm (7h) single-neutral-actions single-neut…" at bounding box center [600, 318] width 161 height 153
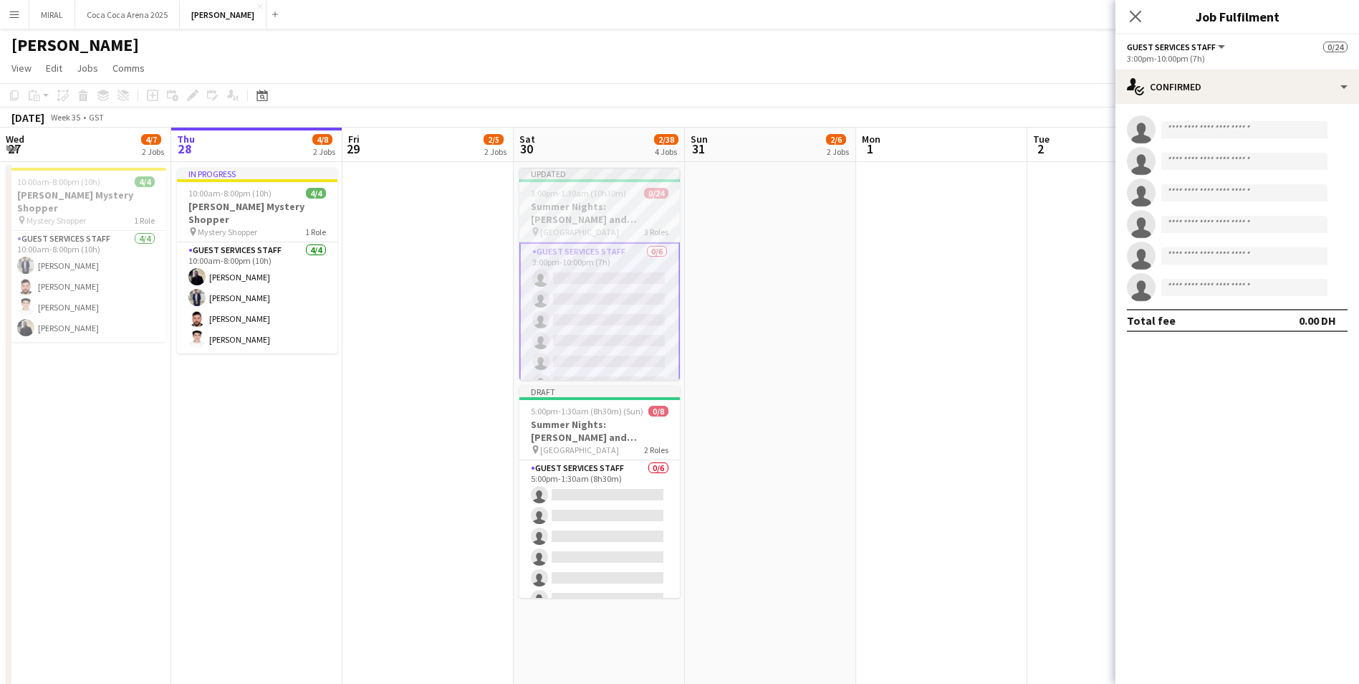
click at [602, 221] on h3 "Summer Nights: [PERSON_NAME] and [PERSON_NAME] - External" at bounding box center [600, 213] width 161 height 26
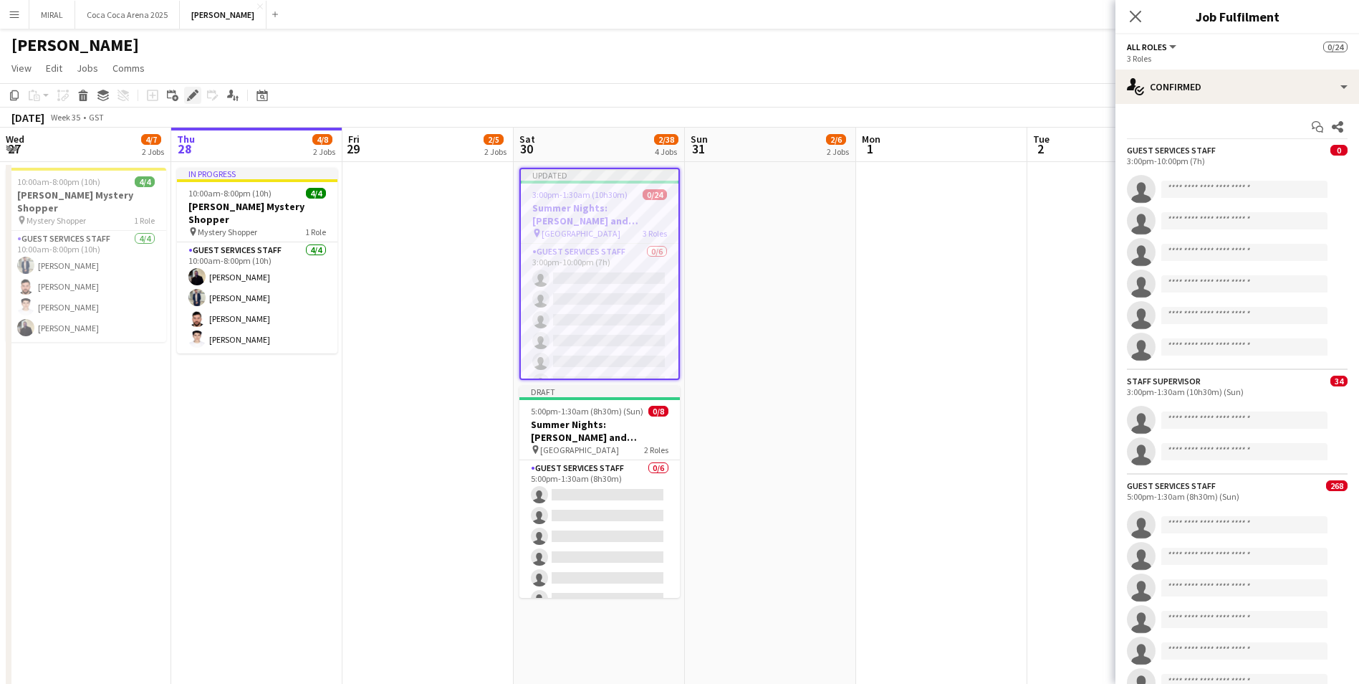
click at [190, 97] on icon at bounding box center [192, 96] width 8 height 8
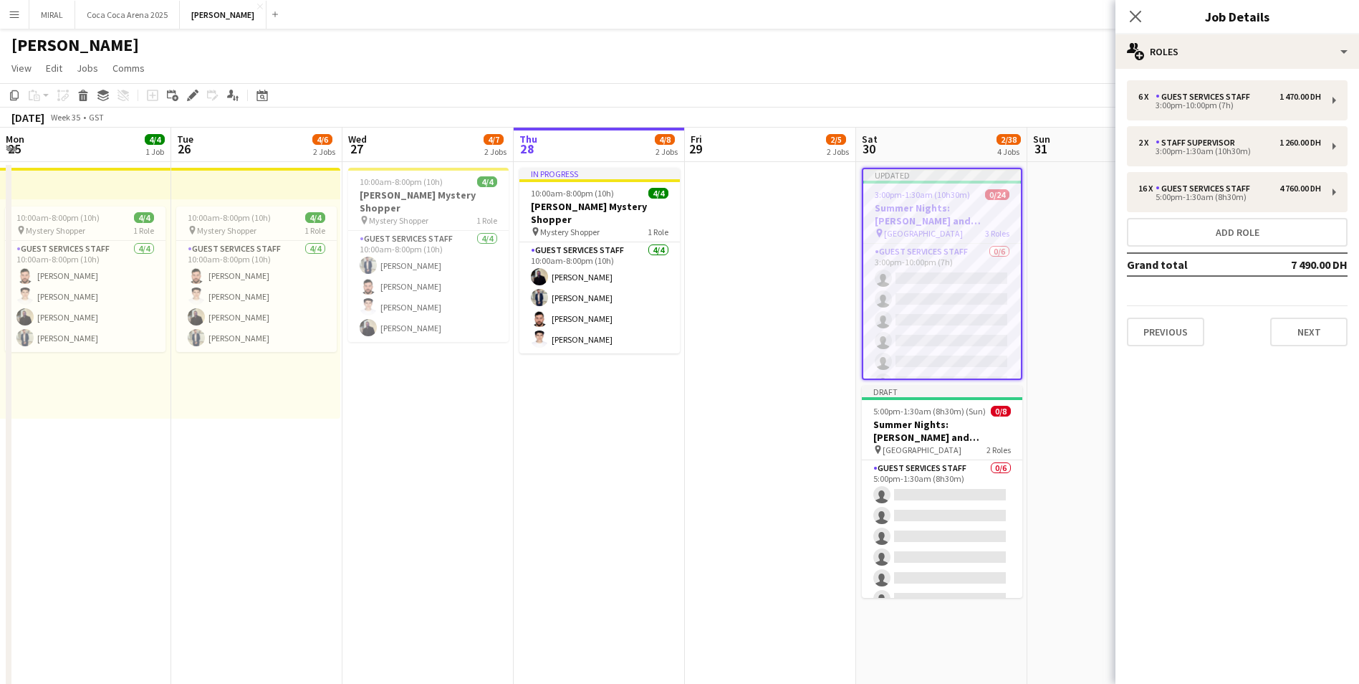
scroll to position [0, 343]
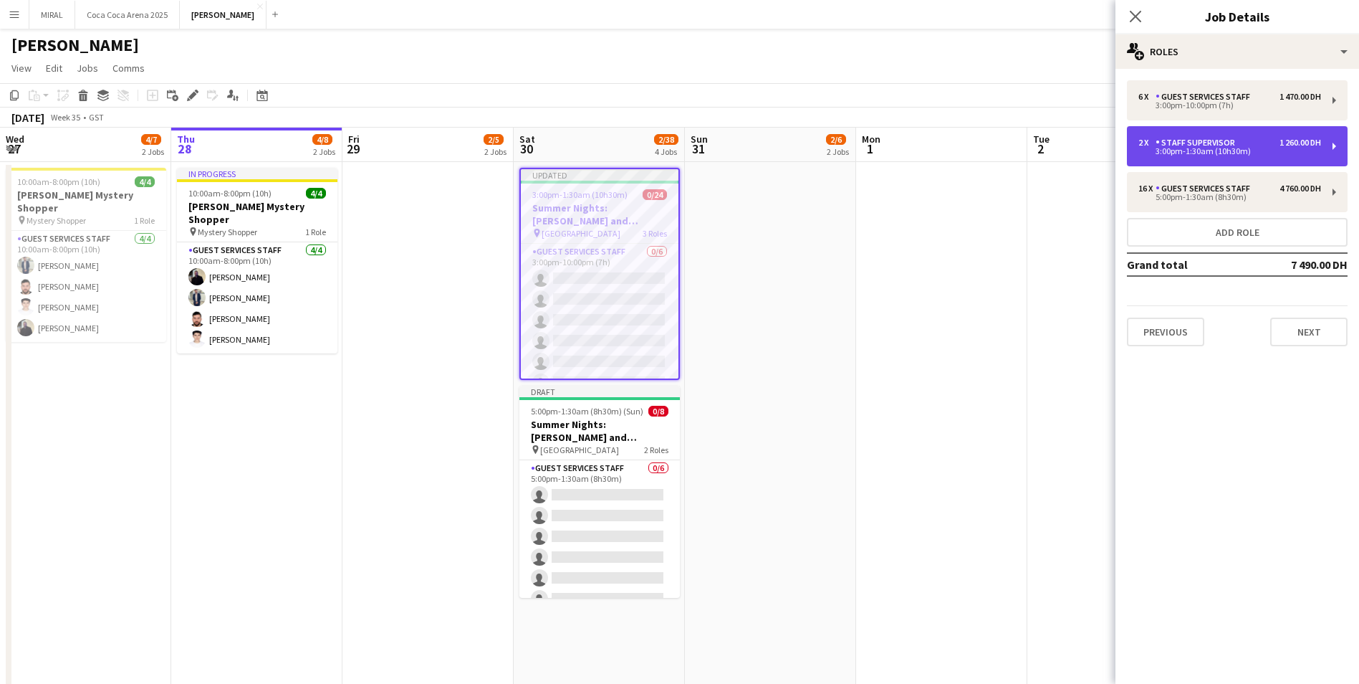
click at [1213, 156] on div "2 x Staff Supervisor 1 260.00 DH 3:00pm-1:30am (10h30m)" at bounding box center [1237, 146] width 221 height 40
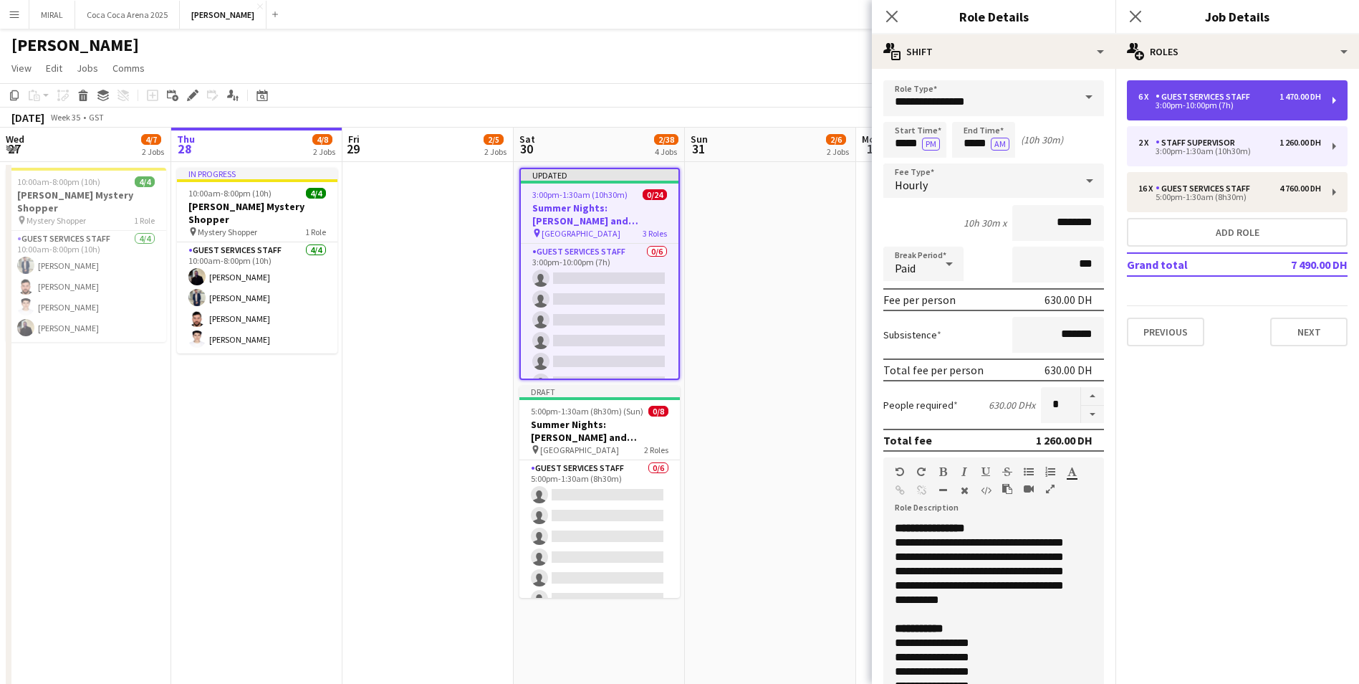
click at [1207, 105] on div "3:00pm-10:00pm (7h)" at bounding box center [1230, 105] width 183 height 7
type input "**********"
type input "*****"
type input "********"
type input "*"
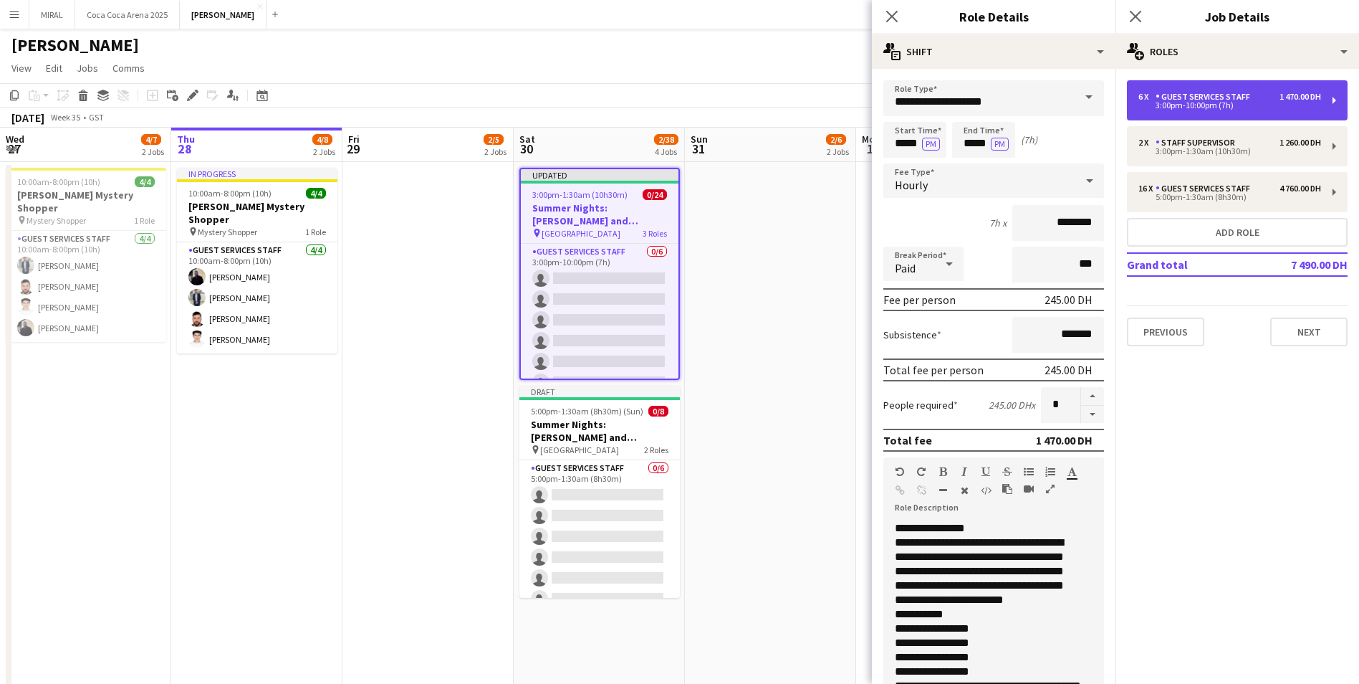
click at [1301, 110] on div "6 x Guest Services Staff 1 470.00 DH 3:00pm-10:00pm (7h)" at bounding box center [1237, 100] width 221 height 40
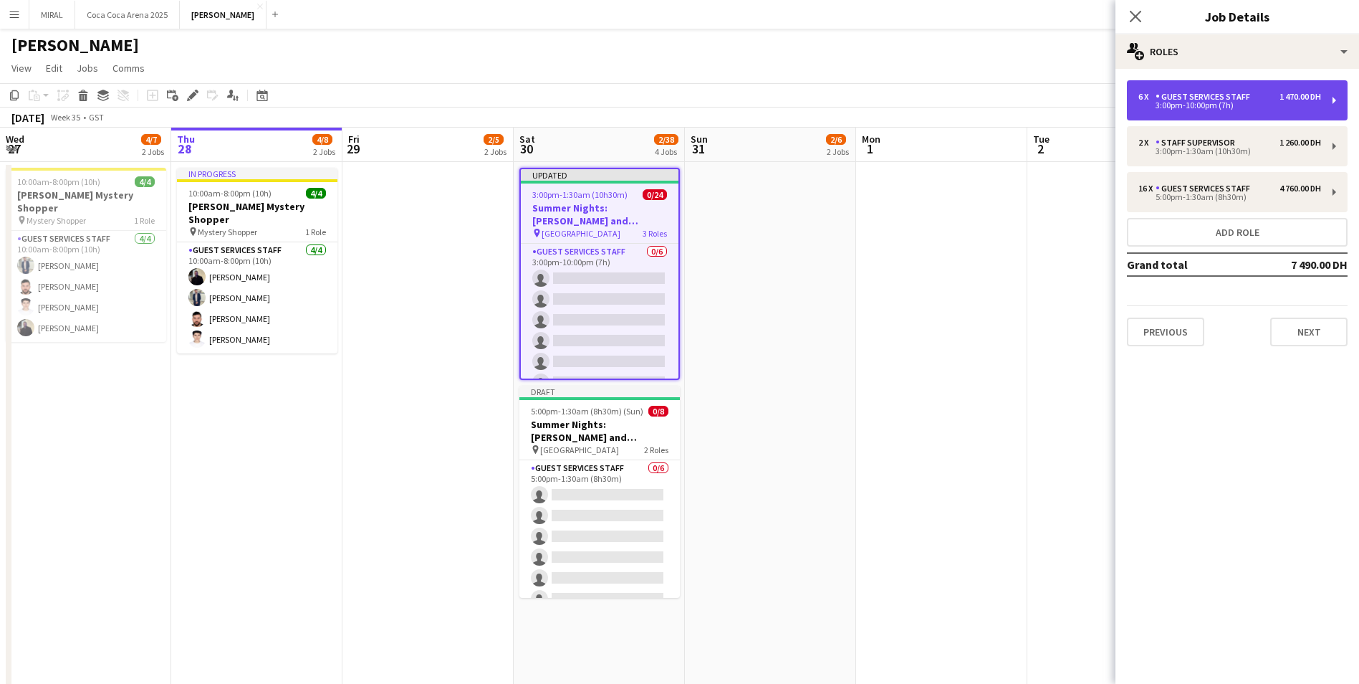
click at [1301, 110] on div "6 x Guest Services Staff 1 470.00 DH 3:00pm-10:00pm (7h)" at bounding box center [1237, 100] width 221 height 40
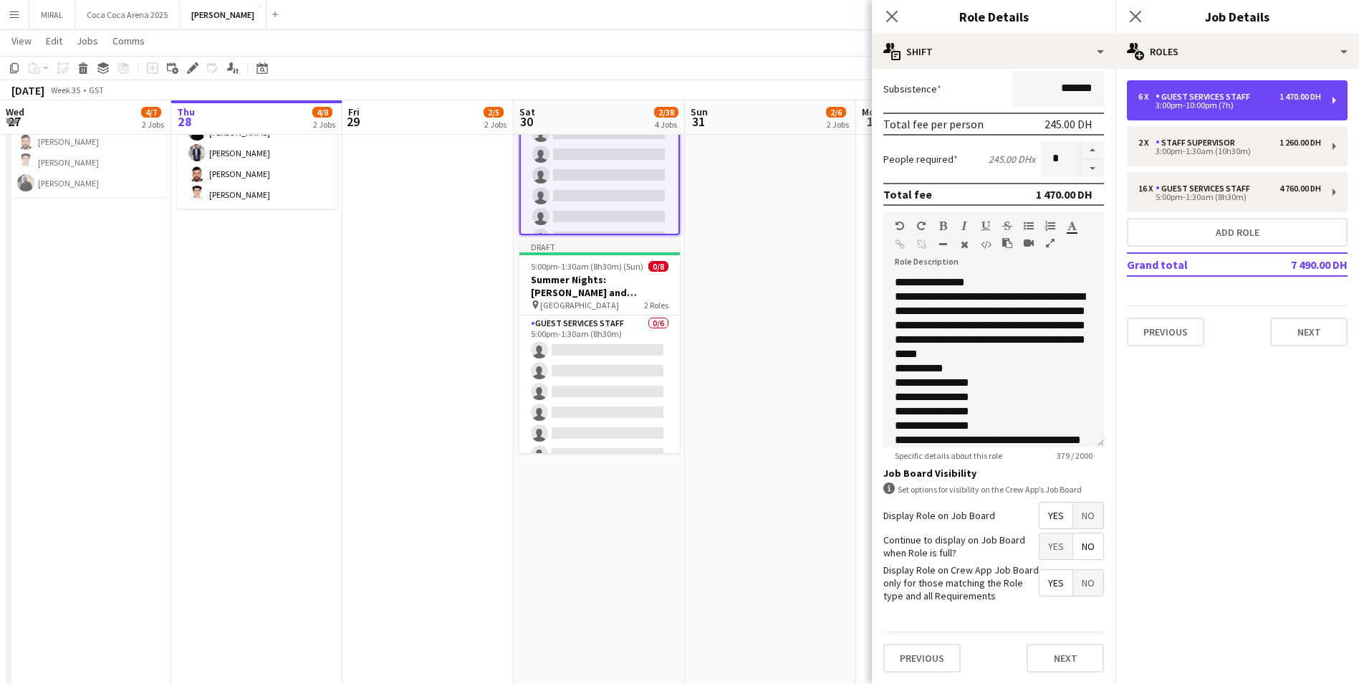
scroll to position [0, 0]
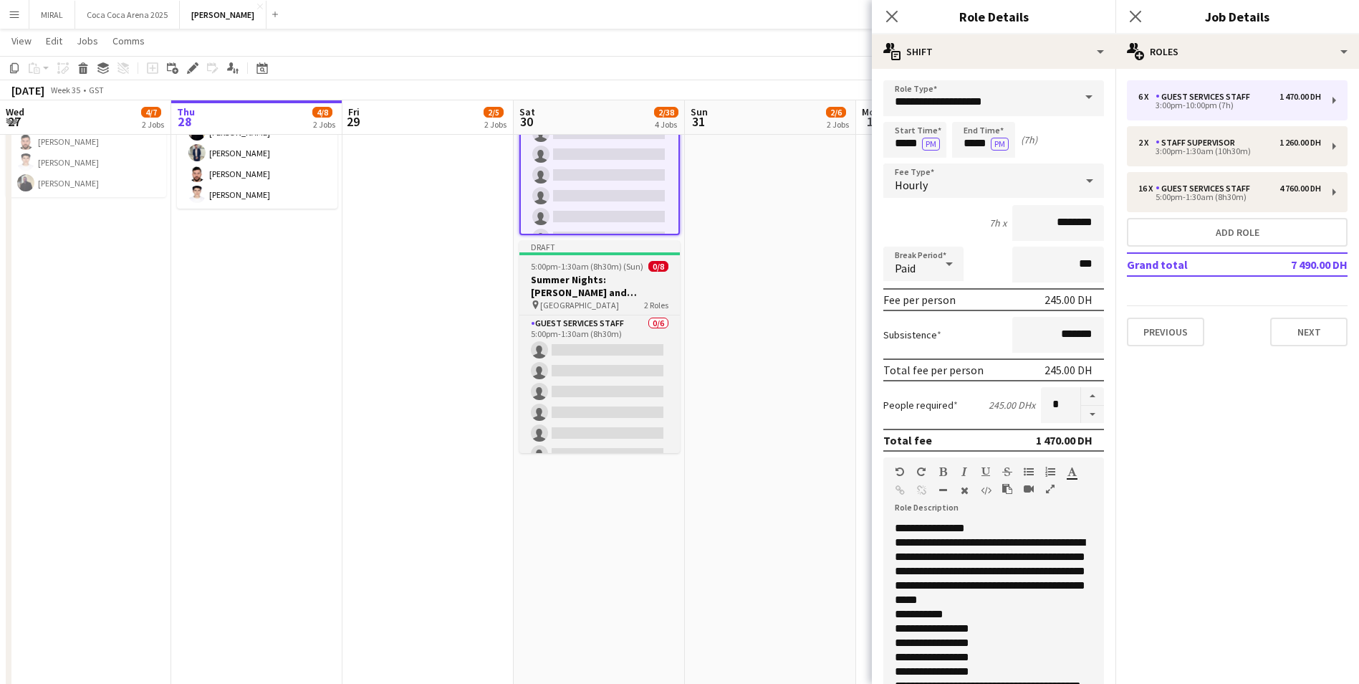
click at [593, 286] on h3 "Summer Nights: [PERSON_NAME] and [PERSON_NAME] - Internal" at bounding box center [600, 286] width 161 height 26
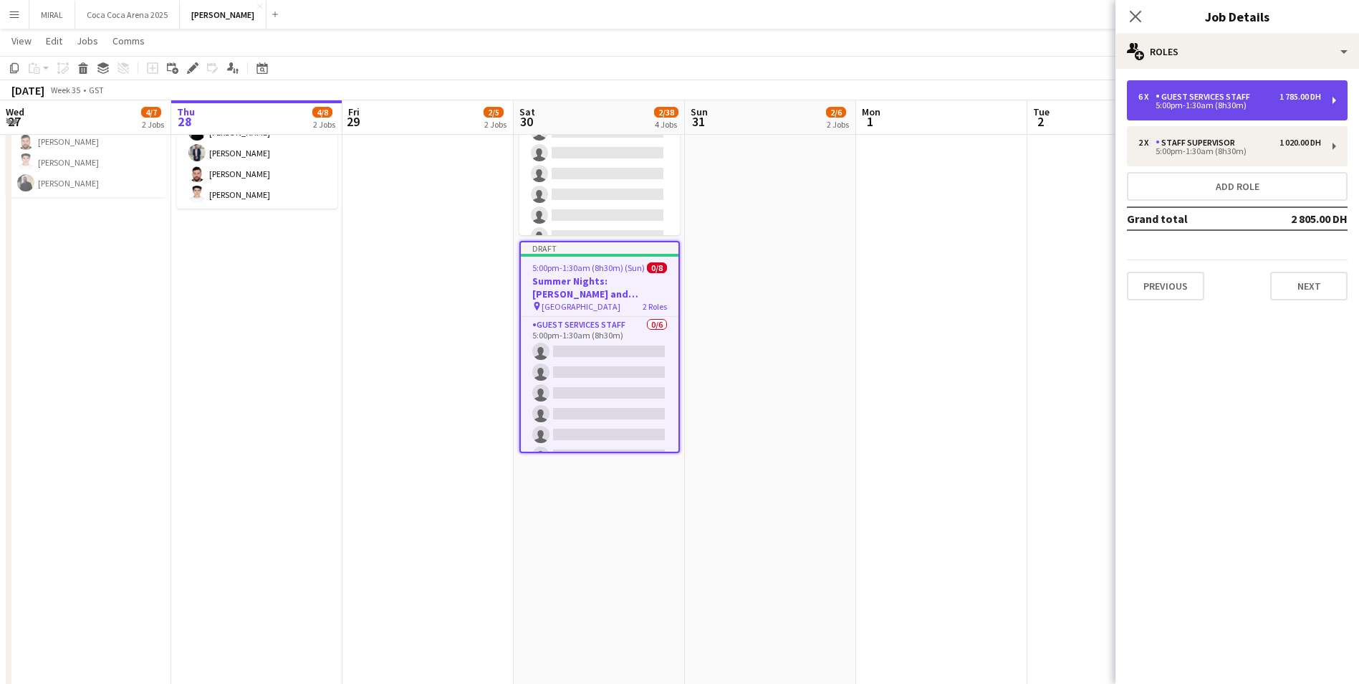
click at [1253, 107] on div "5:00pm-1:30am (8h30m)" at bounding box center [1230, 105] width 183 height 7
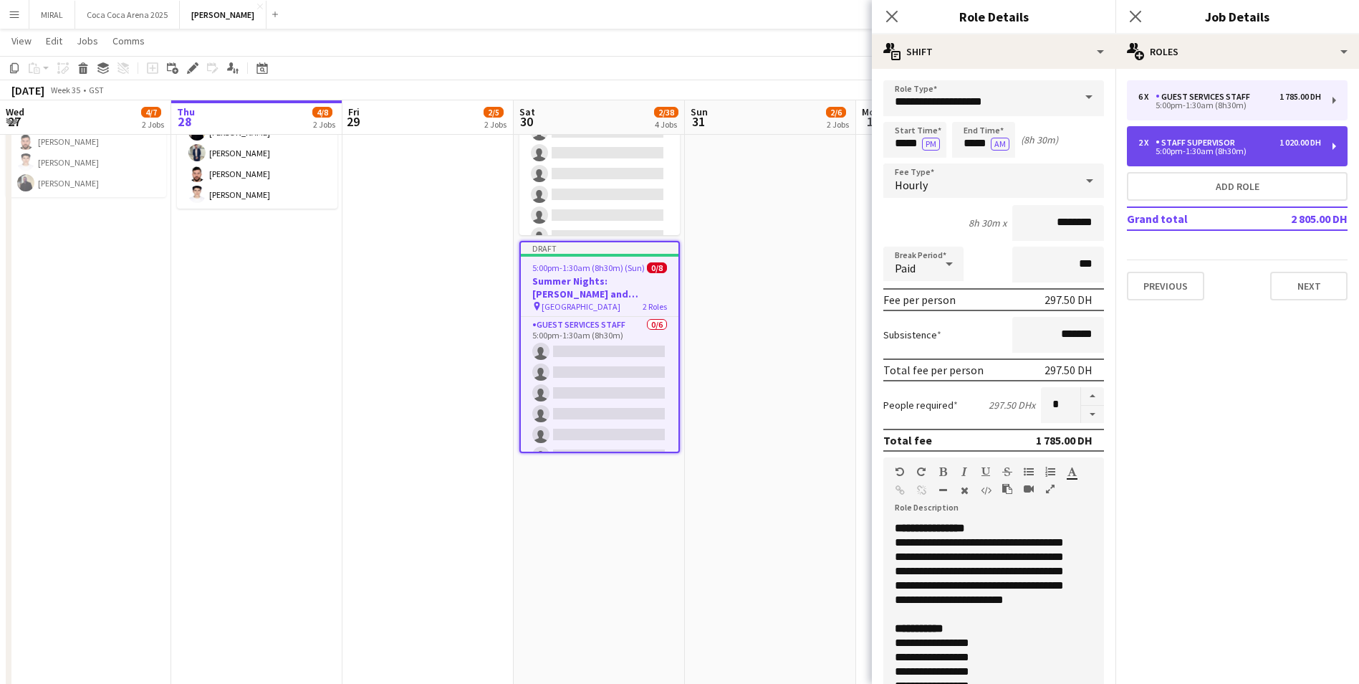
click at [1256, 146] on div "2 x Staff Supervisor 1 020.00 DH" at bounding box center [1230, 143] width 183 height 10
type input "**********"
type input "********"
type input "*"
click at [1258, 154] on div "5:00pm-1:30am (8h30m)" at bounding box center [1230, 151] width 183 height 7
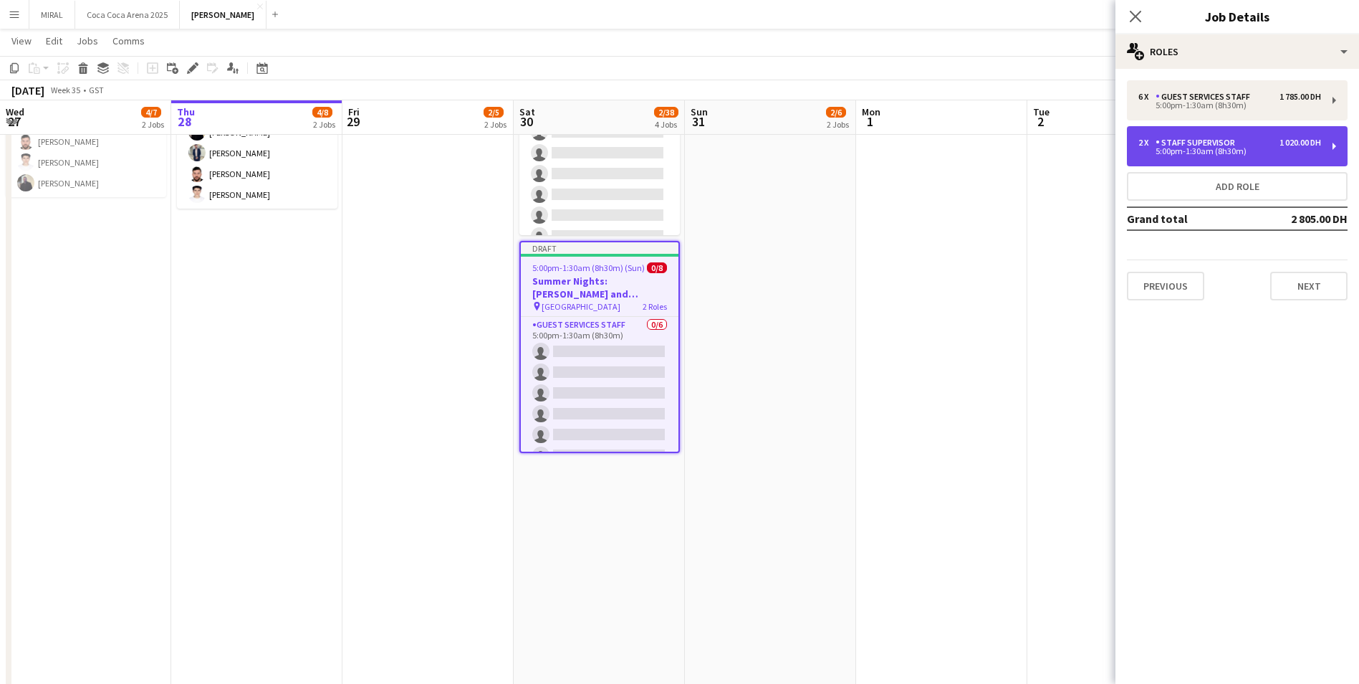
click at [1258, 154] on div "5:00pm-1:30am (8h30m)" at bounding box center [1230, 151] width 183 height 7
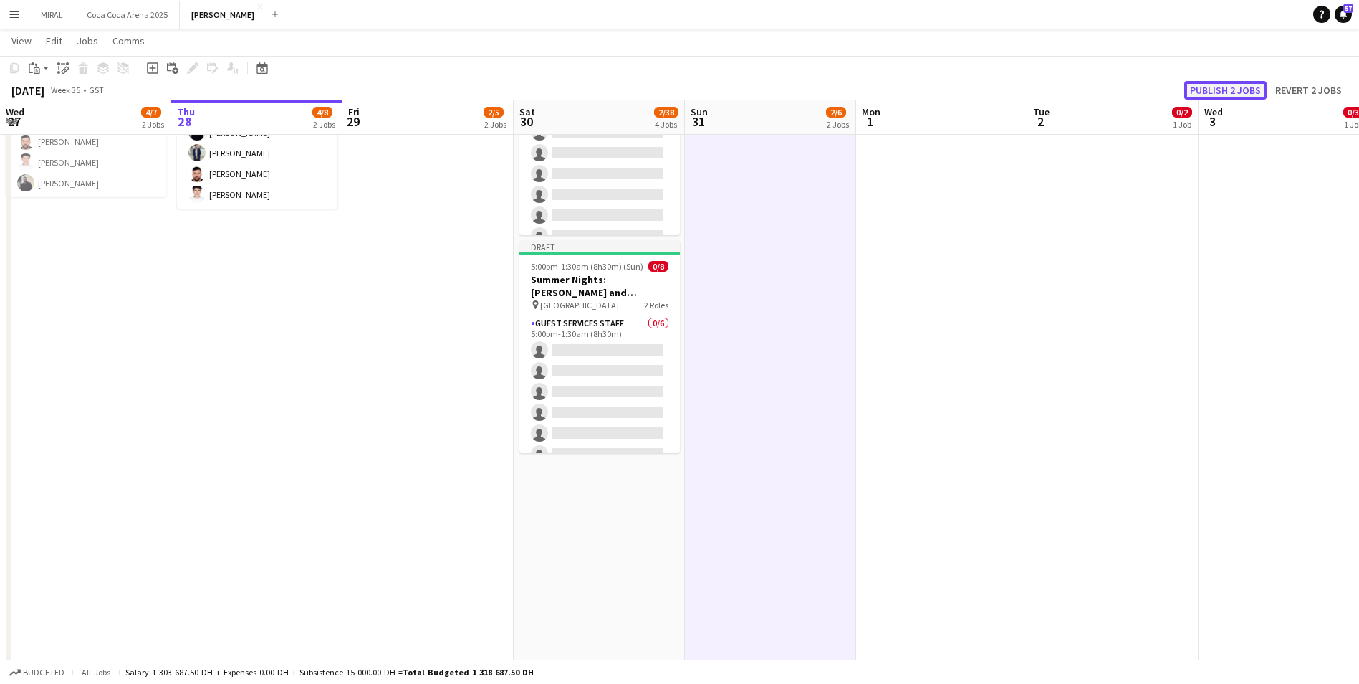
click at [1238, 93] on button "Publish 2 jobs" at bounding box center [1226, 90] width 82 height 19
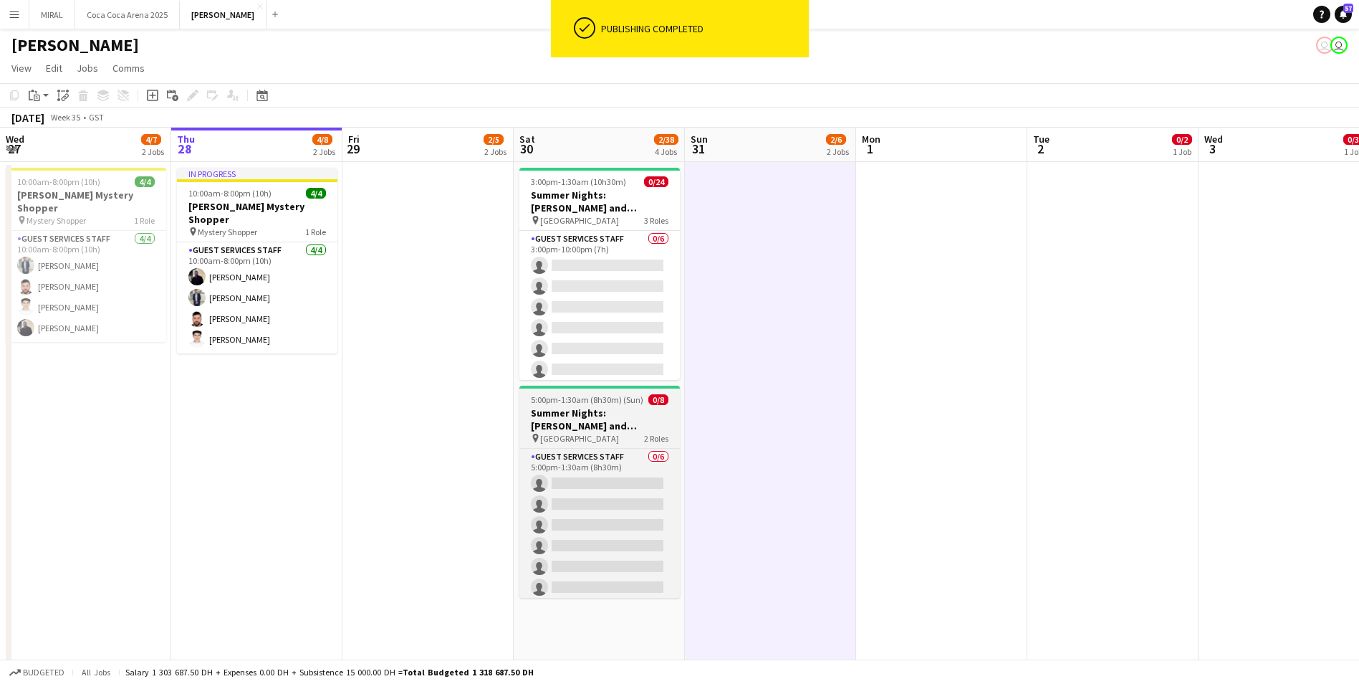
click at [596, 401] on span "5:00pm-1:30am (8h30m) (Sun)" at bounding box center [587, 399] width 113 height 11
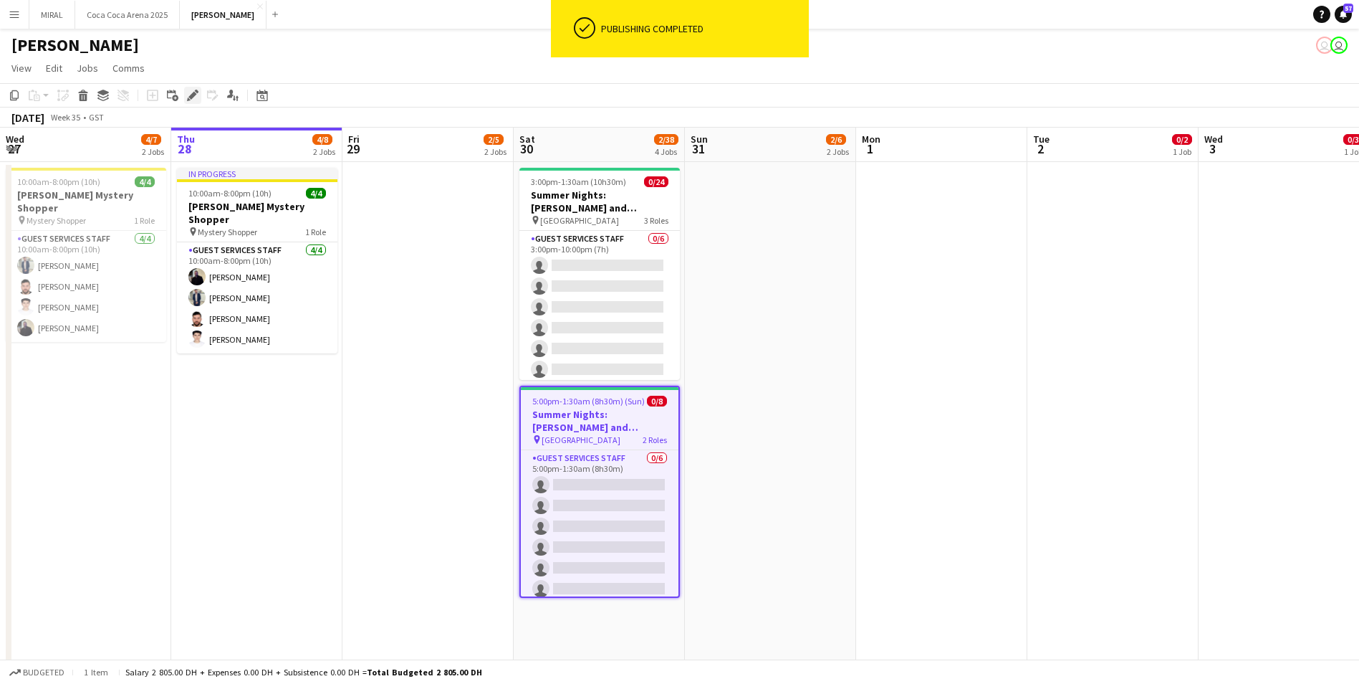
click at [188, 95] on icon "Edit" at bounding box center [192, 95] width 11 height 11
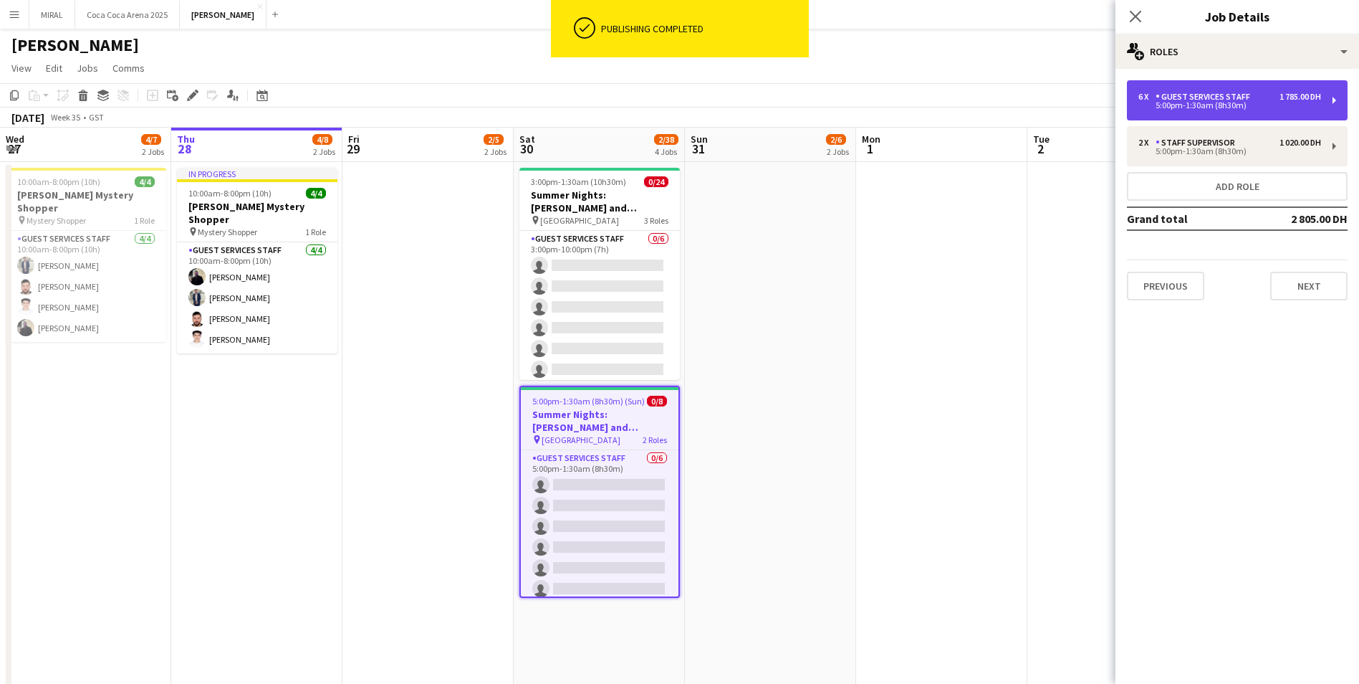
click at [1227, 102] on div "5:00pm-1:30am (8h30m)" at bounding box center [1230, 105] width 183 height 7
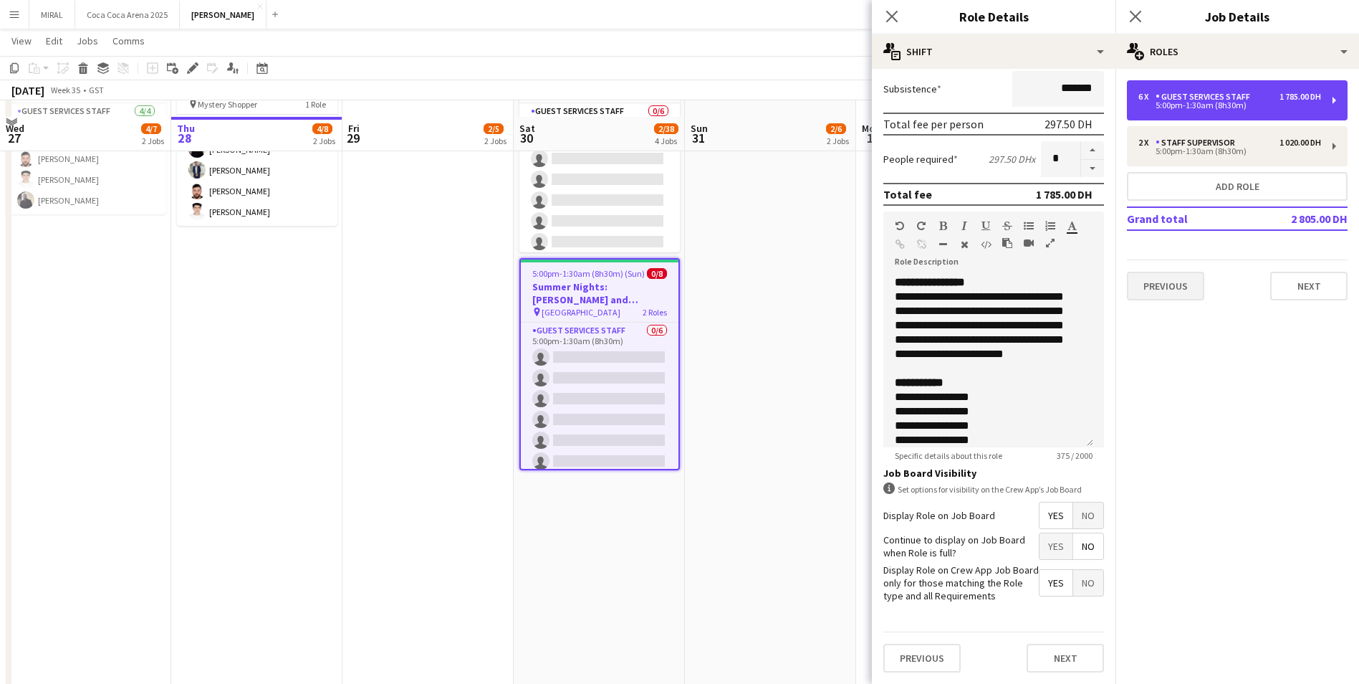
scroll to position [143, 0]
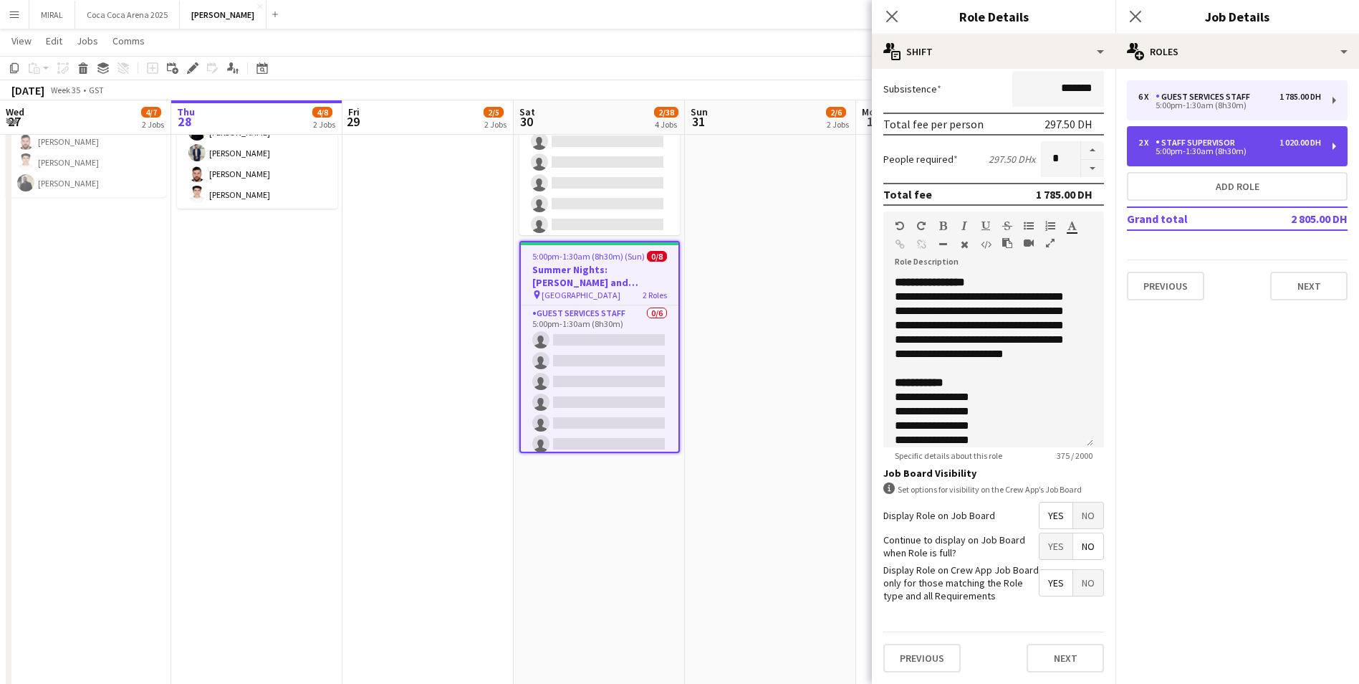
click at [1216, 140] on div "Staff Supervisor" at bounding box center [1198, 143] width 85 height 10
type input "**********"
type input "********"
type input "*"
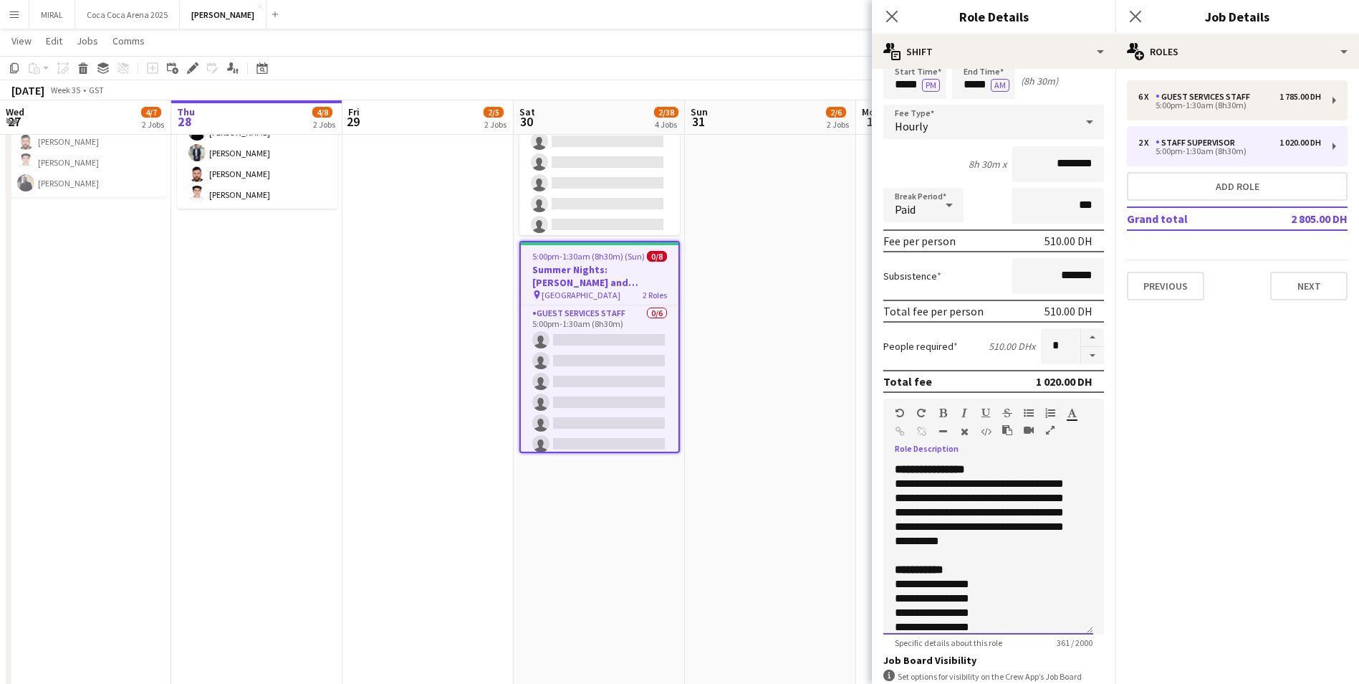
scroll to position [31, 0]
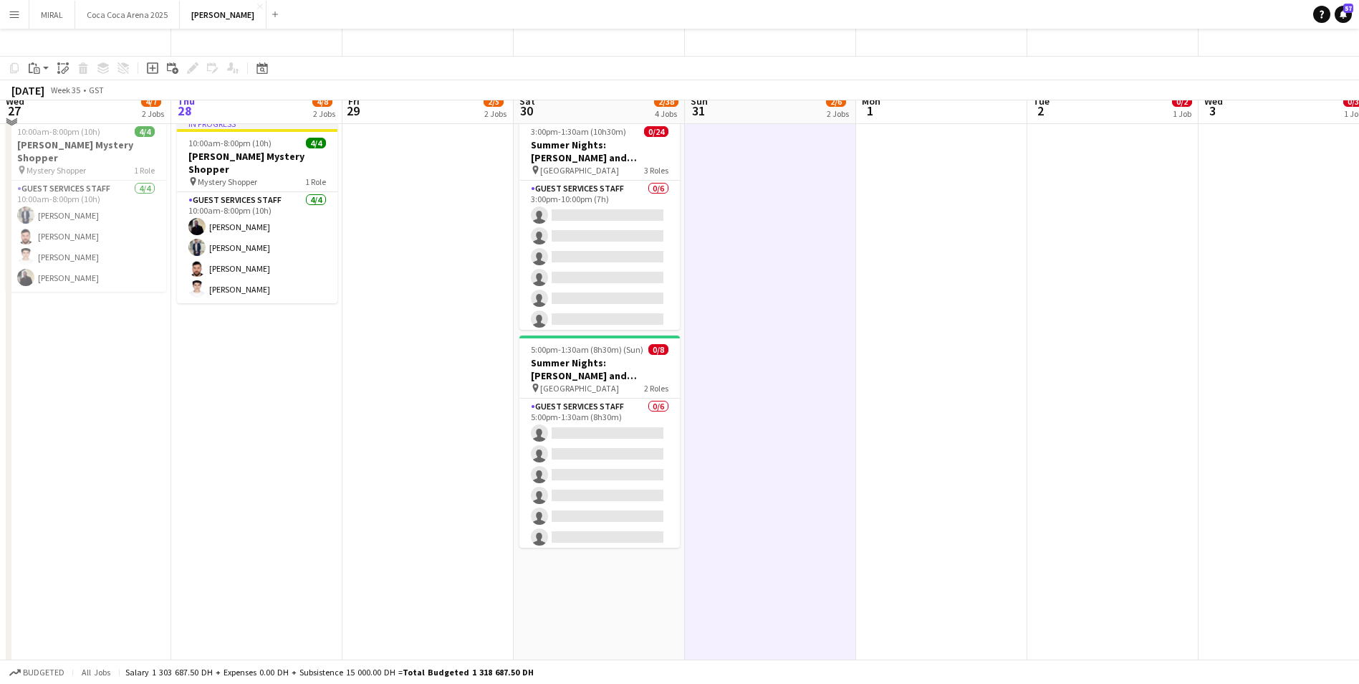
scroll to position [0, 0]
